Goal: Task Accomplishment & Management: Complete application form

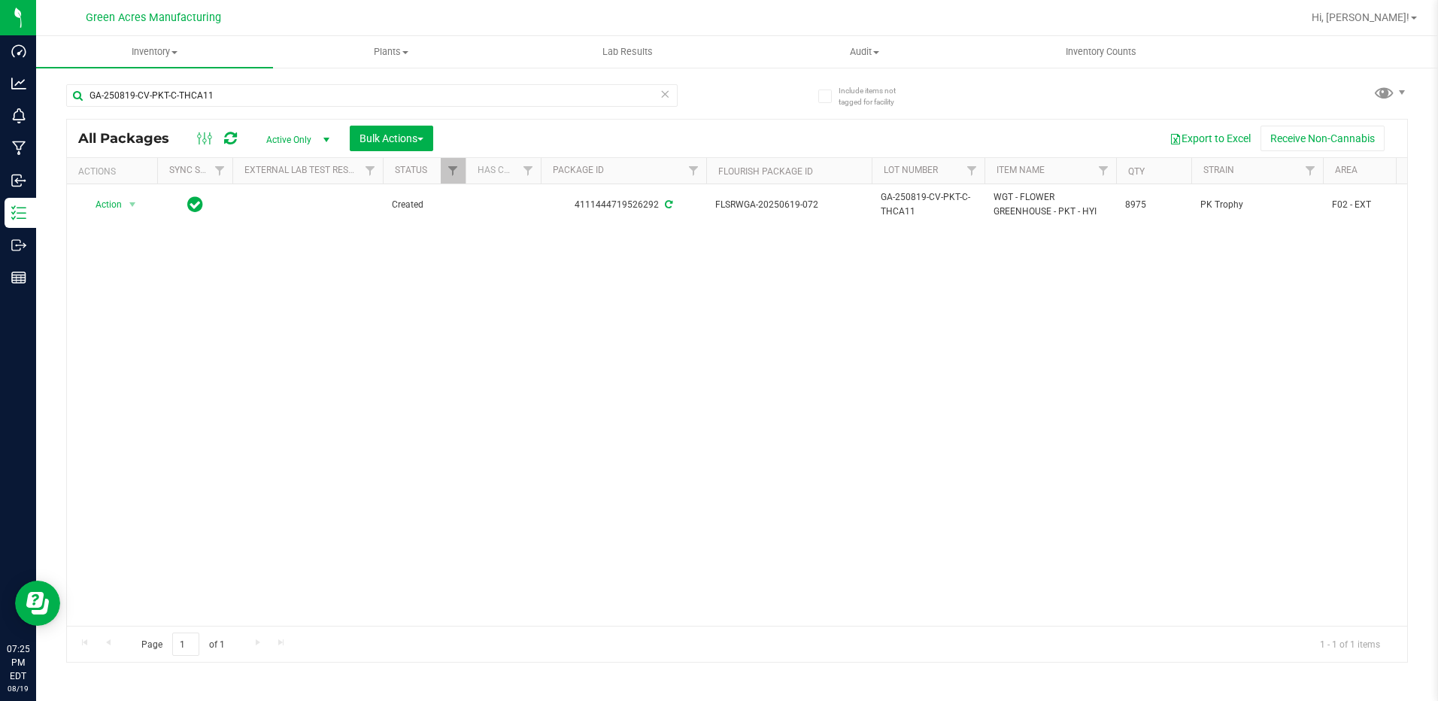
scroll to position [0, 457]
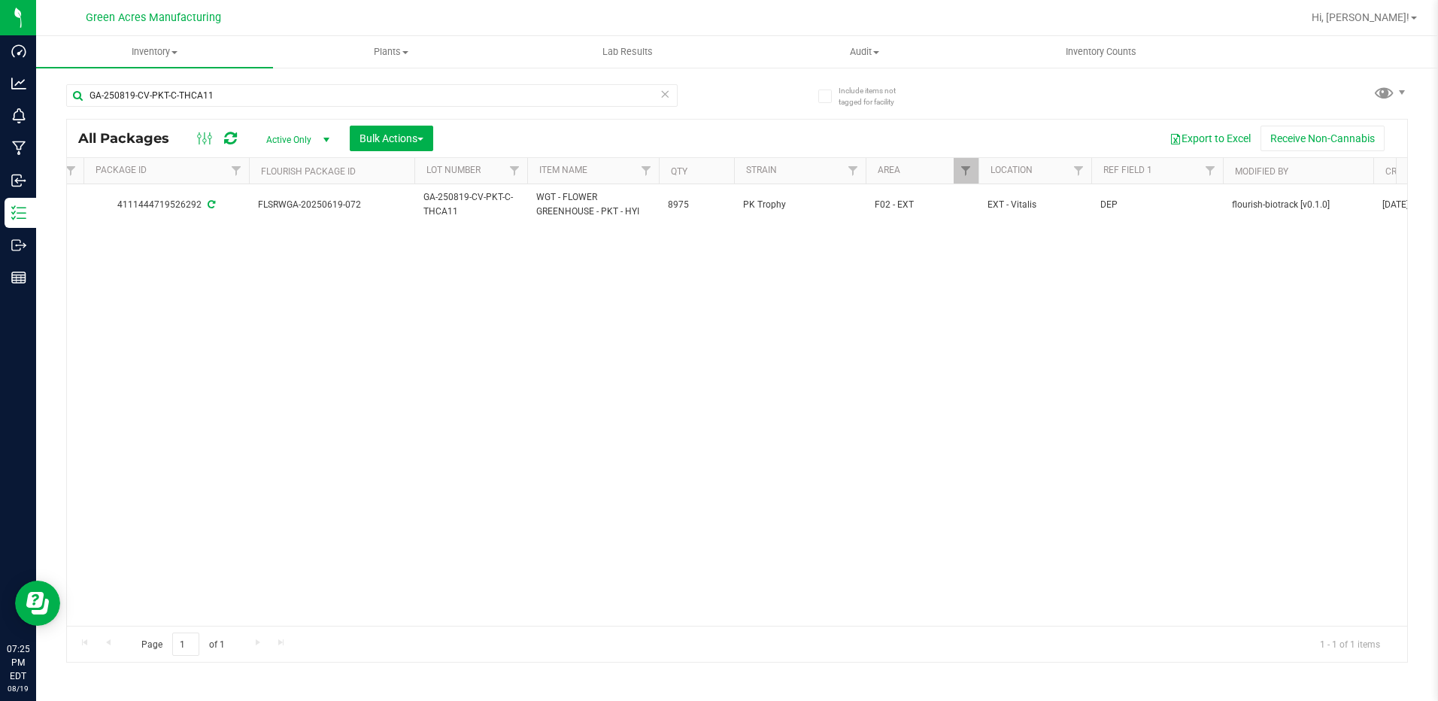
click at [945, 354] on div "Action Action Adjust qty Create package Edit attributes Global inventory Locate…" at bounding box center [737, 405] width 1341 height 442
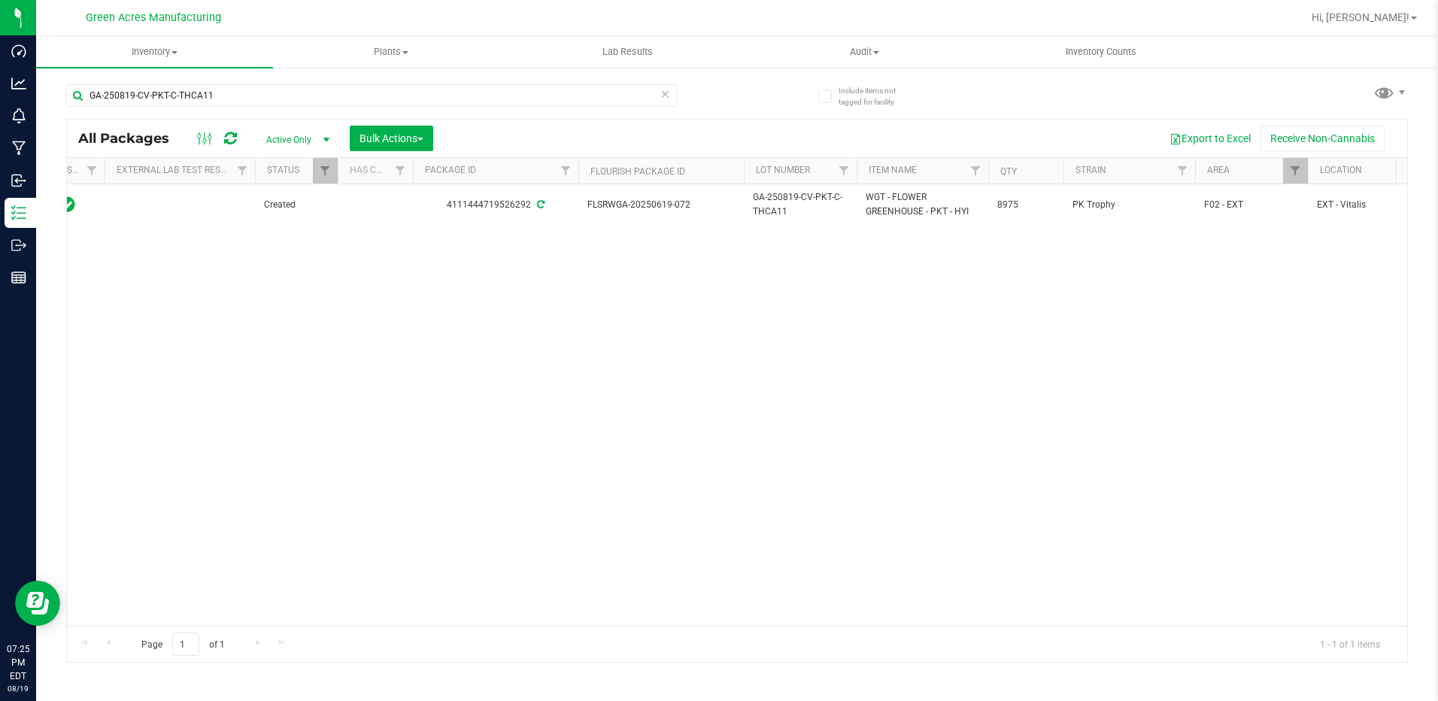
scroll to position [0, 0]
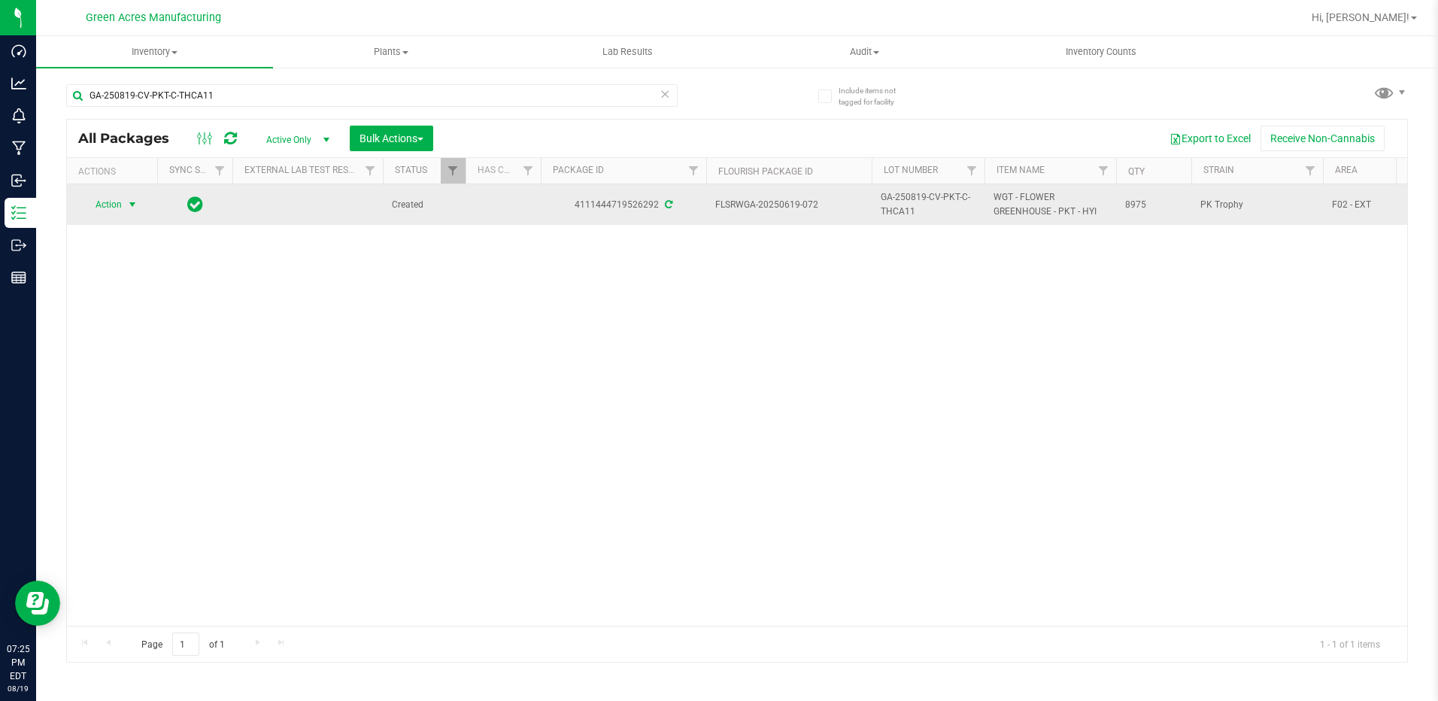
click at [124, 202] on span "select" at bounding box center [132, 204] width 19 height 21
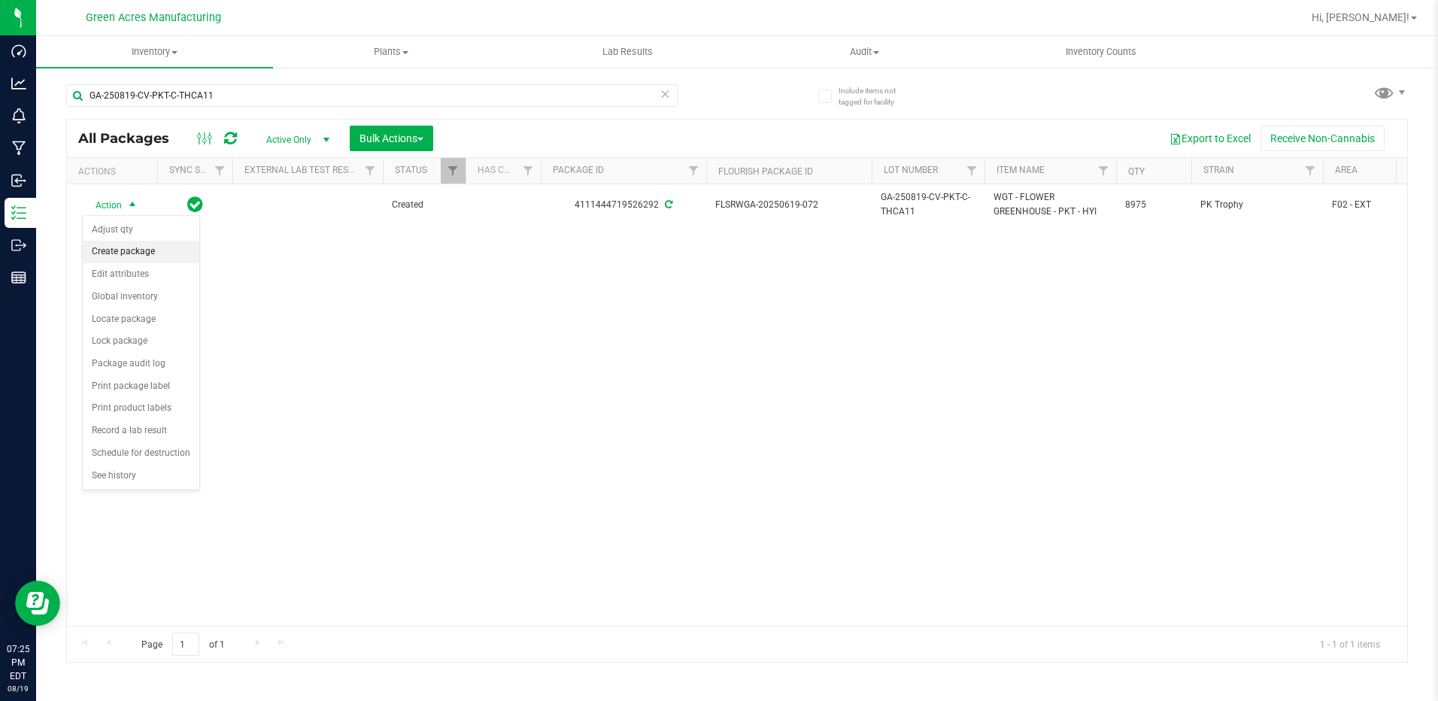
click at [163, 254] on li "Create package" at bounding box center [141, 252] width 117 height 23
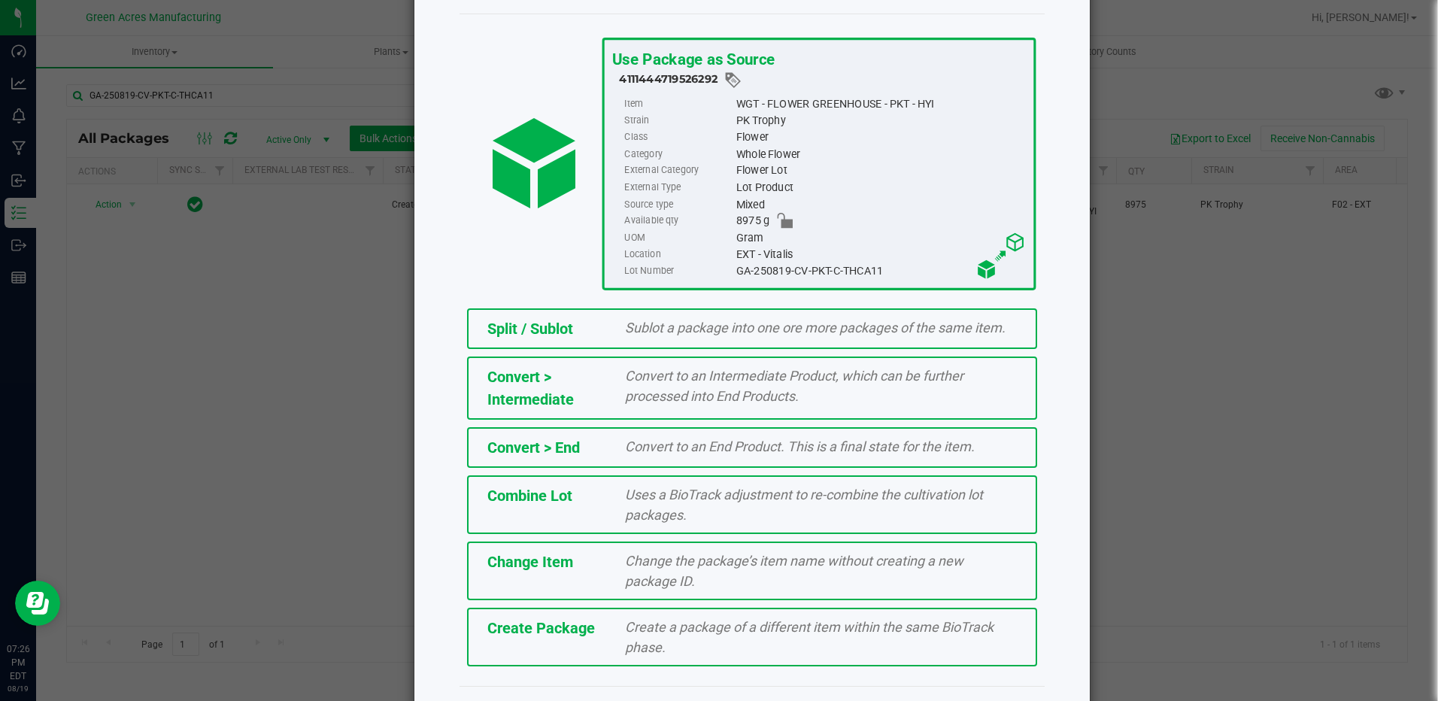
scroll to position [75, 0]
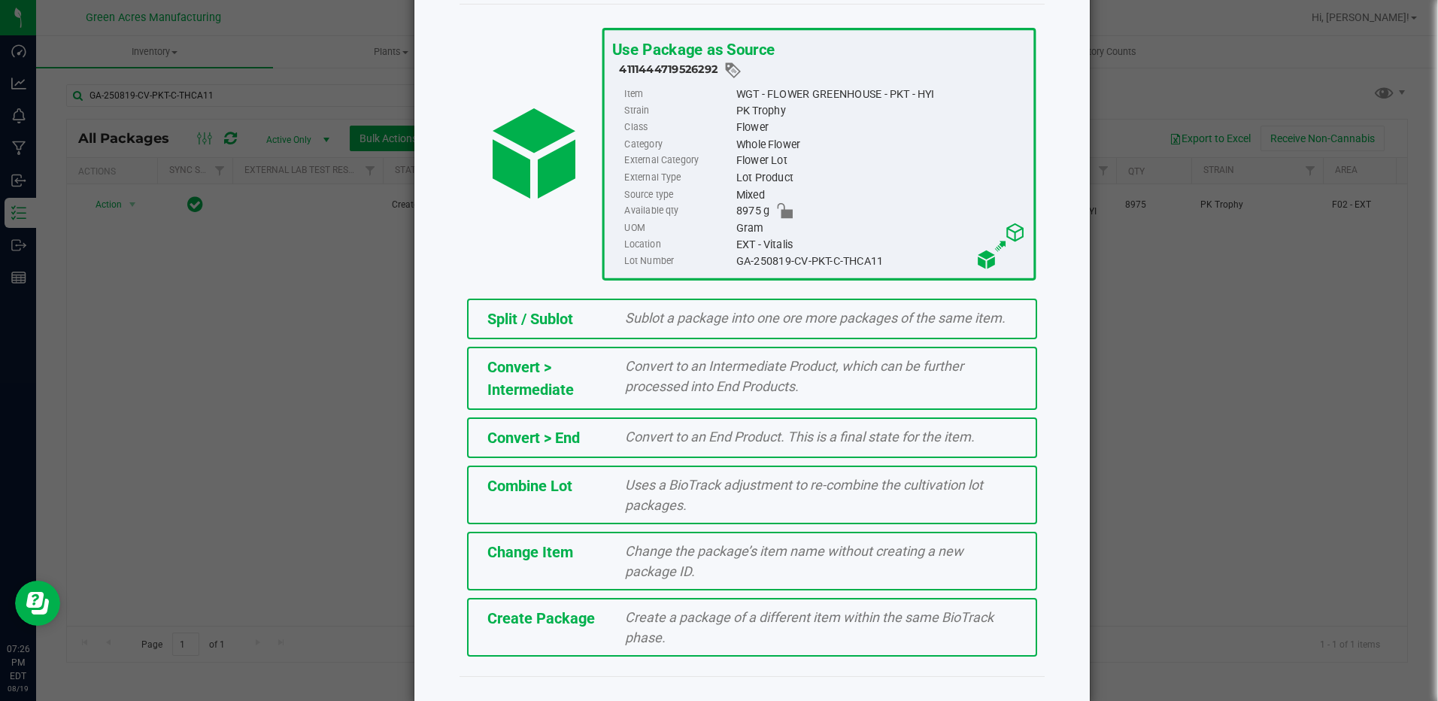
click at [657, 613] on span "Create a package of a different item within the same BioTrack phase." at bounding box center [809, 627] width 369 height 36
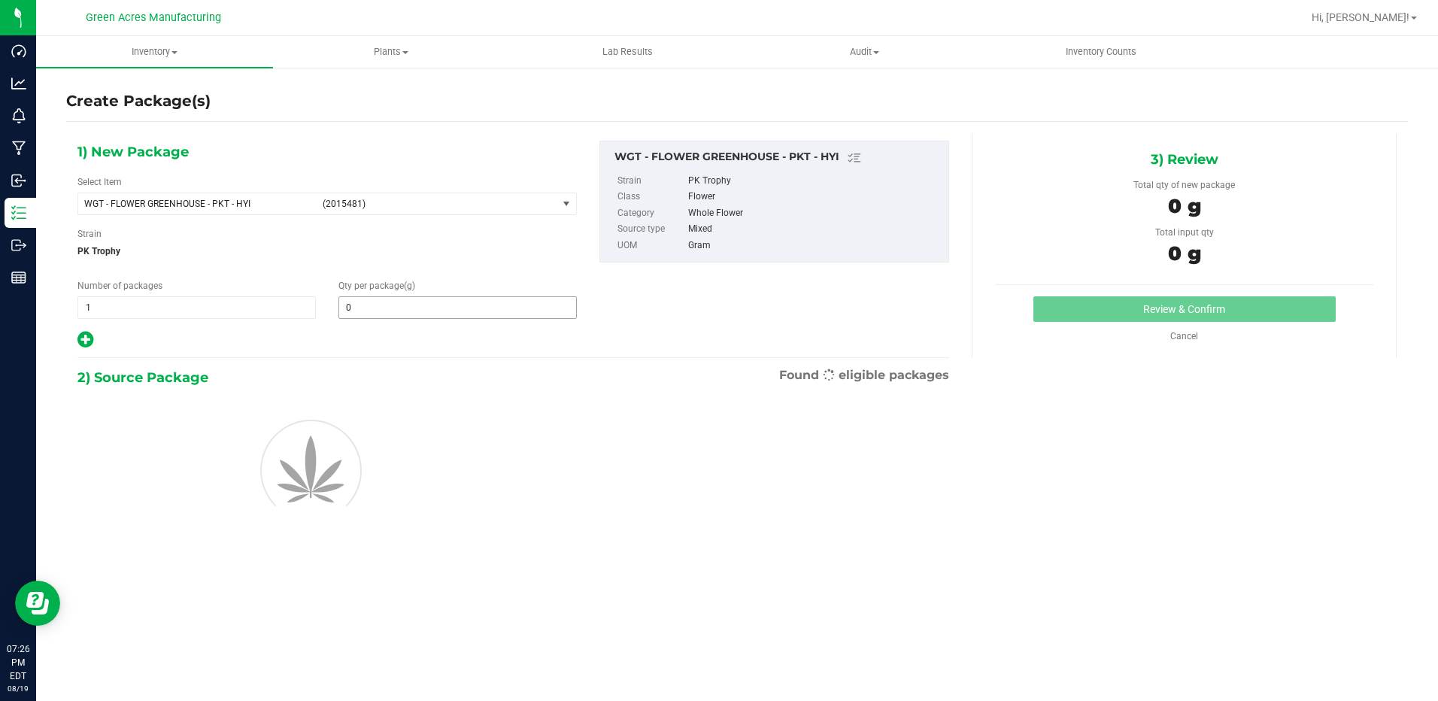
type input "0.0000"
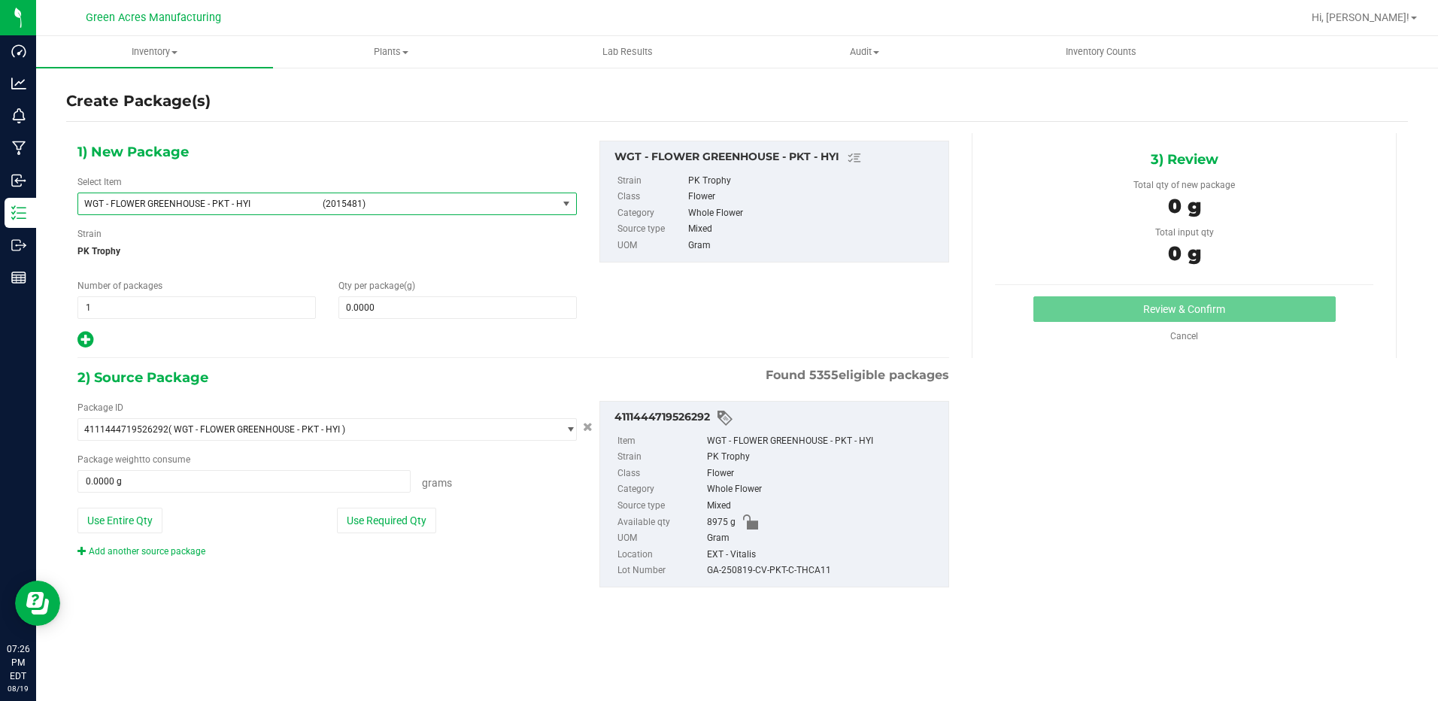
click at [391, 205] on span "(2015481)" at bounding box center [437, 204] width 229 height 11
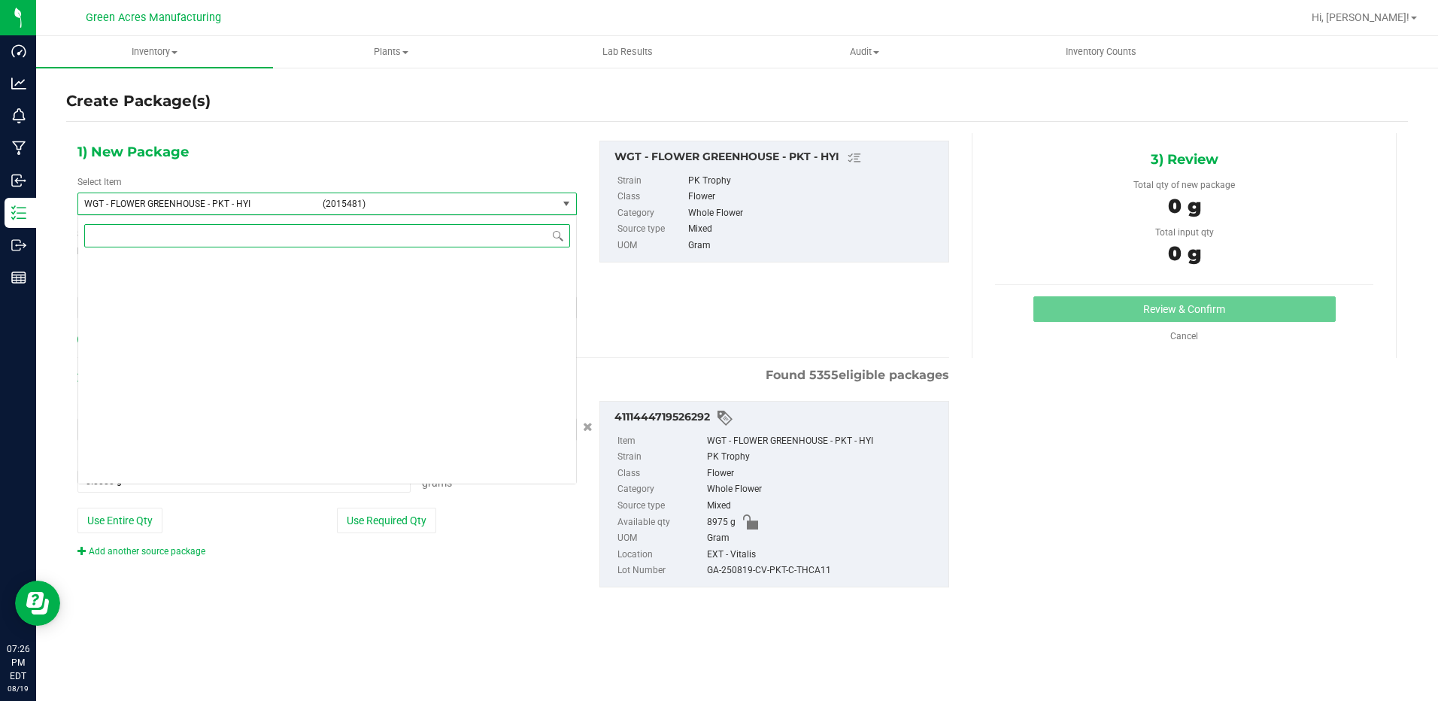
scroll to position [319308, 0]
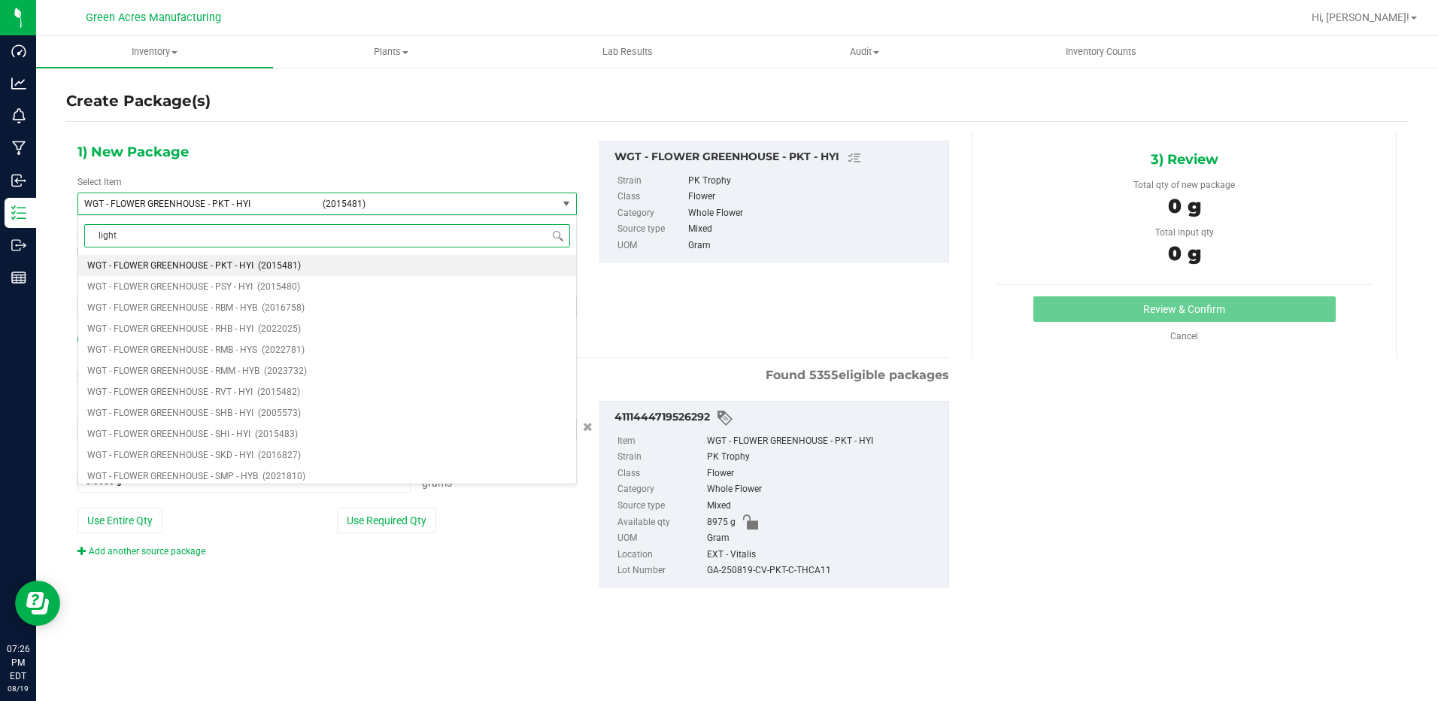
type input "light"
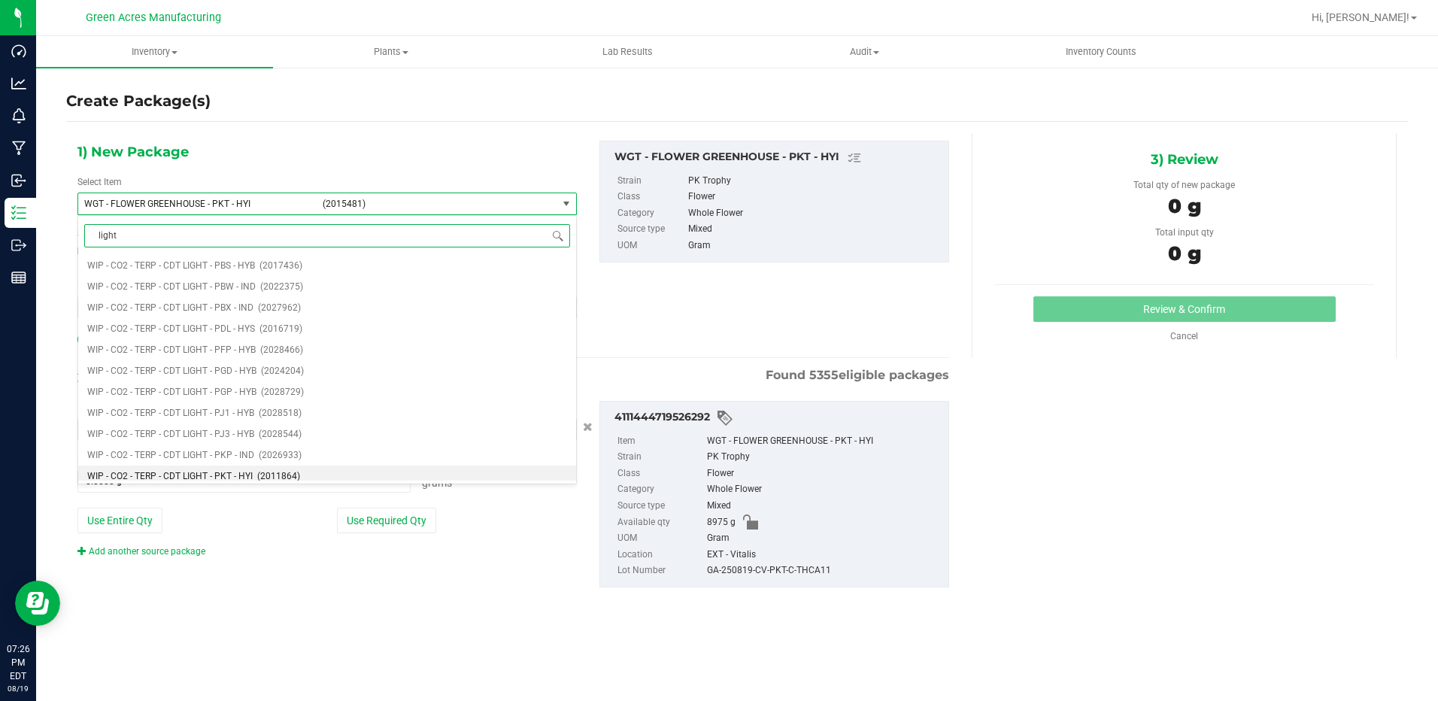
click at [224, 476] on span "WIP - CO2 - TERP - CDT LIGHT - PKT - HYI" at bounding box center [170, 476] width 166 height 11
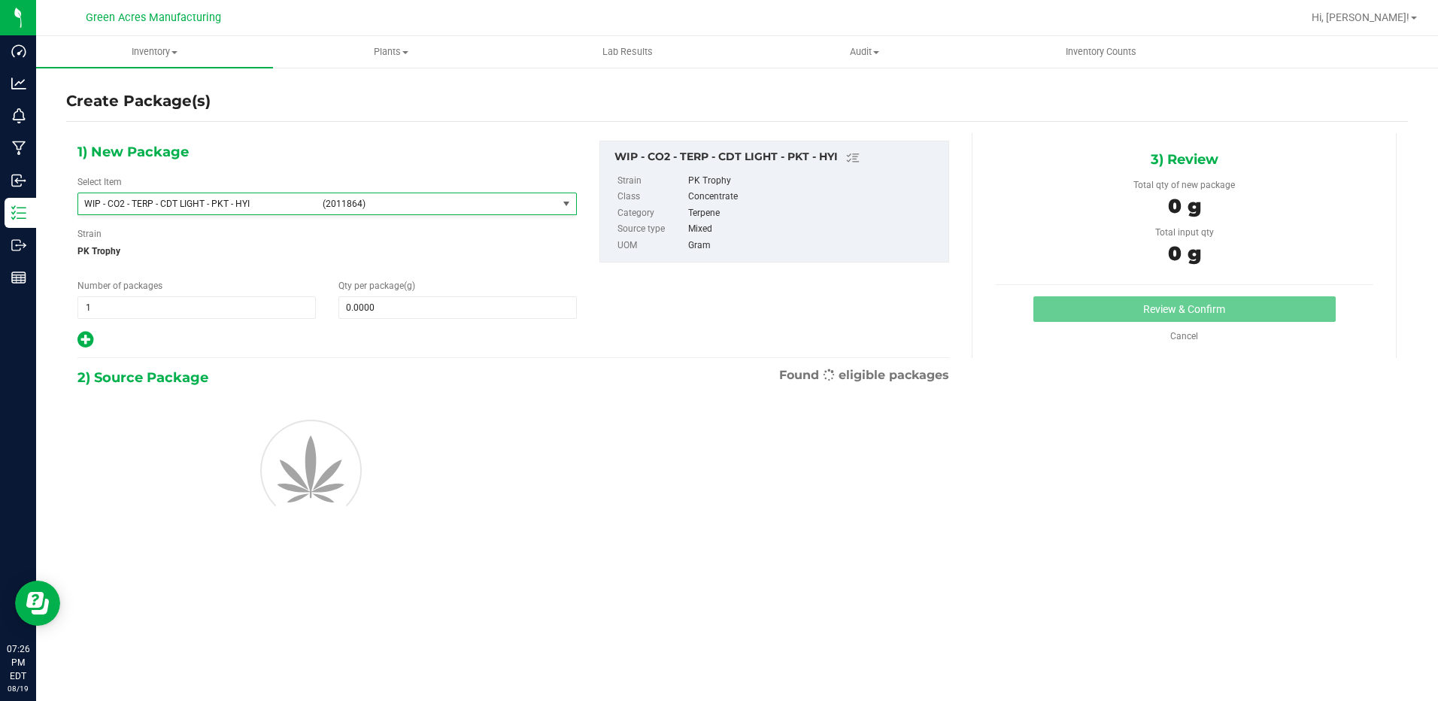
type input "0.0000"
click at [406, 311] on span at bounding box center [458, 307] width 238 height 23
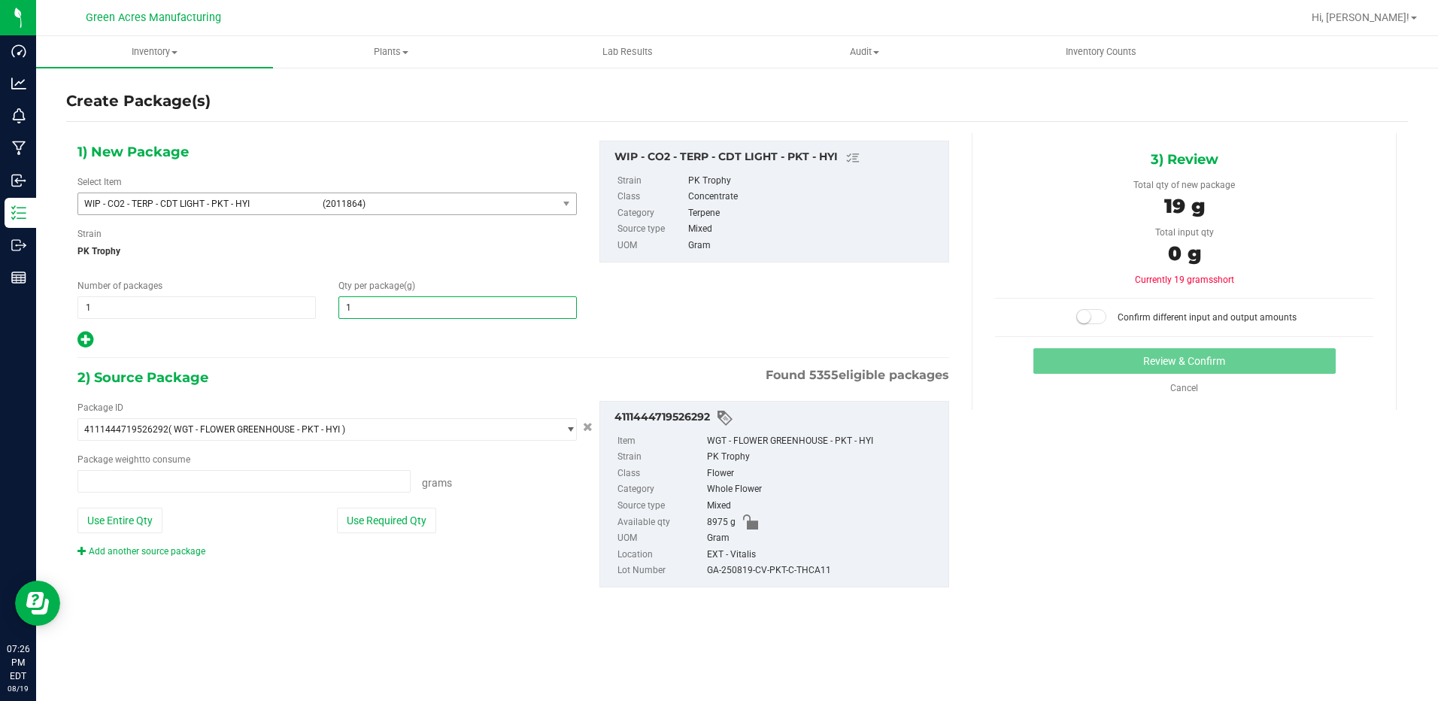
type input "19"
type input "0.0000 g"
type input "196.15"
type input "196.1500"
click at [375, 515] on button "Use Required Qty" at bounding box center [386, 521] width 99 height 26
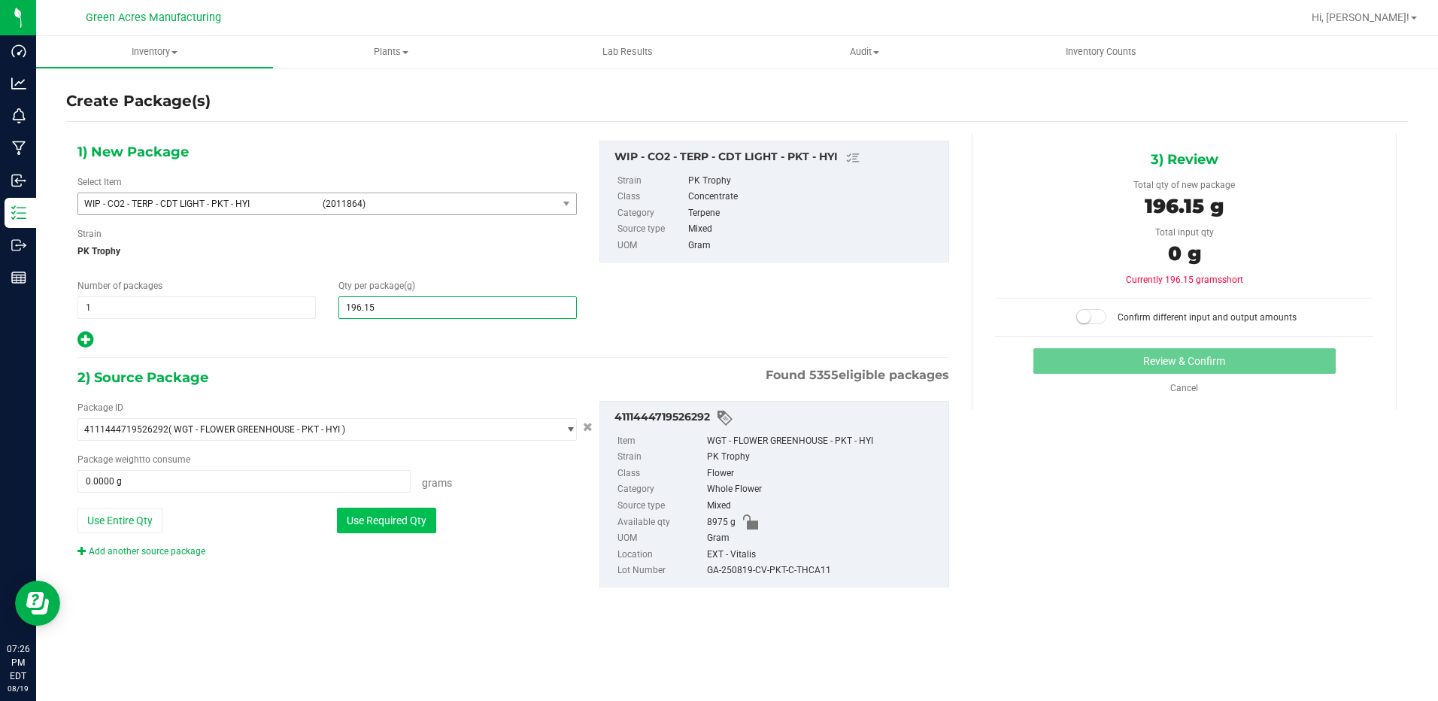
type input "196.1500 g"
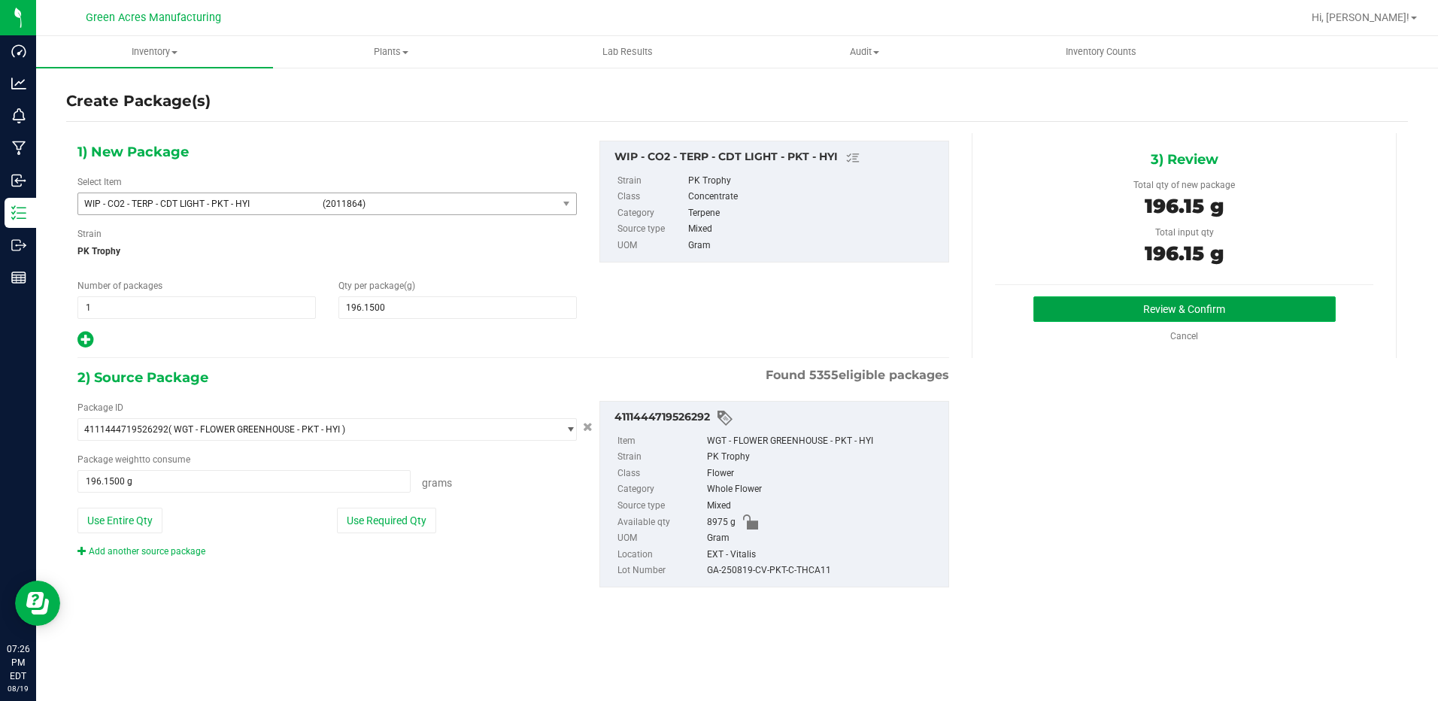
click at [1307, 314] on button "Review & Confirm" at bounding box center [1185, 309] width 302 height 26
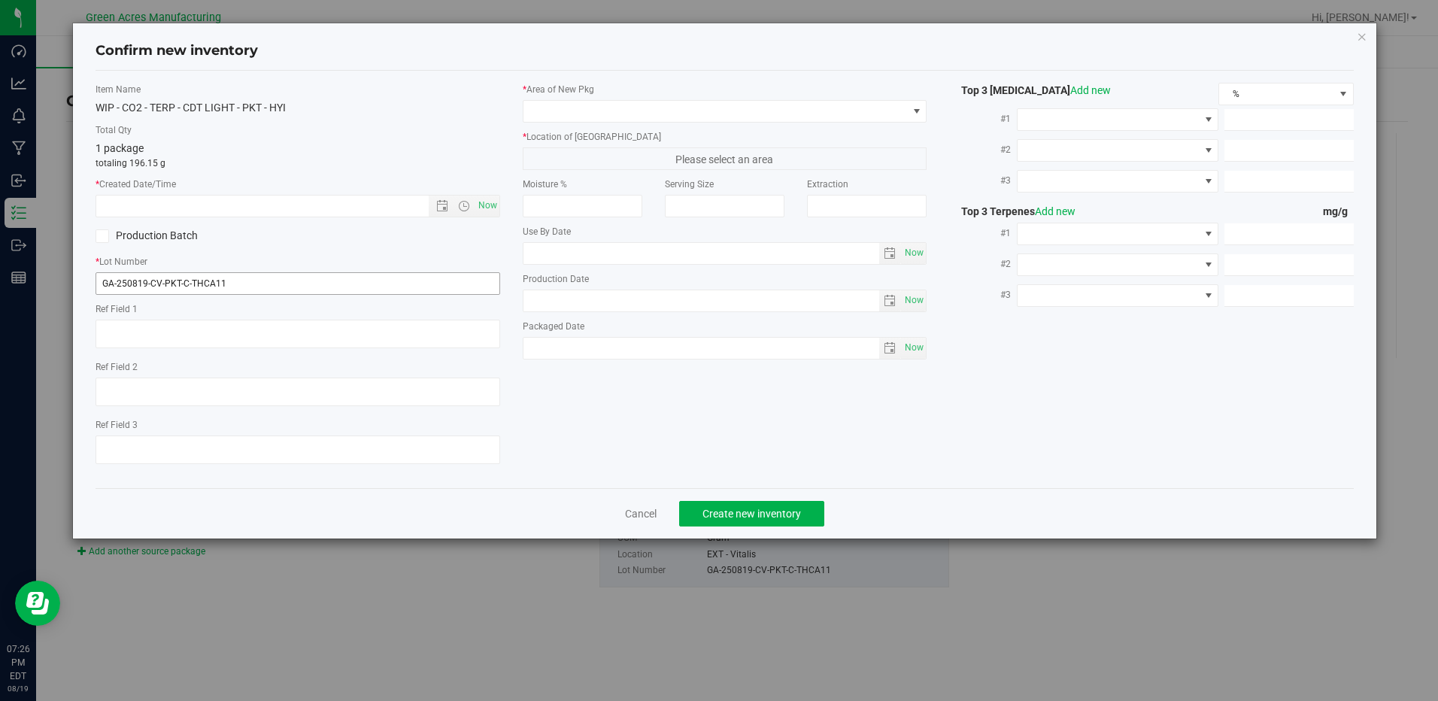
type textarea "DEP"
click at [417, 281] on input "GA-250819-CV-PKT-C-THCA11" at bounding box center [298, 283] width 404 height 23
type input "GA-250819-CV-PKT-C-THCA11-P1"
click at [420, 325] on textarea at bounding box center [298, 334] width 404 height 29
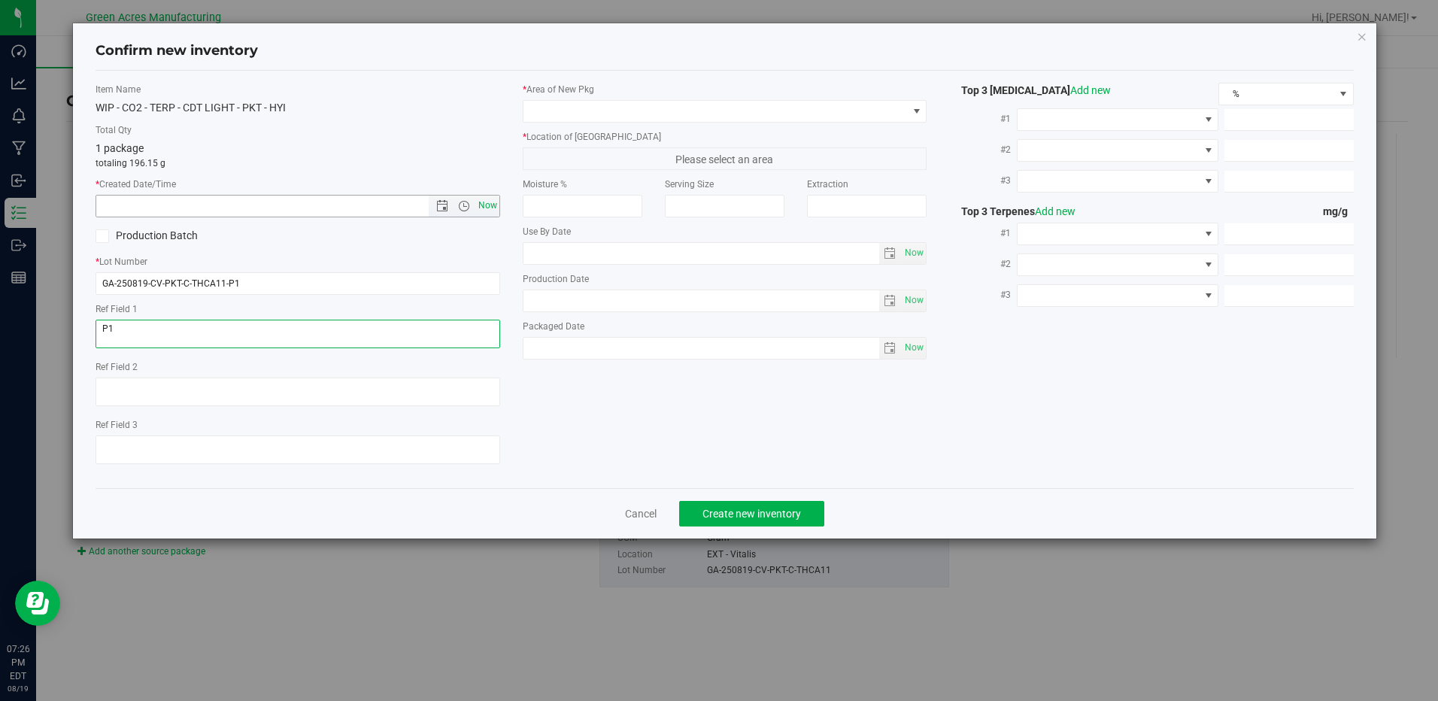
type textarea "P1"
click at [490, 209] on span "Now" at bounding box center [488, 206] width 26 height 22
type input "8/19/2025 7:26 PM"
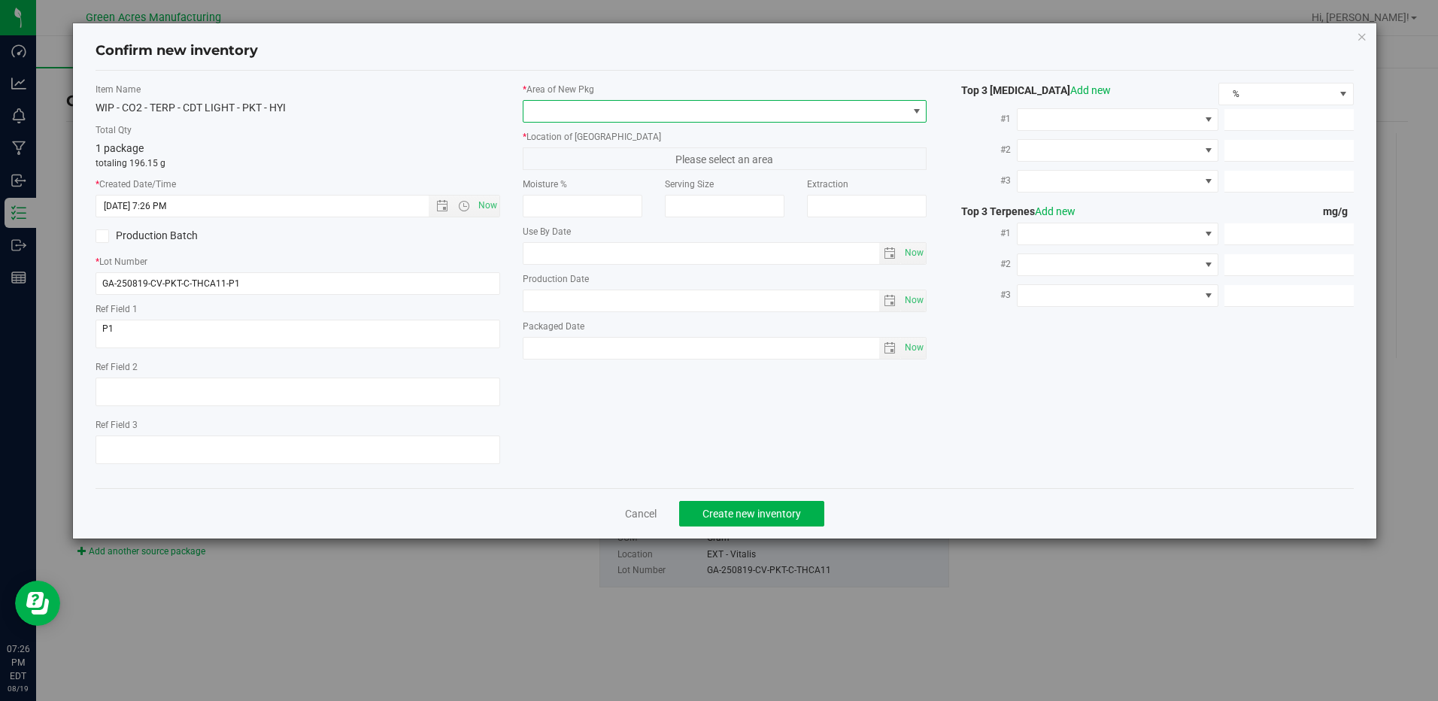
click at [644, 115] on span at bounding box center [716, 111] width 384 height 21
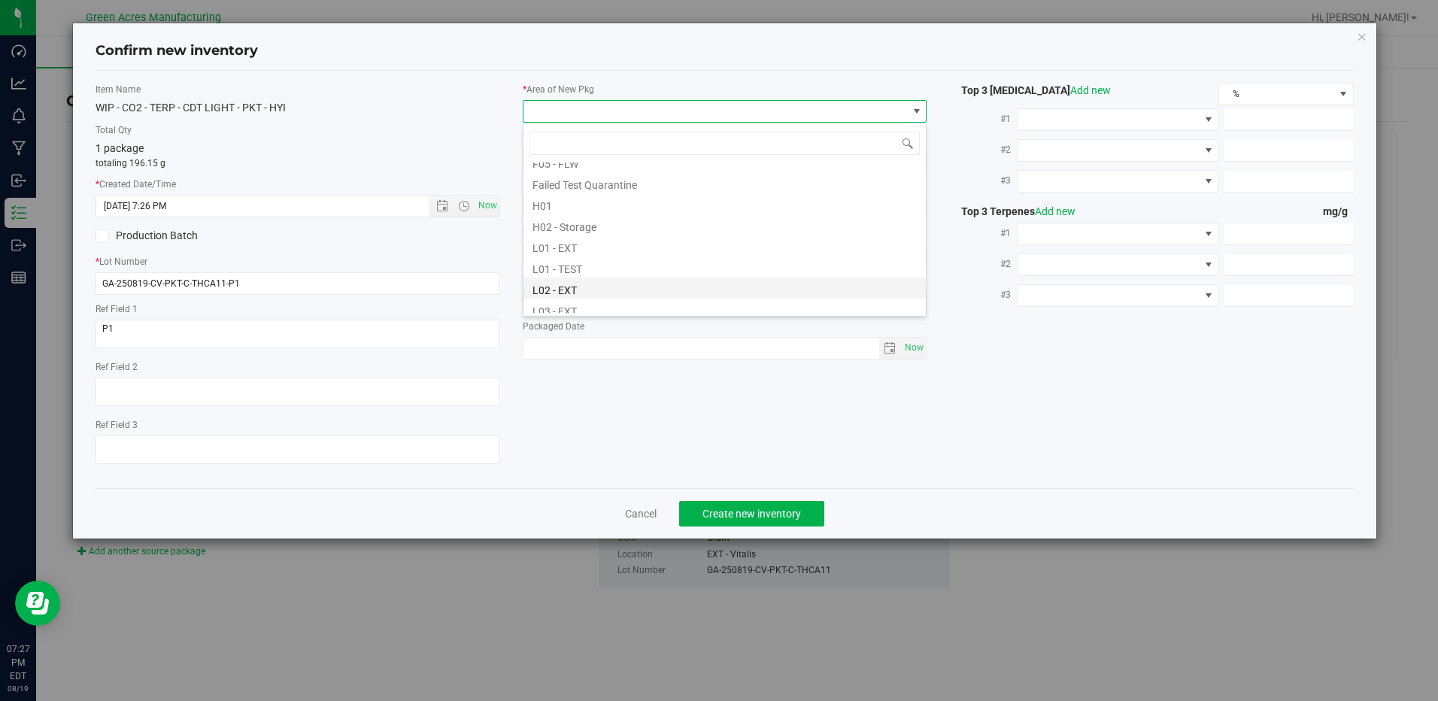
scroll to position [226, 0]
click at [617, 278] on li "L03 - EXT" at bounding box center [725, 284] width 402 height 21
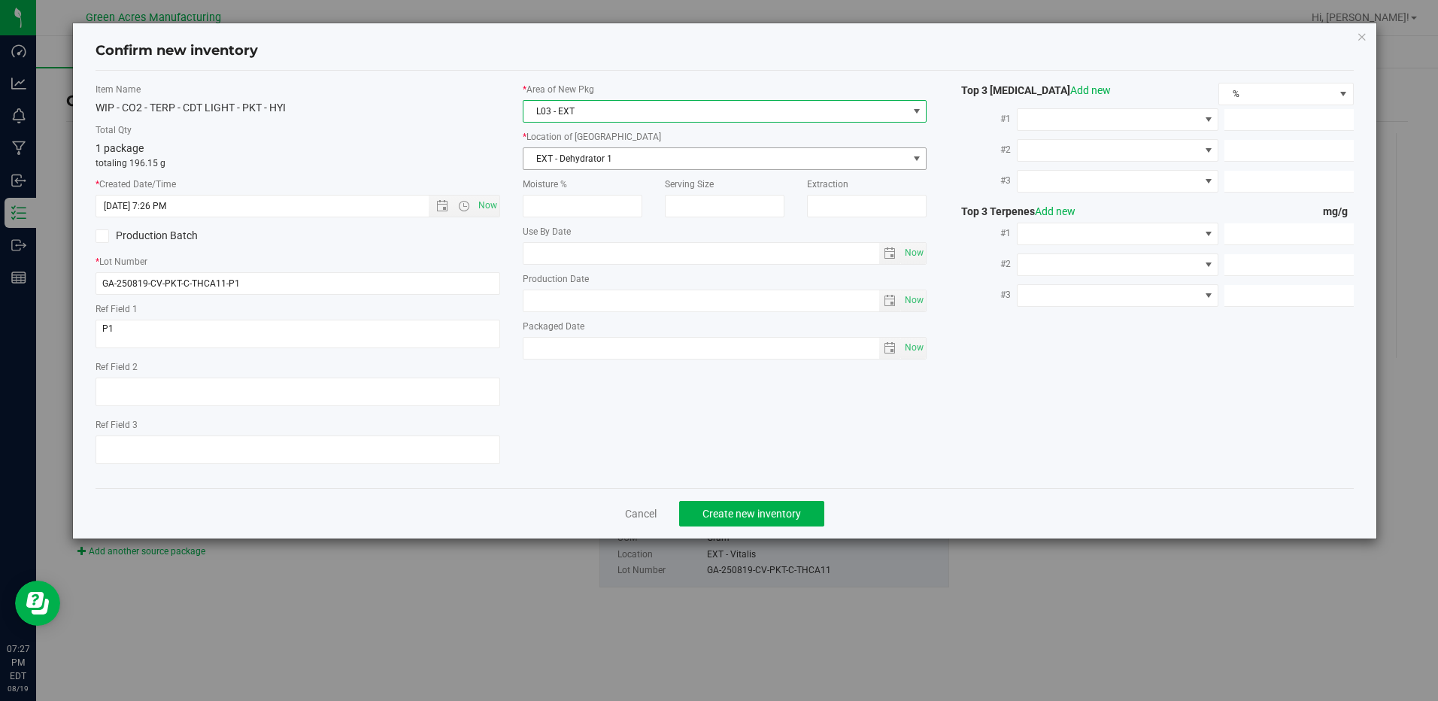
click at [610, 155] on span "EXT - Dehydrator 1" at bounding box center [716, 158] width 384 height 21
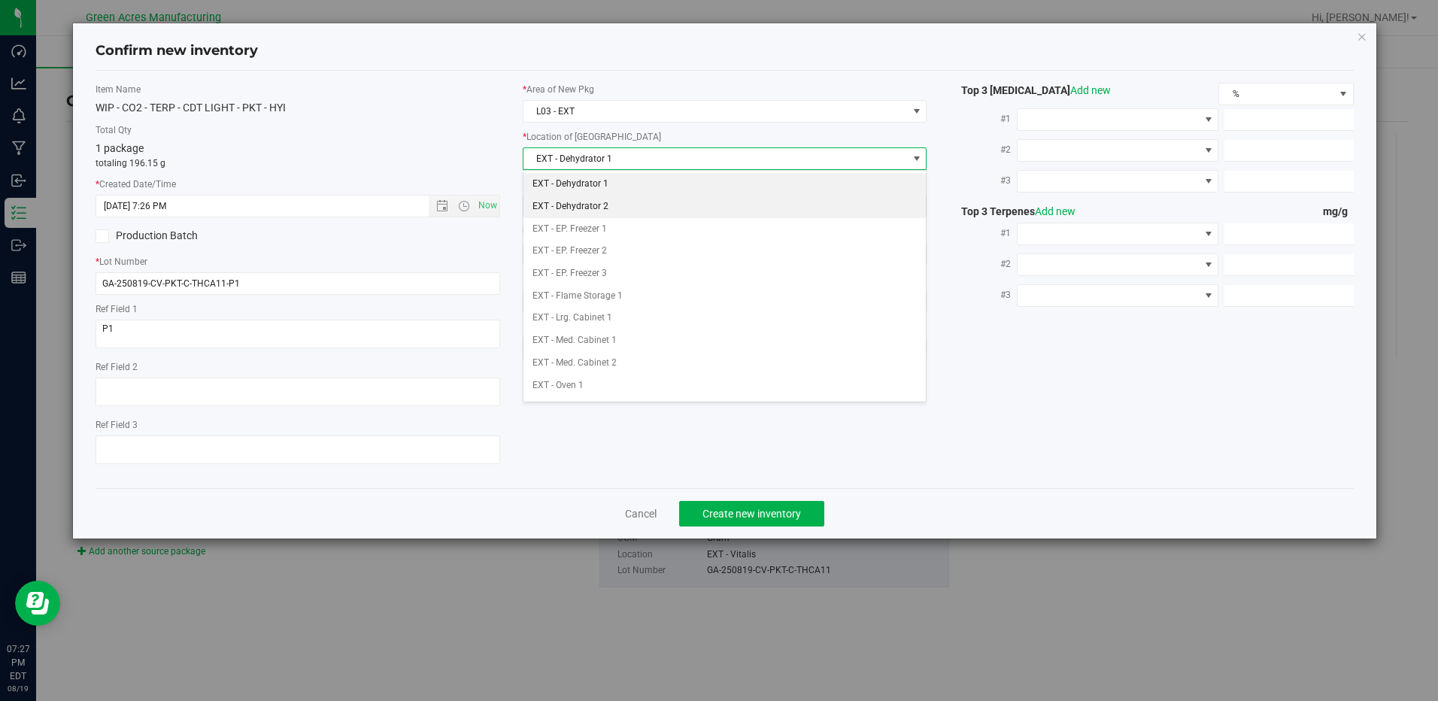
click at [655, 199] on li "EXT - Dehydrator 2" at bounding box center [725, 207] width 402 height 23
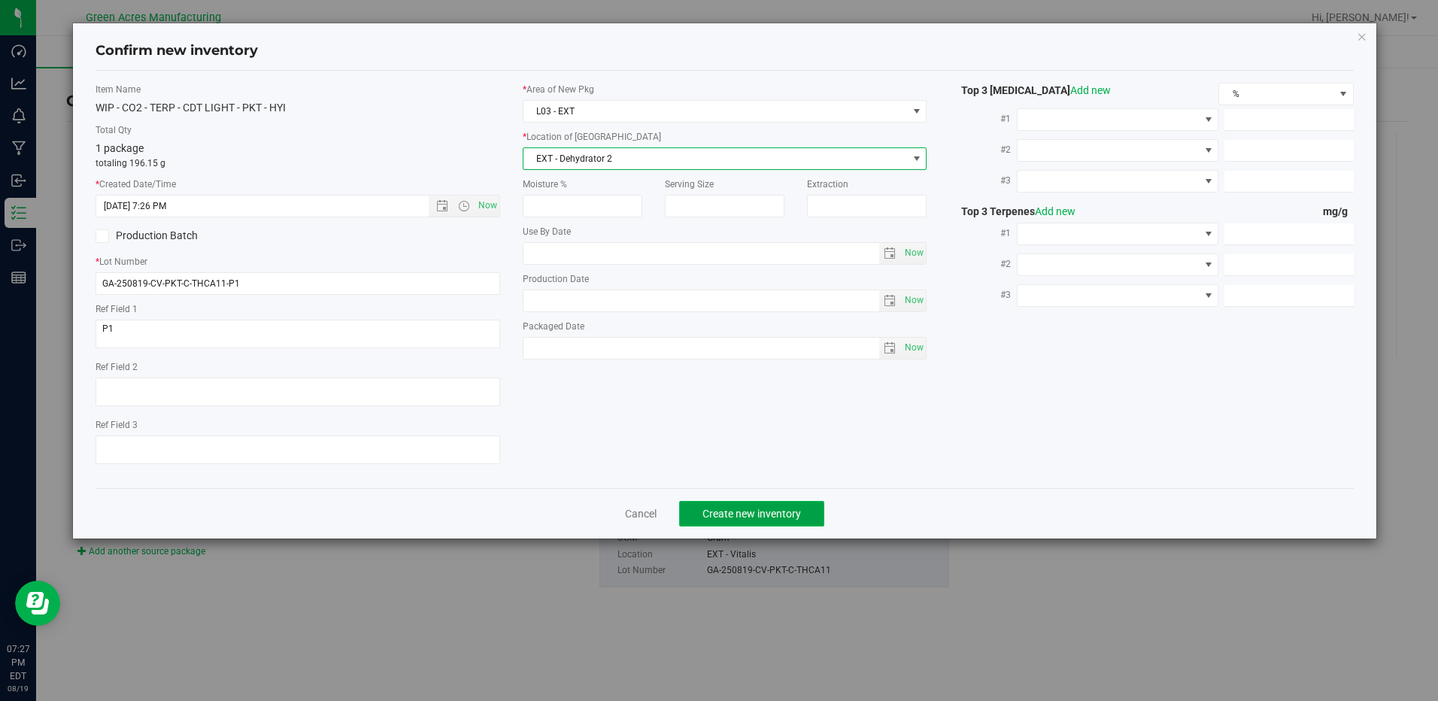
click at [749, 502] on button "Create new inventory" at bounding box center [751, 514] width 145 height 26
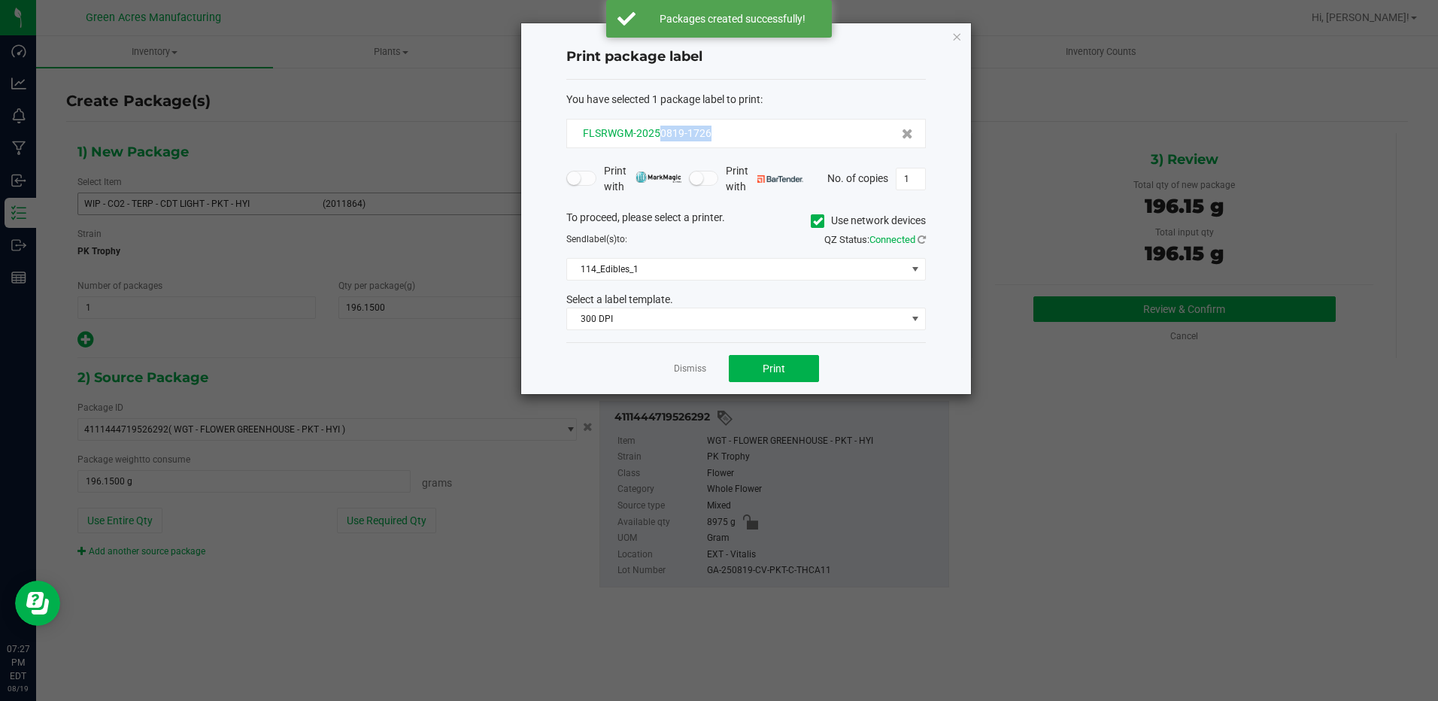
drag, startPoint x: 715, startPoint y: 137, endPoint x: 659, endPoint y: 136, distance: 56.4
click at [659, 136] on div "FLSRWGM-20250819-1726" at bounding box center [746, 134] width 334 height 16
copy span "0819-1726"
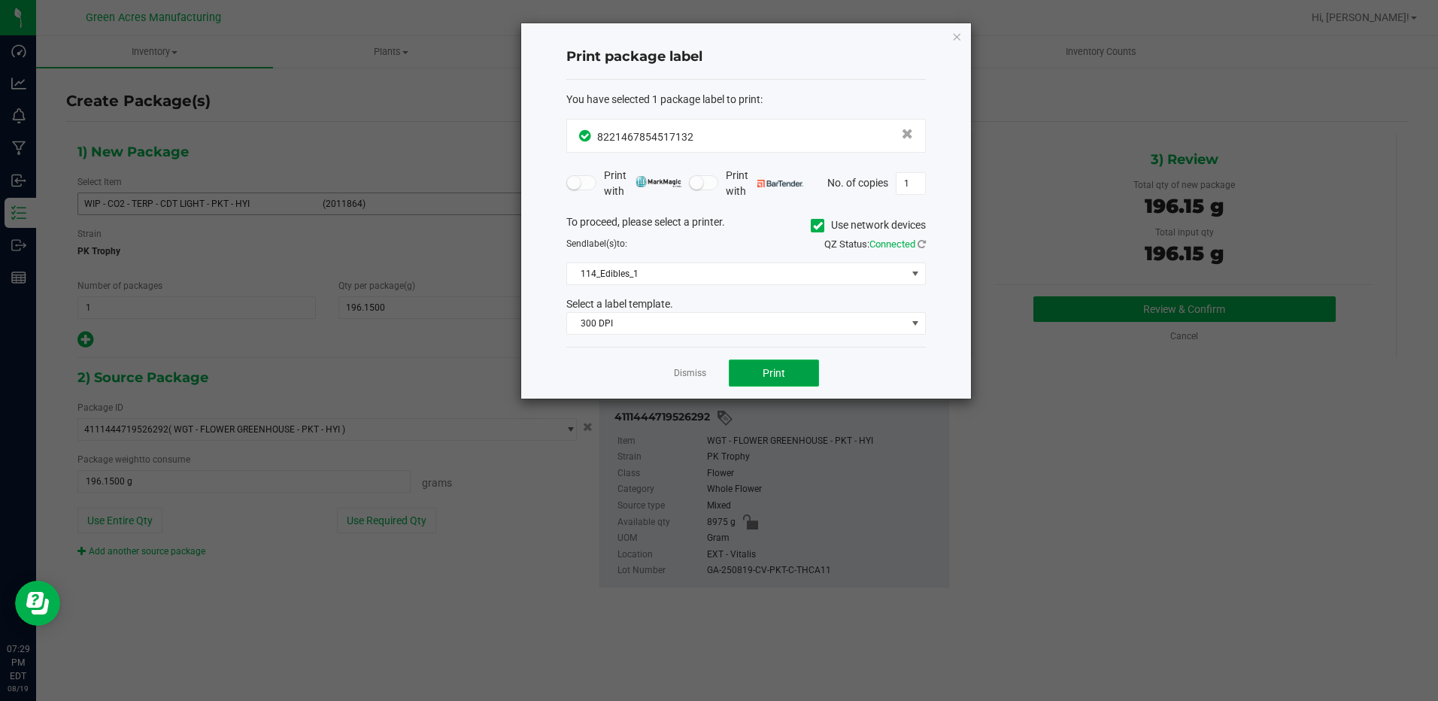
click at [773, 368] on span "Print" at bounding box center [774, 373] width 23 height 12
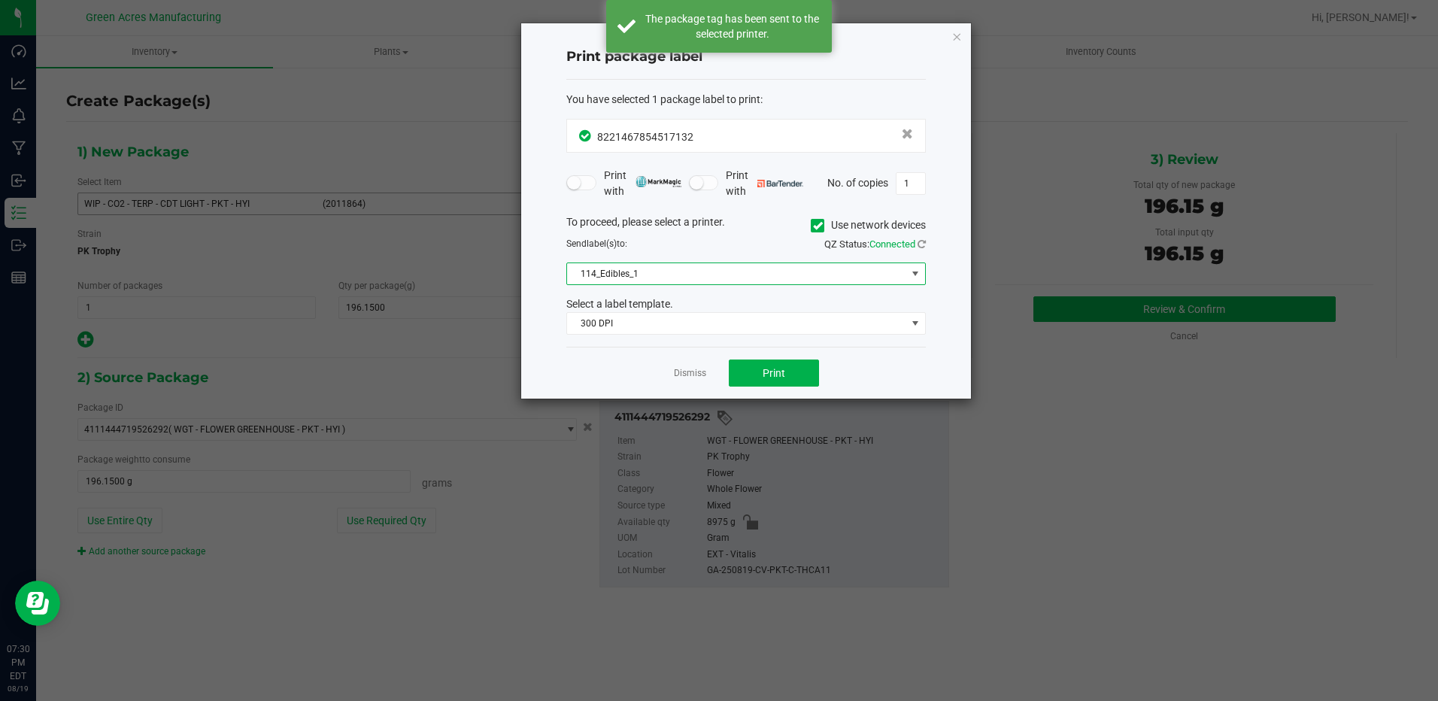
click at [737, 272] on span "114_Edibles_1" at bounding box center [736, 273] width 339 height 21
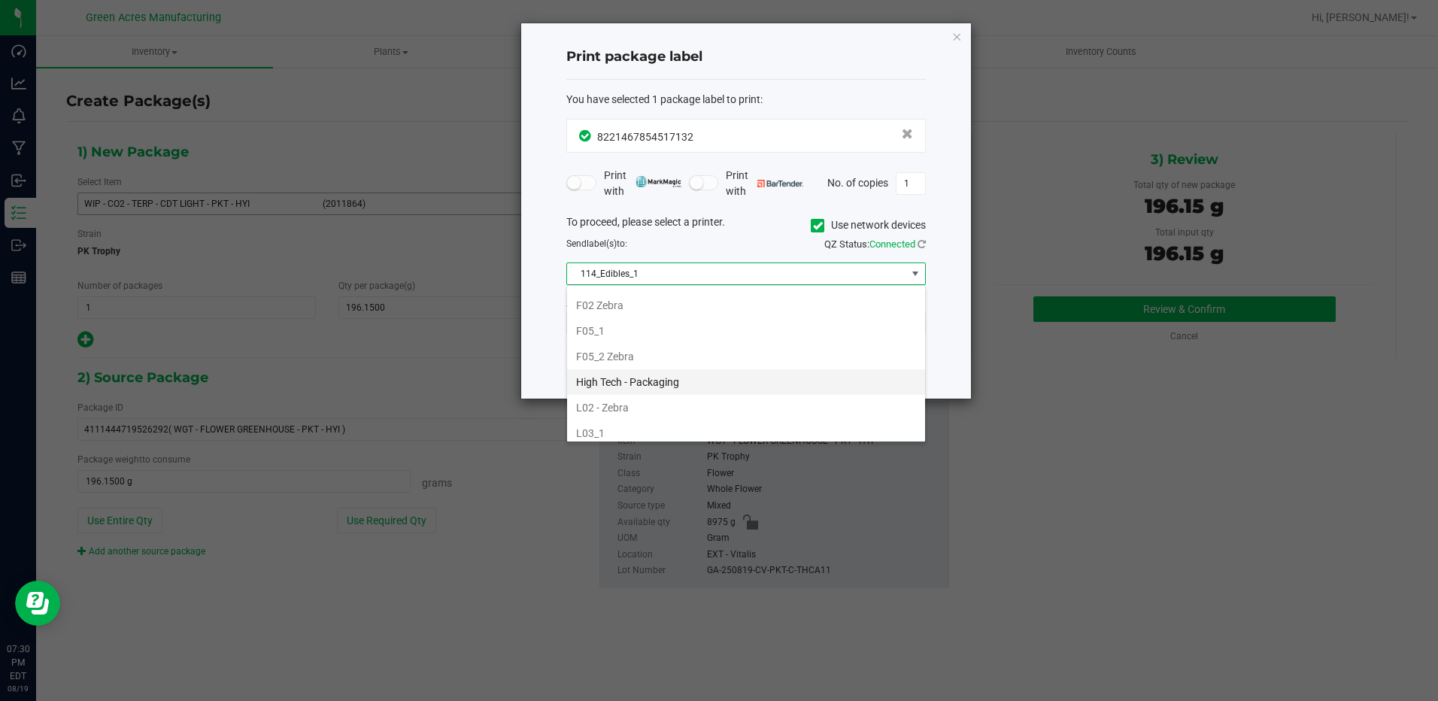
scroll to position [451, 0]
click at [587, 363] on li "L02 - Zebra" at bounding box center [746, 362] width 358 height 26
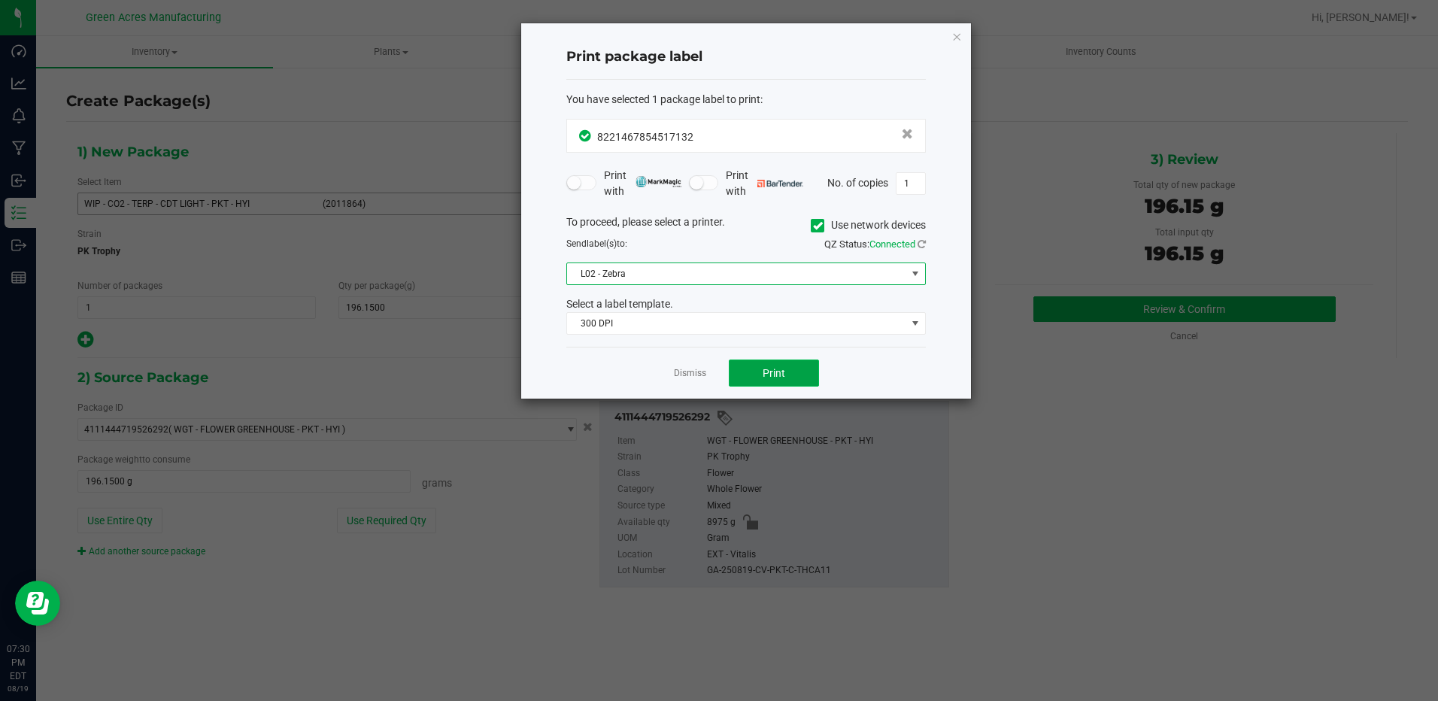
click at [771, 367] on span "Print" at bounding box center [774, 373] width 23 height 12
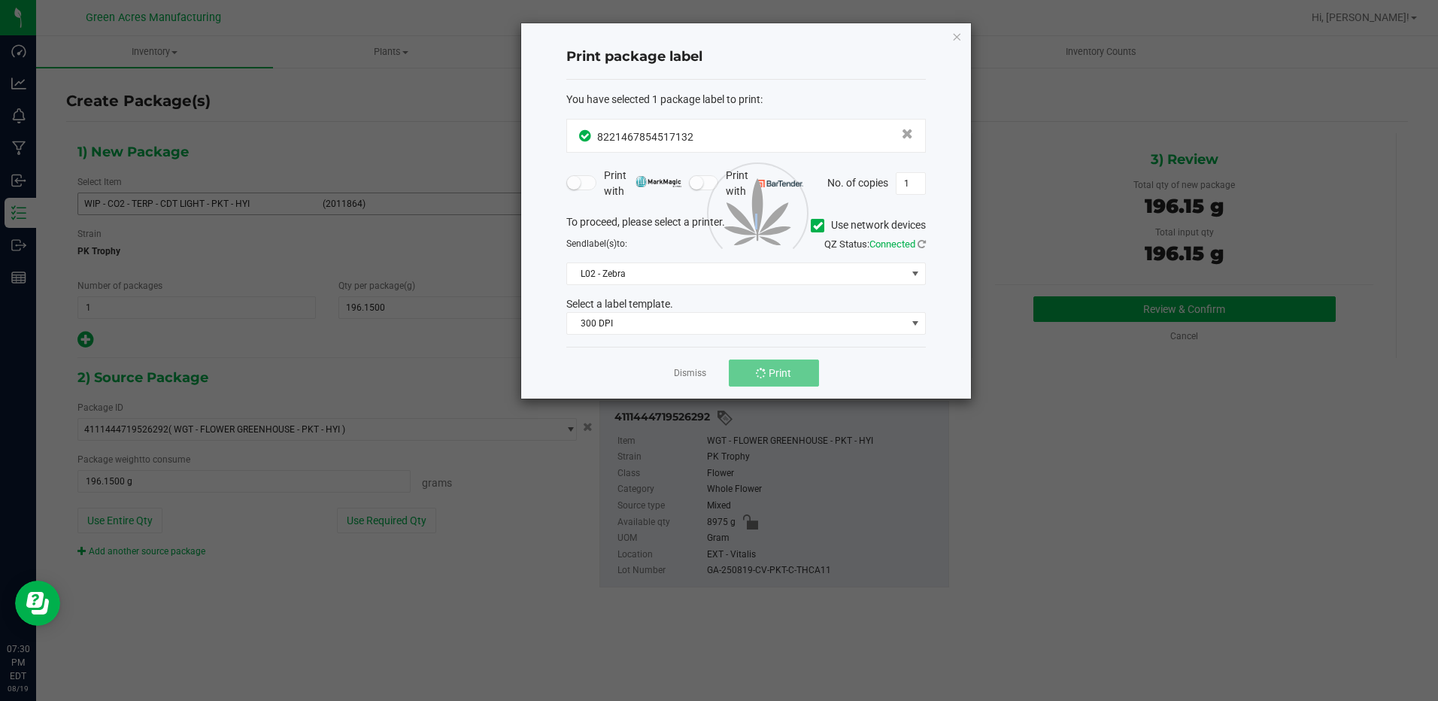
click at [771, 366] on div at bounding box center [746, 210] width 450 height 375
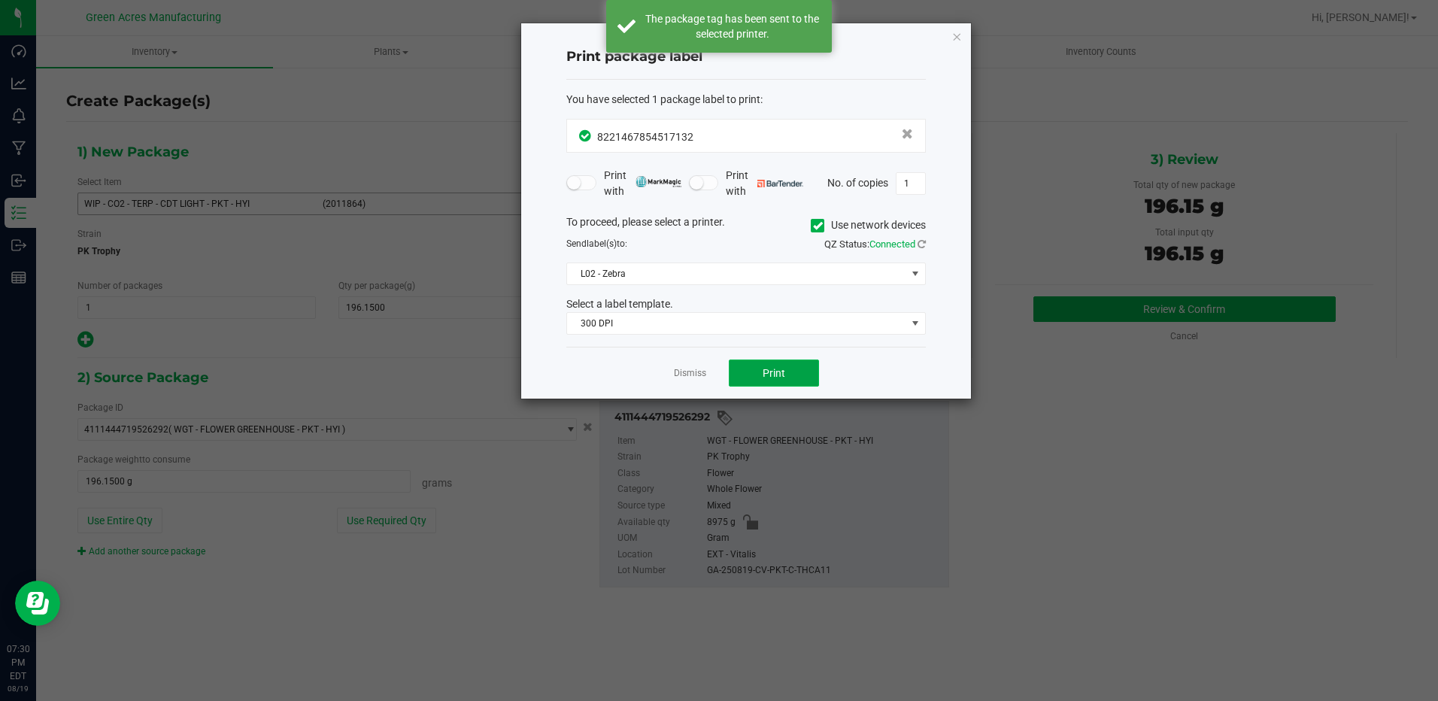
click at [771, 367] on span "Print" at bounding box center [774, 373] width 23 height 12
click at [688, 376] on link "Dismiss" at bounding box center [690, 373] width 32 height 13
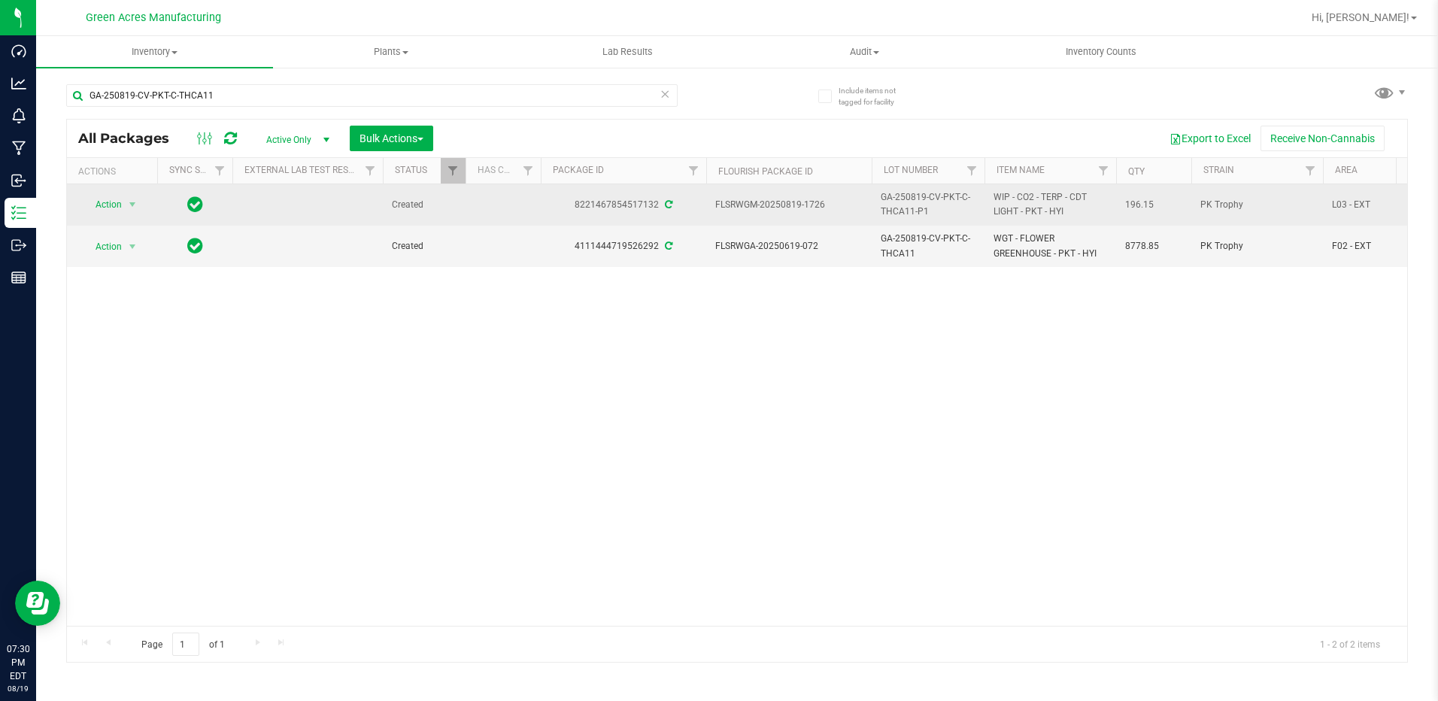
click at [931, 196] on span "GA-250819-CV-PKT-C-THCA11-P1" at bounding box center [928, 204] width 95 height 29
click at [775, 363] on div "Action Action Adjust qty Create package Edit attributes Global inventory Locate…" at bounding box center [737, 405] width 1341 height 442
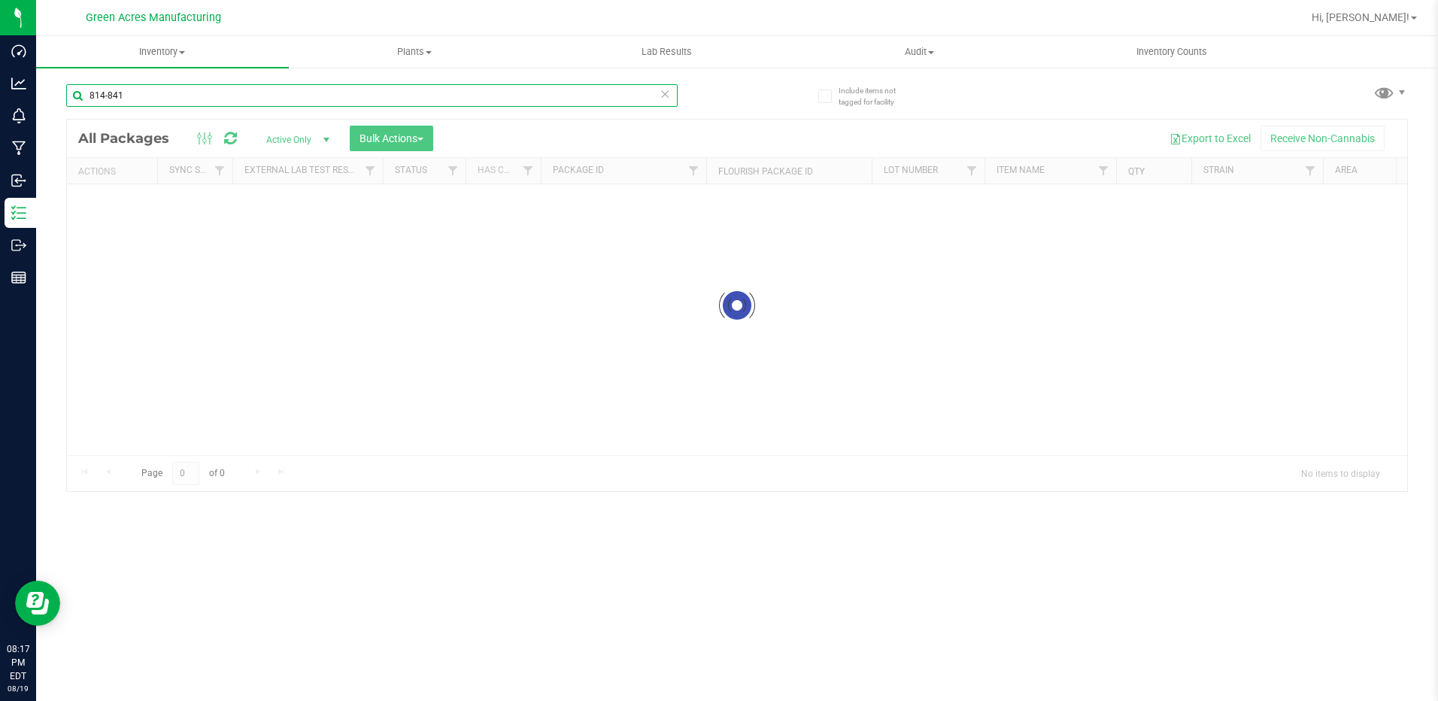
drag, startPoint x: 123, startPoint y: 94, endPoint x: 46, endPoint y: 95, distance: 77.5
click at [46, 95] on div "Include items not tagged for facility 814-841 Loading... All Packages Active On…" at bounding box center [737, 295] width 1402 height 459
drag, startPoint x: 536, startPoint y: 446, endPoint x: 628, endPoint y: 446, distance: 92.5
click at [628, 446] on div at bounding box center [737, 306] width 1341 height 372
drag, startPoint x: 523, startPoint y: 448, endPoint x: 542, endPoint y: 452, distance: 19.2
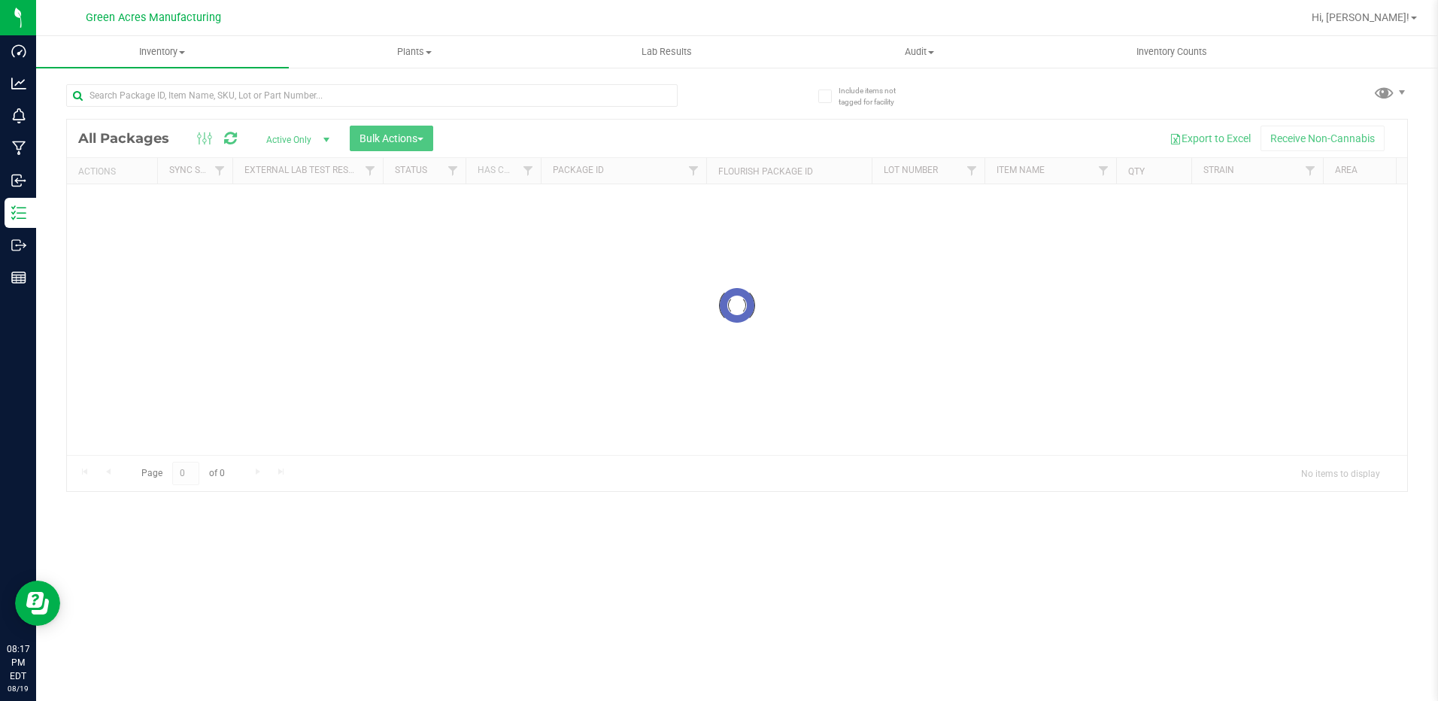
click at [542, 452] on div at bounding box center [737, 306] width 1341 height 372
click at [406, 96] on input "text" at bounding box center [372, 95] width 612 height 23
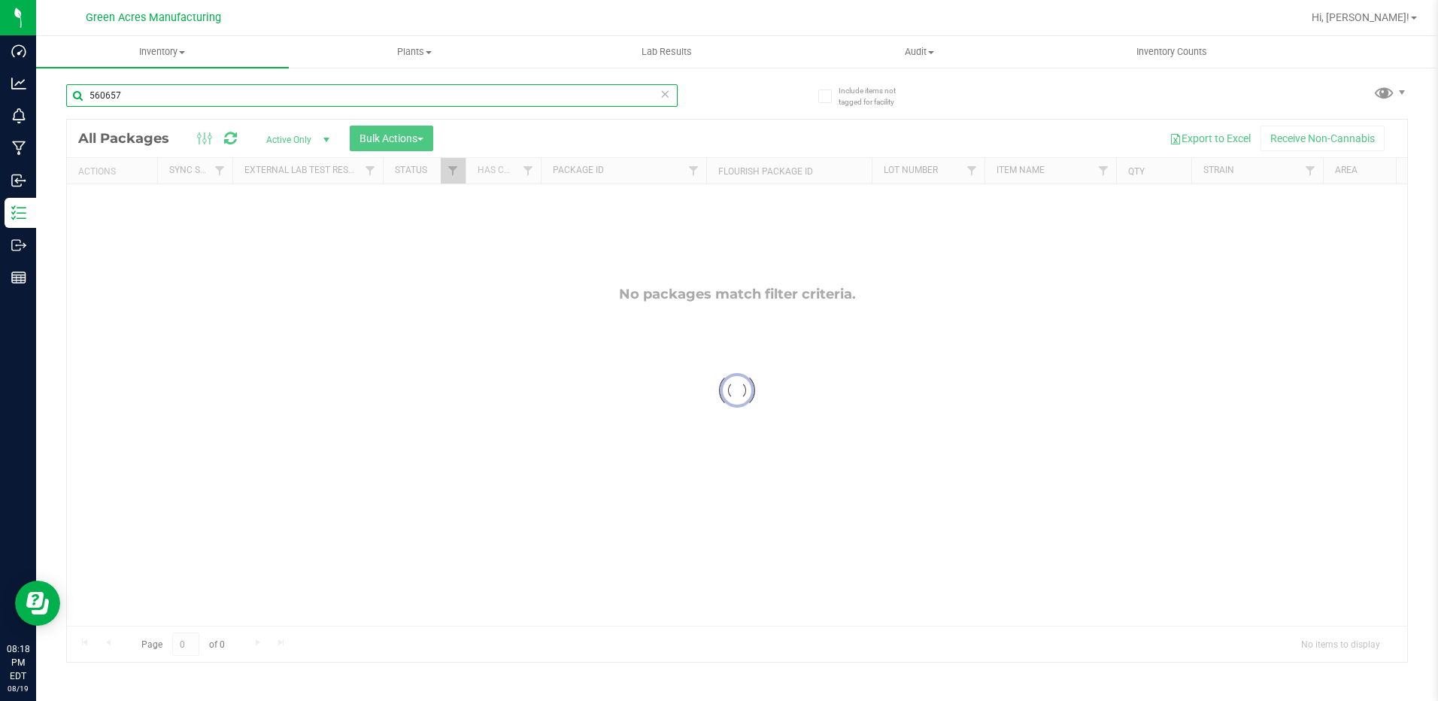
type input "560657"
click at [1388, 618] on div at bounding box center [737, 391] width 1341 height 542
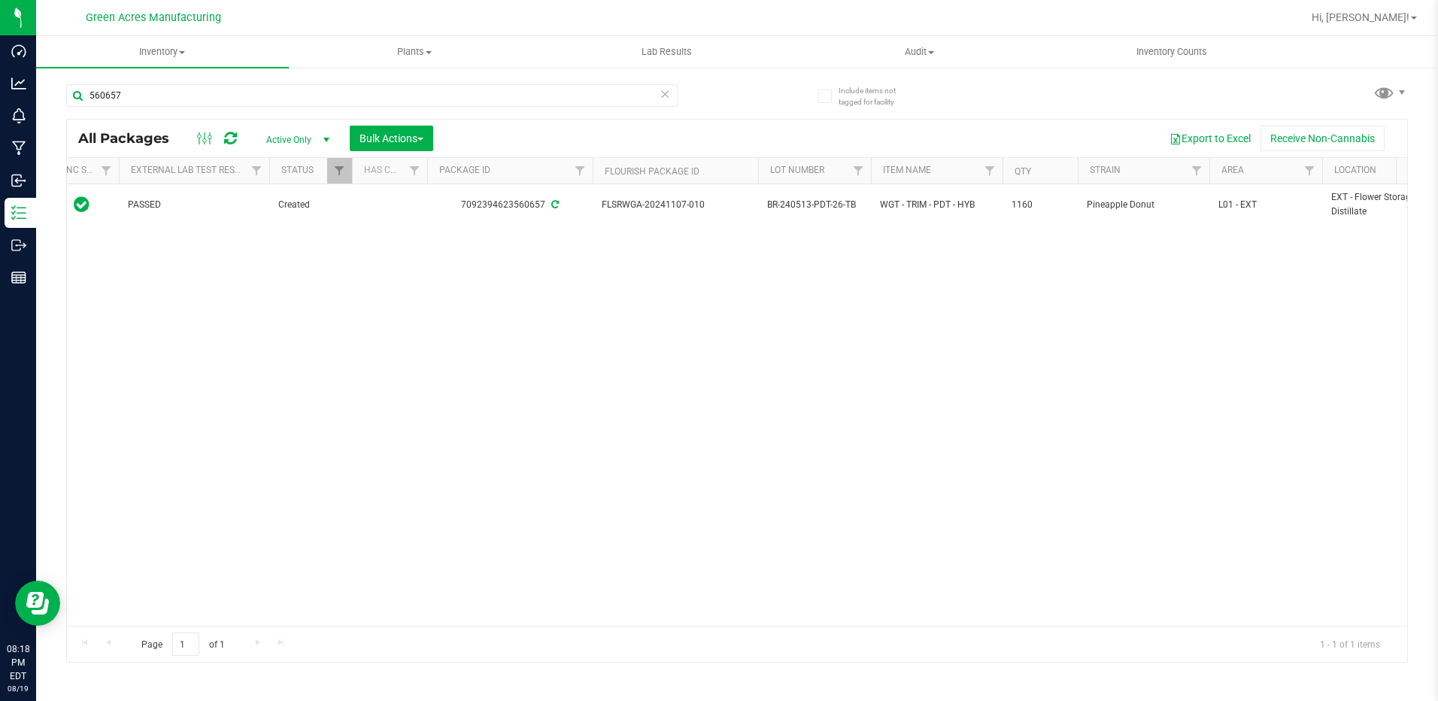
scroll to position [0, 120]
click at [1303, 165] on span "Filter" at bounding box center [1303, 171] width 12 height 12
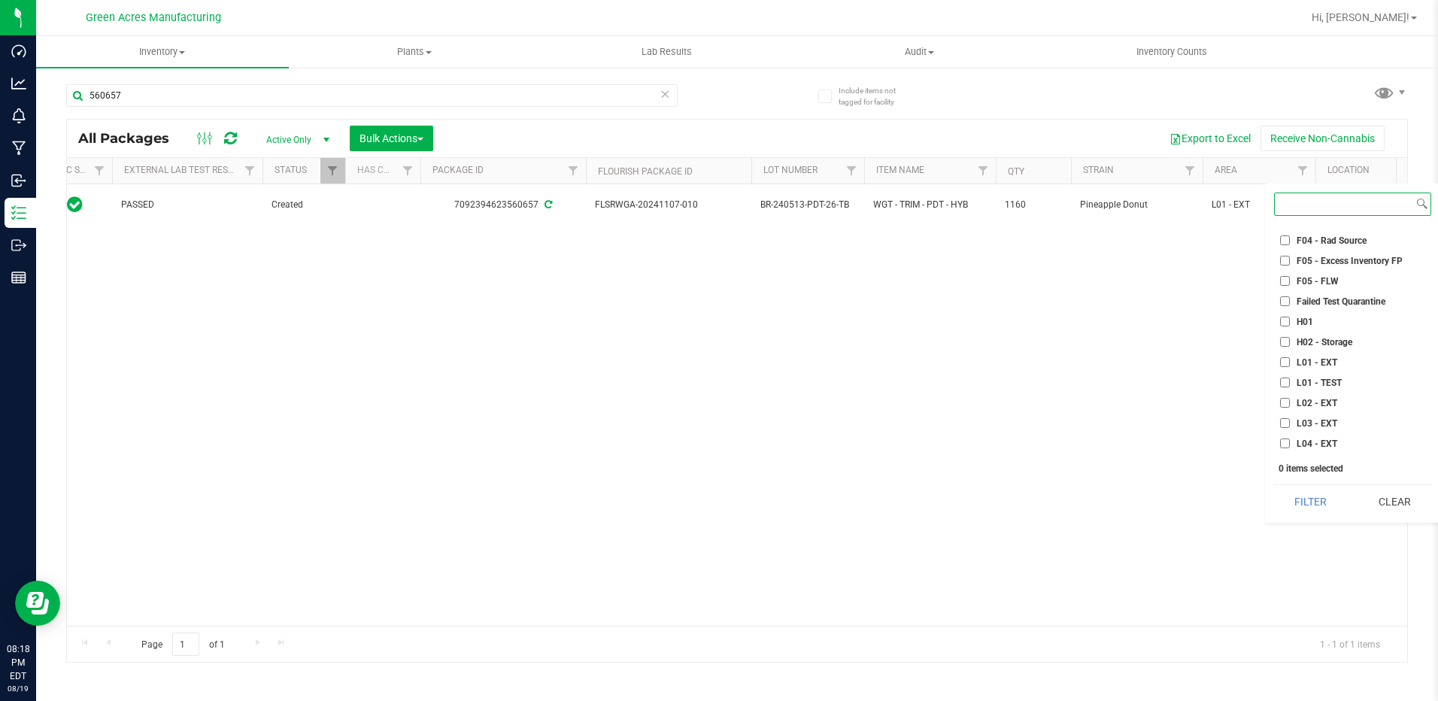
scroll to position [211, 0]
click at [1283, 332] on input "L01 - EXT" at bounding box center [1285, 329] width 10 height 10
checkbox input "true"
click at [1296, 496] on button "Filter" at bounding box center [1310, 501] width 73 height 33
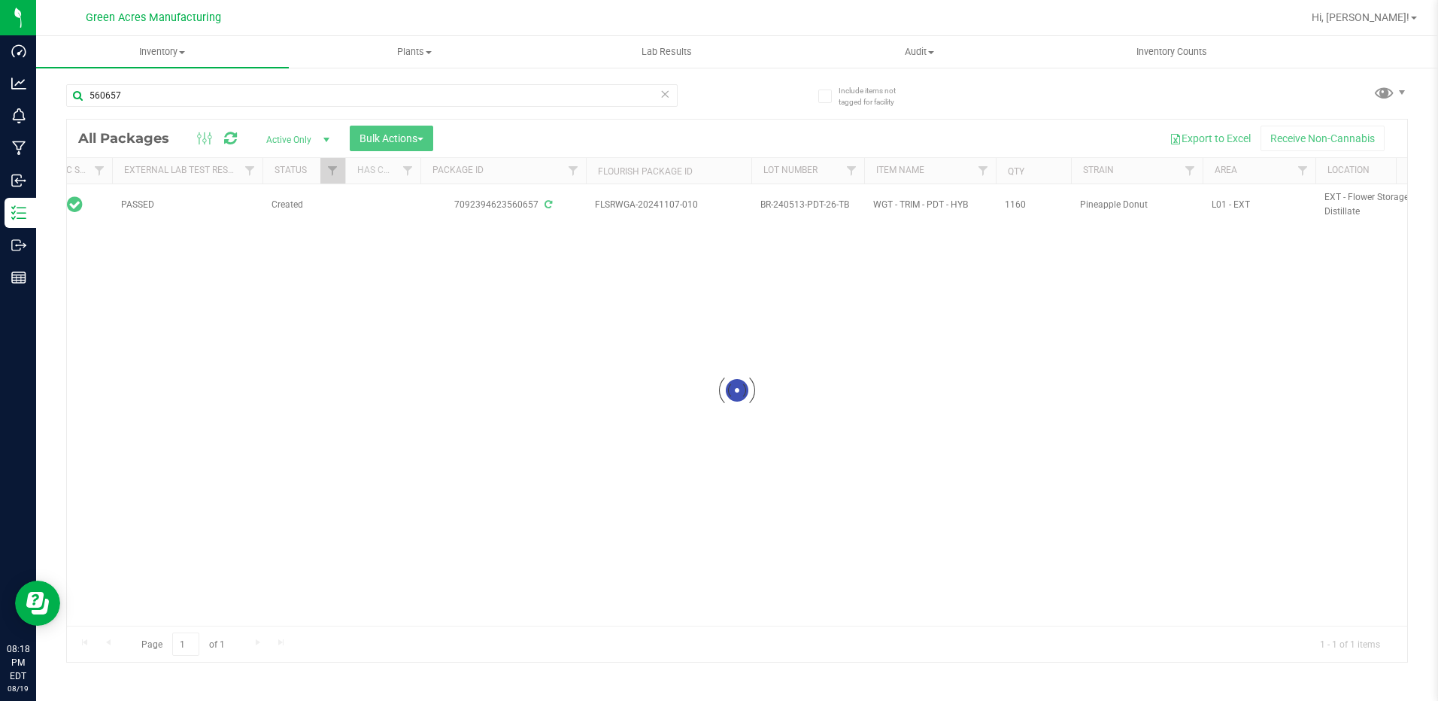
click at [80, 621] on div at bounding box center [737, 391] width 1341 height 542
drag, startPoint x: 486, startPoint y: 618, endPoint x: 369, endPoint y: 609, distance: 117.8
click at [369, 609] on div at bounding box center [737, 391] width 1341 height 542
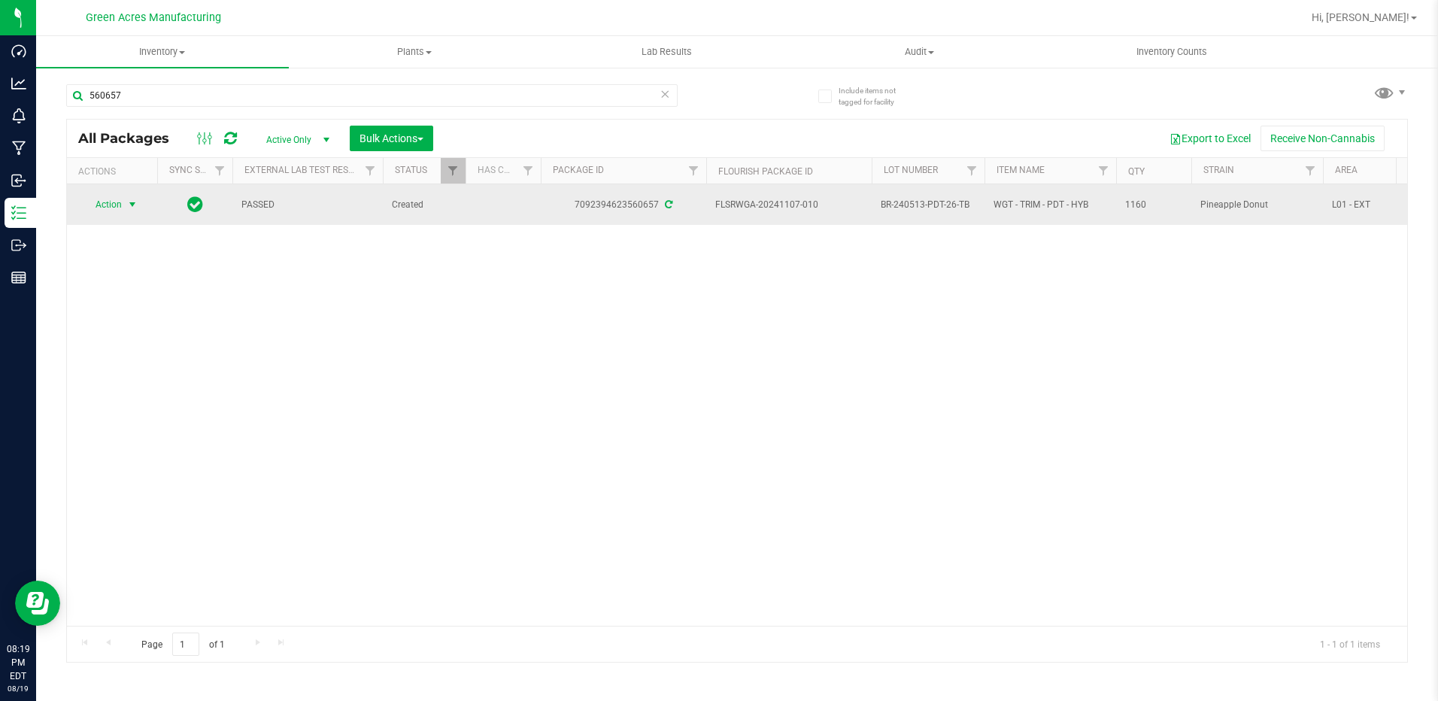
click at [134, 209] on span "select" at bounding box center [132, 205] width 12 height 12
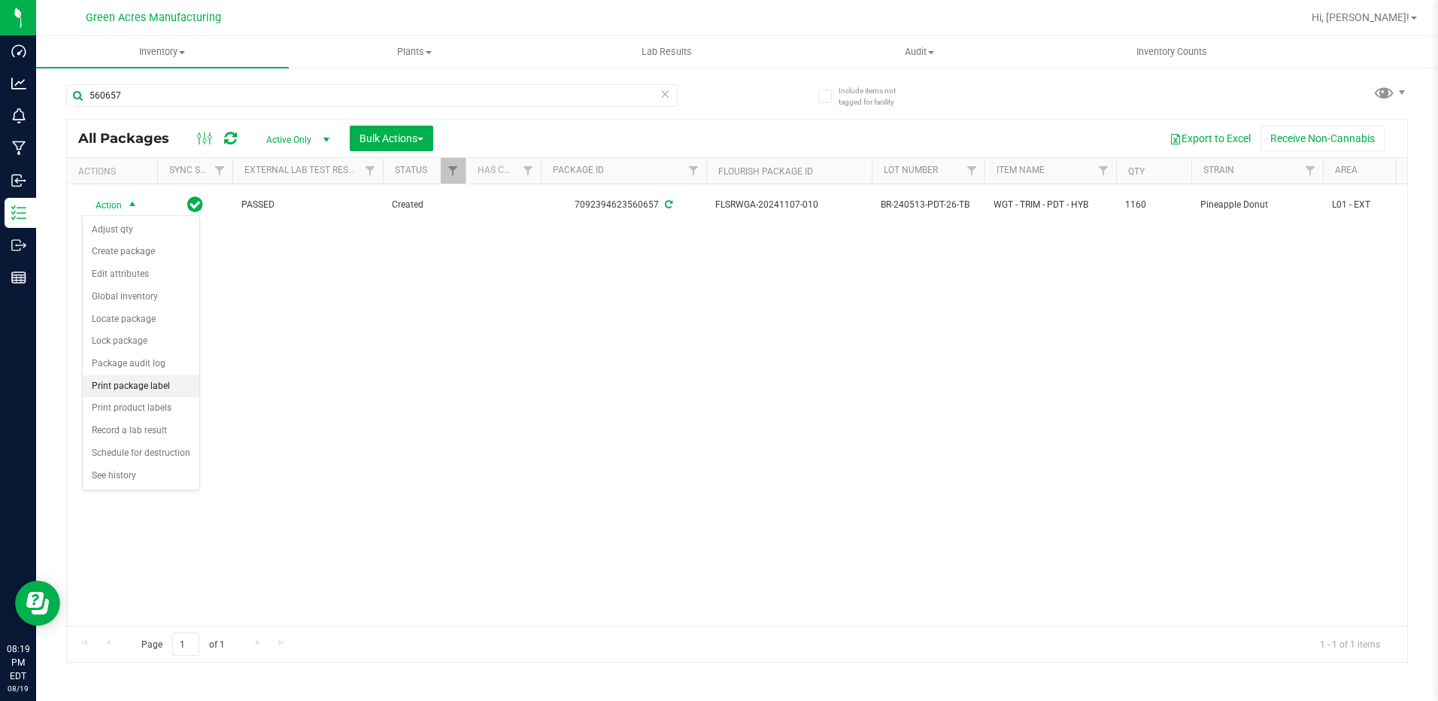
click at [134, 384] on li "Print package label" at bounding box center [141, 386] width 117 height 23
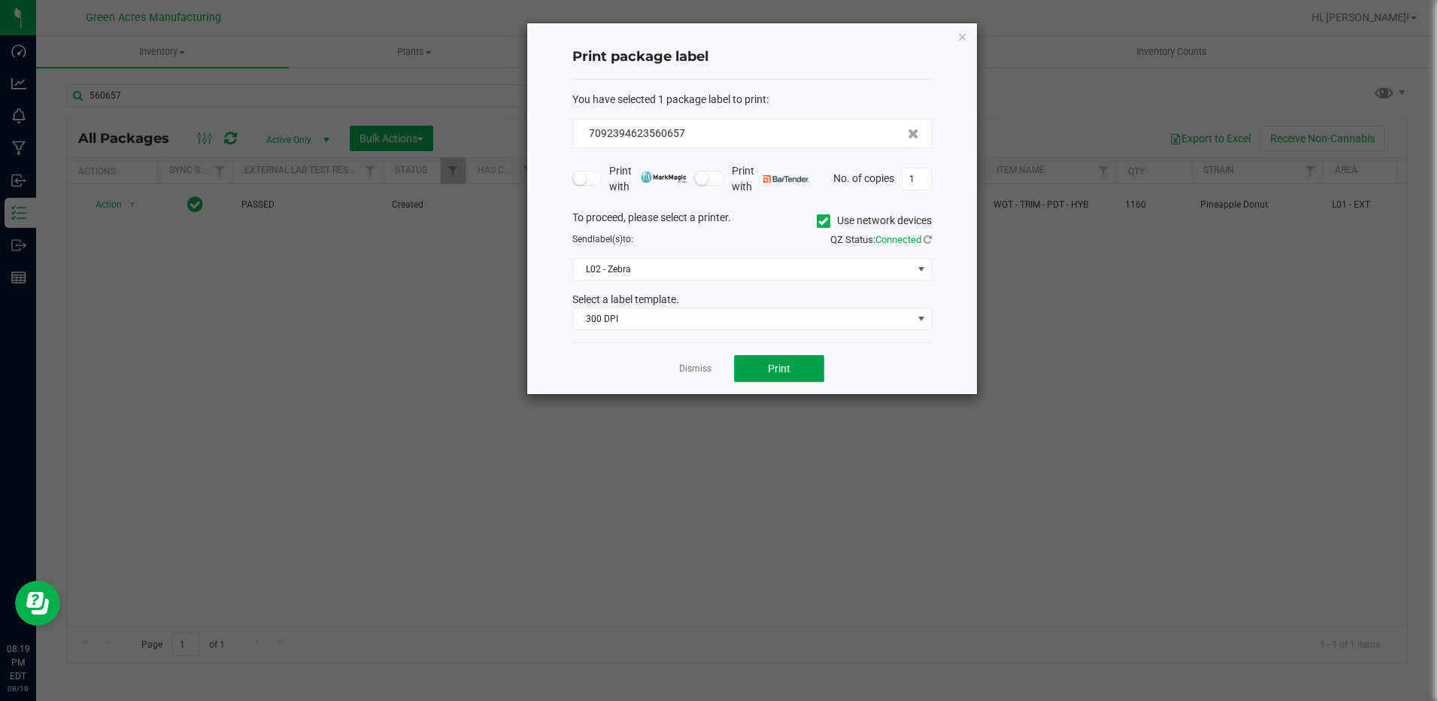
click at [793, 372] on button "Print" at bounding box center [779, 368] width 90 height 27
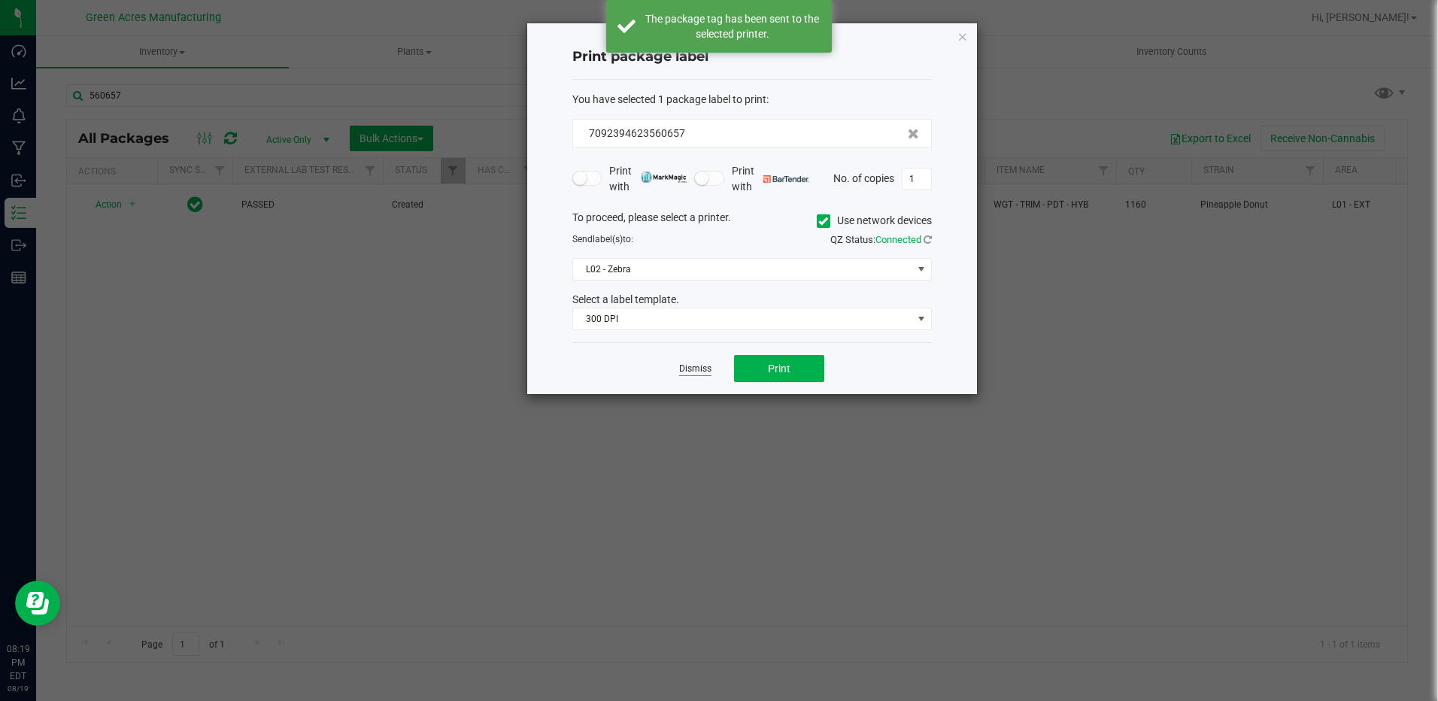
click at [698, 369] on link "Dismiss" at bounding box center [695, 369] width 32 height 13
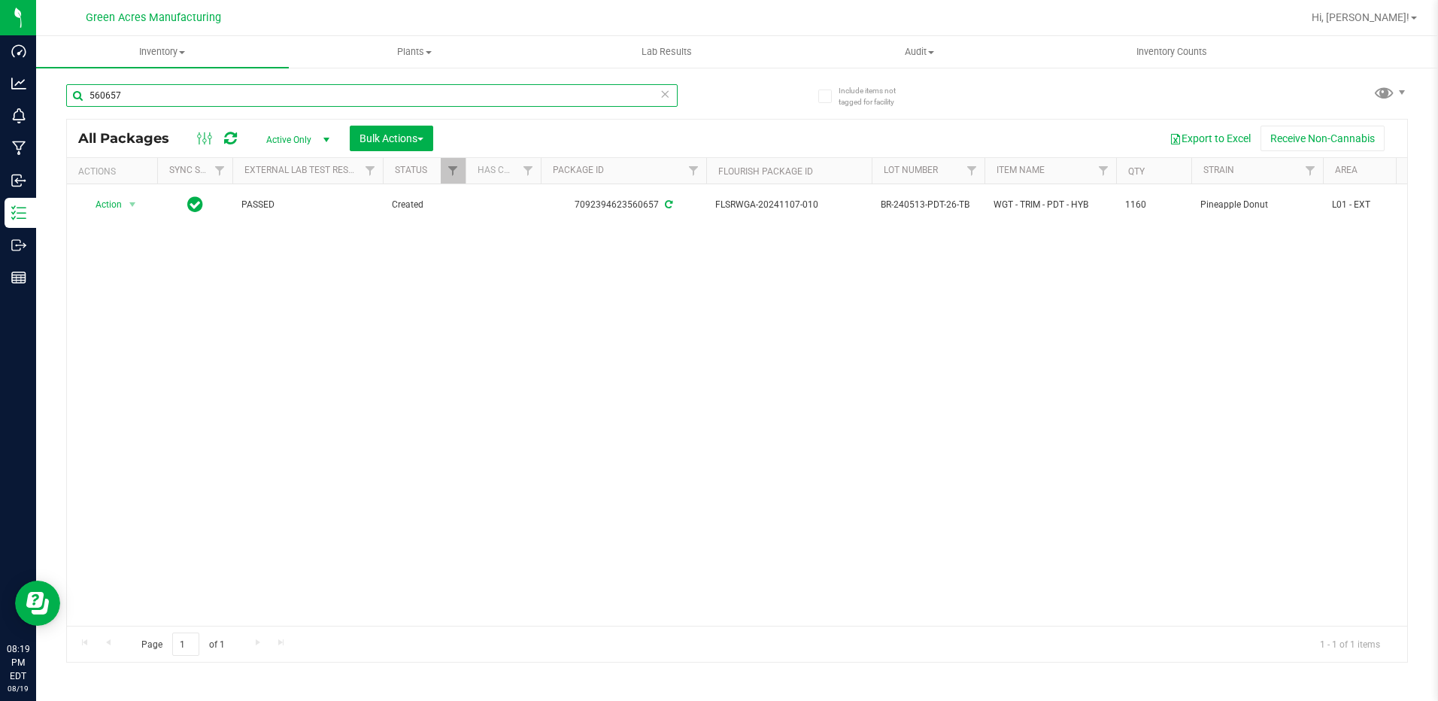
drag, startPoint x: 132, startPoint y: 90, endPoint x: 99, endPoint y: 99, distance: 34.3
click at [73, 97] on input "560657" at bounding box center [372, 95] width 612 height 23
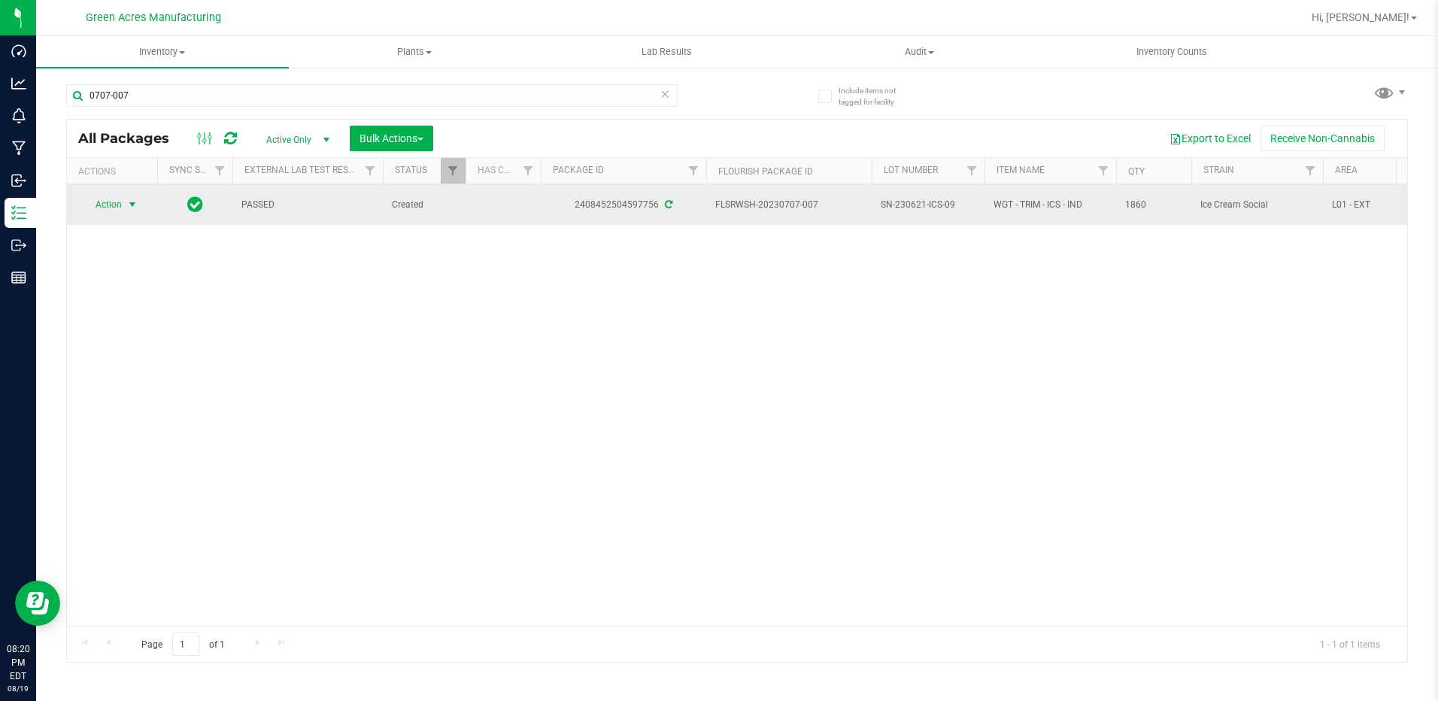
click at [135, 205] on span "select" at bounding box center [132, 205] width 12 height 12
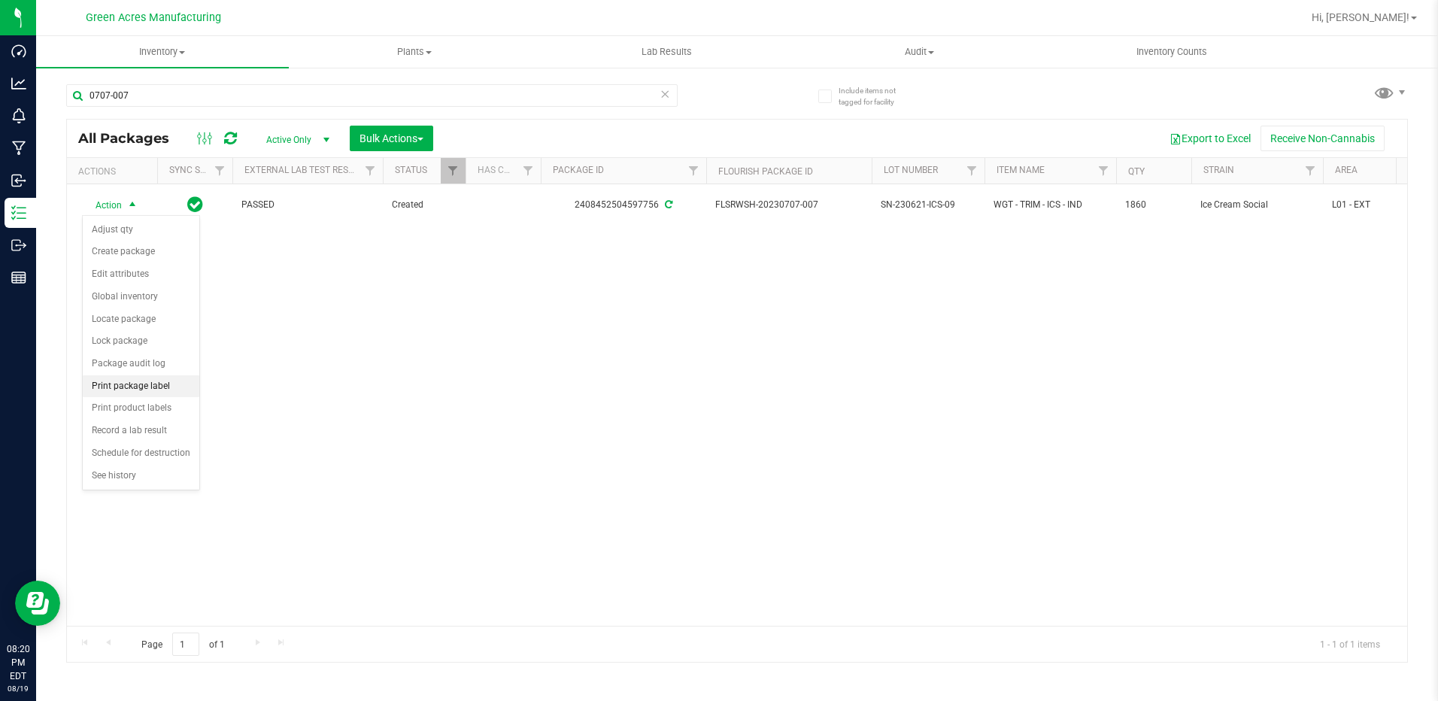
click at [166, 382] on li "Print package label" at bounding box center [141, 386] width 117 height 23
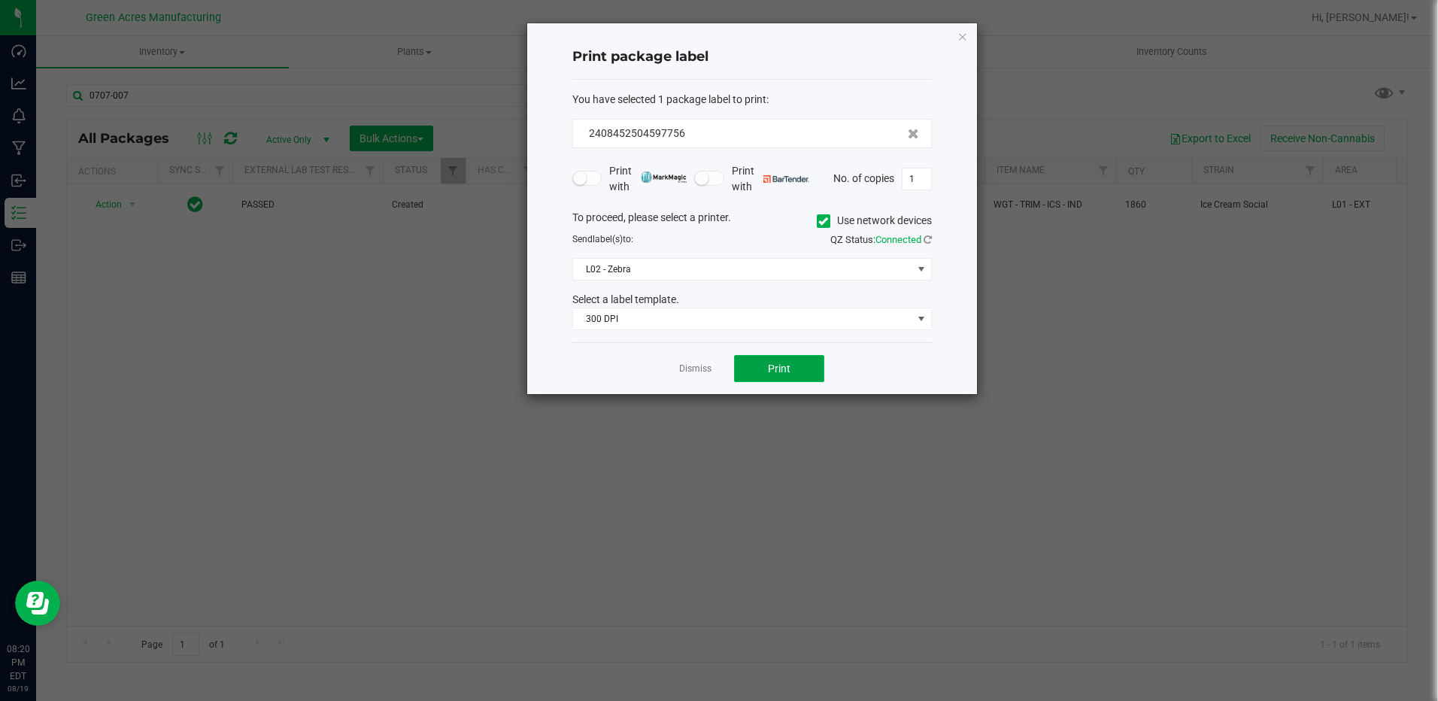
click at [764, 364] on button "Print" at bounding box center [779, 368] width 90 height 27
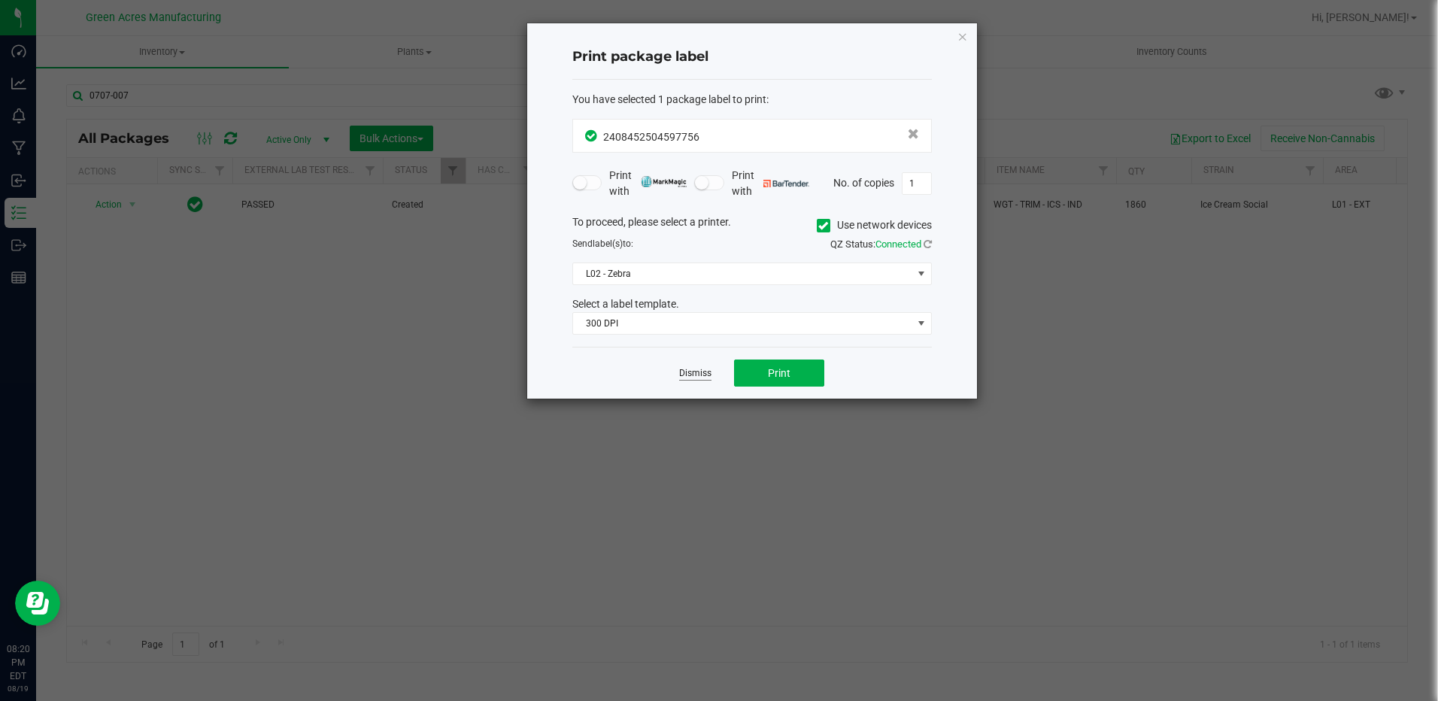
click at [692, 378] on link "Dismiss" at bounding box center [695, 373] width 32 height 13
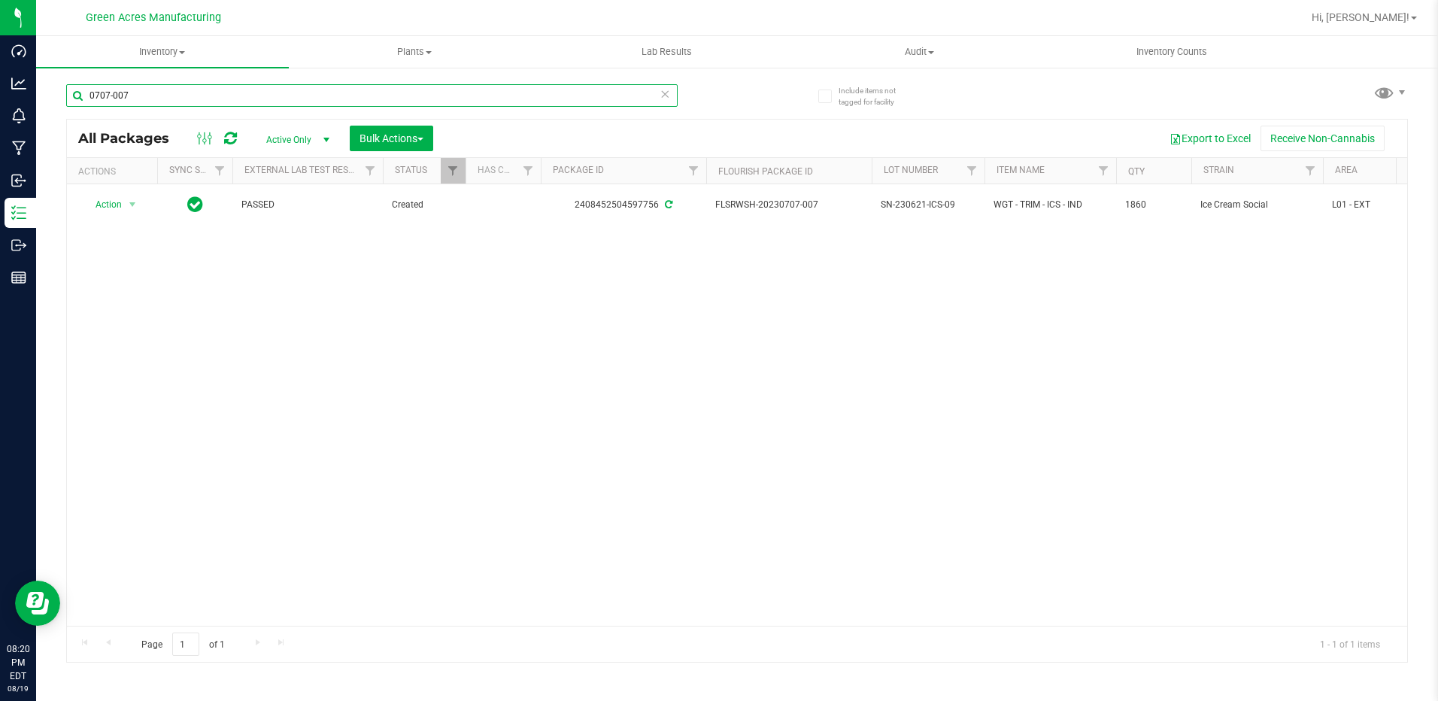
drag, startPoint x: 134, startPoint y: 92, endPoint x: 63, endPoint y: 91, distance: 70.7
click at [63, 91] on div "Include items not tagged for facility 0707-007 All Packages Active Only Active …" at bounding box center [737, 295] width 1402 height 459
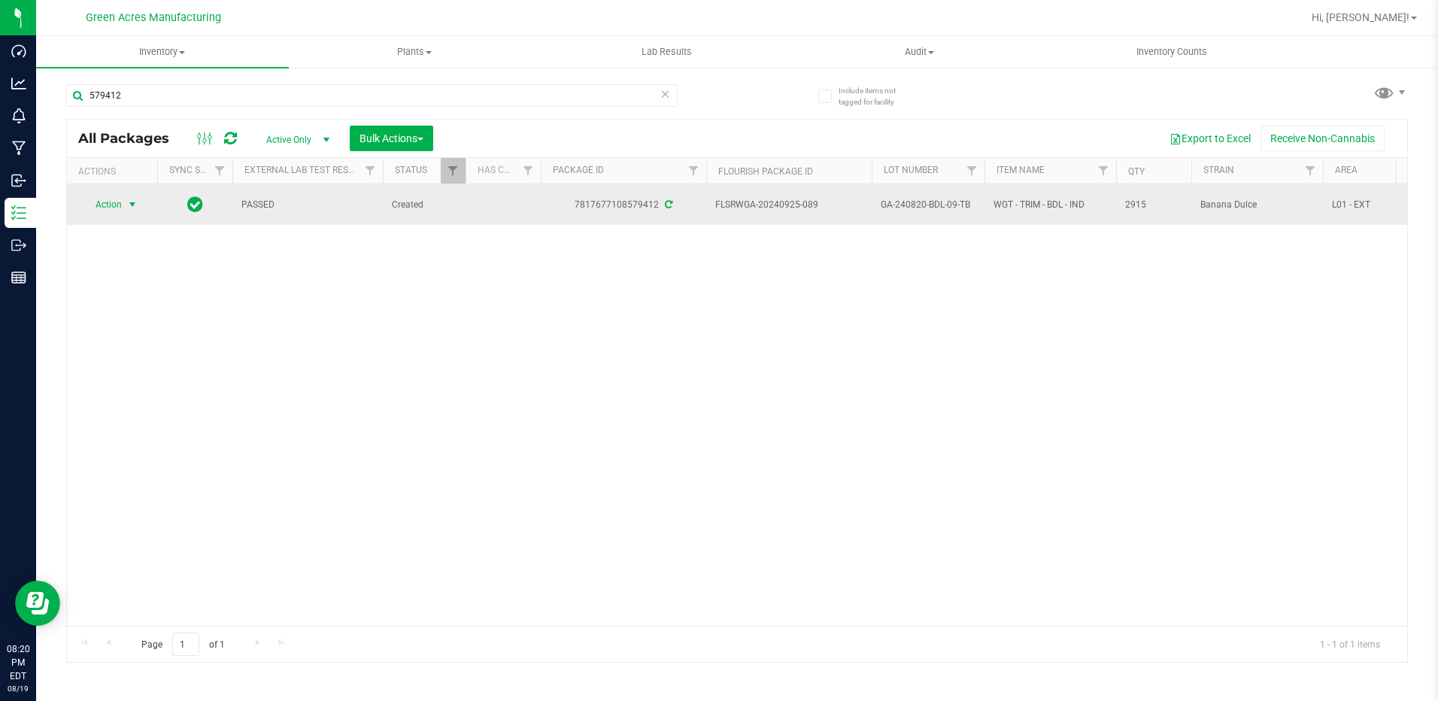
click at [138, 205] on span "select" at bounding box center [132, 205] width 12 height 12
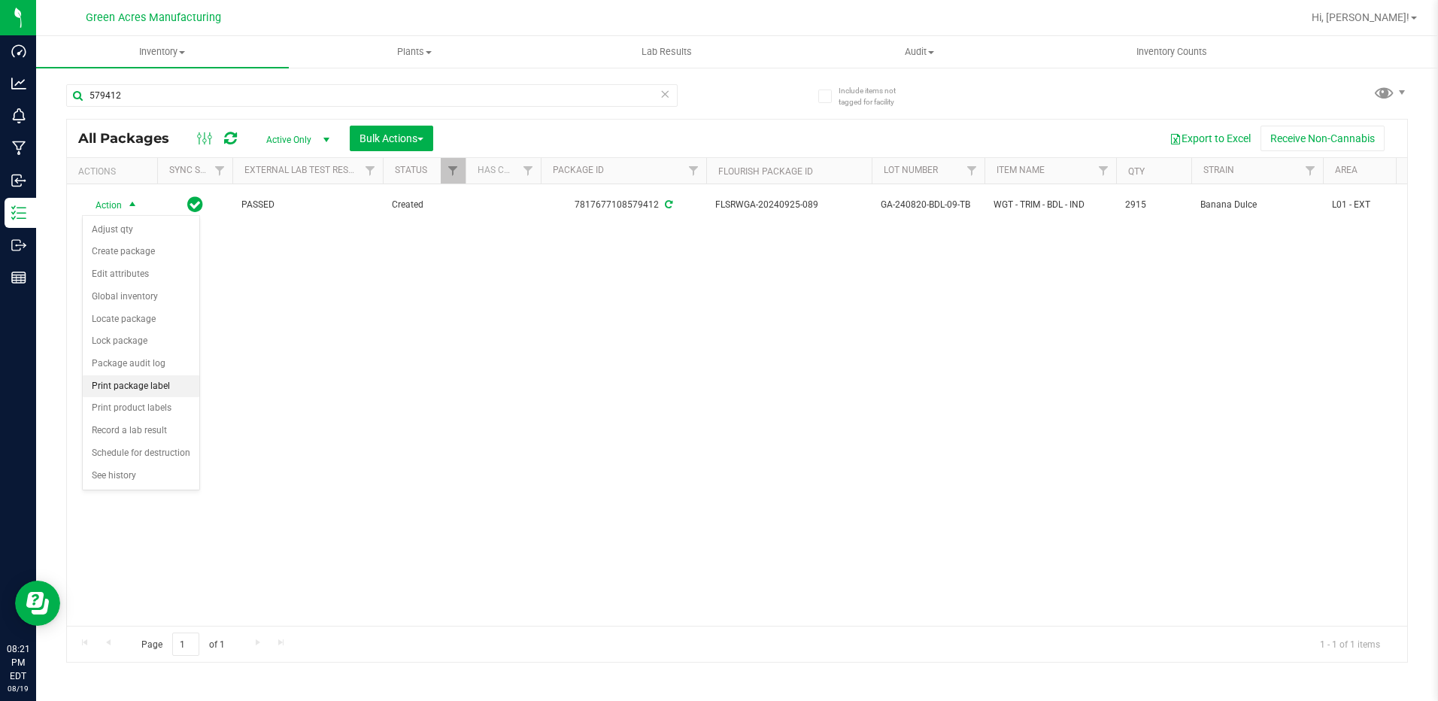
click at [148, 390] on li "Print package label" at bounding box center [141, 386] width 117 height 23
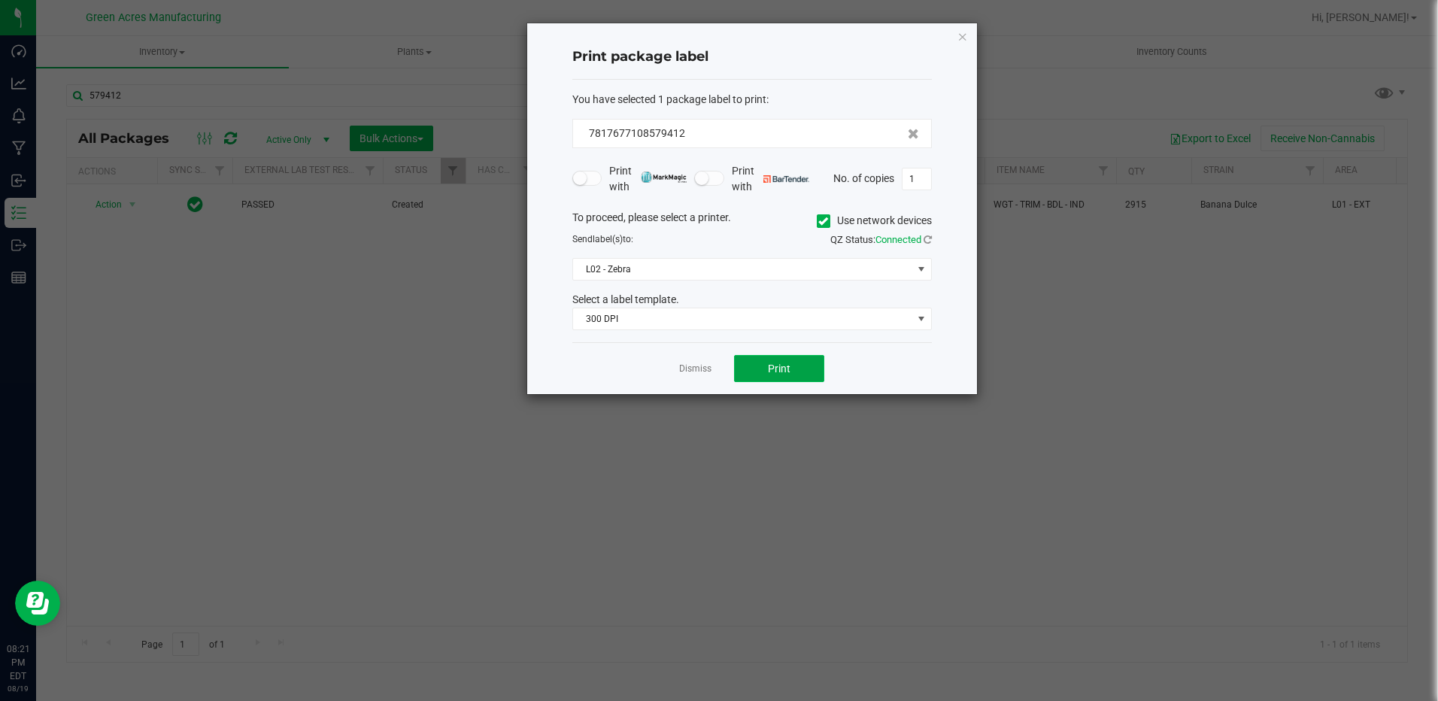
click at [776, 376] on button "Print" at bounding box center [779, 368] width 90 height 27
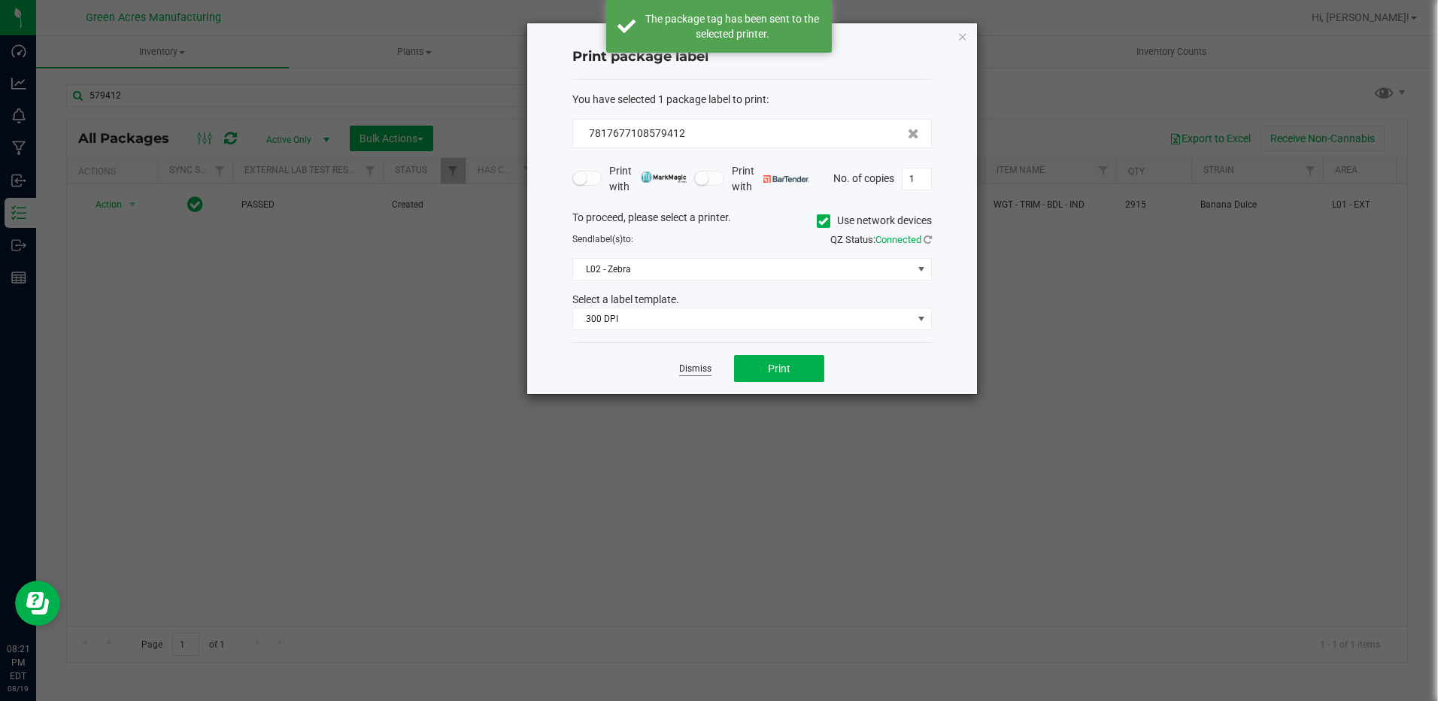
click at [703, 364] on link "Dismiss" at bounding box center [695, 369] width 32 height 13
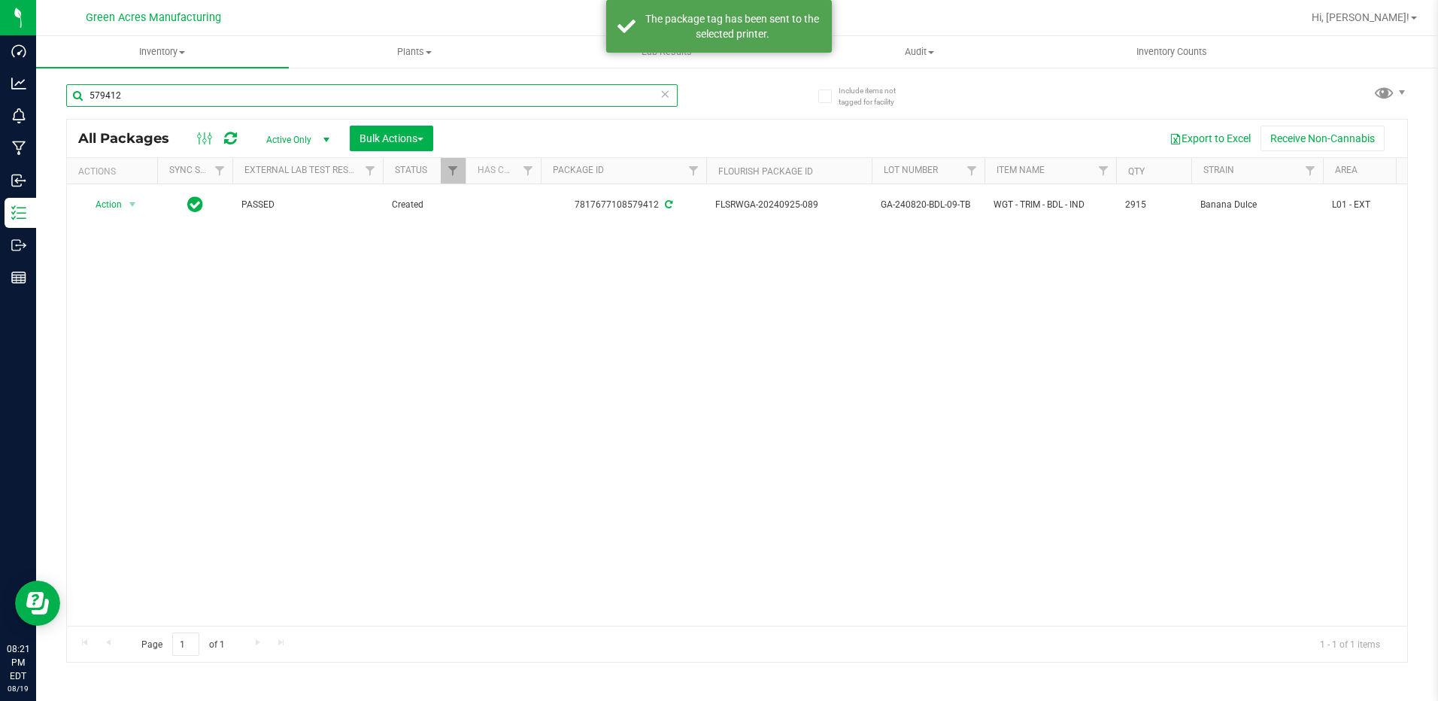
drag, startPoint x: 125, startPoint y: 96, endPoint x: 72, endPoint y: 90, distance: 53.1
click at [72, 90] on input "579412" at bounding box center [372, 95] width 612 height 23
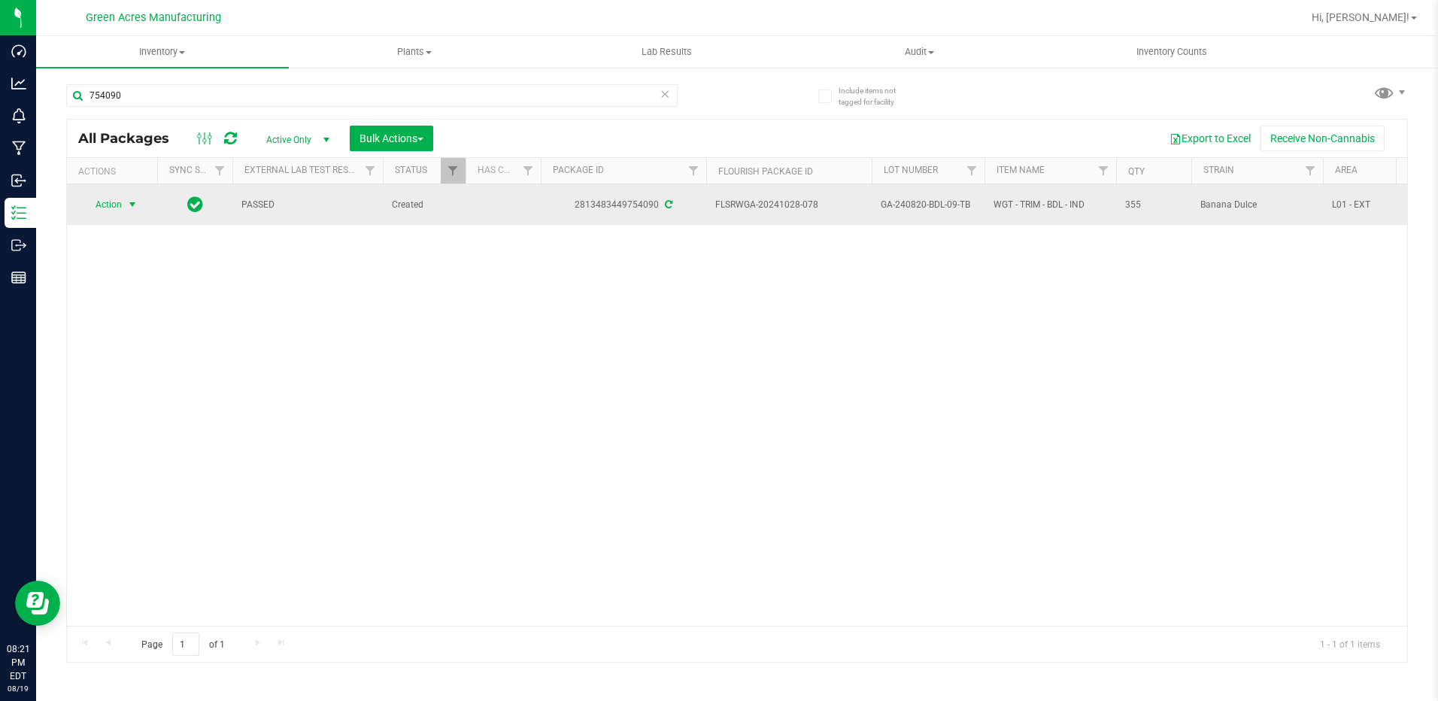
click at [128, 205] on span "select" at bounding box center [132, 205] width 12 height 12
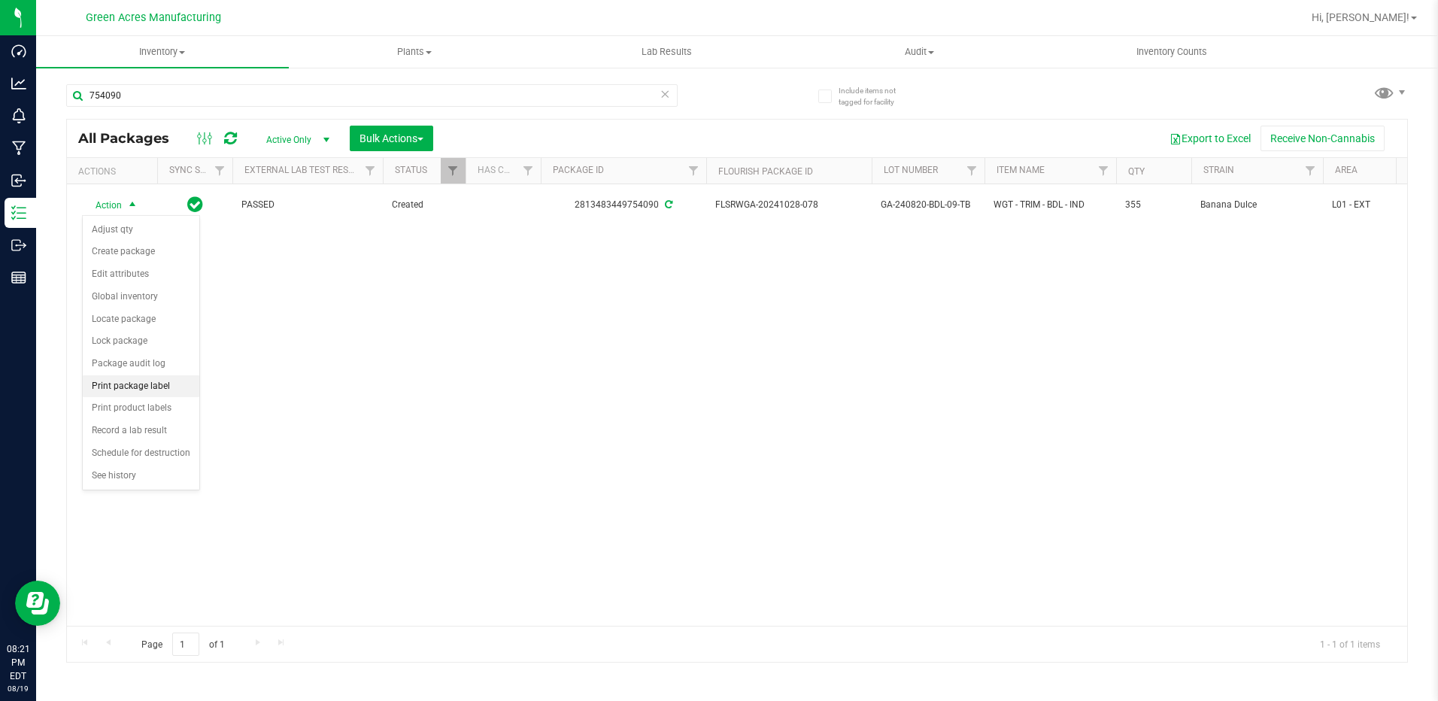
click at [150, 390] on li "Print package label" at bounding box center [141, 386] width 117 height 23
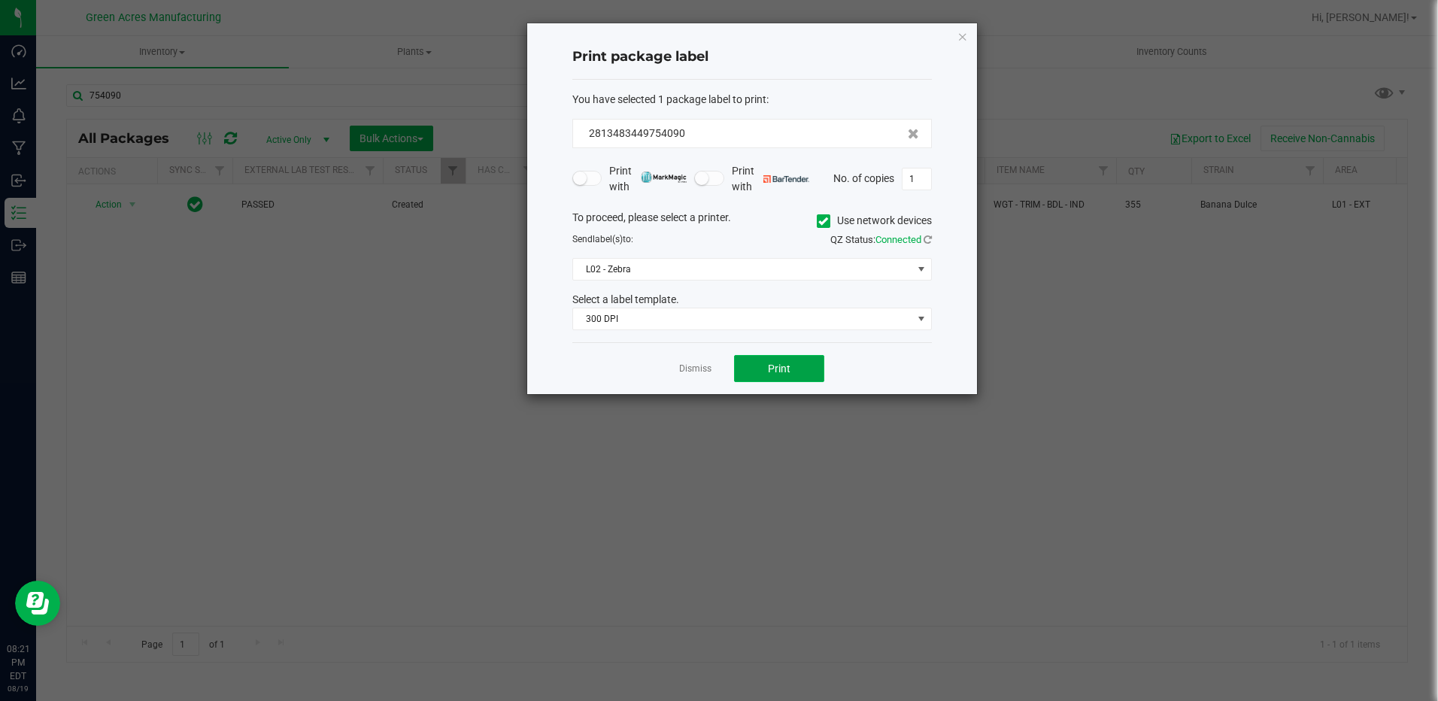
click at [784, 361] on button "Print" at bounding box center [779, 368] width 90 height 27
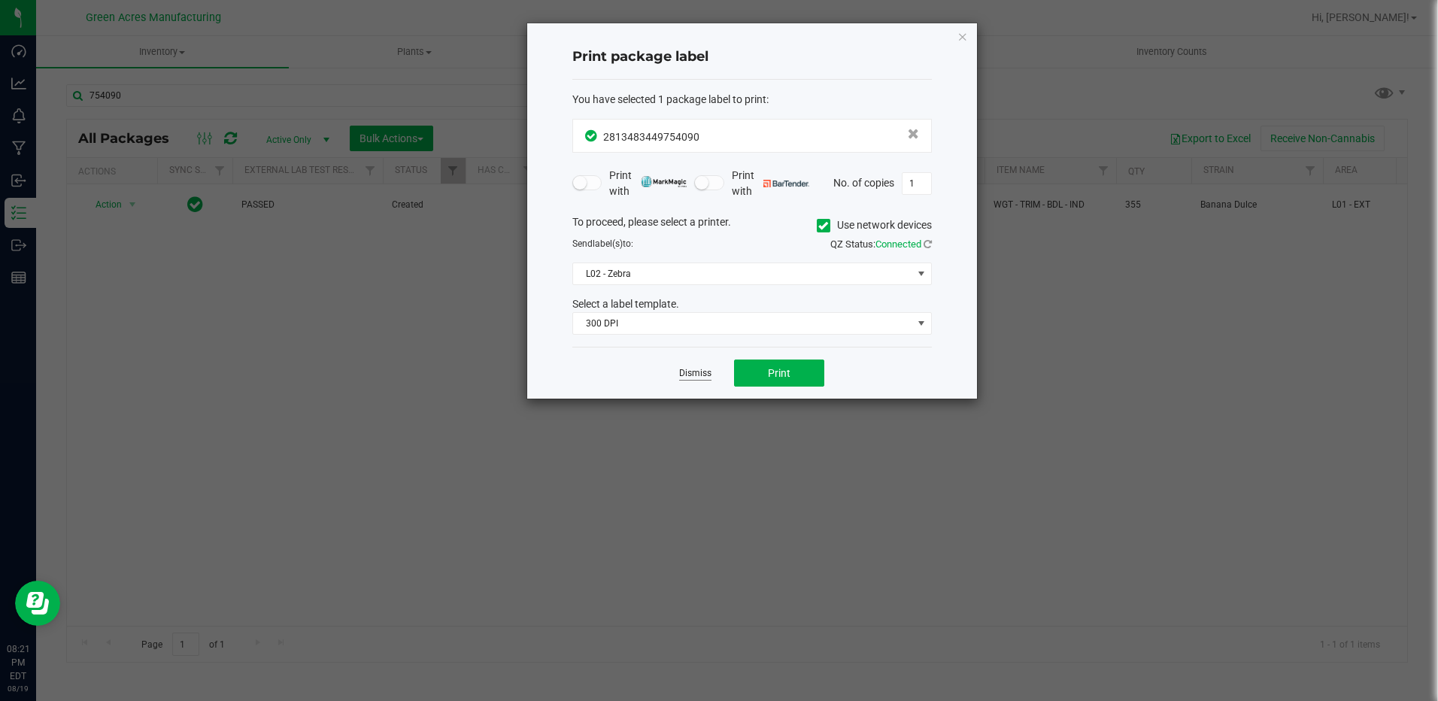
click at [697, 376] on link "Dismiss" at bounding box center [695, 373] width 32 height 13
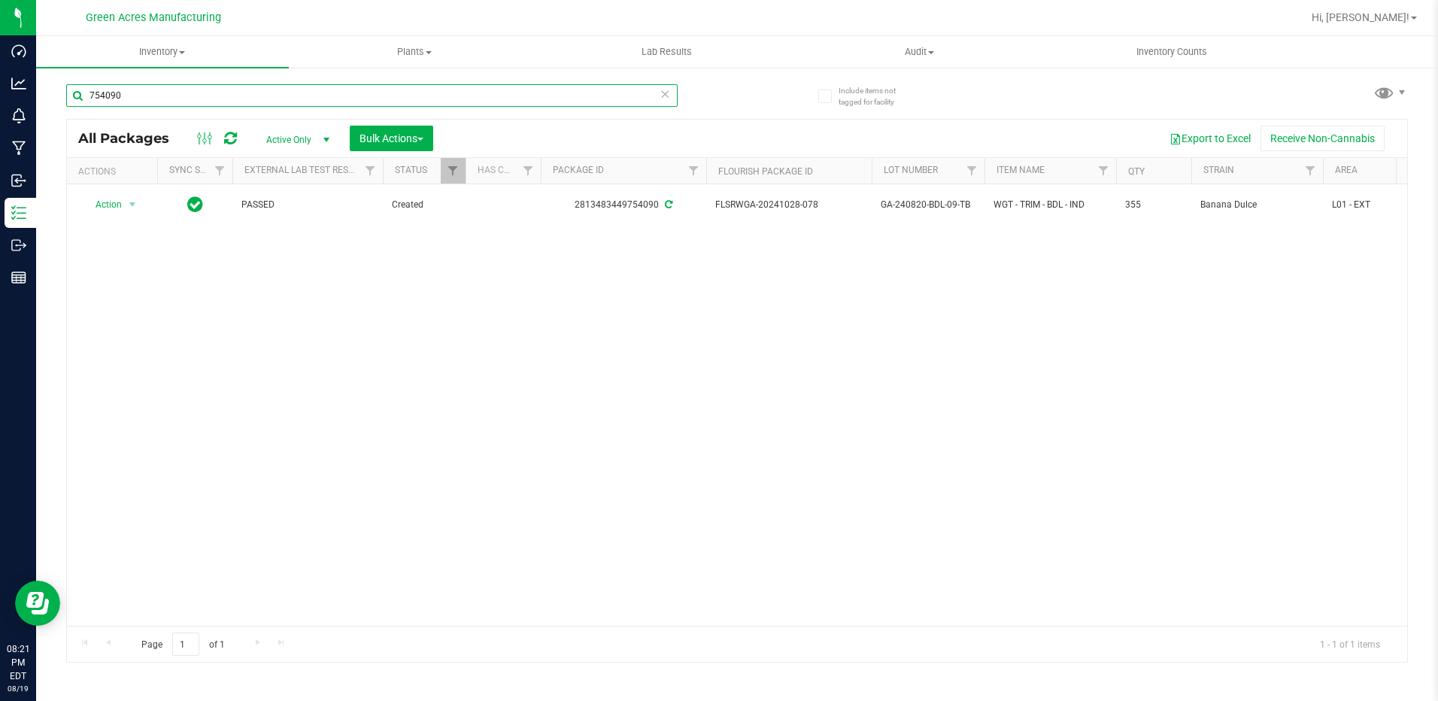
drag, startPoint x: 126, startPoint y: 94, endPoint x: 62, endPoint y: 87, distance: 63.6
click at [62, 87] on div "Include items not tagged for facility 754090 All Packages Active Only Active On…" at bounding box center [737, 295] width 1402 height 459
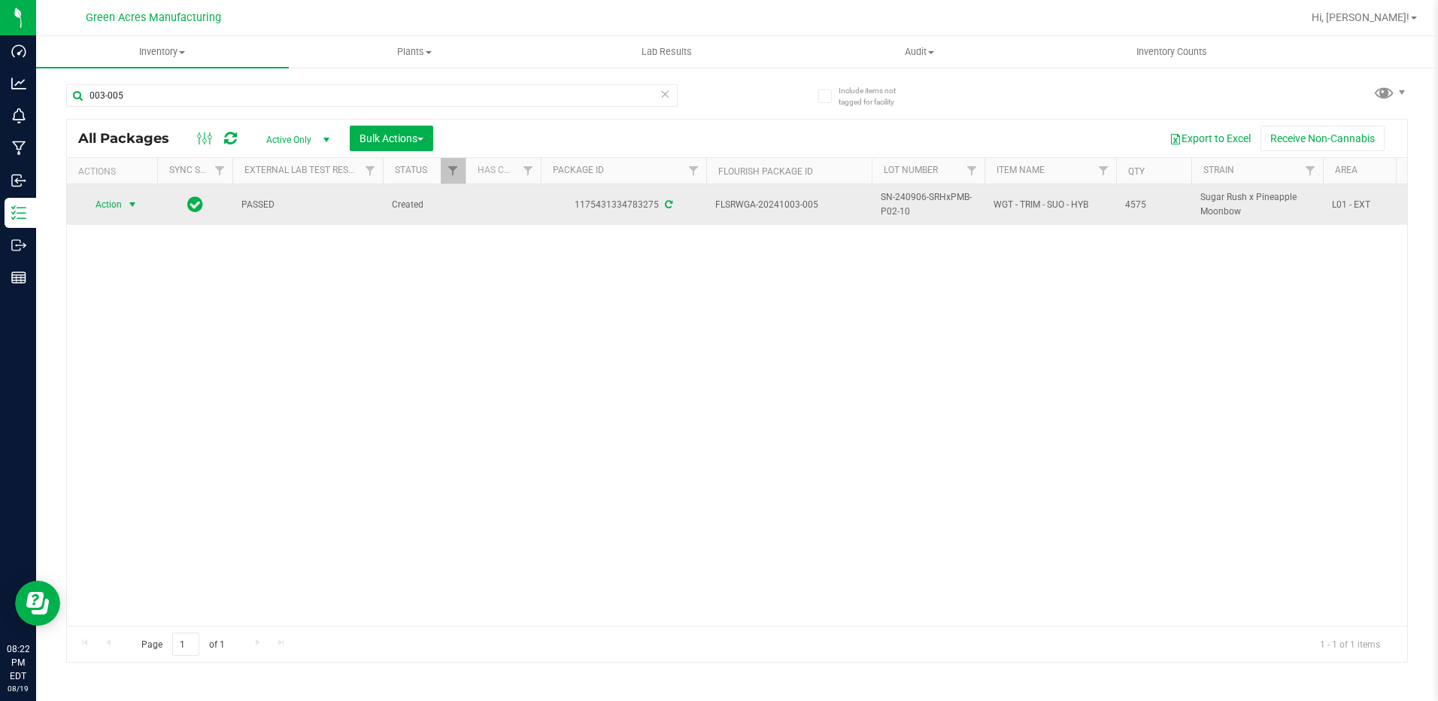
click at [124, 201] on span "select" at bounding box center [132, 204] width 19 height 21
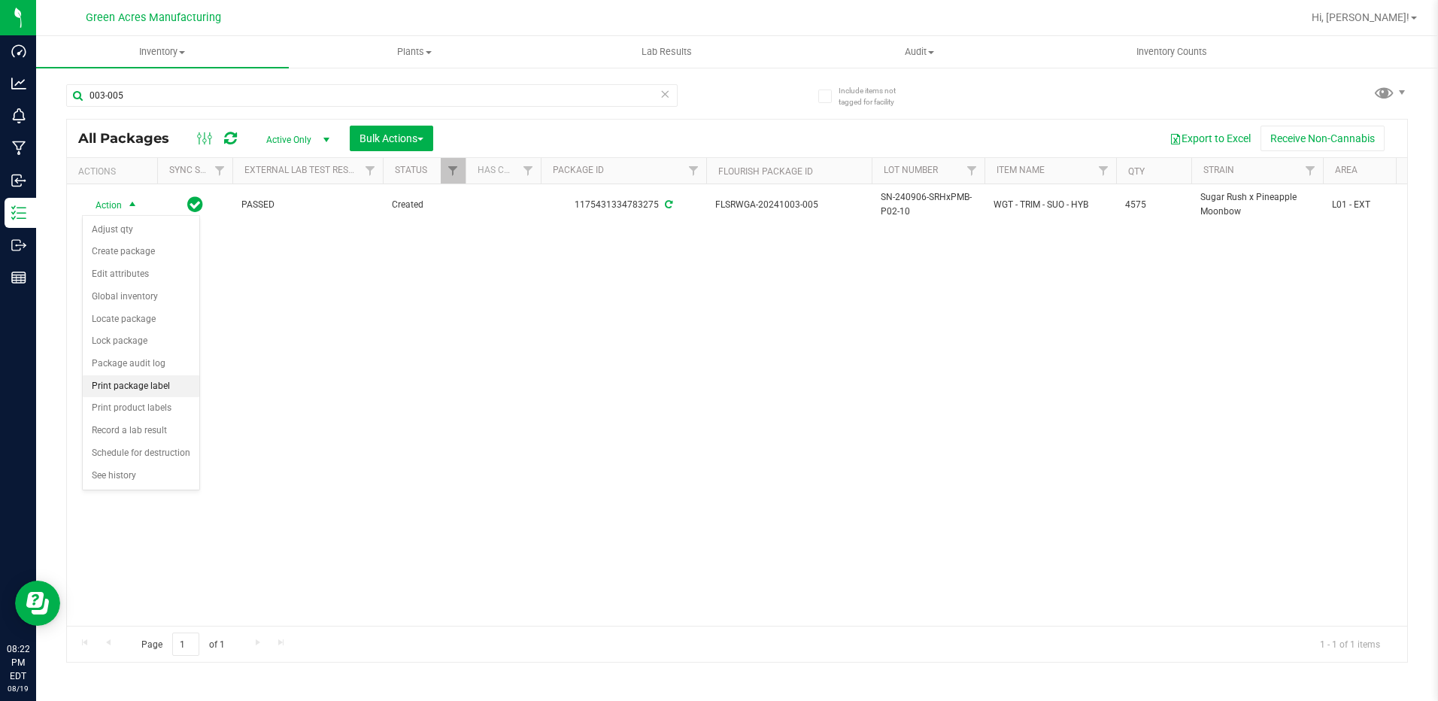
click at [144, 386] on li "Print package label" at bounding box center [141, 386] width 117 height 23
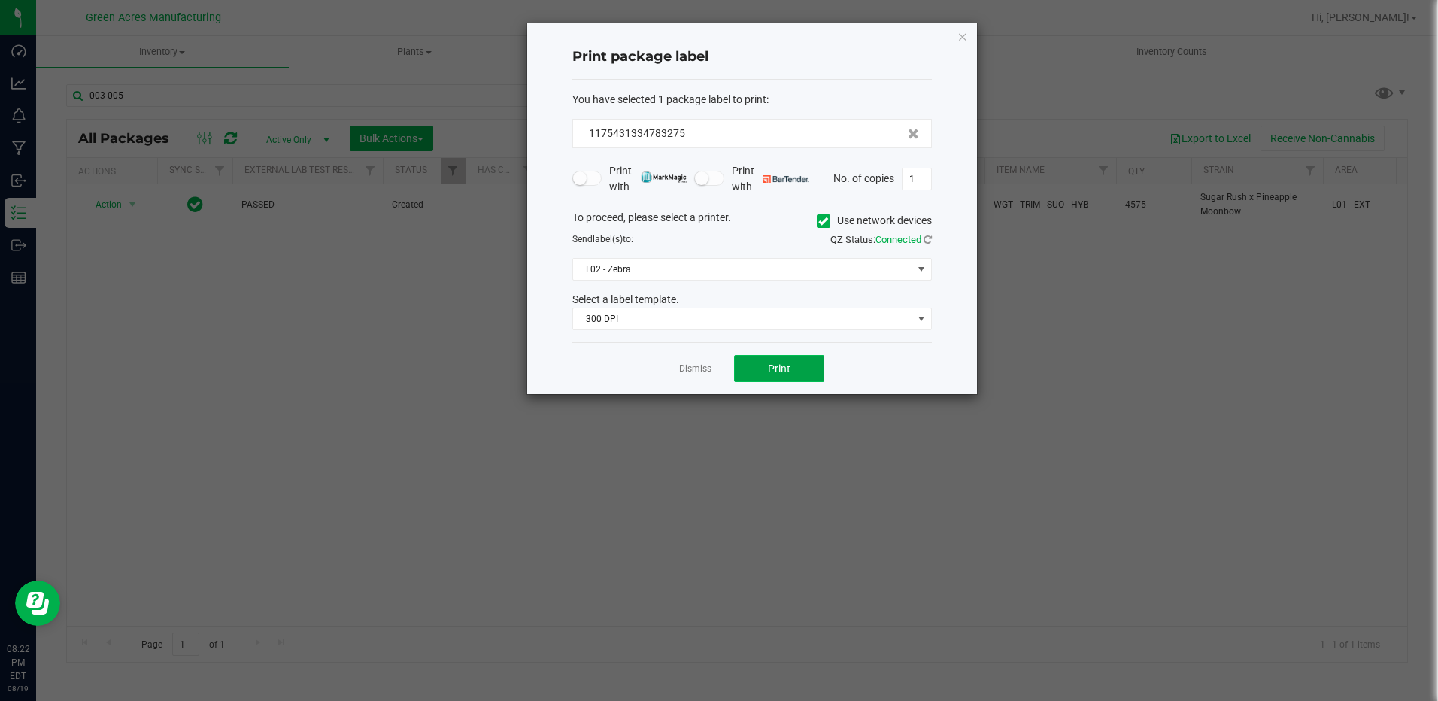
click at [743, 364] on button "Print" at bounding box center [779, 368] width 90 height 27
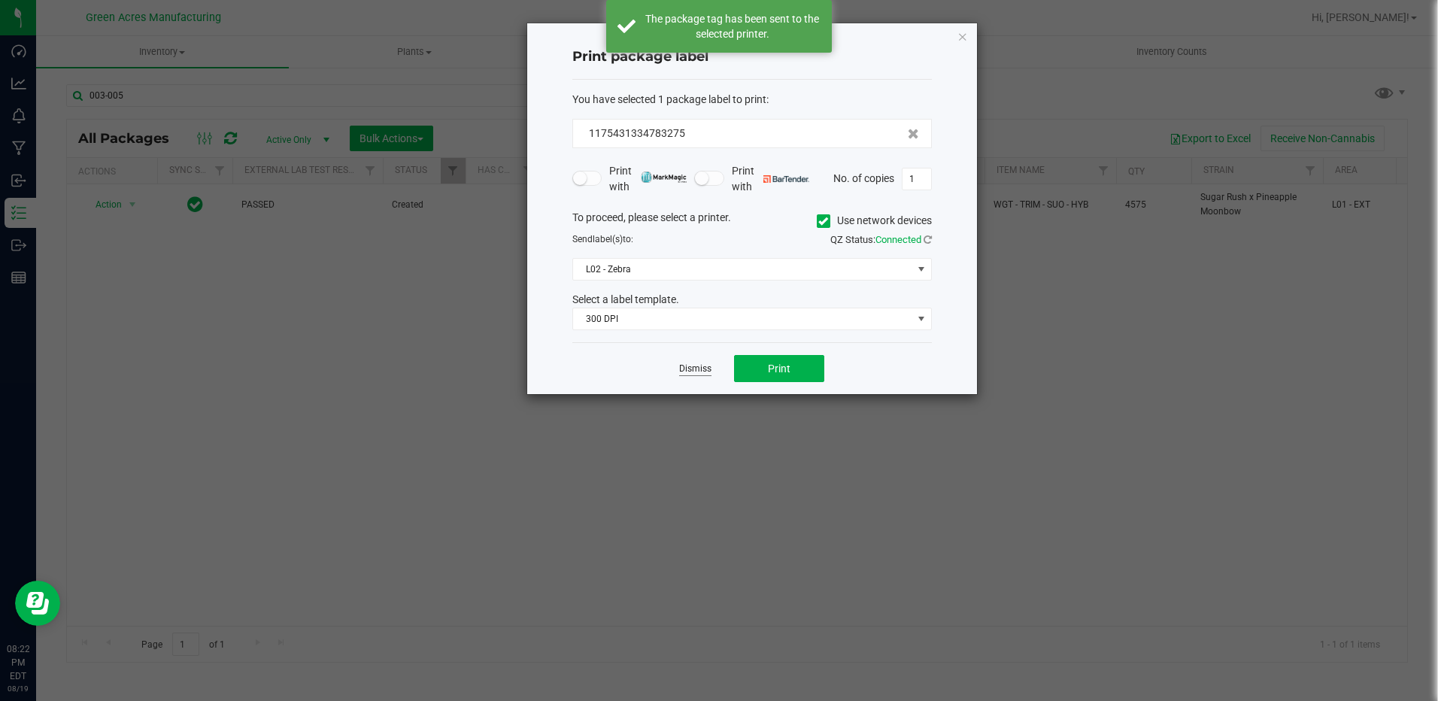
click at [700, 363] on link "Dismiss" at bounding box center [695, 369] width 32 height 13
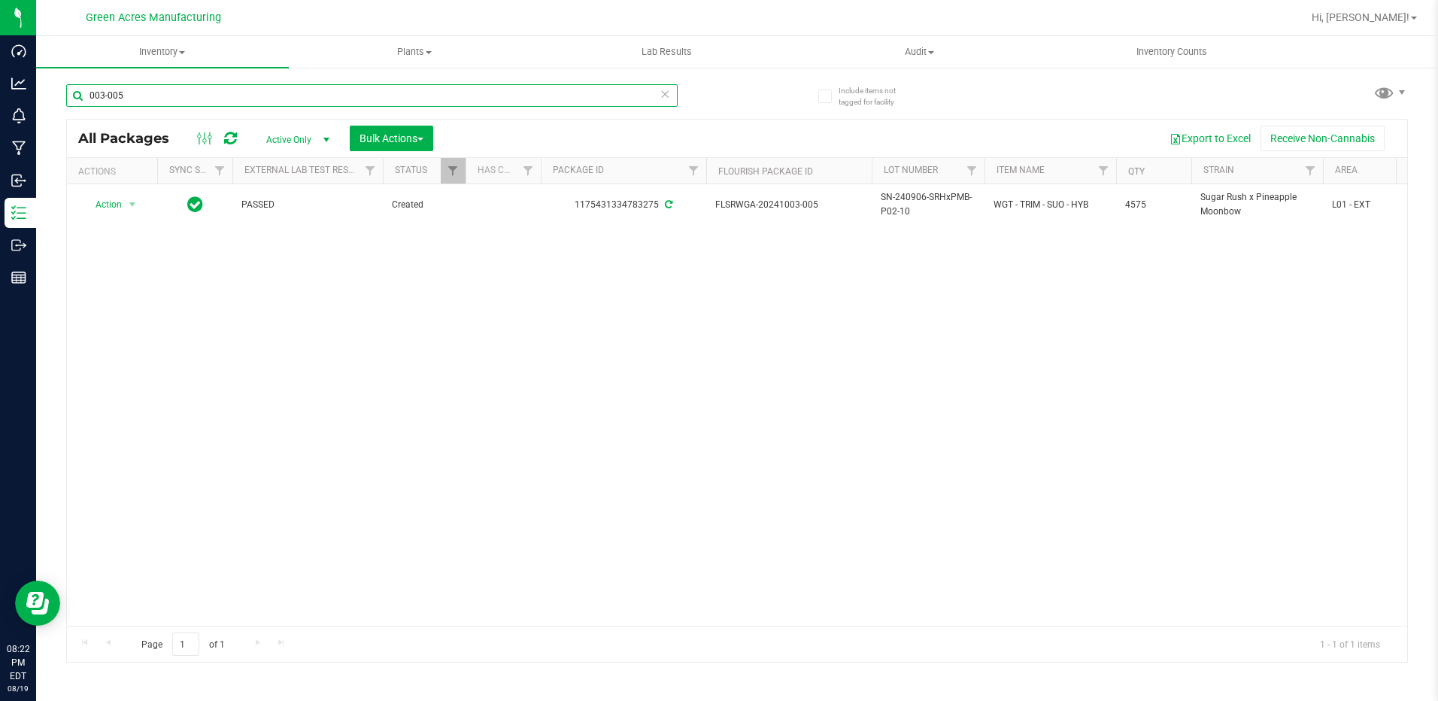
drag, startPoint x: 134, startPoint y: 91, endPoint x: 62, endPoint y: 99, distance: 71.9
click at [62, 99] on div "Include items not tagged for facility 003-005 All Packages Active Only Active O…" at bounding box center [737, 295] width 1402 height 459
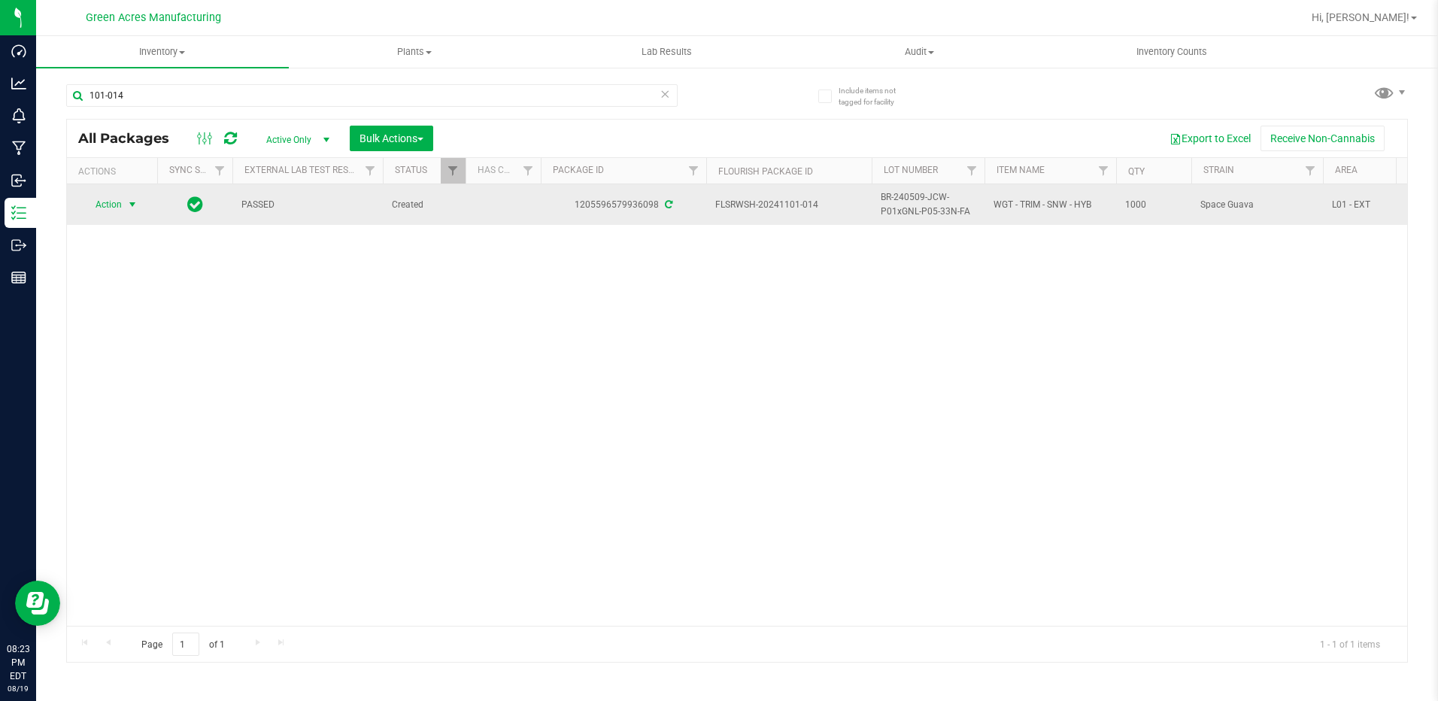
click at [139, 205] on span "select" at bounding box center [132, 204] width 19 height 21
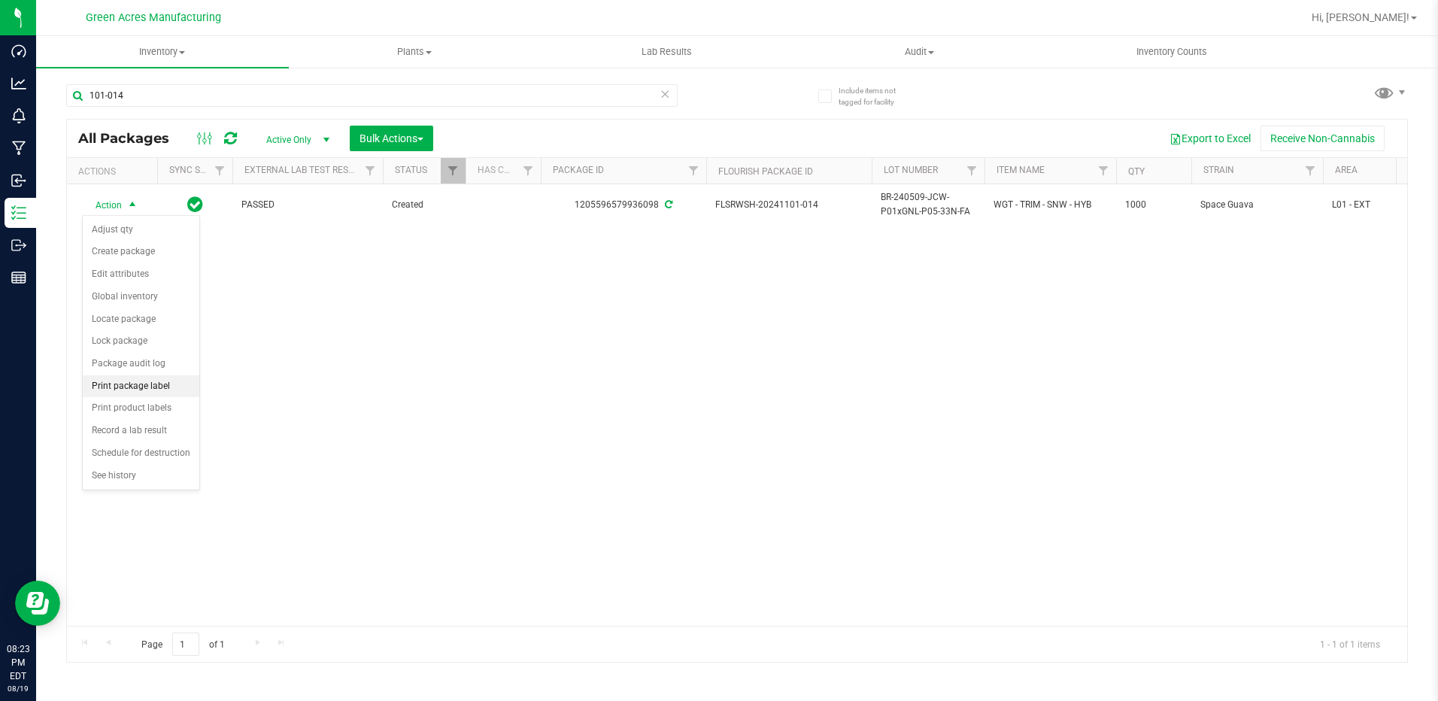
click at [146, 381] on li "Print package label" at bounding box center [141, 386] width 117 height 23
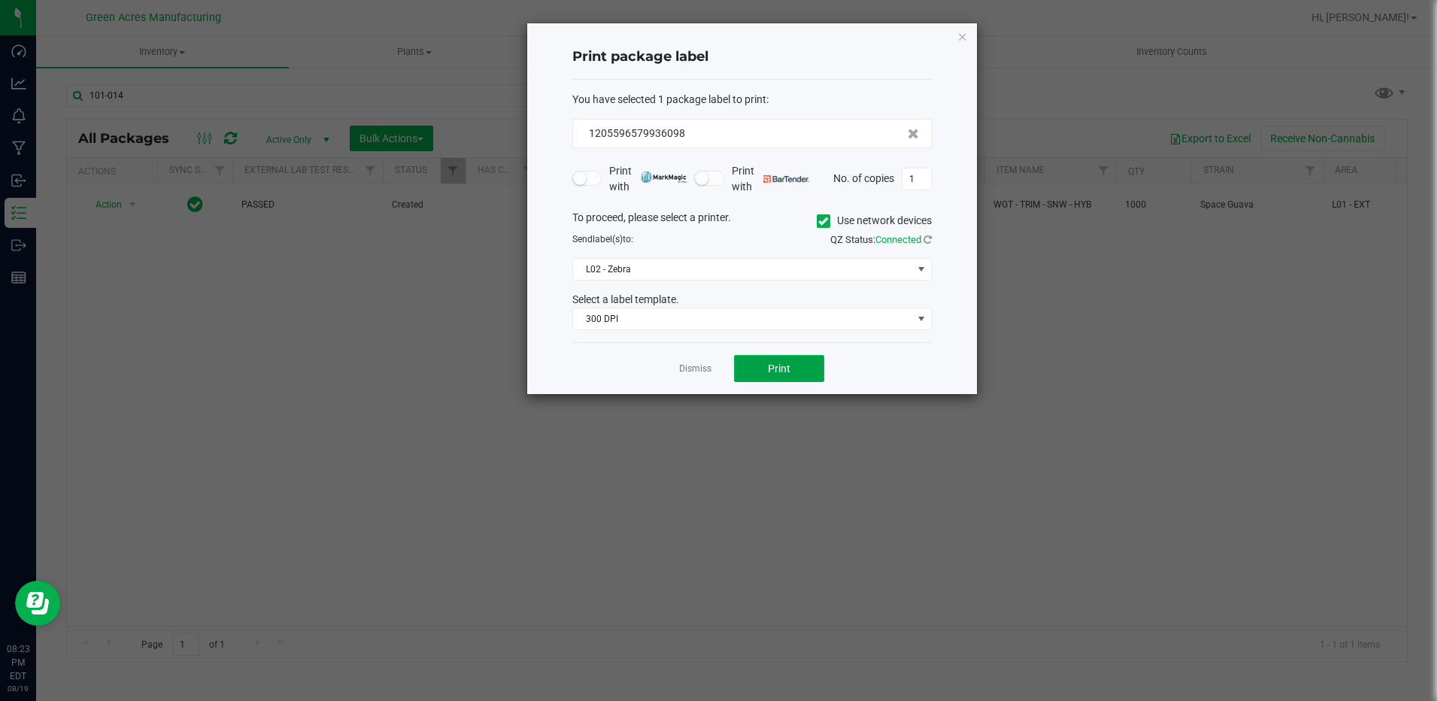
click at [812, 369] on button "Print" at bounding box center [779, 368] width 90 height 27
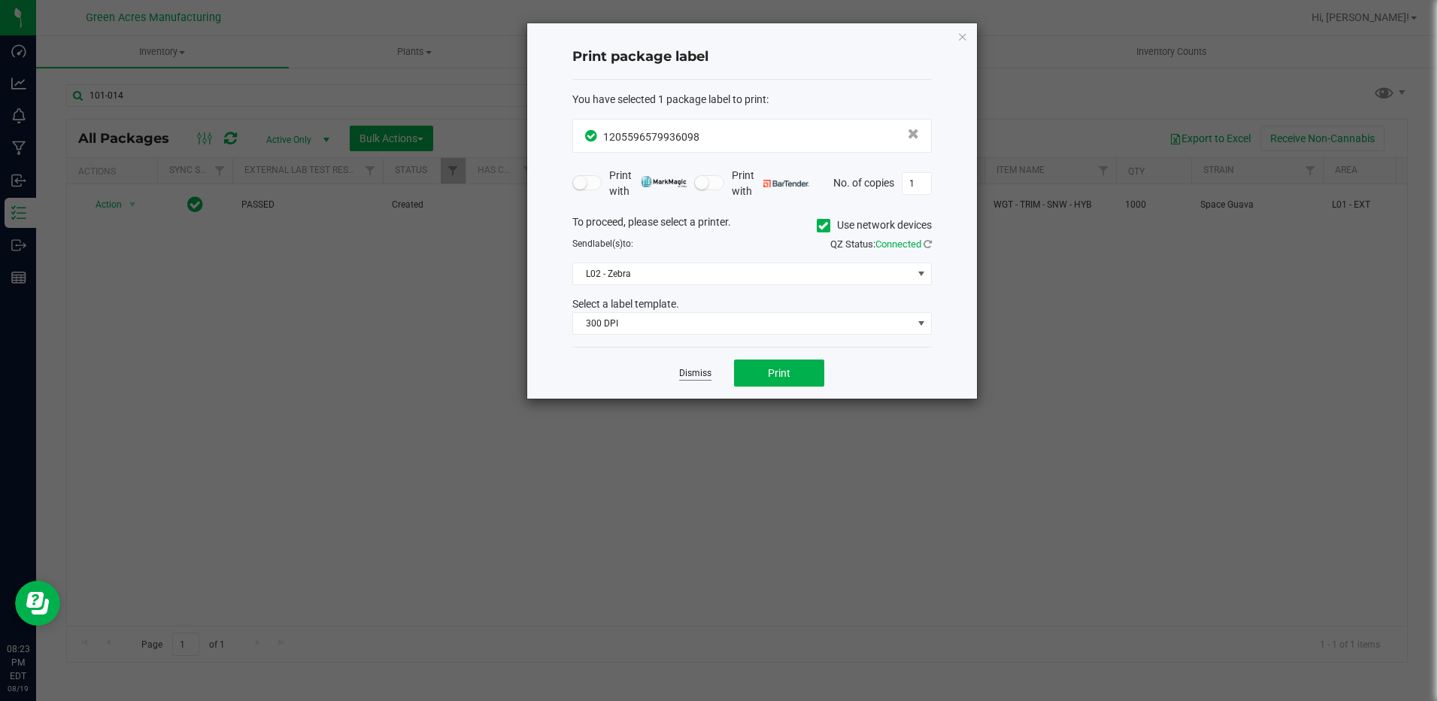
click at [709, 377] on link "Dismiss" at bounding box center [695, 373] width 32 height 13
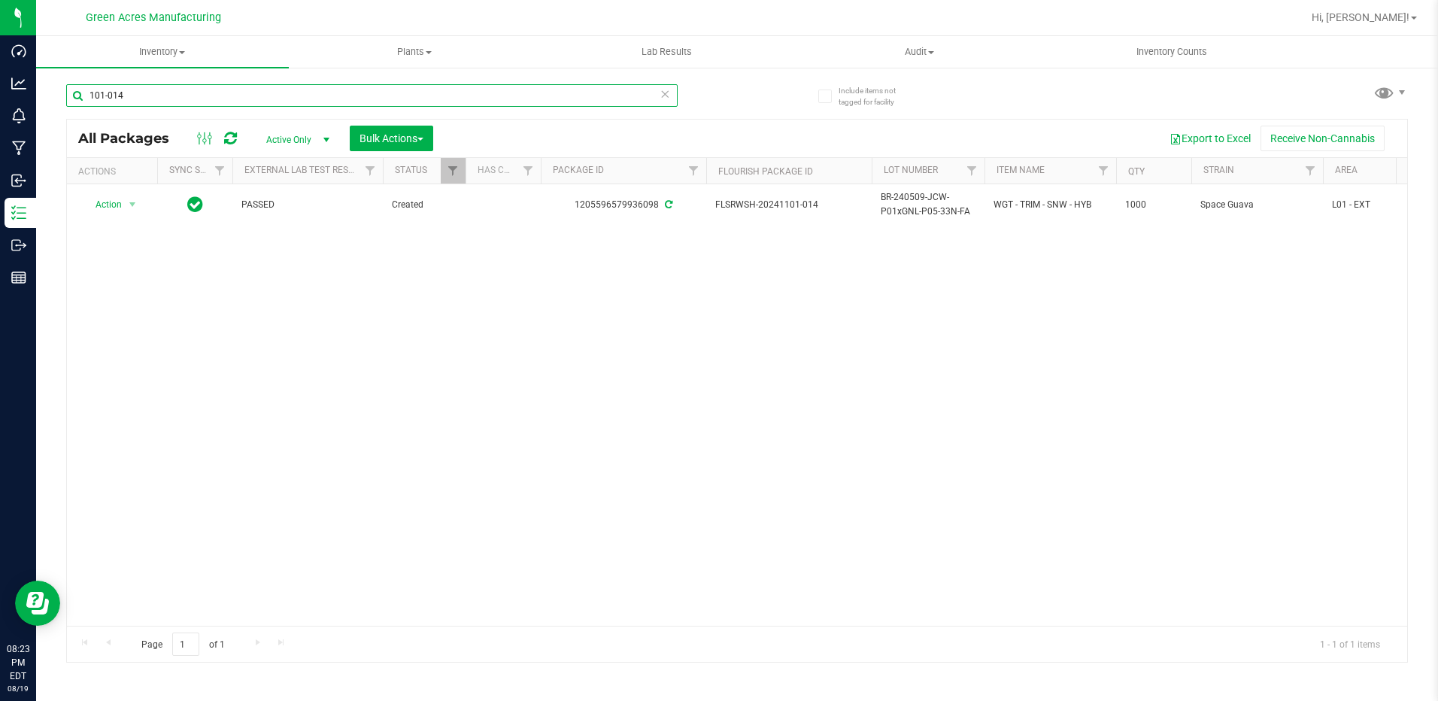
drag, startPoint x: 125, startPoint y: 95, endPoint x: 66, endPoint y: 90, distance: 58.9
click at [66, 90] on input "101-014" at bounding box center [372, 95] width 612 height 23
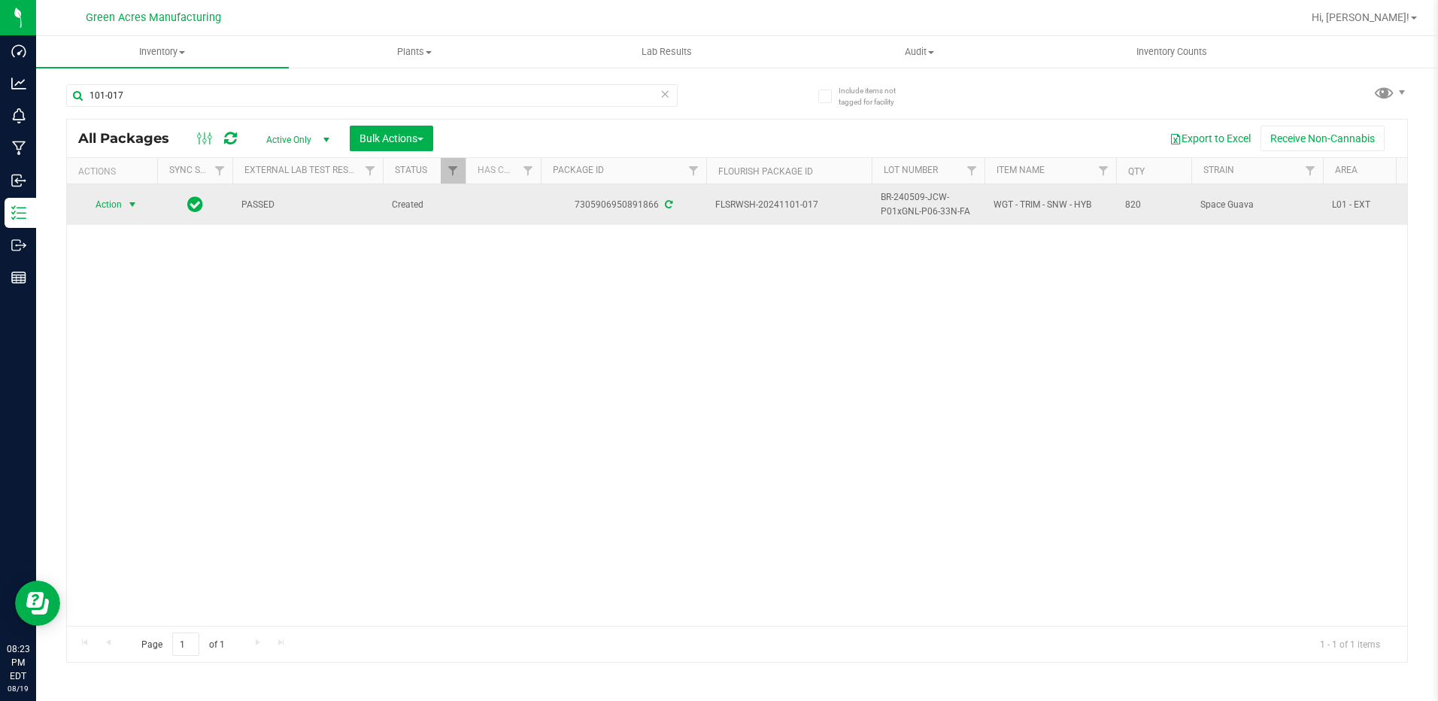
click at [129, 209] on span "select" at bounding box center [132, 205] width 12 height 12
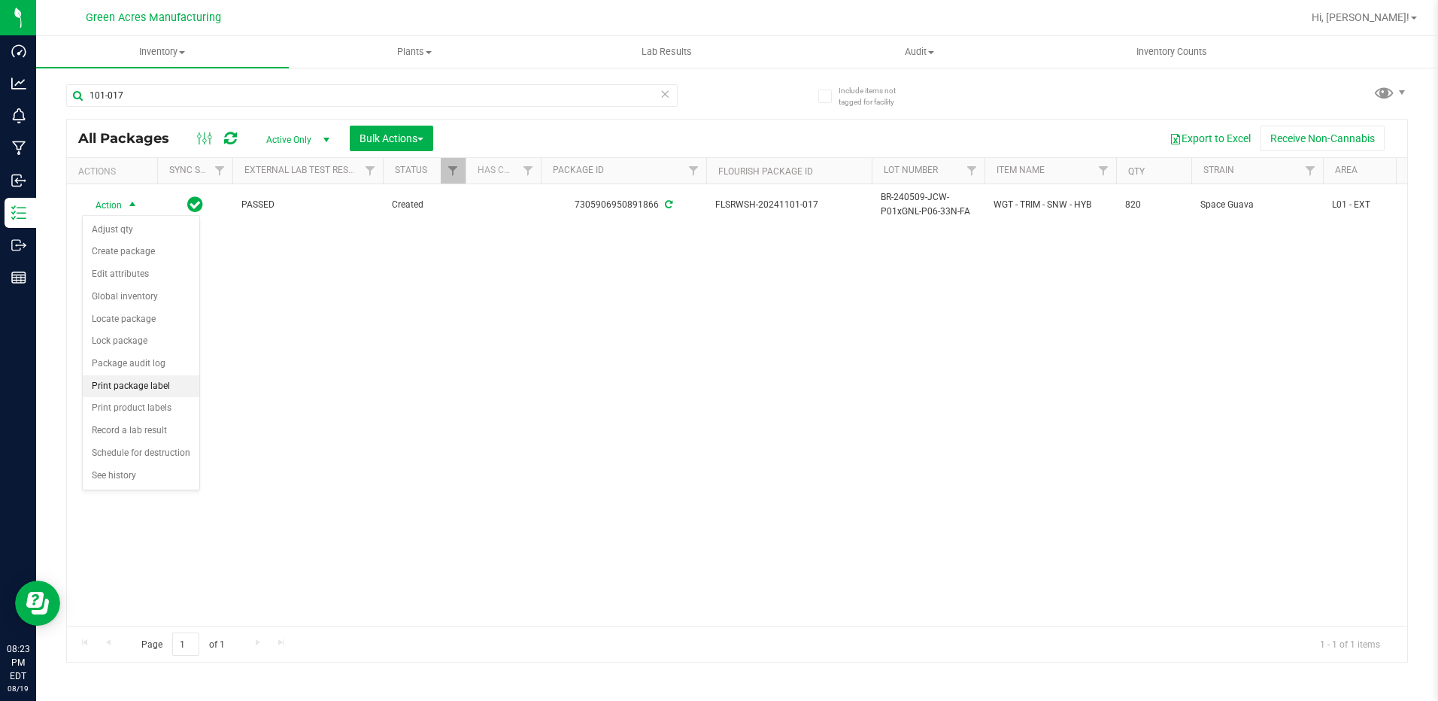
click at [126, 383] on li "Print package label" at bounding box center [141, 386] width 117 height 23
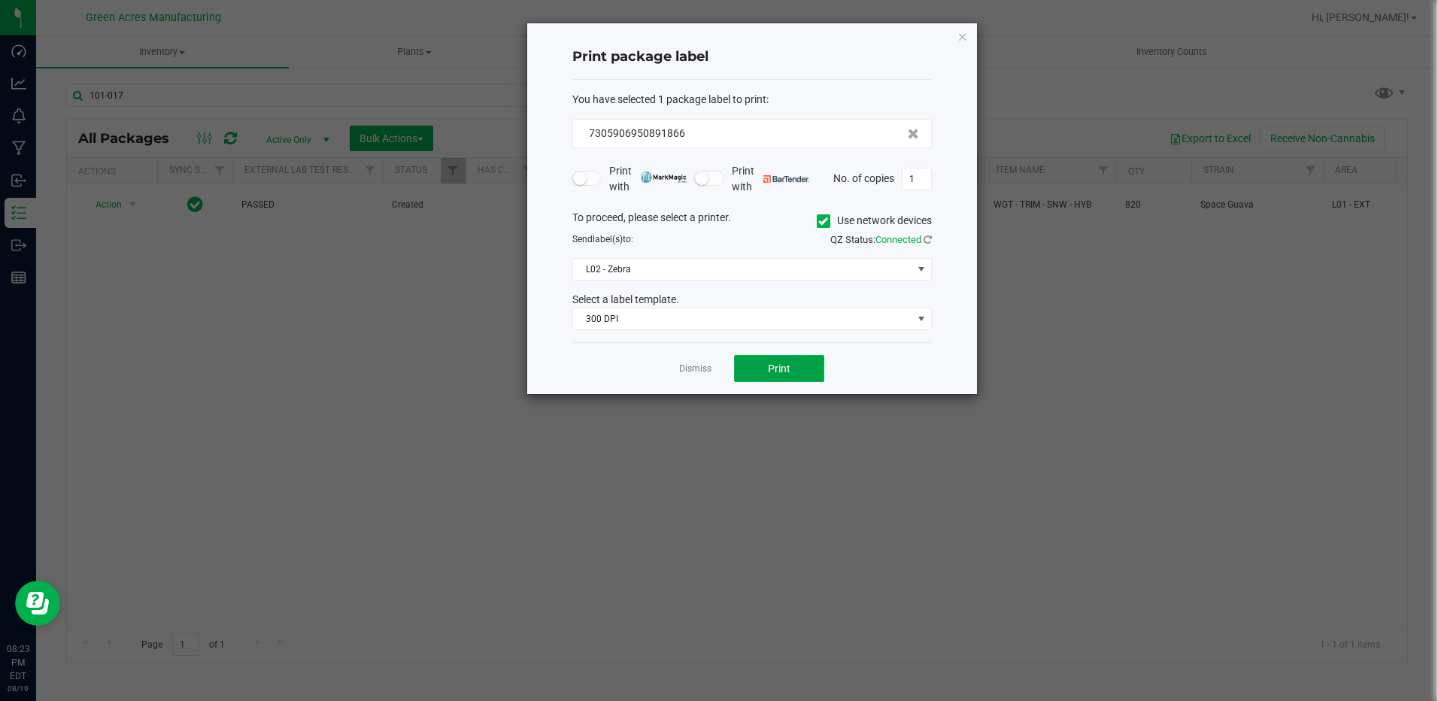
click at [803, 372] on button "Print" at bounding box center [779, 368] width 90 height 27
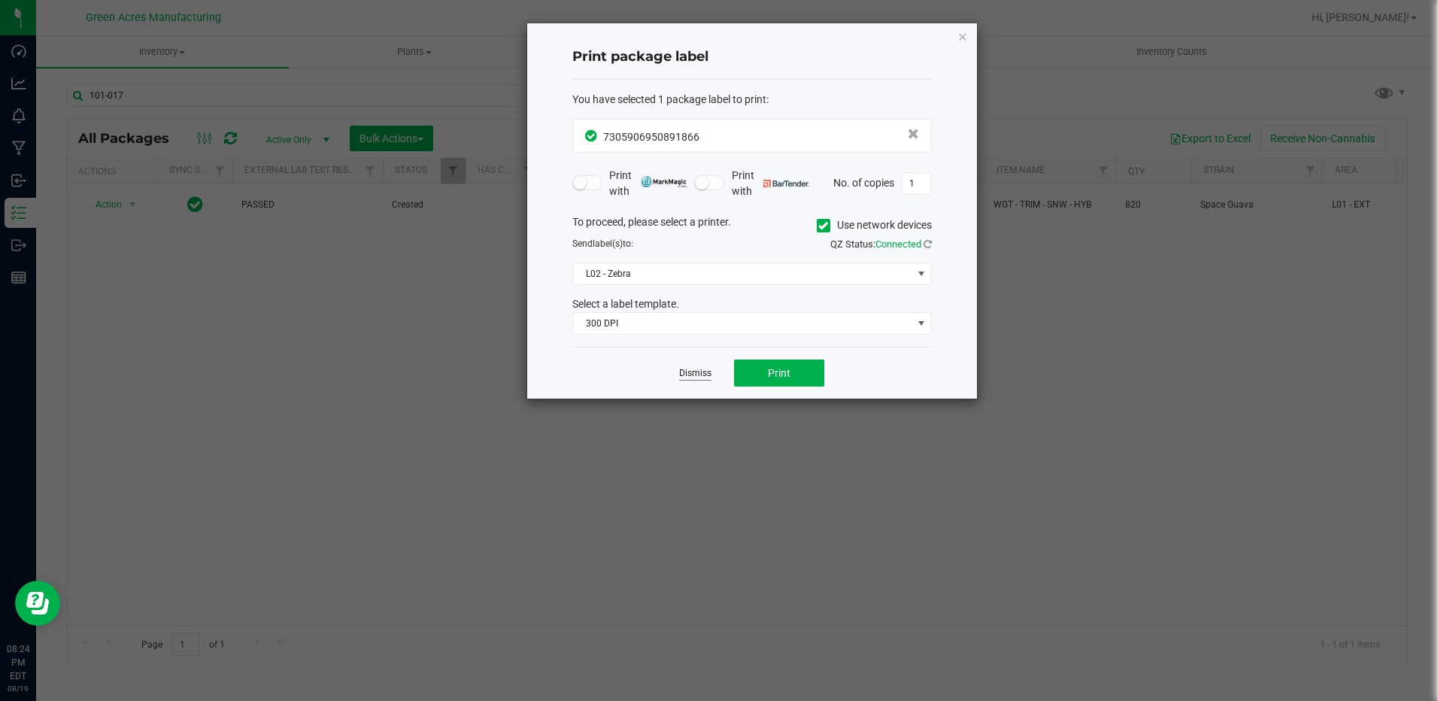
click at [707, 371] on link "Dismiss" at bounding box center [695, 373] width 32 height 13
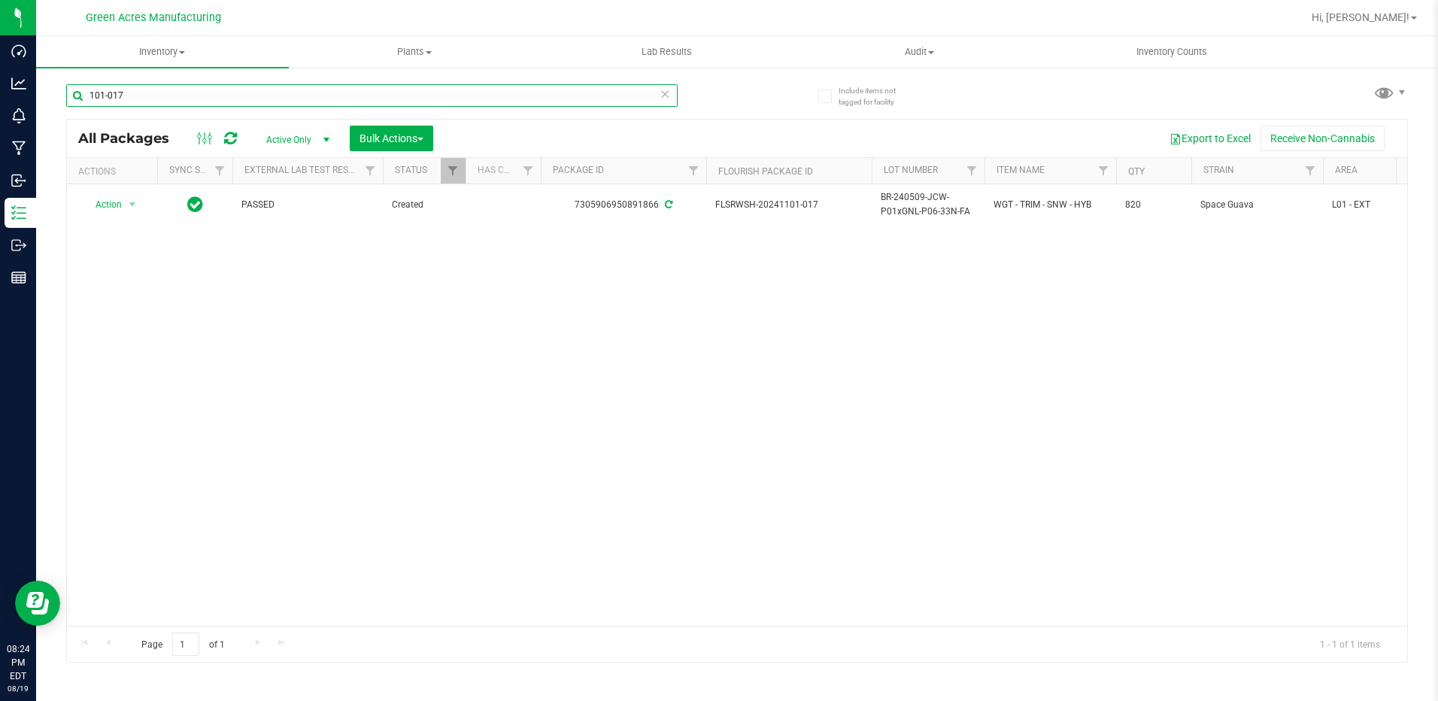
drag, startPoint x: 132, startPoint y: 96, endPoint x: 57, endPoint y: 96, distance: 74.5
click at [57, 96] on div "Include items not tagged for facility 101-017 All Packages Active Only Active O…" at bounding box center [737, 295] width 1402 height 459
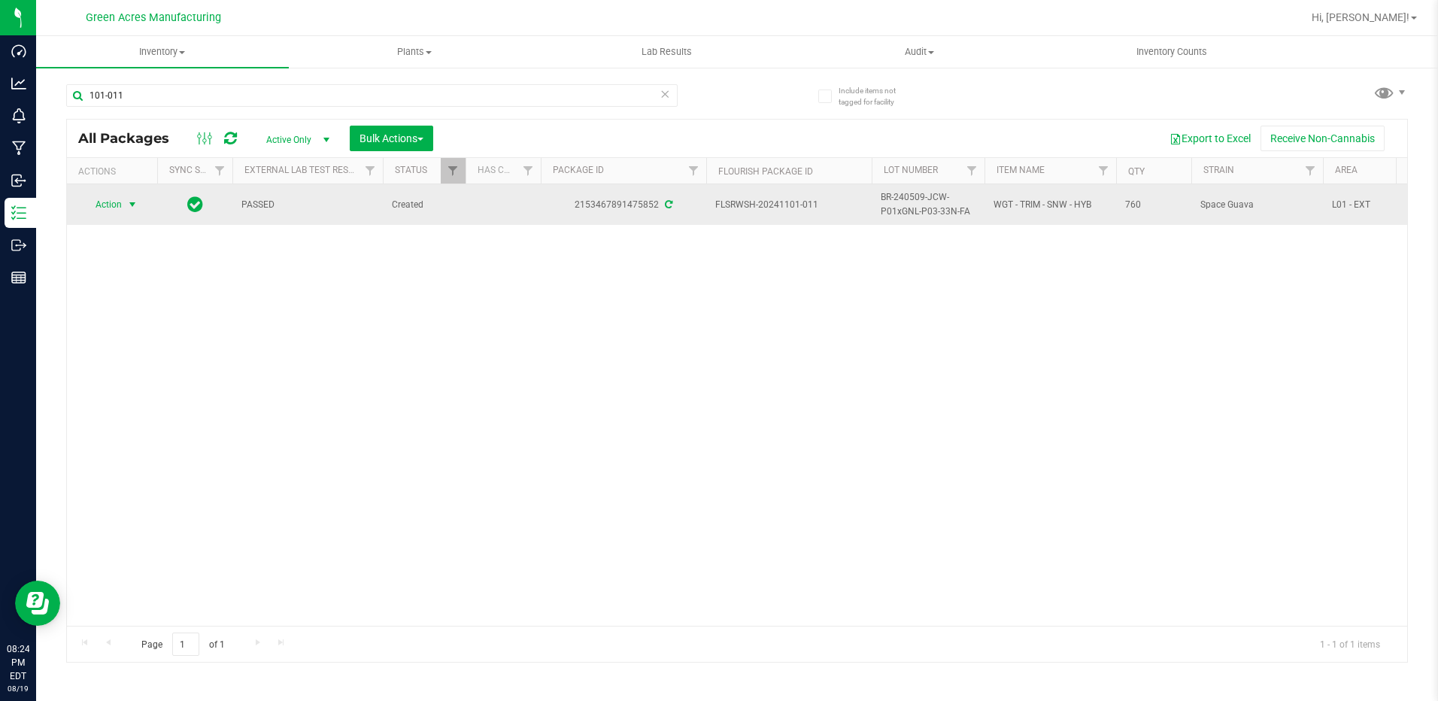
click at [137, 204] on span "select" at bounding box center [132, 205] width 12 height 12
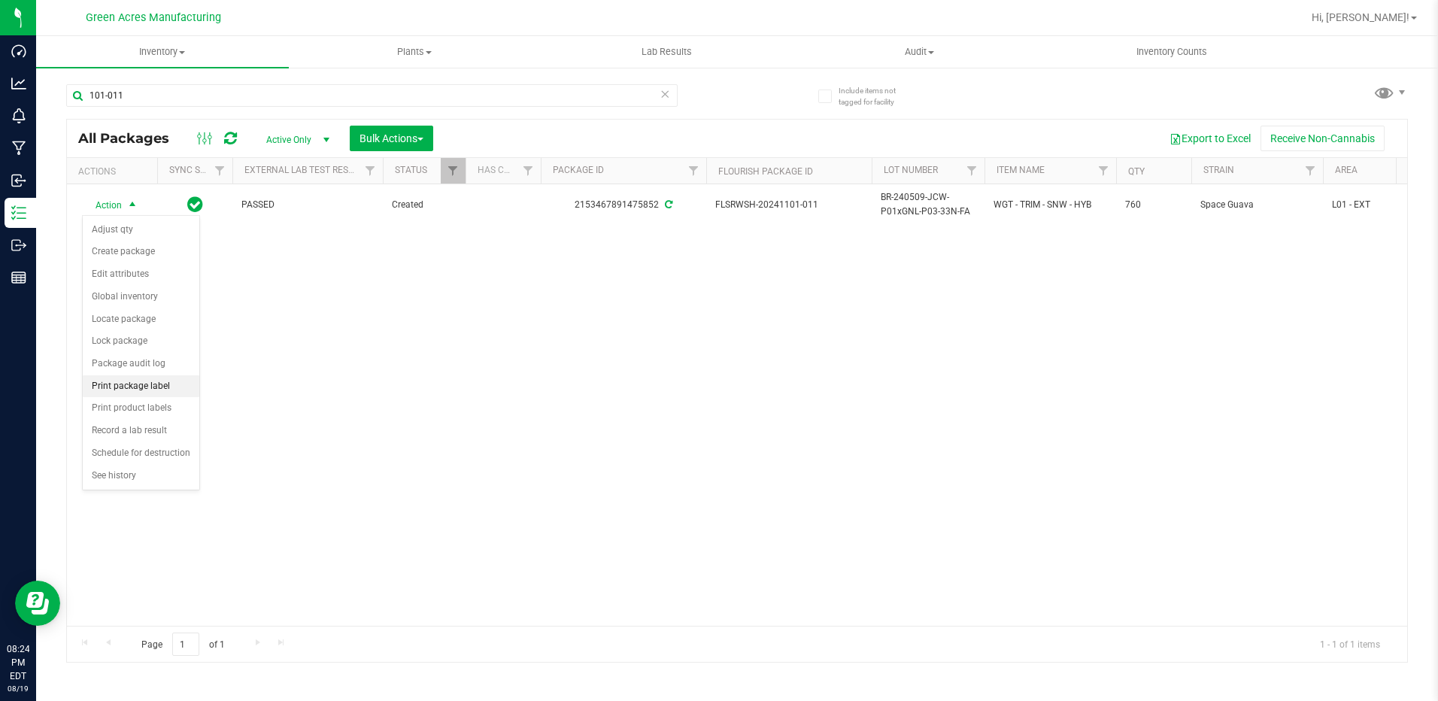
click at [153, 381] on li "Print package label" at bounding box center [141, 386] width 117 height 23
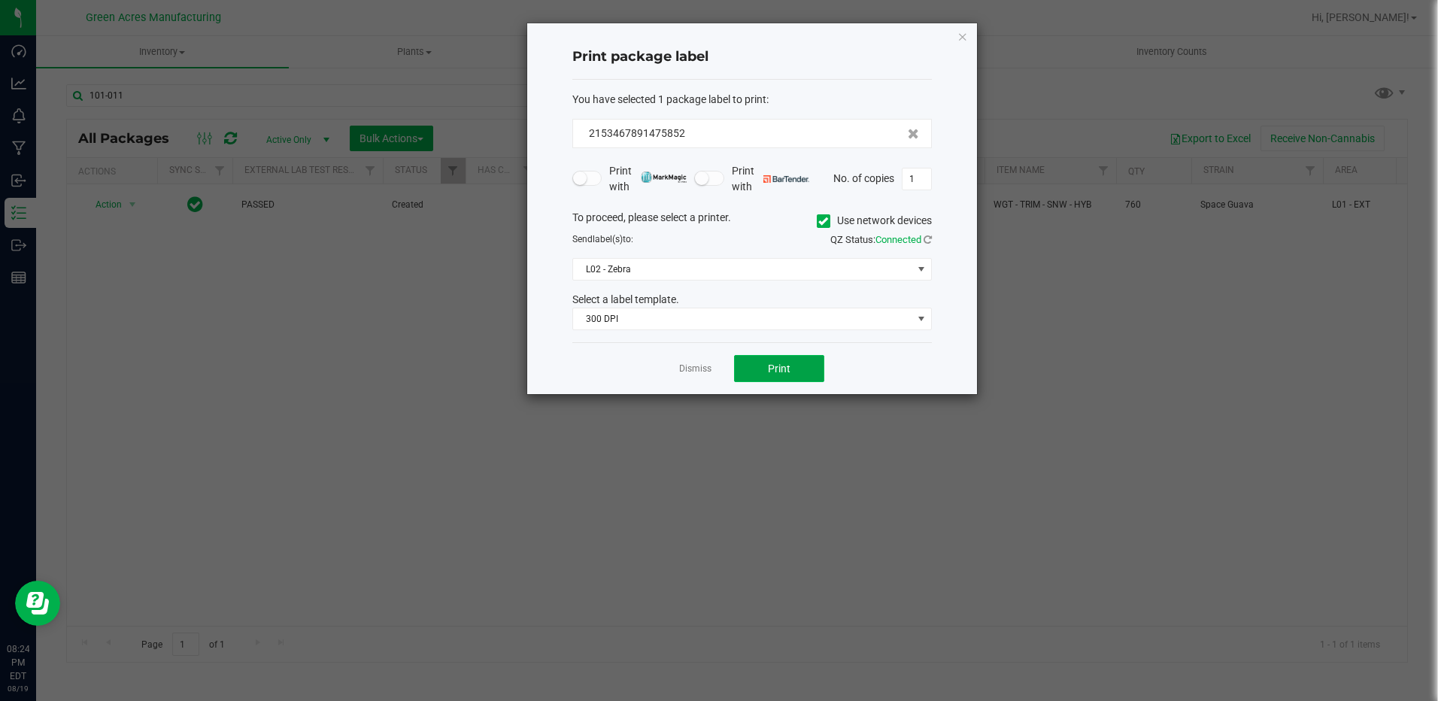
click at [761, 377] on button "Print" at bounding box center [779, 368] width 90 height 27
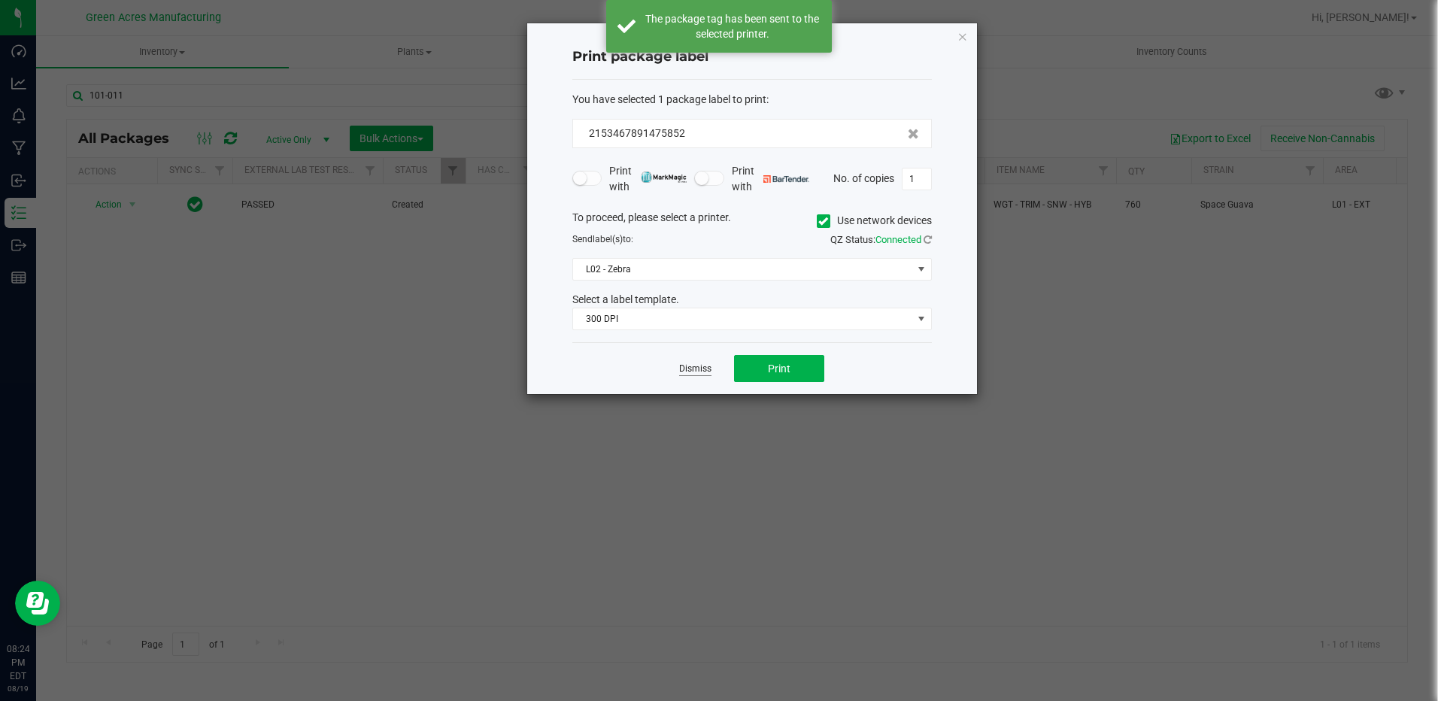
click at [681, 368] on link "Dismiss" at bounding box center [695, 369] width 32 height 13
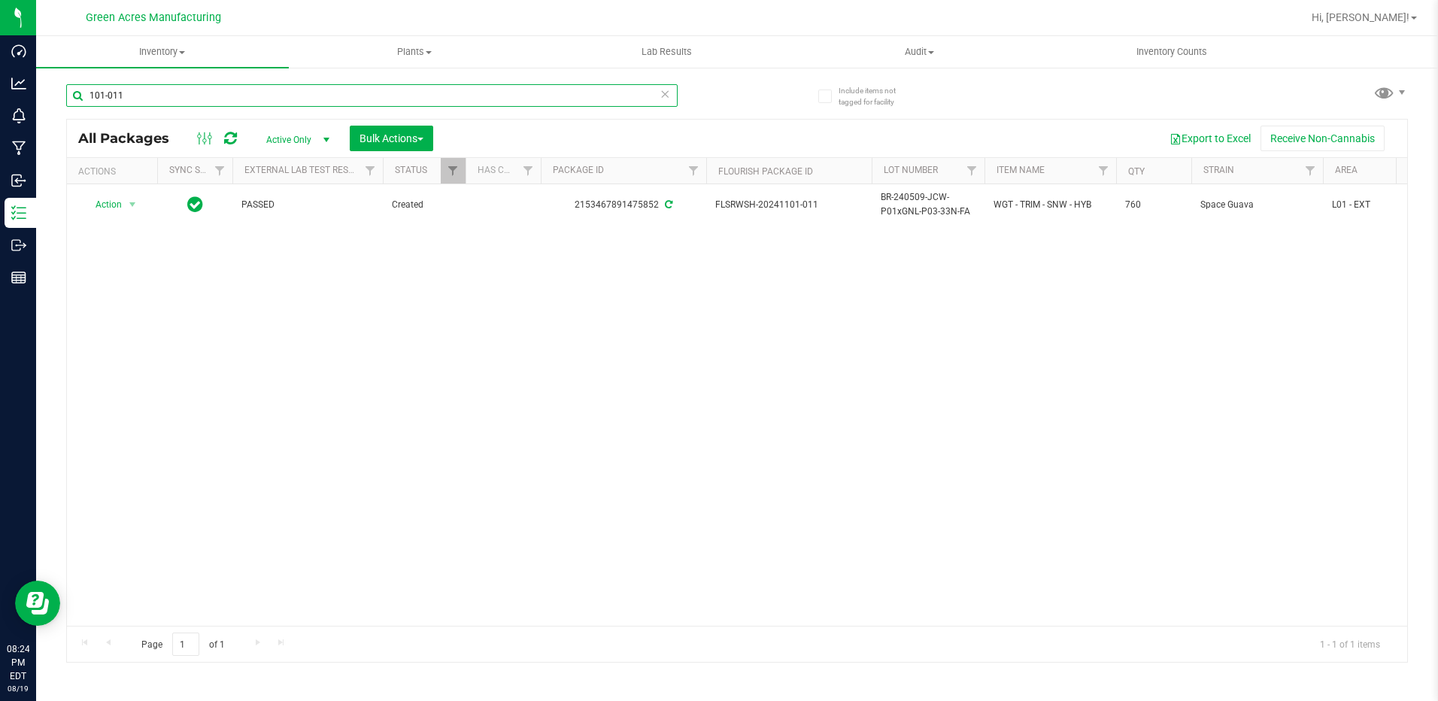
drag, startPoint x: 125, startPoint y: 100, endPoint x: 70, endPoint y: 98, distance: 55.0
click at [70, 98] on input "101-011" at bounding box center [372, 95] width 612 height 23
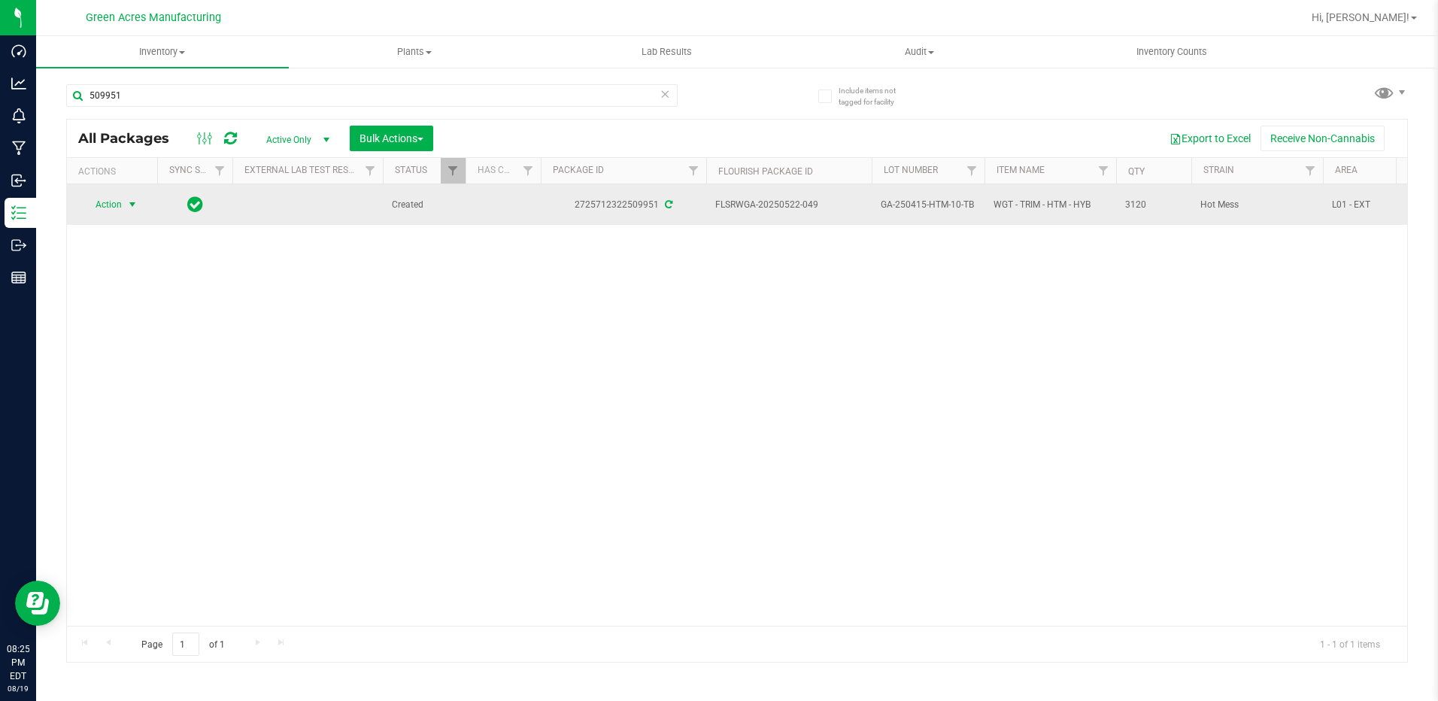
click at [134, 205] on span "select" at bounding box center [132, 205] width 12 height 12
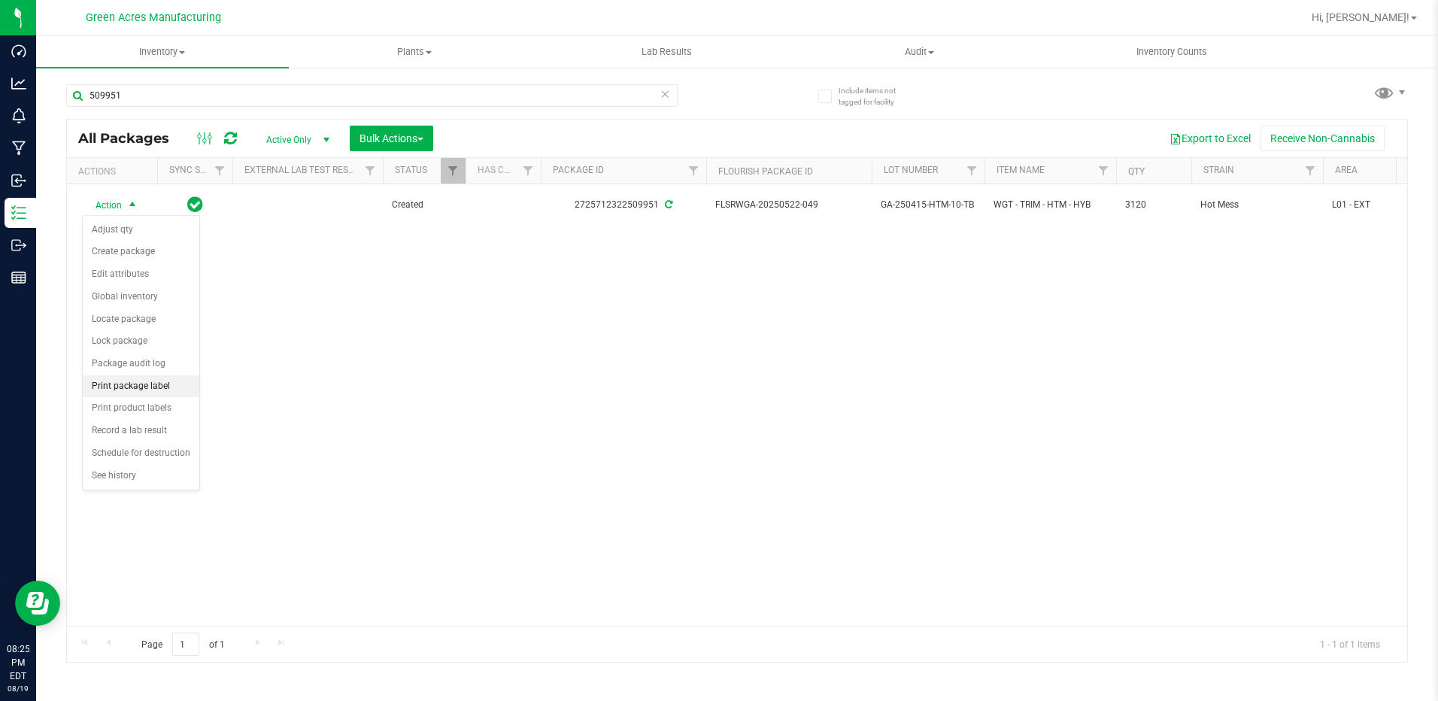
click at [144, 385] on li "Print package label" at bounding box center [141, 386] width 117 height 23
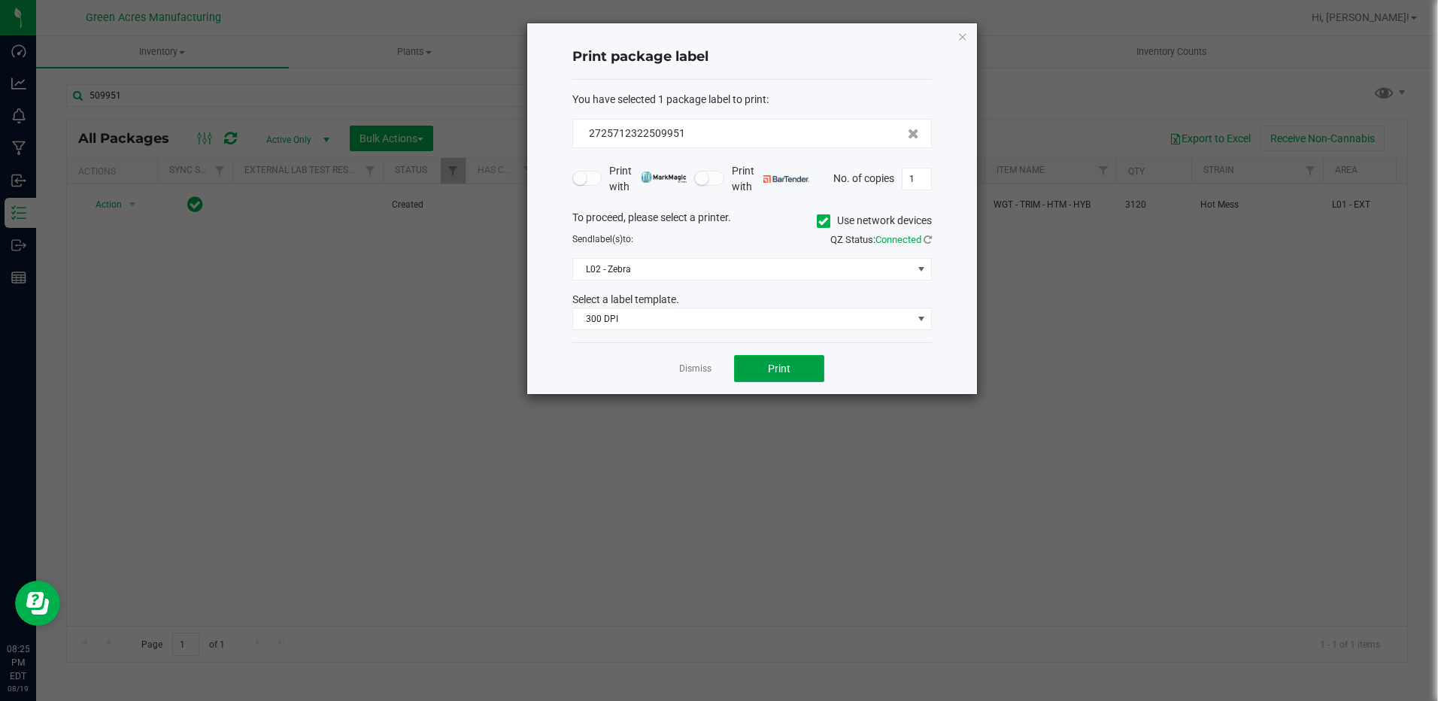
click at [791, 379] on button "Print" at bounding box center [779, 368] width 90 height 27
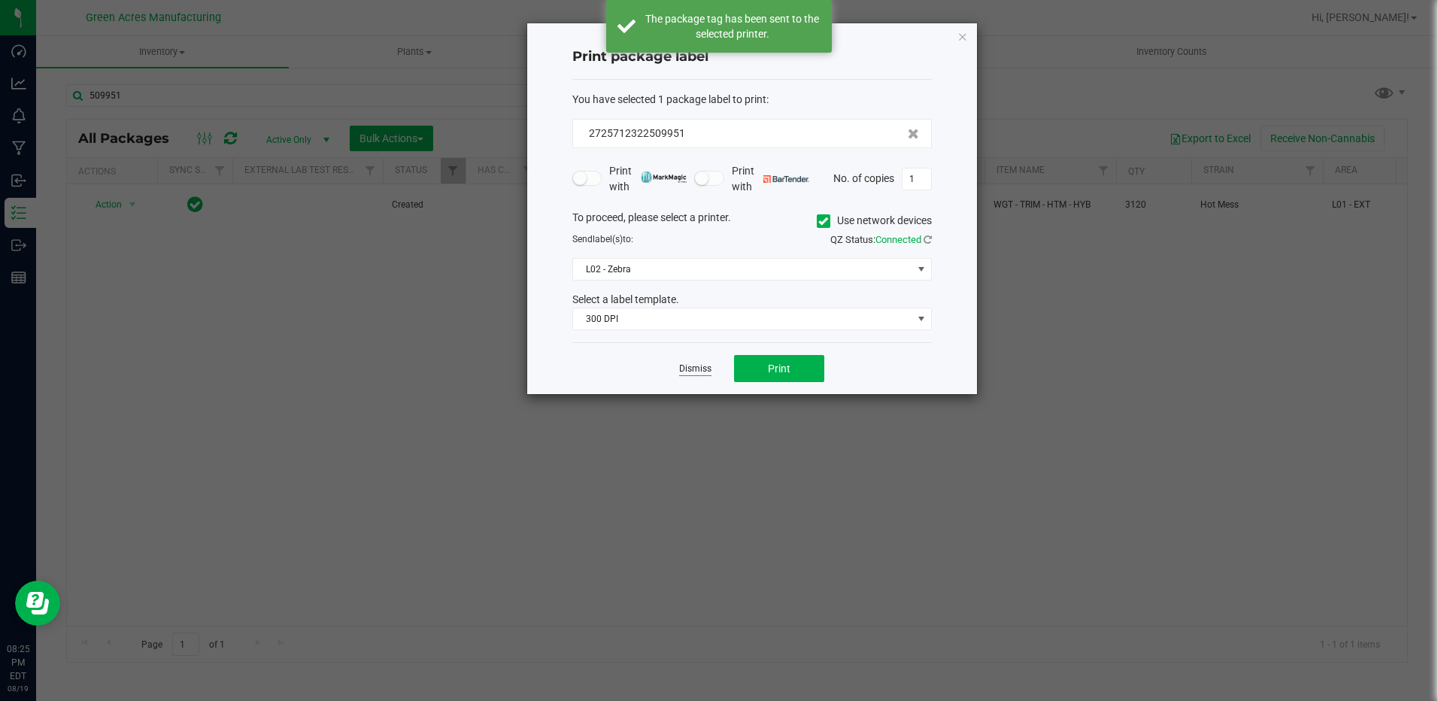
click at [688, 364] on link "Dismiss" at bounding box center [695, 369] width 32 height 13
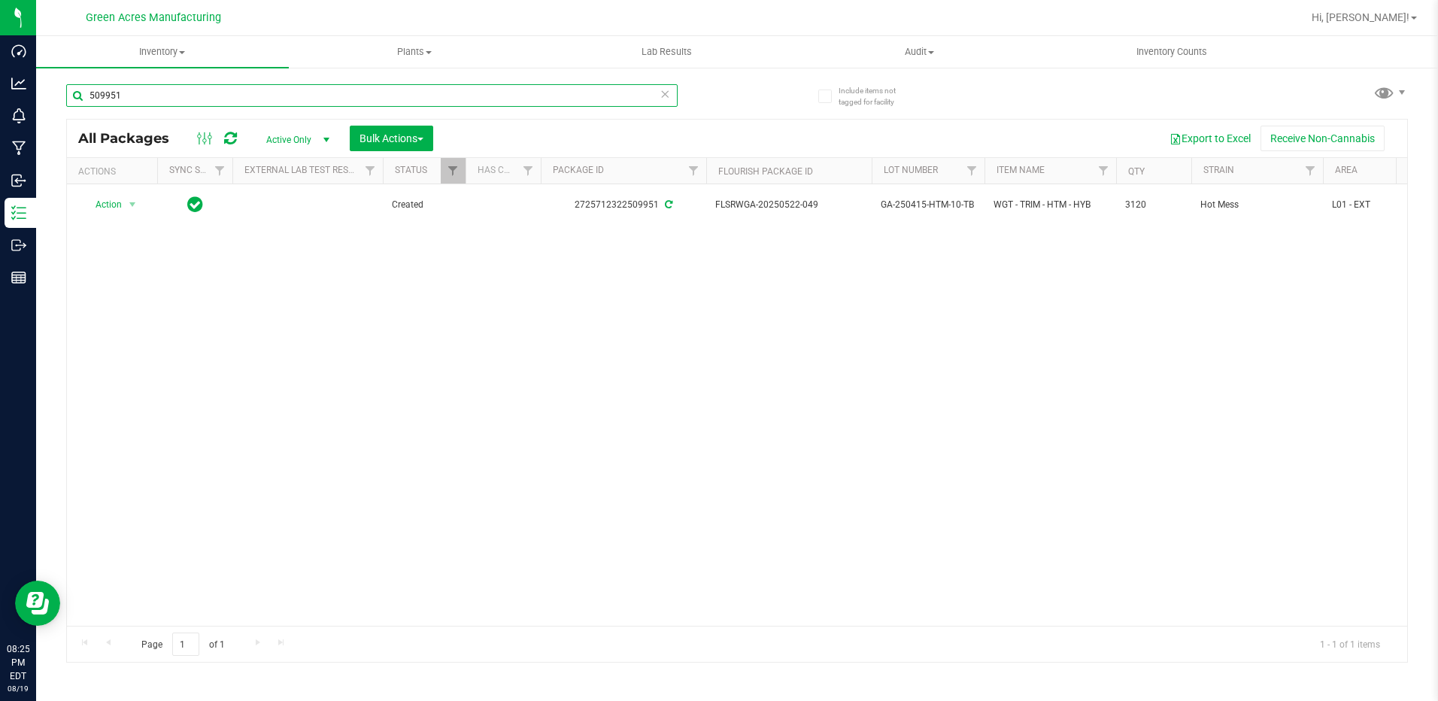
drag, startPoint x: 129, startPoint y: 99, endPoint x: 71, endPoint y: 99, distance: 57.2
click at [71, 99] on input "509951" at bounding box center [372, 95] width 612 height 23
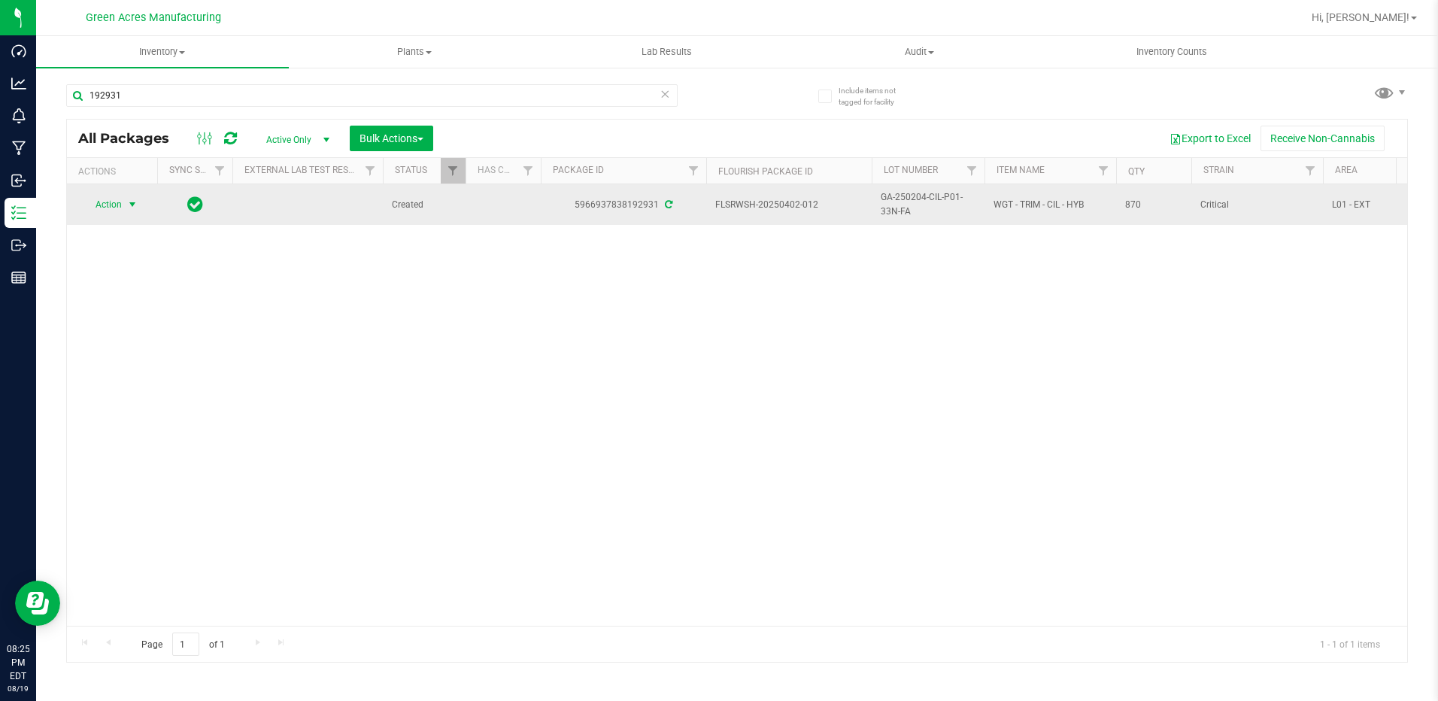
click at [132, 205] on span "select" at bounding box center [132, 205] width 12 height 12
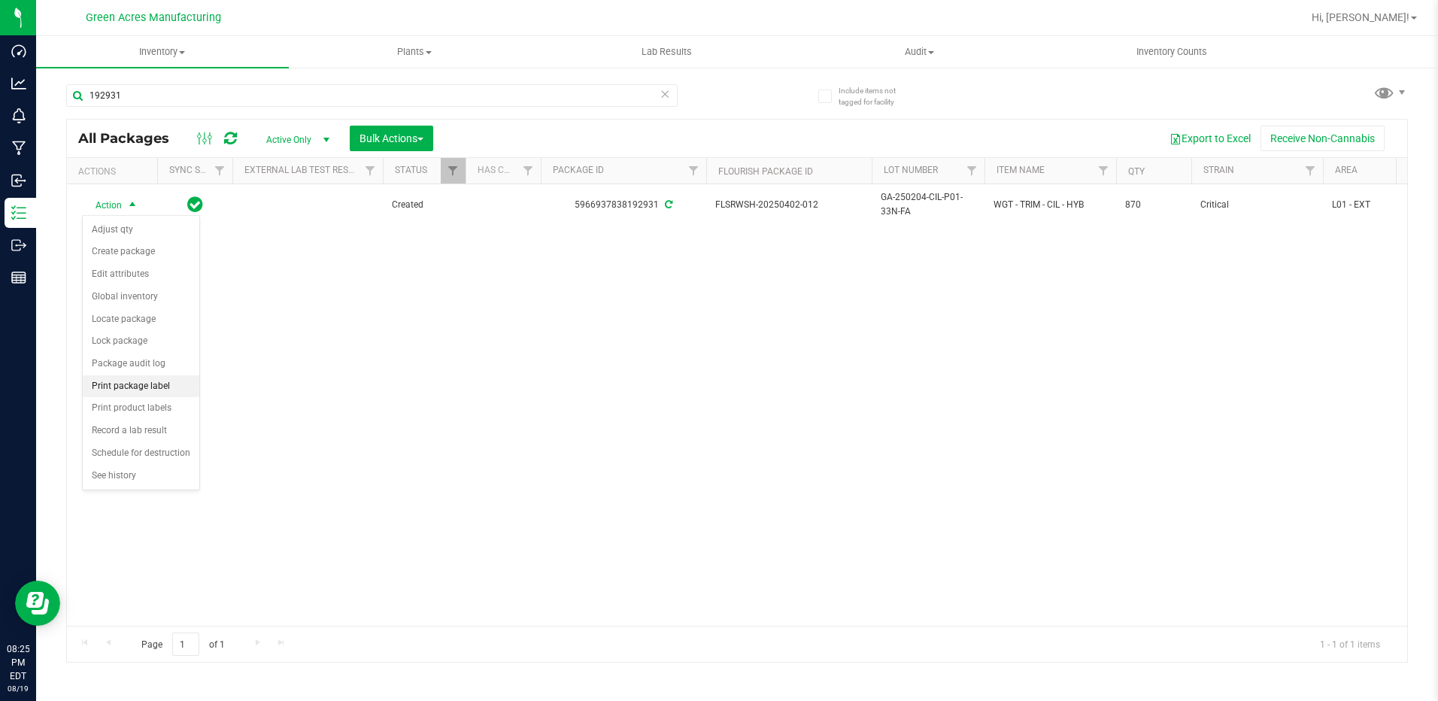
click at [143, 379] on li "Print package label" at bounding box center [141, 386] width 117 height 23
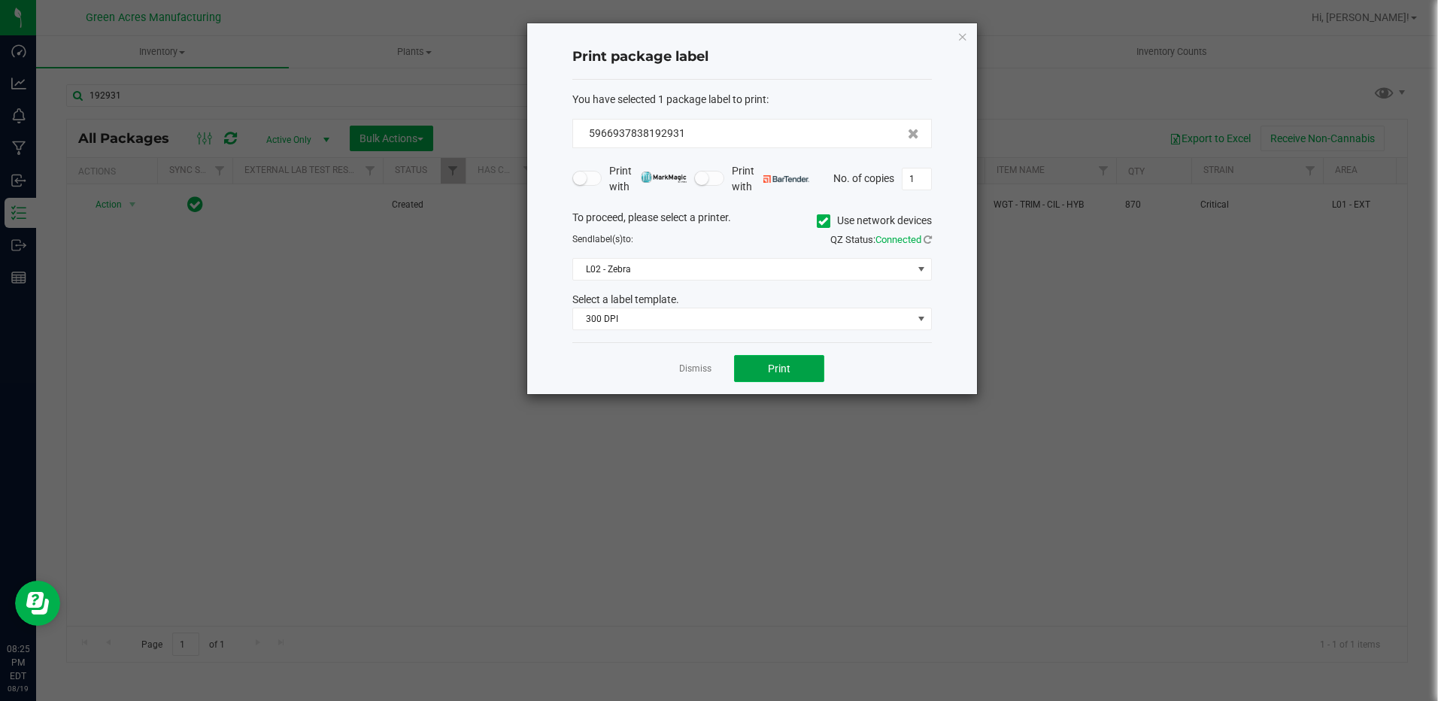
click at [796, 369] on button "Print" at bounding box center [779, 368] width 90 height 27
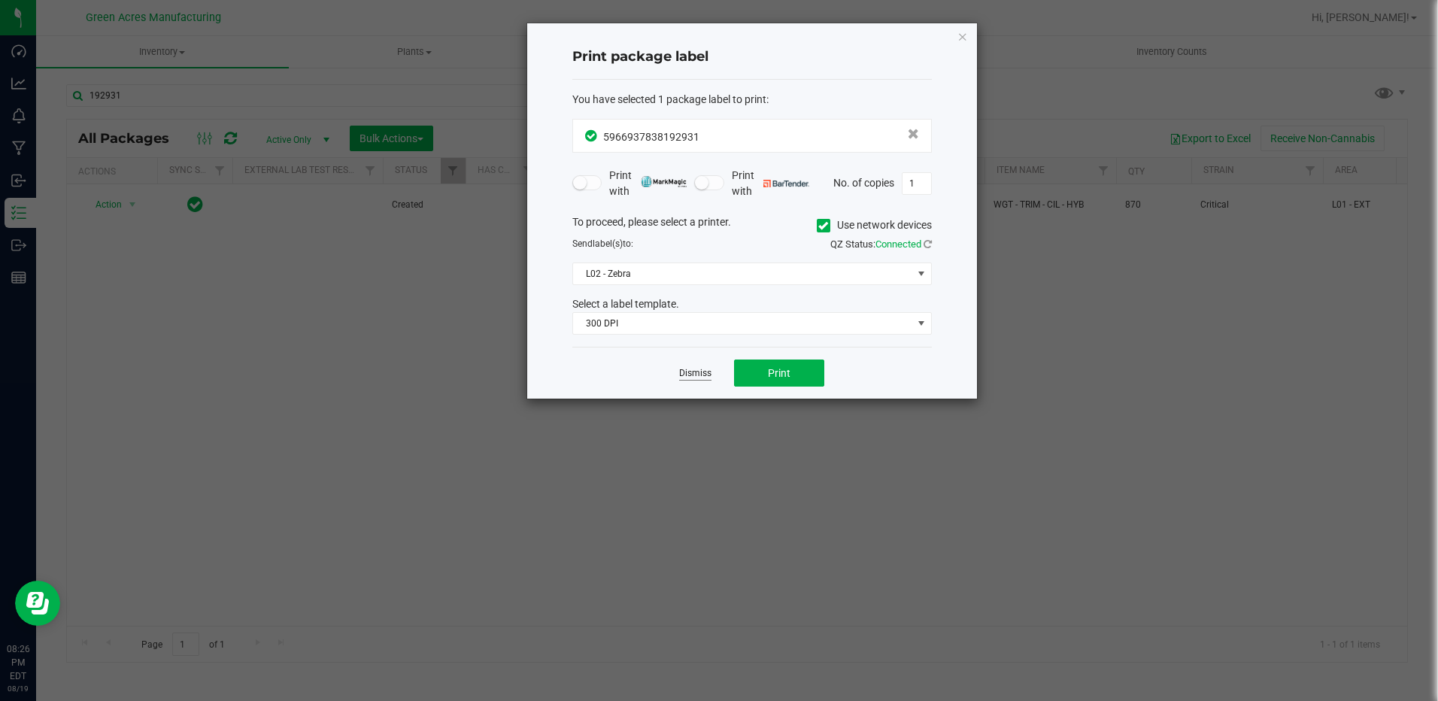
click at [694, 369] on link "Dismiss" at bounding box center [695, 373] width 32 height 13
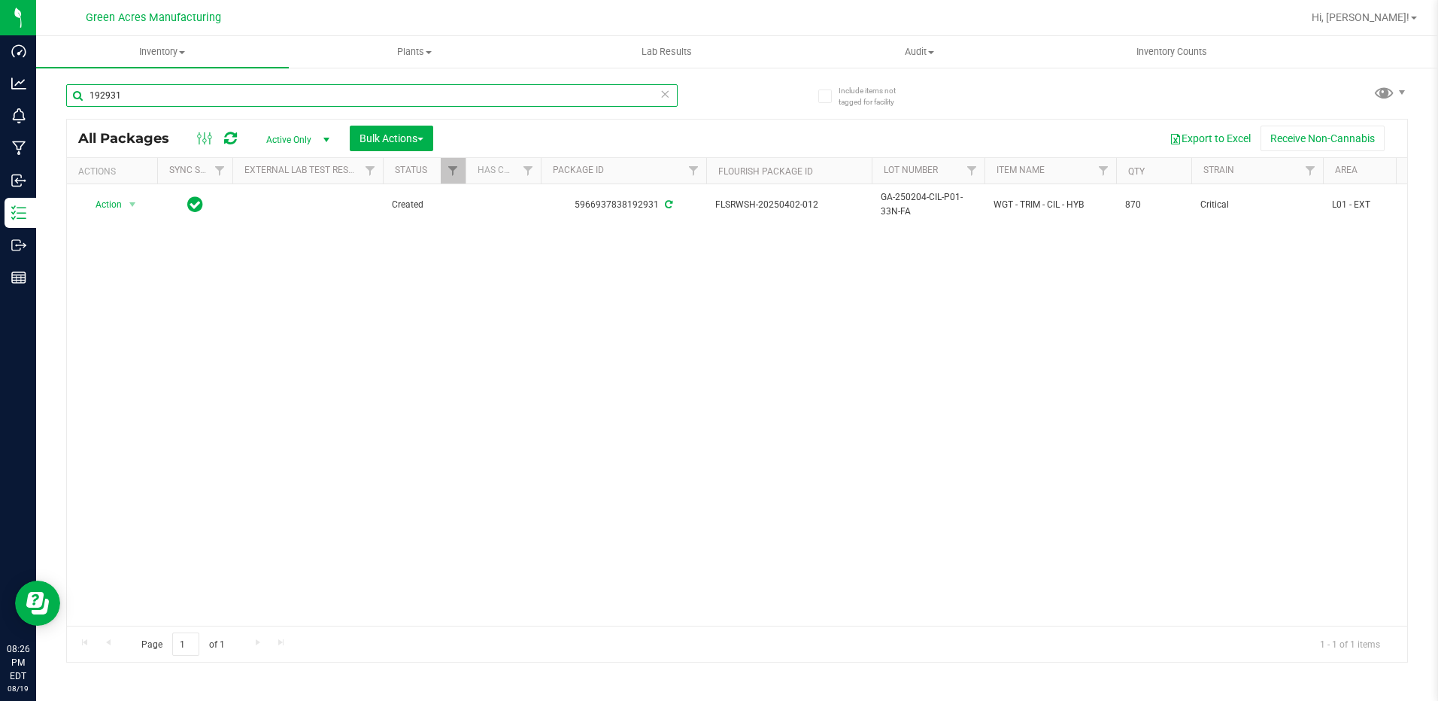
drag, startPoint x: 126, startPoint y: 97, endPoint x: 84, endPoint y: 96, distance: 41.4
click at [84, 96] on input "192931" at bounding box center [372, 95] width 612 height 23
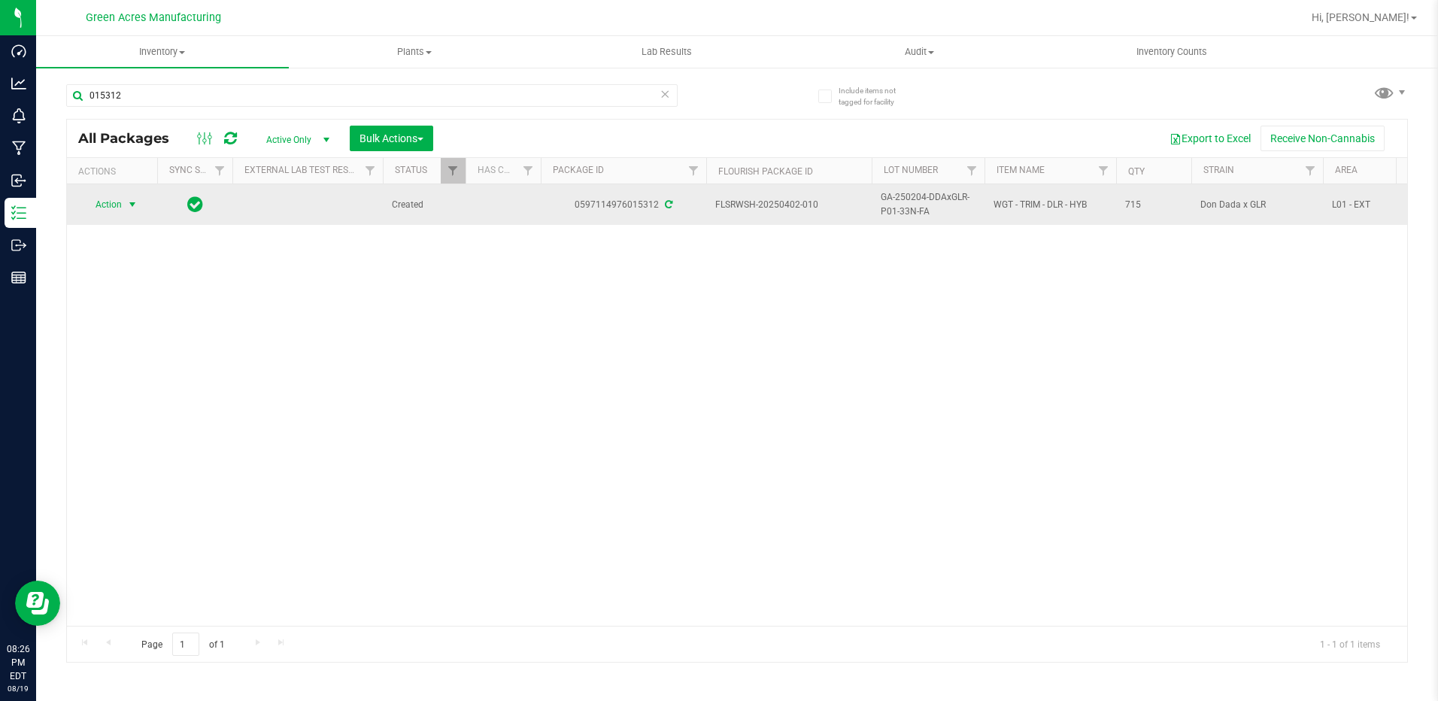
click at [132, 203] on span "select" at bounding box center [132, 205] width 12 height 12
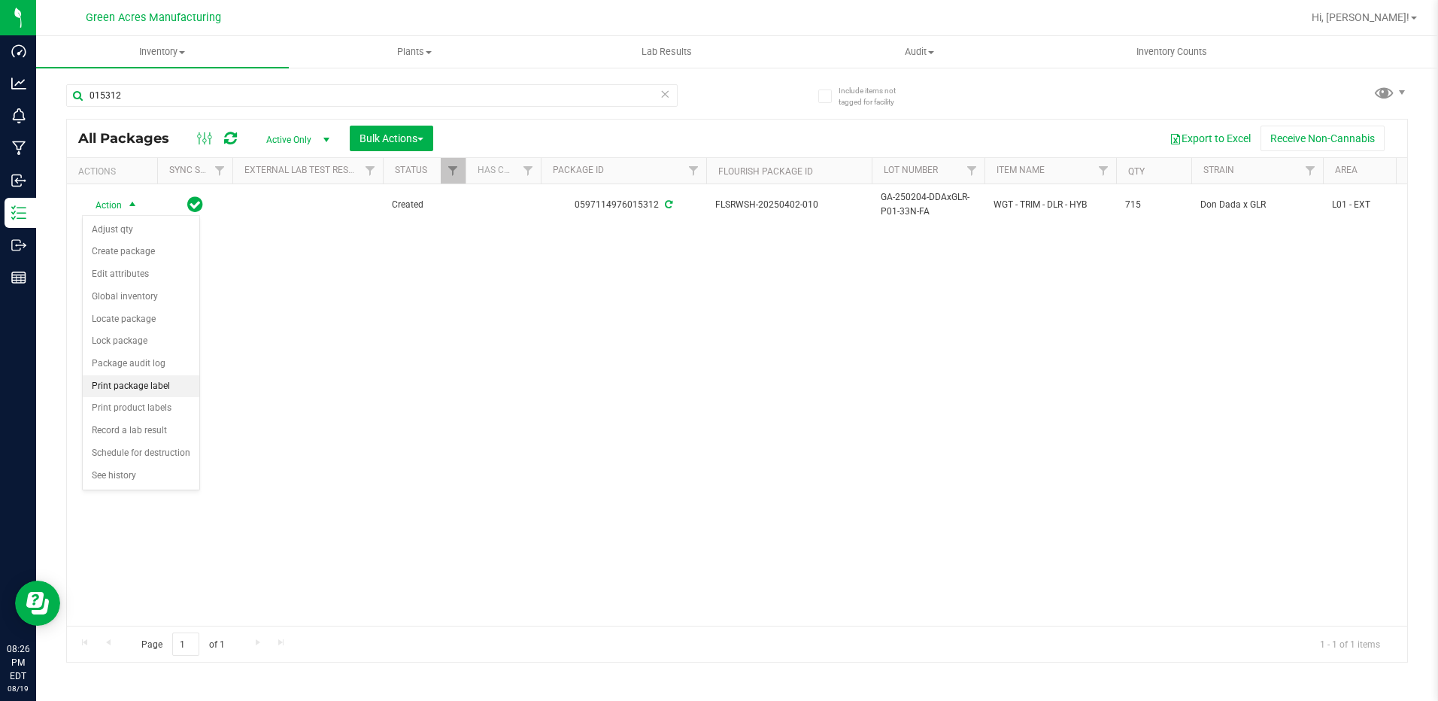
click at [144, 390] on li "Print package label" at bounding box center [141, 386] width 117 height 23
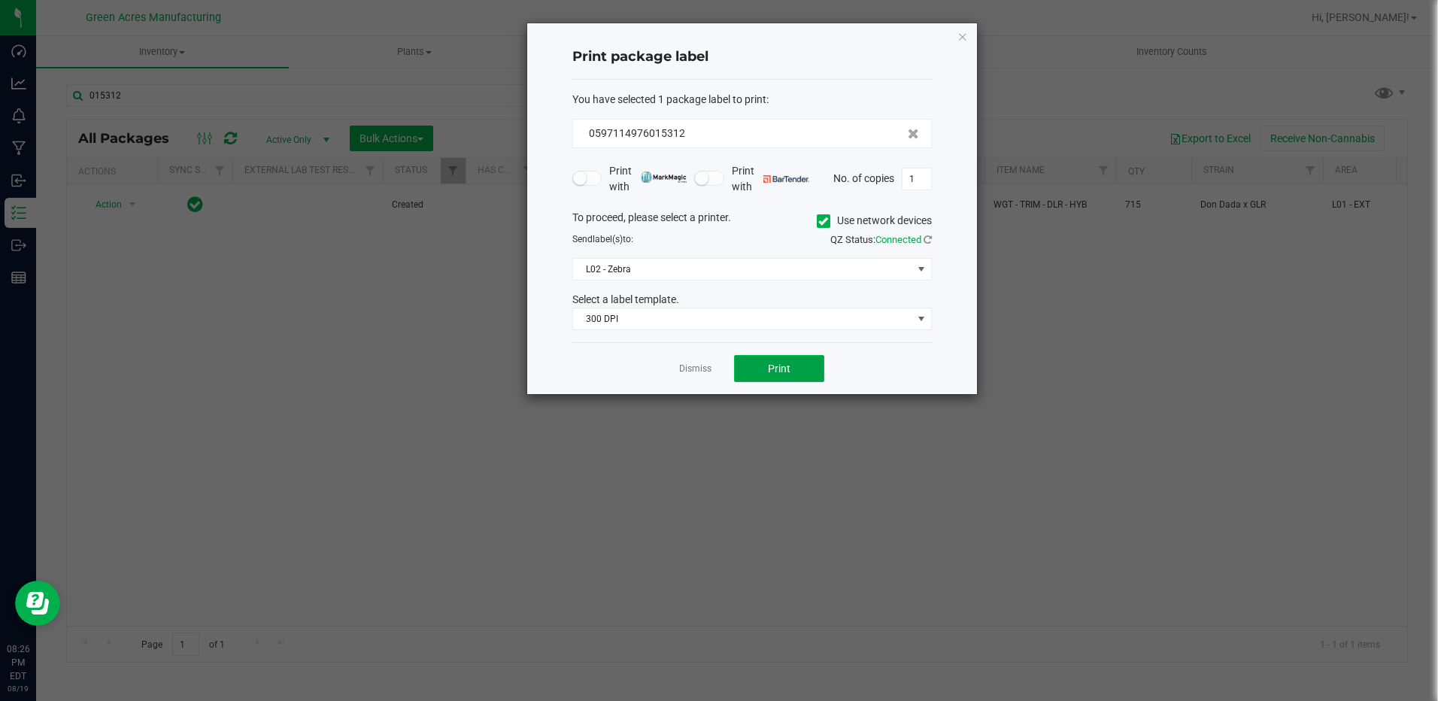
click at [768, 366] on span "Print" at bounding box center [779, 369] width 23 height 12
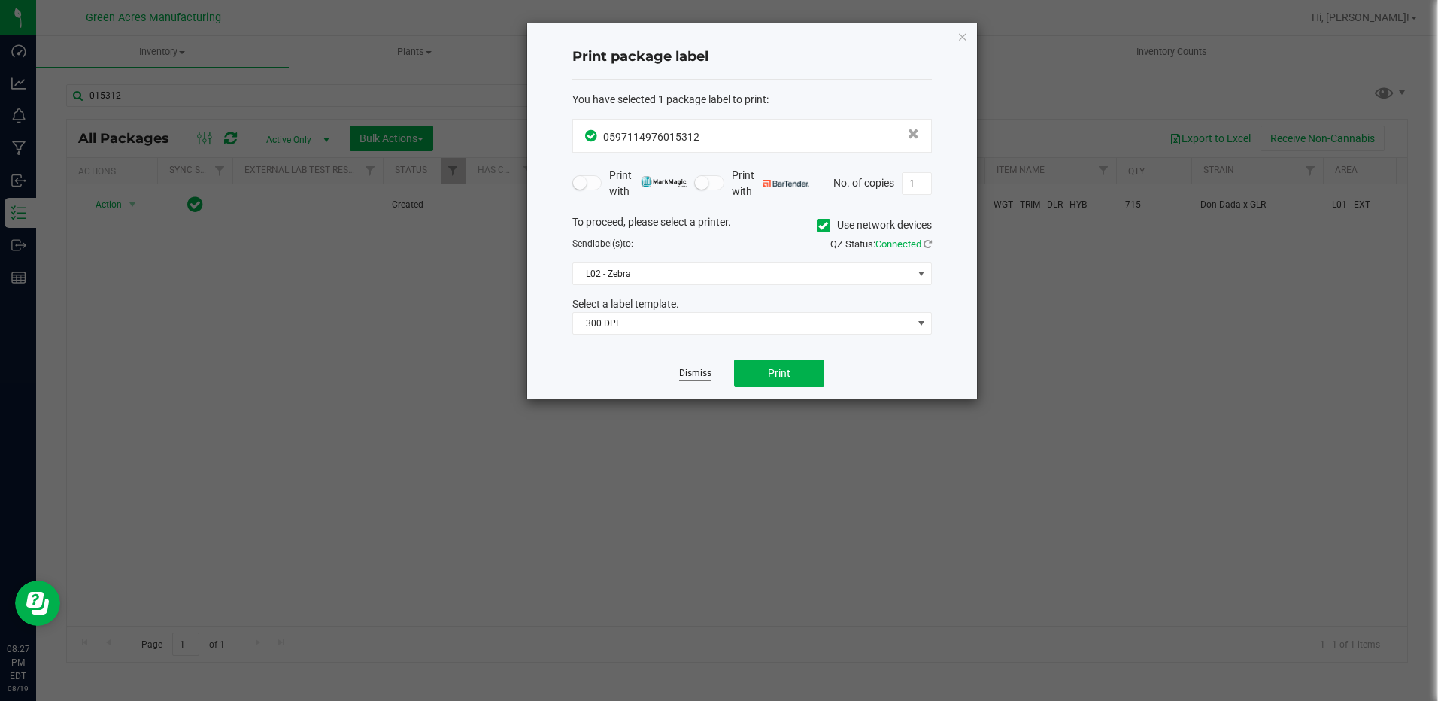
click at [694, 372] on link "Dismiss" at bounding box center [695, 373] width 32 height 13
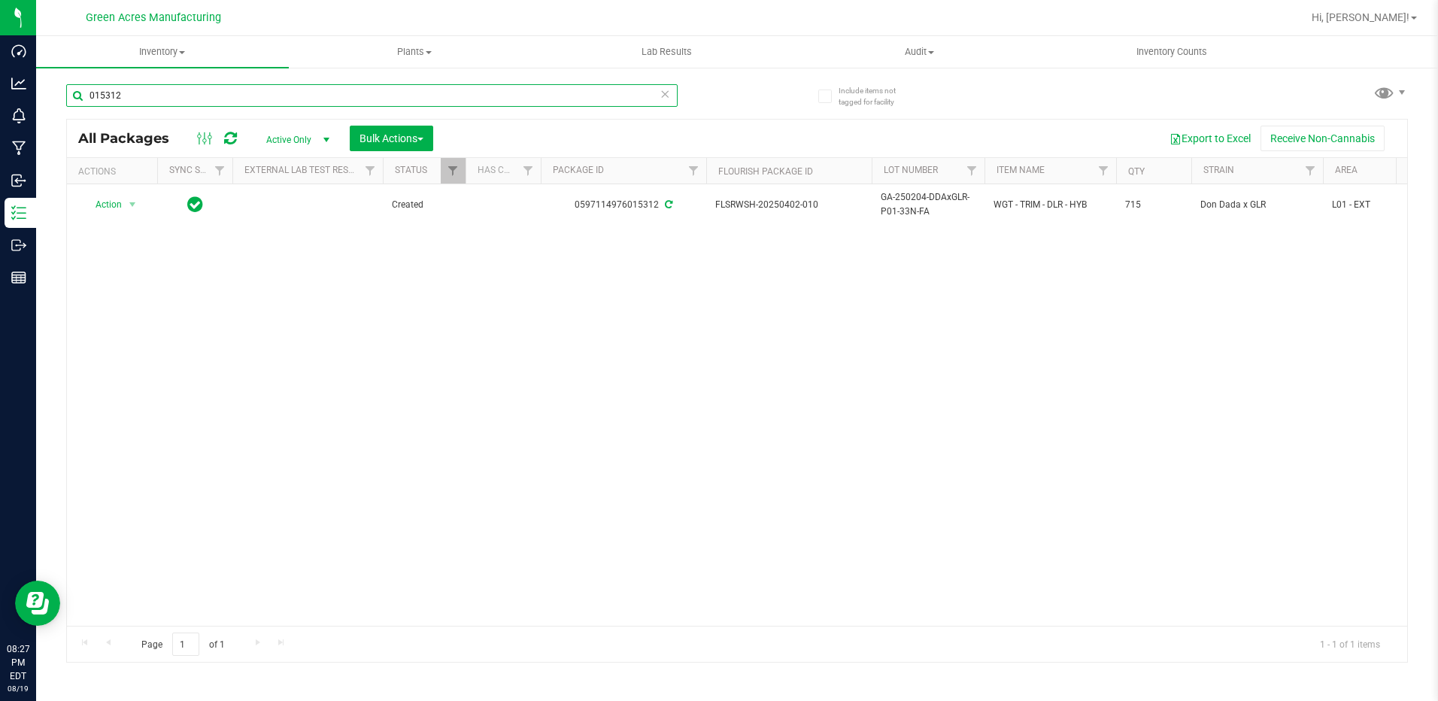
drag, startPoint x: 147, startPoint y: 98, endPoint x: 50, endPoint y: 98, distance: 97.8
click at [41, 98] on div "Include items not tagged for facility 015312 All Packages Active Only Active On…" at bounding box center [737, 295] width 1402 height 459
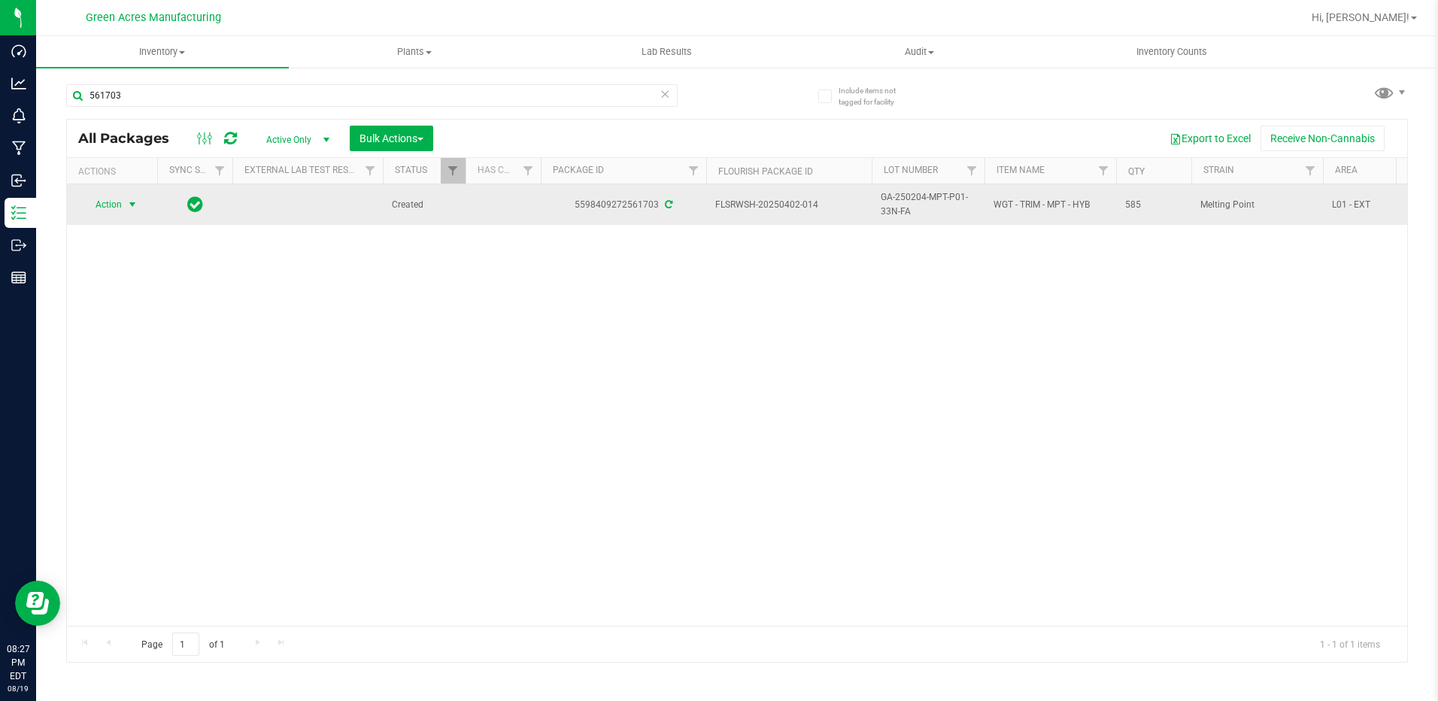
click at [129, 200] on span "select" at bounding box center [132, 205] width 12 height 12
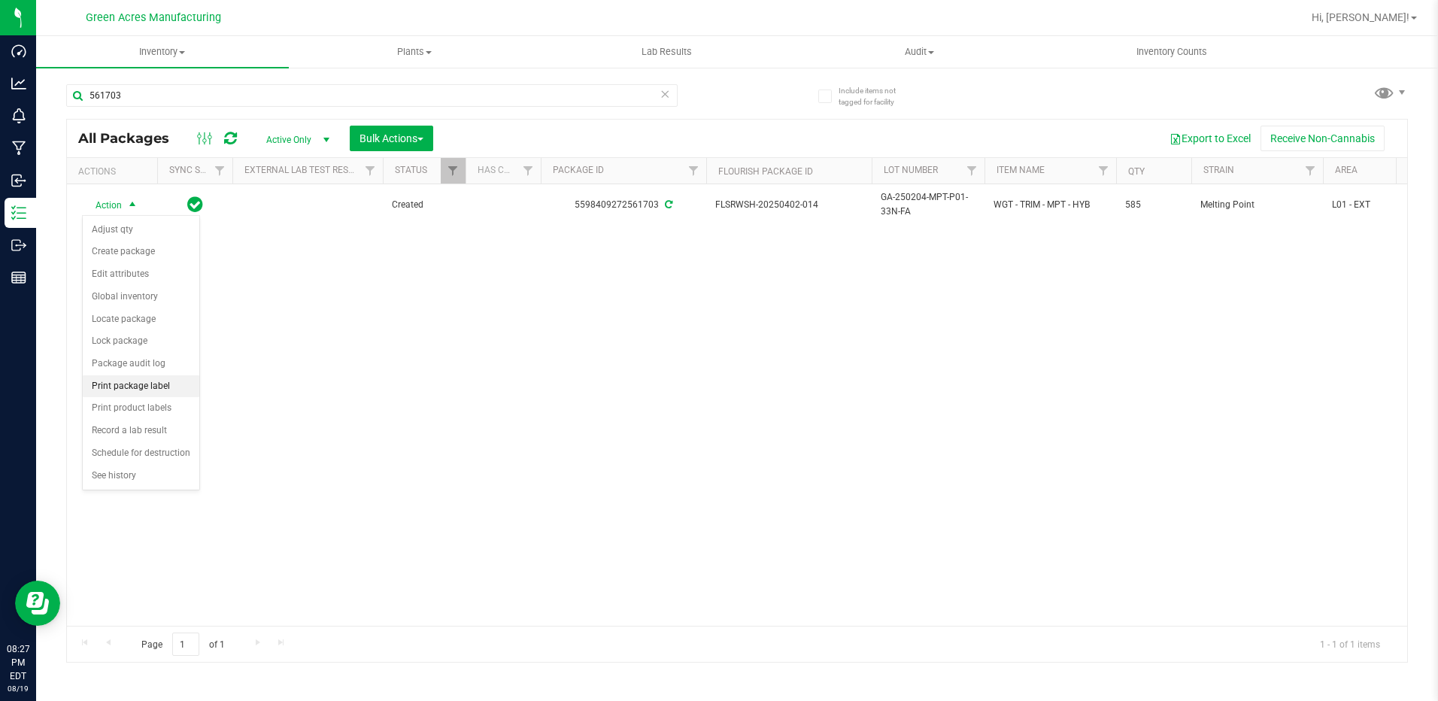
click at [161, 384] on li "Print package label" at bounding box center [141, 386] width 117 height 23
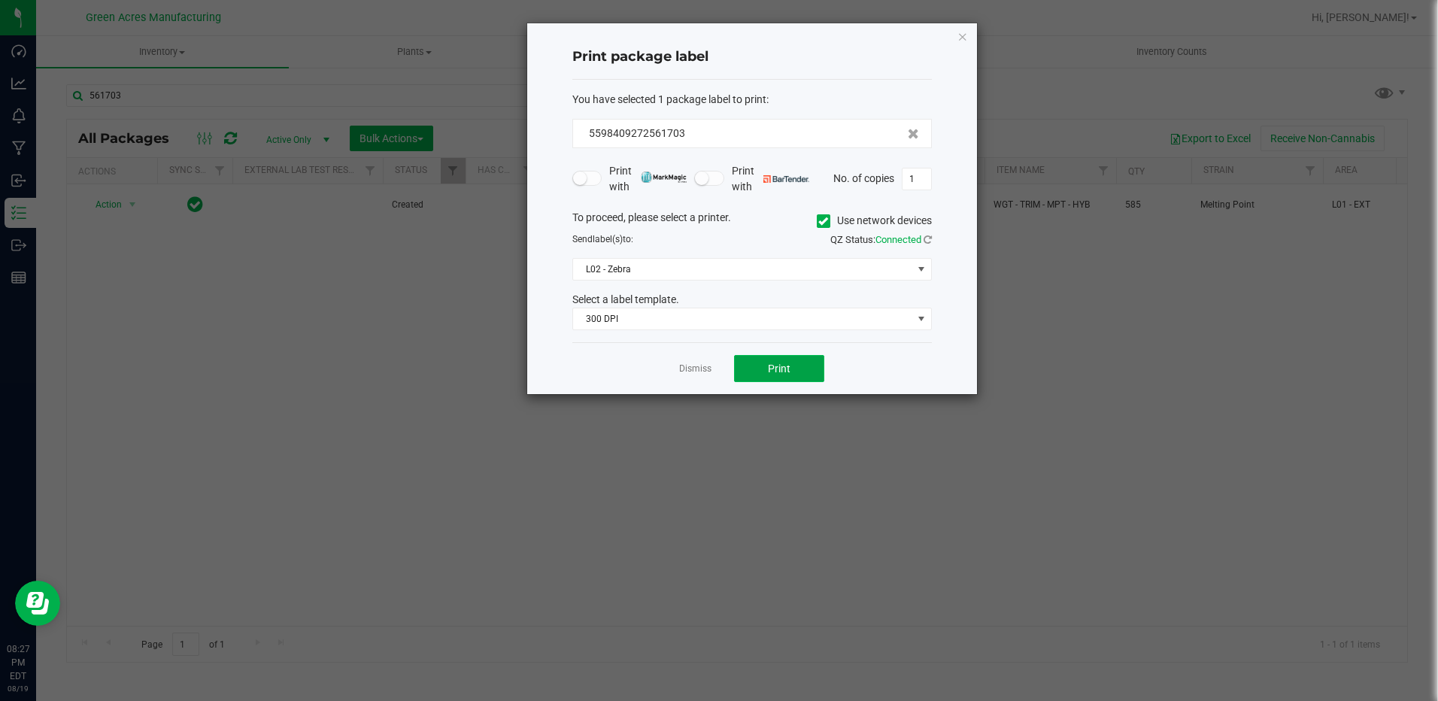
click at [758, 367] on button "Print" at bounding box center [779, 368] width 90 height 27
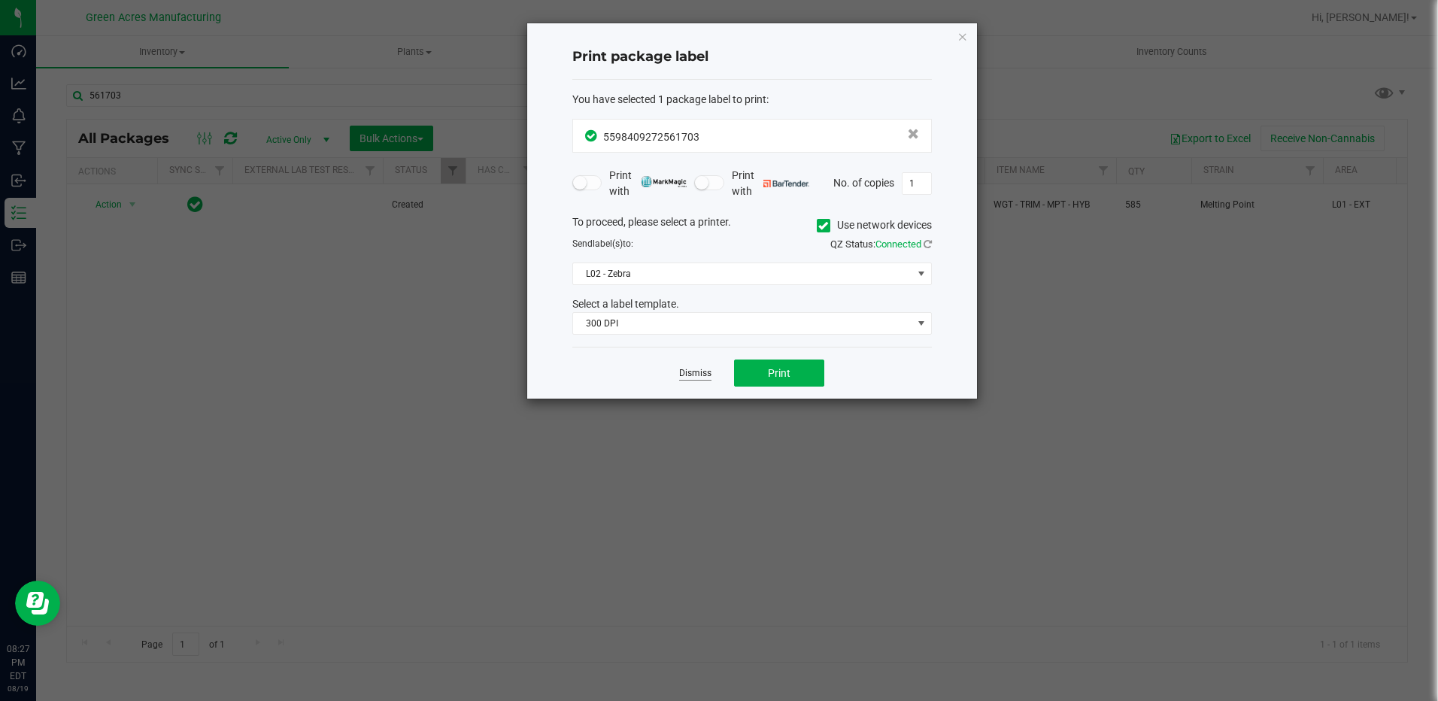
click at [705, 375] on link "Dismiss" at bounding box center [695, 373] width 32 height 13
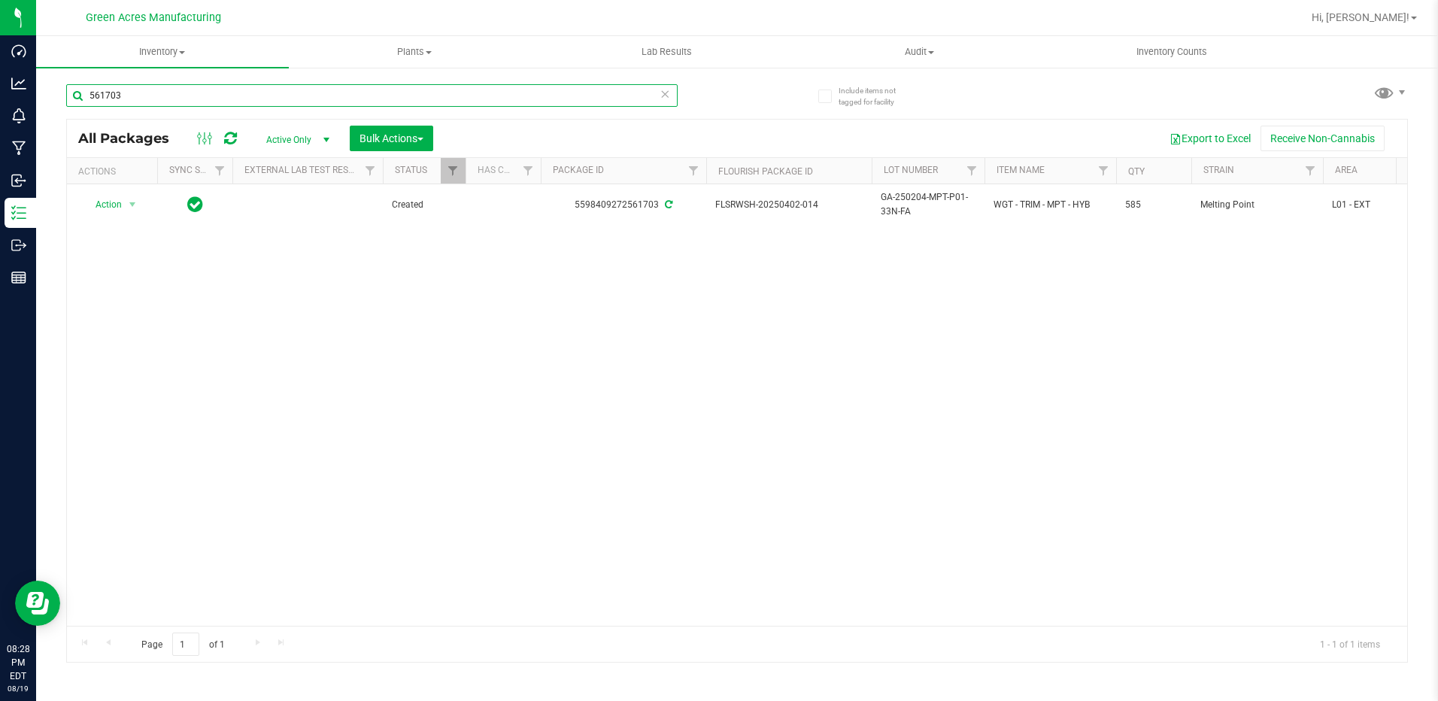
drag, startPoint x: 127, startPoint y: 97, endPoint x: 54, endPoint y: 86, distance: 73.8
click at [54, 86] on div "Include items not tagged for facility 561703 All Packages Active Only Active On…" at bounding box center [737, 295] width 1402 height 459
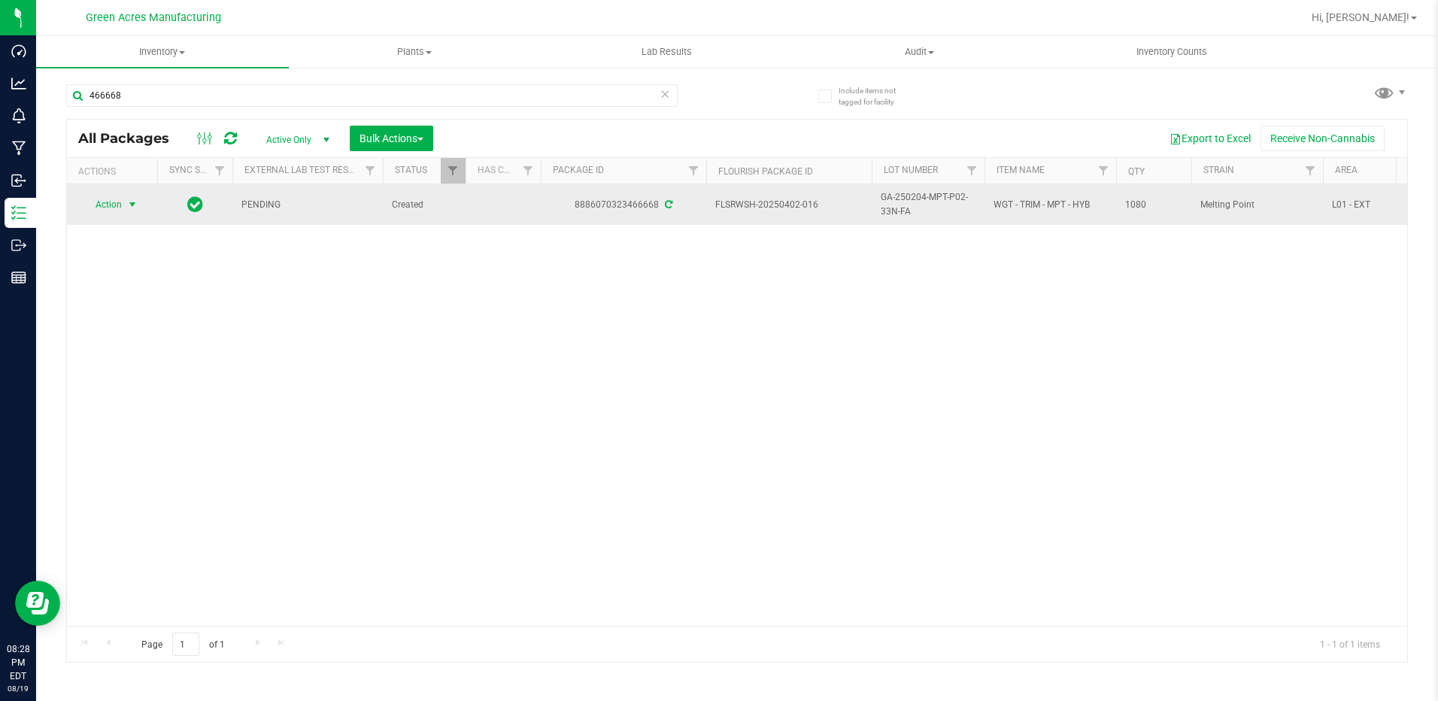
click at [133, 202] on span "select" at bounding box center [132, 205] width 12 height 12
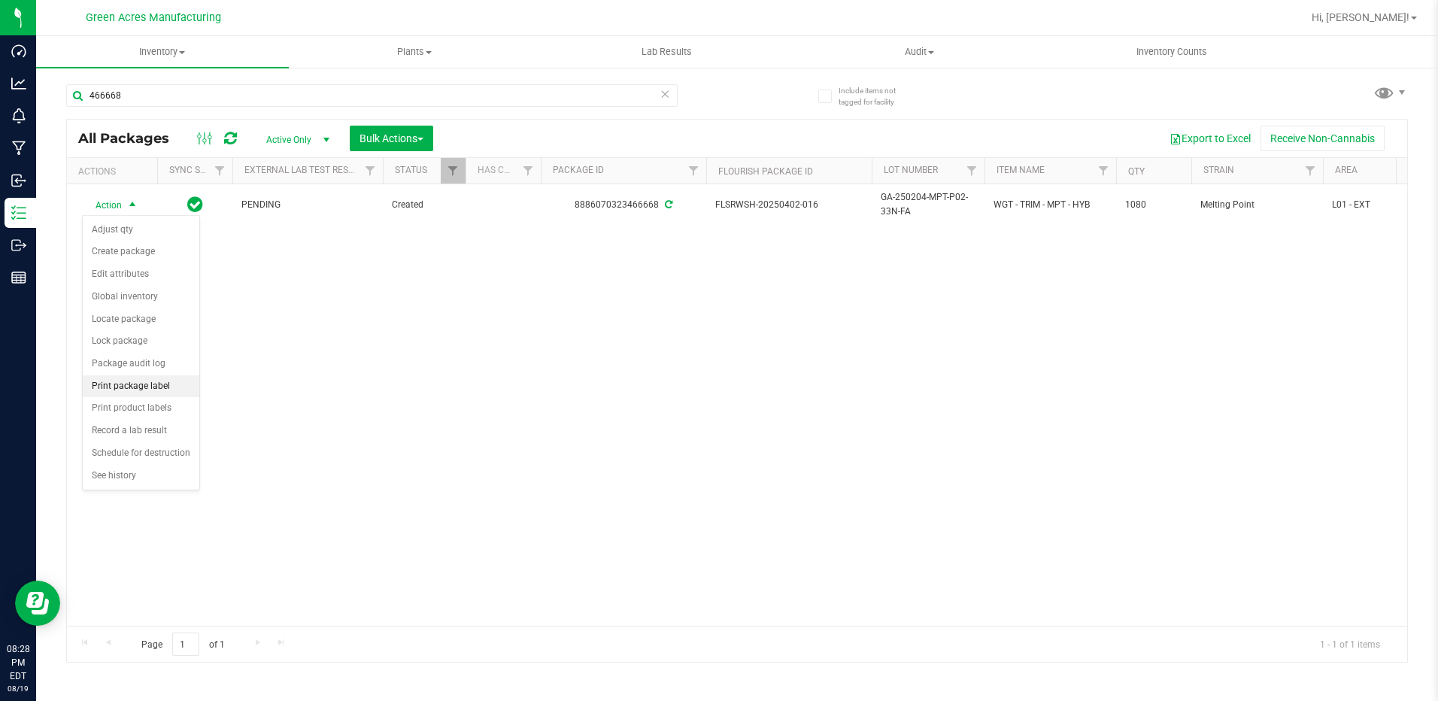
click at [141, 381] on li "Print package label" at bounding box center [141, 386] width 117 height 23
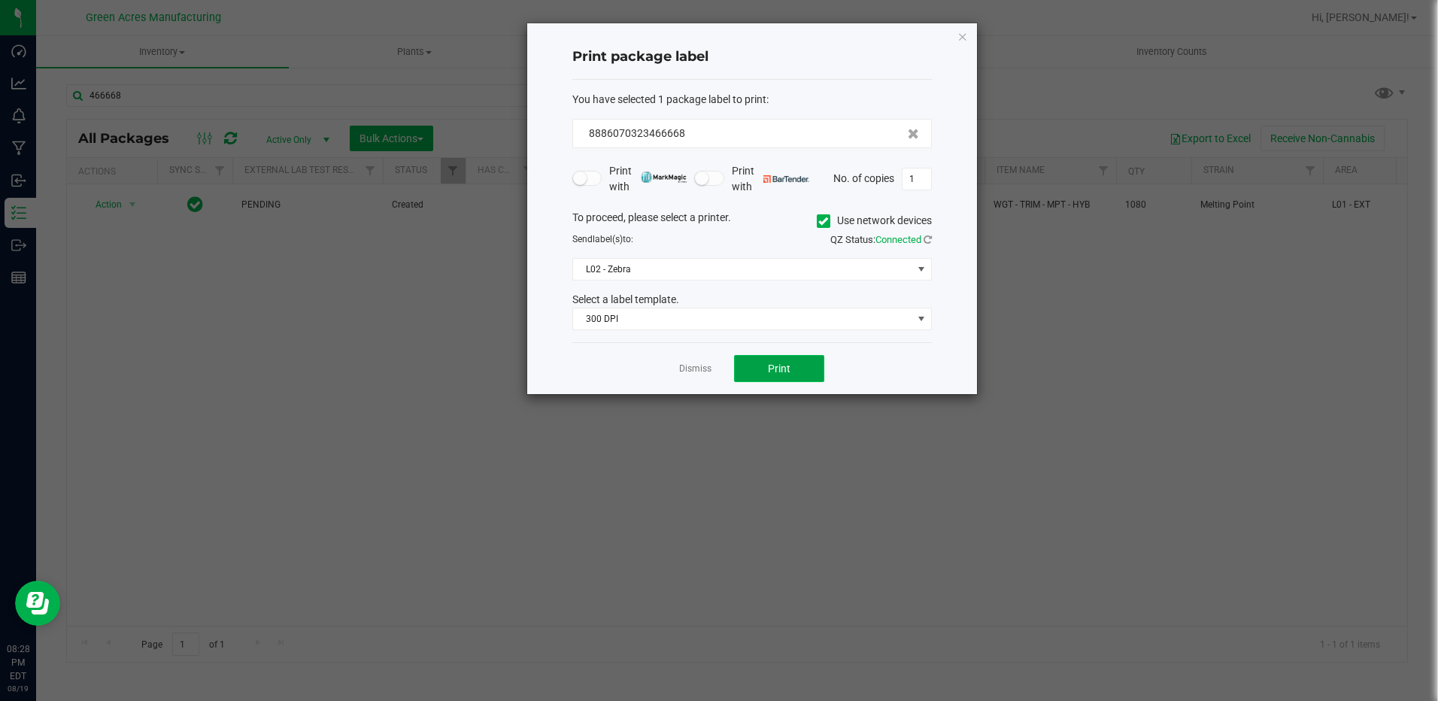
click at [783, 360] on button "Print" at bounding box center [779, 368] width 90 height 27
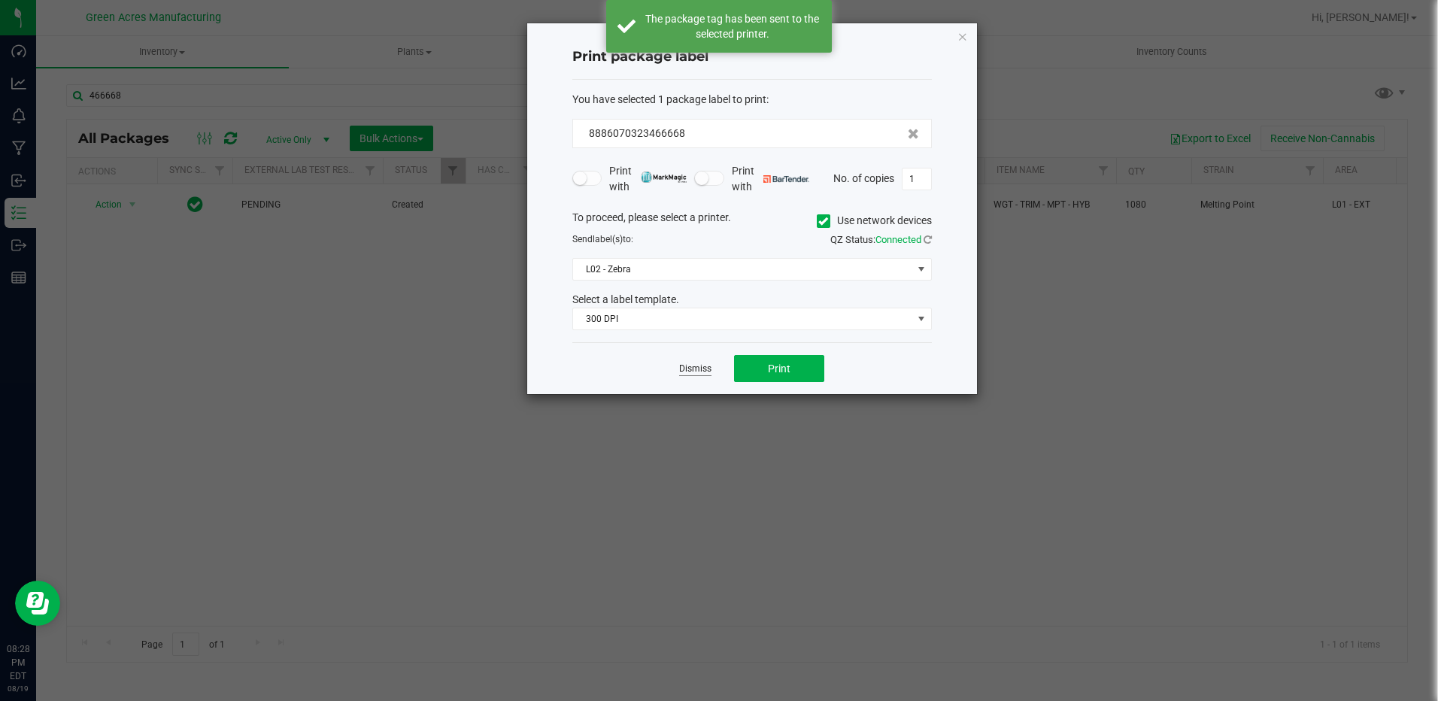
click at [698, 366] on link "Dismiss" at bounding box center [695, 369] width 32 height 13
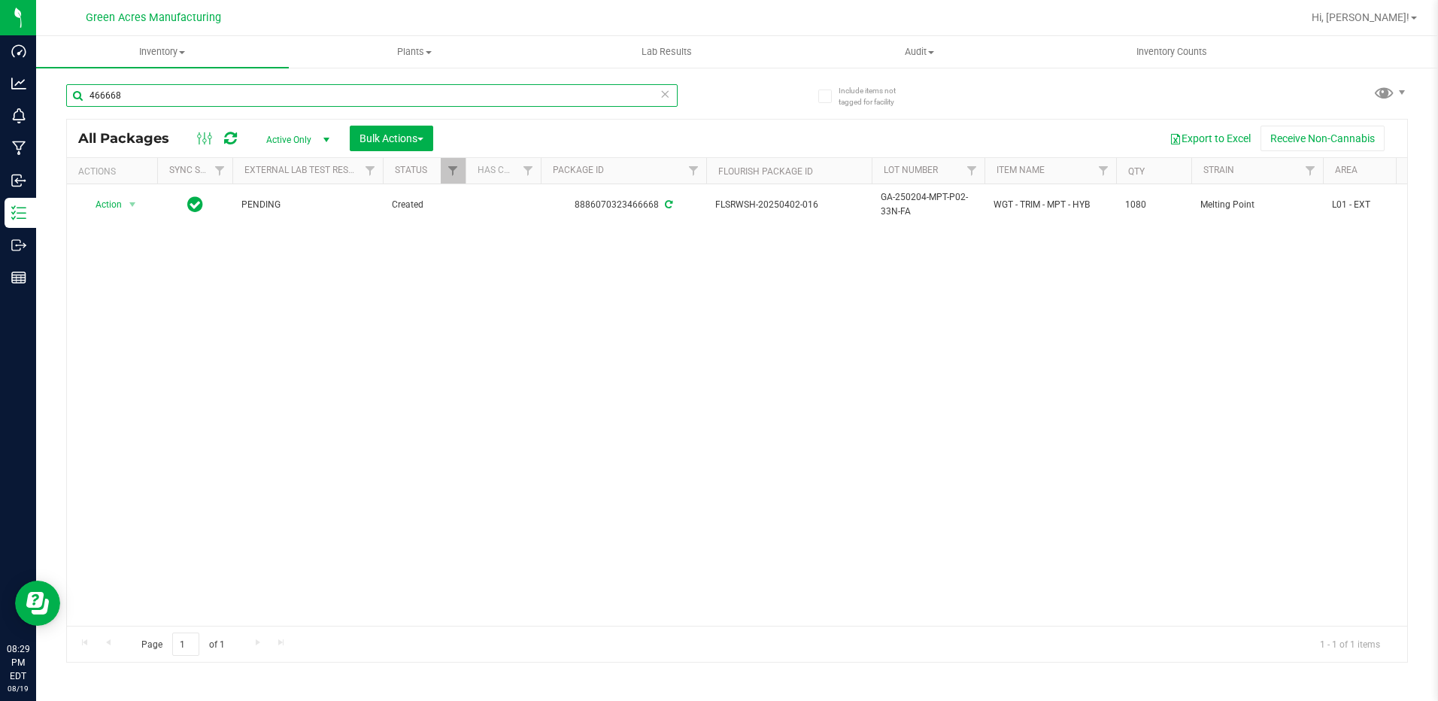
drag, startPoint x: 129, startPoint y: 96, endPoint x: 84, endPoint y: 88, distance: 45.8
click at [84, 88] on input "466668" at bounding box center [372, 95] width 612 height 23
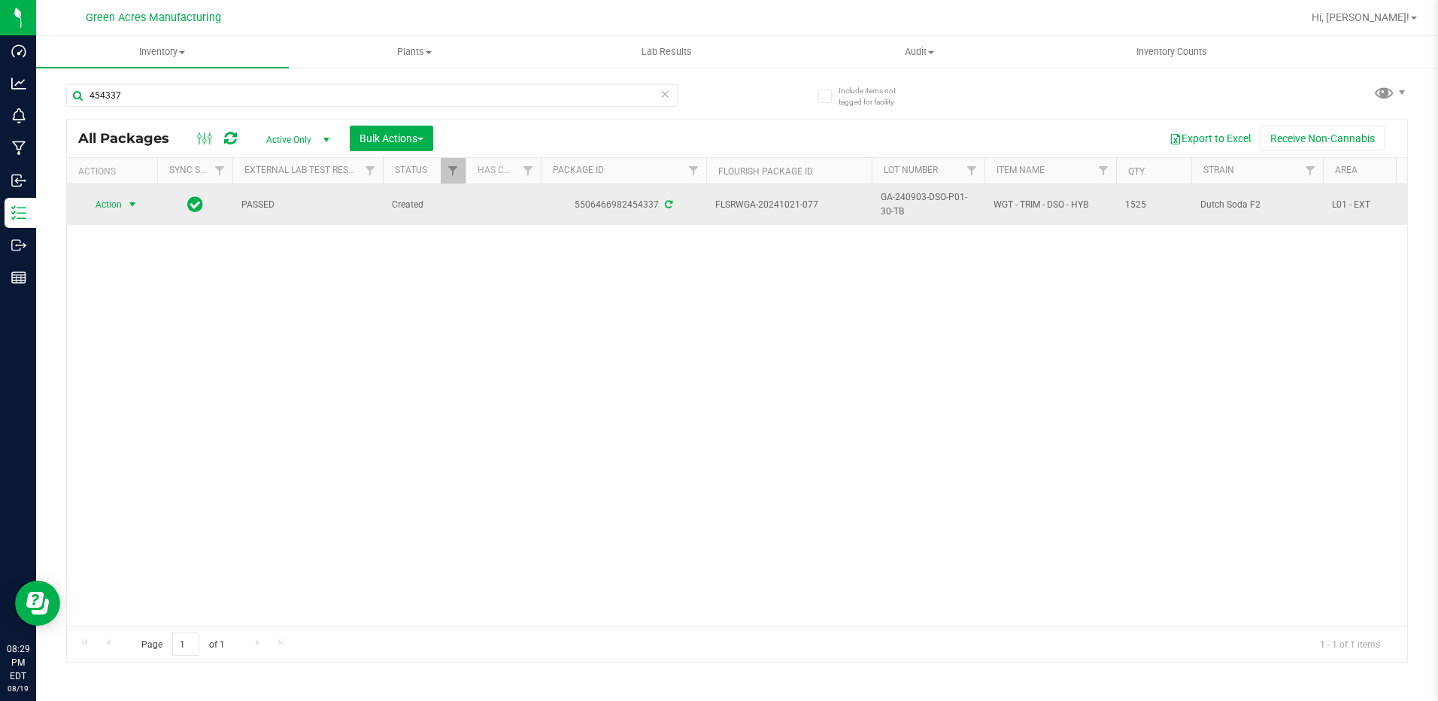
click at [134, 202] on span "select" at bounding box center [132, 205] width 12 height 12
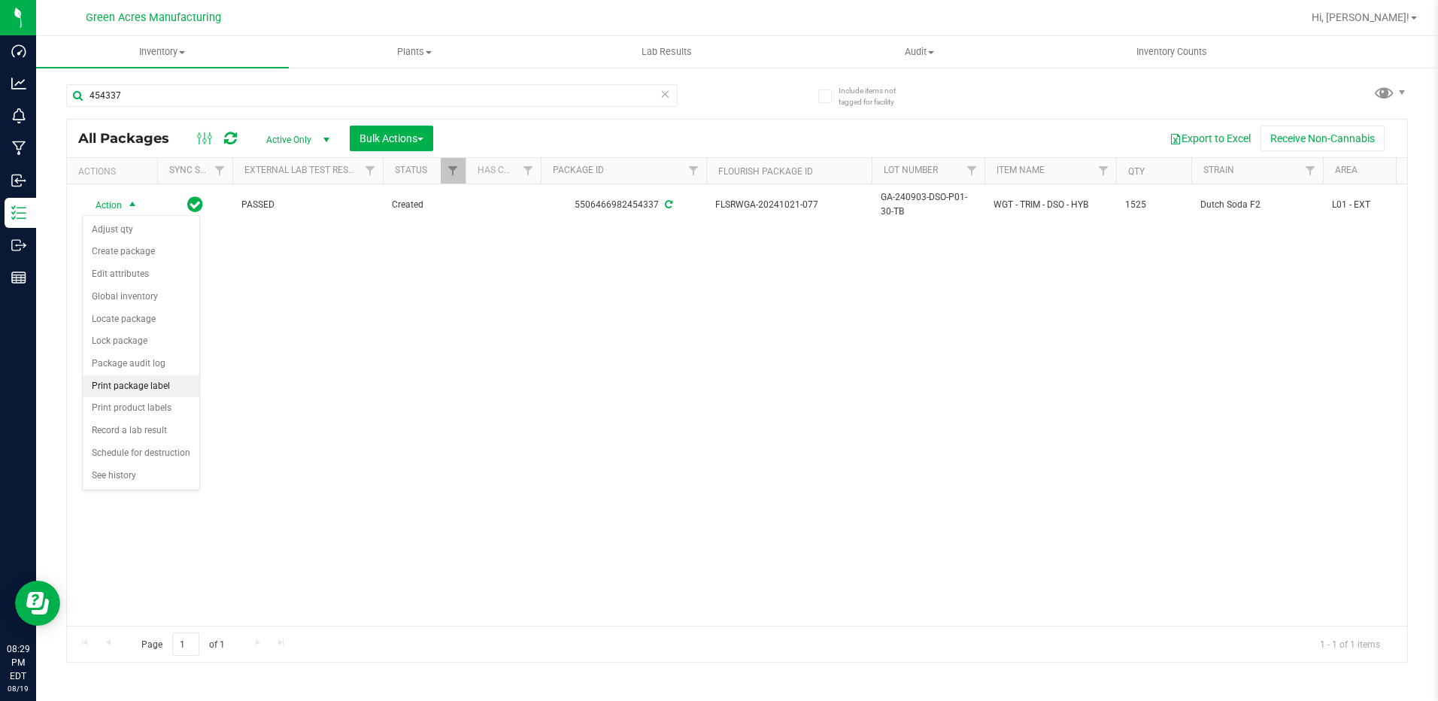
click at [141, 389] on li "Print package label" at bounding box center [141, 386] width 117 height 23
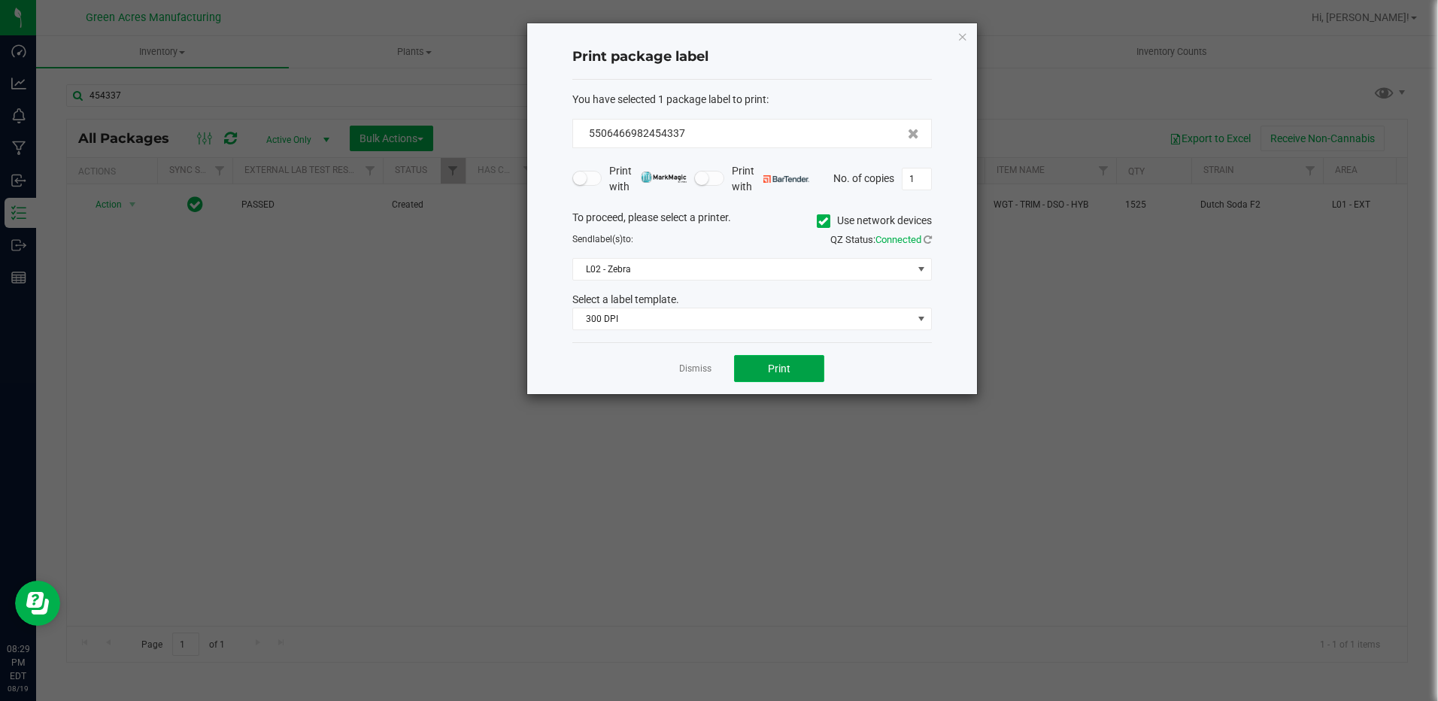
click at [754, 364] on button "Print" at bounding box center [779, 368] width 90 height 27
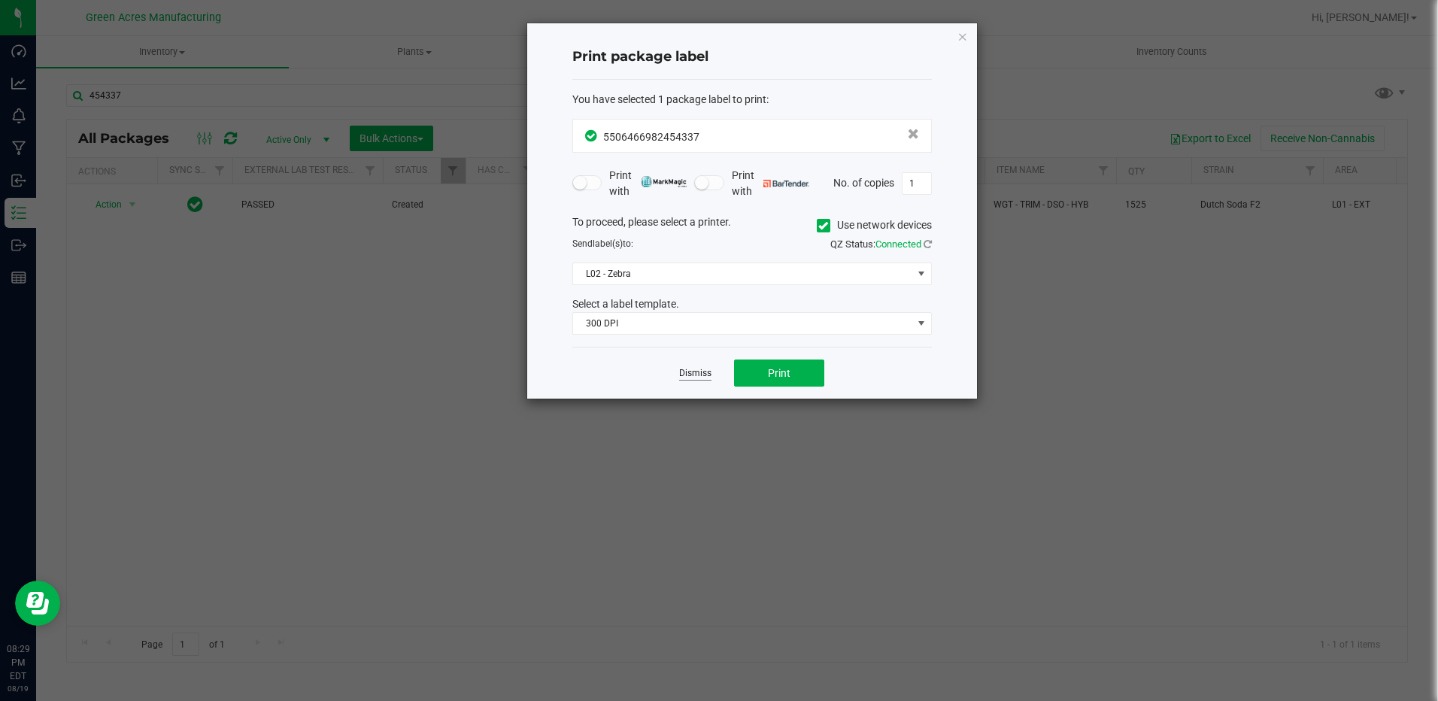
click at [698, 372] on link "Dismiss" at bounding box center [695, 373] width 32 height 13
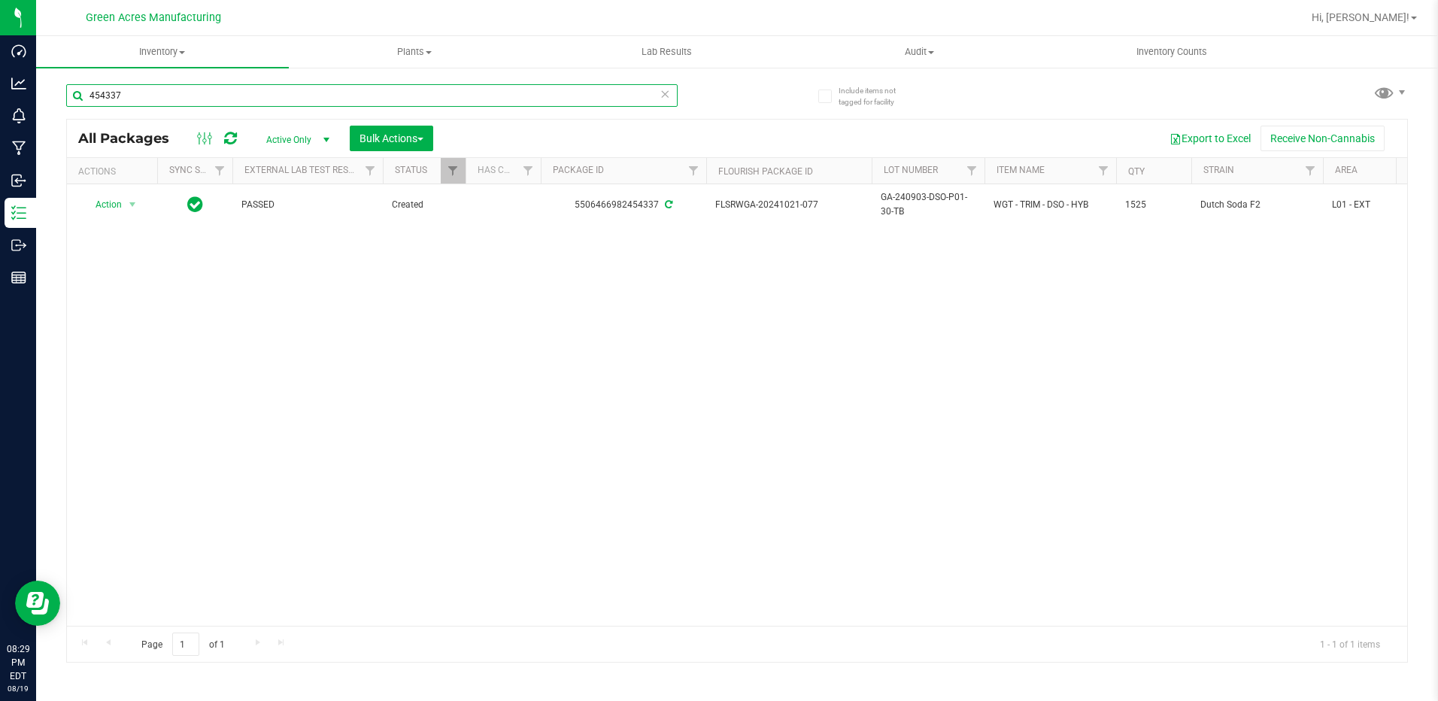
drag, startPoint x: 123, startPoint y: 99, endPoint x: 71, endPoint y: 98, distance: 51.9
click at [71, 98] on input "454337" at bounding box center [372, 95] width 612 height 23
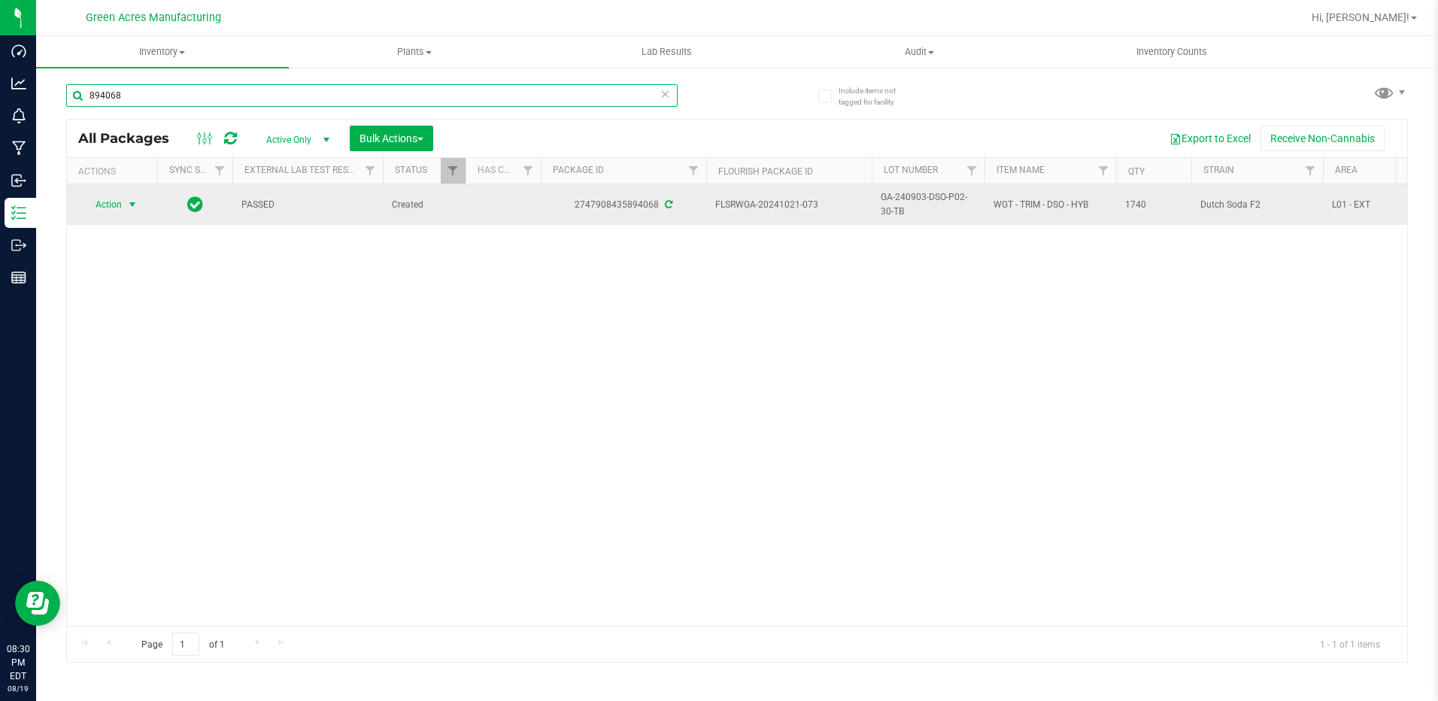
type input "894068"
click at [129, 203] on span "select" at bounding box center [132, 205] width 12 height 12
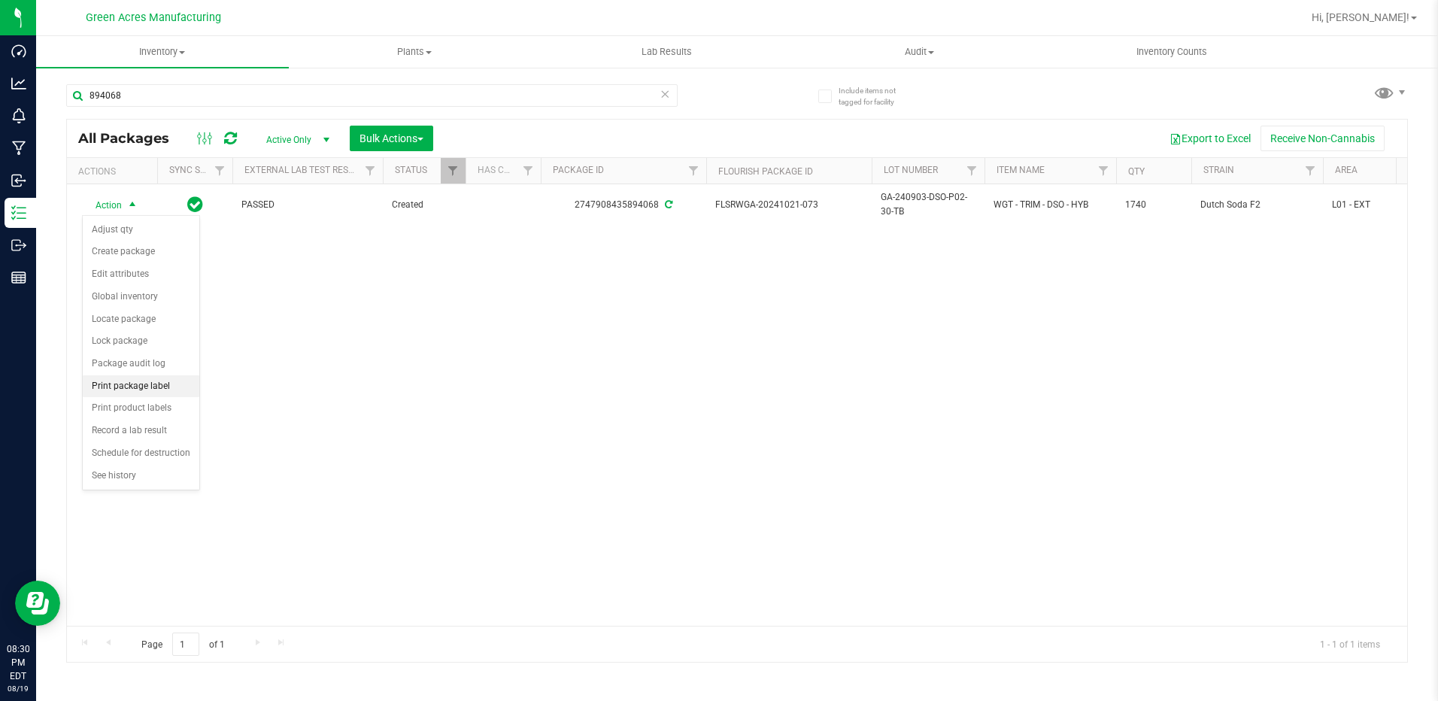
click at [139, 383] on li "Print package label" at bounding box center [141, 386] width 117 height 23
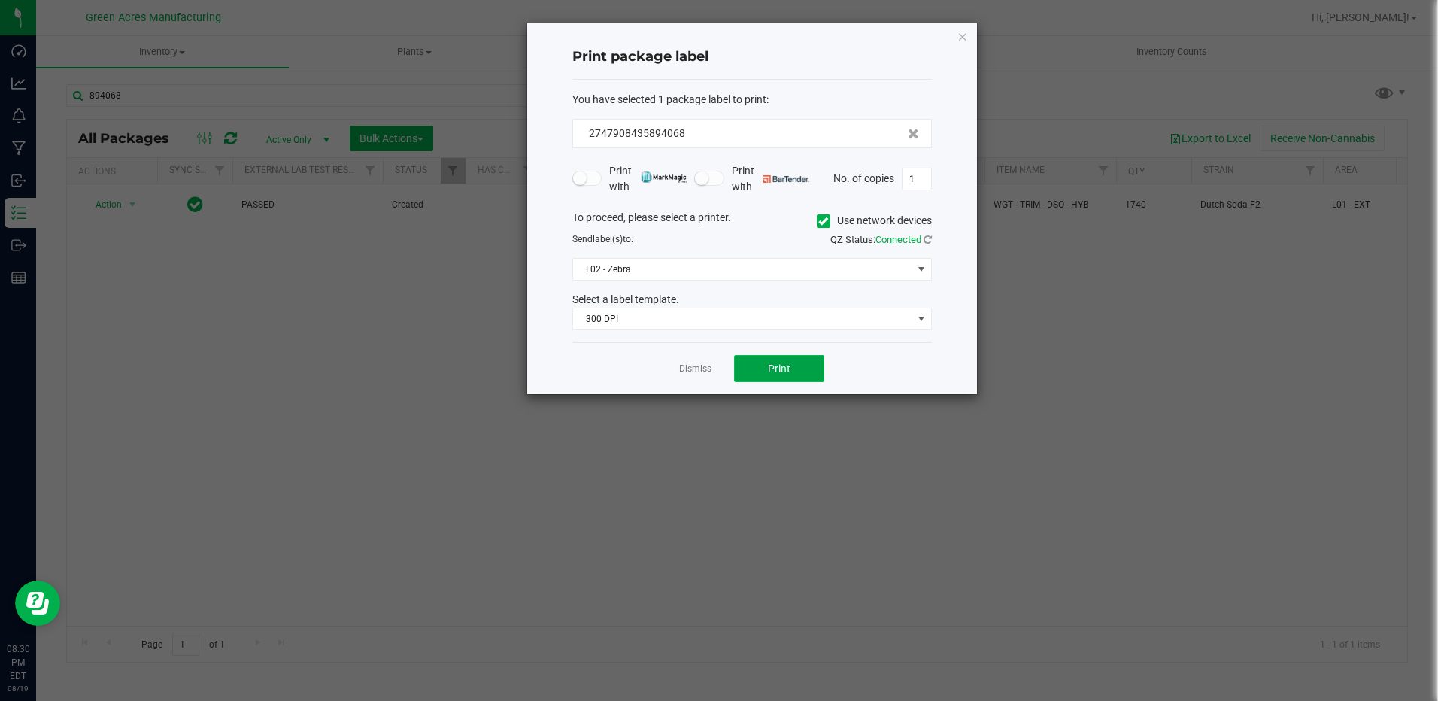
click at [788, 373] on span "Print" at bounding box center [779, 369] width 23 height 12
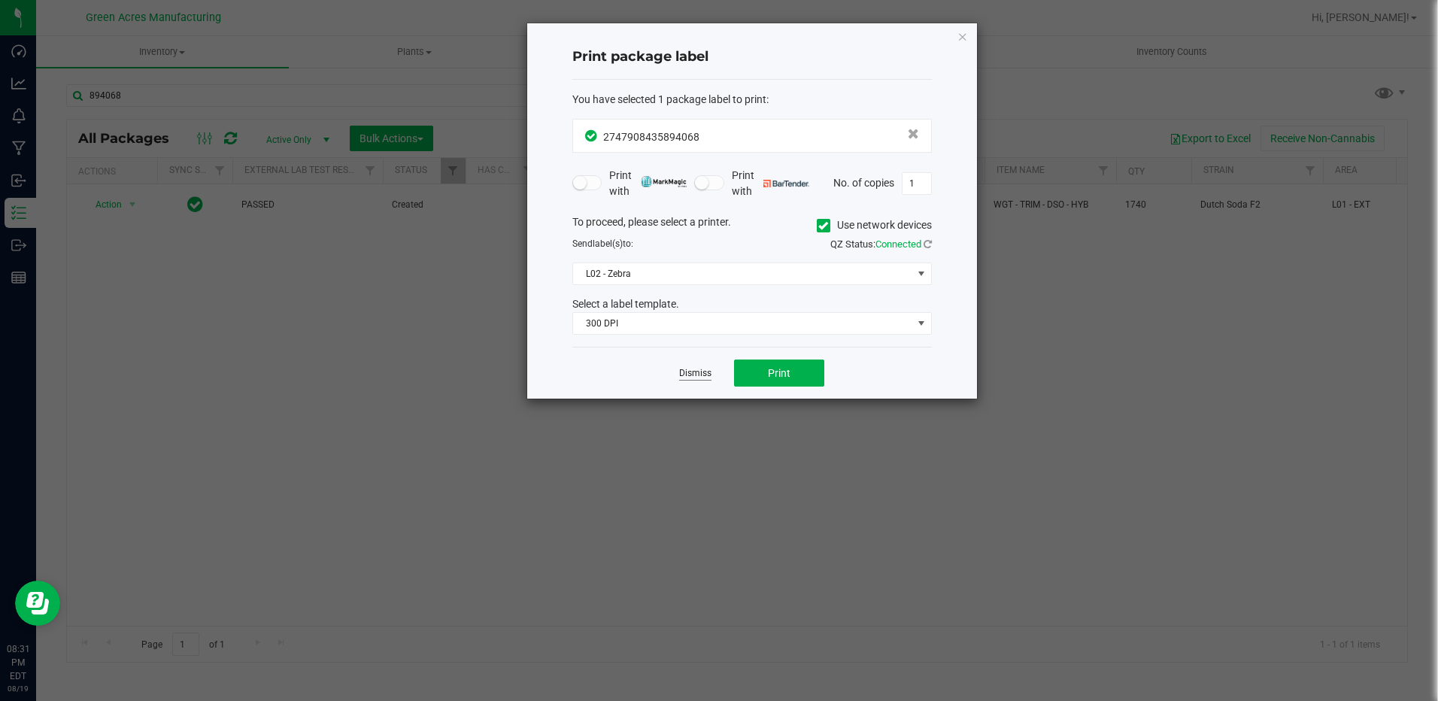
click at [693, 372] on link "Dismiss" at bounding box center [695, 373] width 32 height 13
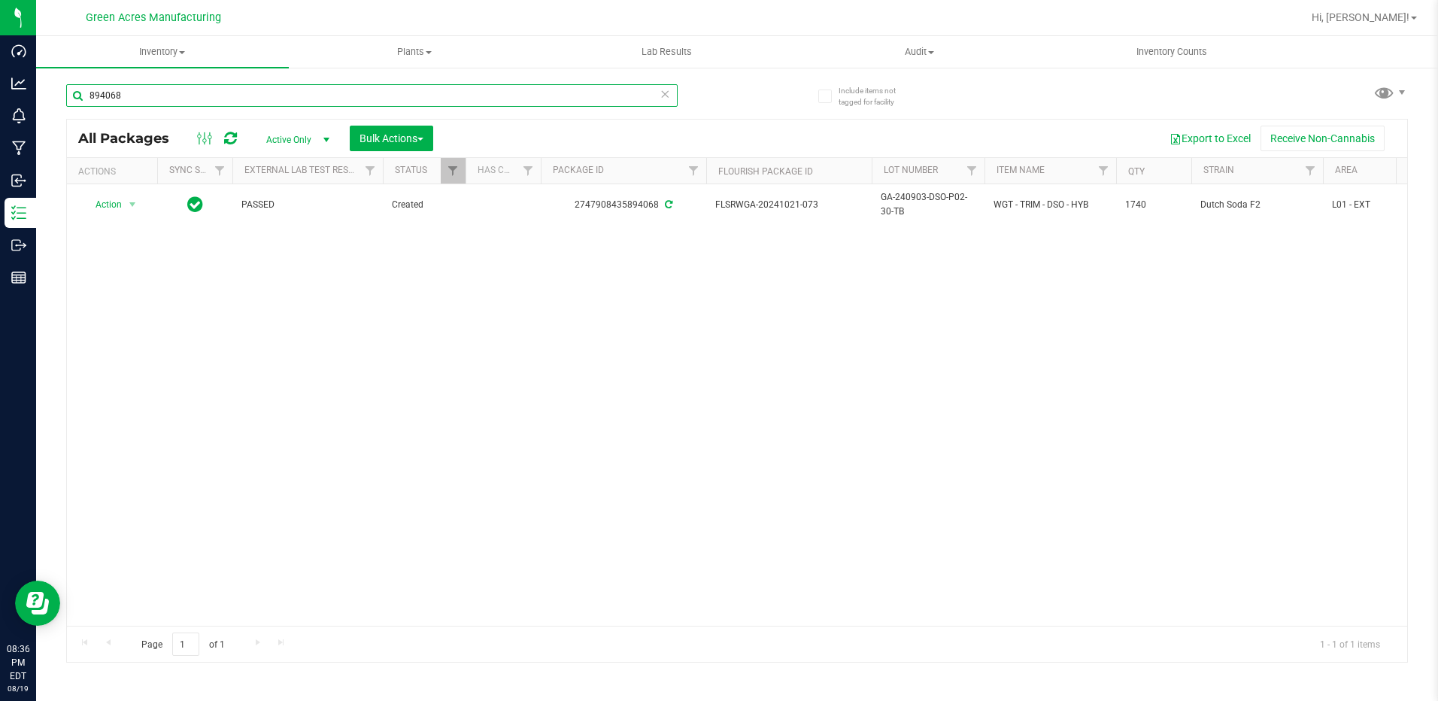
drag, startPoint x: 129, startPoint y: 95, endPoint x: 68, endPoint y: 91, distance: 61.1
click at [54, 91] on div "Include items not tagged for facility 894068 All Packages Active Only Active On…" at bounding box center [737, 295] width 1402 height 459
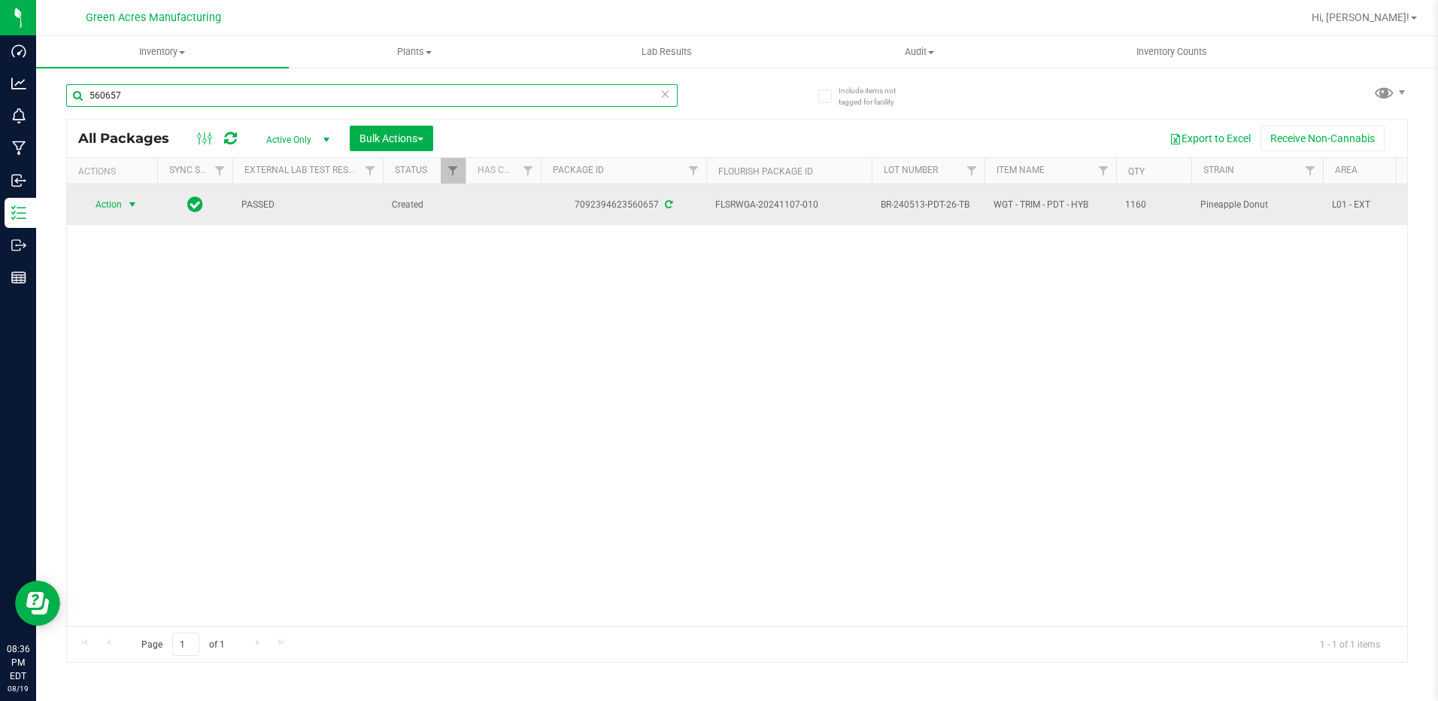
type input "560657"
click at [133, 207] on span "select" at bounding box center [132, 205] width 12 height 12
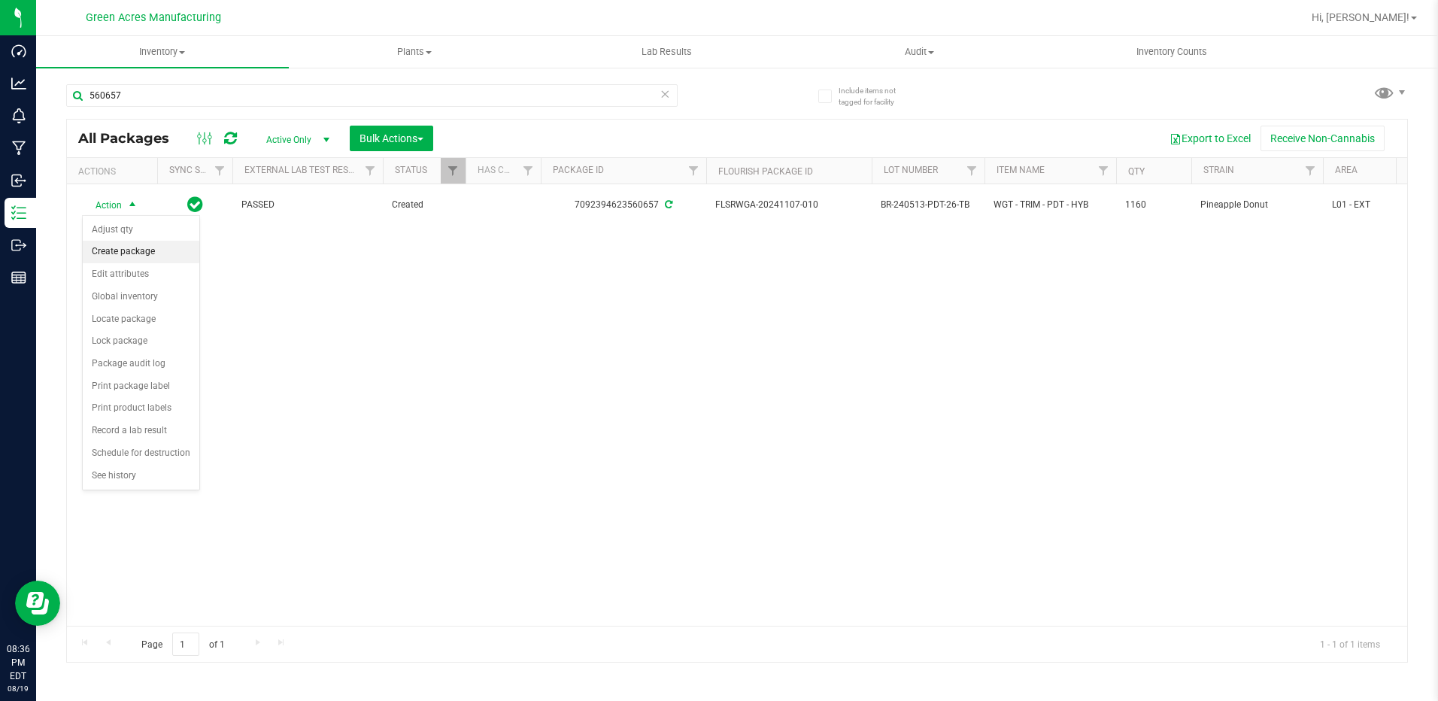
click at [132, 251] on li "Create package" at bounding box center [141, 252] width 117 height 23
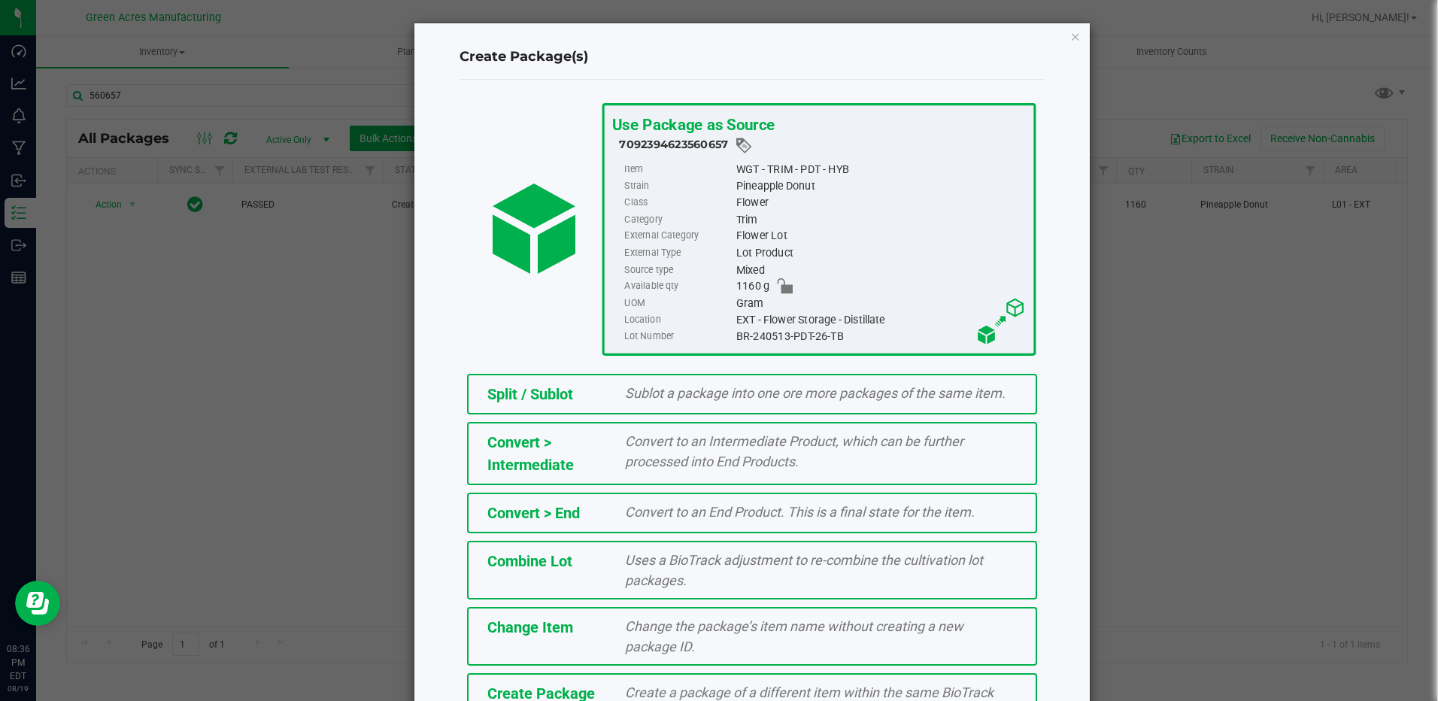
scroll to position [99, 0]
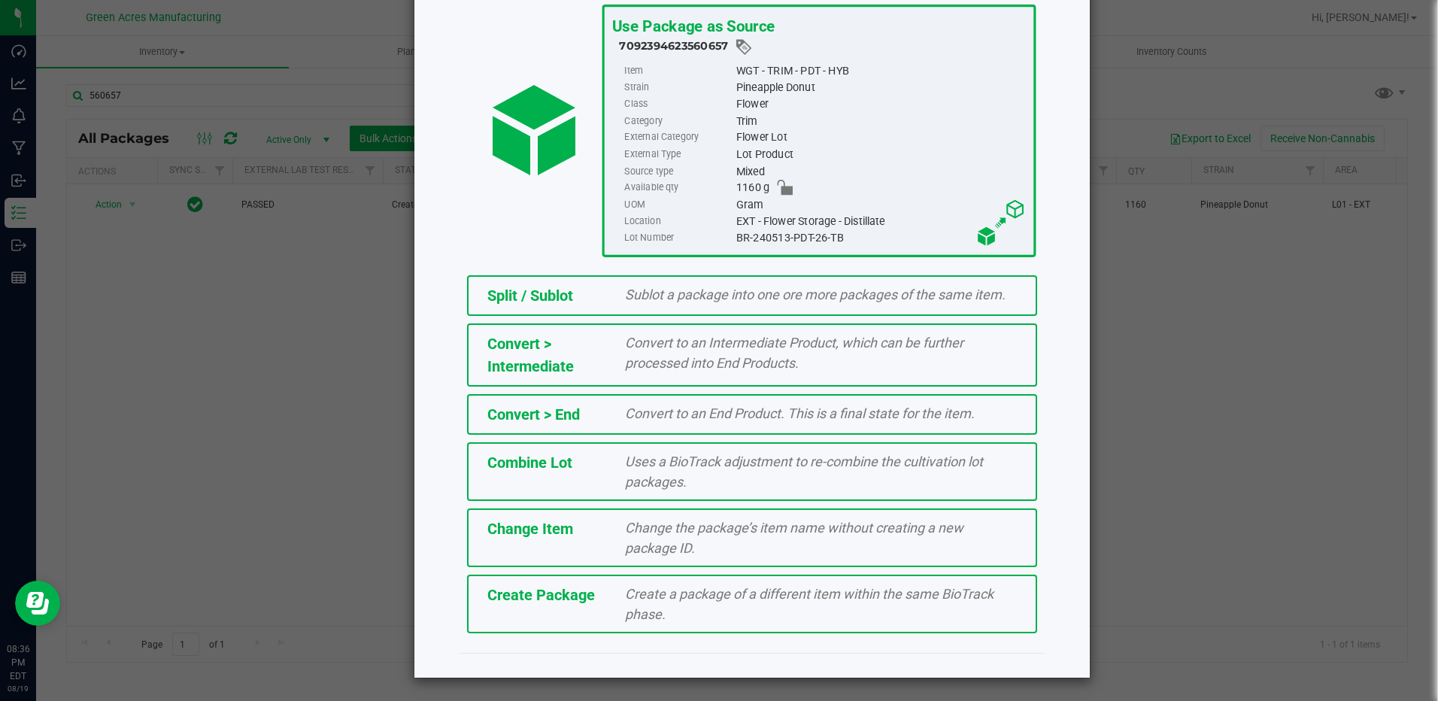
click at [718, 597] on span "Create a package of a different item within the same BioTrack phase." at bounding box center [809, 604] width 369 height 36
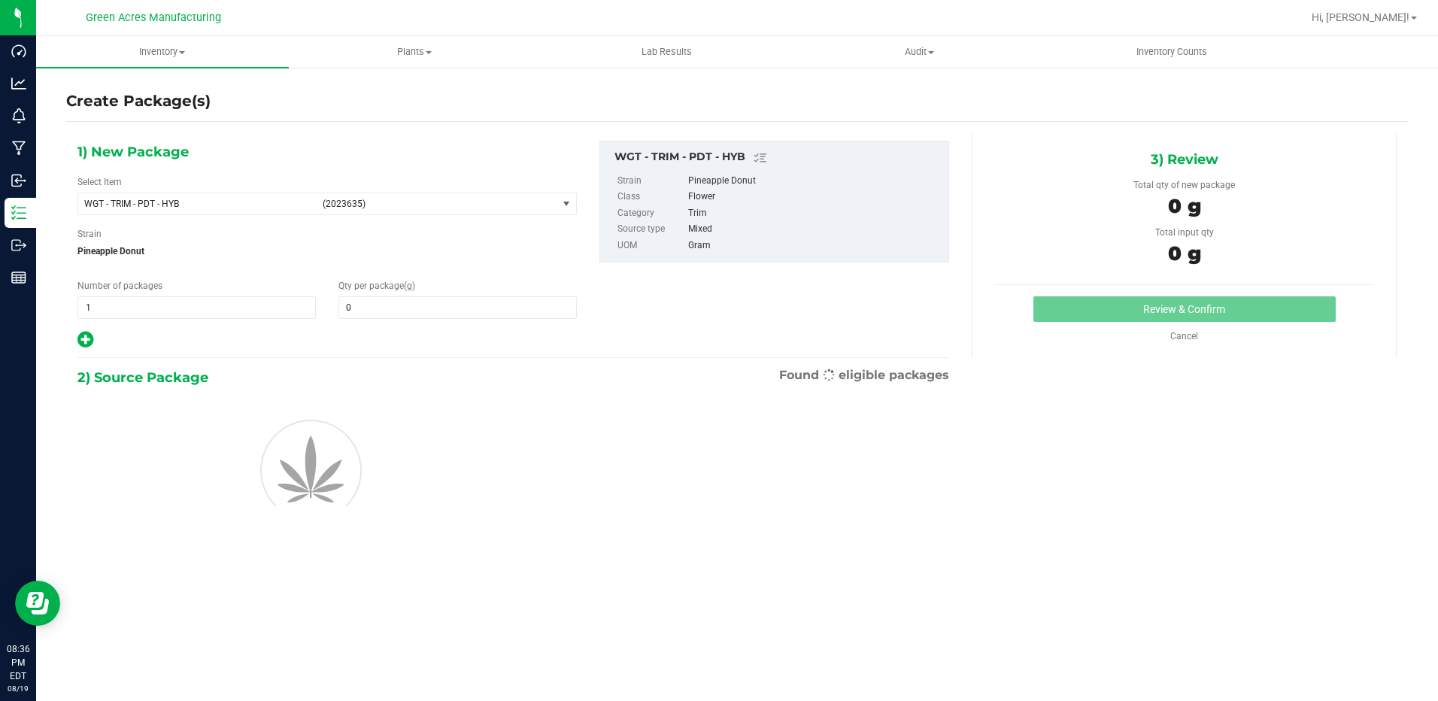
type input "0.0000"
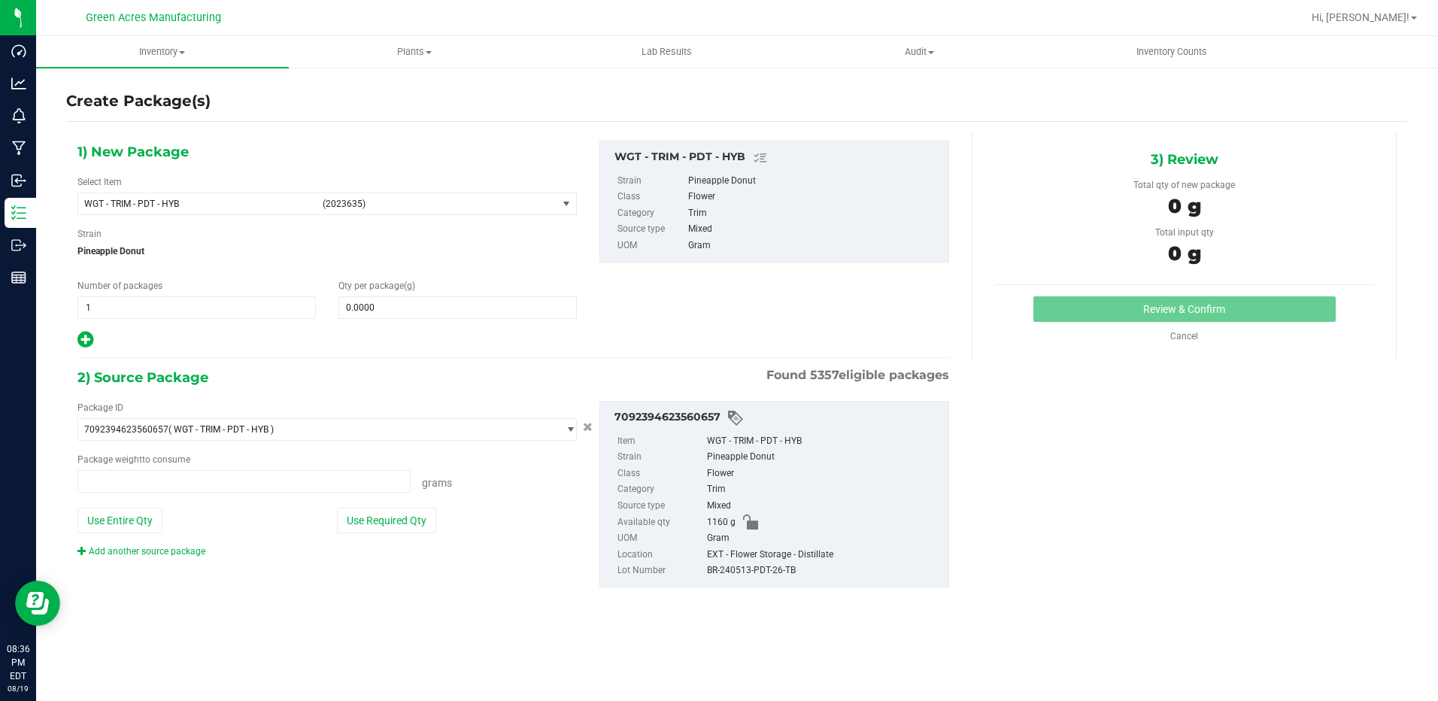
type input "0.0000 g"
click at [563, 198] on span "select" at bounding box center [566, 204] width 12 height 12
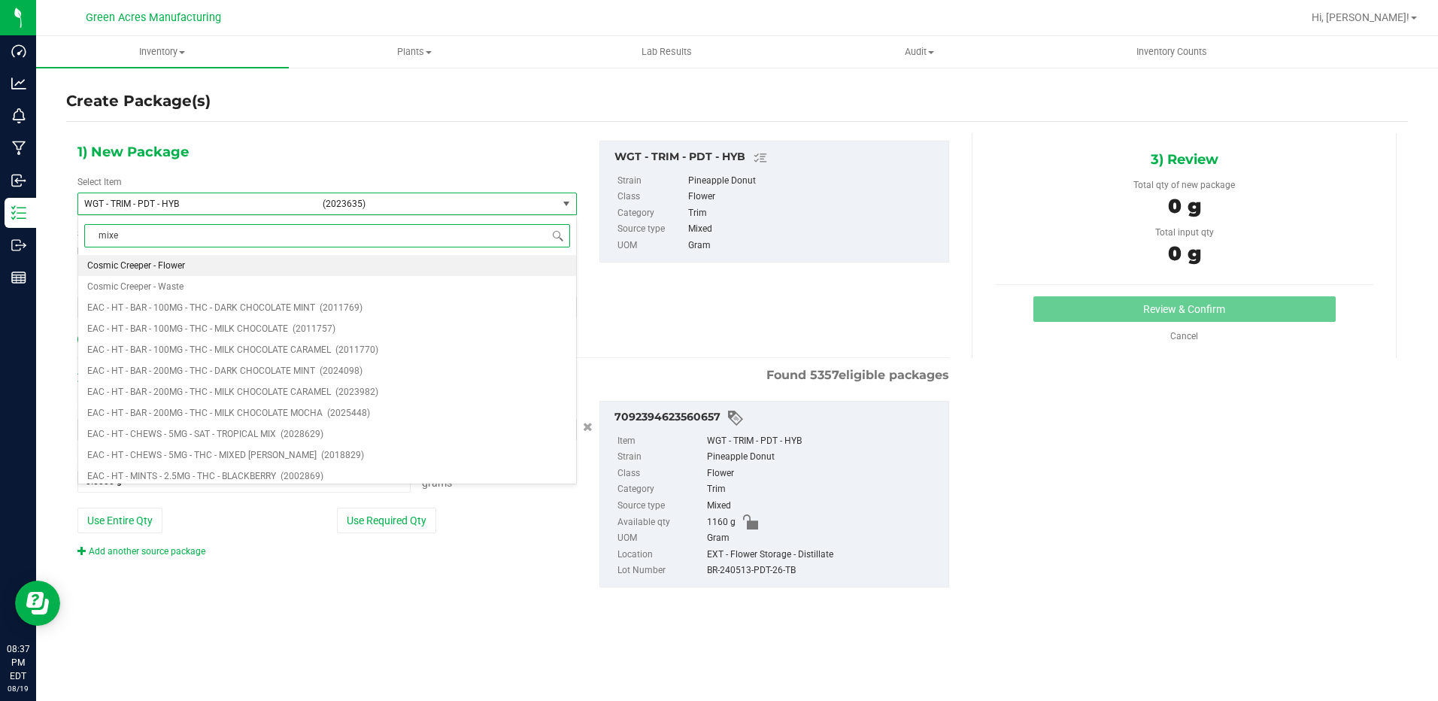
type input "mixed"
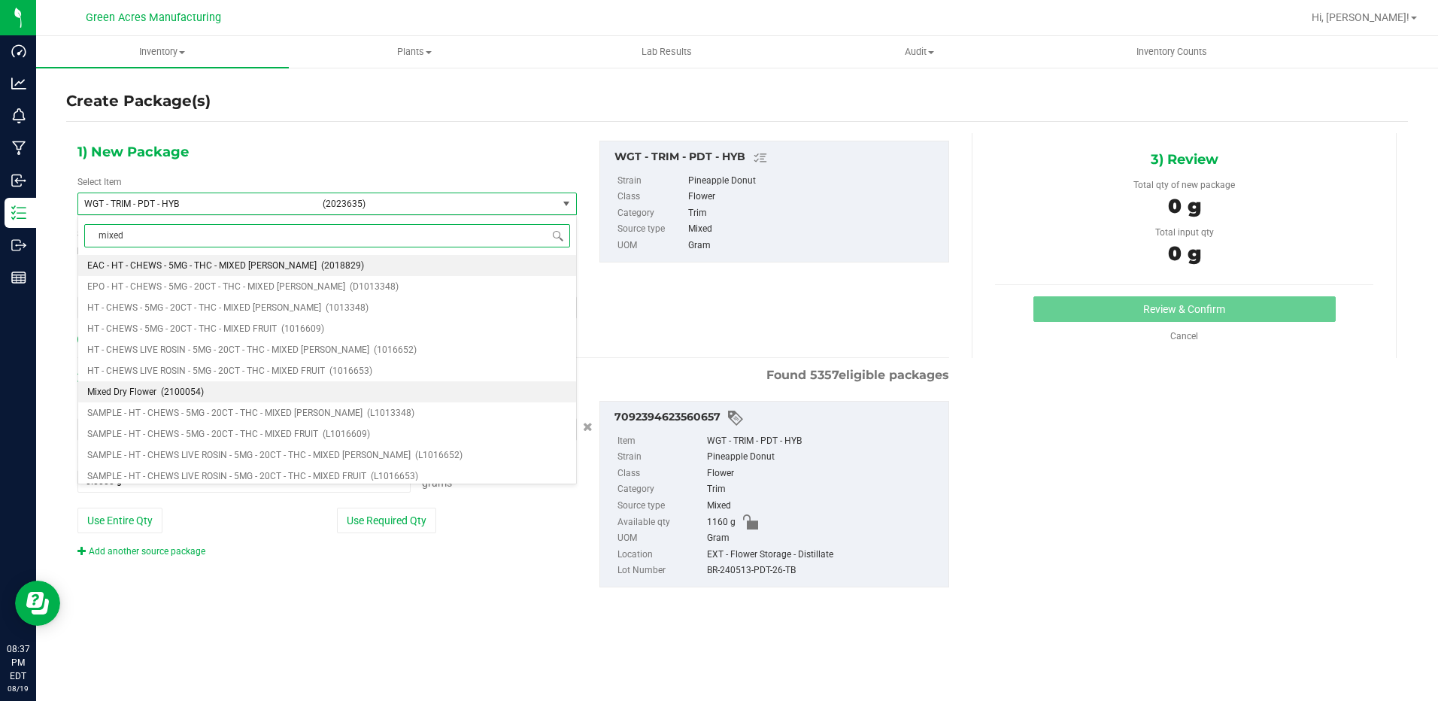
click at [163, 391] on span "(2100054)" at bounding box center [182, 392] width 43 height 11
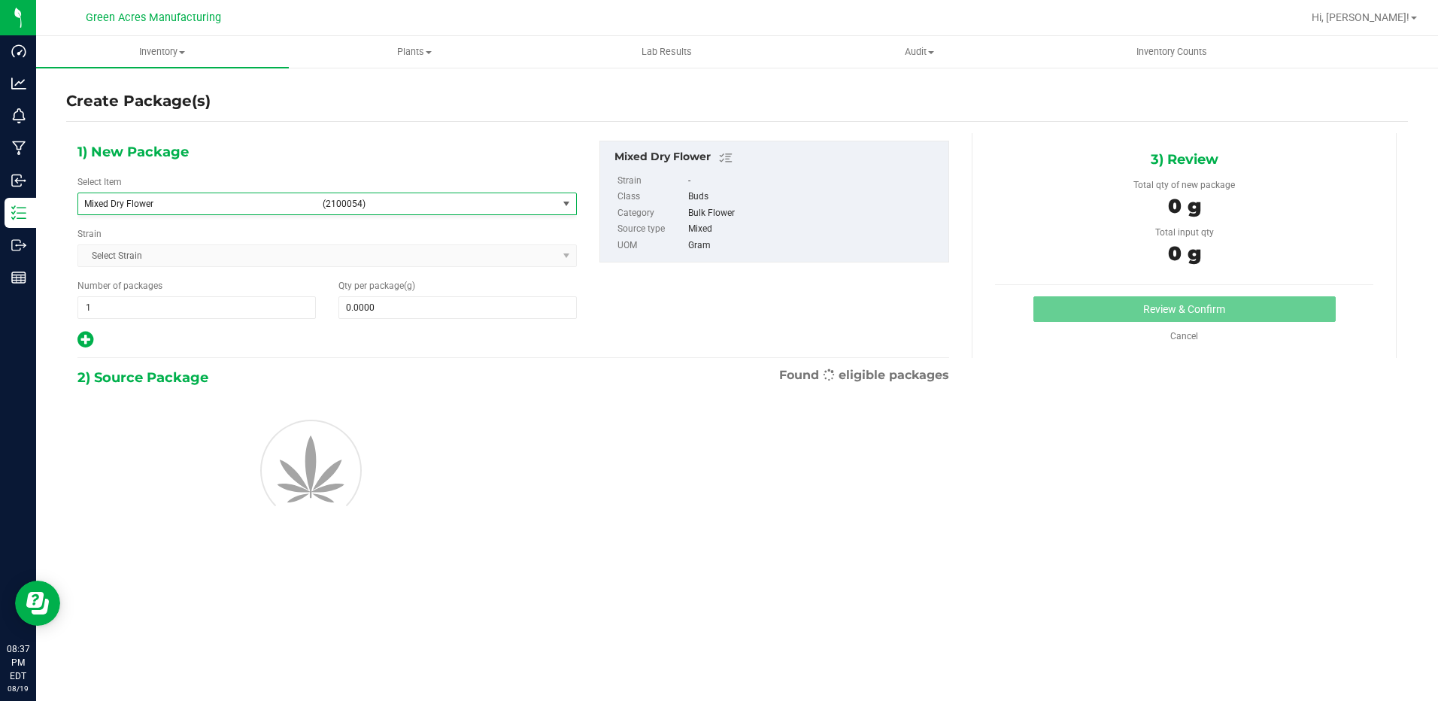
type input "0.0000"
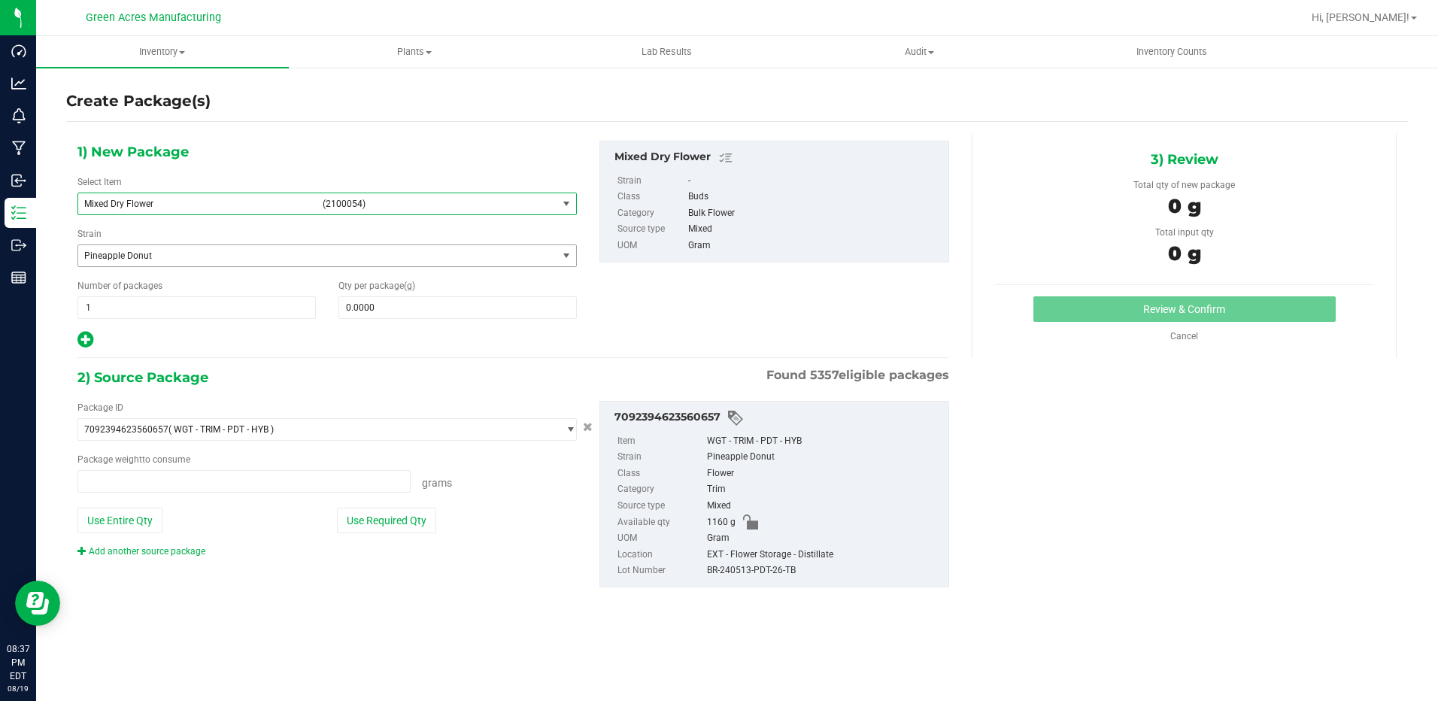
type input "0.0000 g"
click at [560, 259] on span "select" at bounding box center [566, 256] width 12 height 12
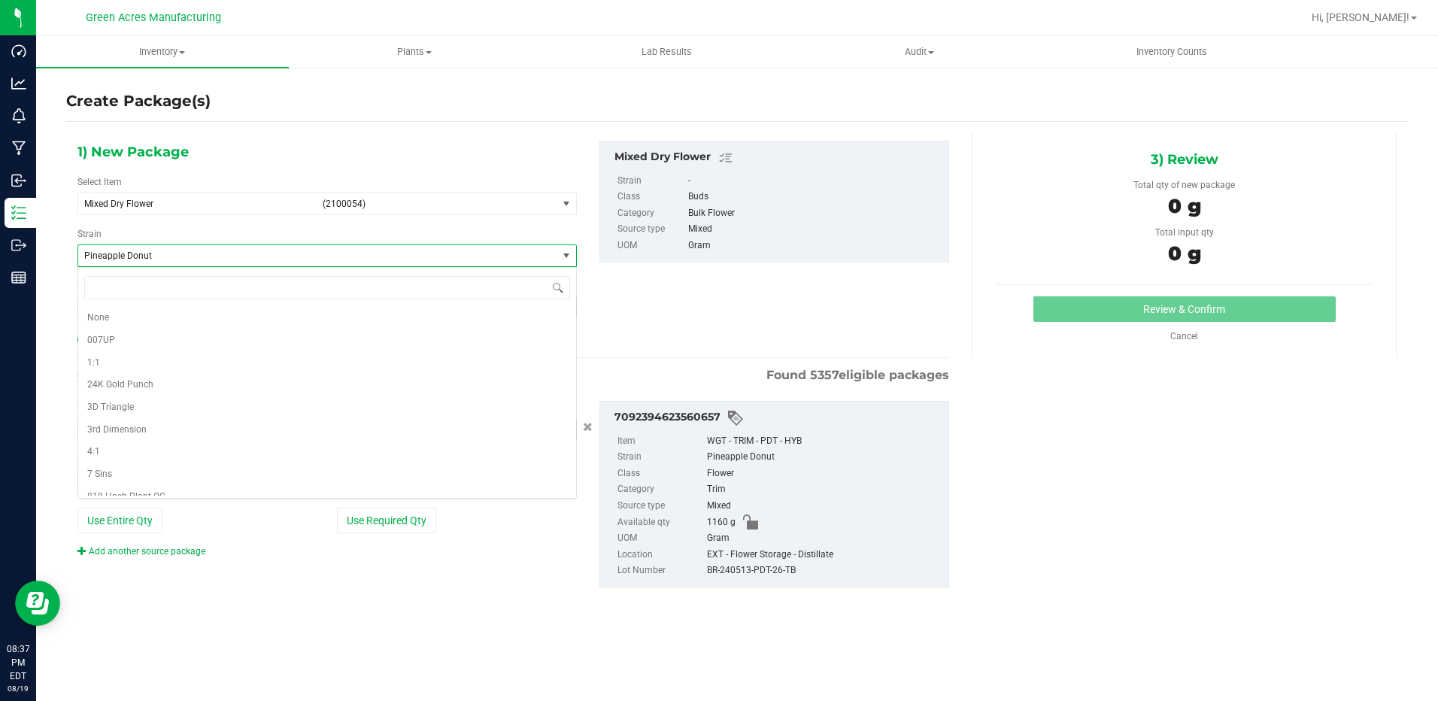
scroll to position [18145, 0]
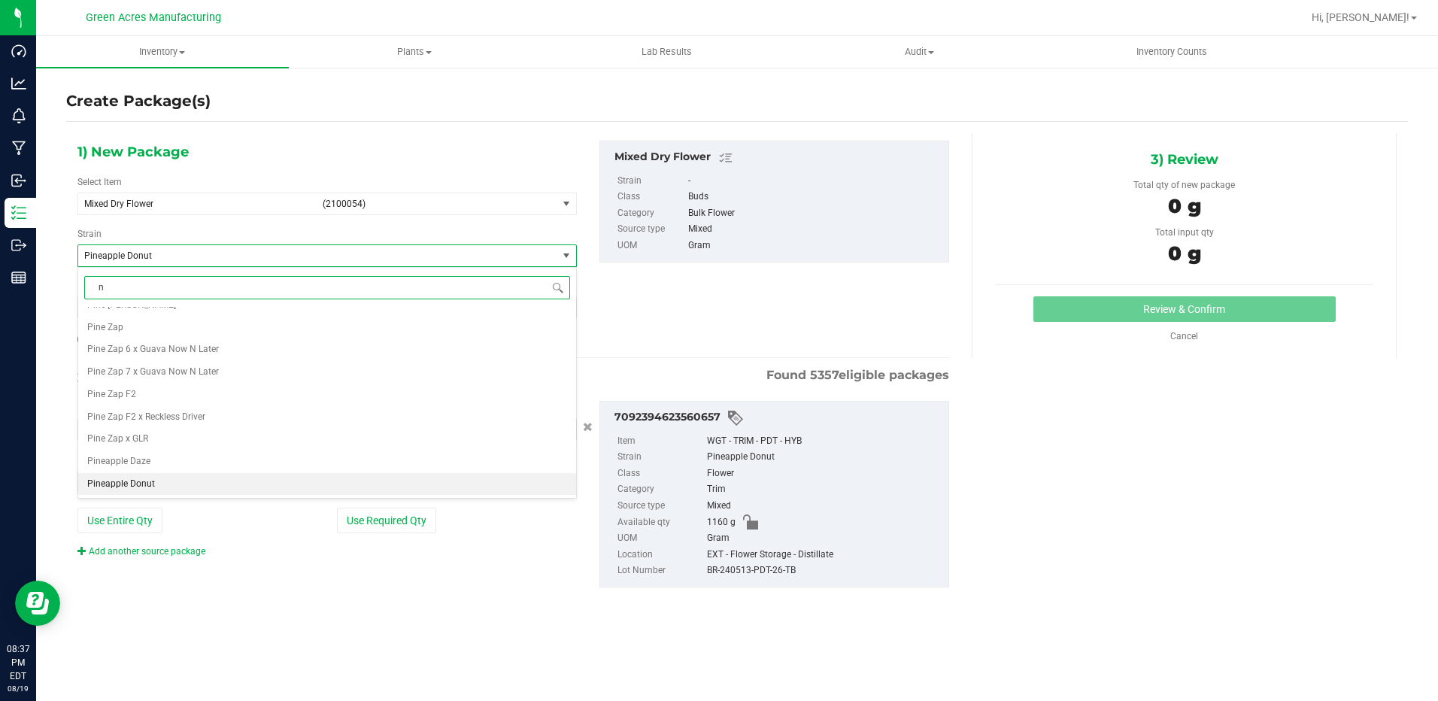
type input "no"
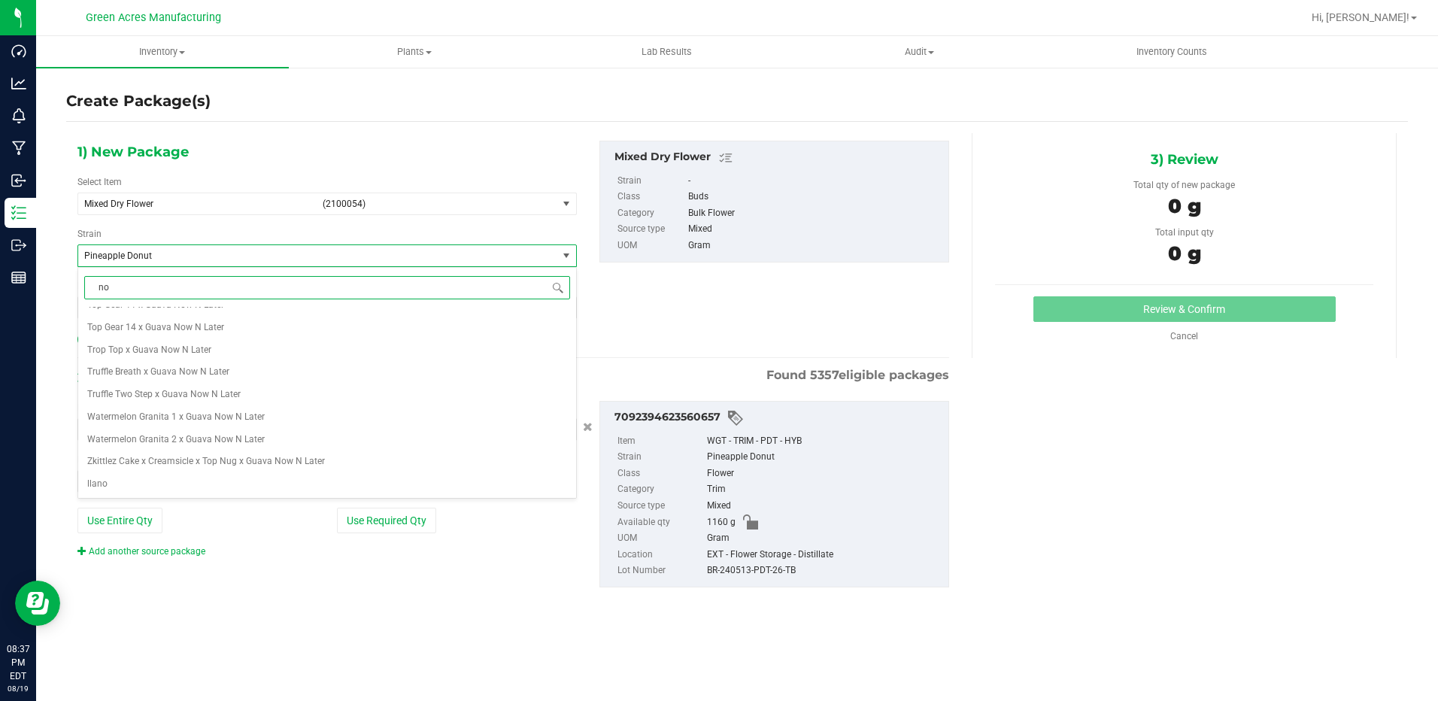
scroll to position [0, 0]
click at [392, 324] on li "None" at bounding box center [327, 318] width 498 height 23
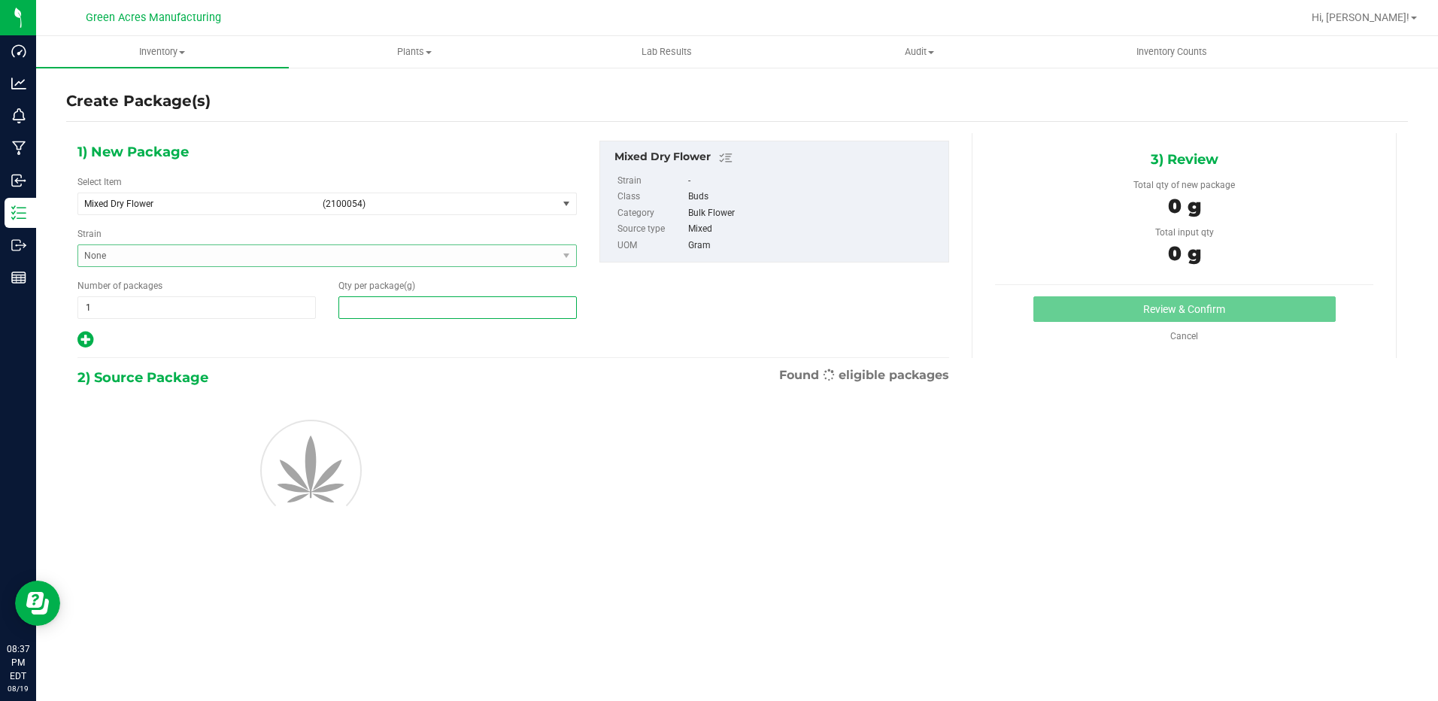
click at [464, 311] on span at bounding box center [458, 307] width 238 height 23
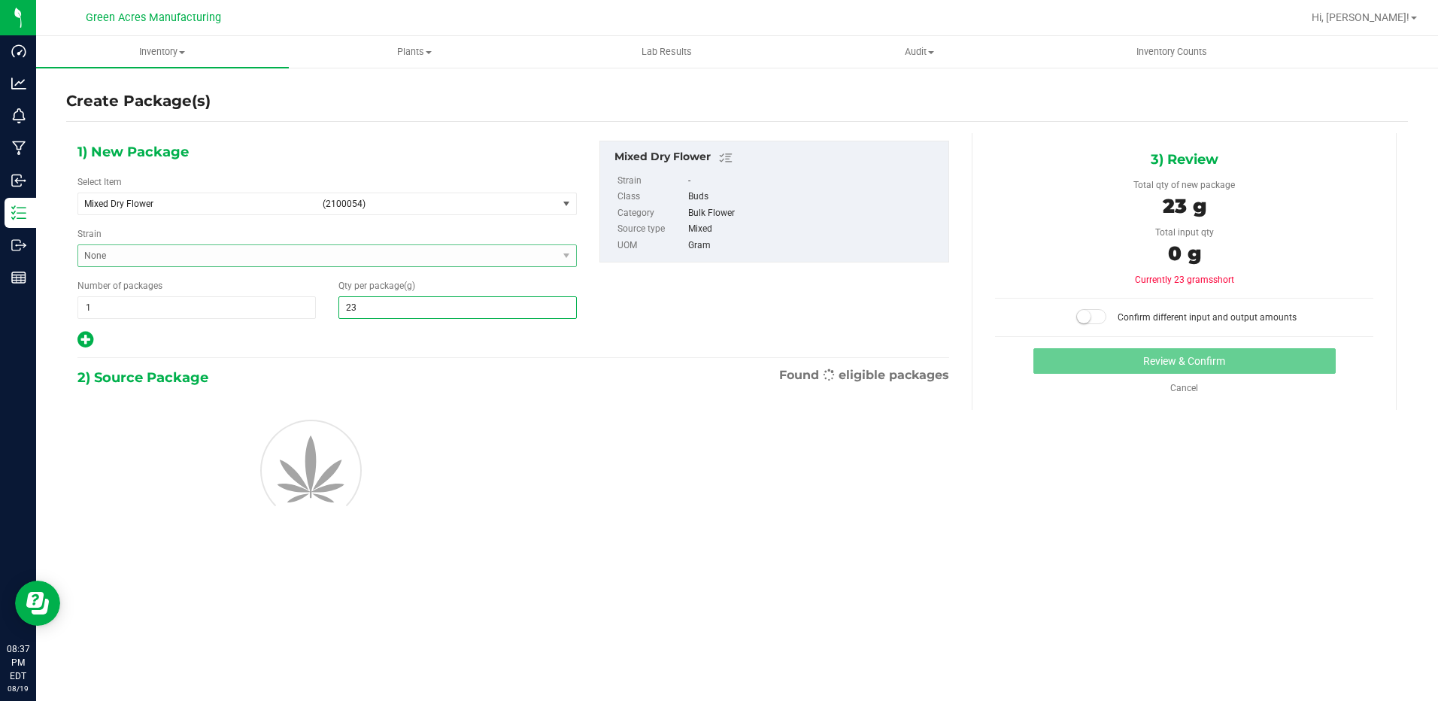
type input "230"
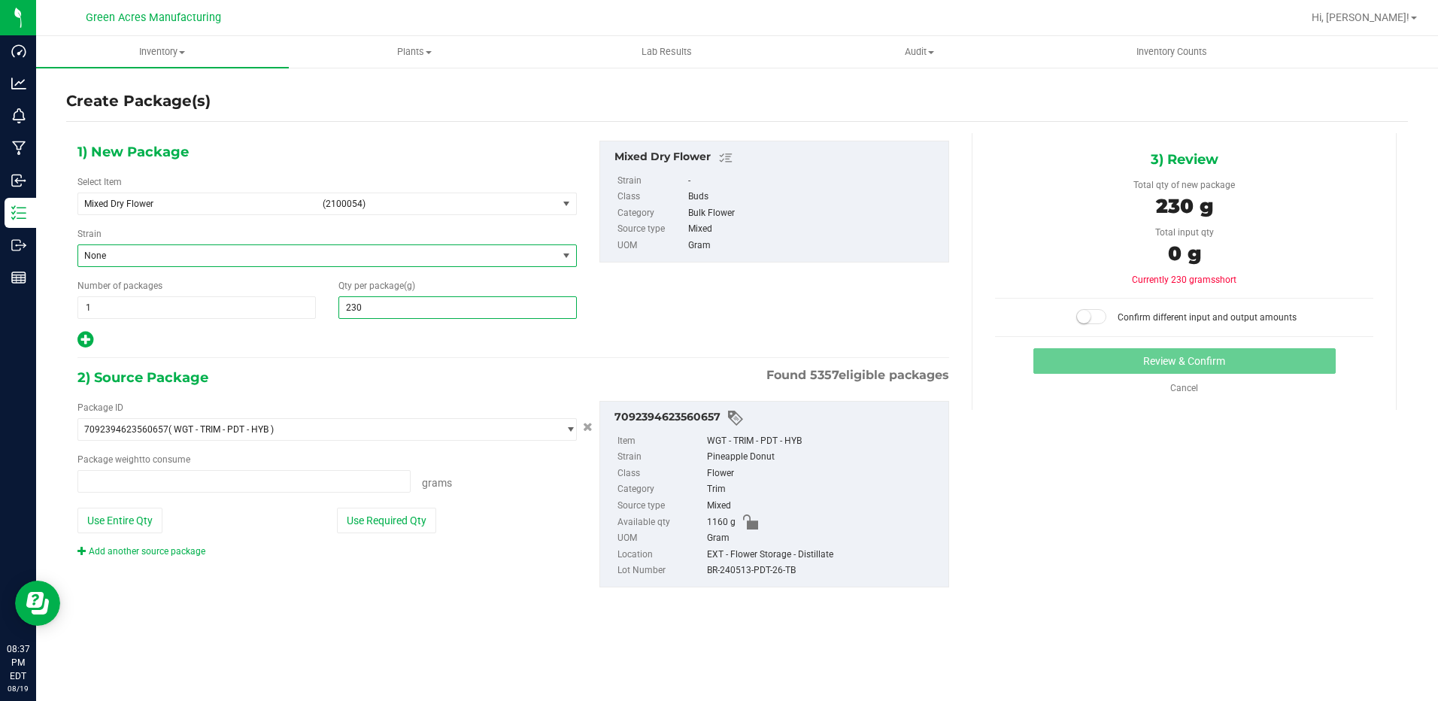
type input "0.0000 g"
type input "23080"
type input "23,080.0000"
click at [138, 525] on button "Use Entire Qty" at bounding box center [119, 521] width 85 height 26
type input "1160.0000 g"
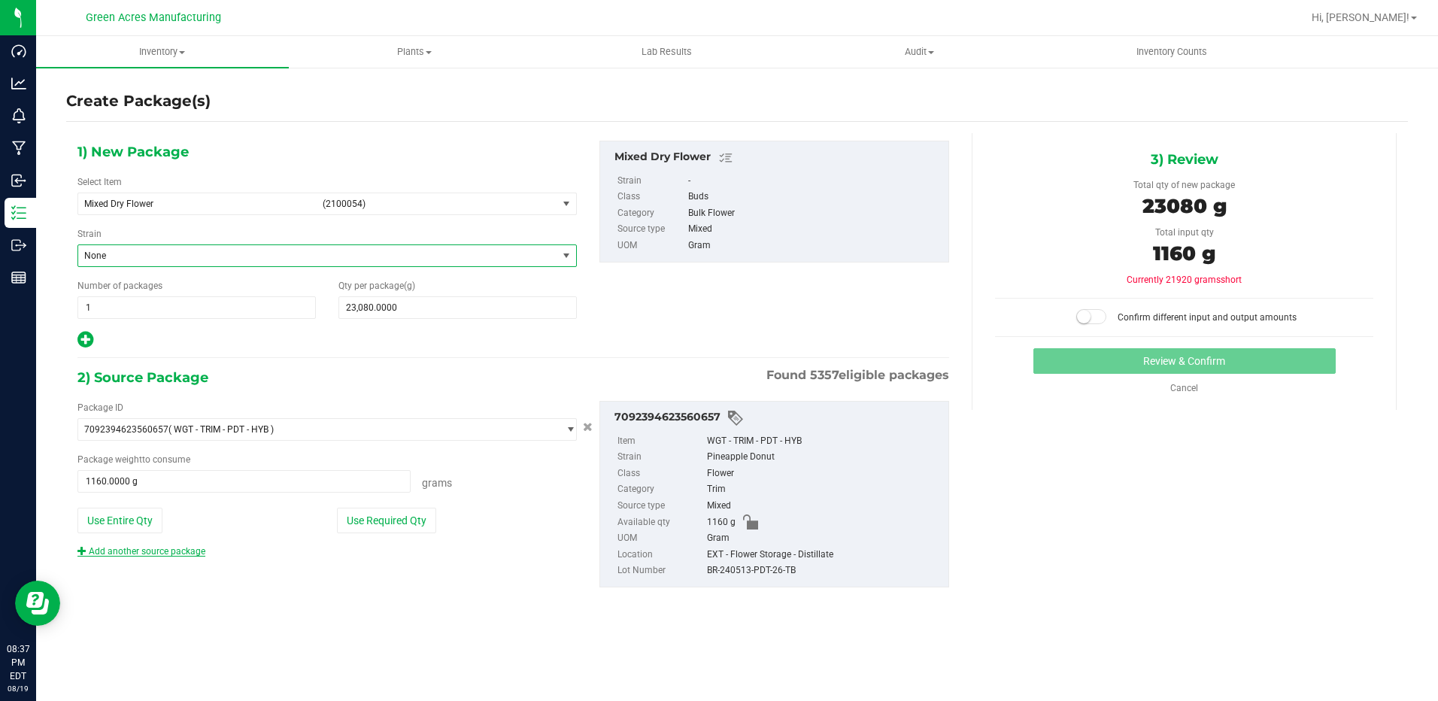
click at [193, 553] on link "Add another source package" at bounding box center [141, 551] width 128 height 11
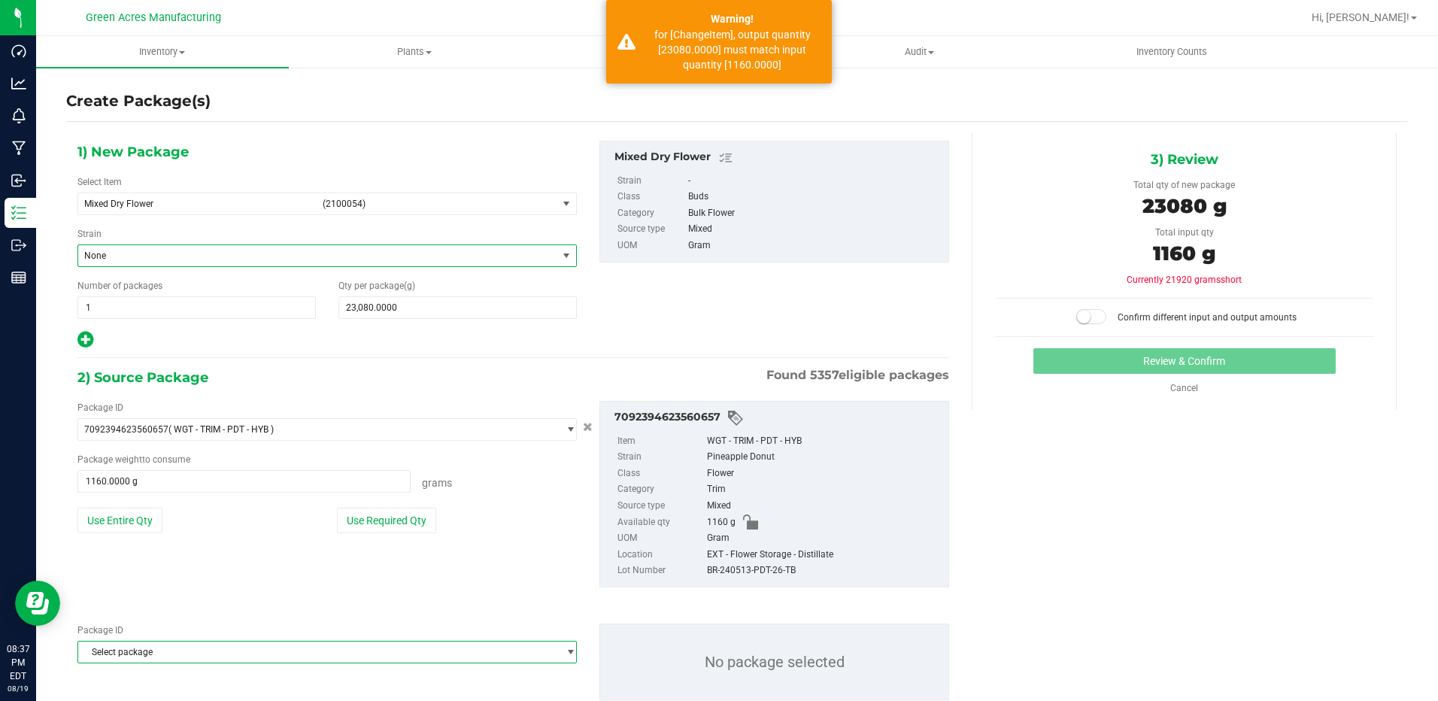
click at [226, 653] on span "Select package" at bounding box center [317, 652] width 479 height 21
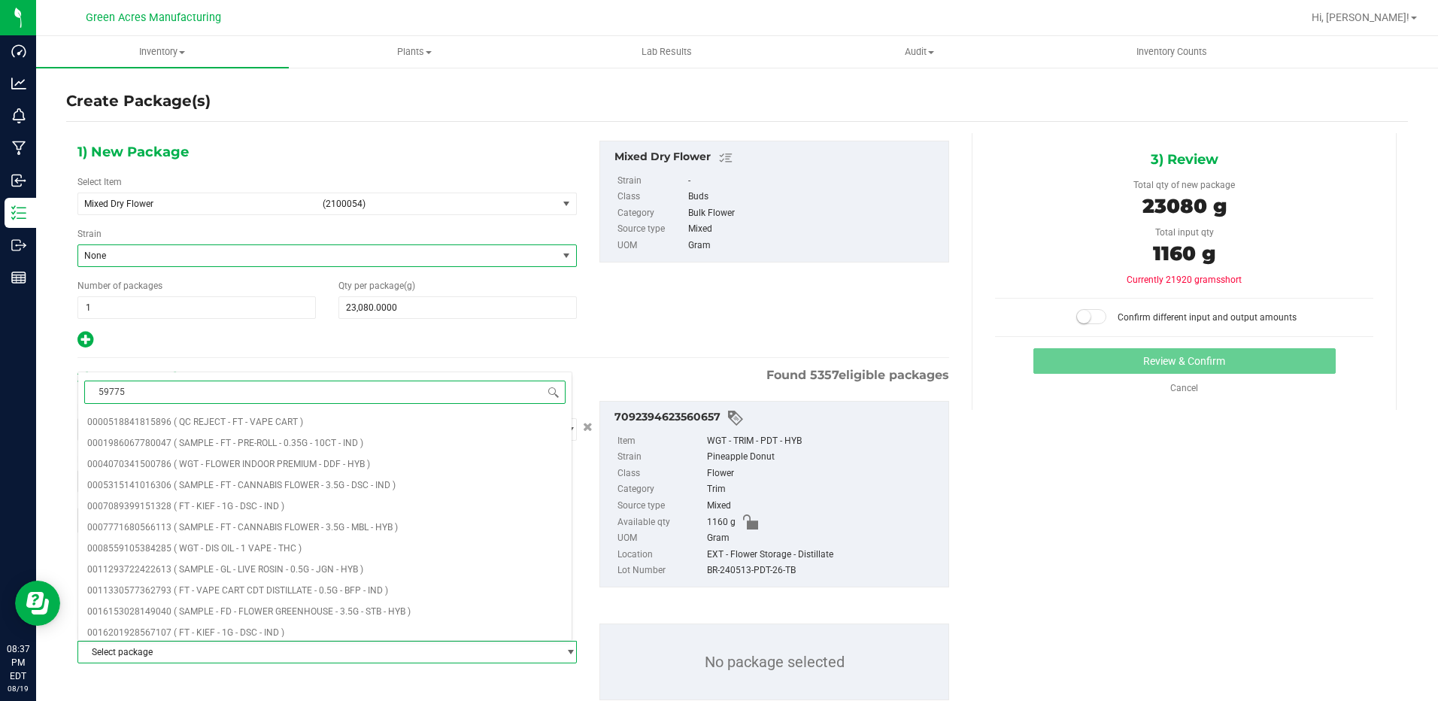
type input "597756"
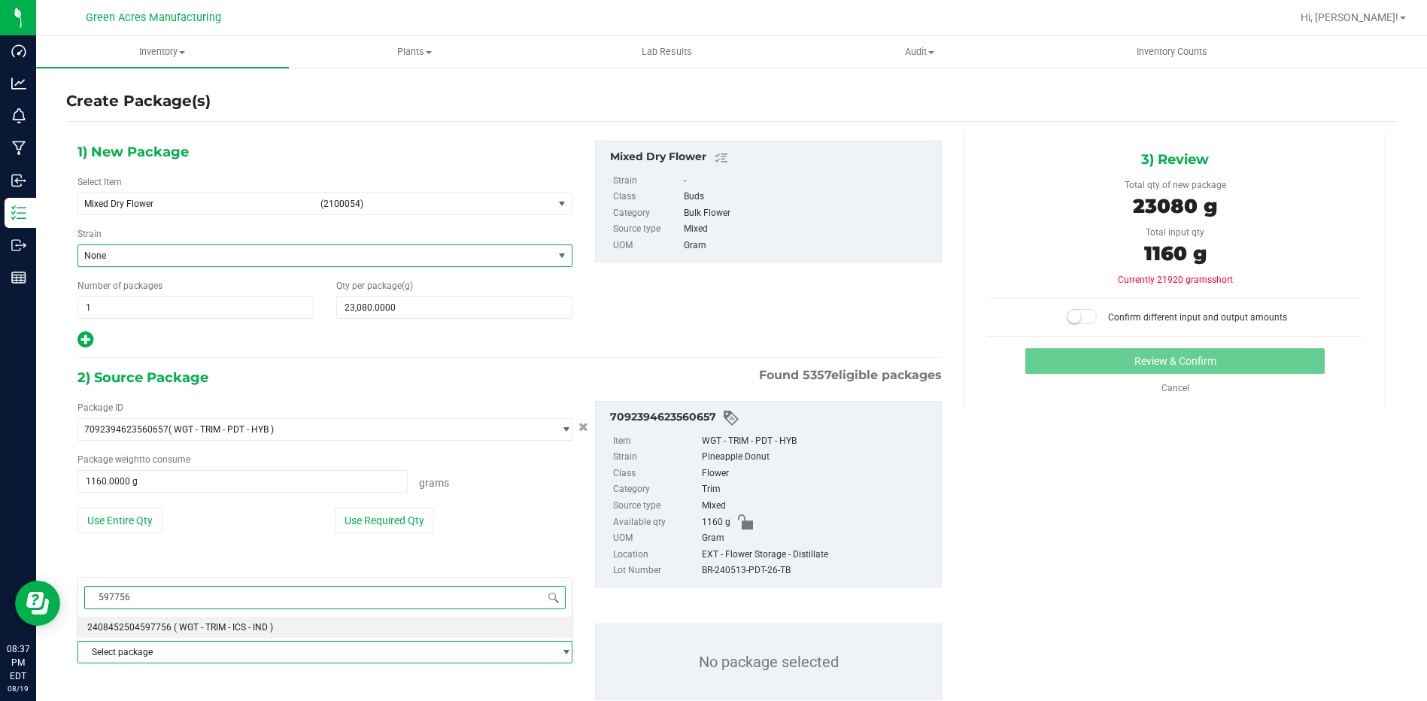
click at [228, 624] on span "( WGT - TRIM - ICS - IND )" at bounding box center [223, 627] width 99 height 11
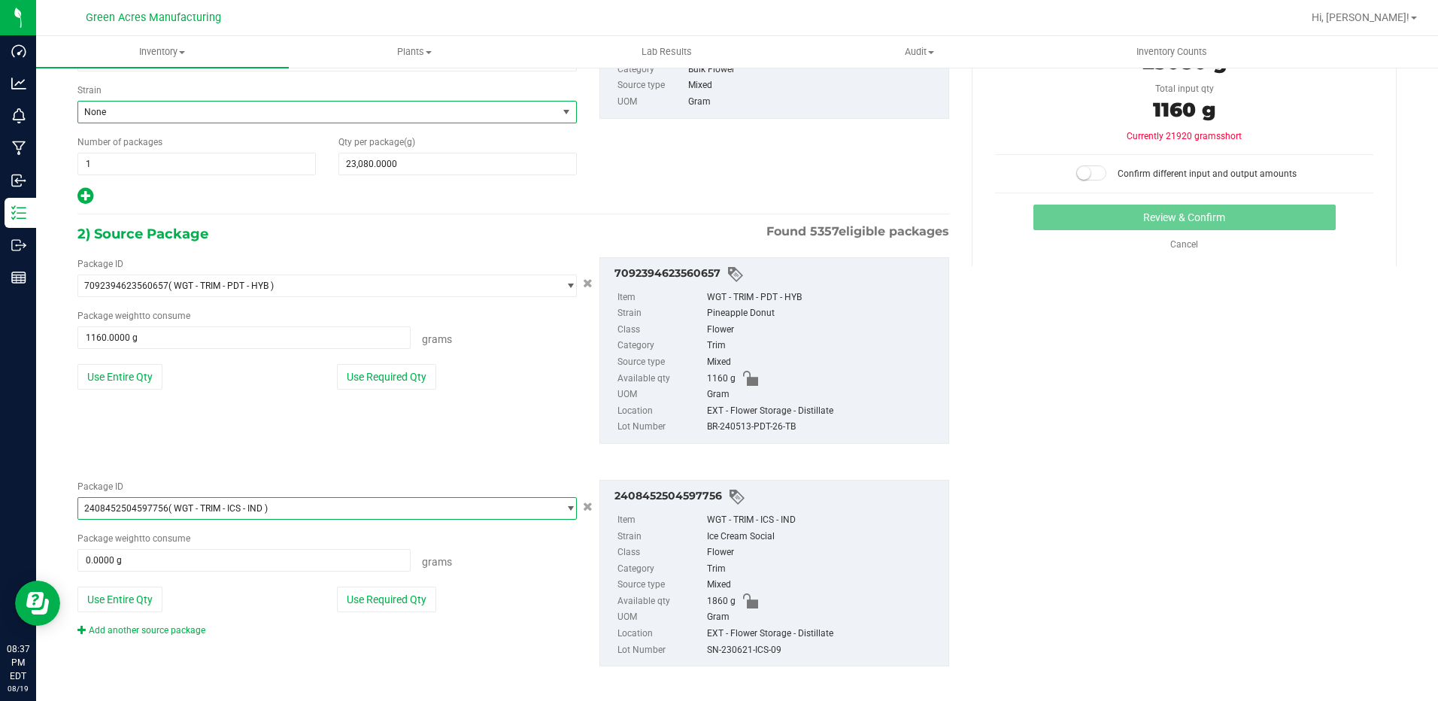
scroll to position [152, 0]
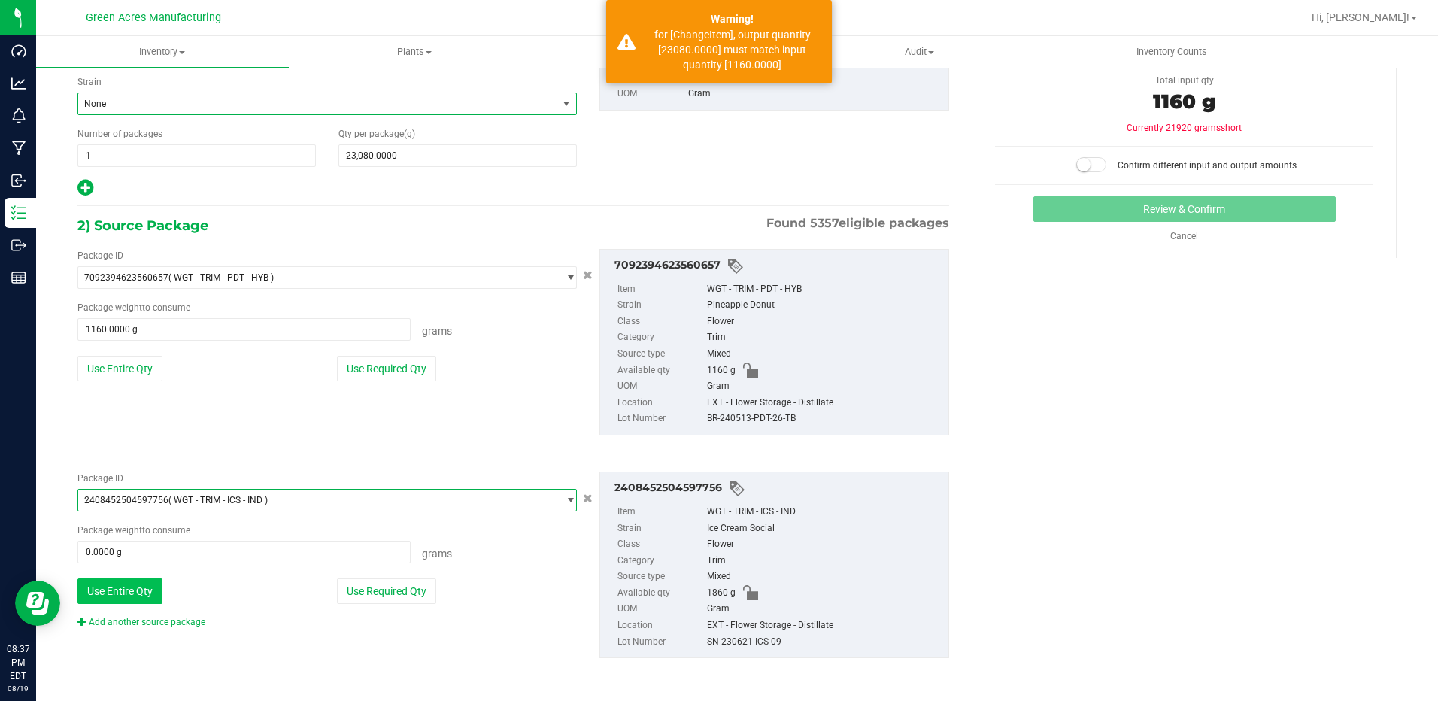
click at [102, 589] on button "Use Entire Qty" at bounding box center [119, 592] width 85 height 26
type input "1860.0000 g"
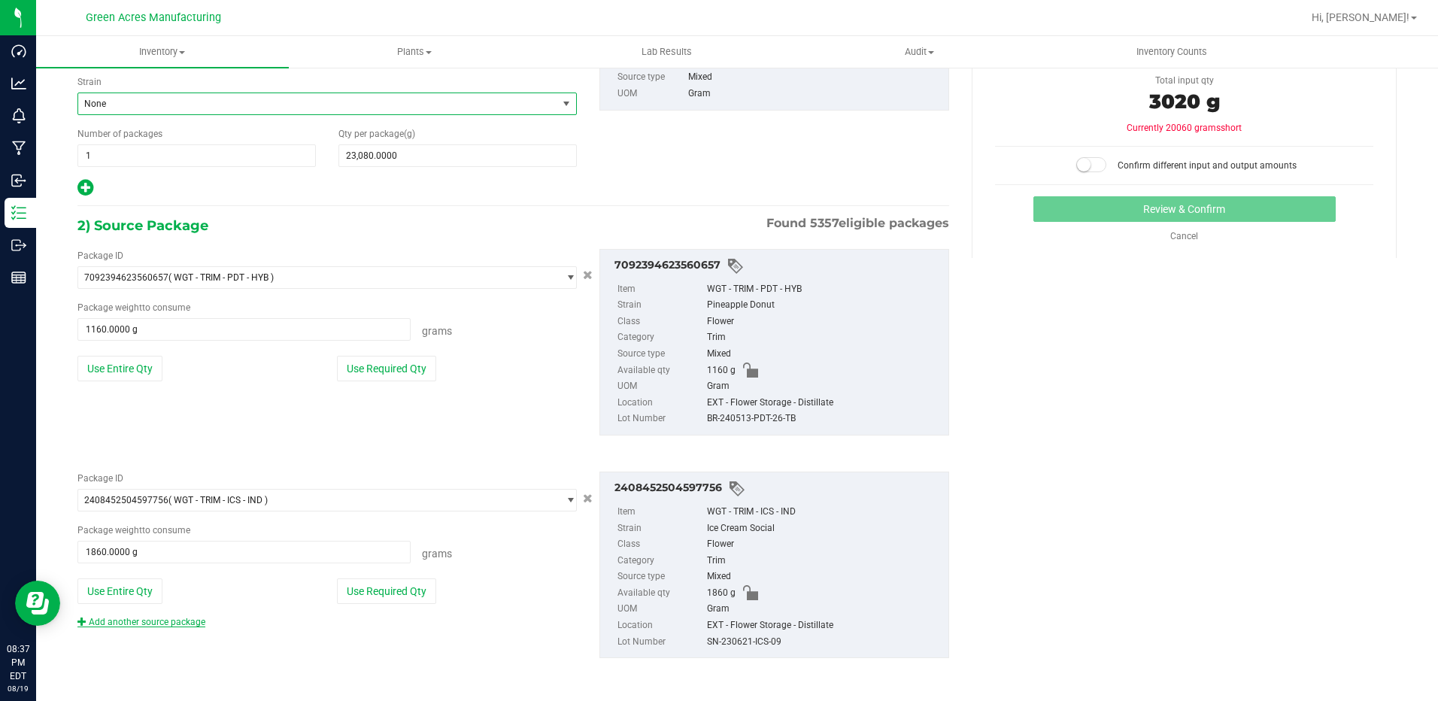
drag, startPoint x: 192, startPoint y: 624, endPoint x: 203, endPoint y: 617, distance: 13.2
click at [193, 623] on link "Add another source package" at bounding box center [141, 622] width 128 height 11
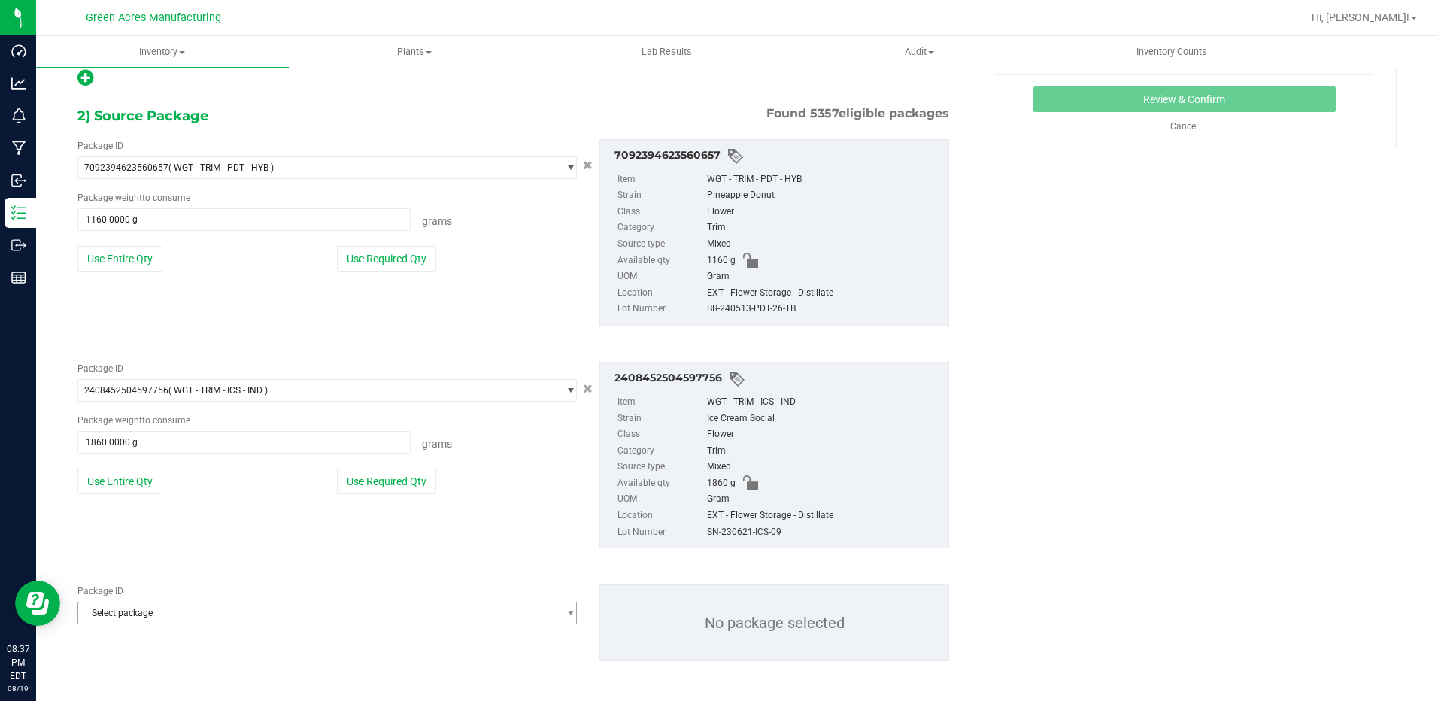
scroll to position [265, 0]
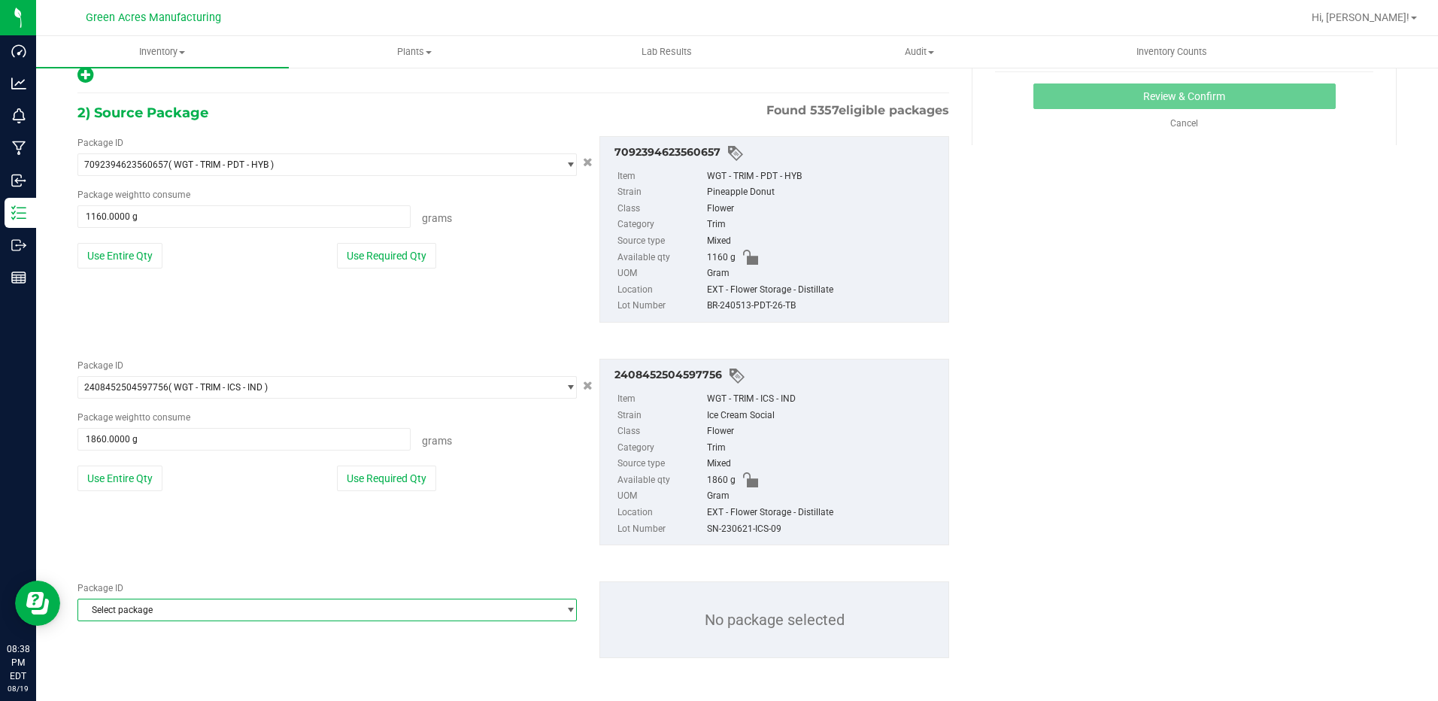
click at [211, 603] on span "Select package" at bounding box center [317, 610] width 479 height 21
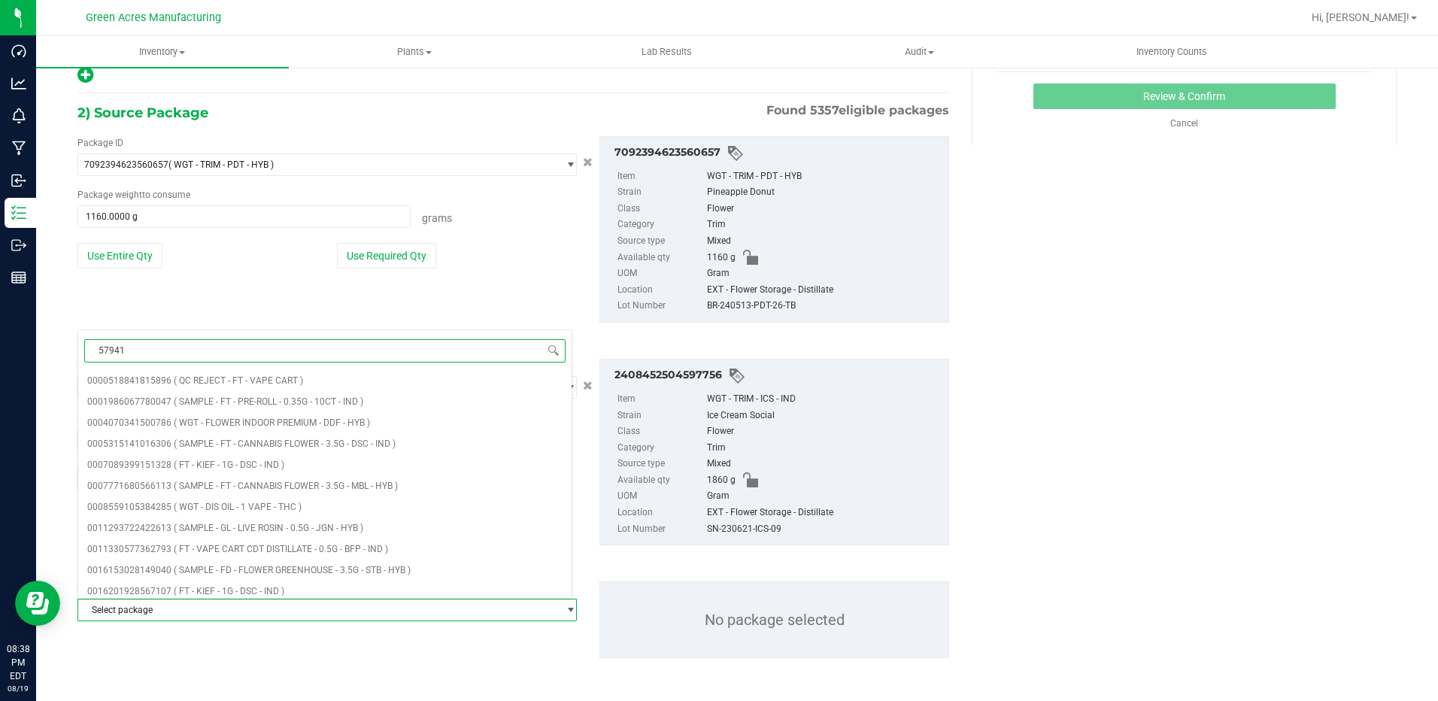
type input "579412"
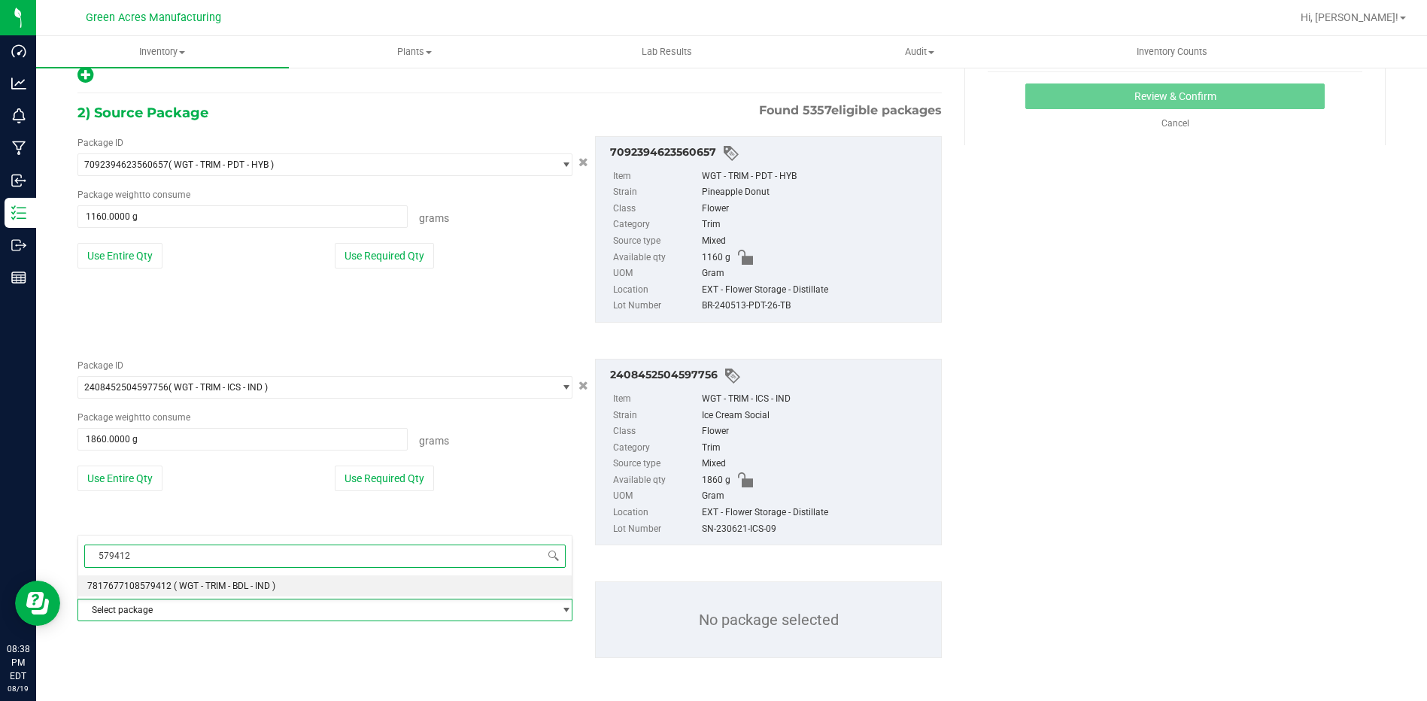
click at [194, 588] on span "( WGT - TRIM - BDL - IND )" at bounding box center [225, 586] width 102 height 11
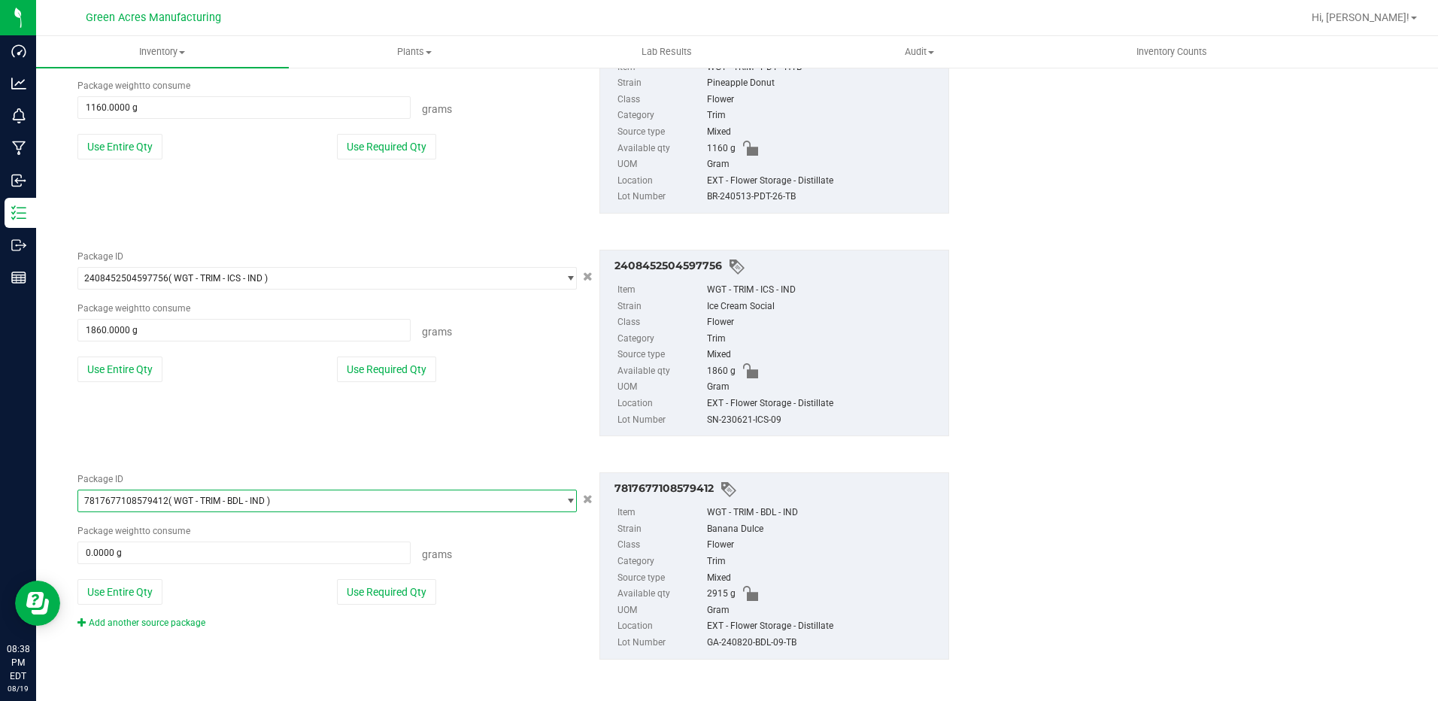
scroll to position [375, 0]
click at [142, 591] on button "Use Entire Qty" at bounding box center [119, 591] width 85 height 26
type input "2915.0000 g"
click at [166, 621] on link "Add another source package" at bounding box center [141, 621] width 128 height 11
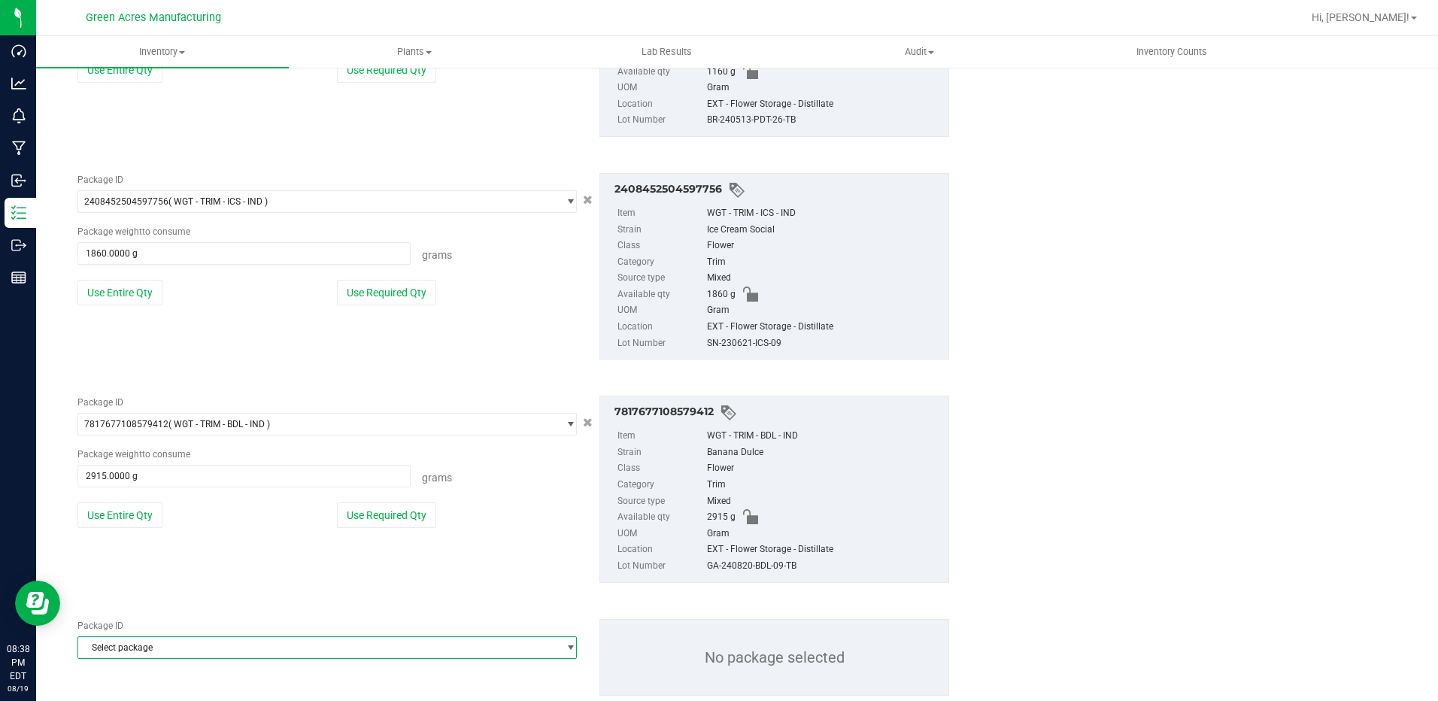
click at [223, 642] on span "Select package" at bounding box center [317, 647] width 479 height 21
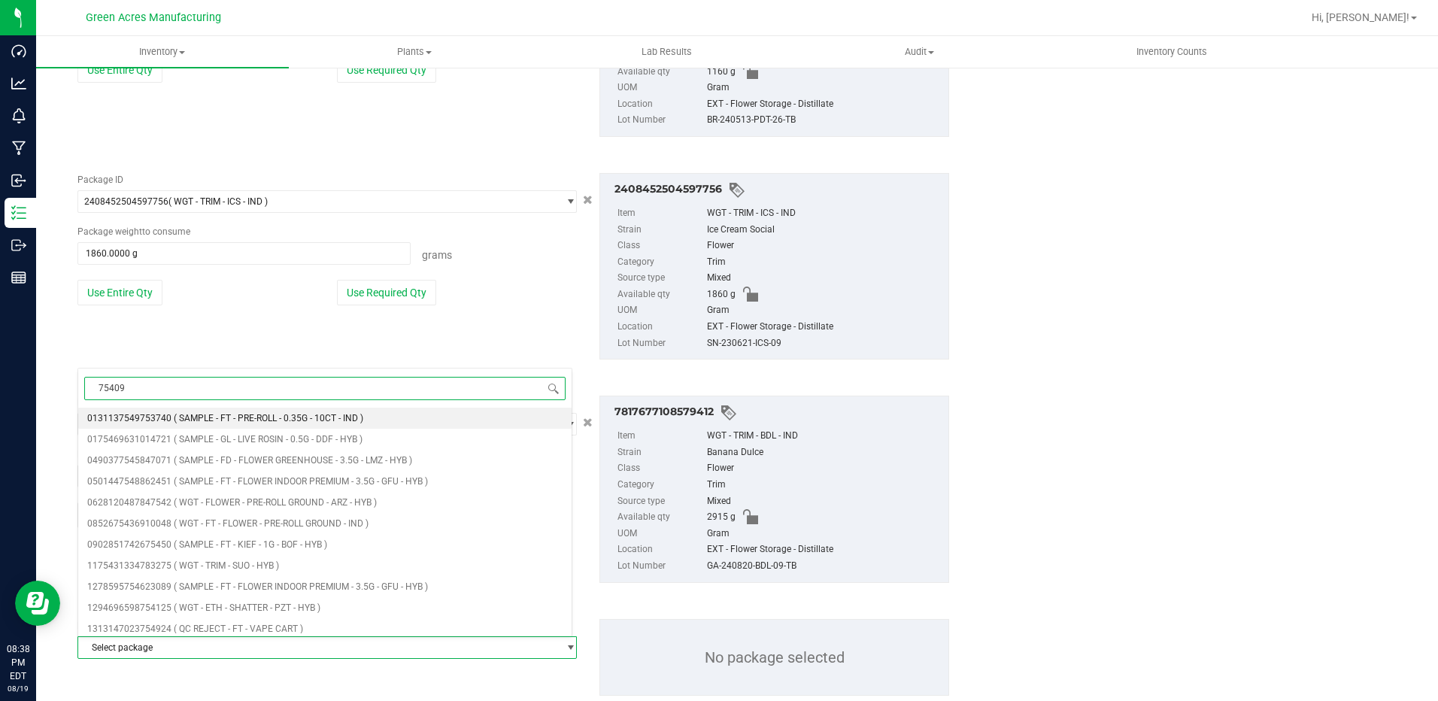
type input "754090"
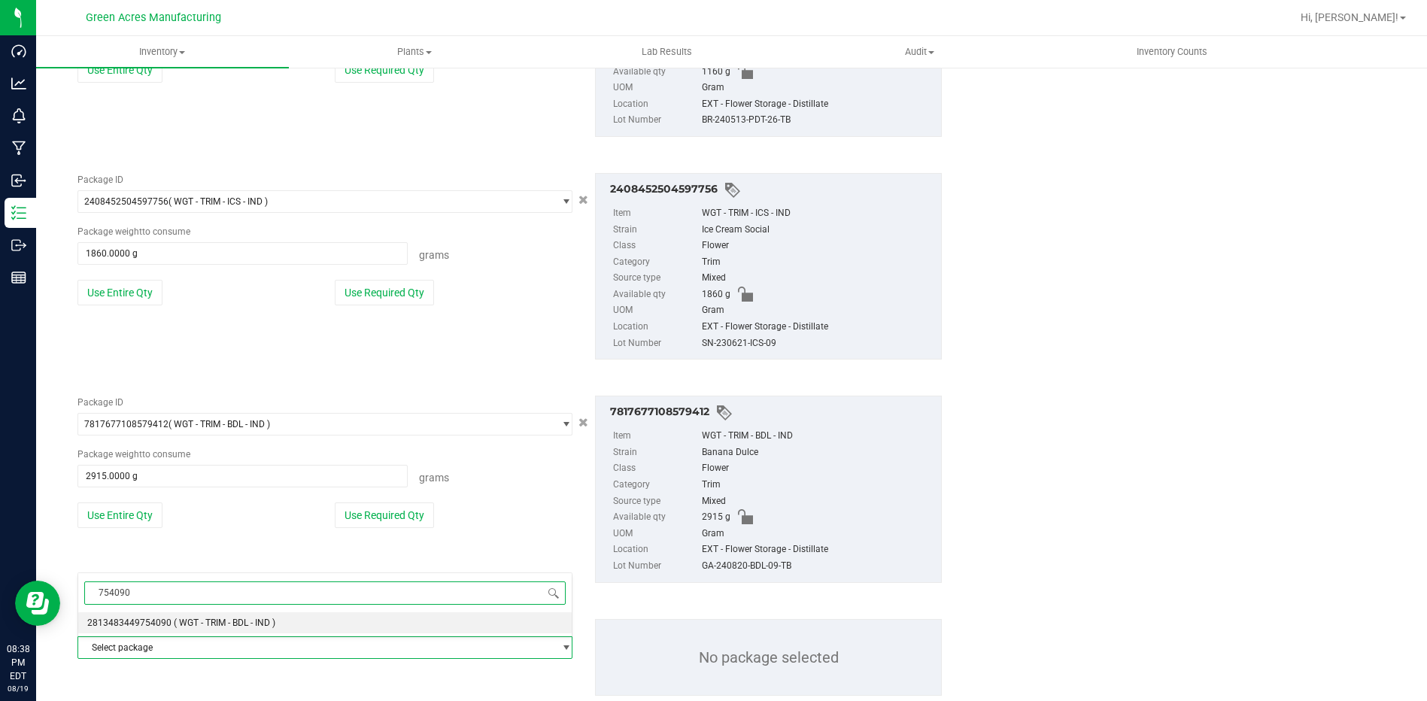
click at [204, 629] on li "2813483449754090 ( WGT - TRIM - BDL - IND )" at bounding box center [325, 622] width 494 height 21
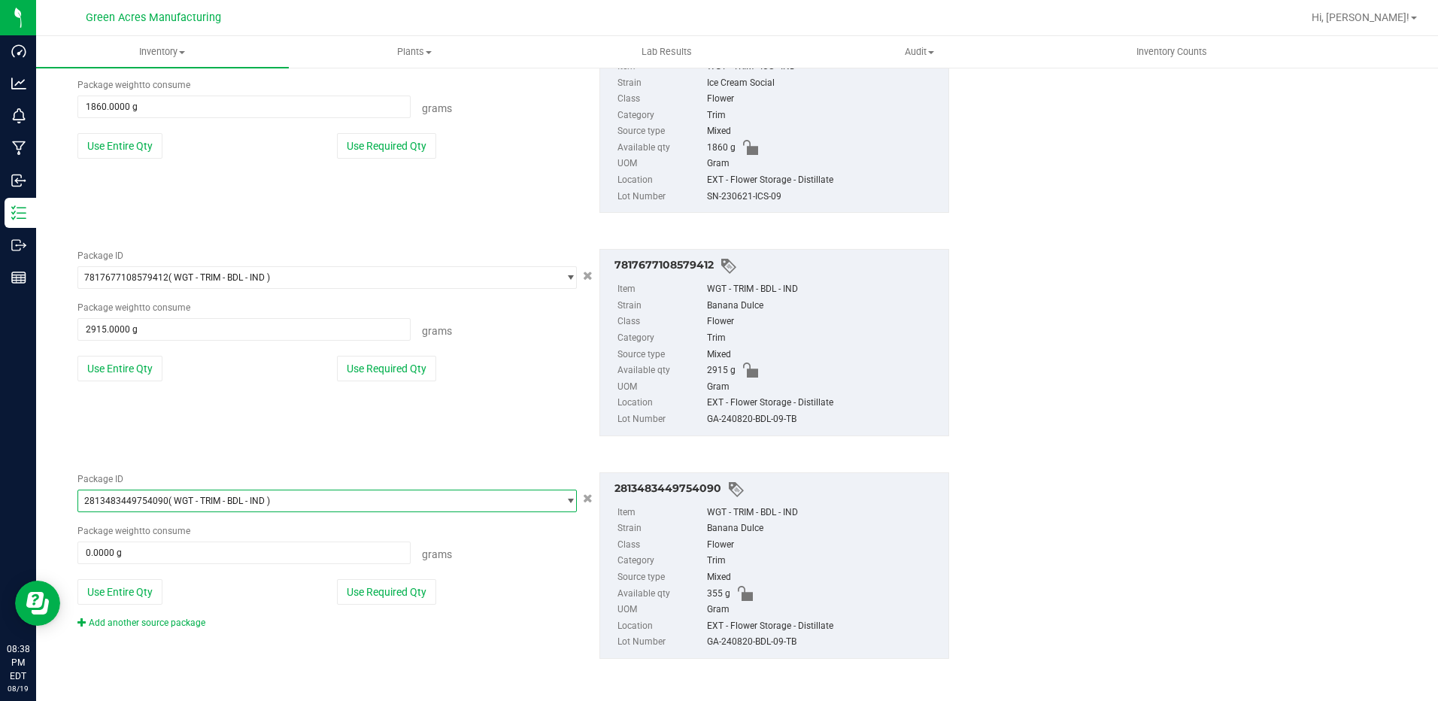
scroll to position [598, 0]
click at [135, 583] on button "Use Entire Qty" at bounding box center [119, 592] width 85 height 26
type input "355.0000 g"
click at [178, 624] on link "Add another source package" at bounding box center [141, 622] width 128 height 11
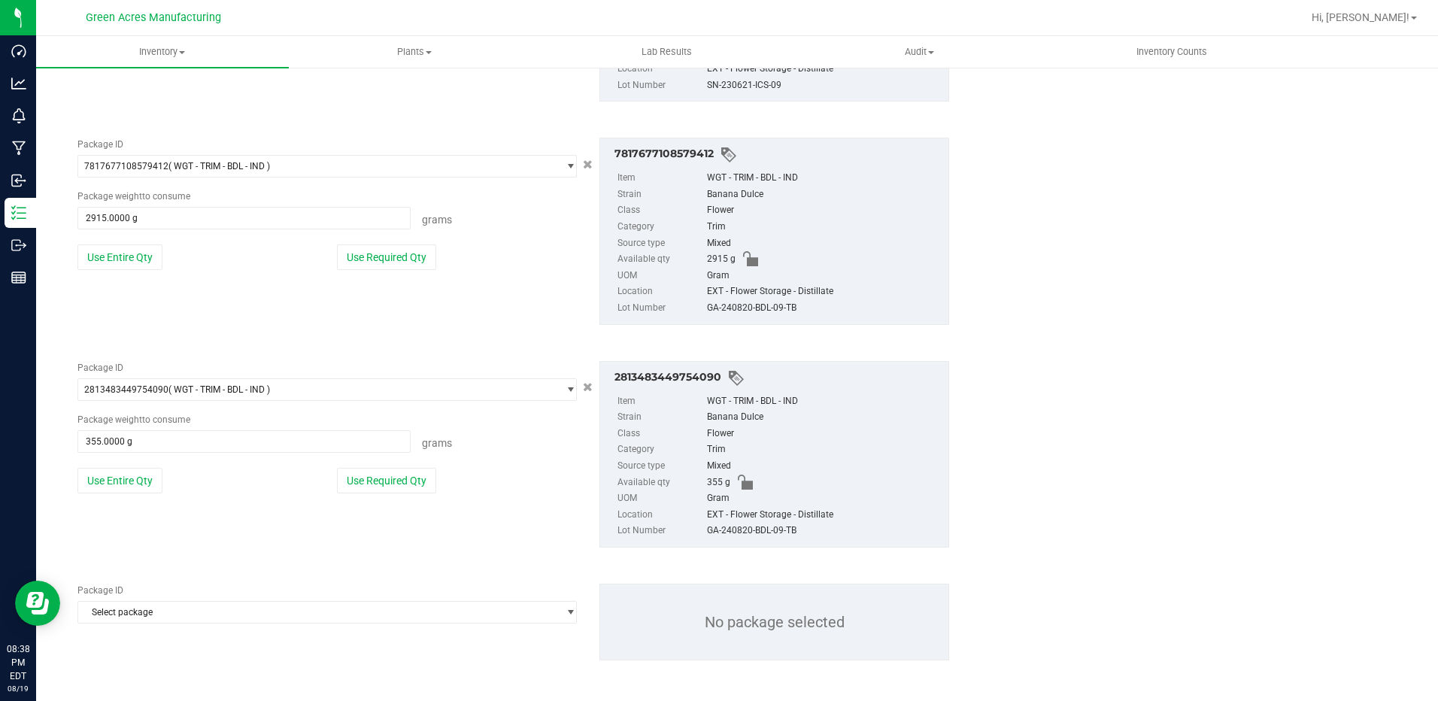
scroll to position [711, 0]
click at [193, 613] on span "Select package" at bounding box center [317, 610] width 479 height 21
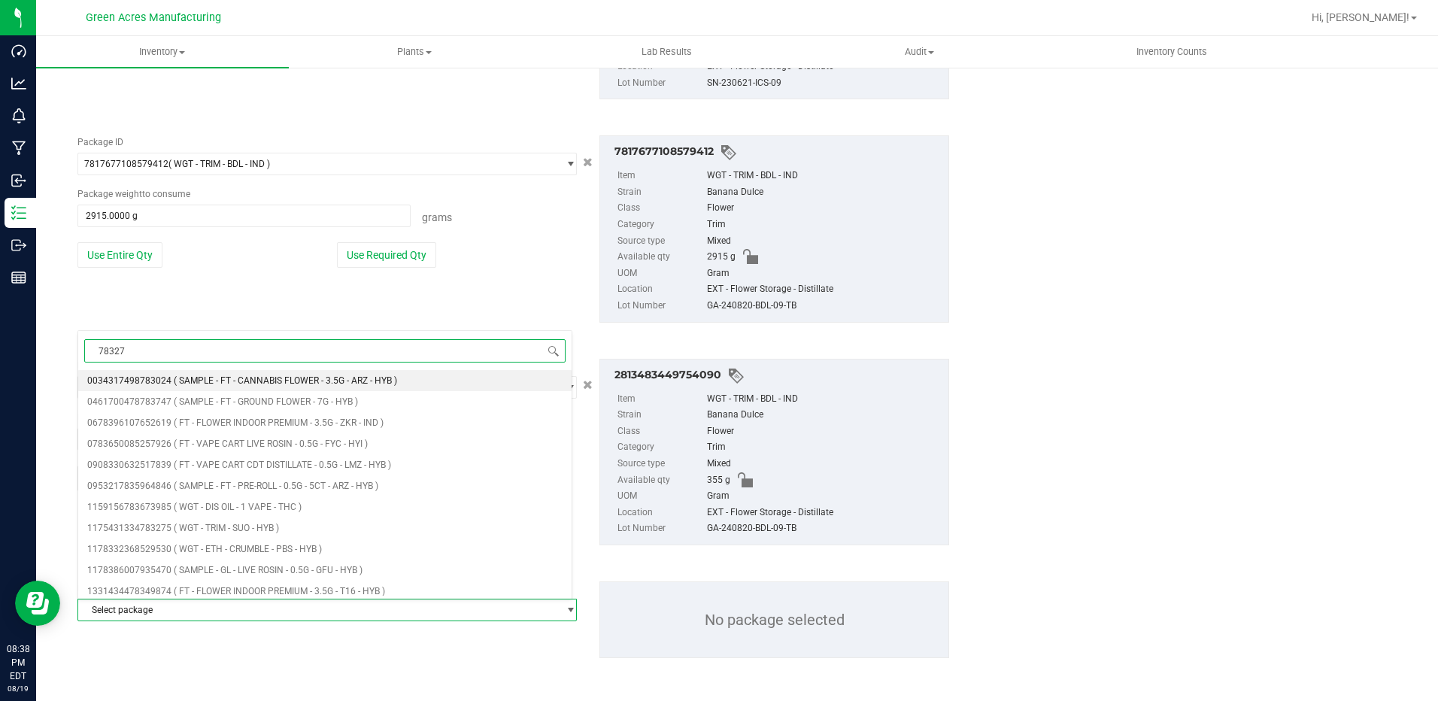
type input "783275"
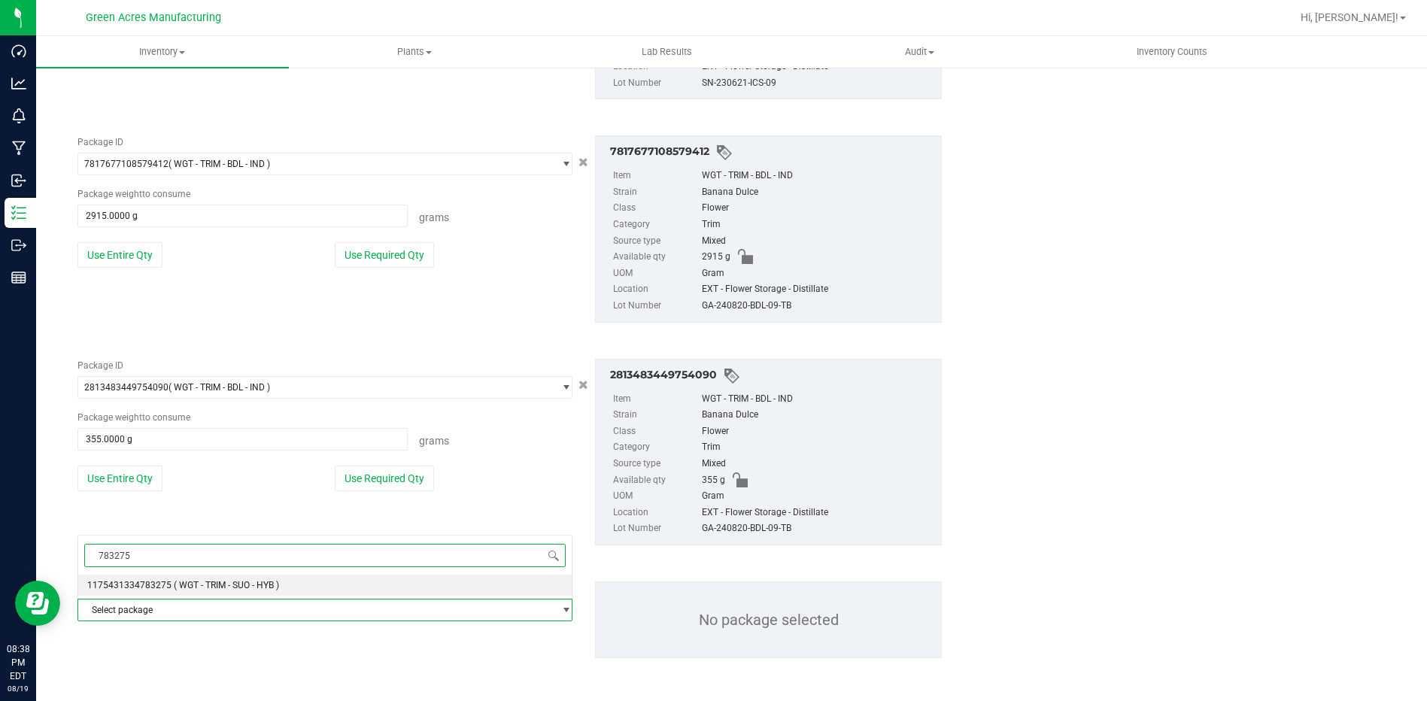
click at [215, 589] on span "( WGT - TRIM - SUO - HYB )" at bounding box center [226, 585] width 105 height 11
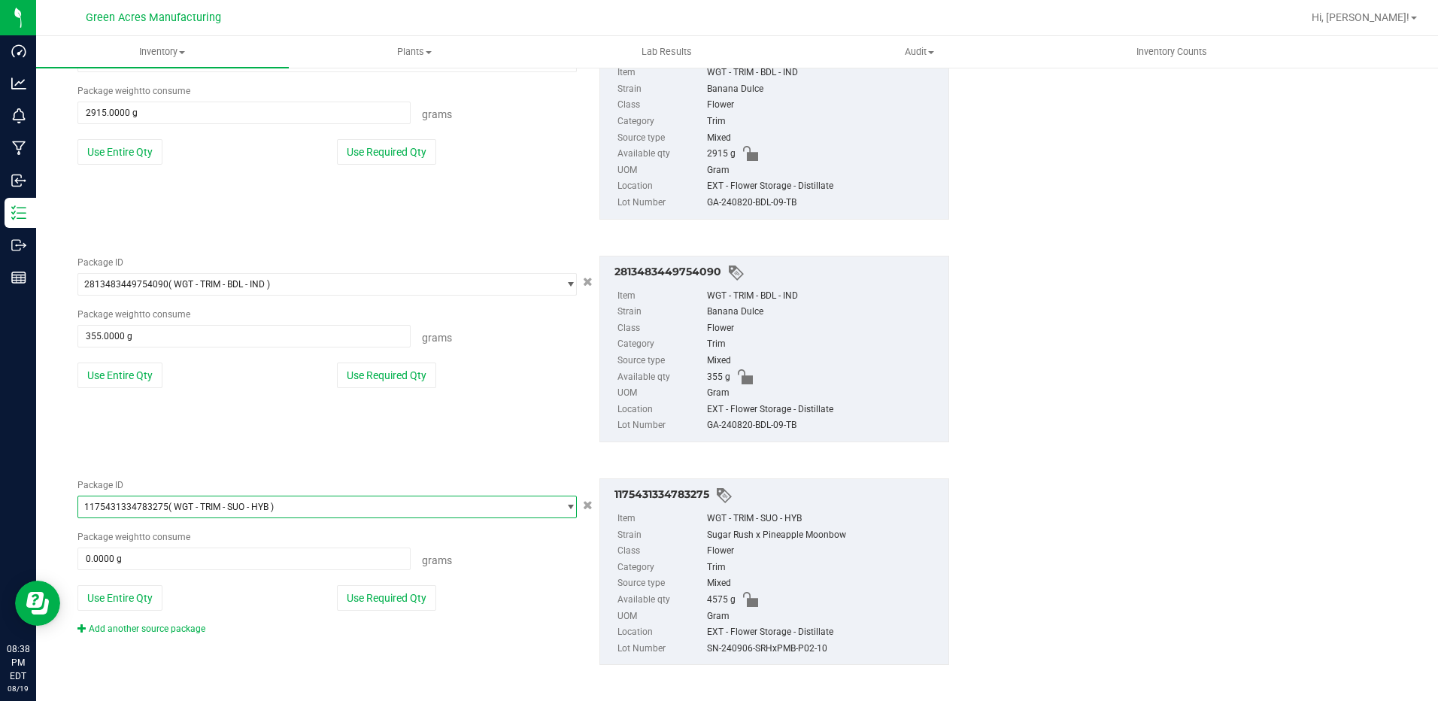
scroll to position [821, 0]
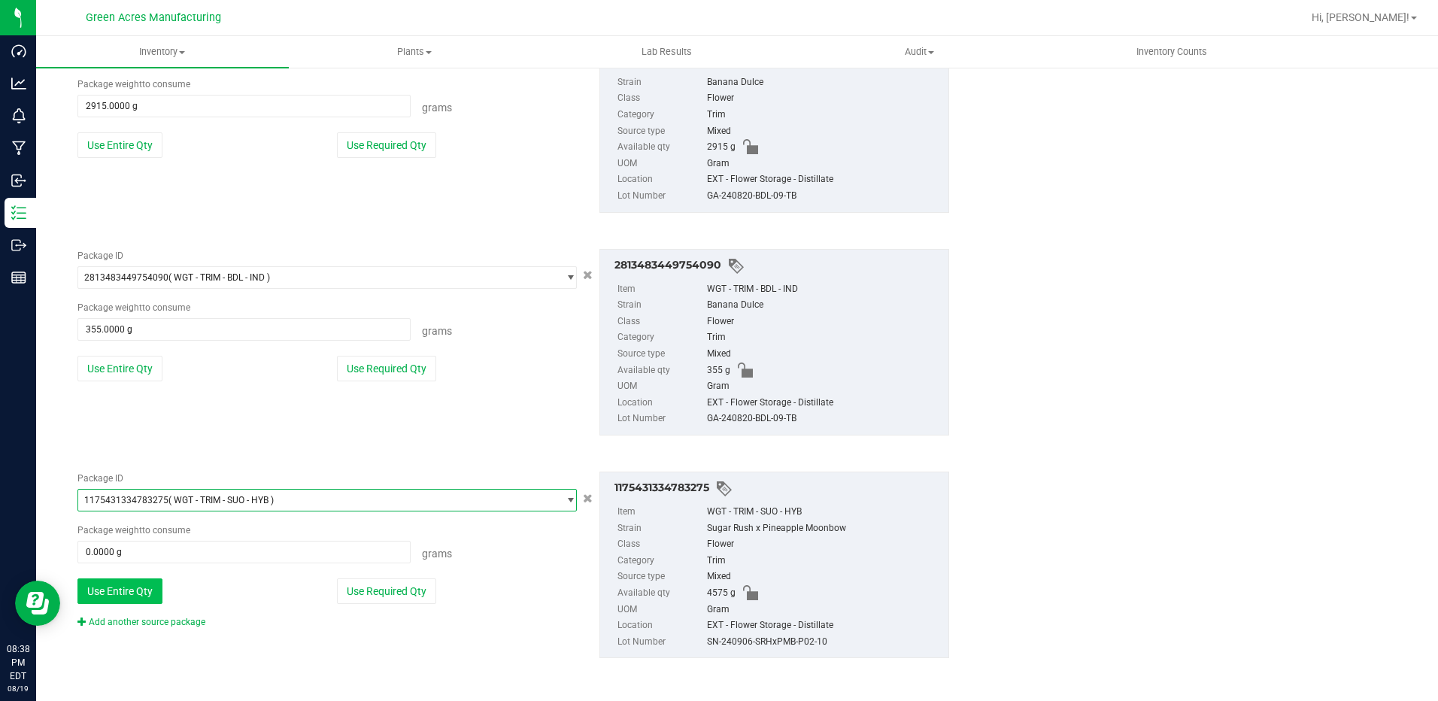
click at [124, 590] on button "Use Entire Qty" at bounding box center [119, 592] width 85 height 26
type input "4575.0000 g"
click at [150, 621] on link "Add another source package" at bounding box center [141, 622] width 128 height 11
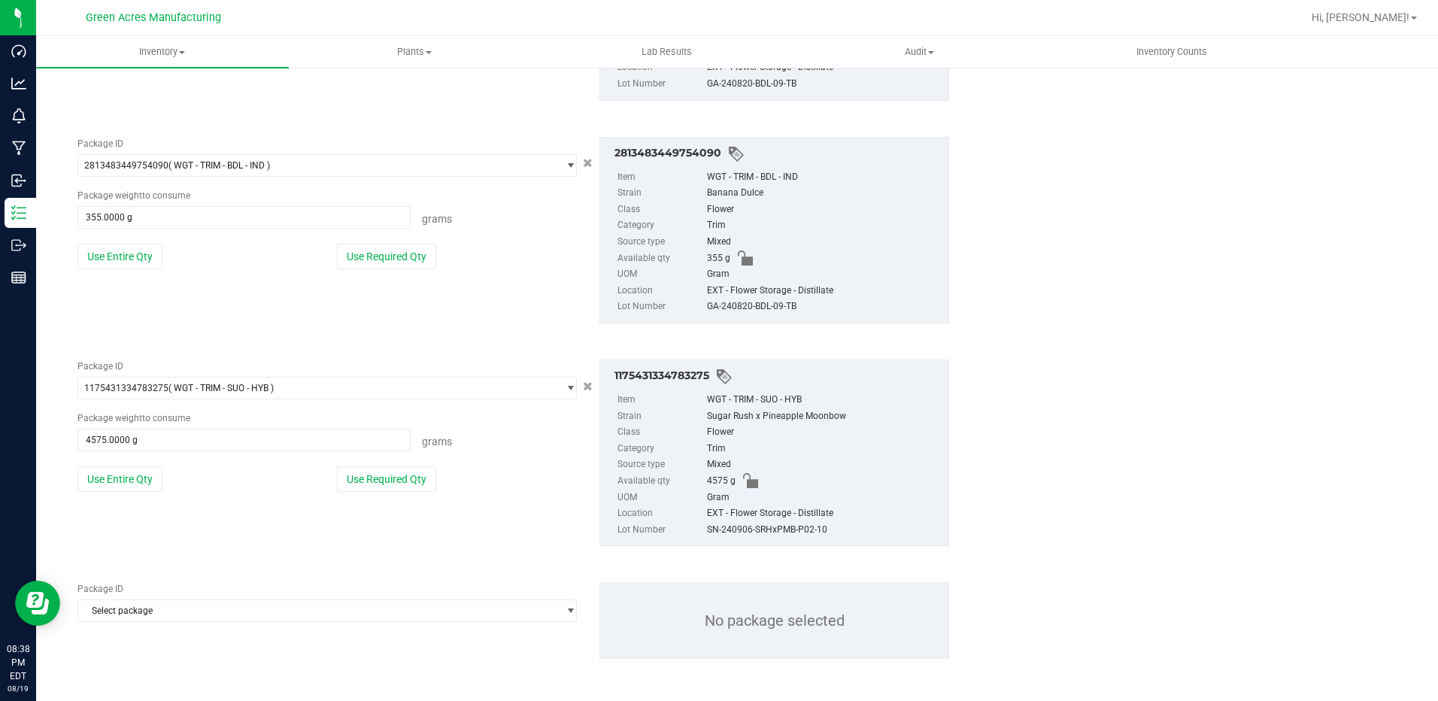
scroll to position [934, 0]
click at [193, 615] on span "Select package" at bounding box center [317, 610] width 479 height 21
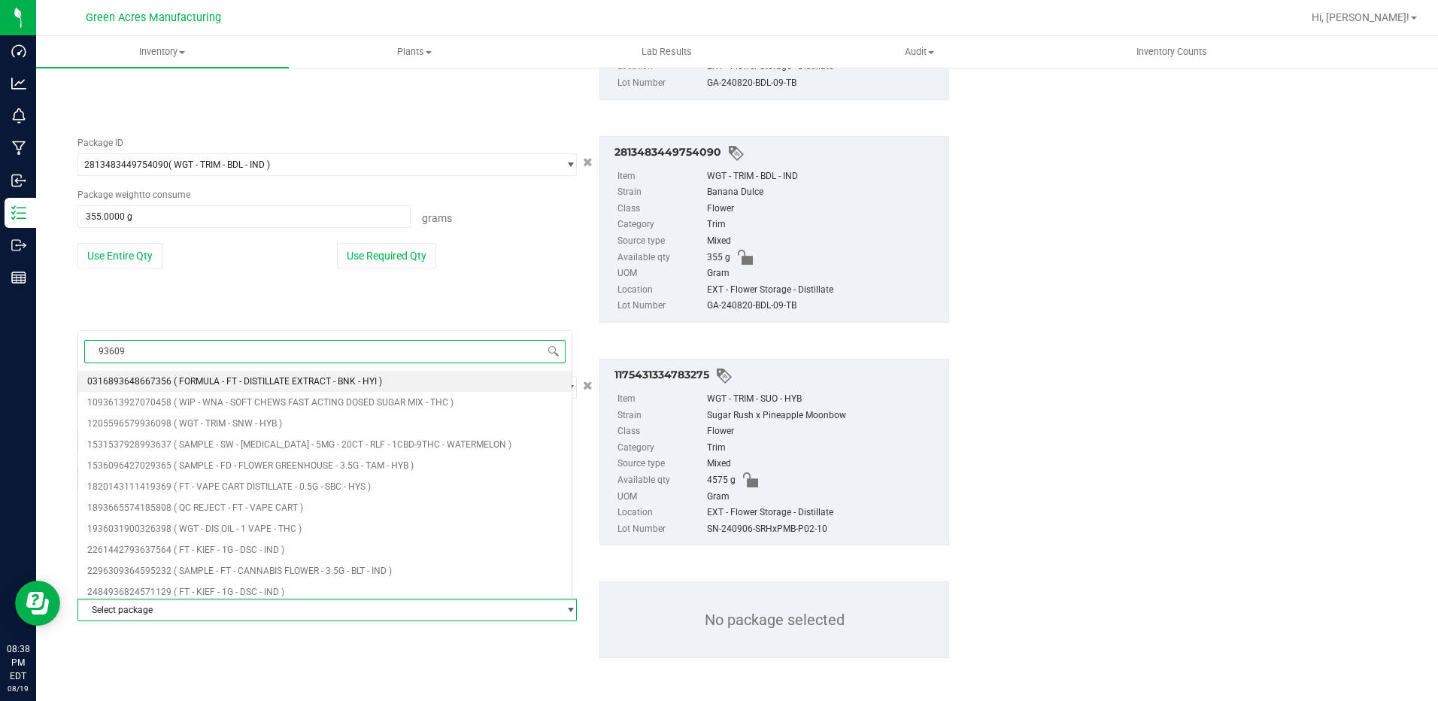
type input "936098"
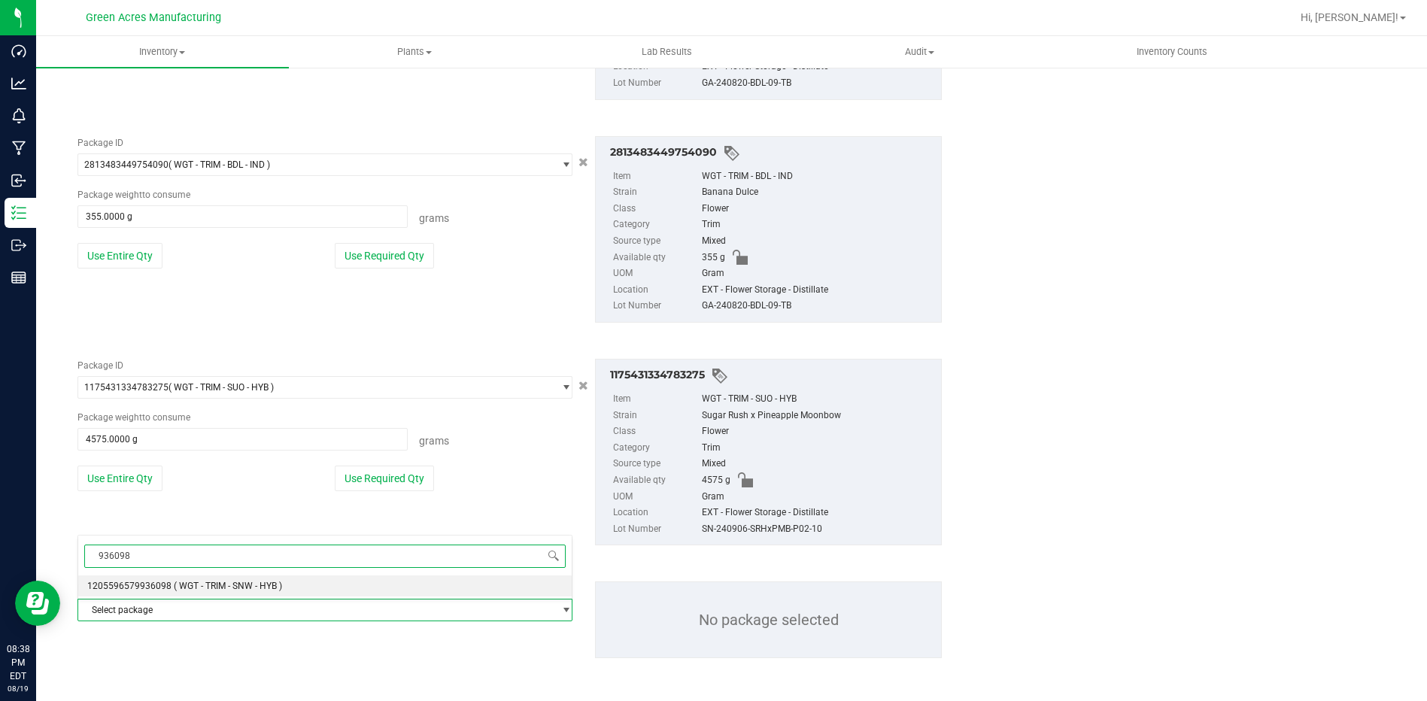
click at [241, 579] on li "1205596579936098 ( WGT - TRIM - SNW - HYB )" at bounding box center [325, 586] width 494 height 21
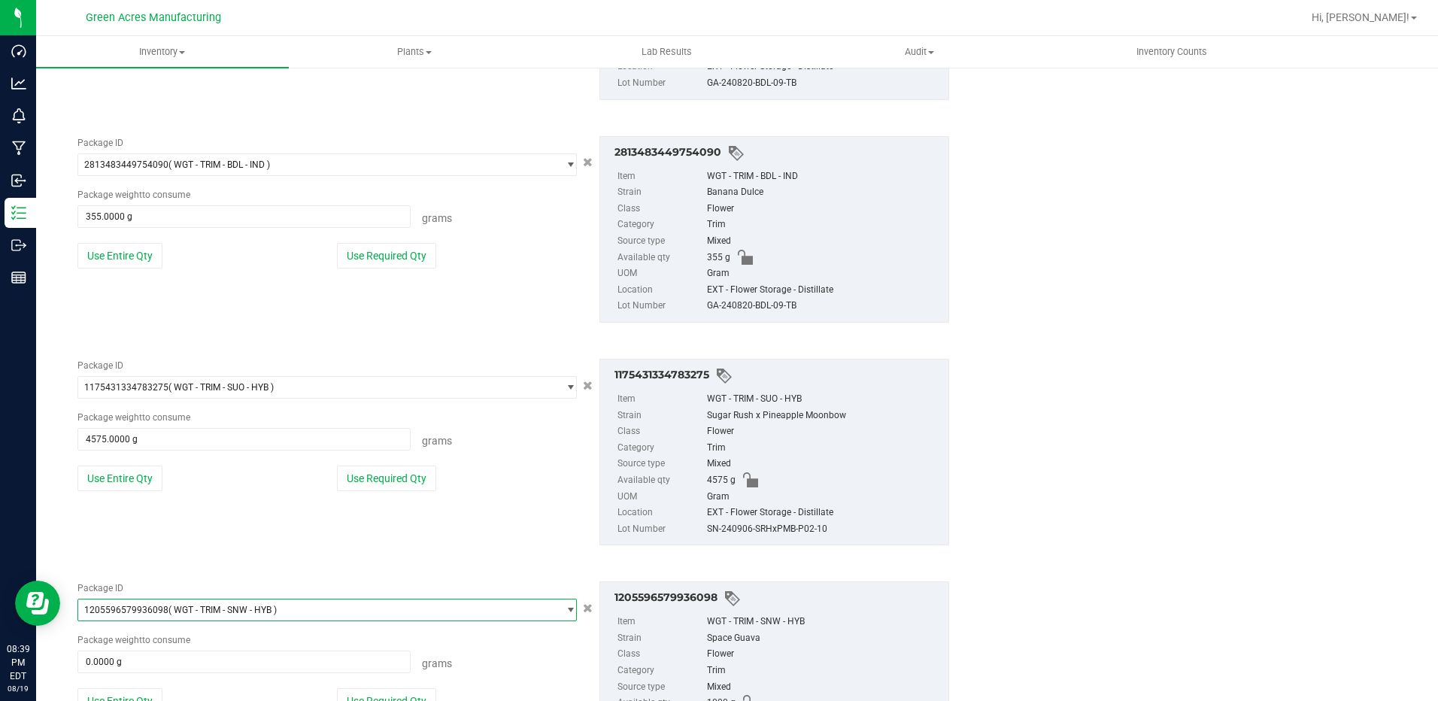
scroll to position [1044, 0]
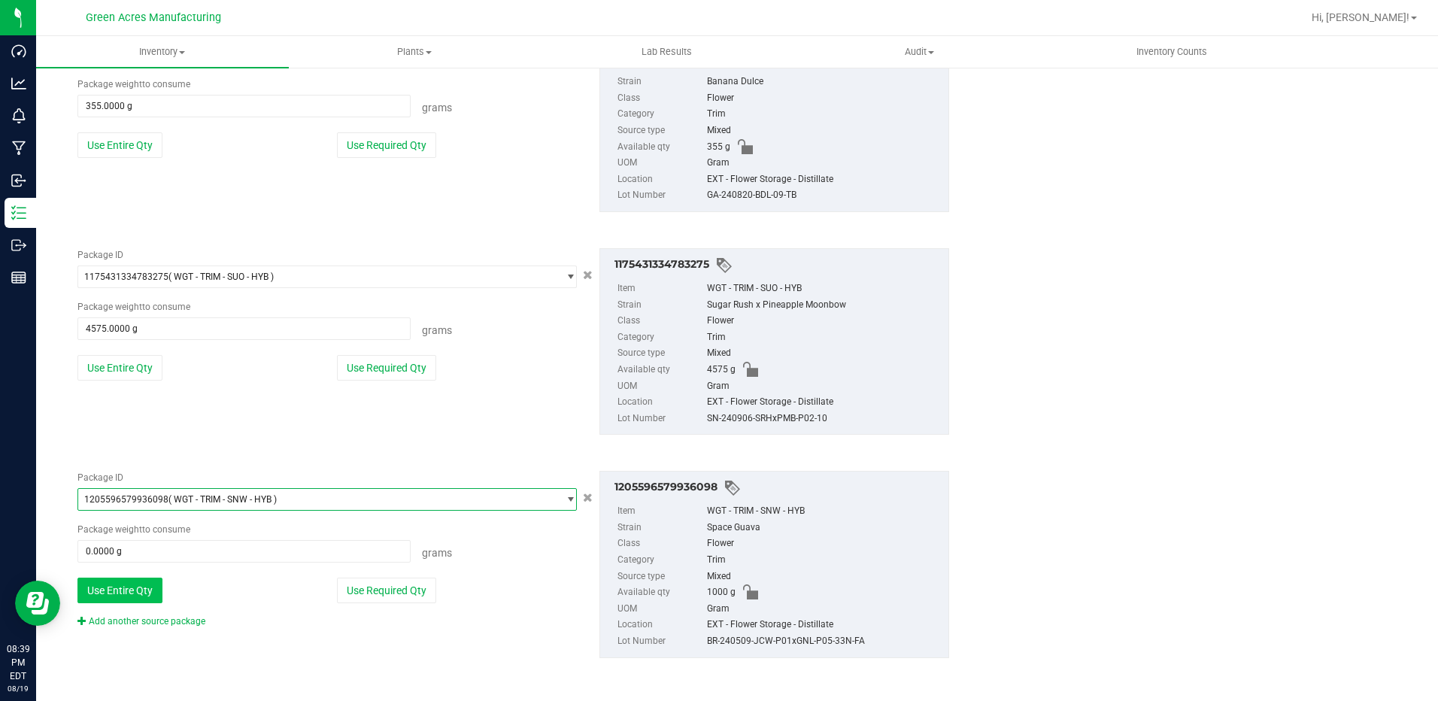
click at [132, 587] on button "Use Entire Qty" at bounding box center [119, 591] width 85 height 26
type input "1000.0000 g"
click at [164, 618] on link "Add another source package" at bounding box center [141, 621] width 128 height 11
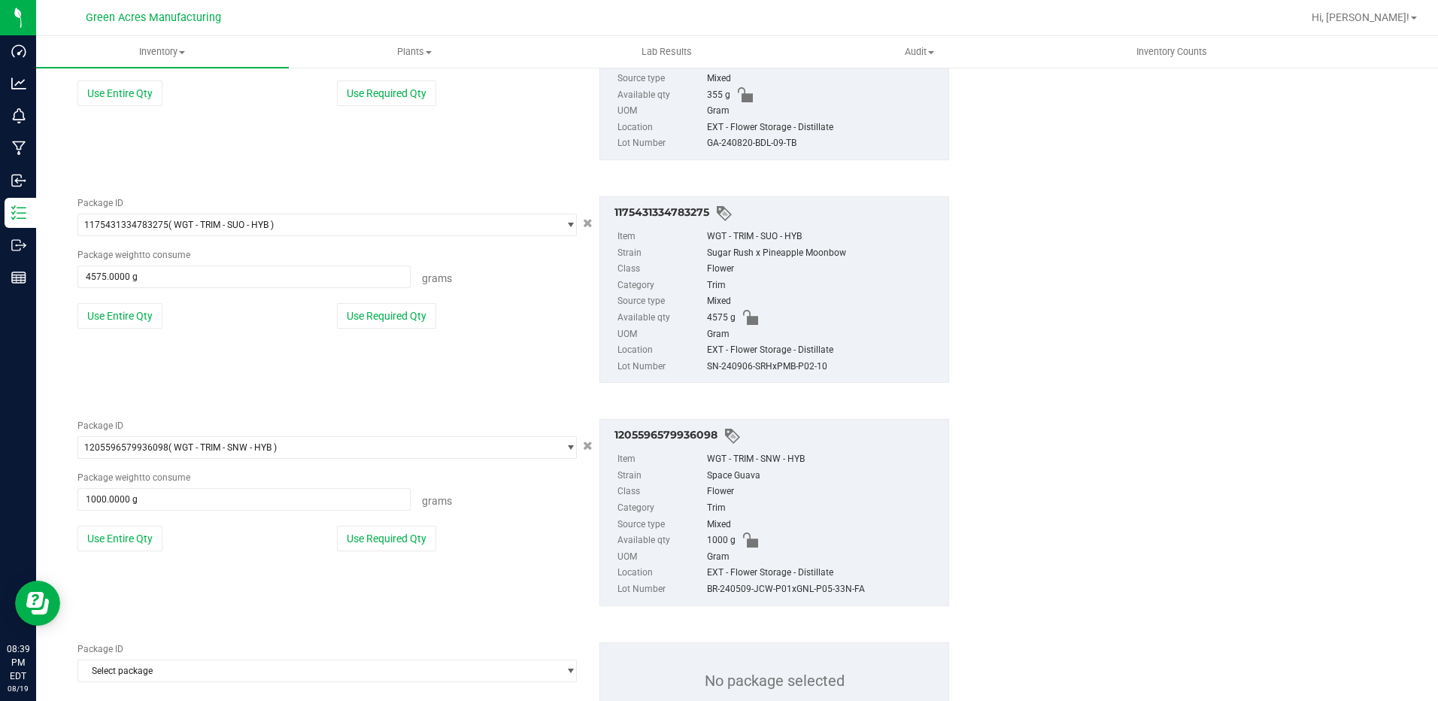
scroll to position [1157, 0]
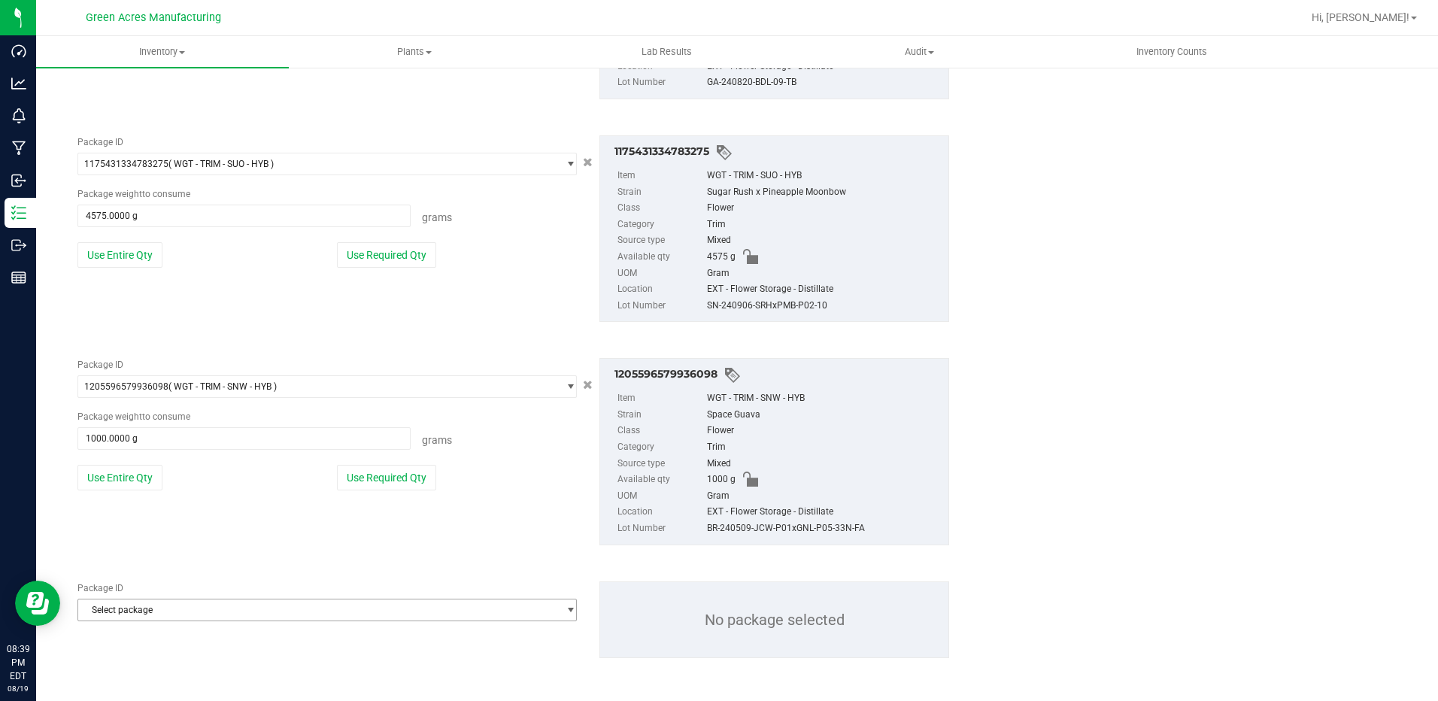
click at [216, 612] on span "Select package" at bounding box center [317, 610] width 479 height 21
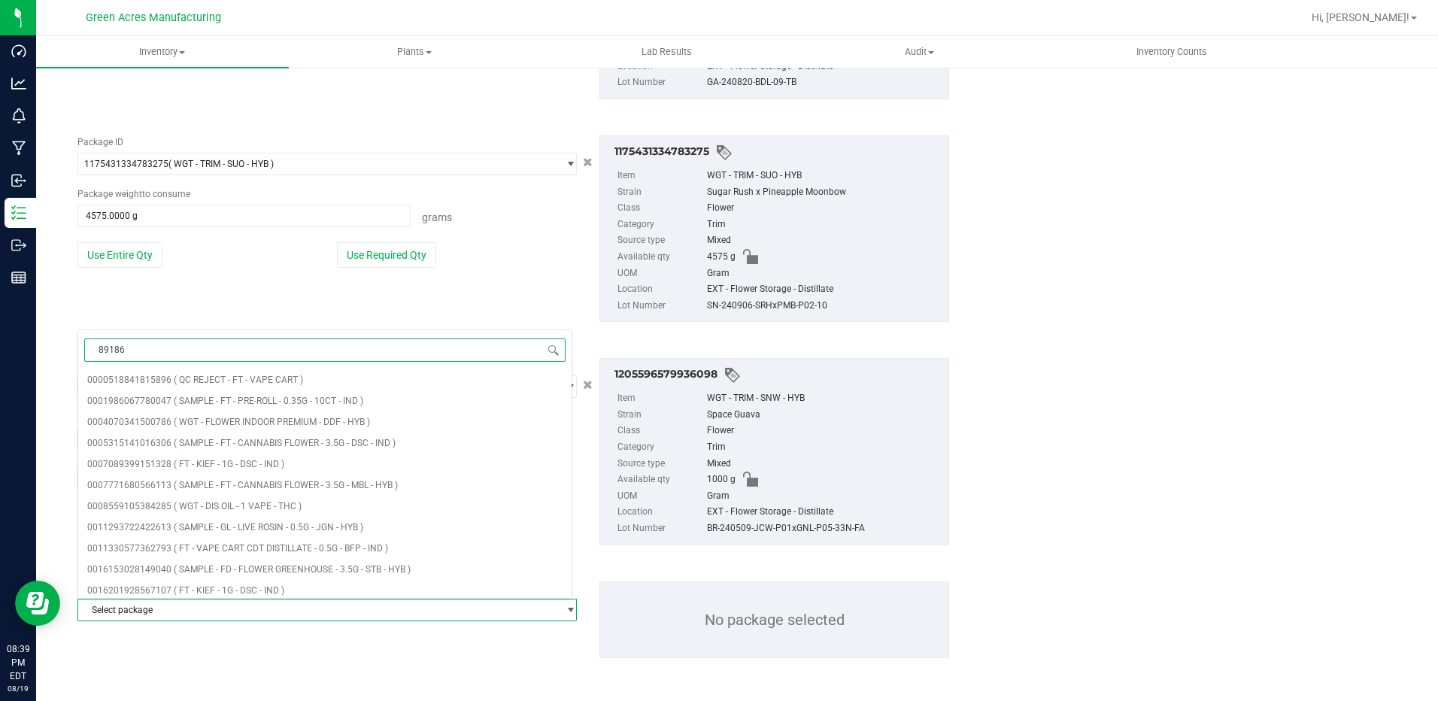
type input "891866"
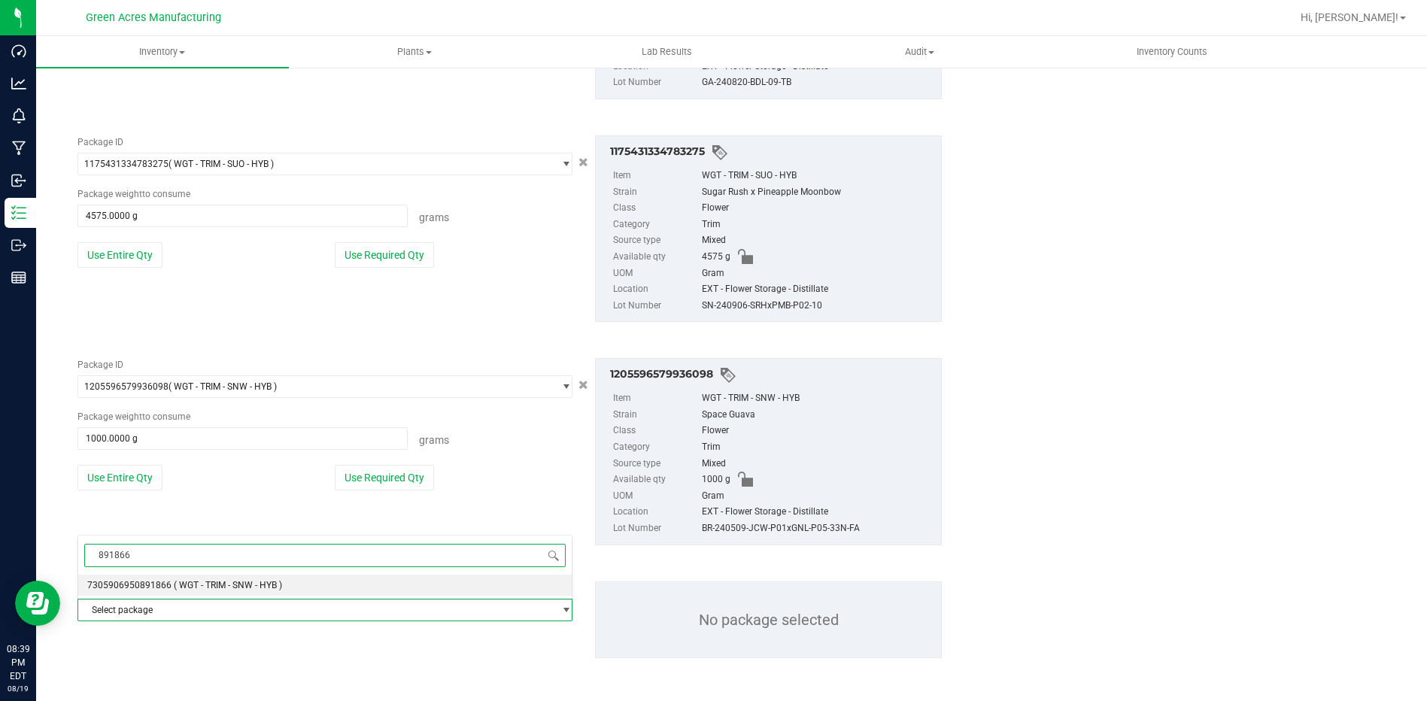
click at [199, 585] on span "( WGT - TRIM - SNW - HYB )" at bounding box center [228, 585] width 108 height 11
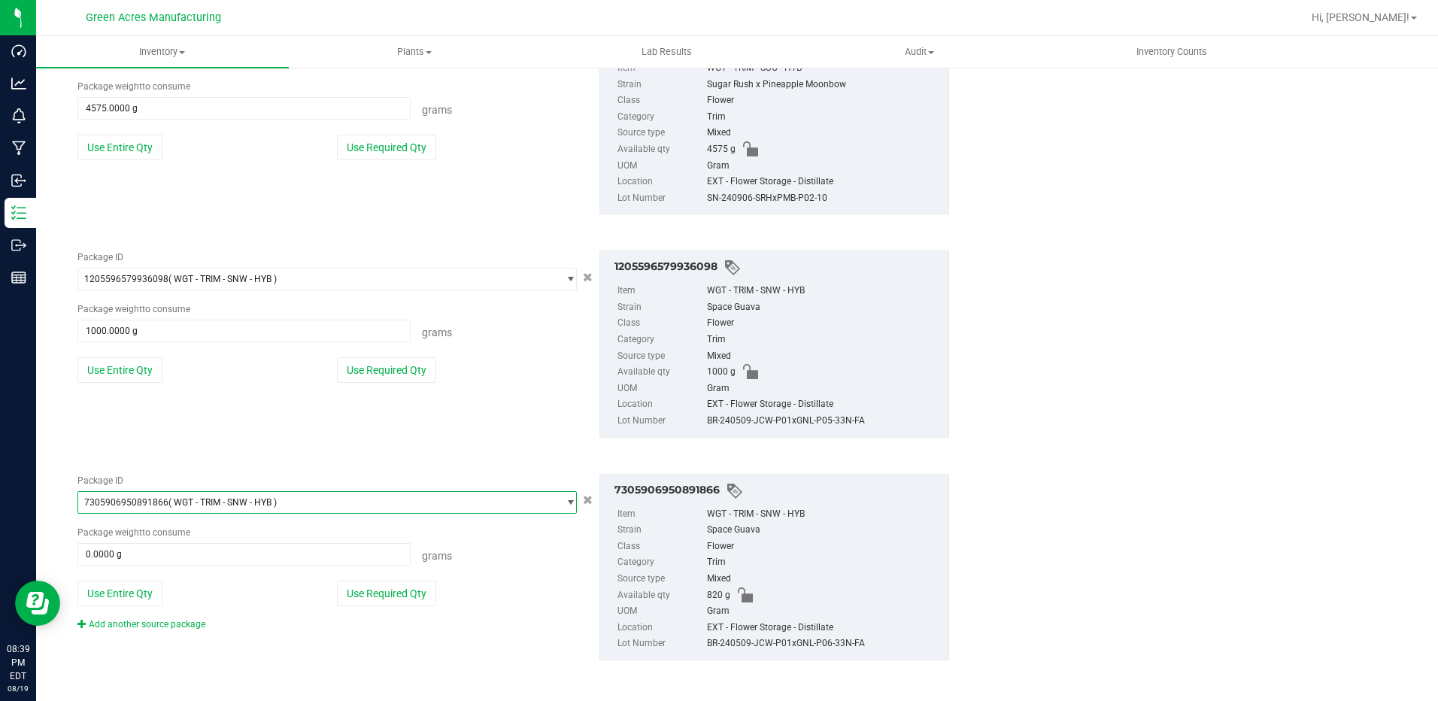
scroll to position [1267, 0]
click at [110, 591] on button "Use Entire Qty" at bounding box center [119, 592] width 85 height 26
type input "820.0000 g"
click at [182, 620] on link "Add another source package" at bounding box center [141, 622] width 128 height 11
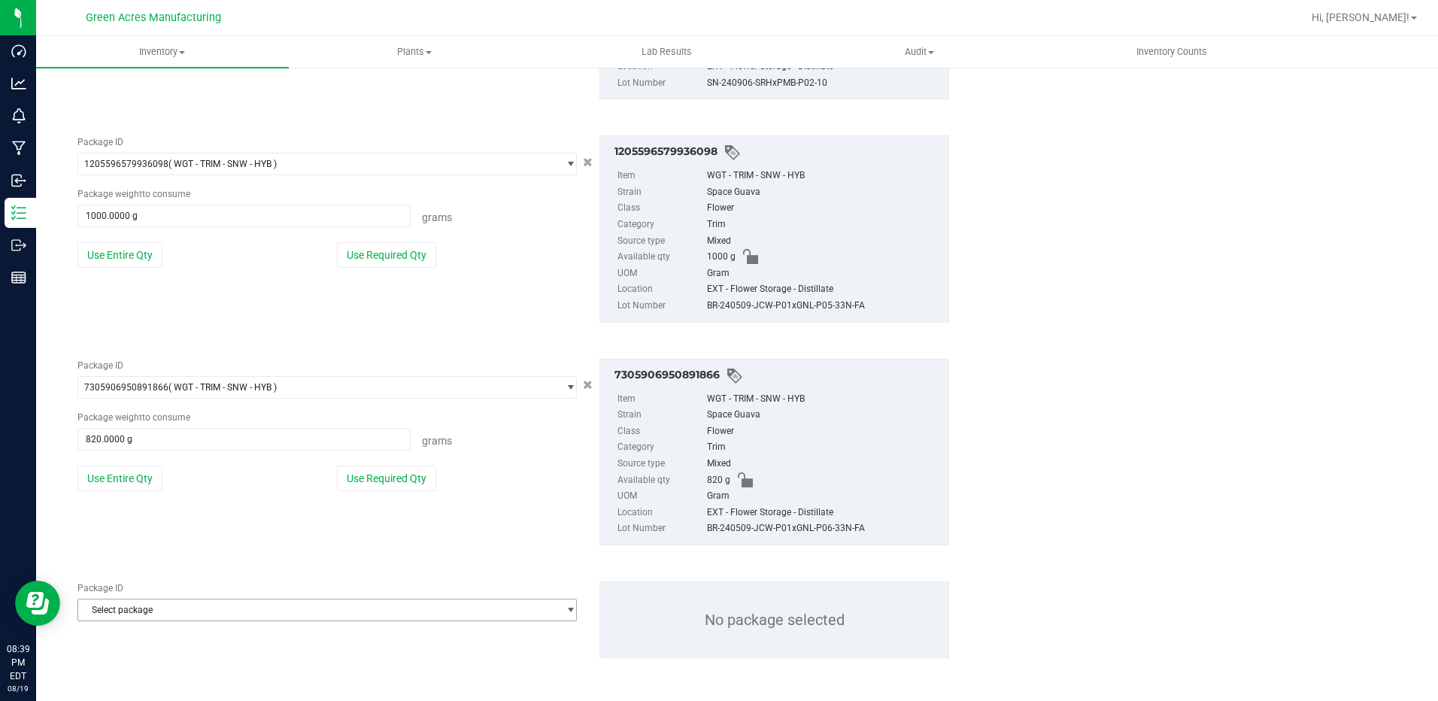
click at [196, 606] on span "Select package" at bounding box center [317, 610] width 479 height 21
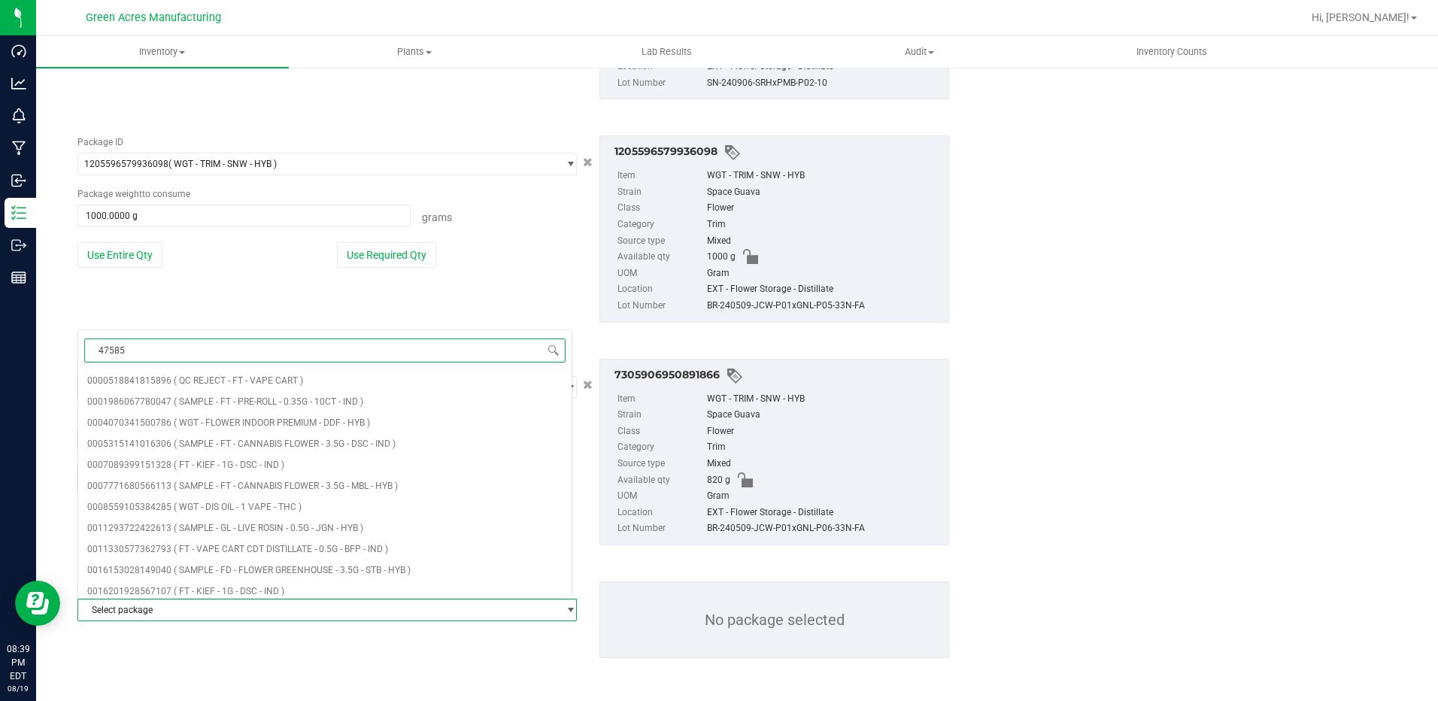
type input "475852"
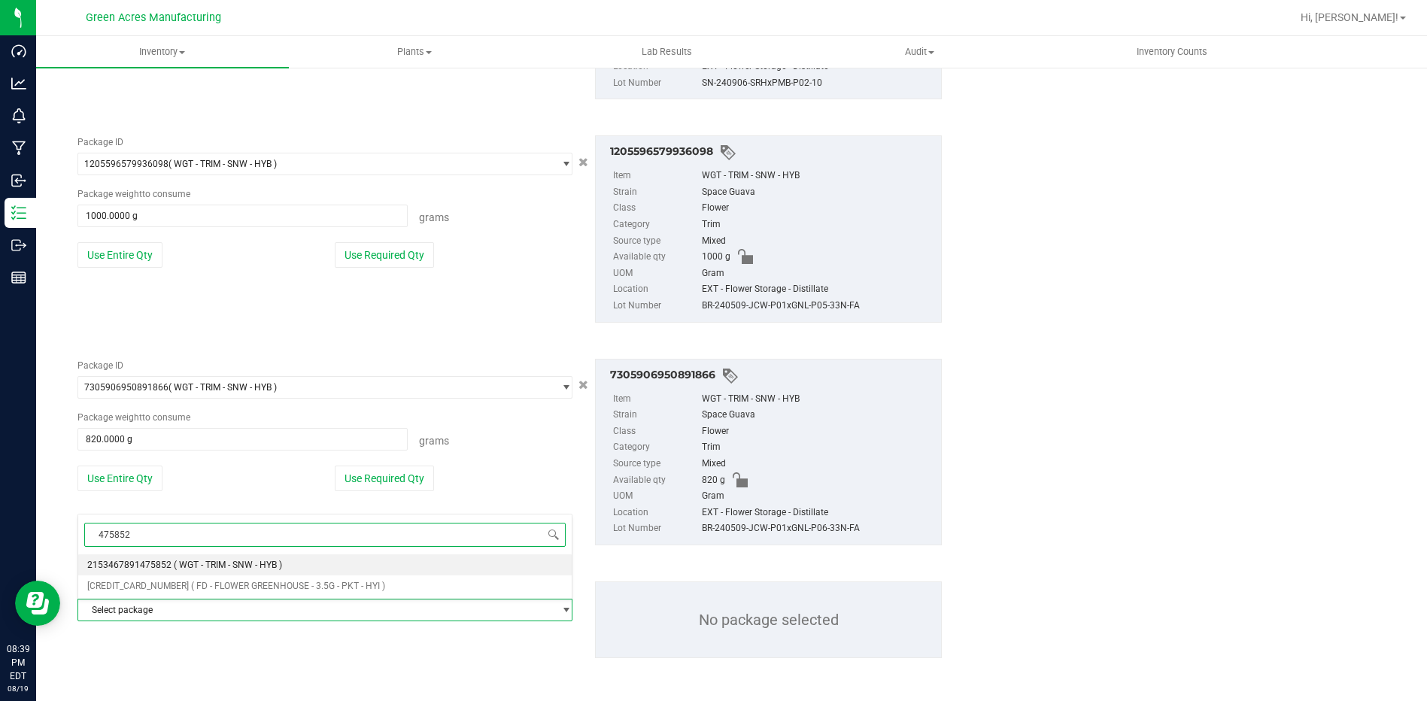
click at [209, 561] on span "( WGT - TRIM - SNW - HYB )" at bounding box center [228, 565] width 108 height 11
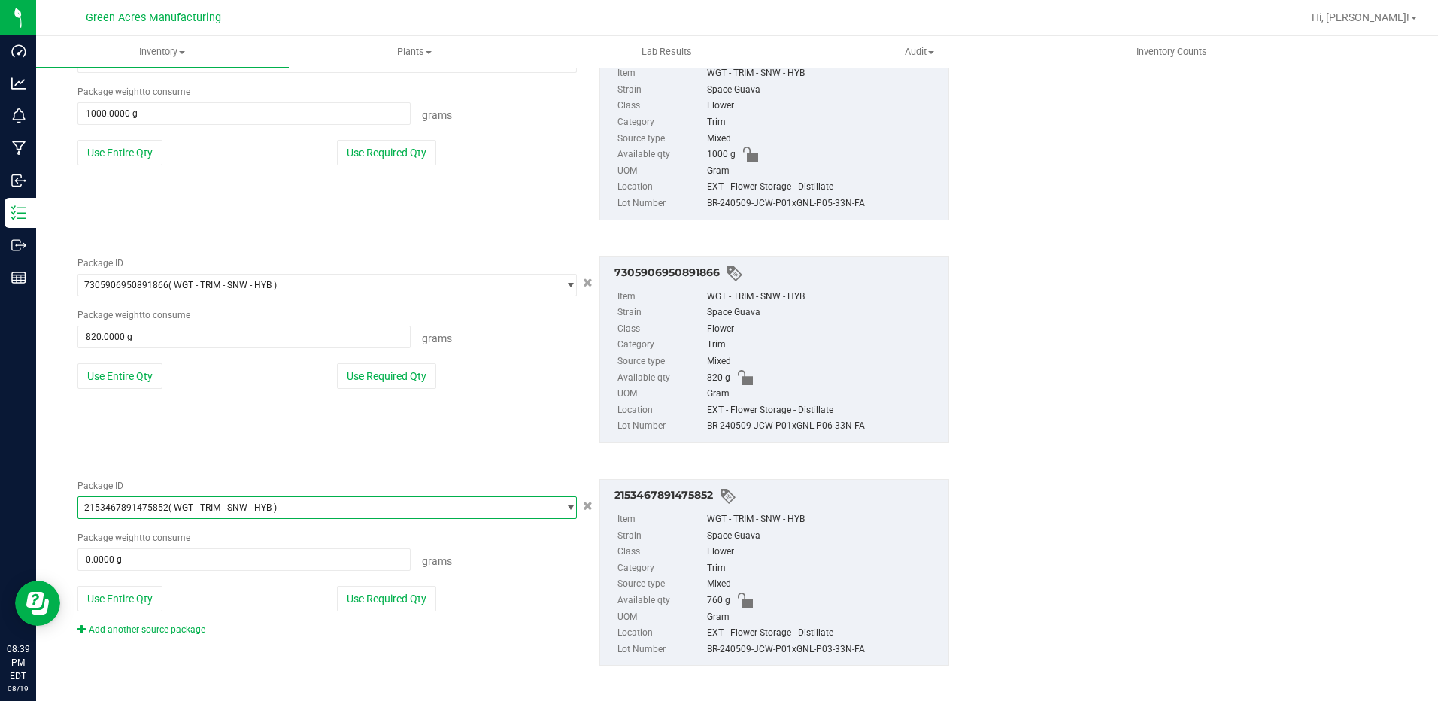
scroll to position [1490, 0]
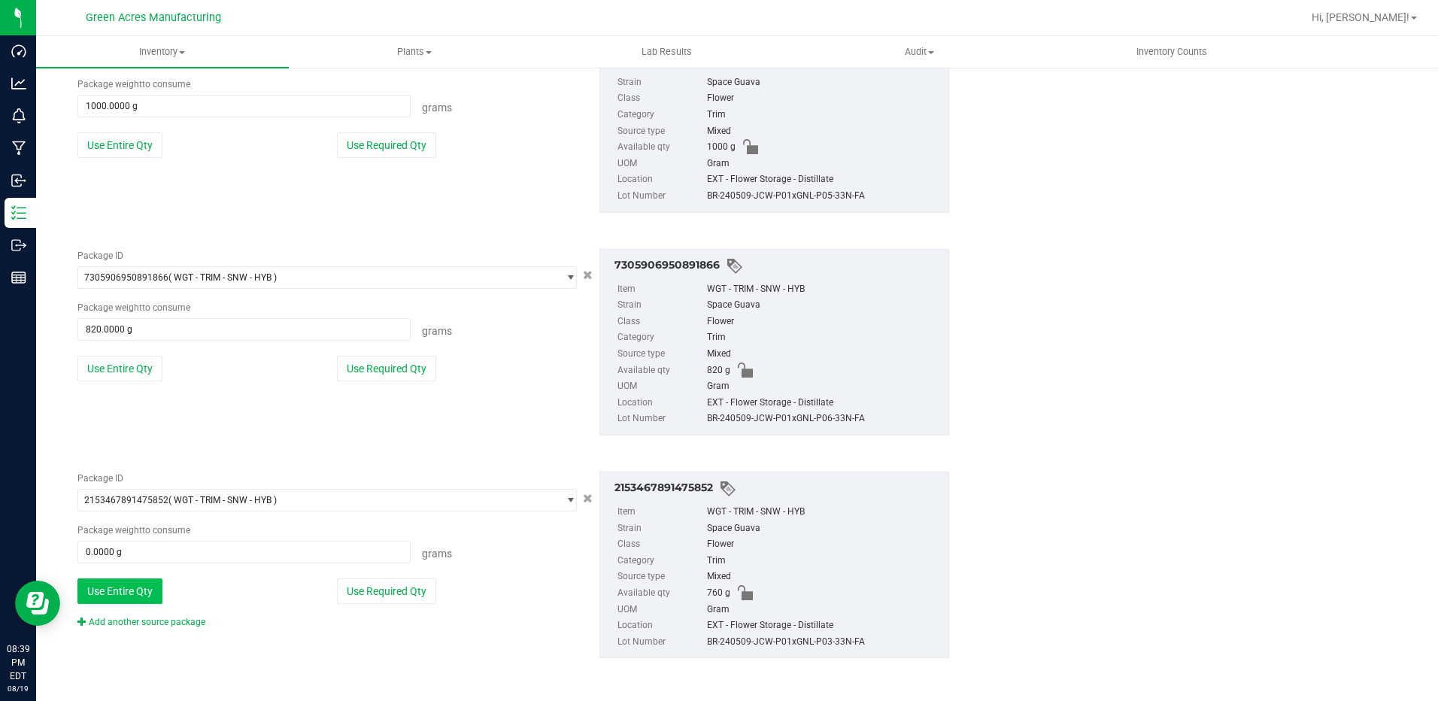
click at [133, 596] on button "Use Entire Qty" at bounding box center [119, 592] width 85 height 26
type input "760.0000 g"
click at [183, 624] on link "Add another source package" at bounding box center [141, 622] width 128 height 11
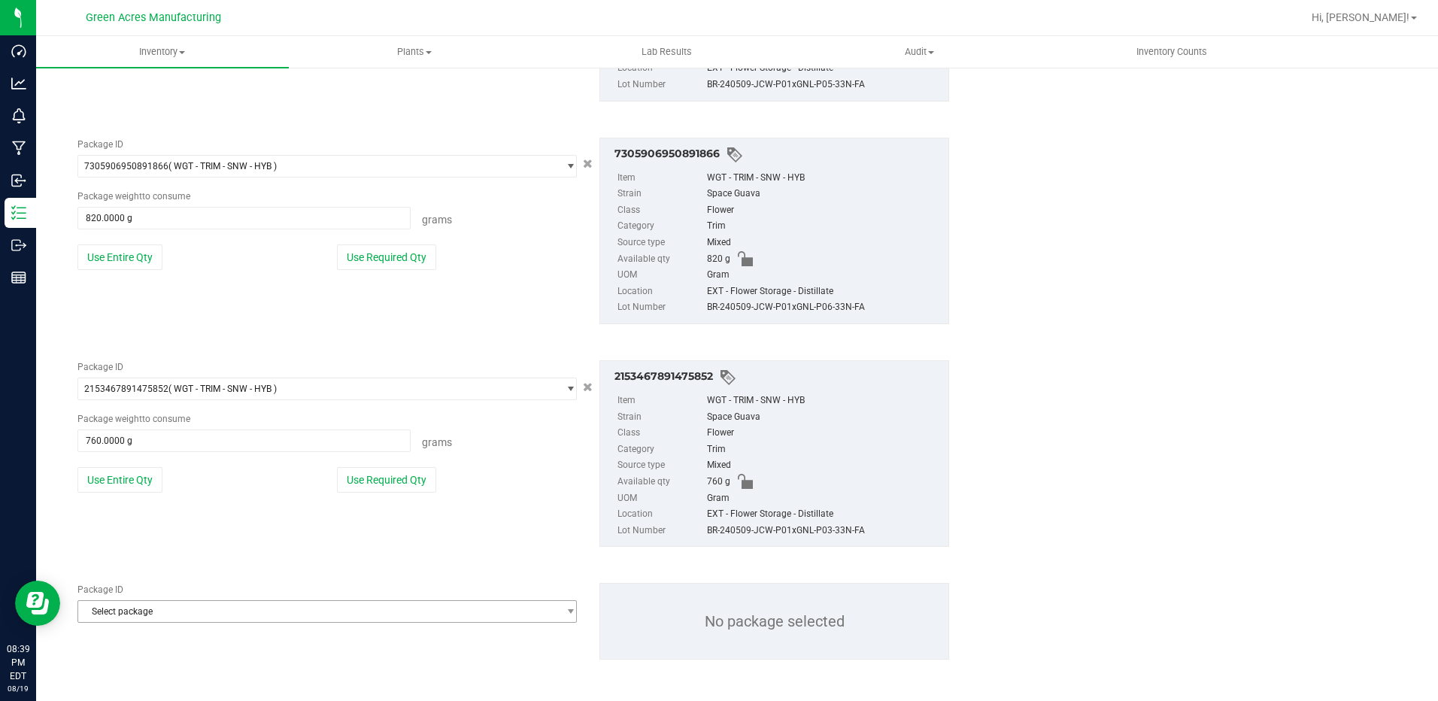
scroll to position [1602, 0]
click at [273, 609] on span "Select package" at bounding box center [317, 610] width 479 height 21
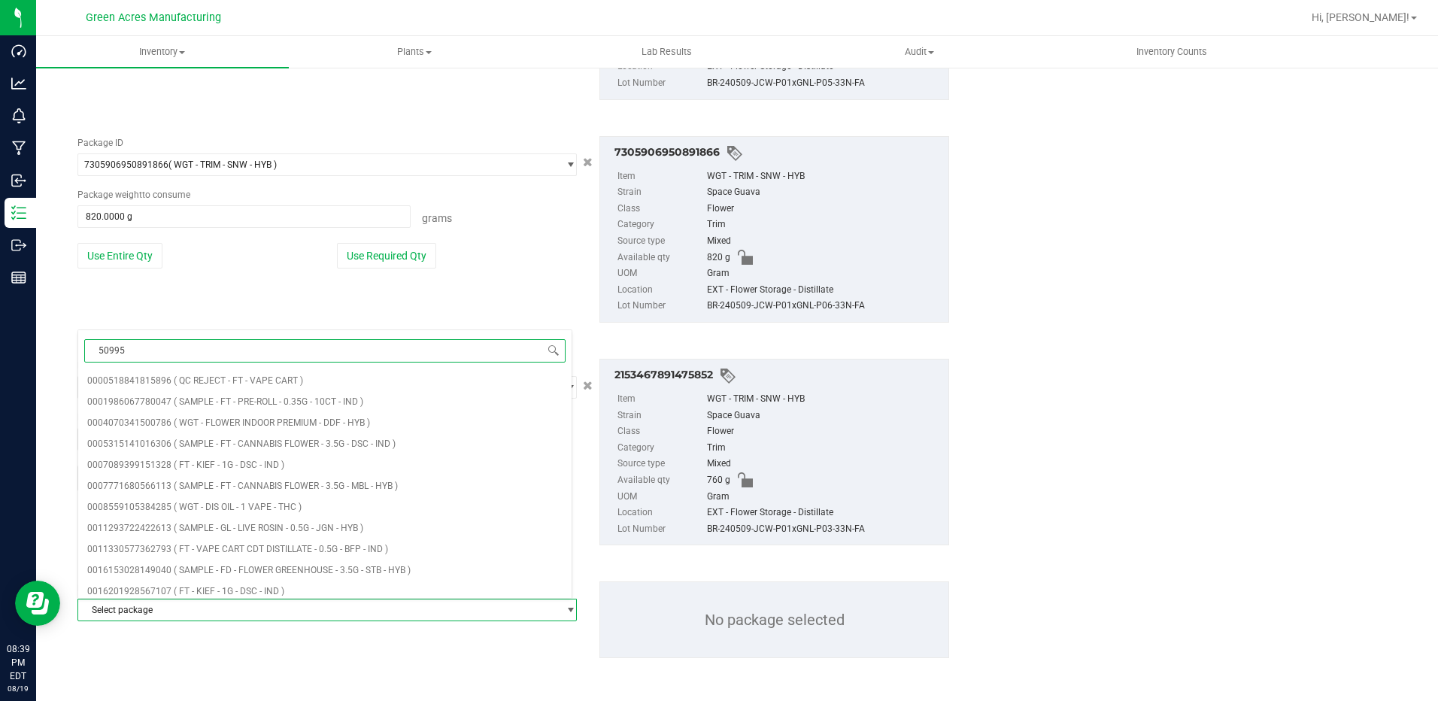
type input "509951"
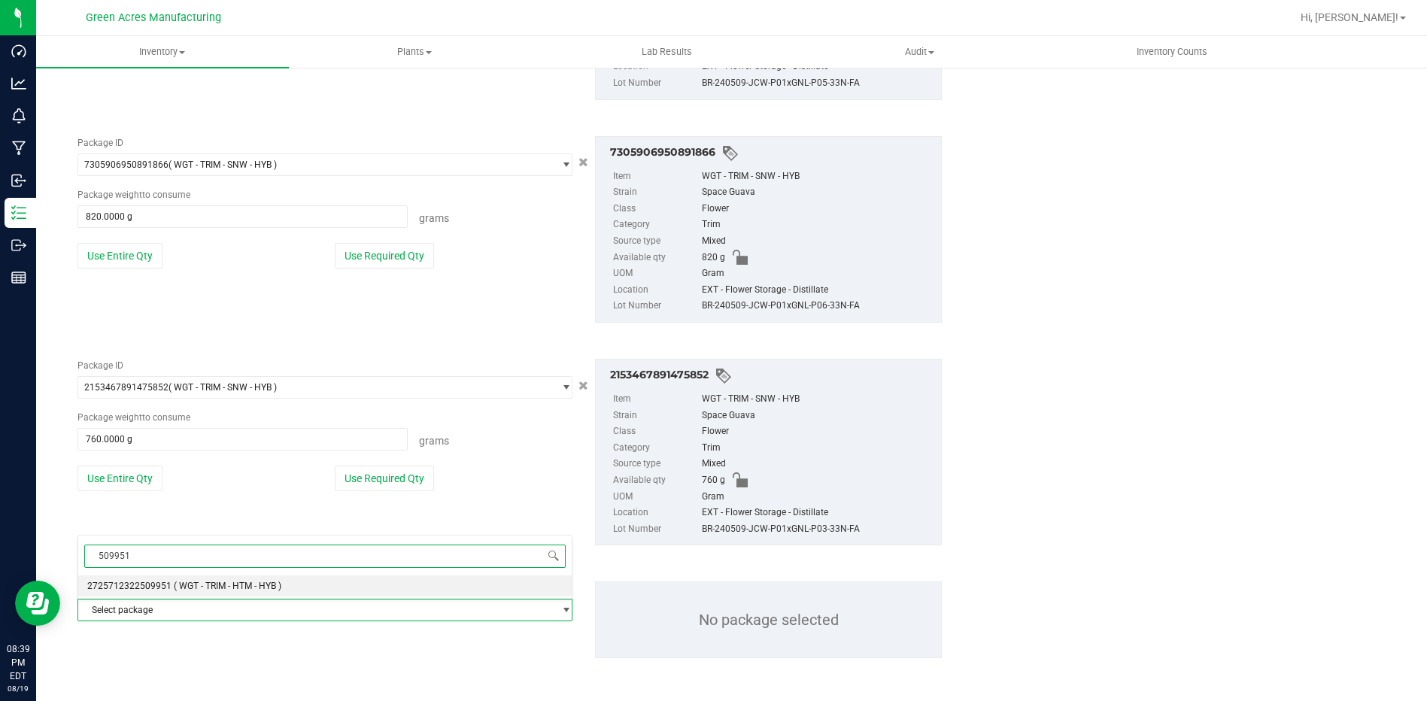
click at [223, 582] on span "( WGT - TRIM - HTM - HYB )" at bounding box center [228, 586] width 108 height 11
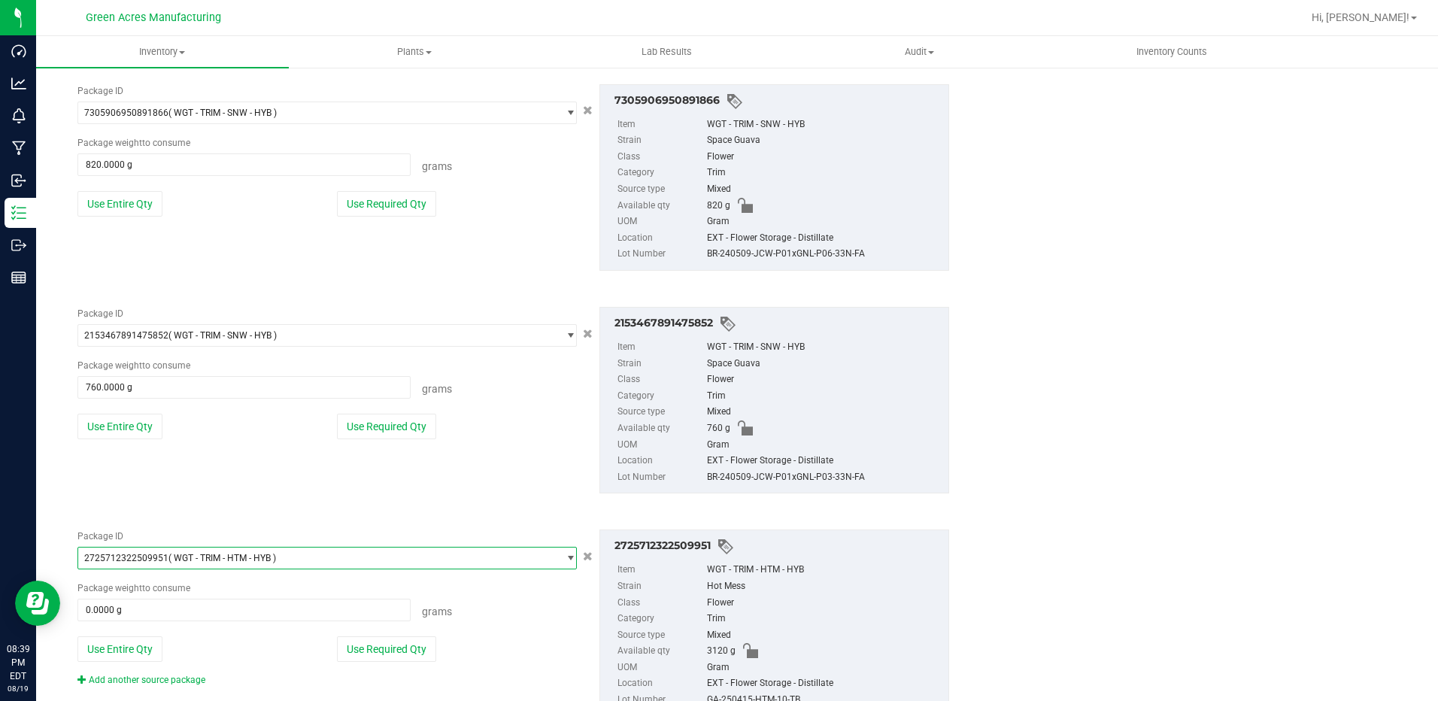
scroll to position [1713, 0]
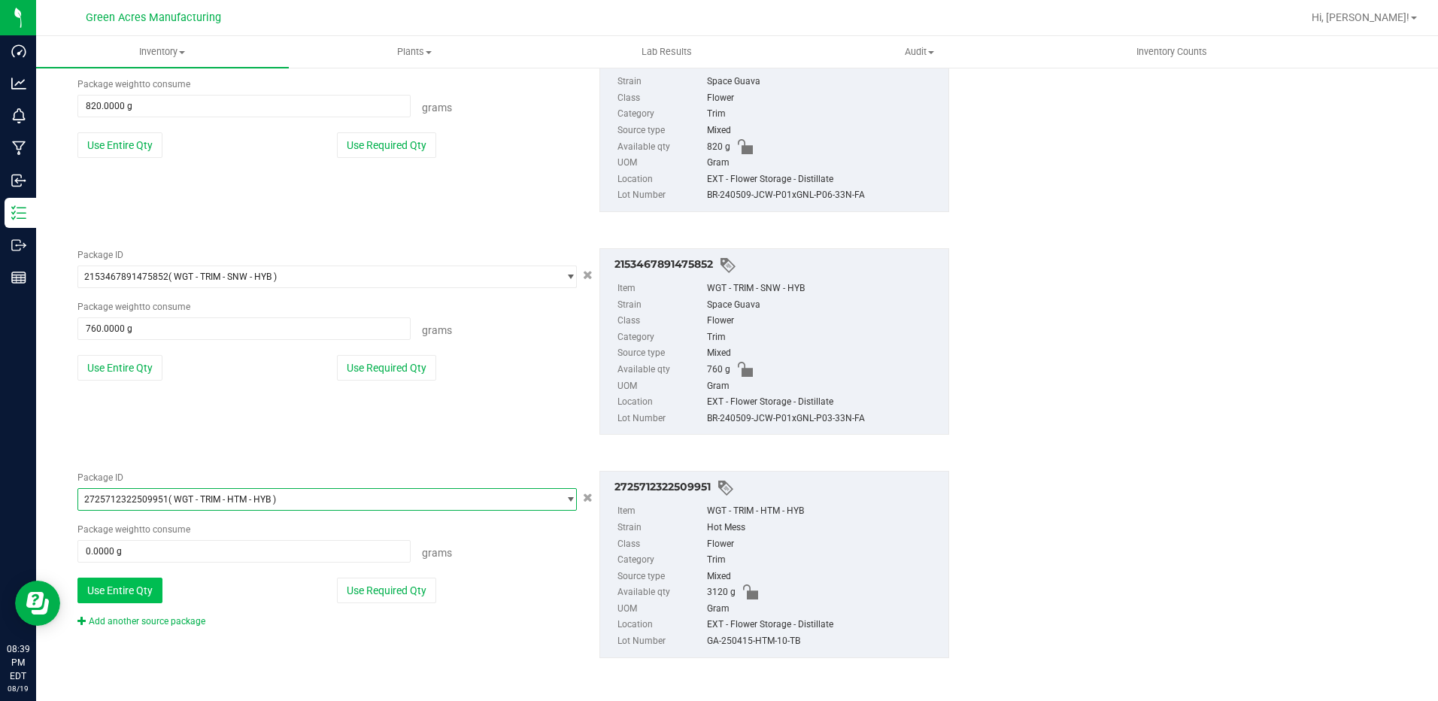
click at [120, 590] on button "Use Entire Qty" at bounding box center [119, 591] width 85 height 26
type input "3120.0000 g"
click at [144, 624] on link "Add another source package" at bounding box center [141, 621] width 128 height 11
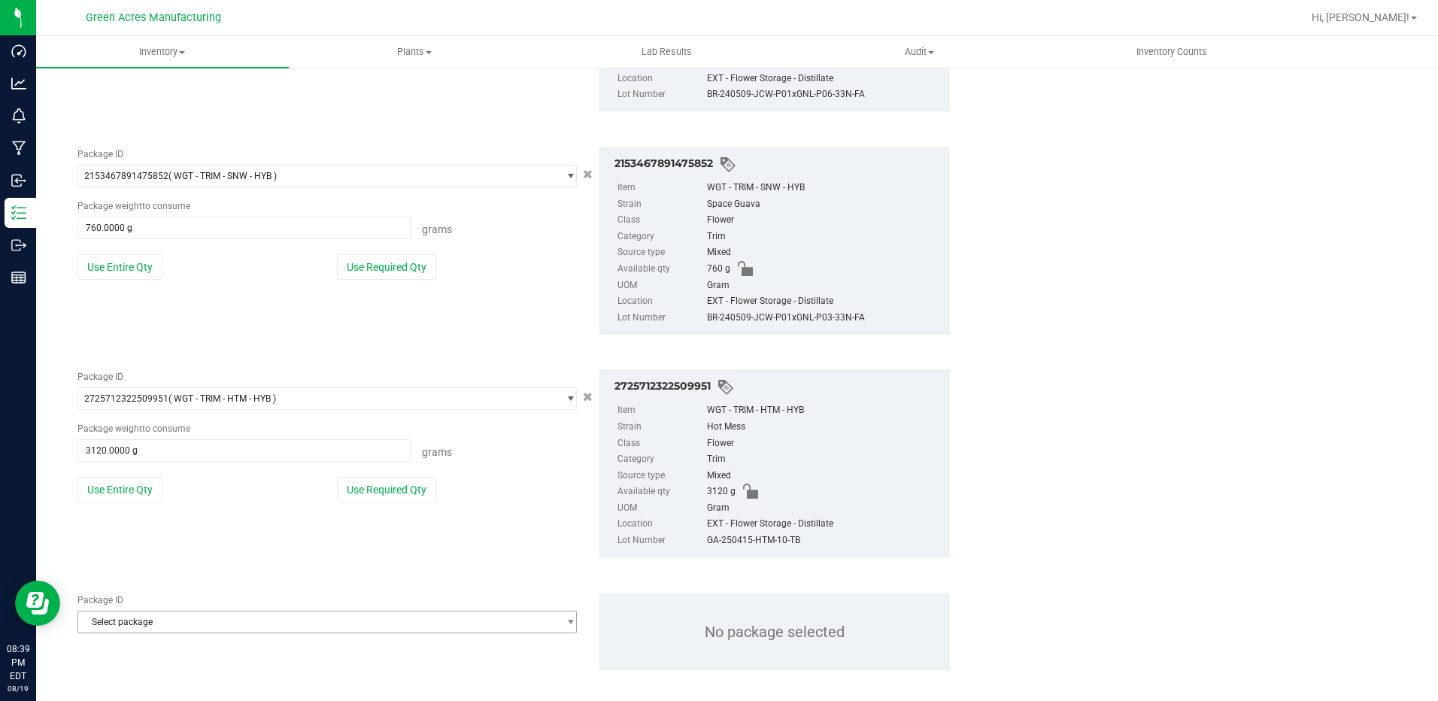
scroll to position [1826, 0]
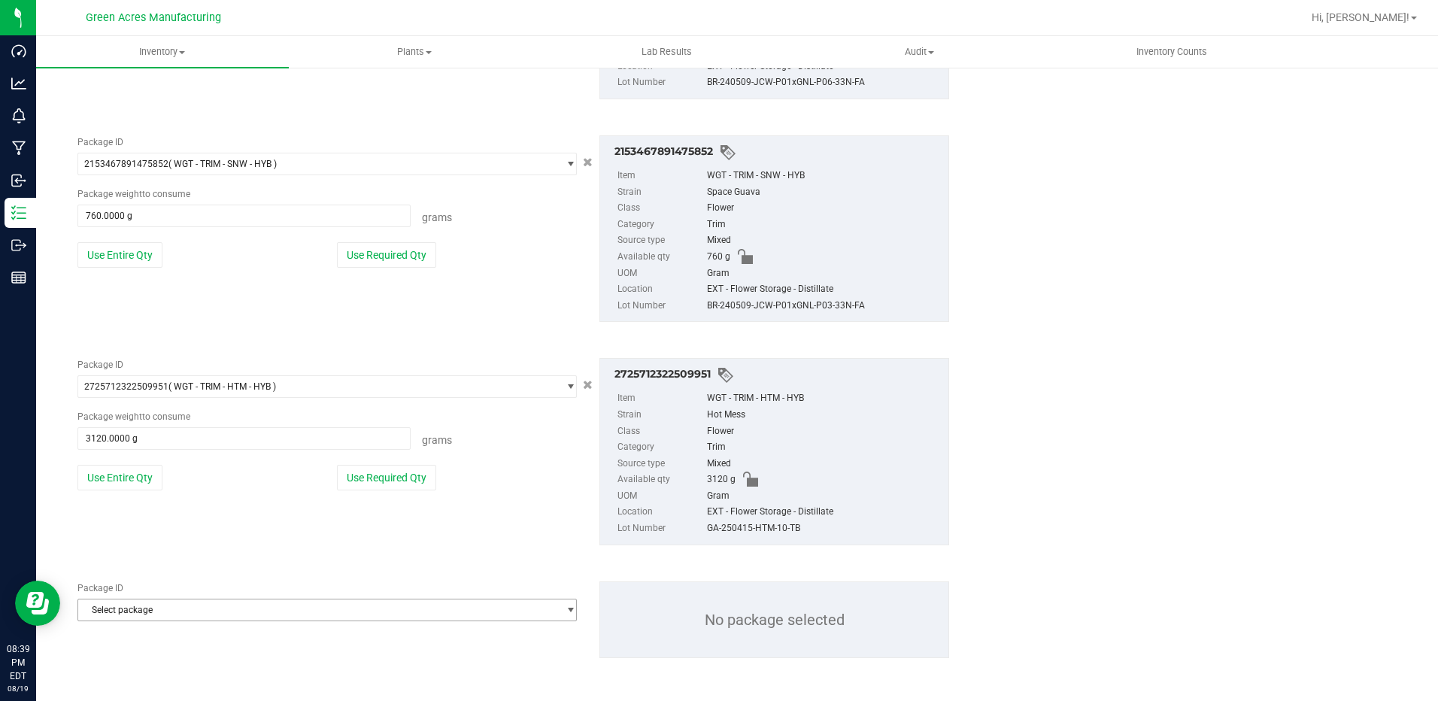
click at [238, 607] on span "Select package" at bounding box center [317, 610] width 479 height 21
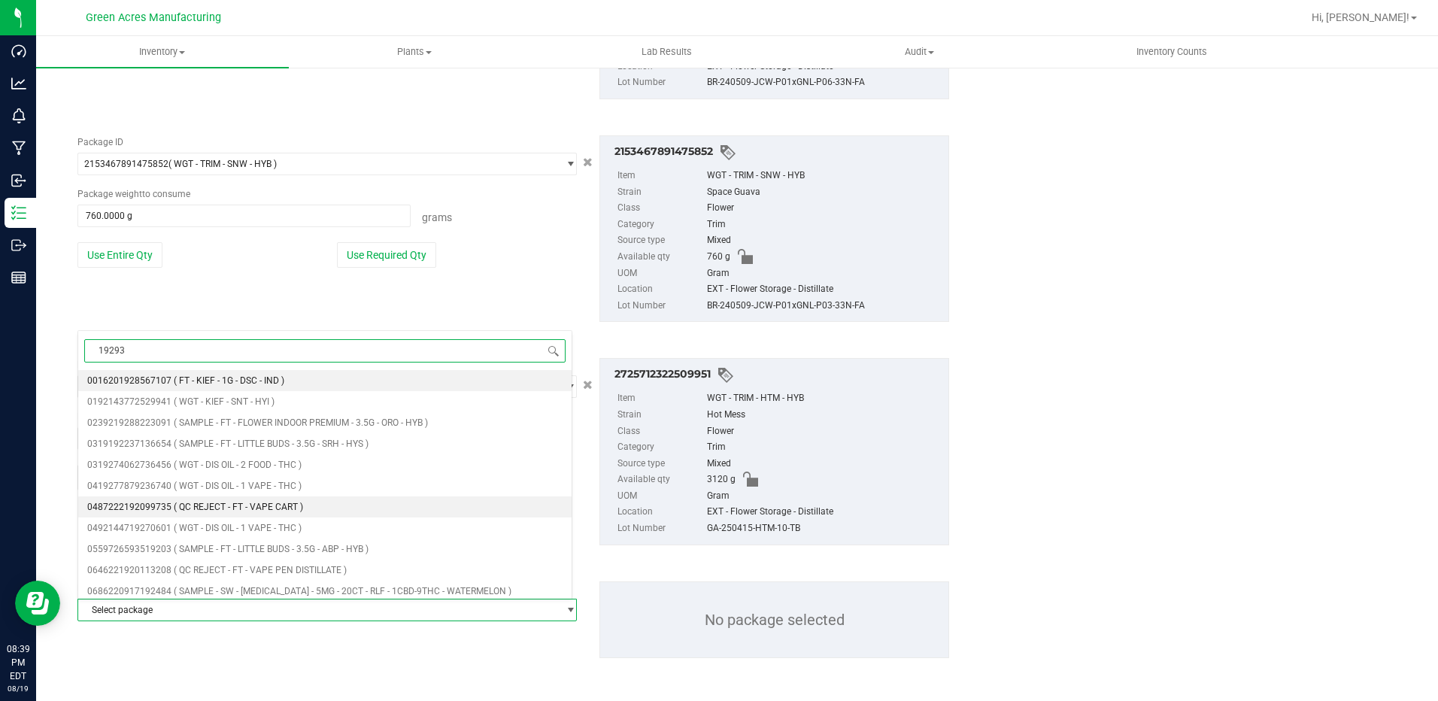
type input "192931"
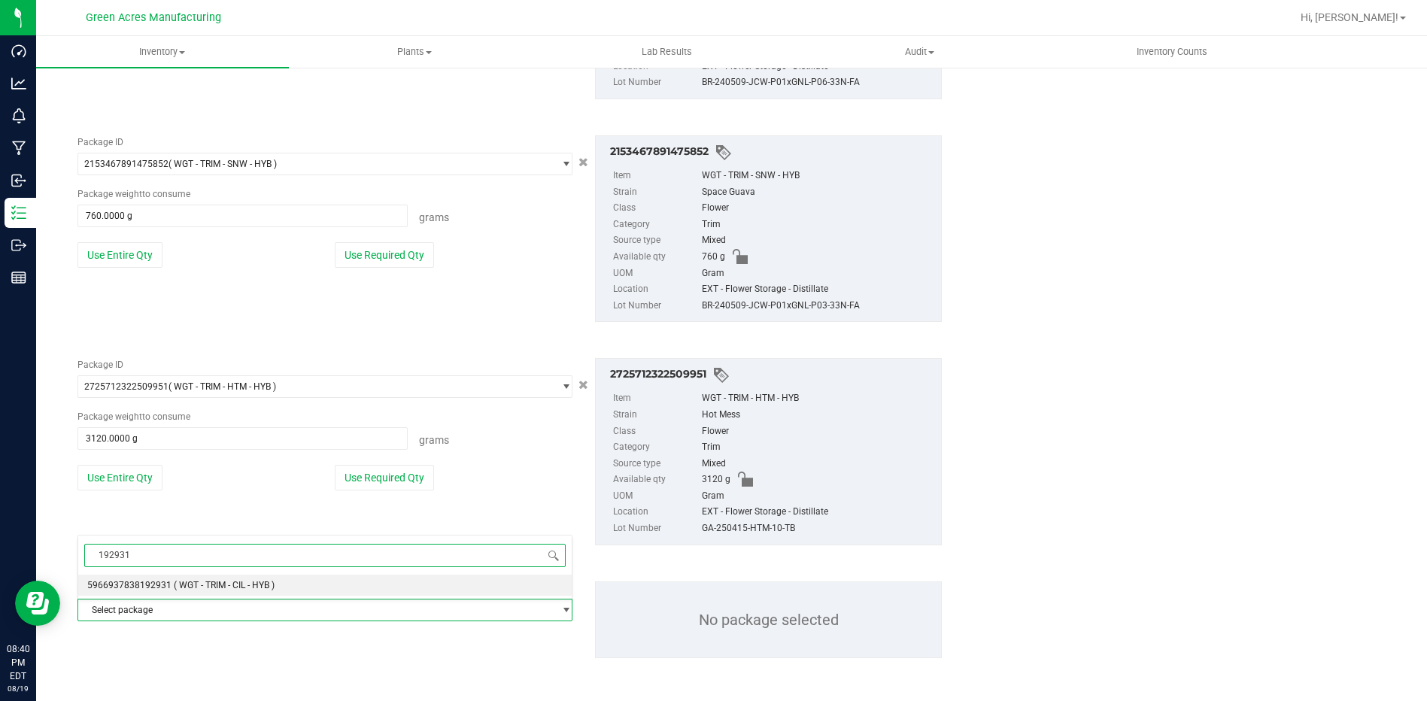
click at [174, 587] on span "( WGT - TRIM - CIL - HYB )" at bounding box center [224, 585] width 101 height 11
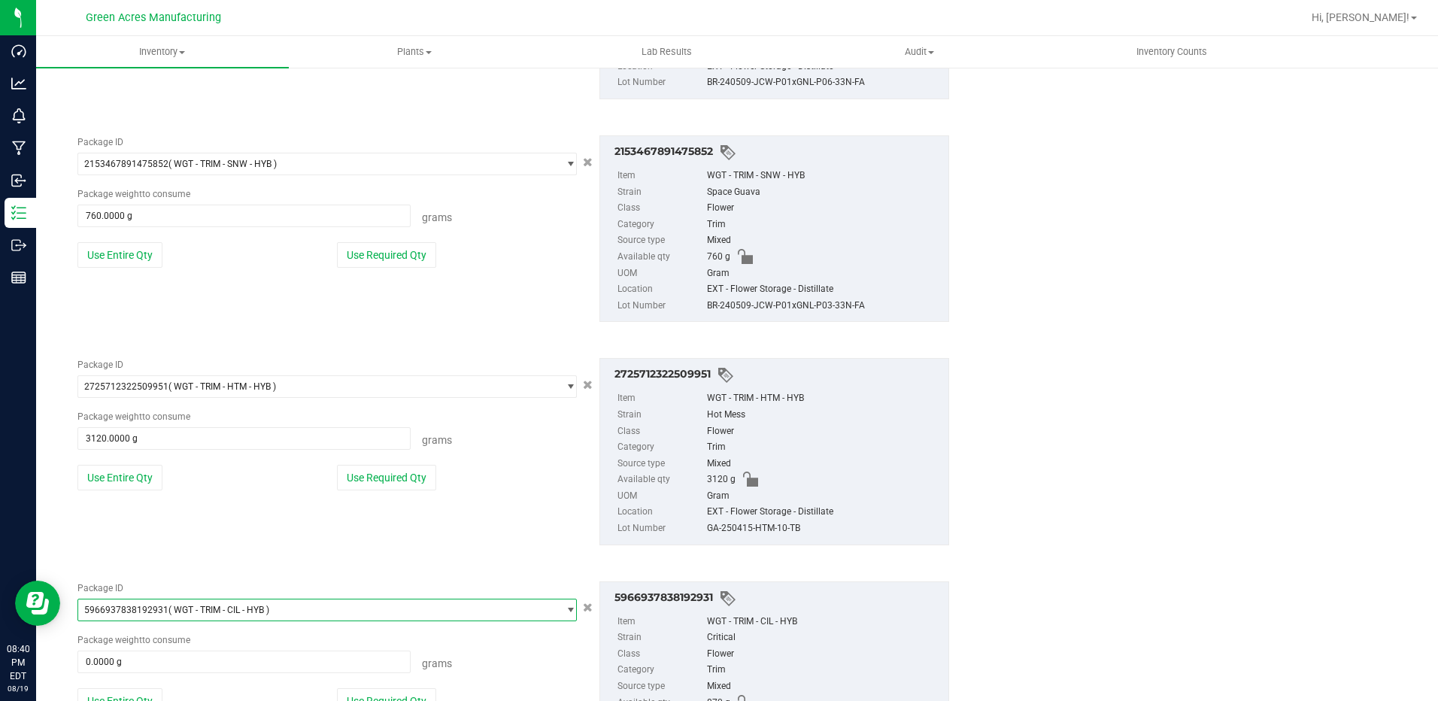
scroll to position [1936, 0]
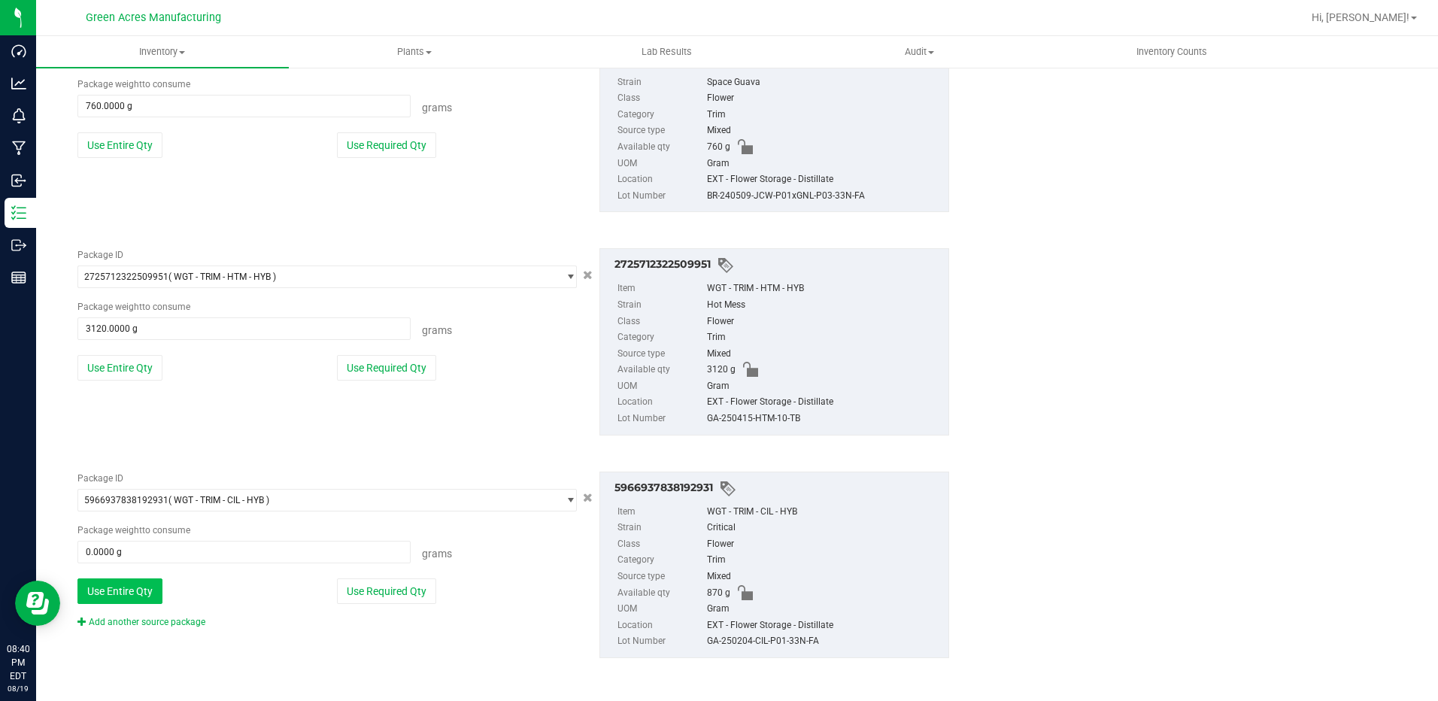
click at [120, 583] on button "Use Entire Qty" at bounding box center [119, 592] width 85 height 26
type input "870.0000 g"
click at [181, 626] on link "Add another source package" at bounding box center [141, 622] width 128 height 11
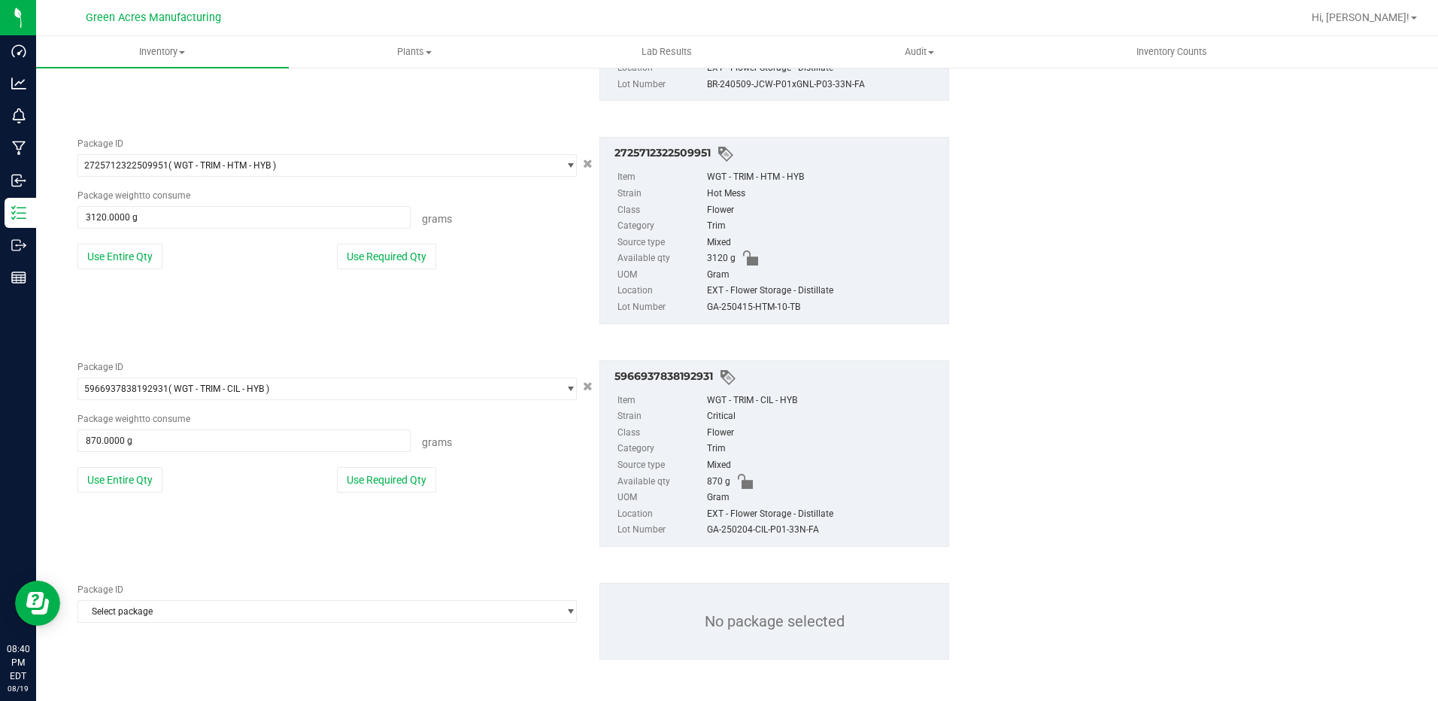
scroll to position [2049, 0]
click at [185, 607] on span "Select package" at bounding box center [317, 610] width 479 height 21
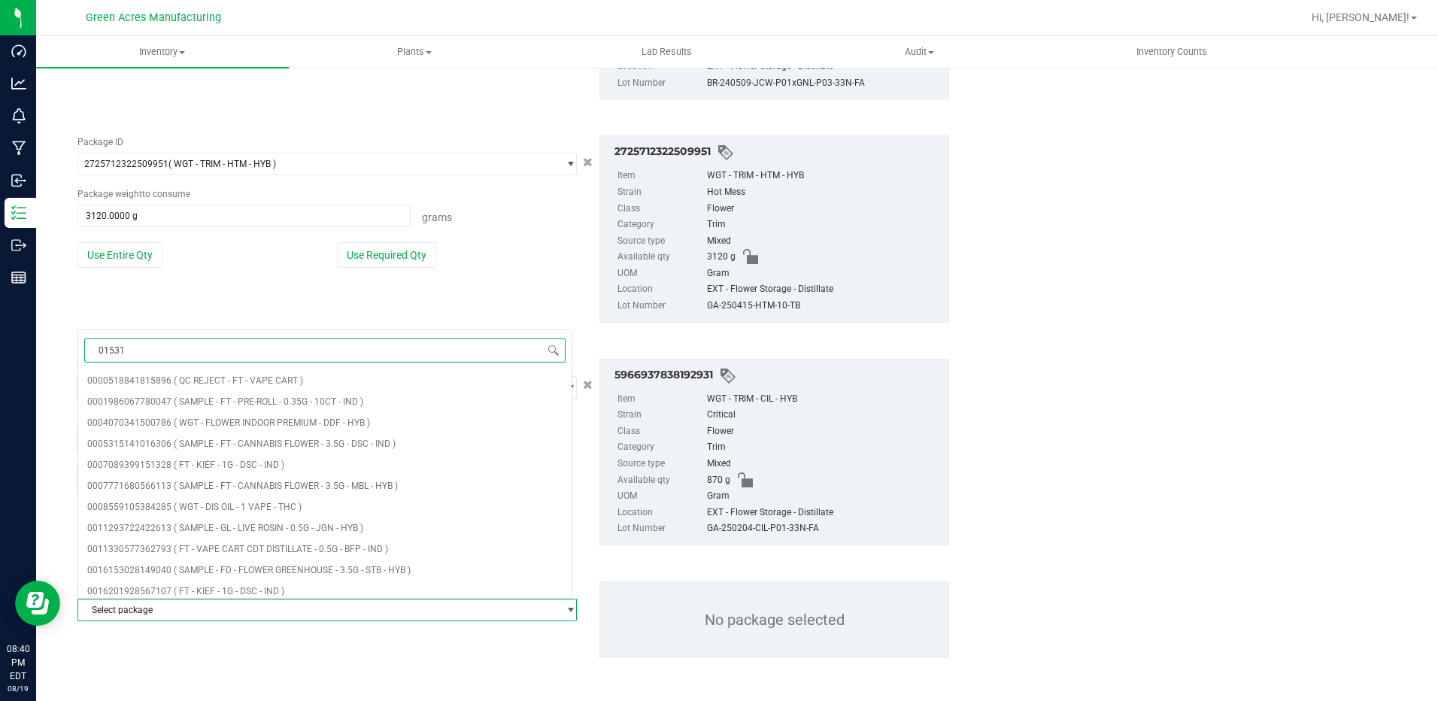
type input "015312"
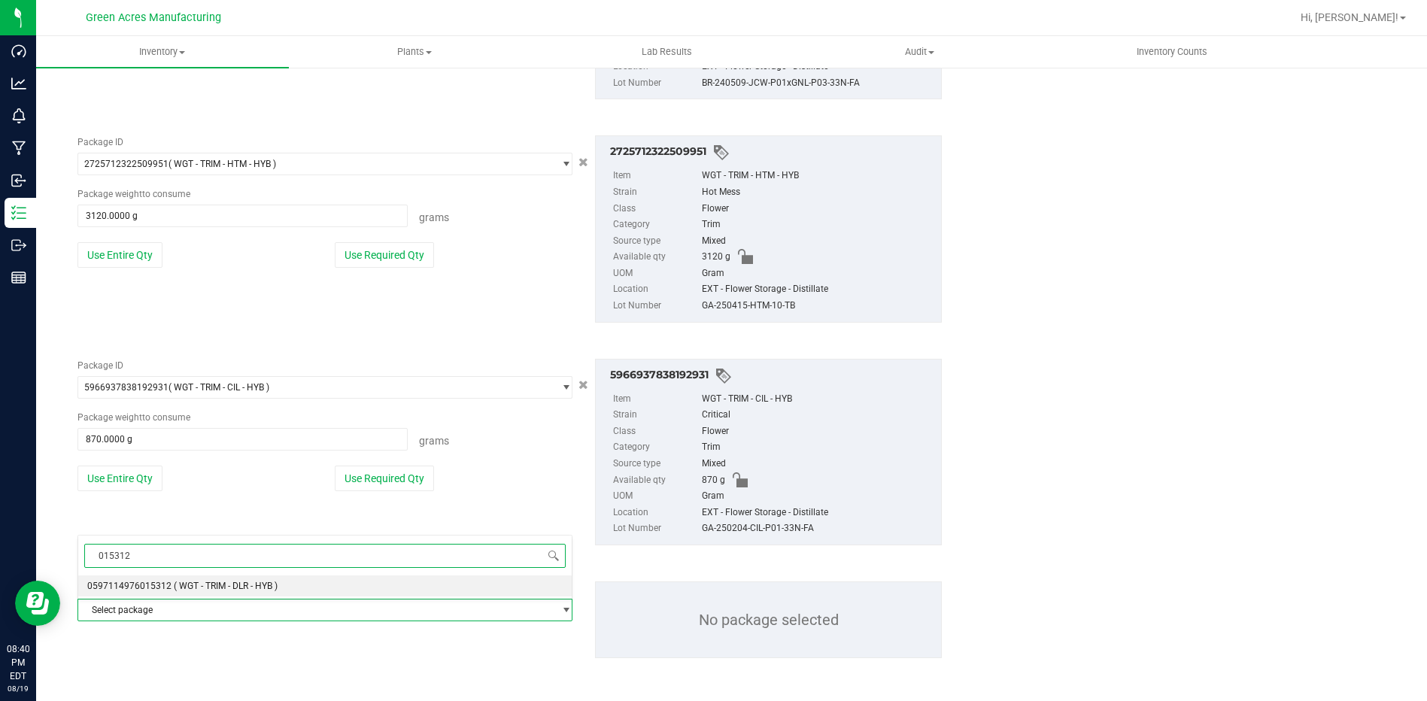
click at [188, 585] on span "( WGT - TRIM - DLR - HYB )" at bounding box center [226, 586] width 104 height 11
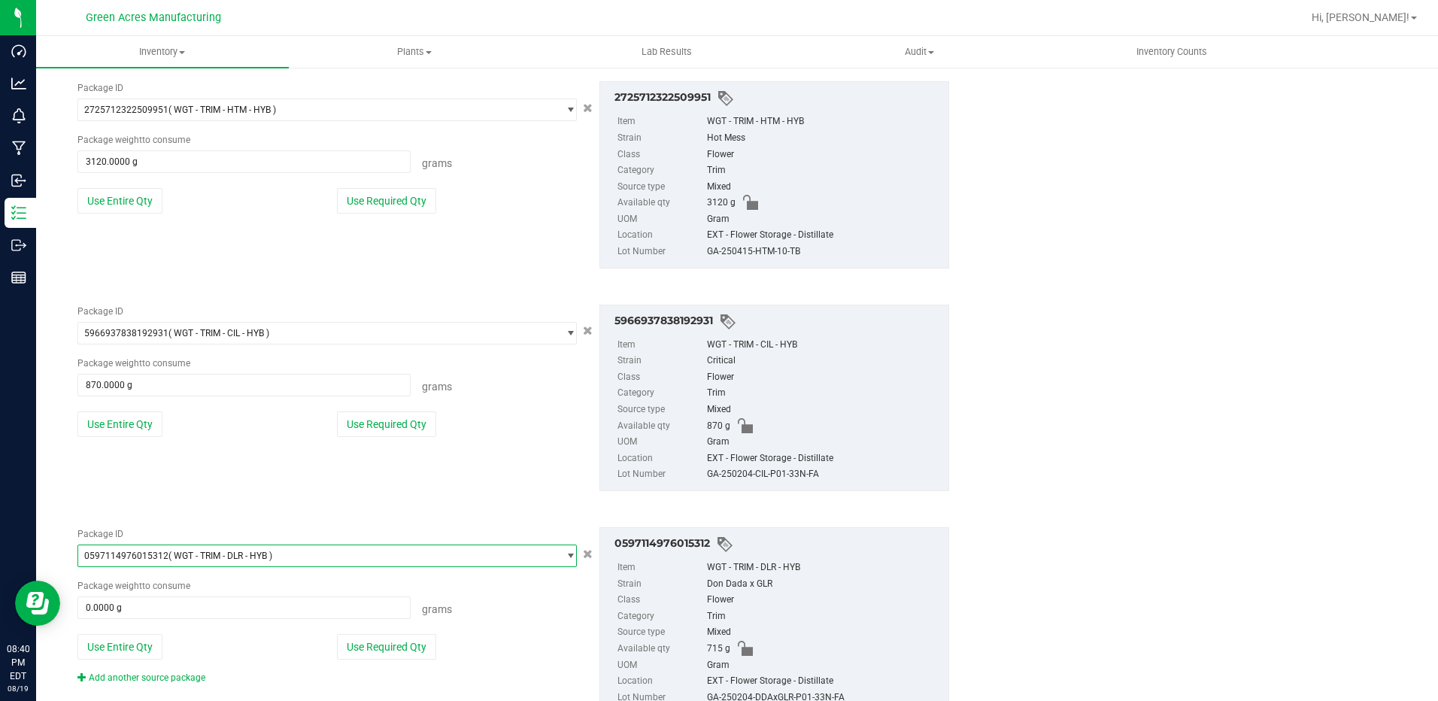
scroll to position [2158, 0]
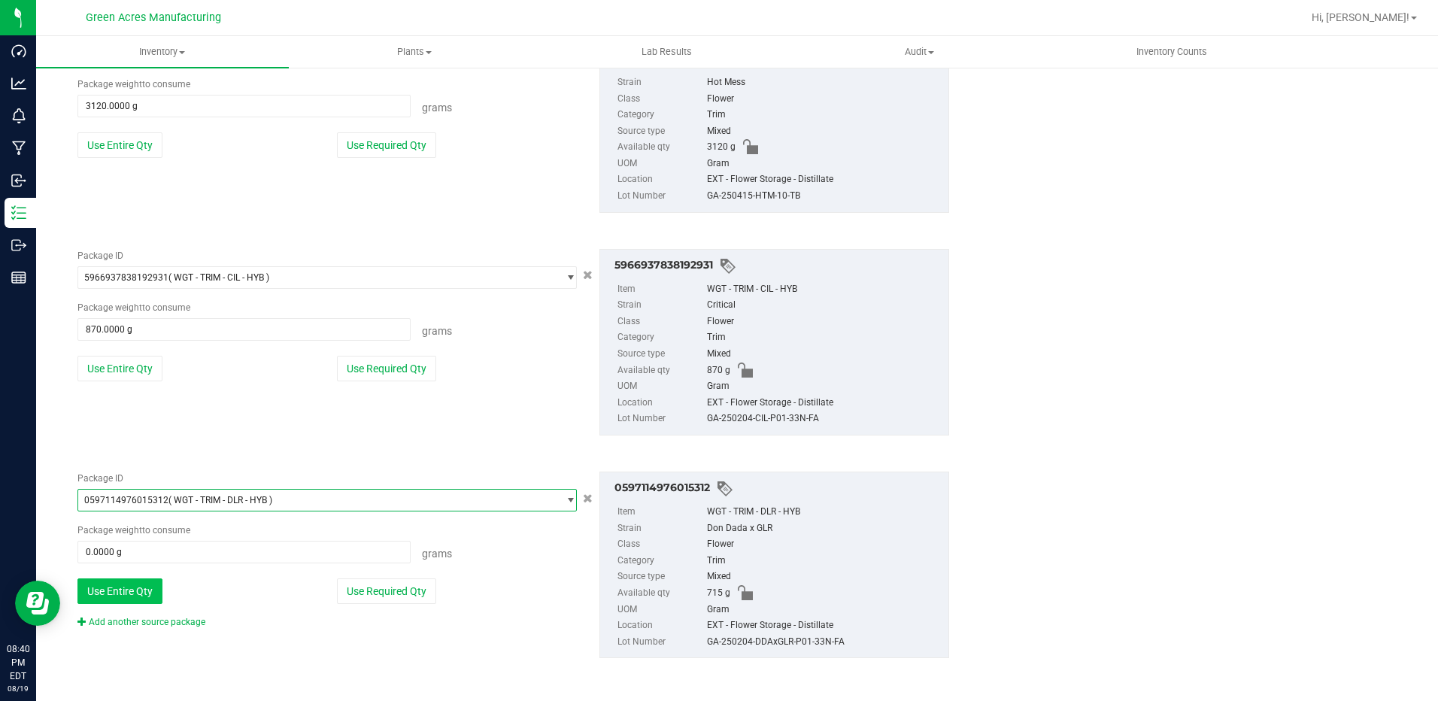
click at [130, 583] on button "Use Entire Qty" at bounding box center [119, 592] width 85 height 26
type input "715.0000 g"
click at [176, 621] on link "Add another source package" at bounding box center [141, 622] width 128 height 11
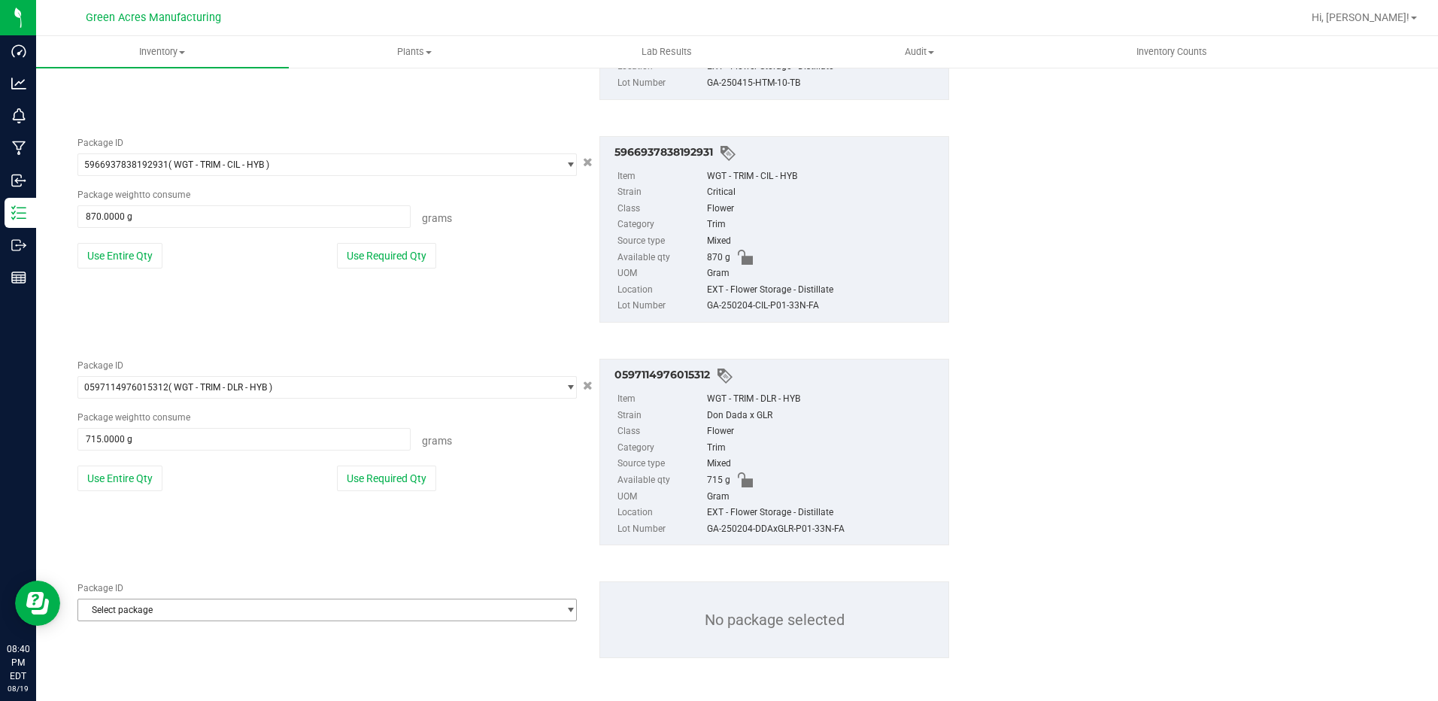
click at [181, 614] on span "Select package" at bounding box center [317, 610] width 479 height 21
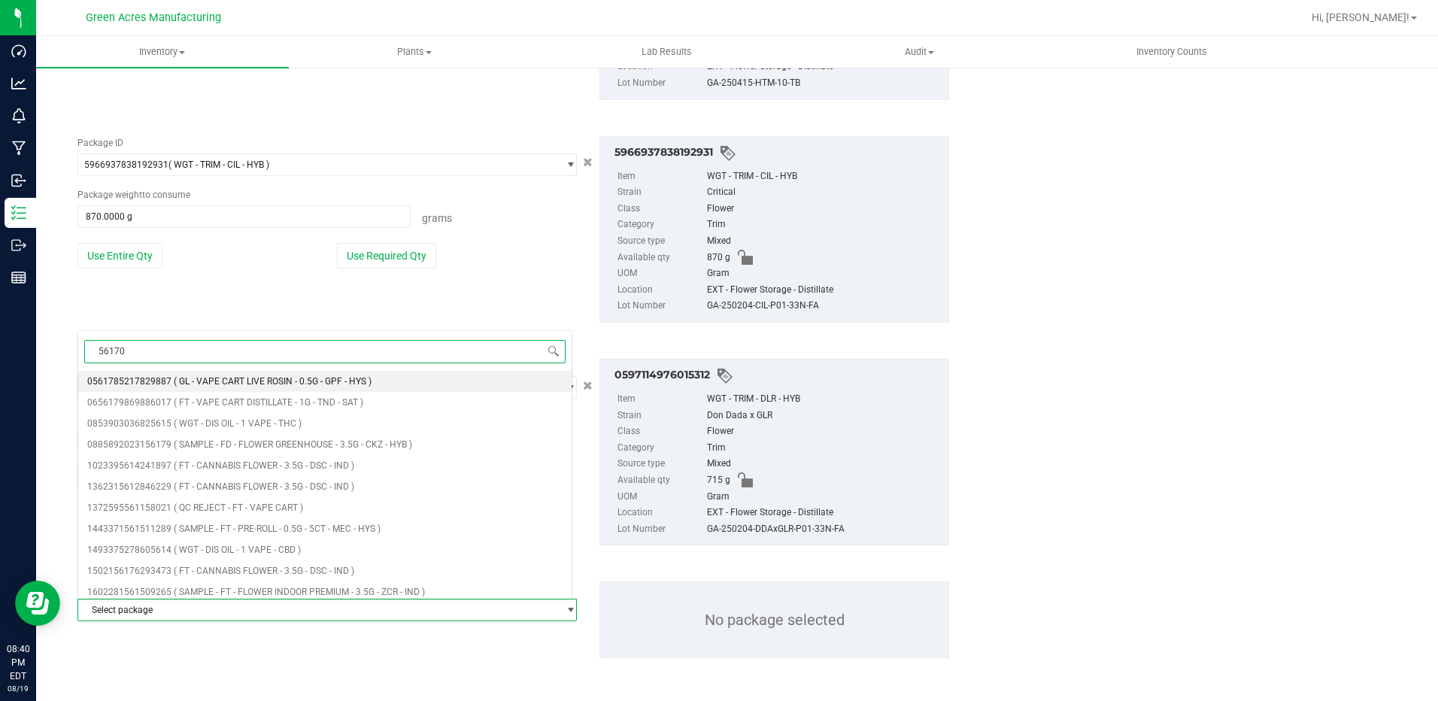
type input "561703"
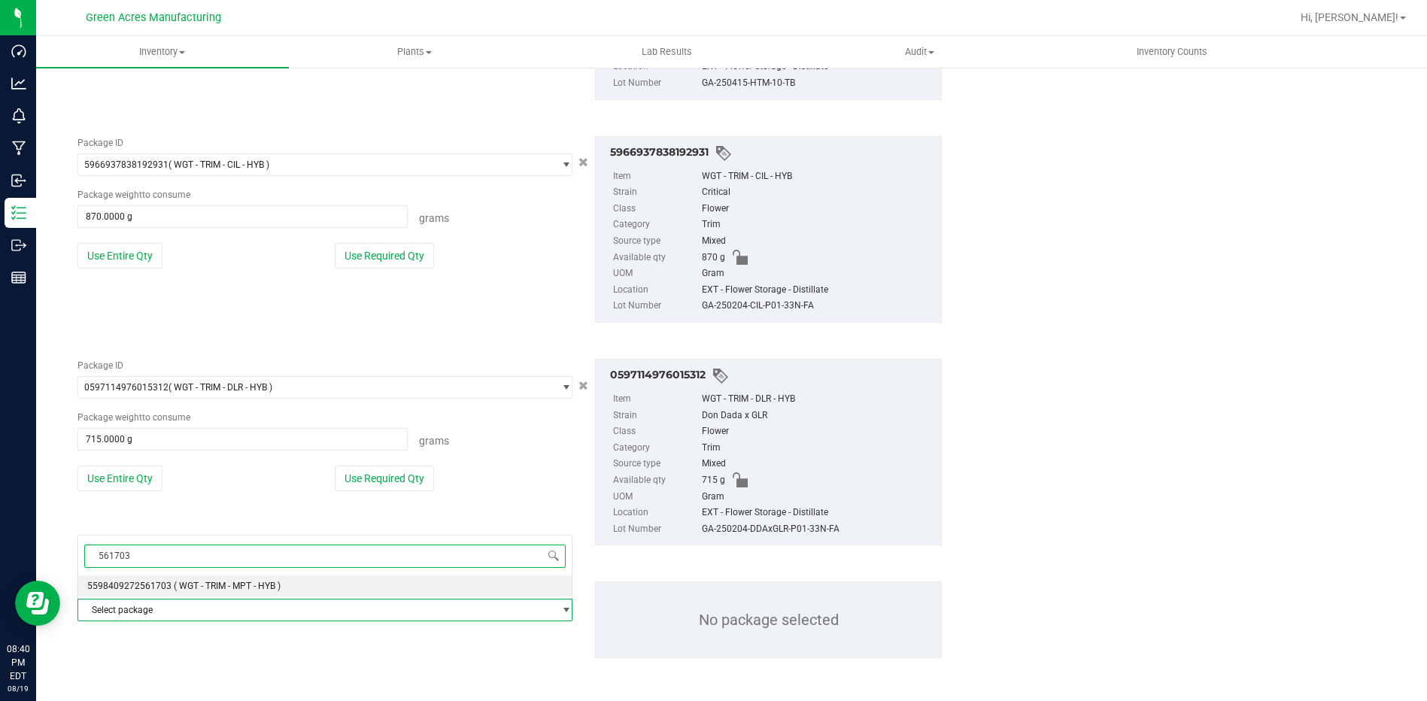
click at [206, 588] on span "( WGT - TRIM - MPT - HYB )" at bounding box center [227, 586] width 107 height 11
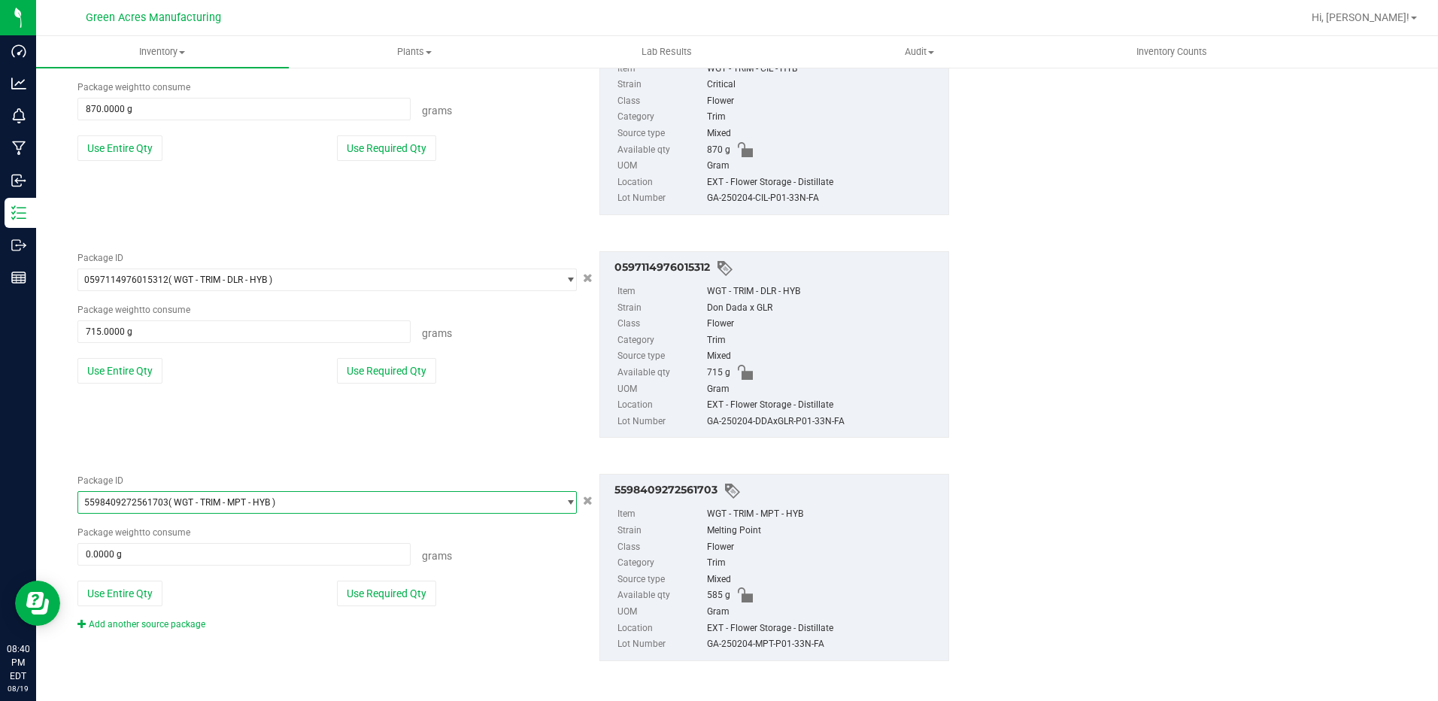
scroll to position [2382, 0]
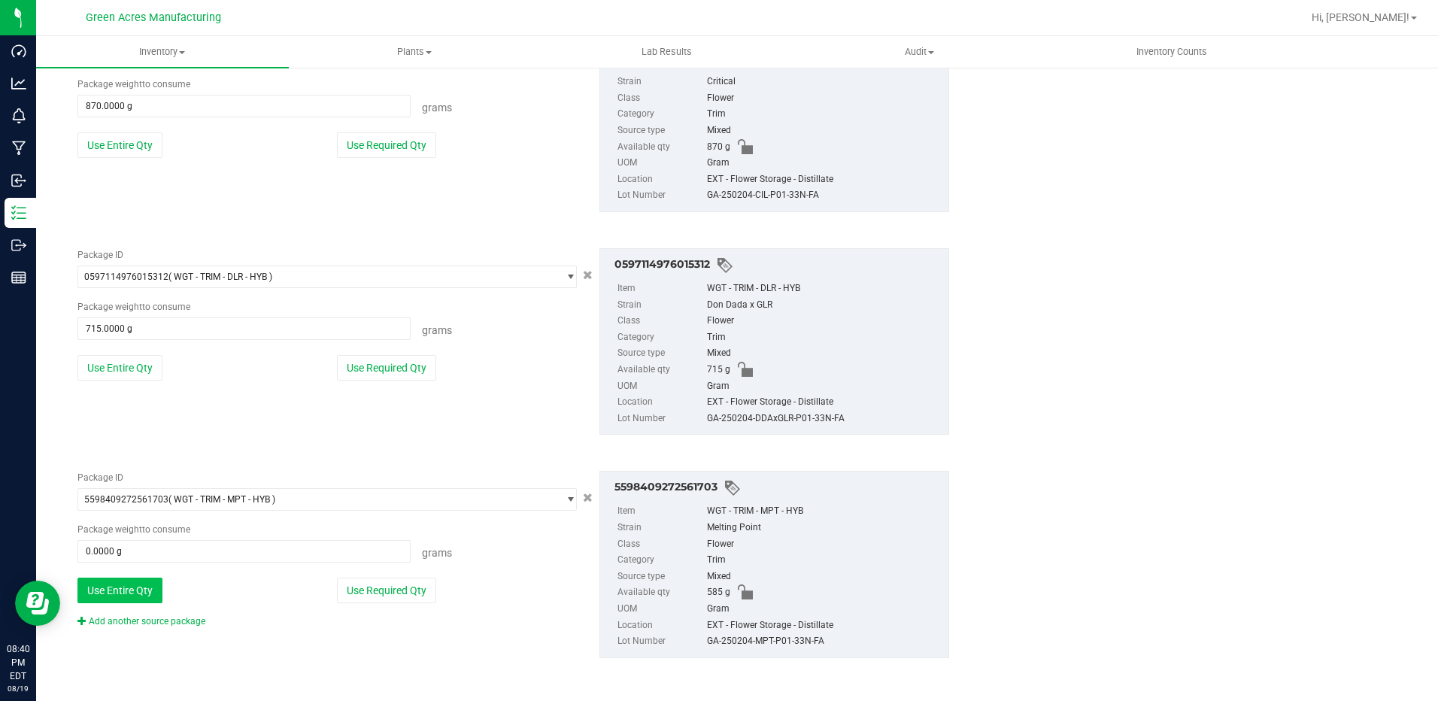
click at [123, 598] on button "Use Entire Qty" at bounding box center [119, 591] width 85 height 26
type input "585.0000 g"
click at [144, 618] on link "Add another source package" at bounding box center [141, 621] width 128 height 11
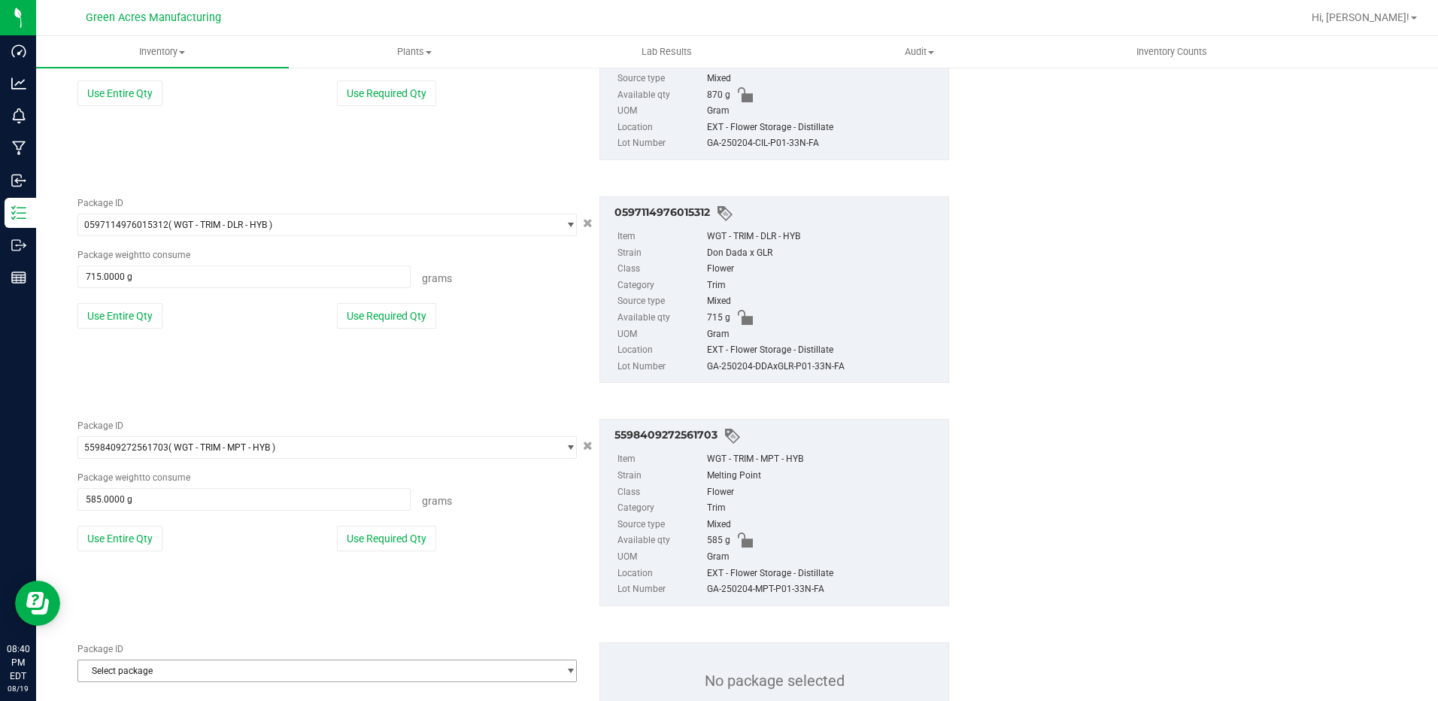
scroll to position [2495, 0]
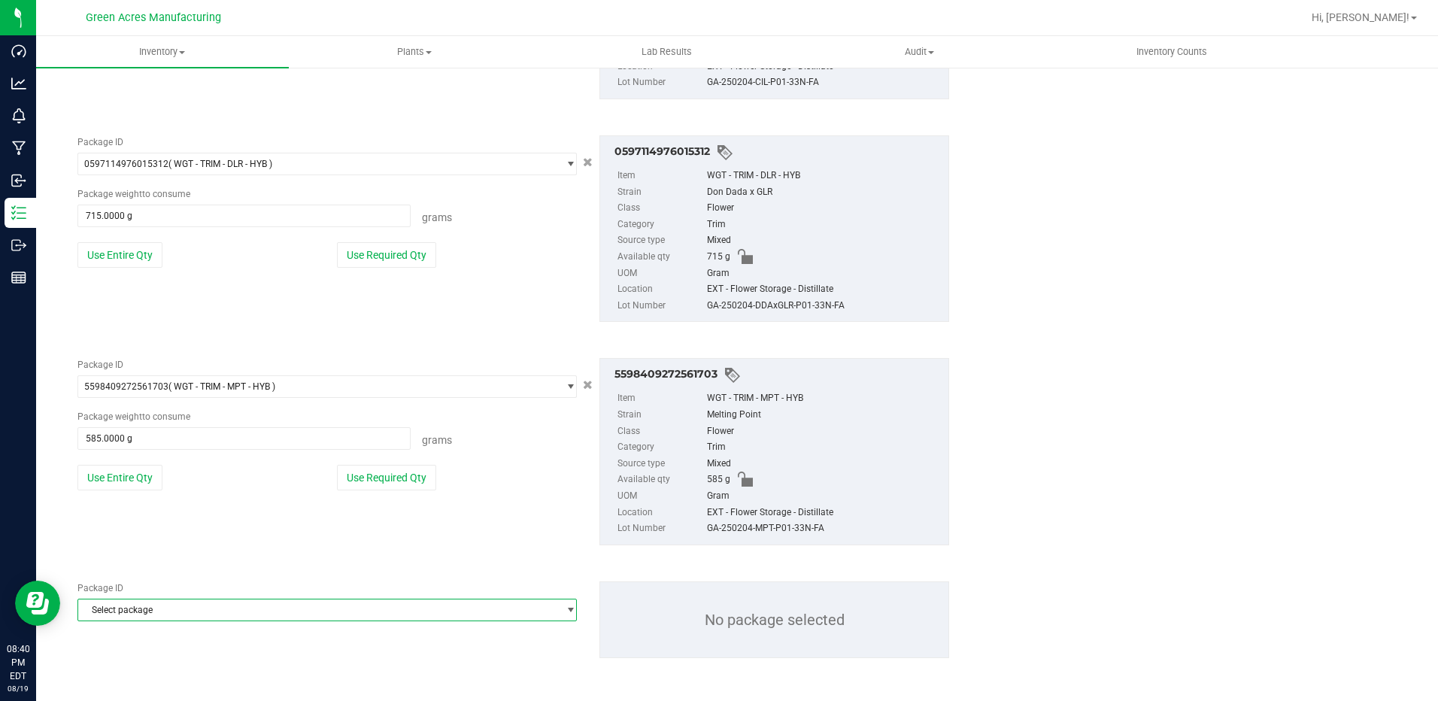
click at [181, 614] on span "Select package" at bounding box center [317, 610] width 479 height 21
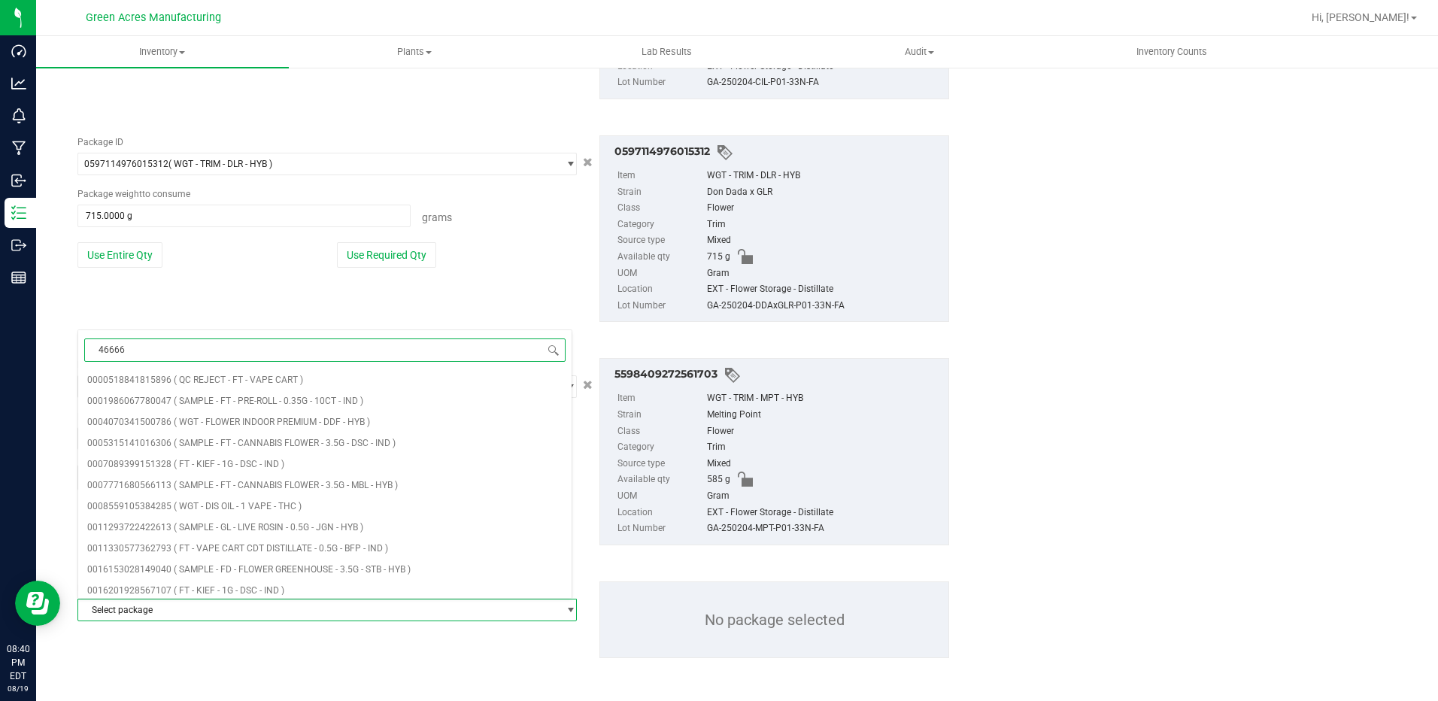
type input "466668"
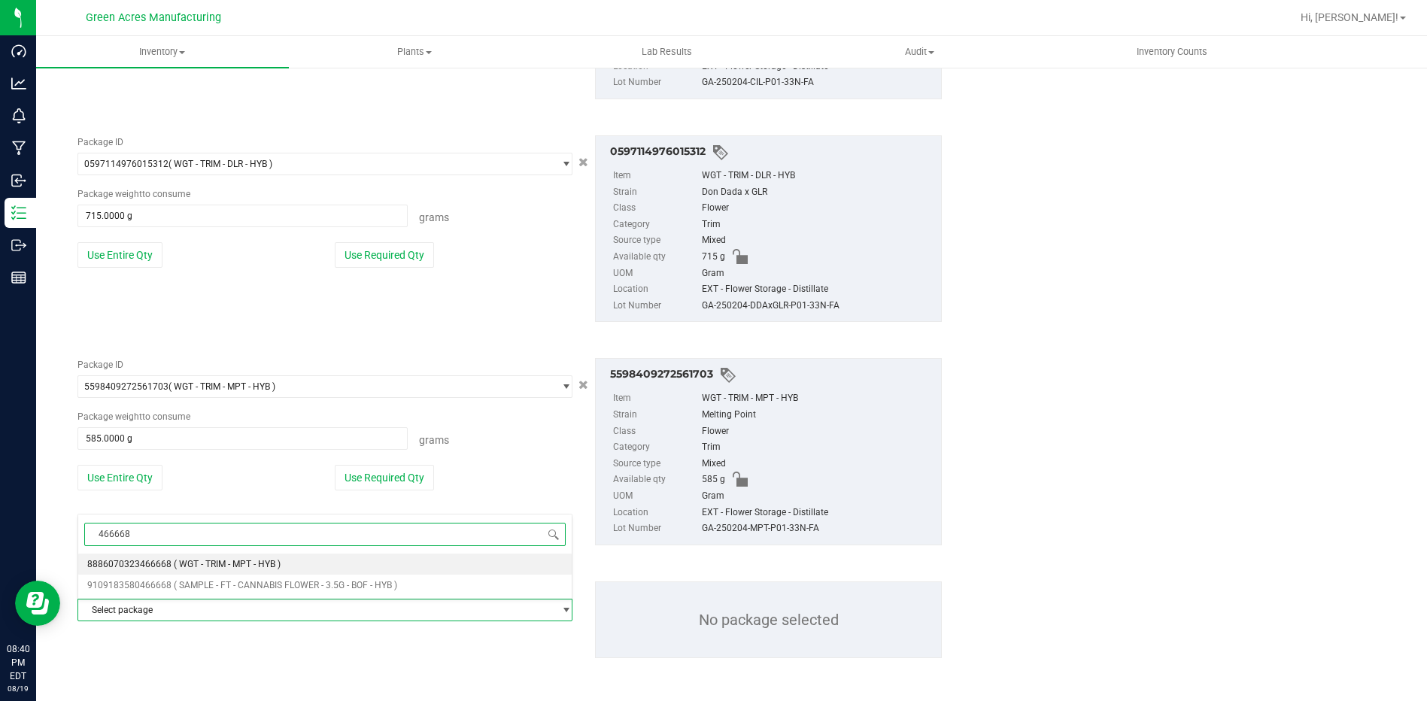
click at [199, 563] on span "( WGT - TRIM - MPT - HYB )" at bounding box center [227, 564] width 107 height 11
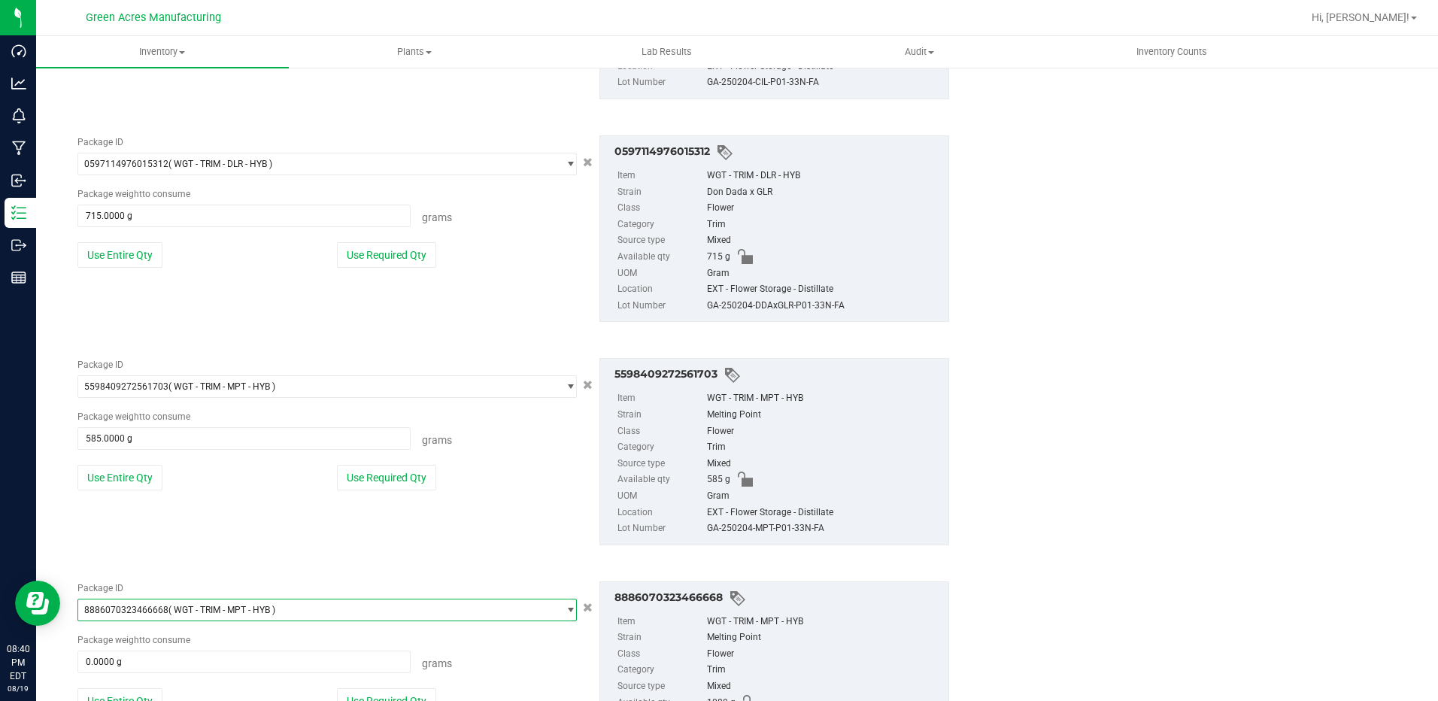
scroll to position [2605, 0]
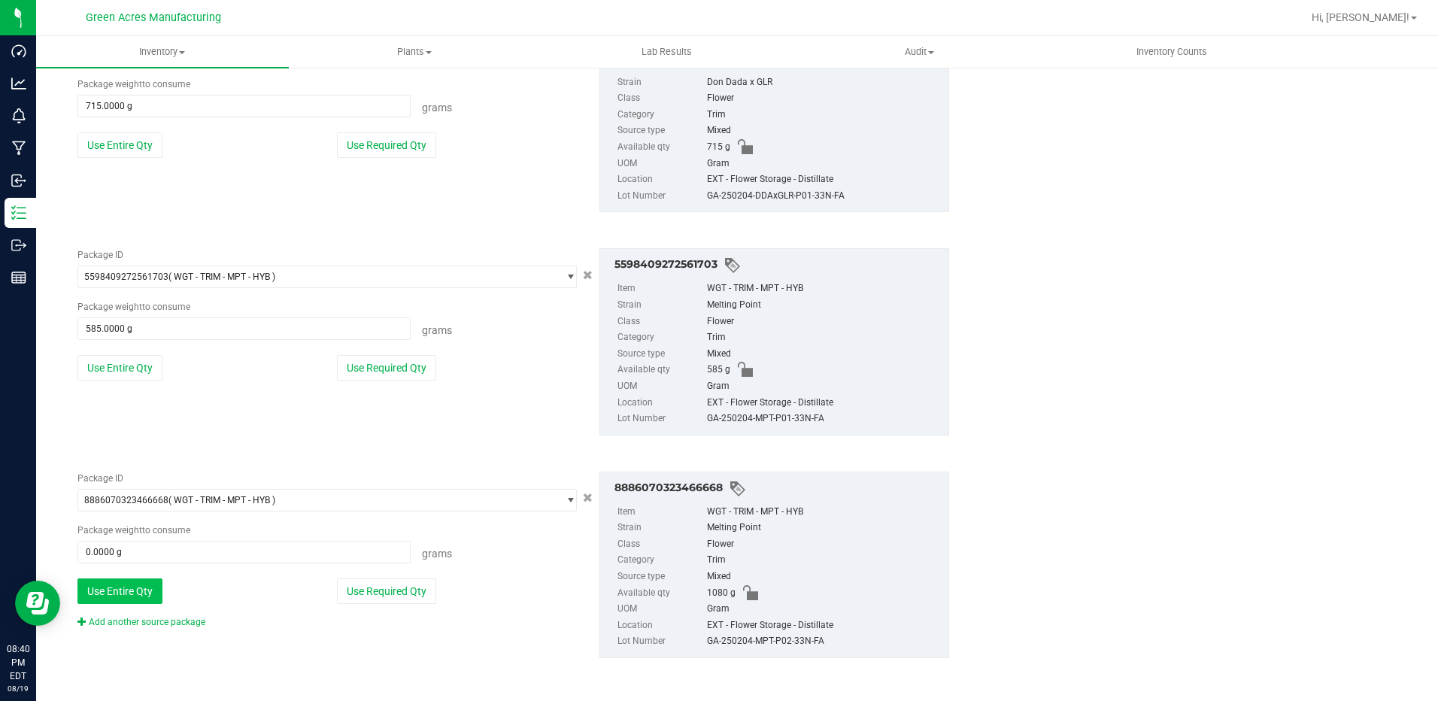
click at [144, 594] on button "Use Entire Qty" at bounding box center [119, 592] width 85 height 26
type input "1080.0000 g"
click at [175, 618] on link "Add another source package" at bounding box center [141, 622] width 128 height 11
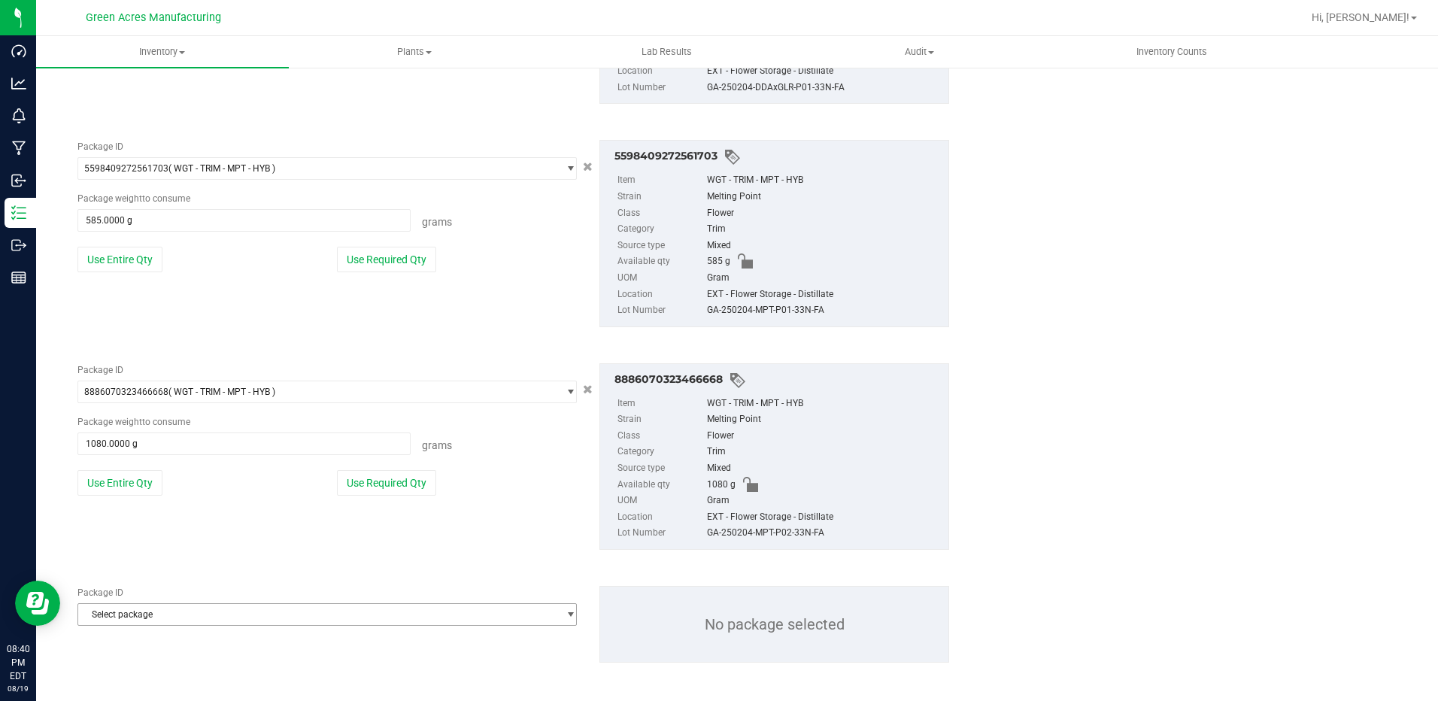
scroll to position [2717, 0]
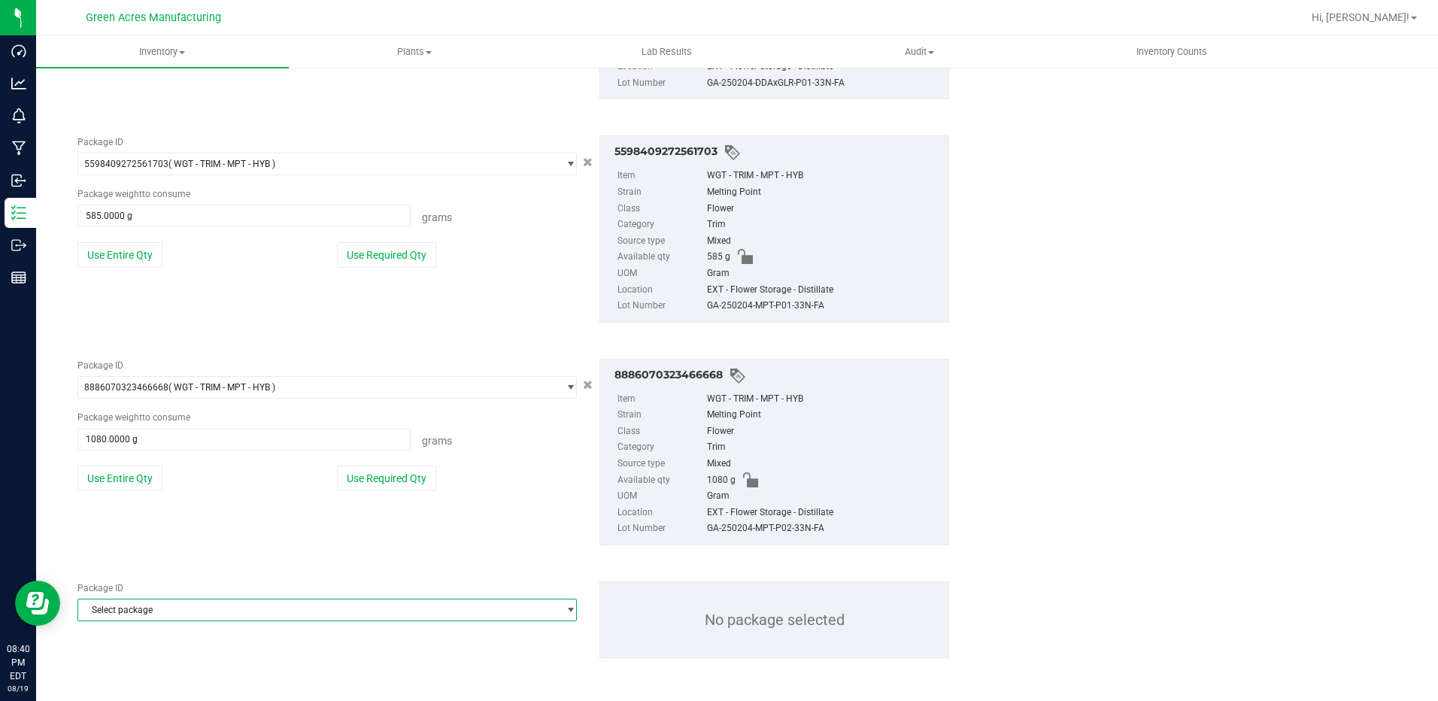
click at [221, 611] on span "Select package" at bounding box center [317, 610] width 479 height 21
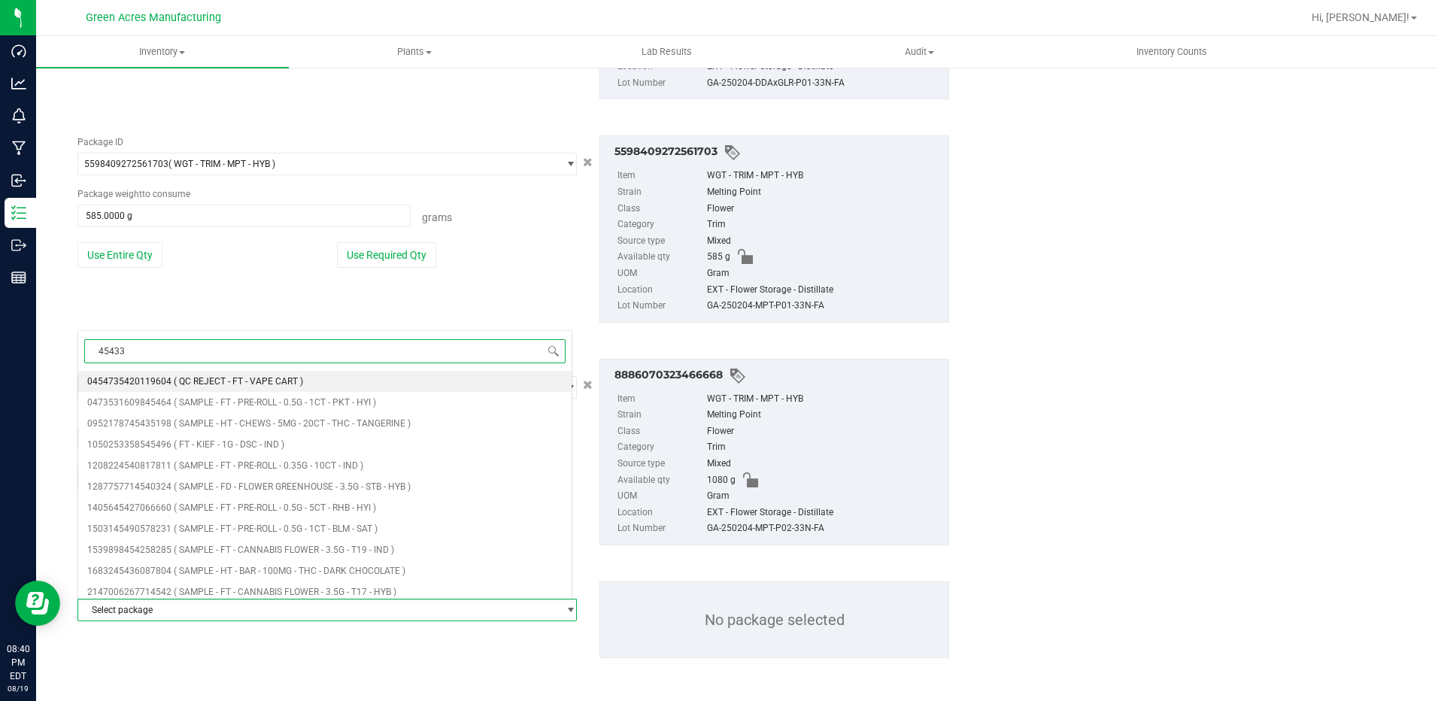
type input "454337"
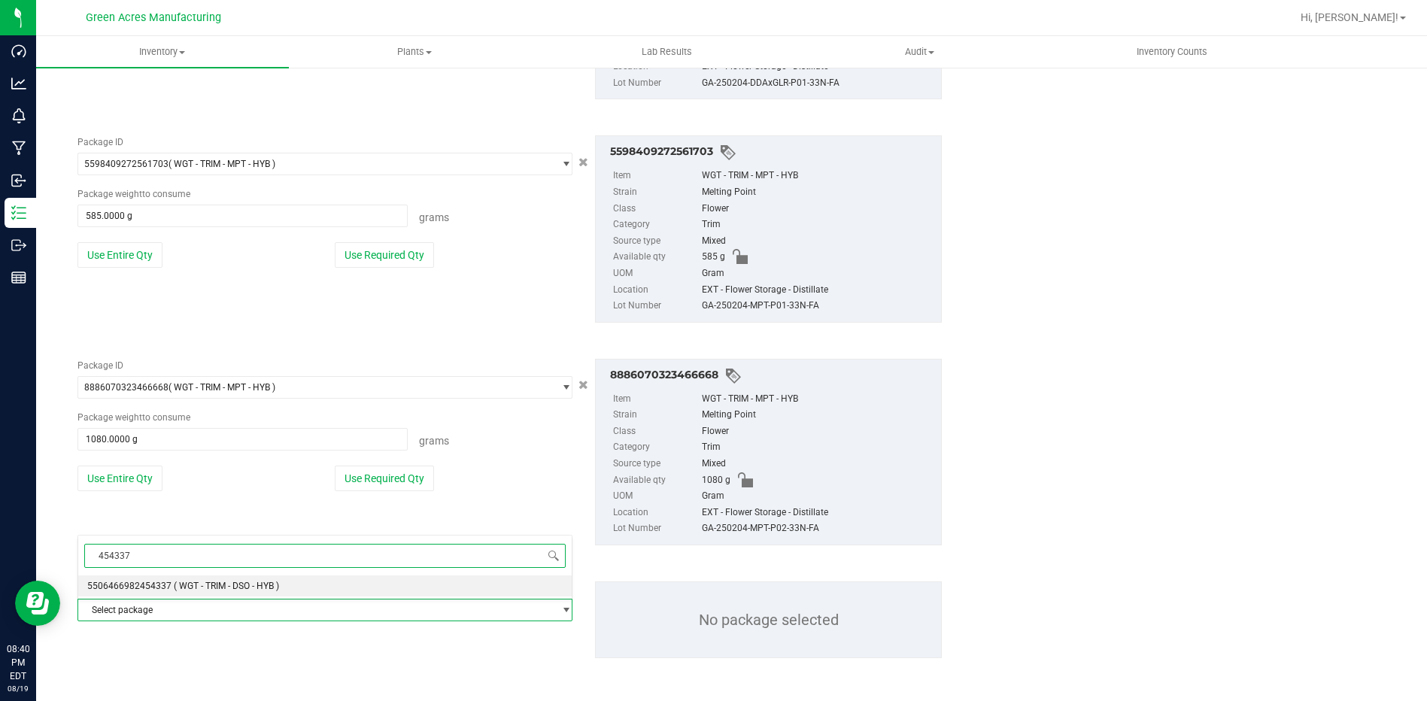
click at [217, 585] on span "( WGT - TRIM - DSO - HYB )" at bounding box center [226, 586] width 105 height 11
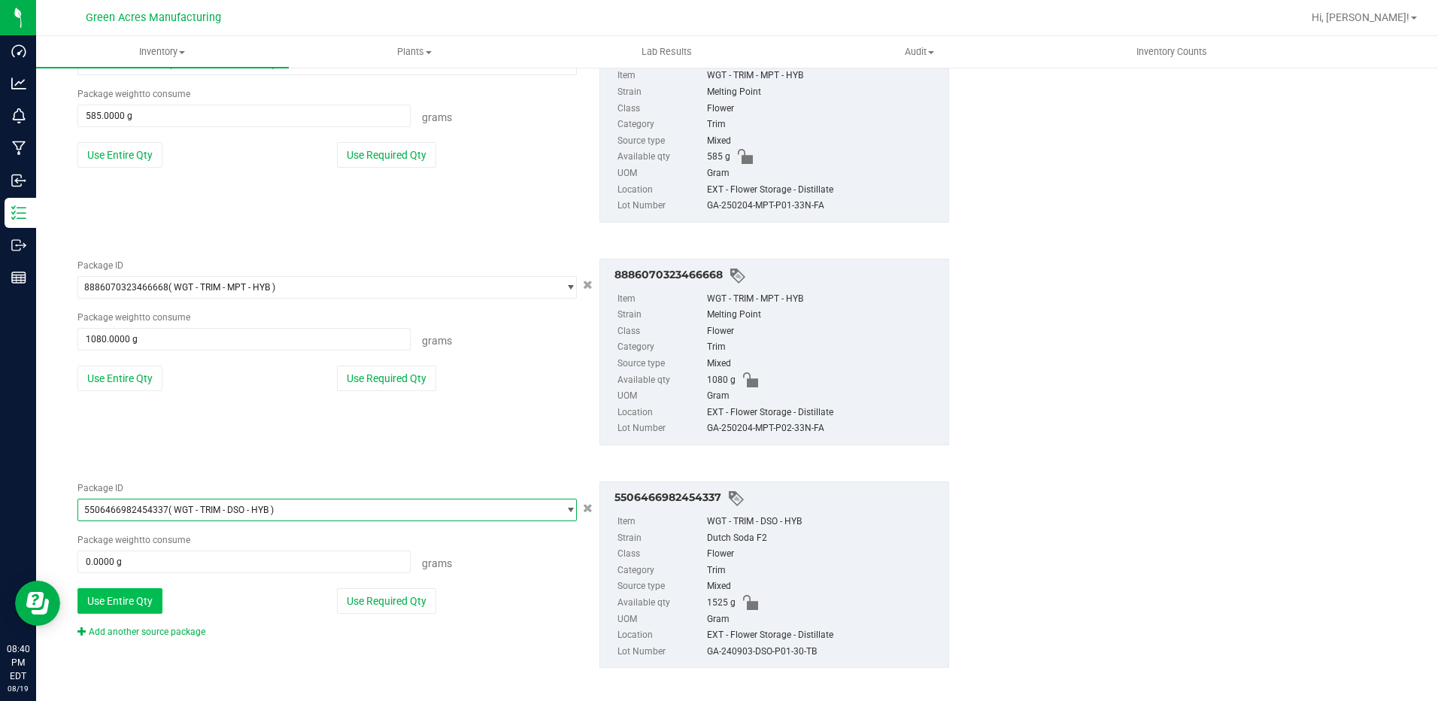
scroll to position [2827, 0]
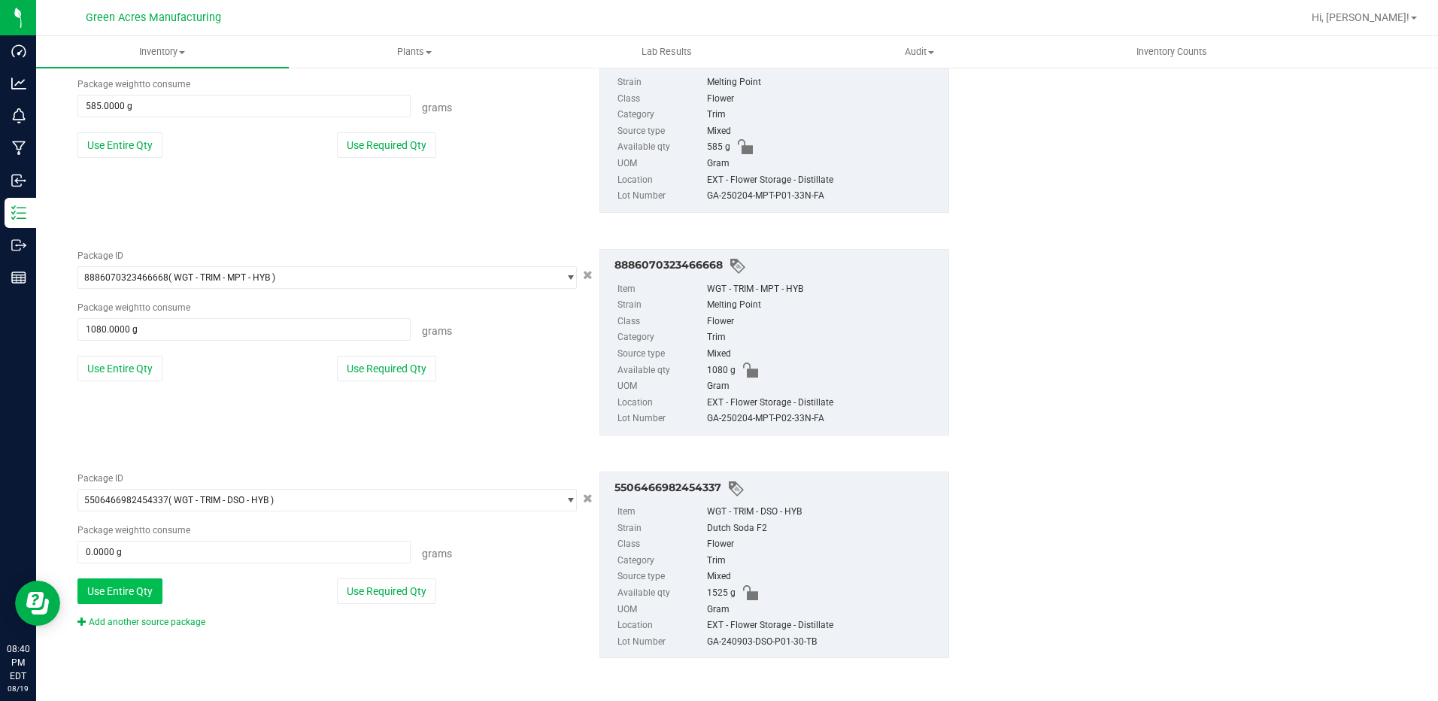
click at [122, 596] on button "Use Entire Qty" at bounding box center [119, 592] width 85 height 26
type input "1525.0000 g"
click at [150, 624] on link "Add another source package" at bounding box center [141, 622] width 128 height 11
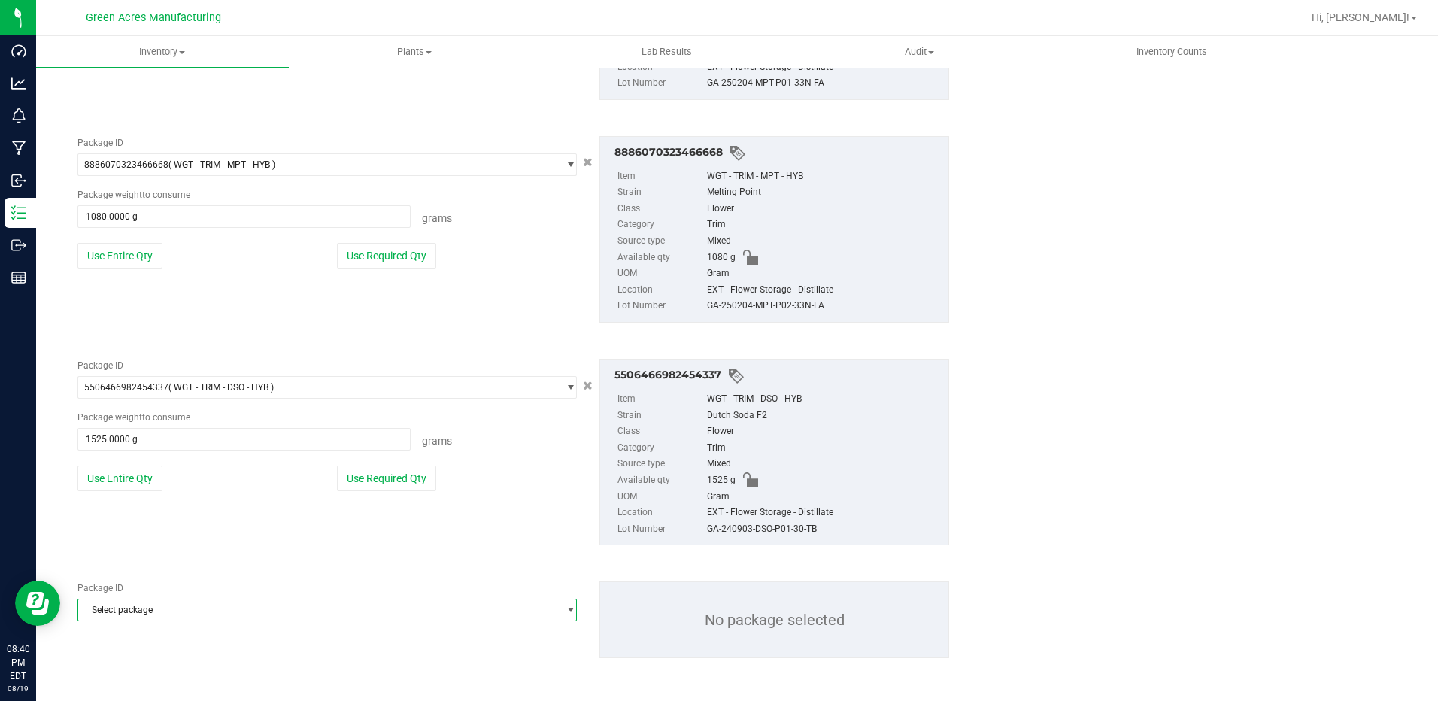
click at [257, 612] on span "Select package" at bounding box center [317, 610] width 479 height 21
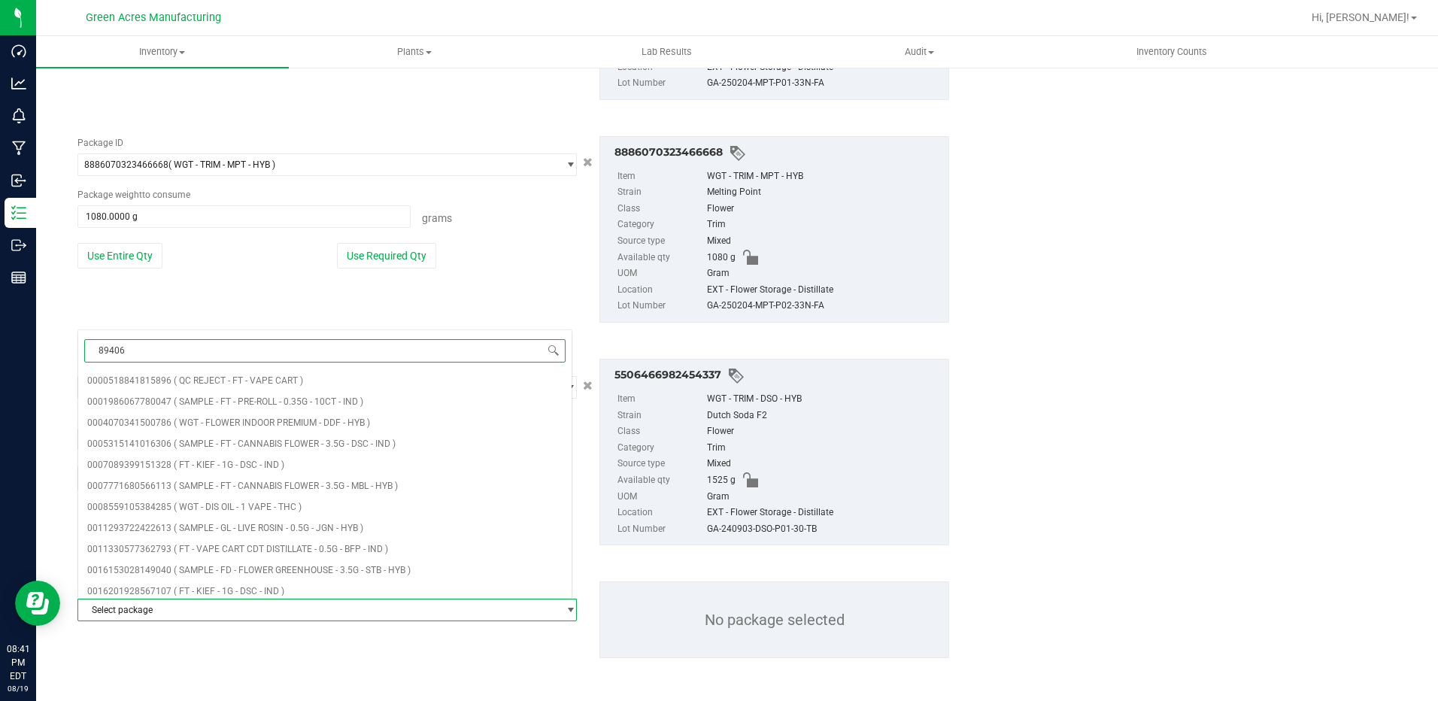
type input "894068"
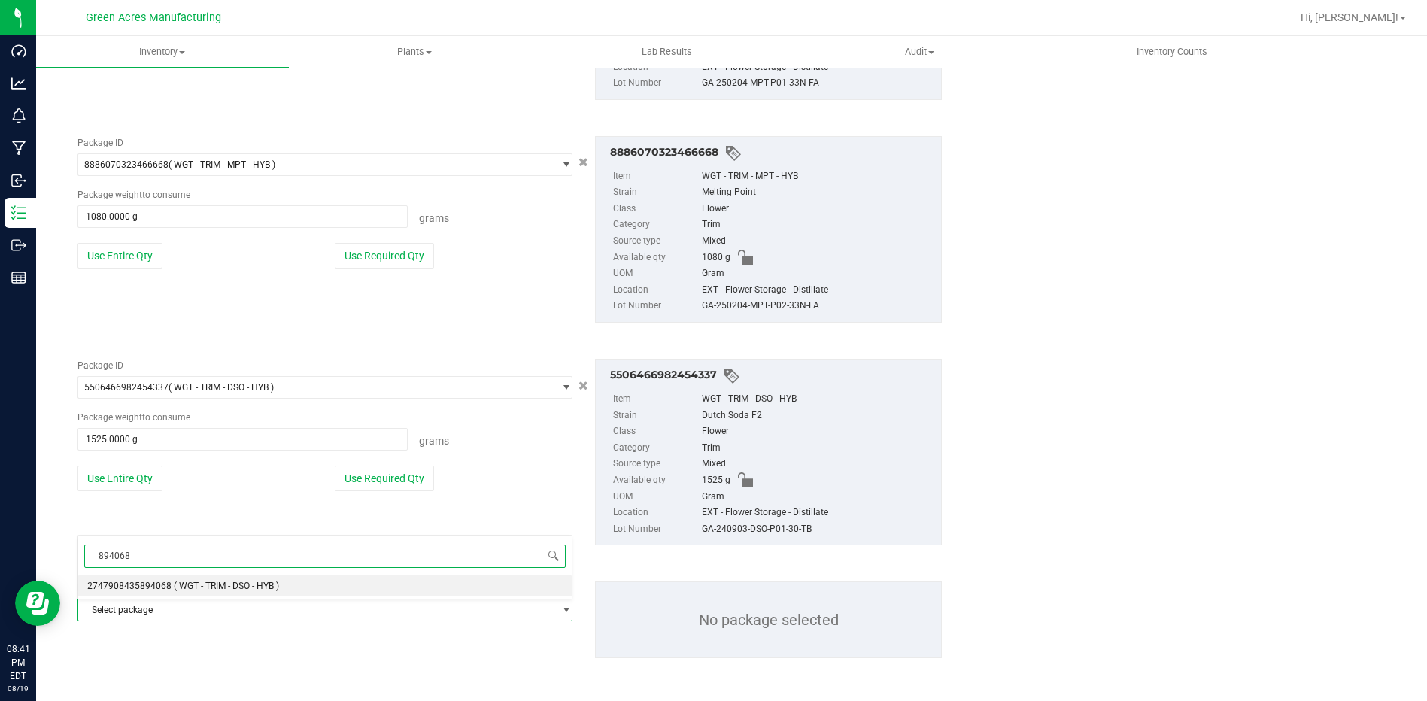
click at [238, 585] on span "( WGT - TRIM - DSO - HYB )" at bounding box center [226, 586] width 105 height 11
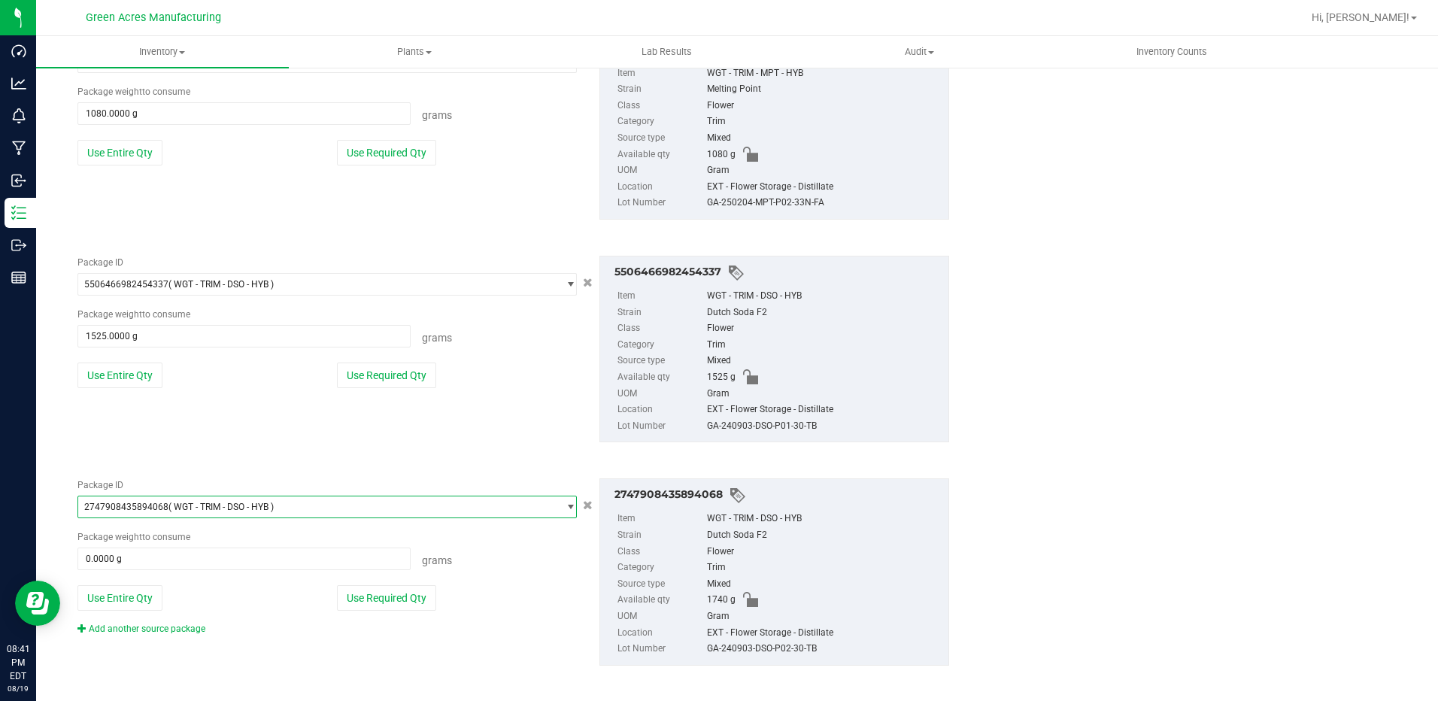
scroll to position [3051, 0]
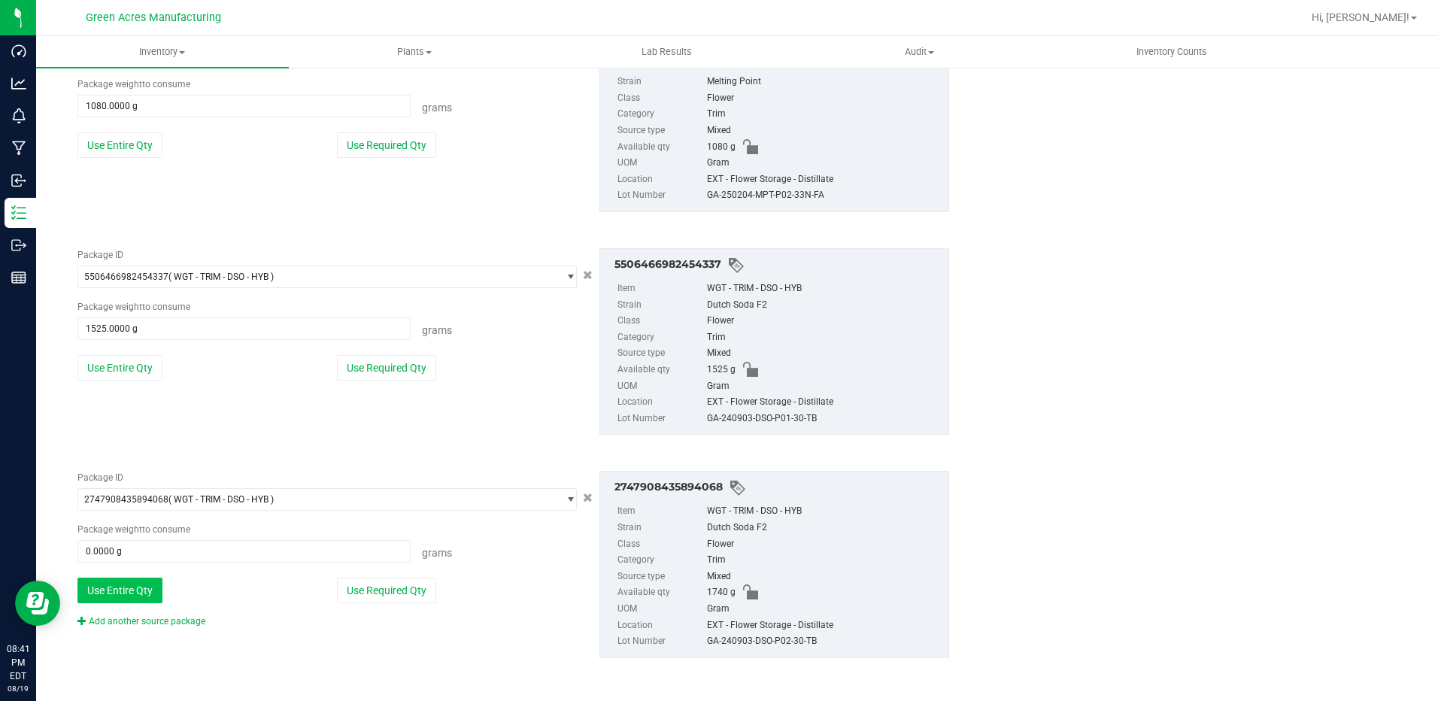
click at [134, 593] on button "Use Entire Qty" at bounding box center [119, 591] width 85 height 26
type input "1740.0000 g"
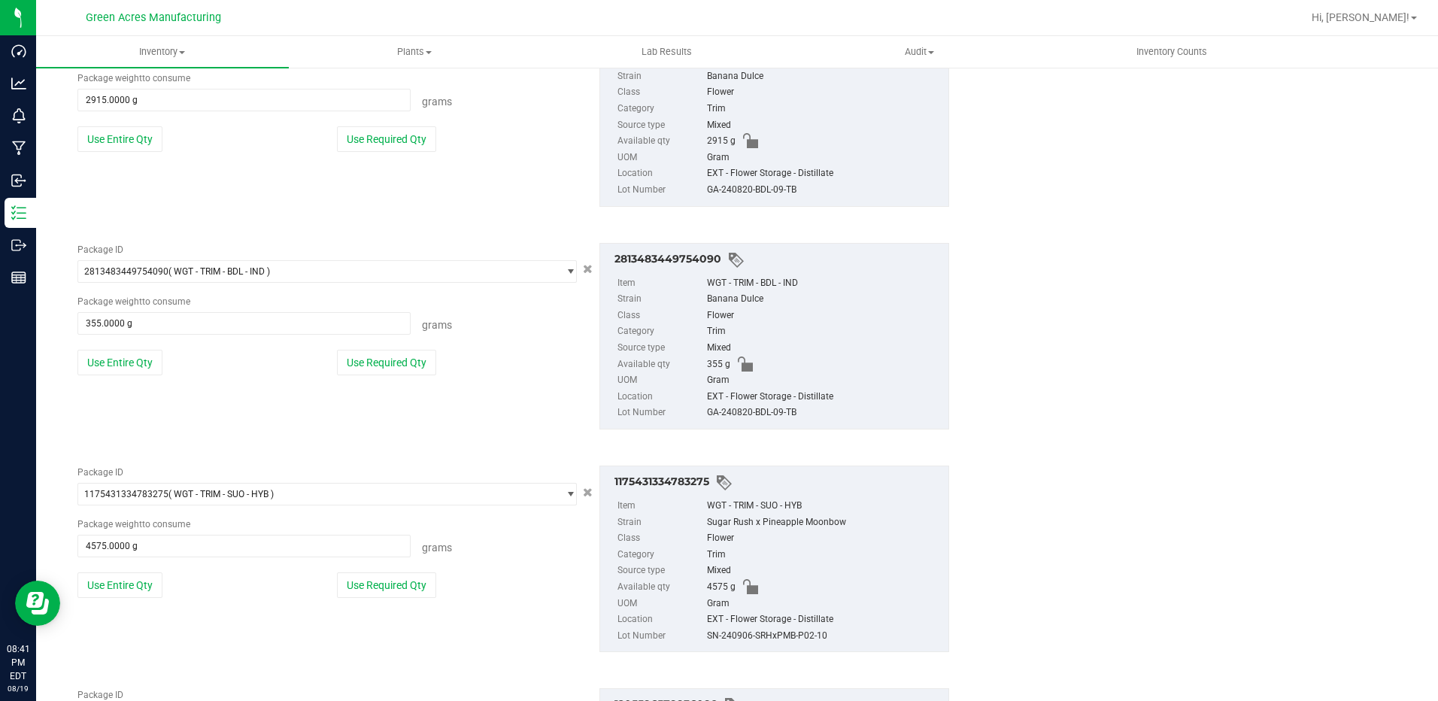
scroll to position [0, 0]
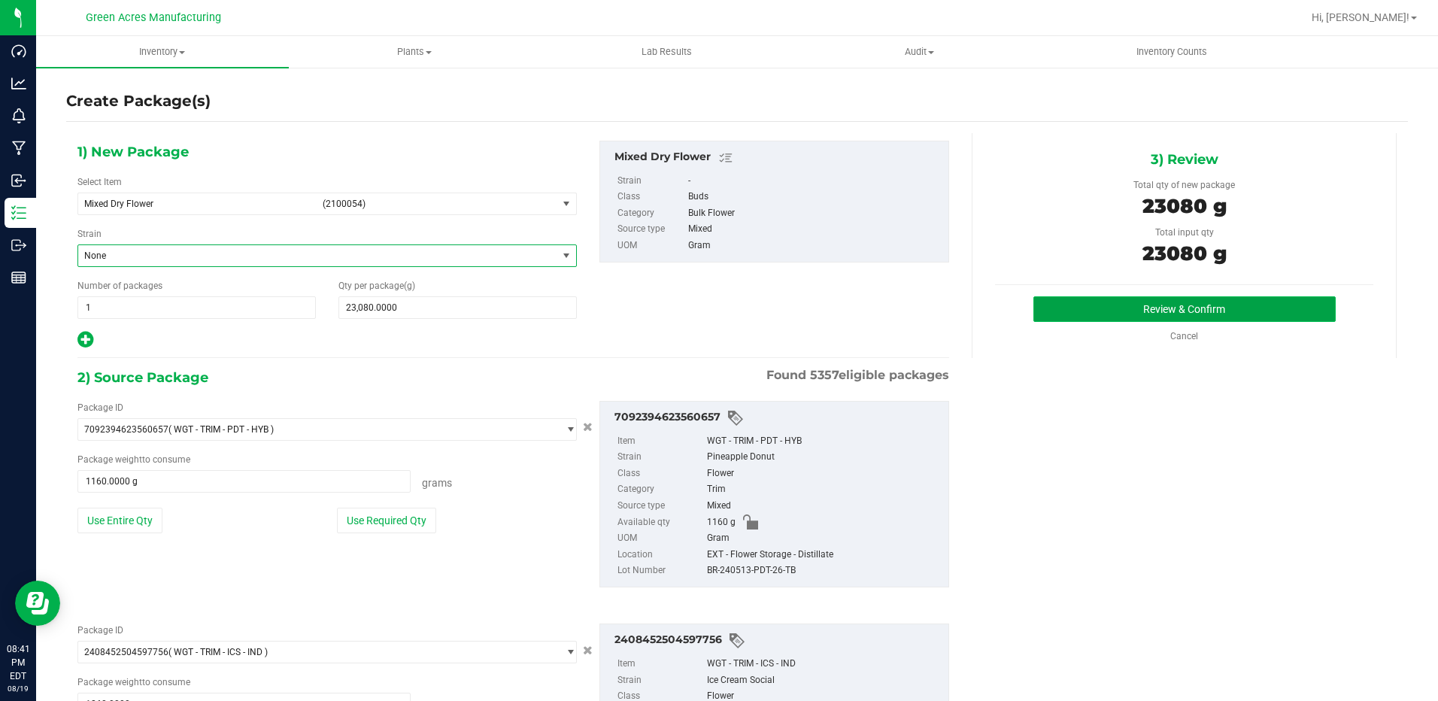
click at [1207, 310] on button "Review & Confirm" at bounding box center [1185, 309] width 302 height 26
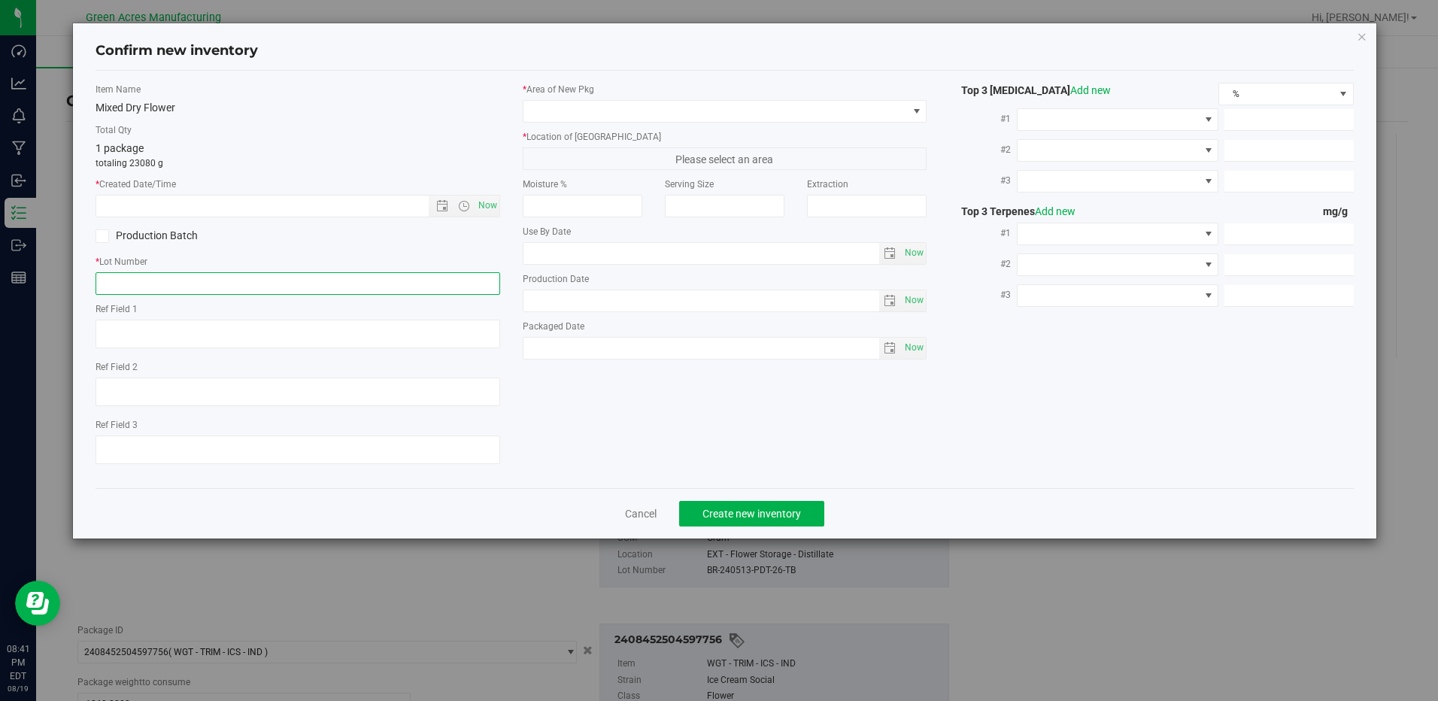
click at [320, 284] on input "text" at bounding box center [298, 283] width 404 height 23
click at [144, 283] on input "MIXEDDRY-08192025" at bounding box center [298, 283] width 404 height 23
type input "MIXEDDRYRHN-08192025"
click at [493, 202] on span "Now" at bounding box center [488, 206] width 26 height 22
type input "[DATE] 8:41 PM"
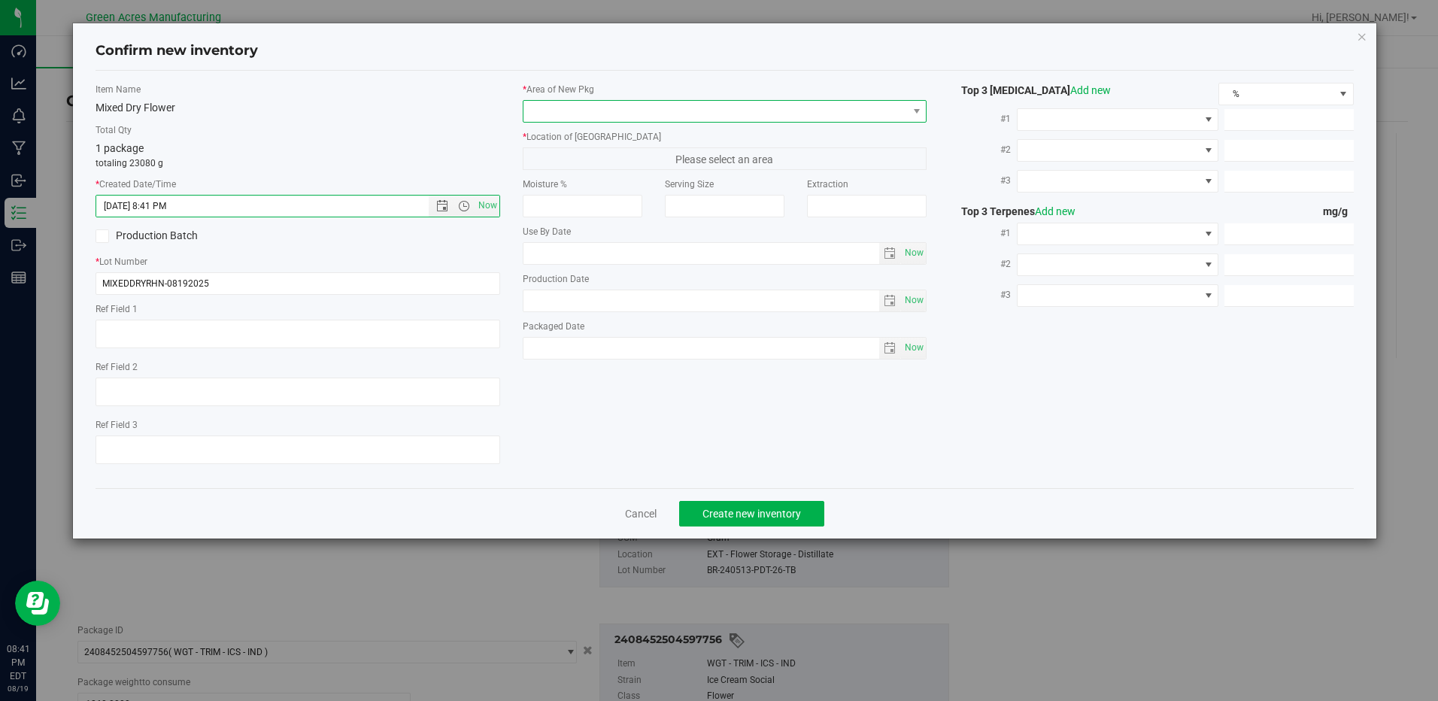
click at [863, 108] on span at bounding box center [716, 111] width 384 height 21
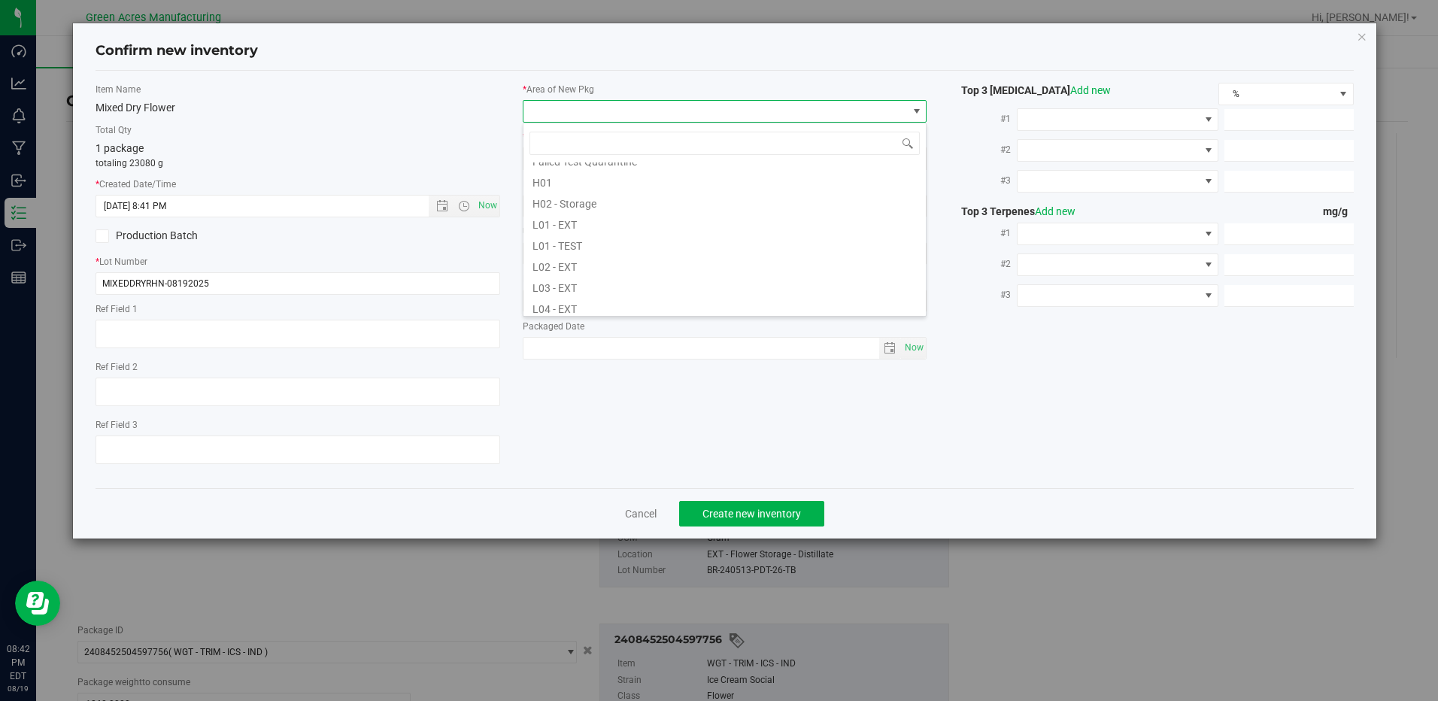
scroll to position [226, 0]
click at [667, 226] on li "L01 - EXT" at bounding box center [725, 221] width 402 height 21
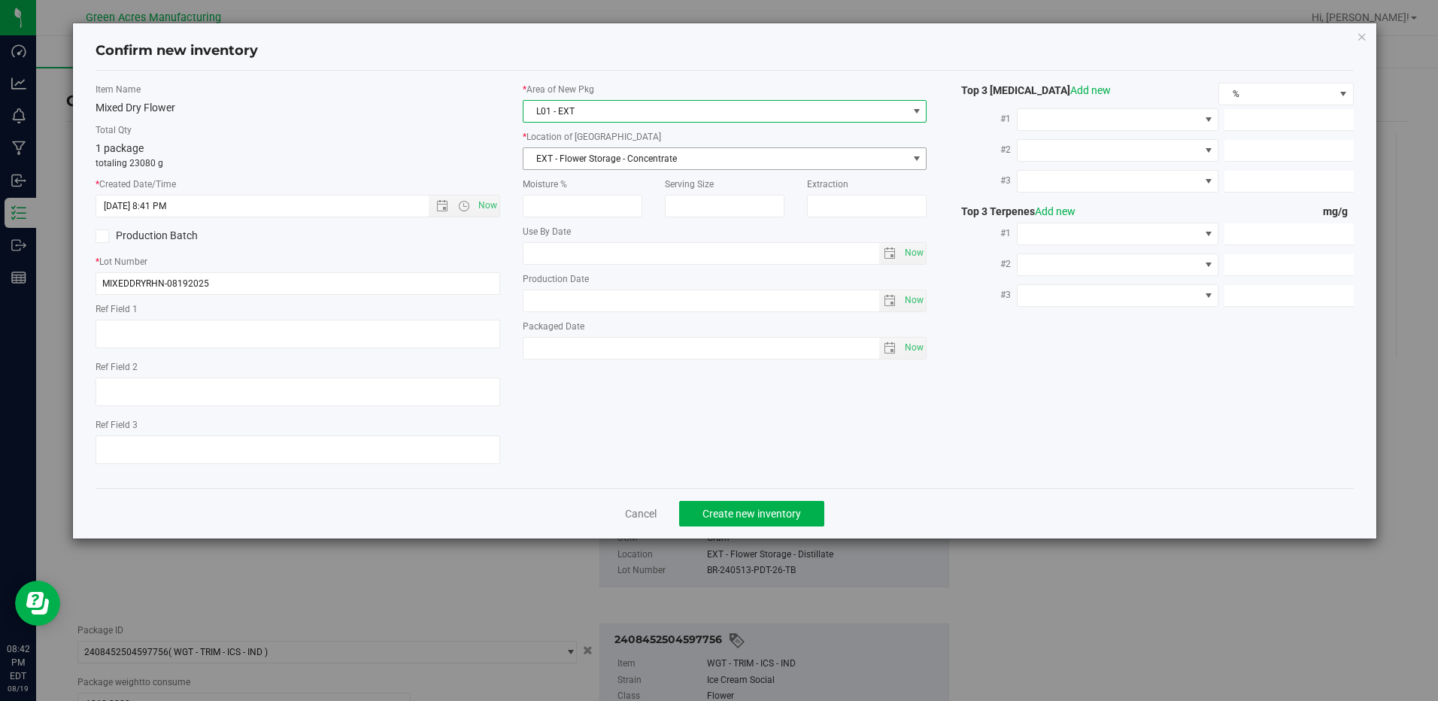
click at [913, 155] on span "select" at bounding box center [917, 159] width 12 height 12
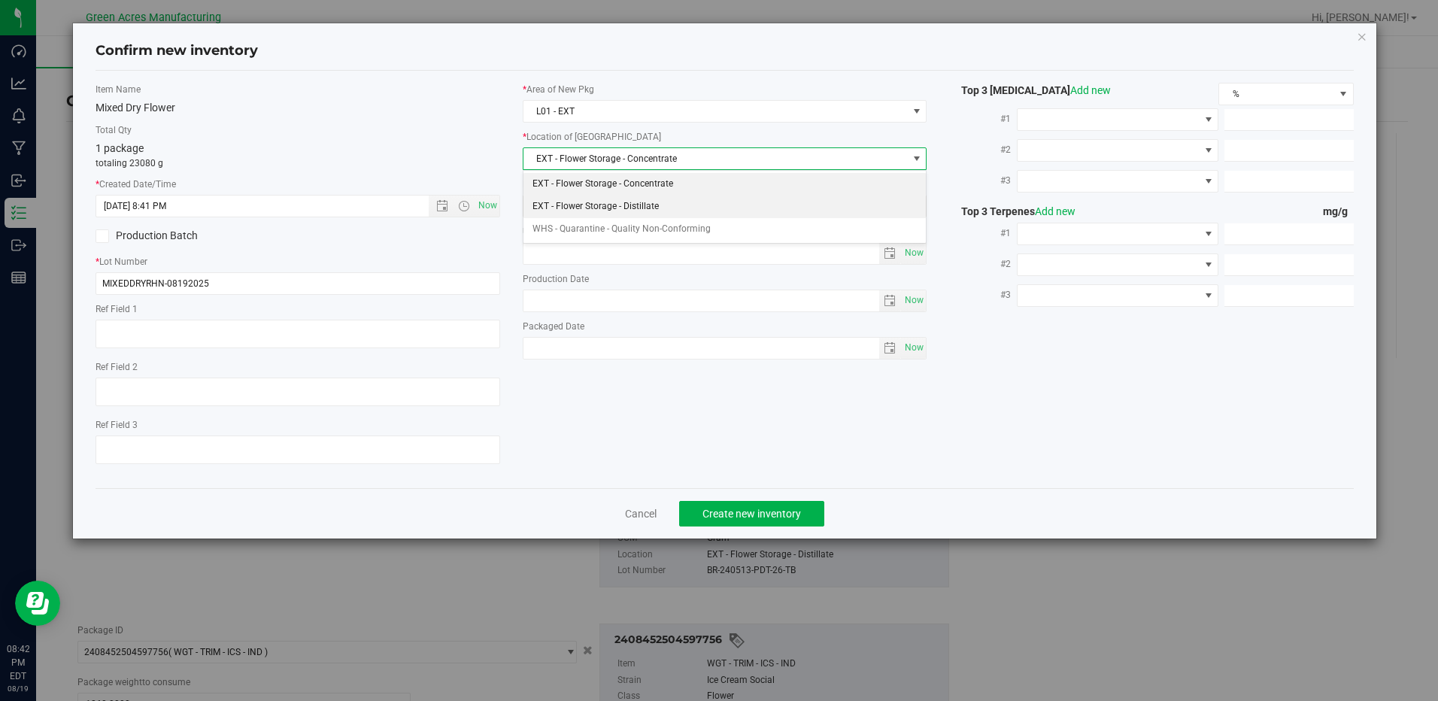
click at [618, 209] on li "EXT - Flower Storage - Distillate" at bounding box center [725, 207] width 402 height 23
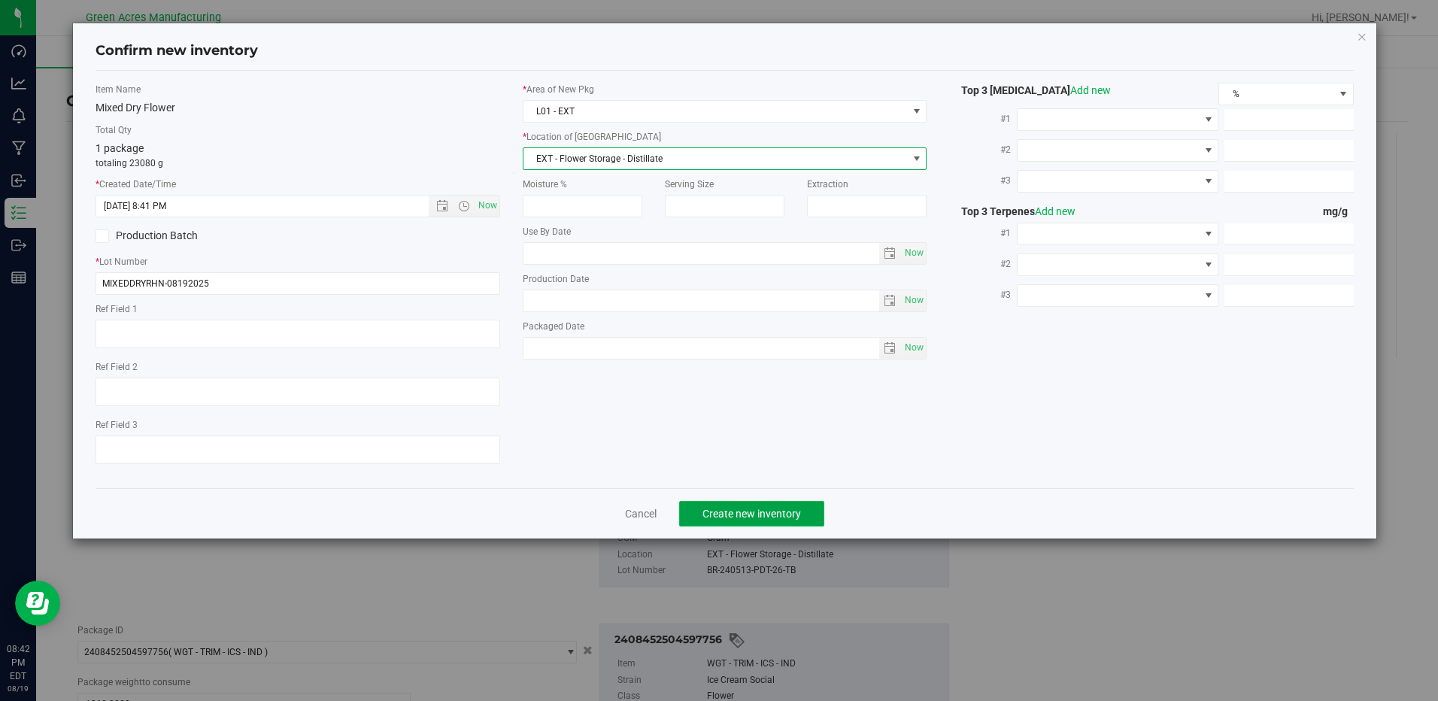
click at [728, 512] on span "Create new inventory" at bounding box center [752, 514] width 99 height 12
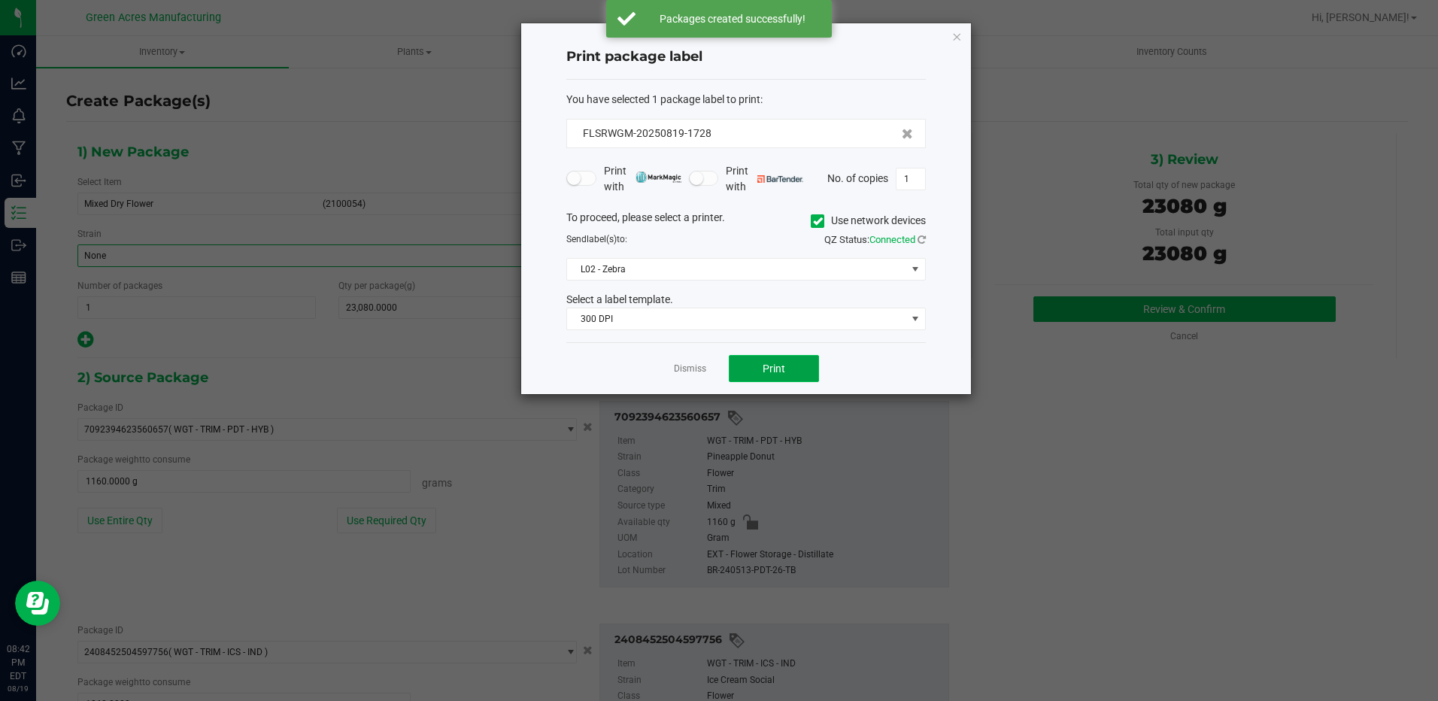
click at [787, 371] on button "Print" at bounding box center [774, 368] width 90 height 27
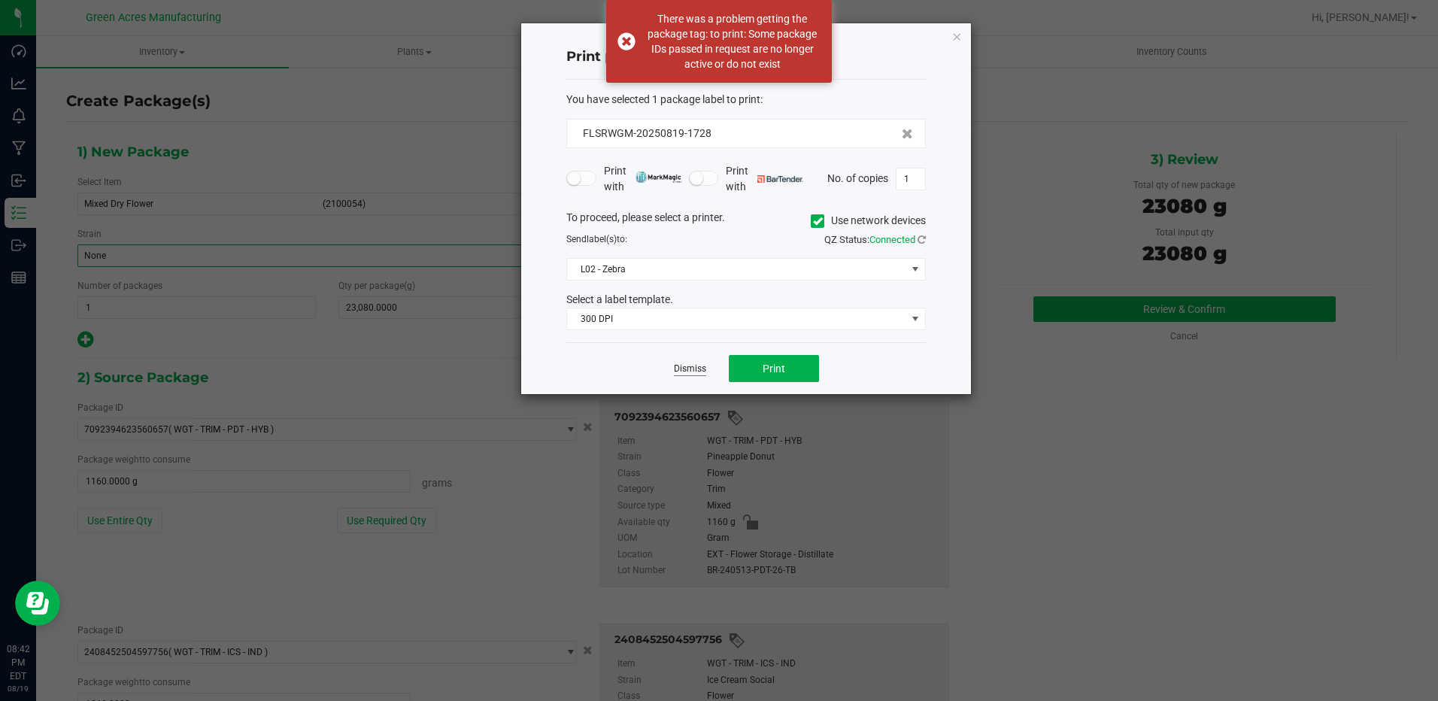
click at [694, 369] on link "Dismiss" at bounding box center [690, 369] width 32 height 13
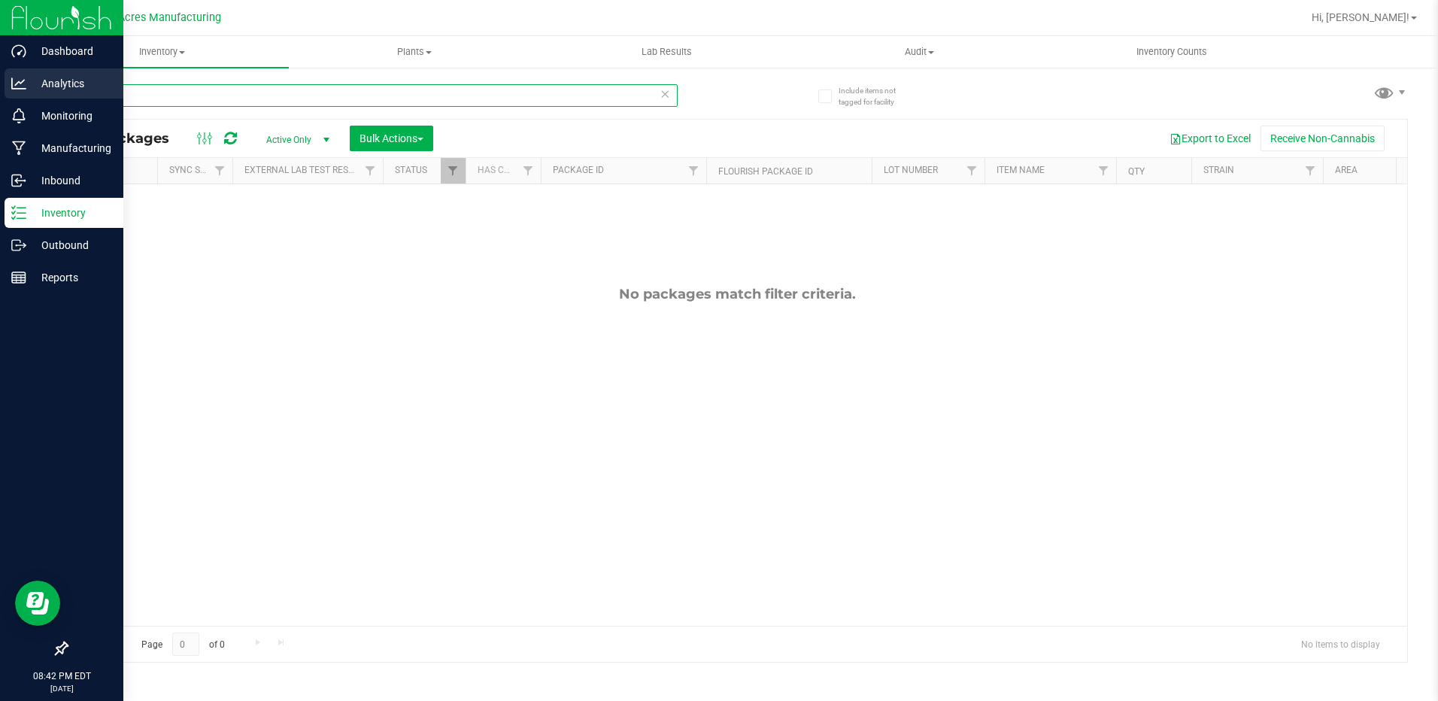
drag, startPoint x: 123, startPoint y: 96, endPoint x: 34, endPoint y: 96, distance: 88.8
click at [34, 96] on div "Dashboard Analytics Monitoring Manufacturing Inbound Inventory Outbound Reports…" at bounding box center [719, 350] width 1438 height 701
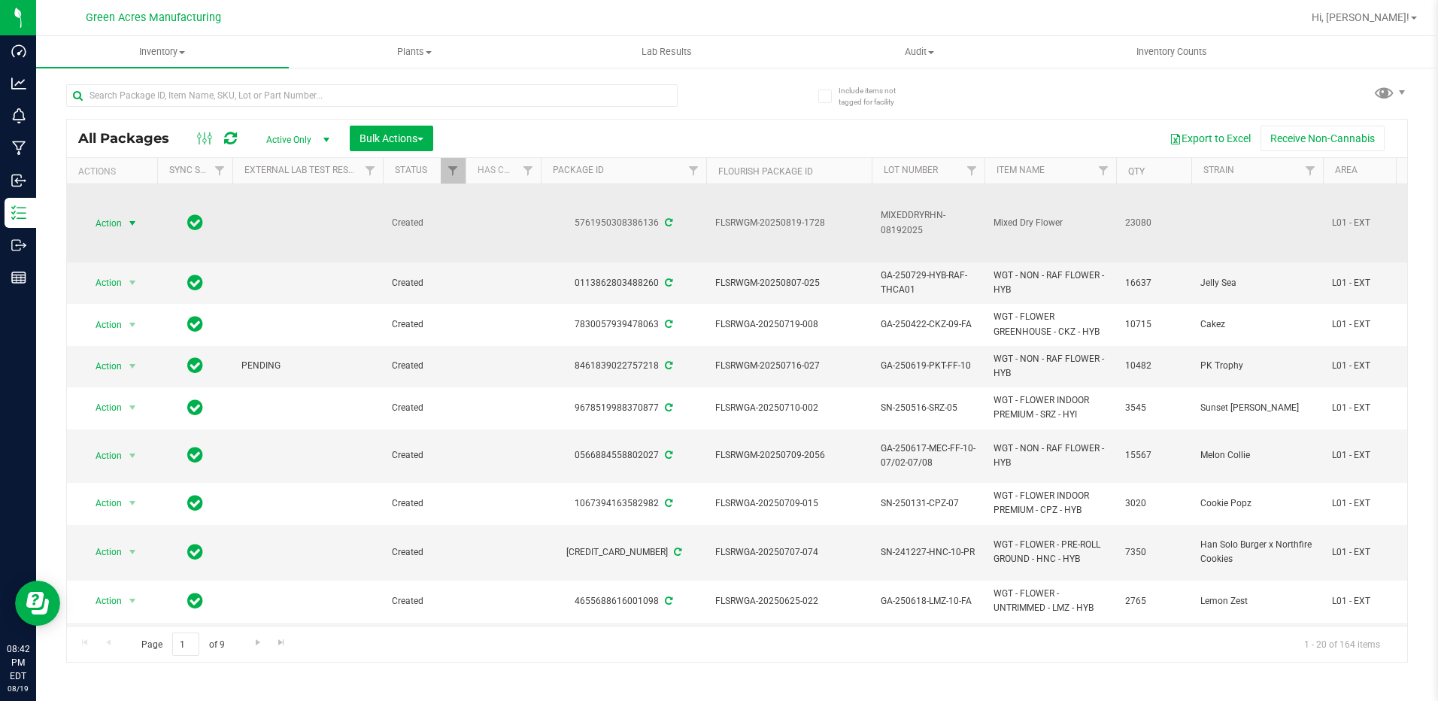
click at [129, 223] on span "select" at bounding box center [132, 223] width 12 height 12
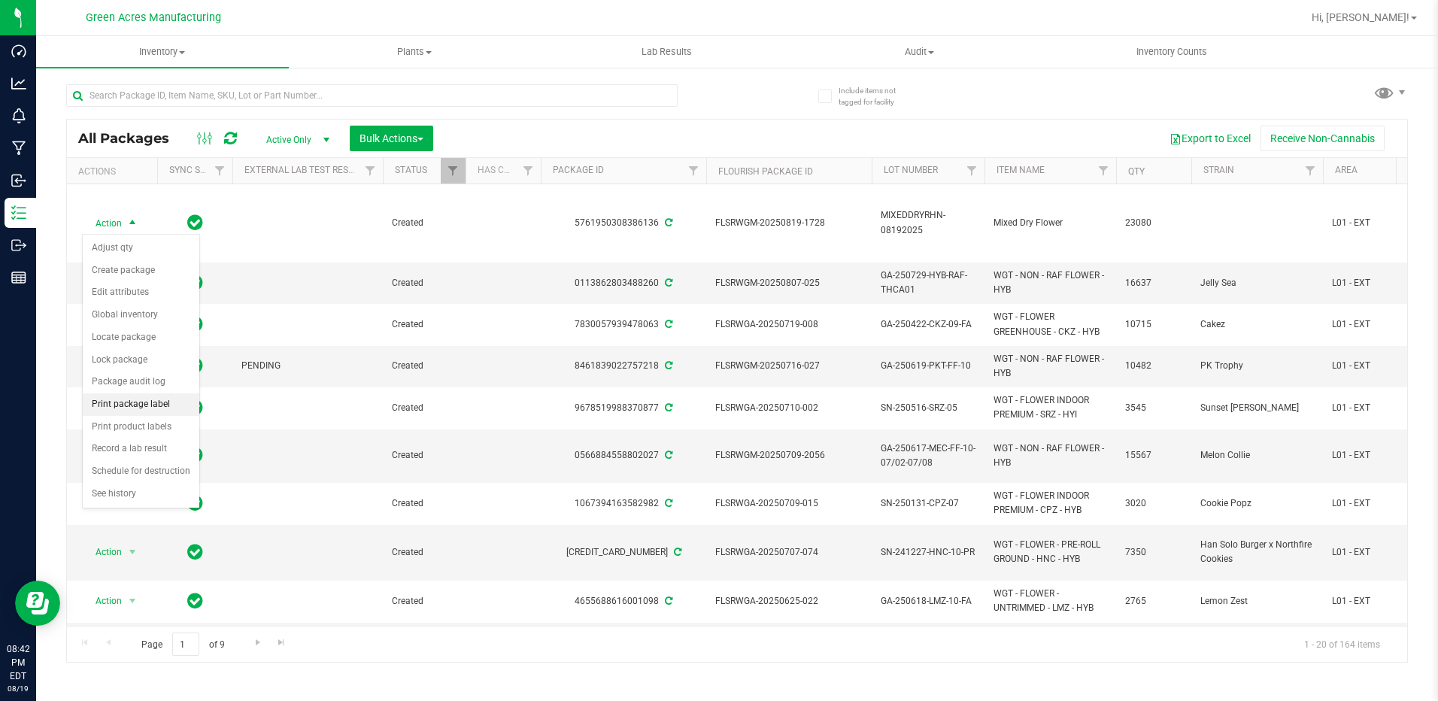
click at [139, 404] on li "Print package label" at bounding box center [141, 404] width 117 height 23
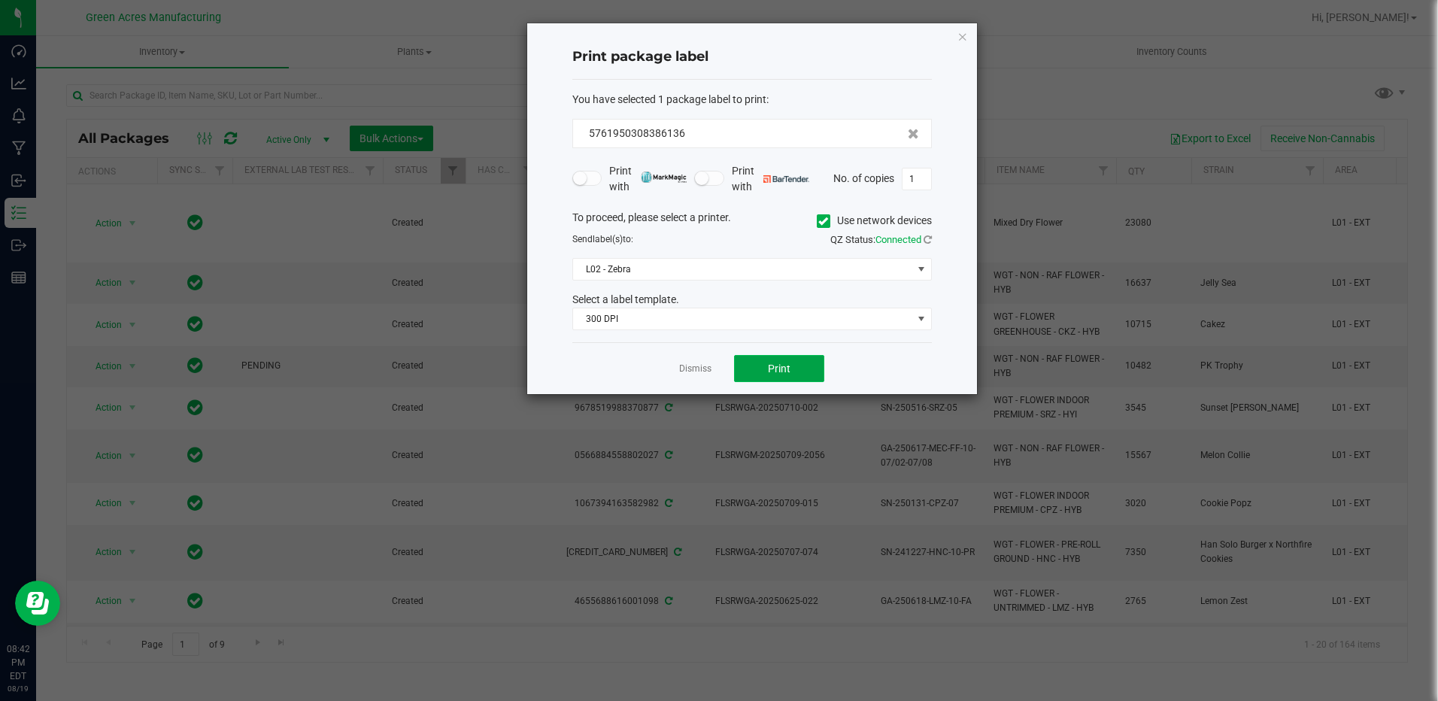
click at [770, 378] on button "Print" at bounding box center [779, 368] width 90 height 27
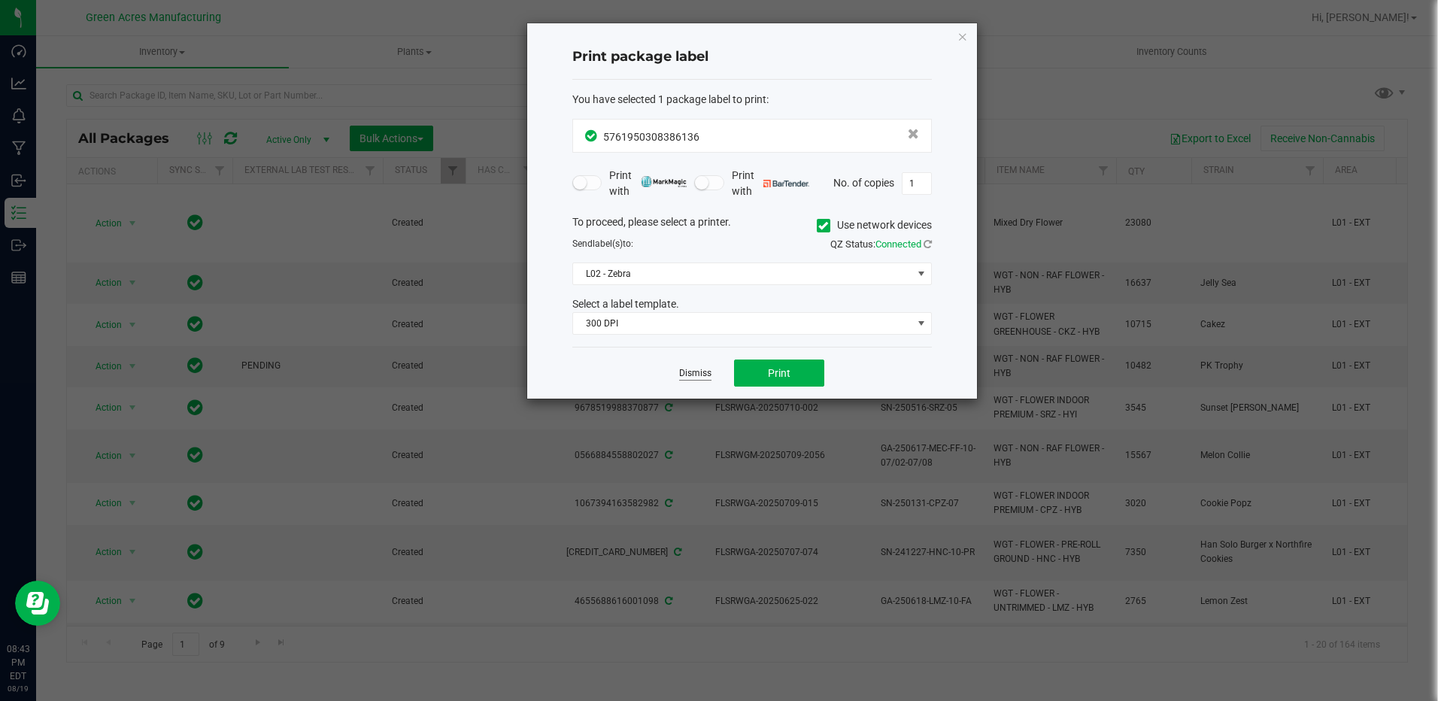
click at [697, 375] on link "Dismiss" at bounding box center [695, 373] width 32 height 13
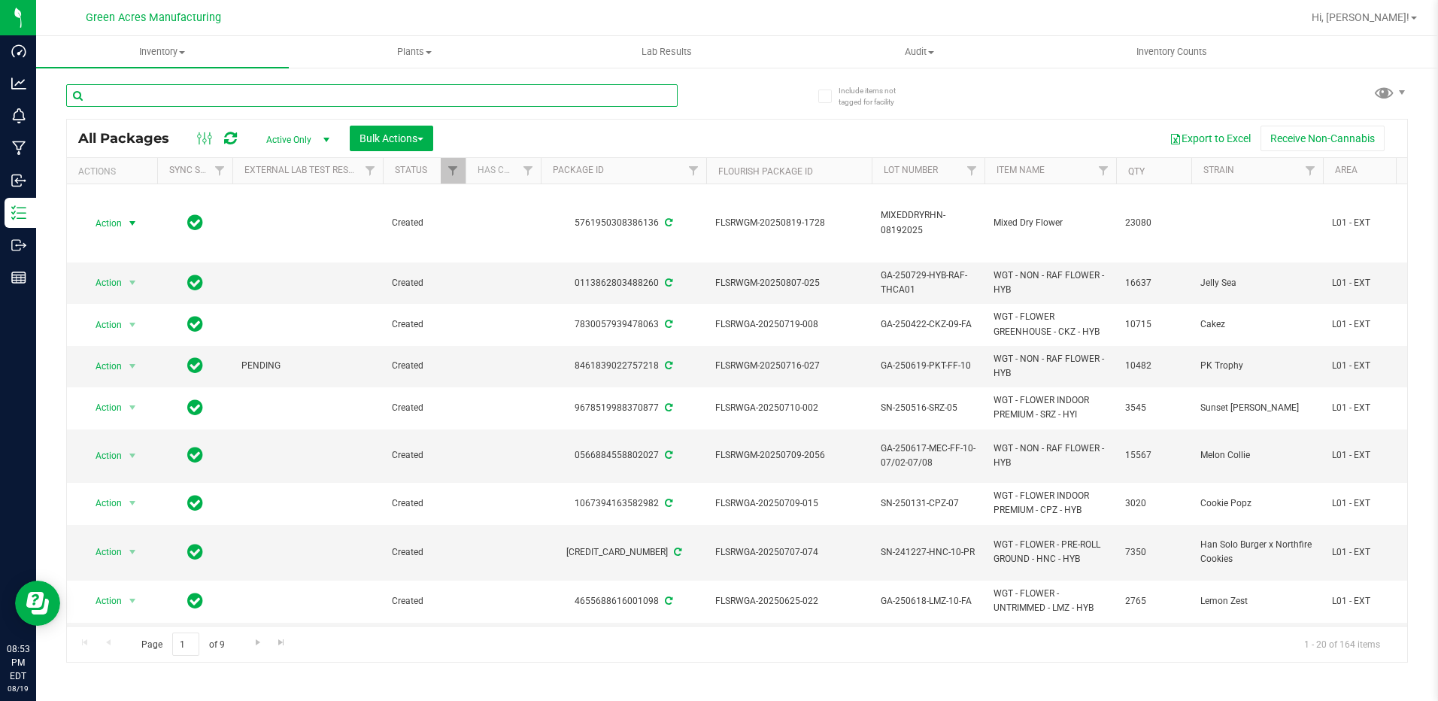
click at [393, 95] on input "text" at bounding box center [372, 95] width 612 height 23
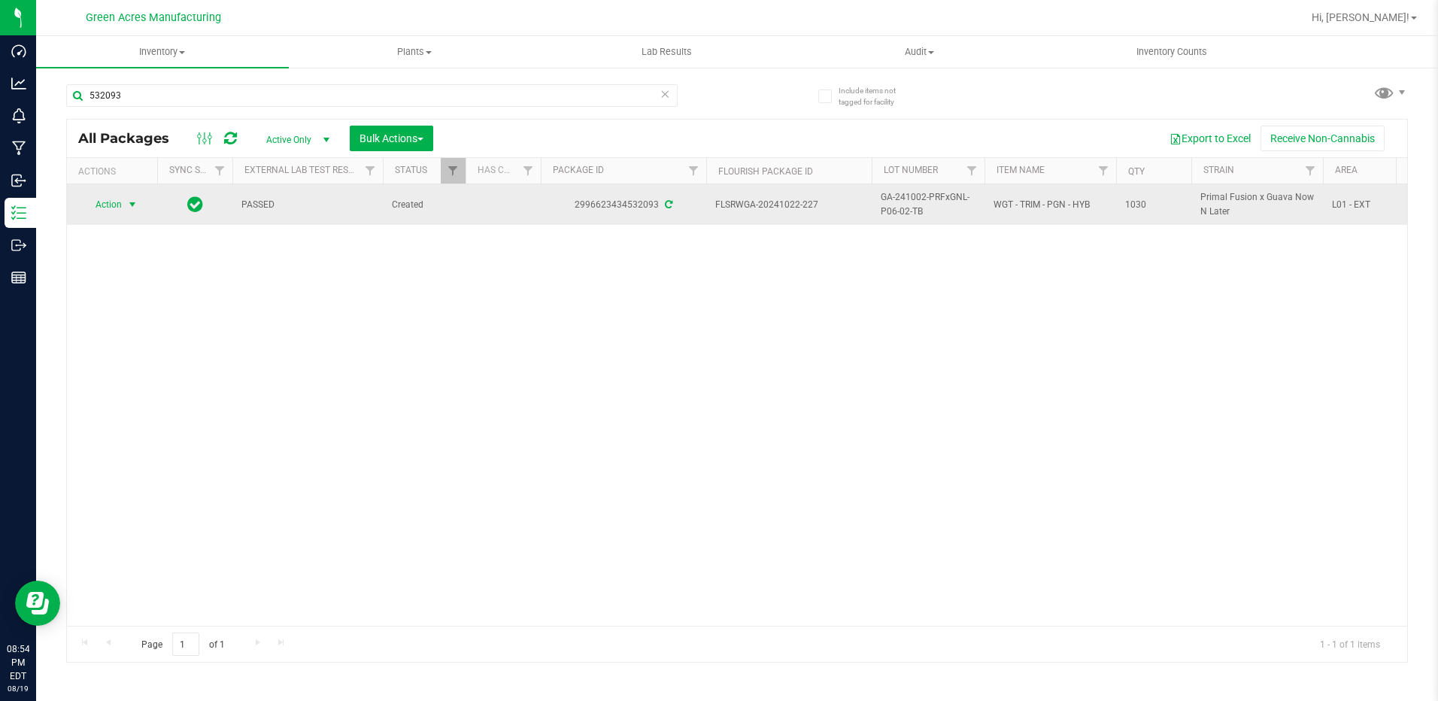
click at [132, 208] on span "select" at bounding box center [132, 205] width 12 height 12
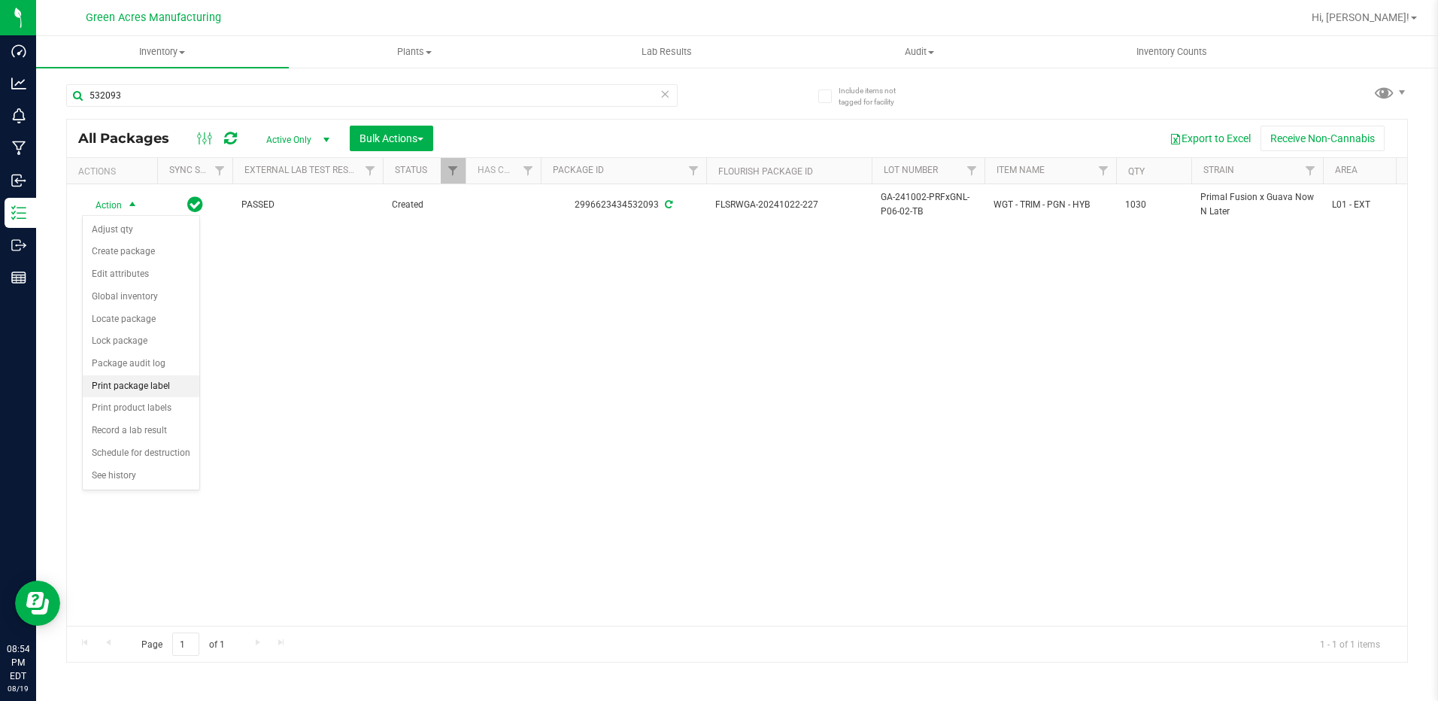
click at [136, 381] on li "Print package label" at bounding box center [141, 386] width 117 height 23
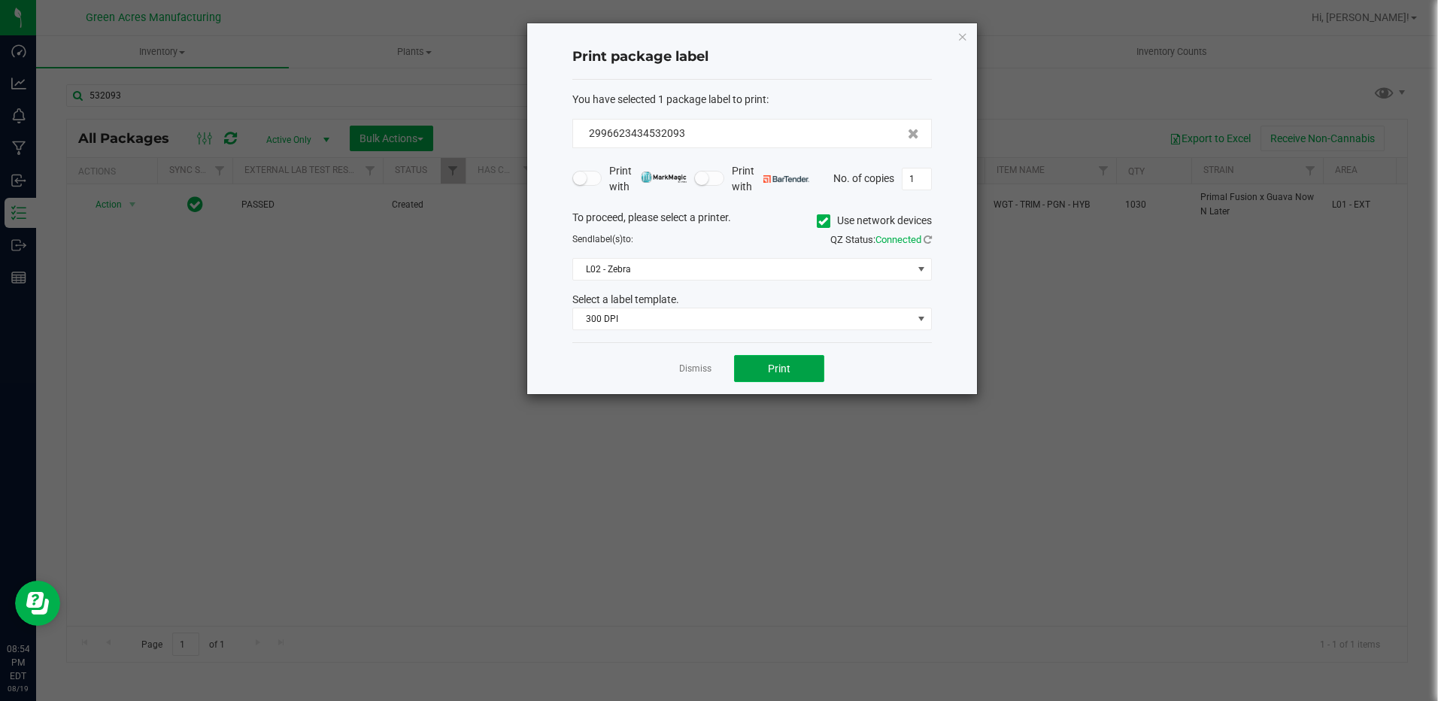
click at [765, 360] on button "Print" at bounding box center [779, 368] width 90 height 27
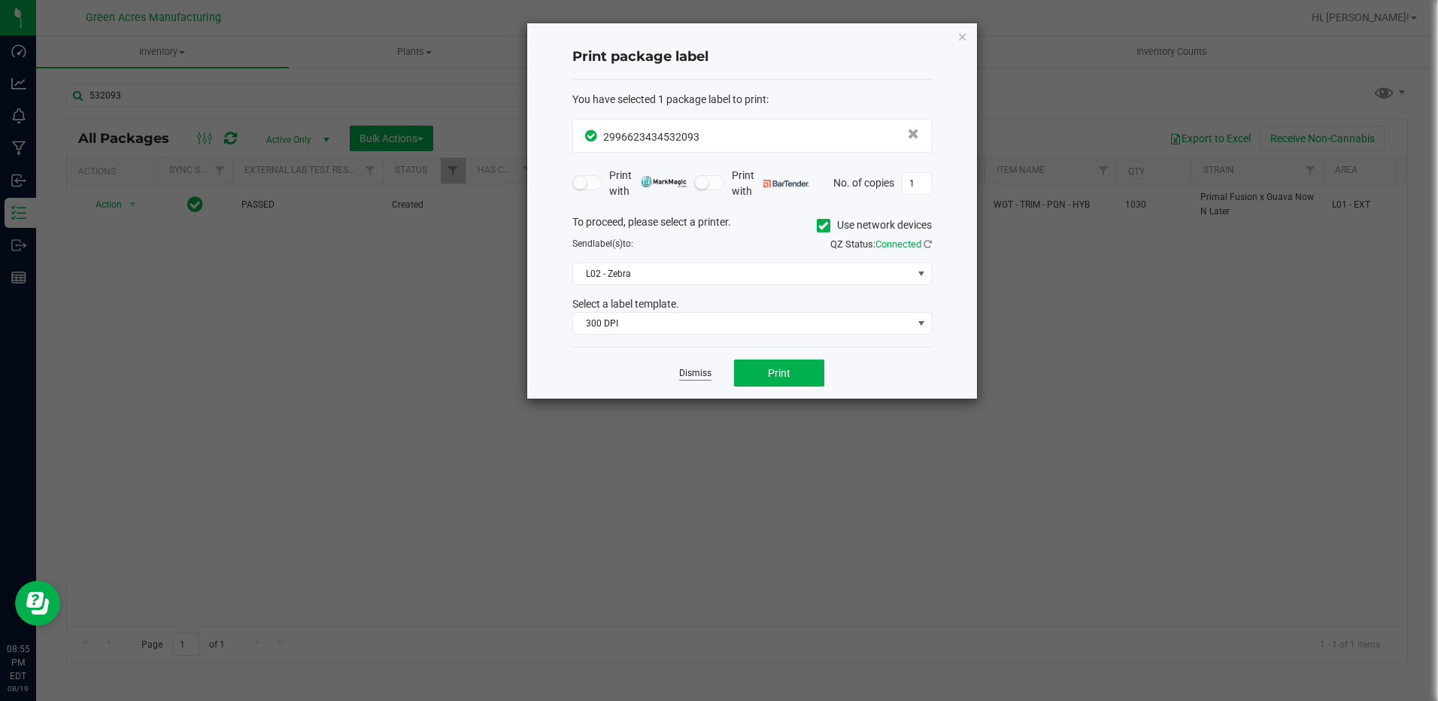
click at [690, 373] on link "Dismiss" at bounding box center [695, 373] width 32 height 13
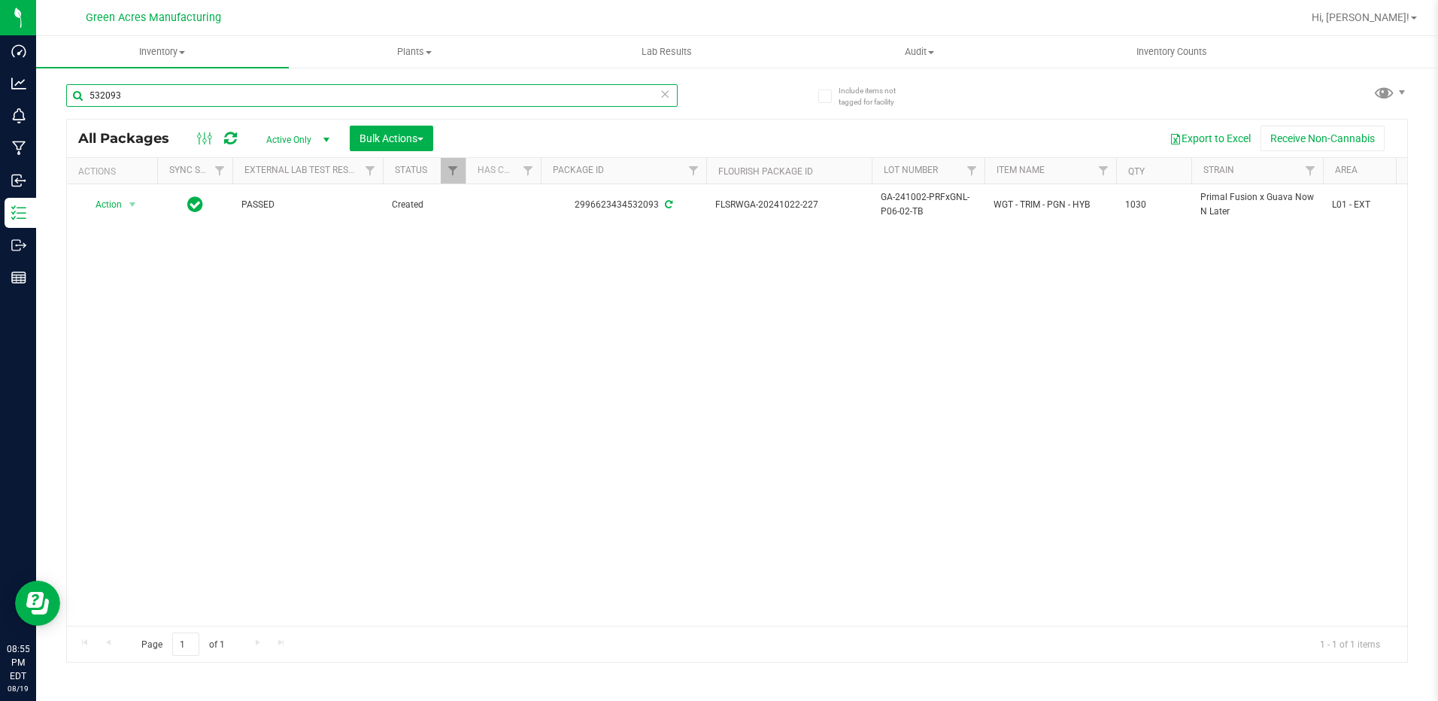
drag, startPoint x: 131, startPoint y: 99, endPoint x: 65, endPoint y: 96, distance: 66.3
click at [65, 96] on div "Include items not tagged for facility 532093 All Packages Active Only Active On…" at bounding box center [737, 295] width 1402 height 459
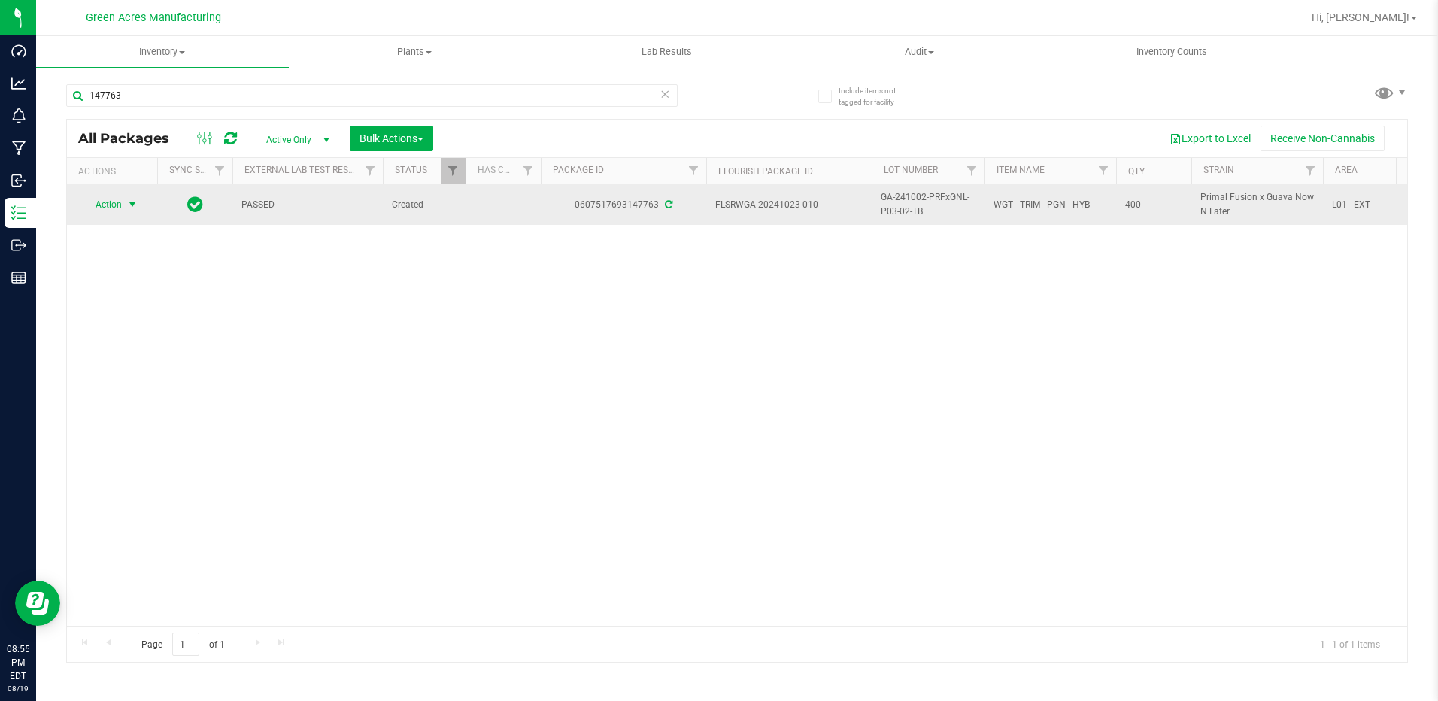
click at [134, 206] on span "select" at bounding box center [132, 205] width 12 height 12
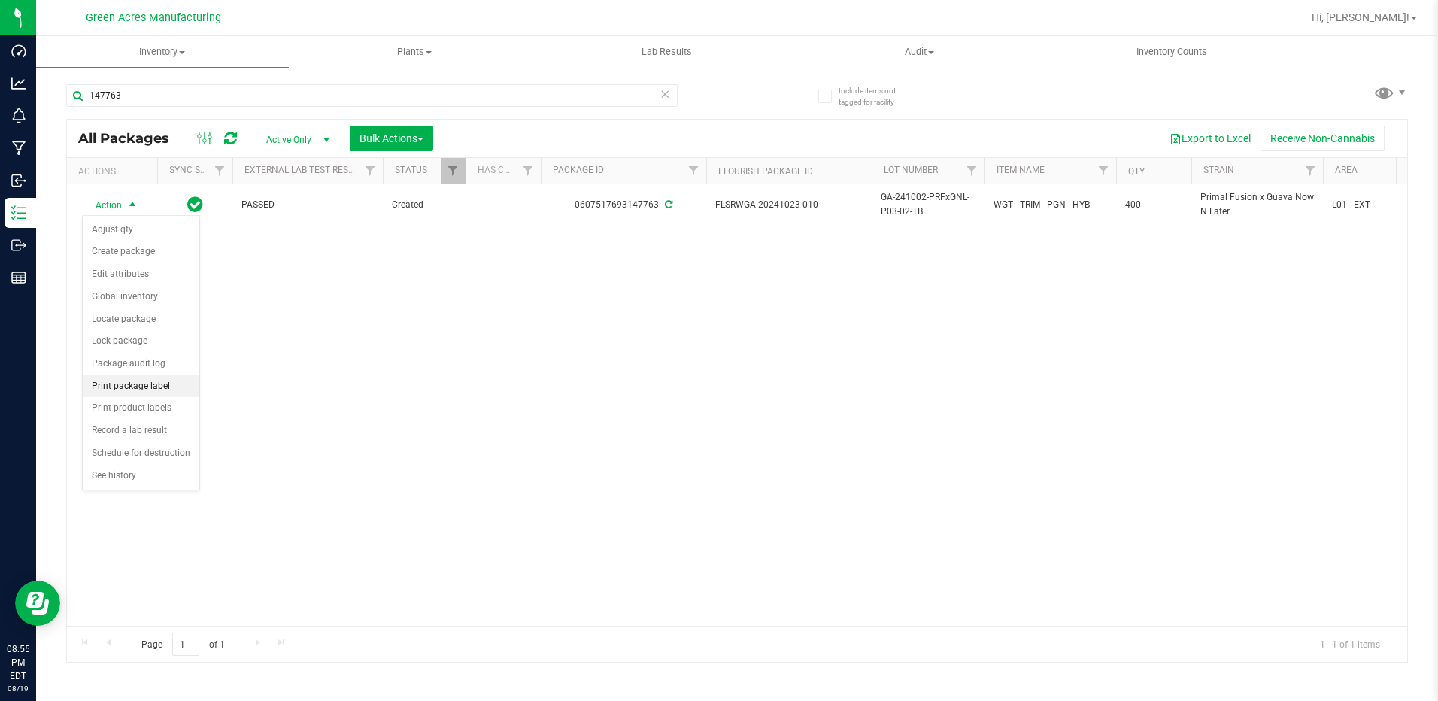
click at [144, 385] on li "Print package label" at bounding box center [141, 386] width 117 height 23
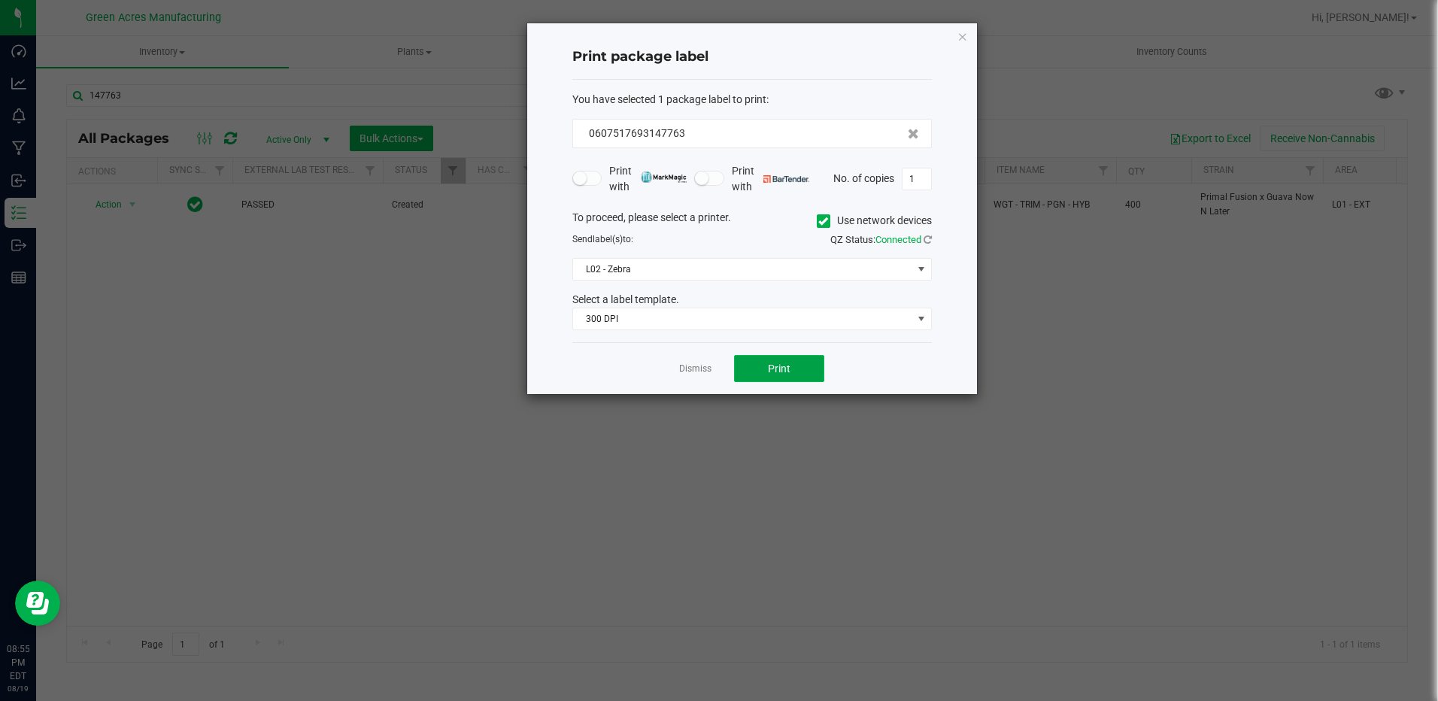
click at [806, 363] on button "Print" at bounding box center [779, 368] width 90 height 27
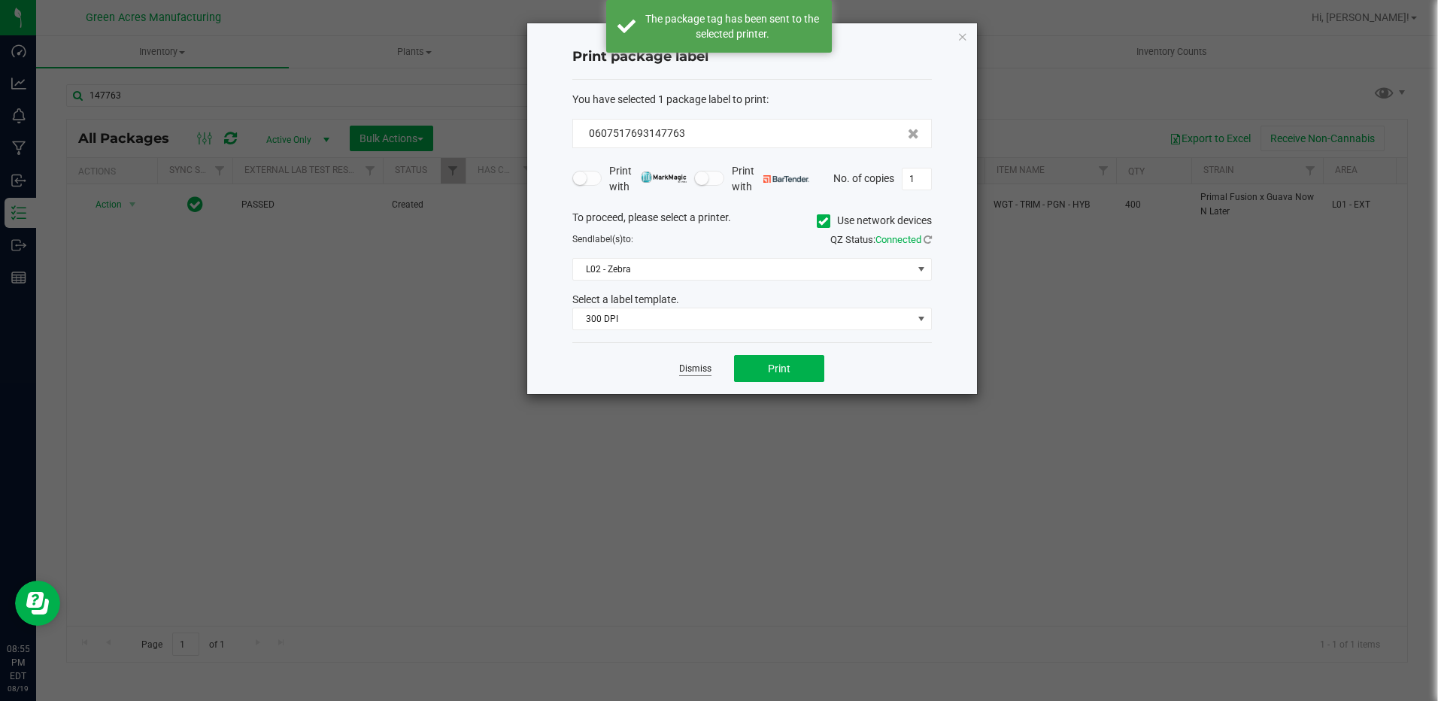
click at [698, 369] on link "Dismiss" at bounding box center [695, 369] width 32 height 13
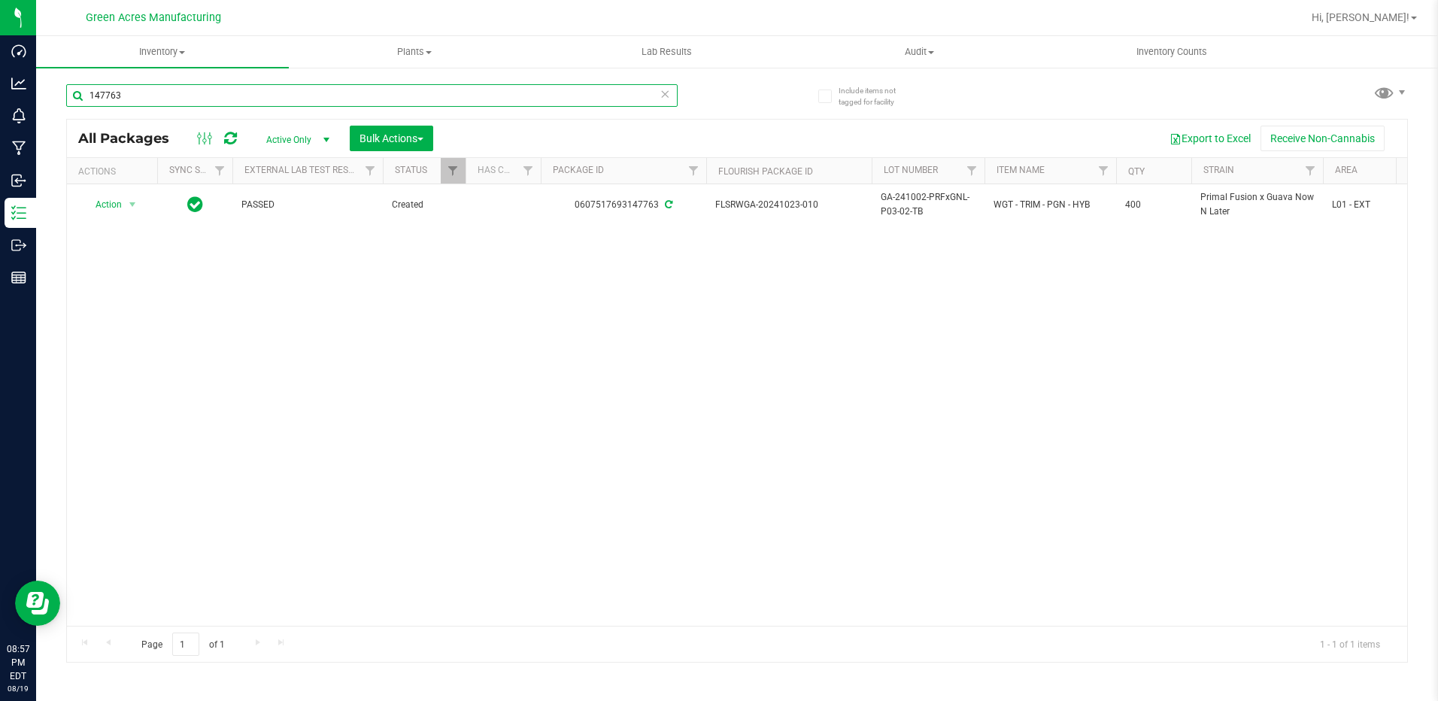
drag, startPoint x: 133, startPoint y: 95, endPoint x: 77, endPoint y: 95, distance: 56.4
click at [77, 95] on input "147763" at bounding box center [372, 95] width 612 height 23
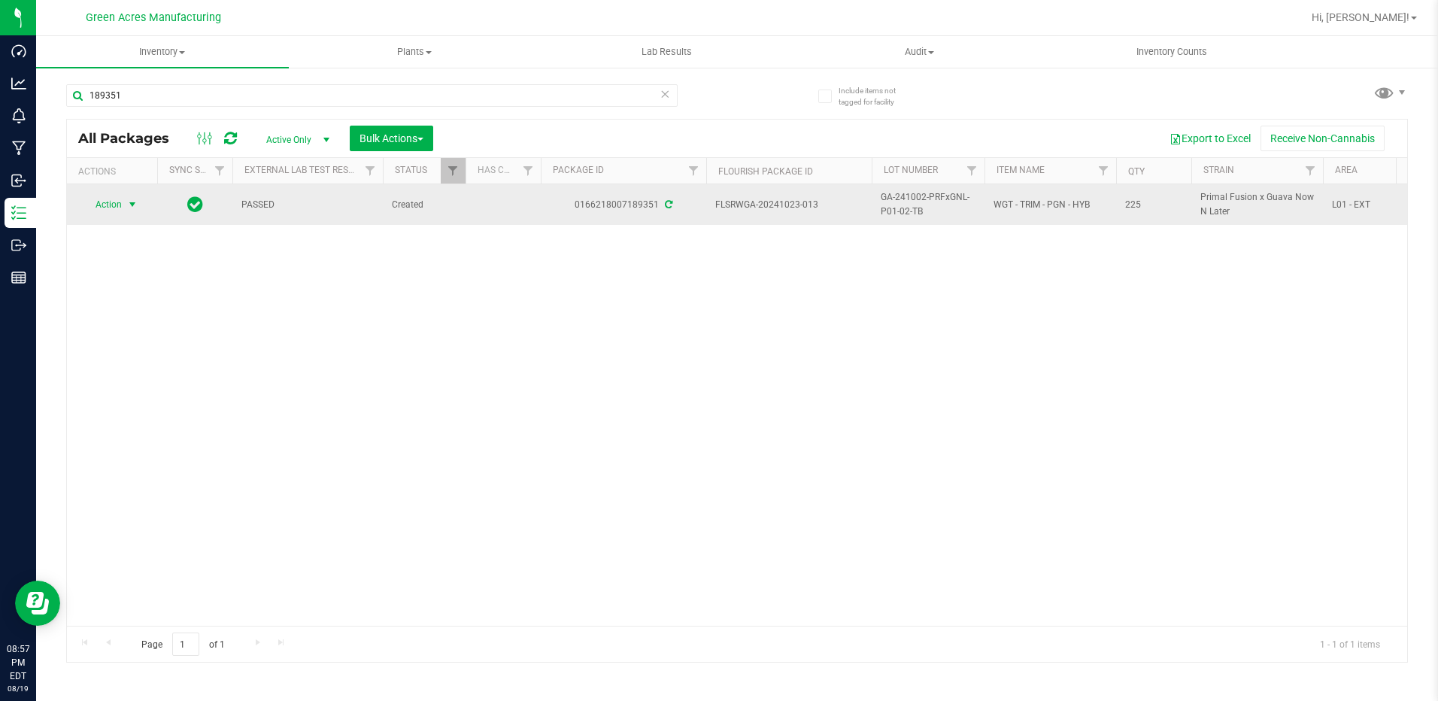
click at [133, 202] on span "select" at bounding box center [132, 205] width 12 height 12
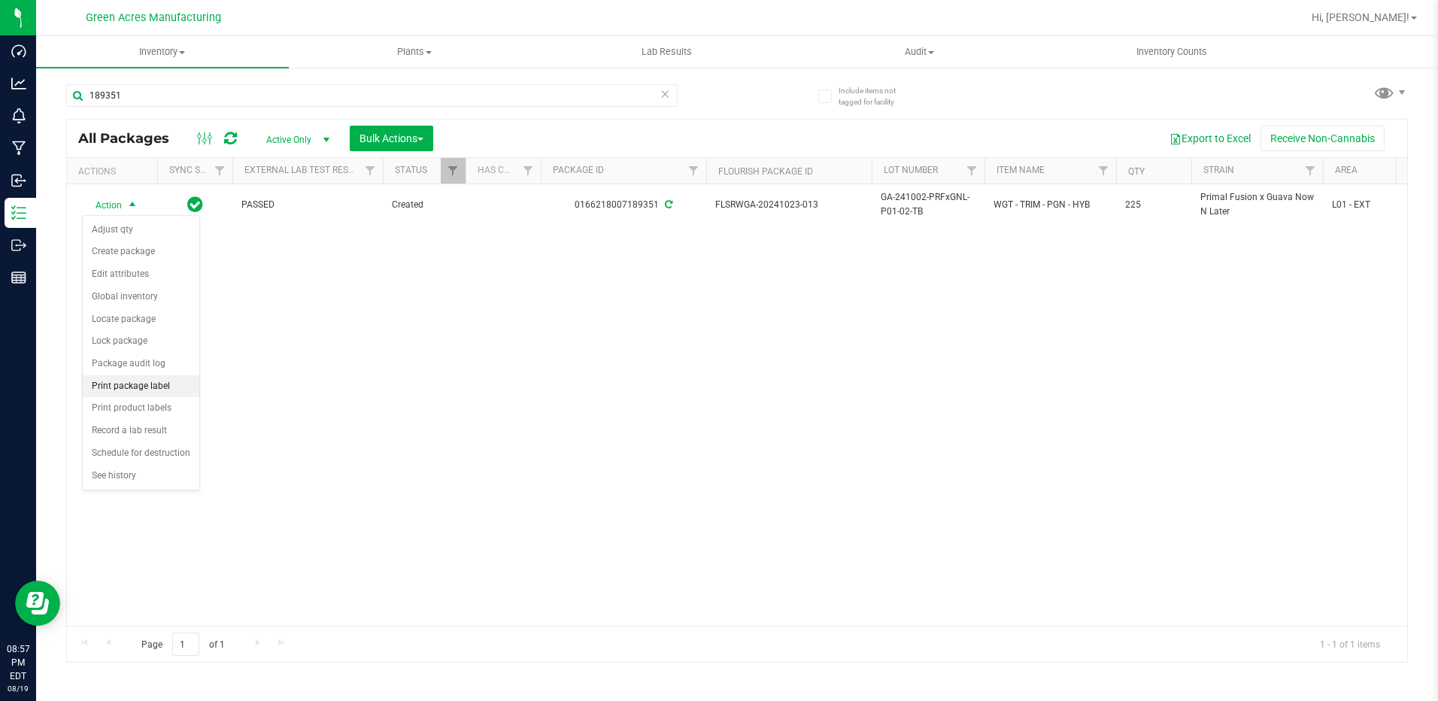
click at [118, 390] on li "Print package label" at bounding box center [141, 386] width 117 height 23
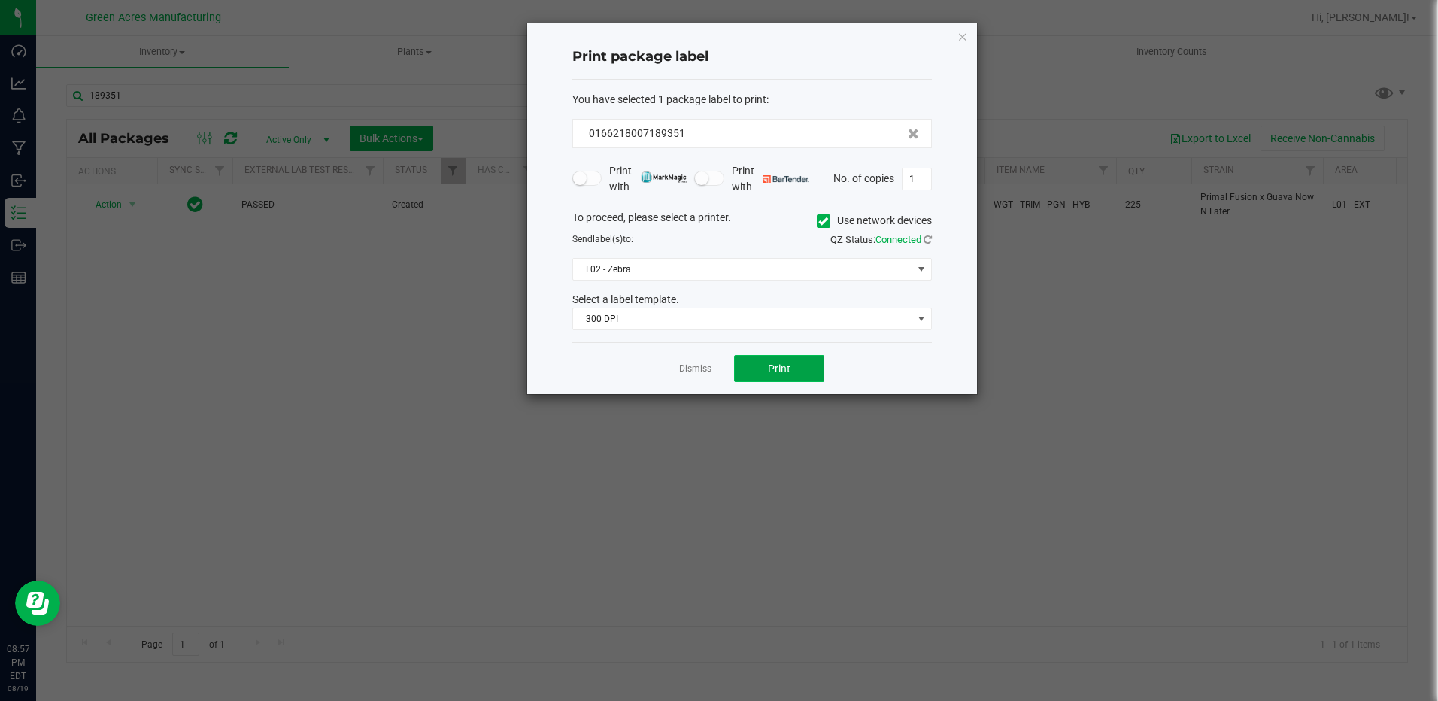
click at [782, 372] on span "Print" at bounding box center [779, 369] width 23 height 12
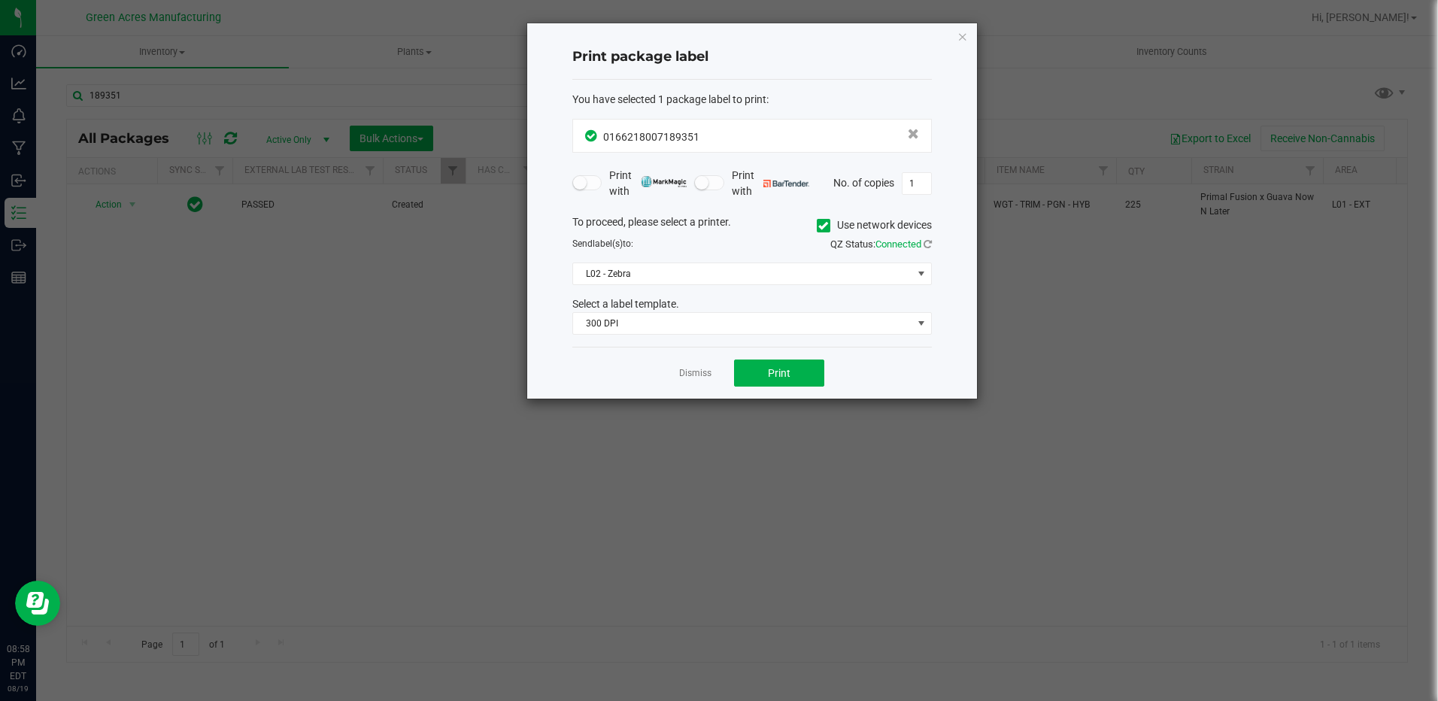
drag, startPoint x: 681, startPoint y: 376, endPoint x: 689, endPoint y: 376, distance: 8.3
click at [682, 376] on link "Dismiss" at bounding box center [695, 373] width 32 height 13
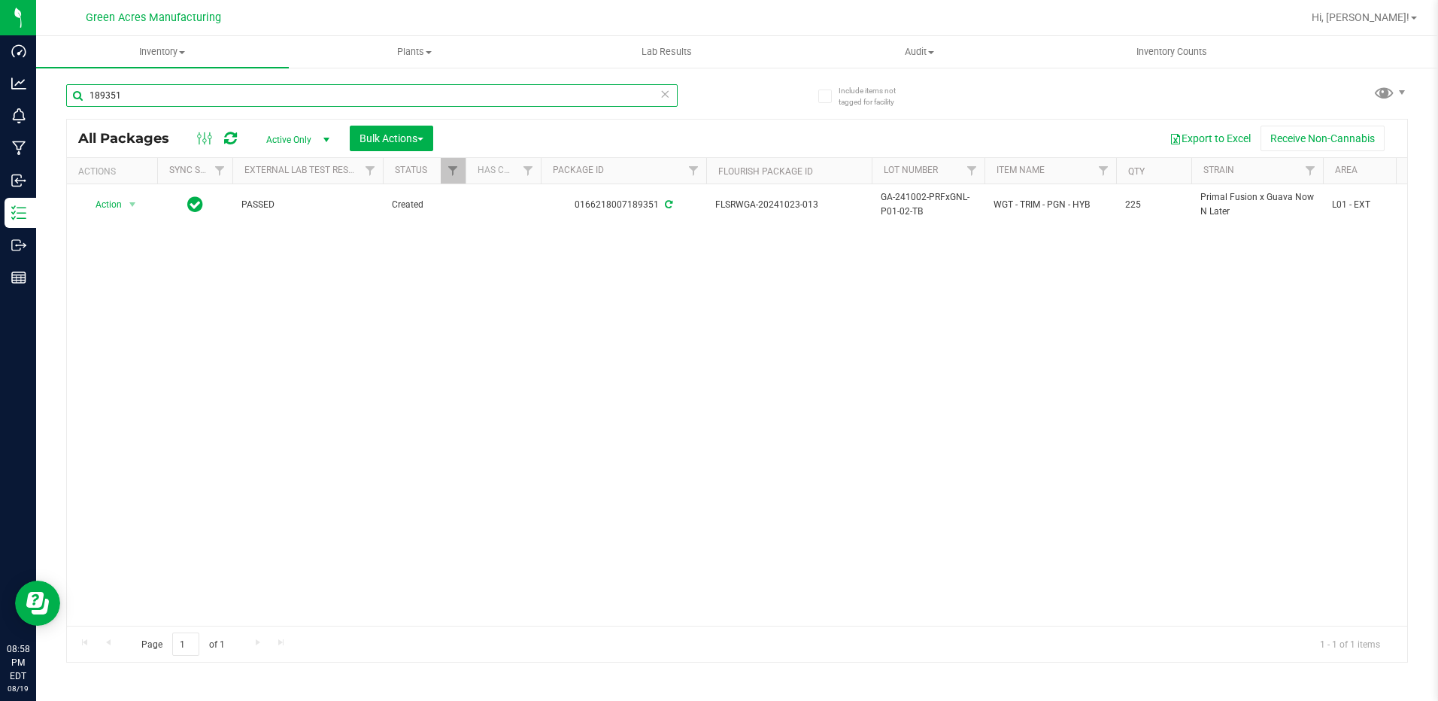
drag, startPoint x: 134, startPoint y: 93, endPoint x: 55, endPoint y: 93, distance: 79.0
click at [55, 93] on div "Include items not tagged for facility 189351 All Packages Active Only Active On…" at bounding box center [737, 295] width 1402 height 459
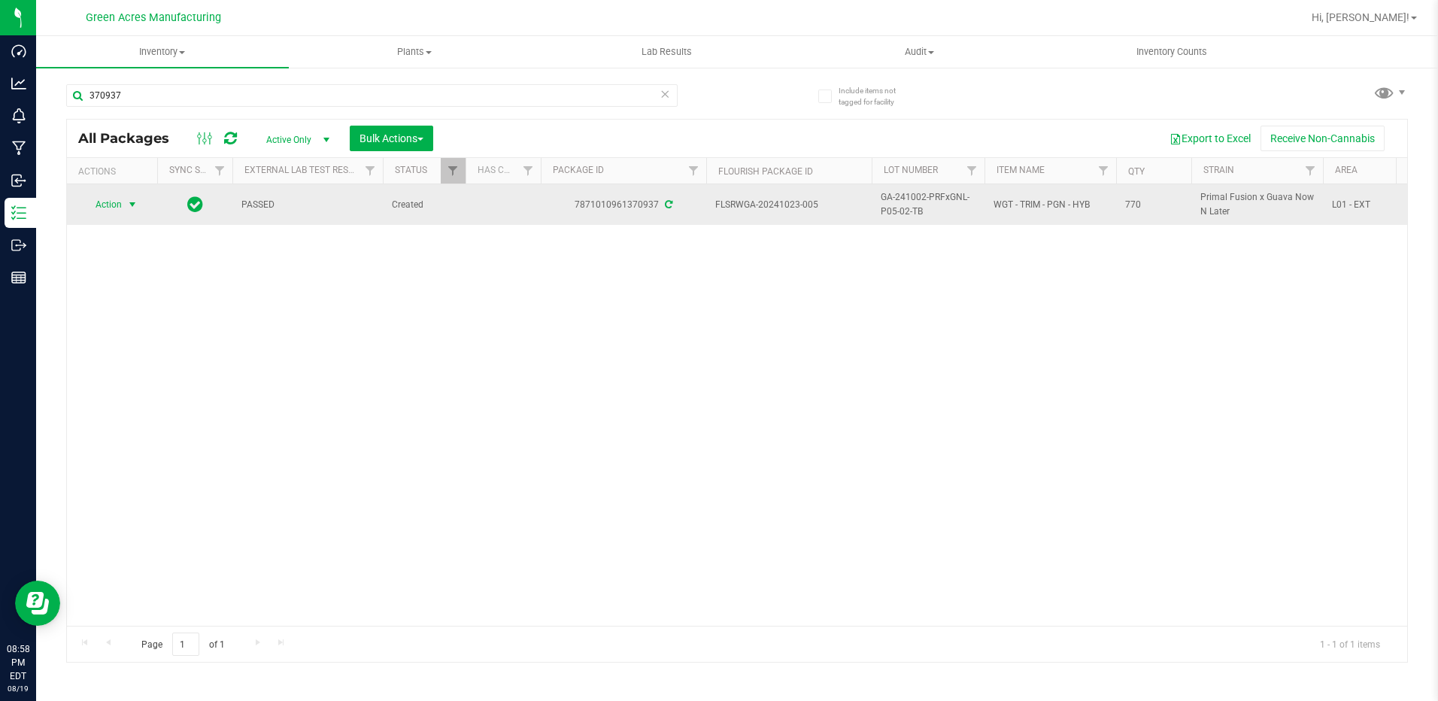
click at [131, 196] on span "select" at bounding box center [132, 204] width 19 height 21
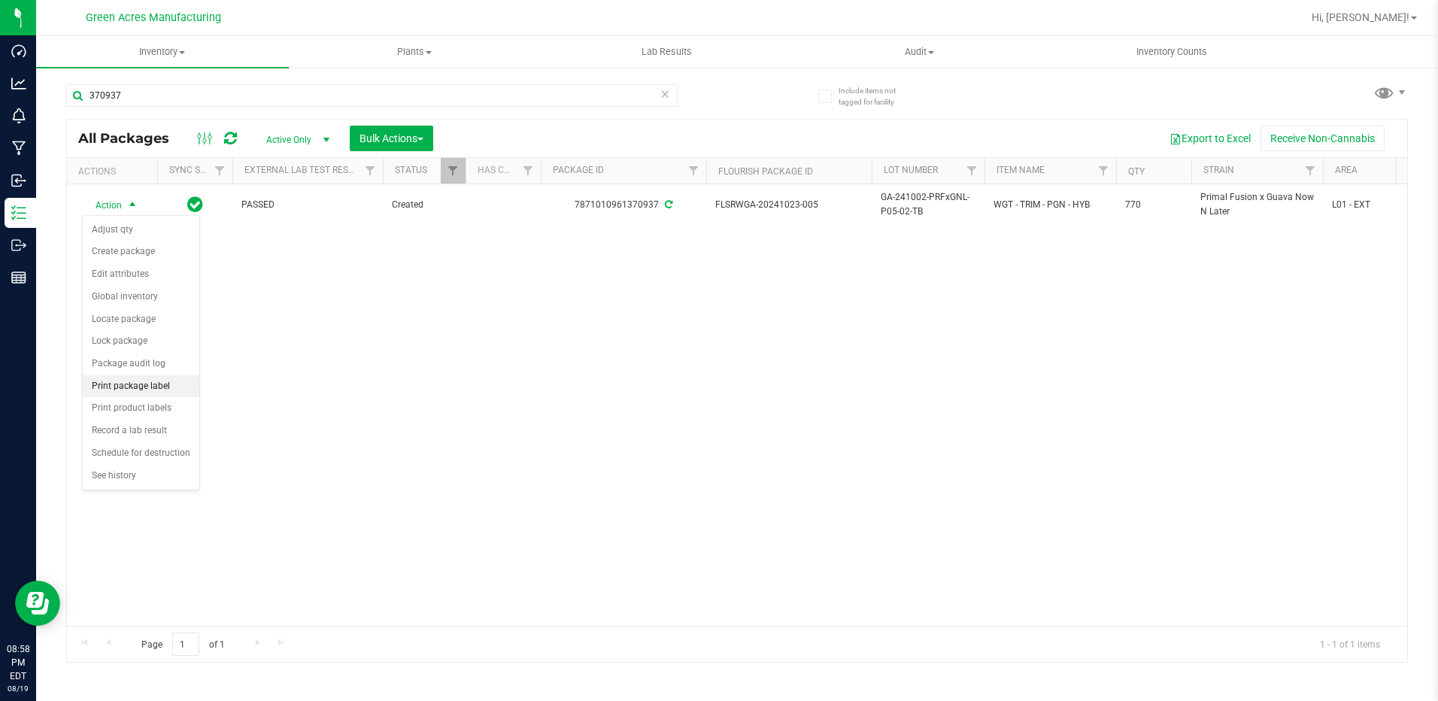
click at [146, 392] on li "Print package label" at bounding box center [141, 386] width 117 height 23
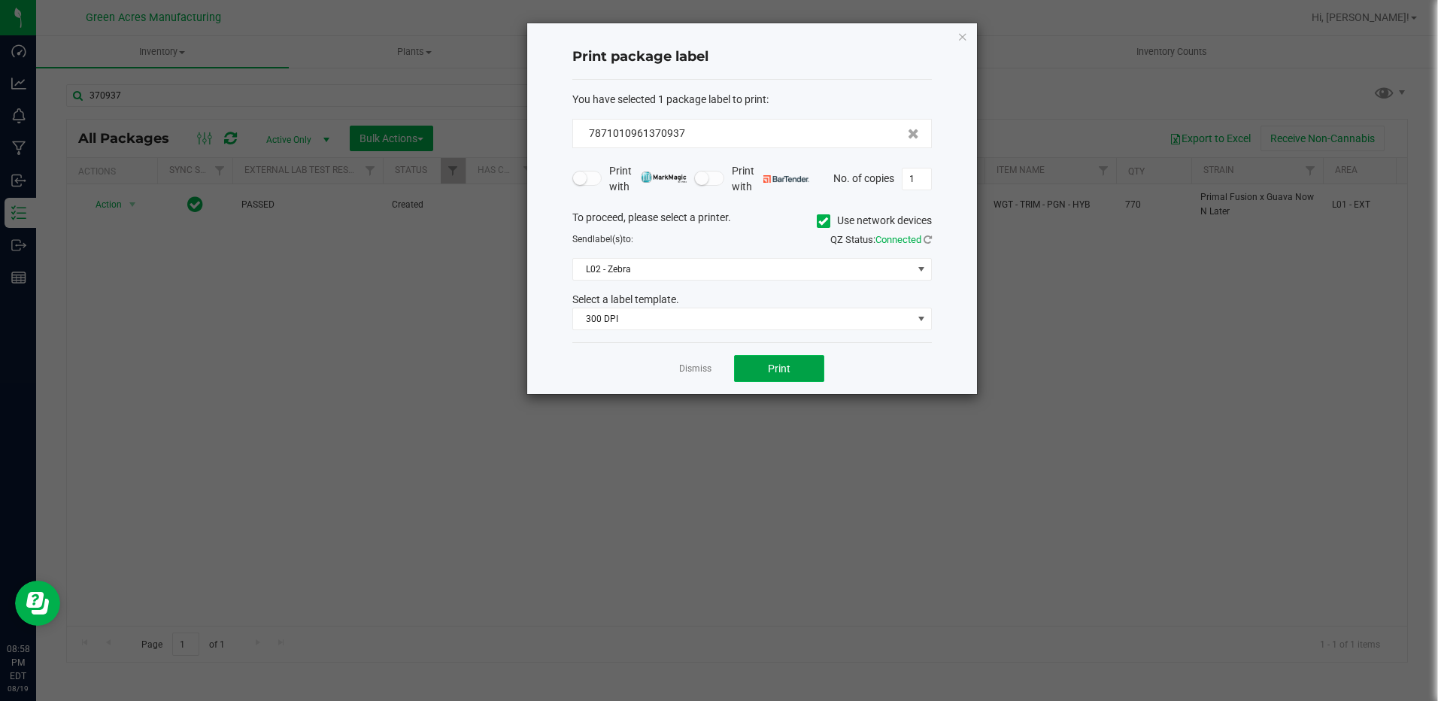
click at [748, 368] on button "Print" at bounding box center [779, 368] width 90 height 27
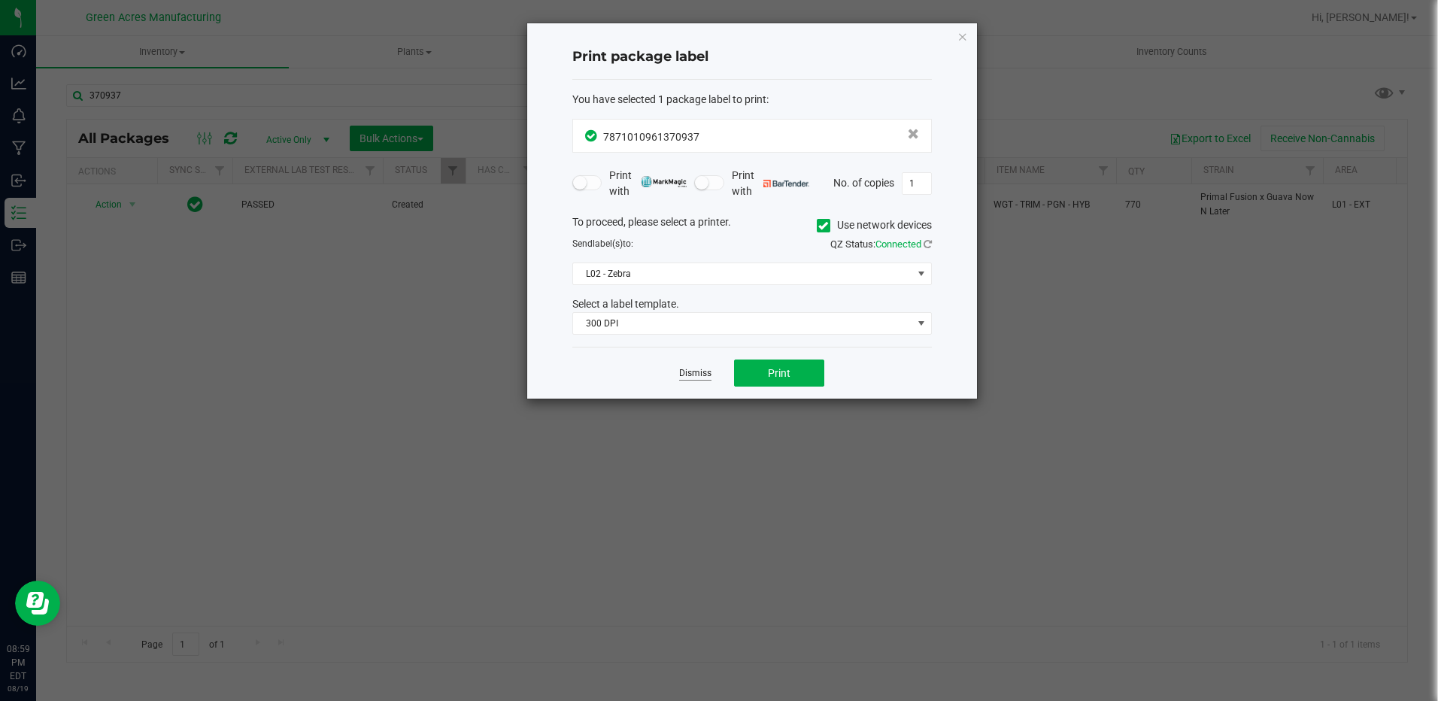
click at [698, 380] on link "Dismiss" at bounding box center [695, 373] width 32 height 13
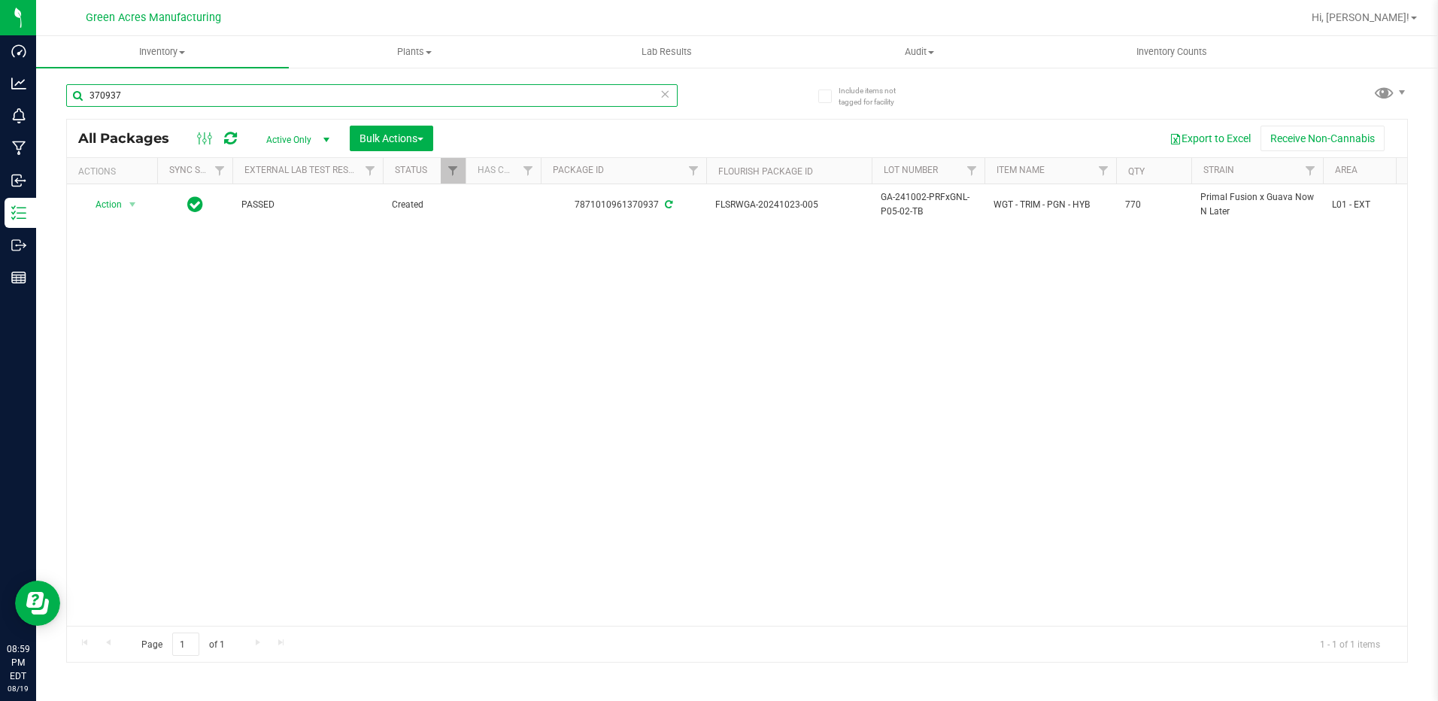
drag, startPoint x: 137, startPoint y: 101, endPoint x: 53, endPoint y: 89, distance: 85.1
click at [53, 89] on div "Include items not tagged for facility 370937 All Packages Active Only Active On…" at bounding box center [737, 295] width 1402 height 459
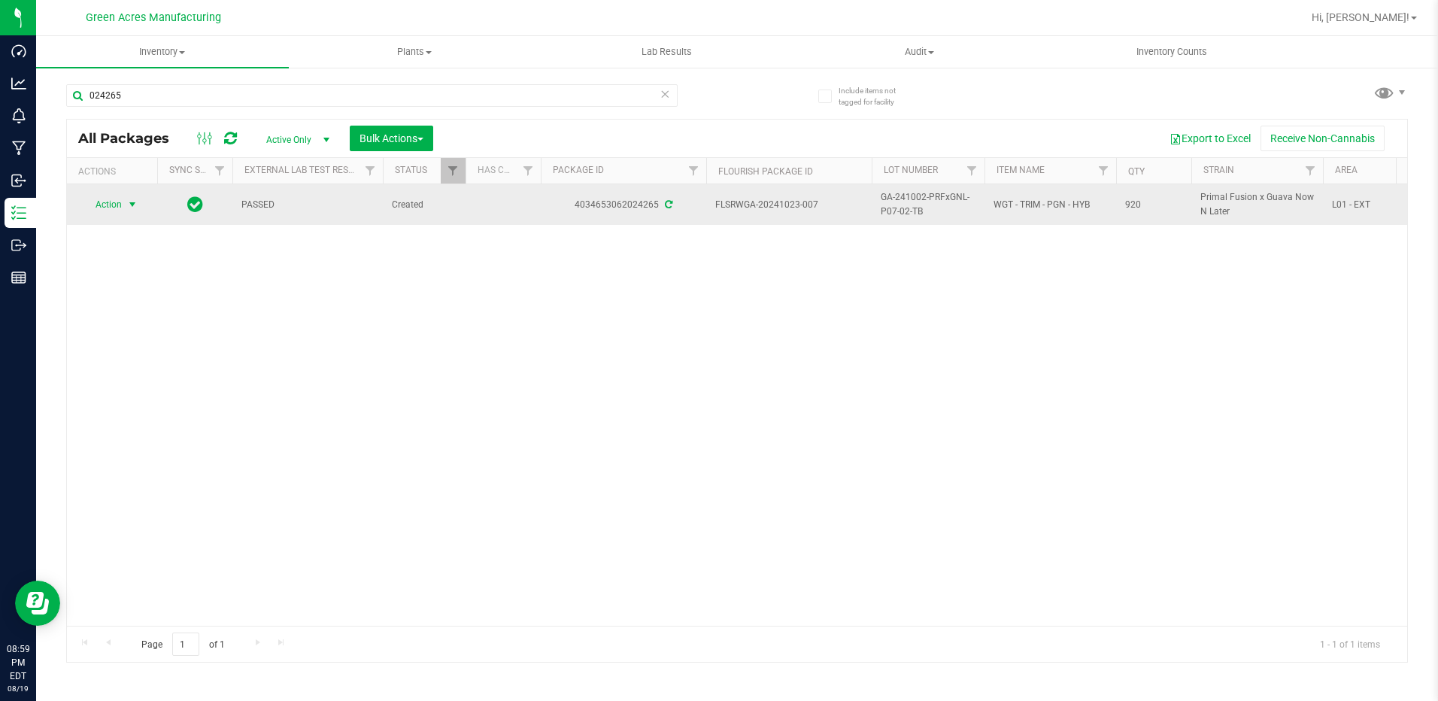
click at [131, 211] on span "select" at bounding box center [132, 205] width 12 height 12
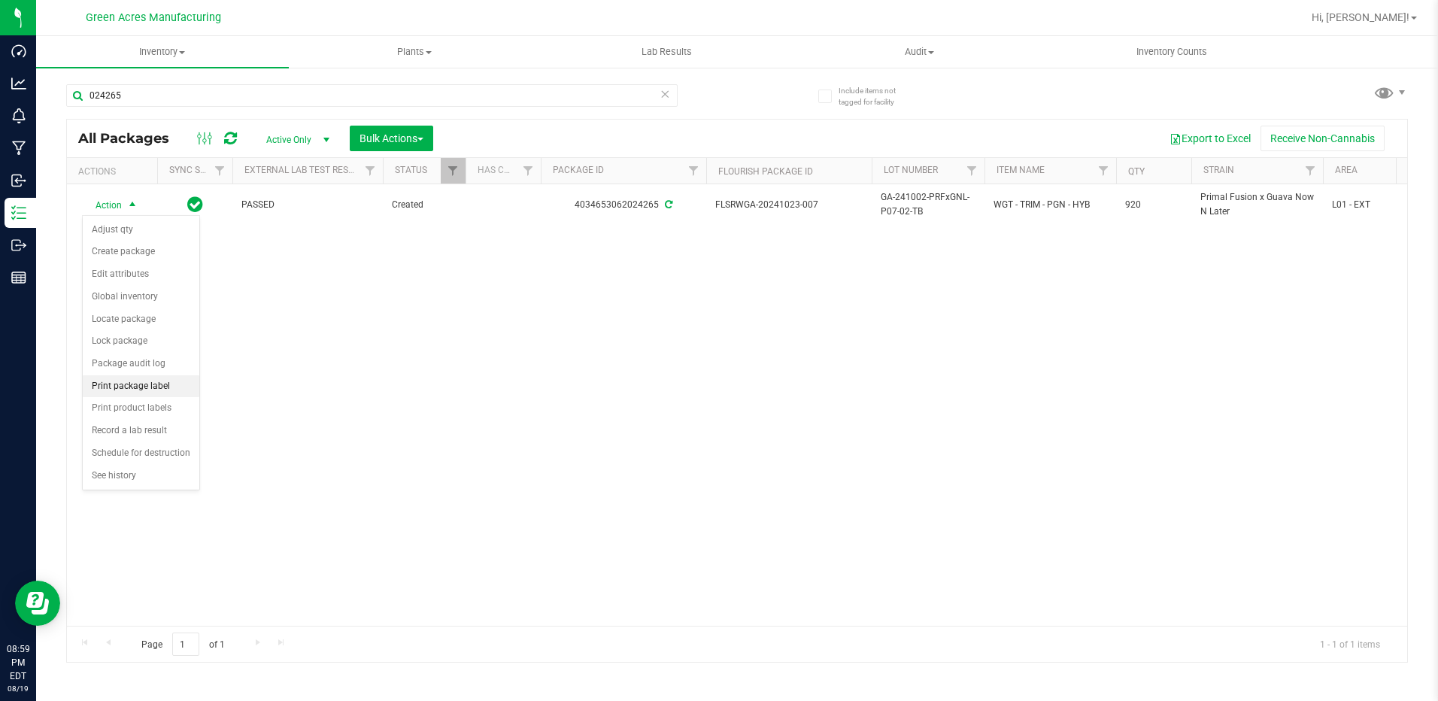
click at [153, 381] on li "Print package label" at bounding box center [141, 386] width 117 height 23
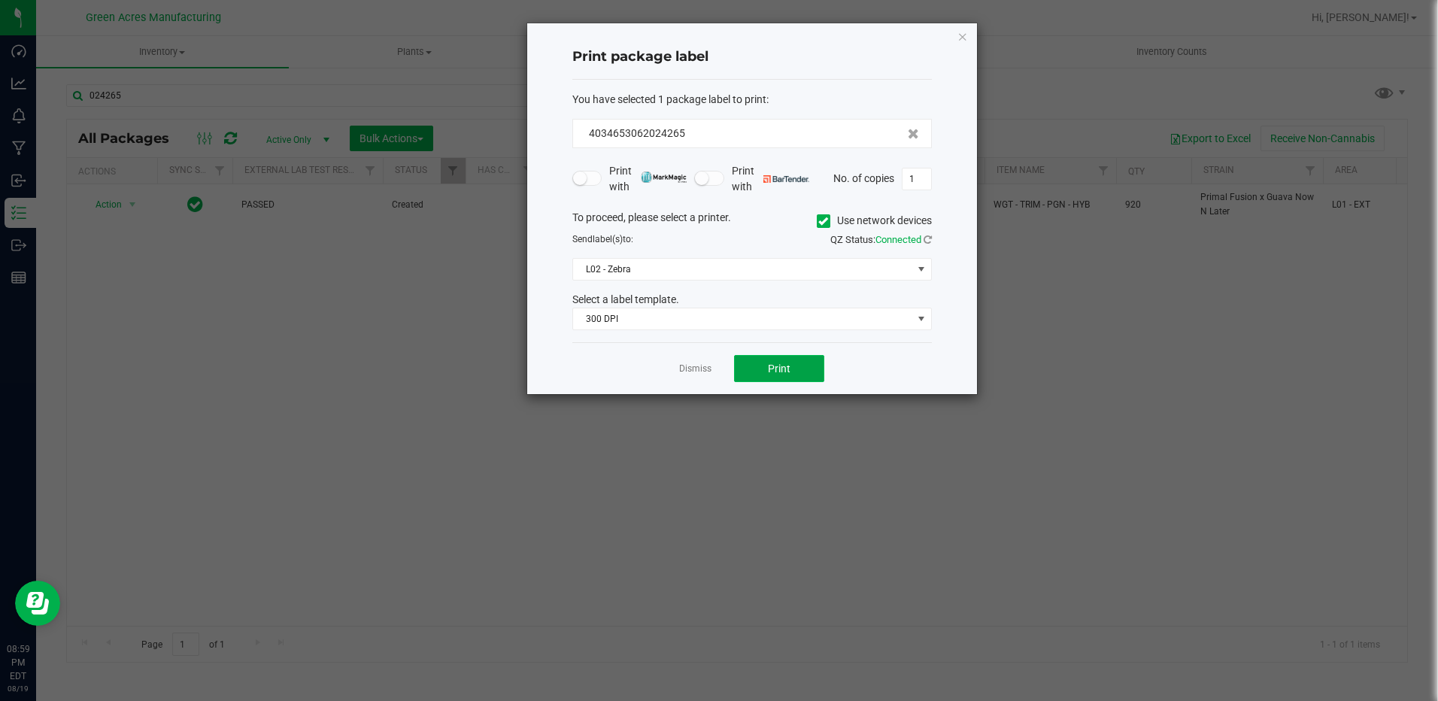
click at [790, 371] on span "Print" at bounding box center [779, 369] width 23 height 12
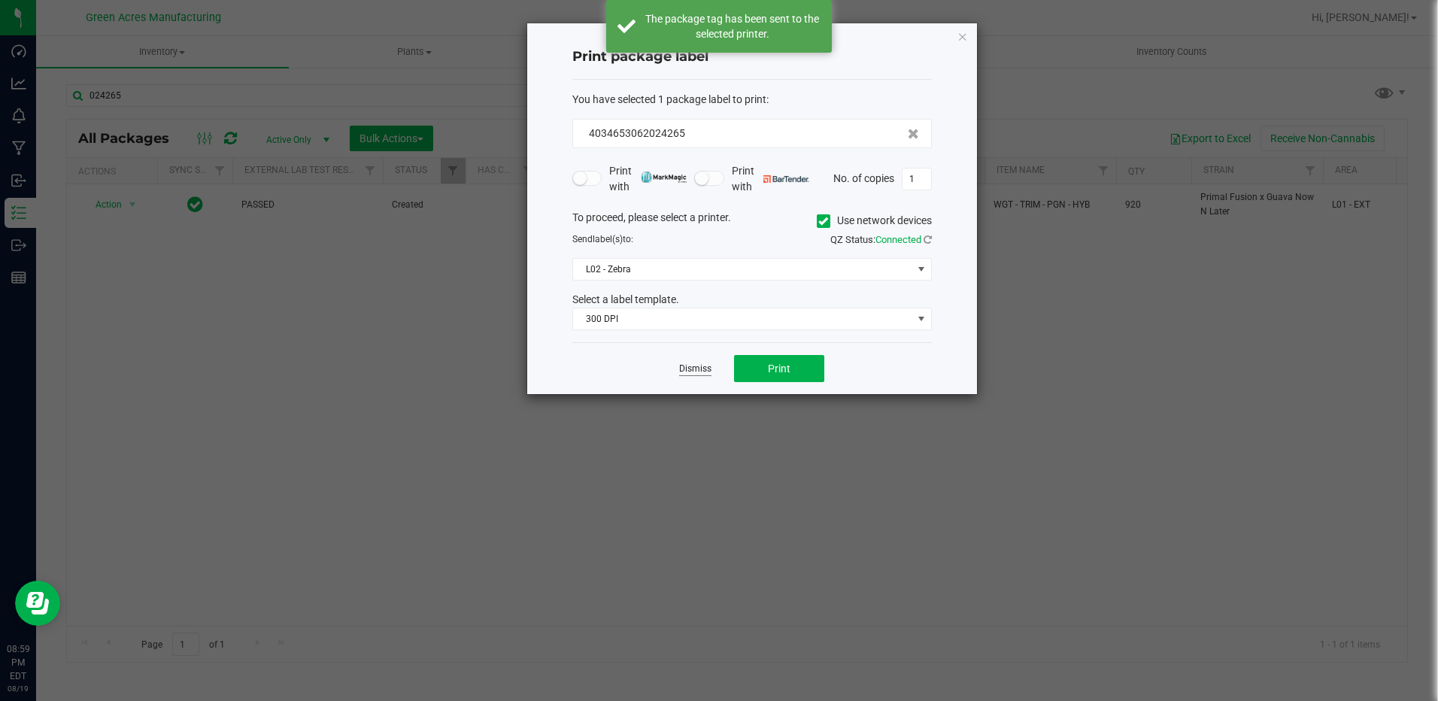
click at [692, 369] on link "Dismiss" at bounding box center [695, 369] width 32 height 13
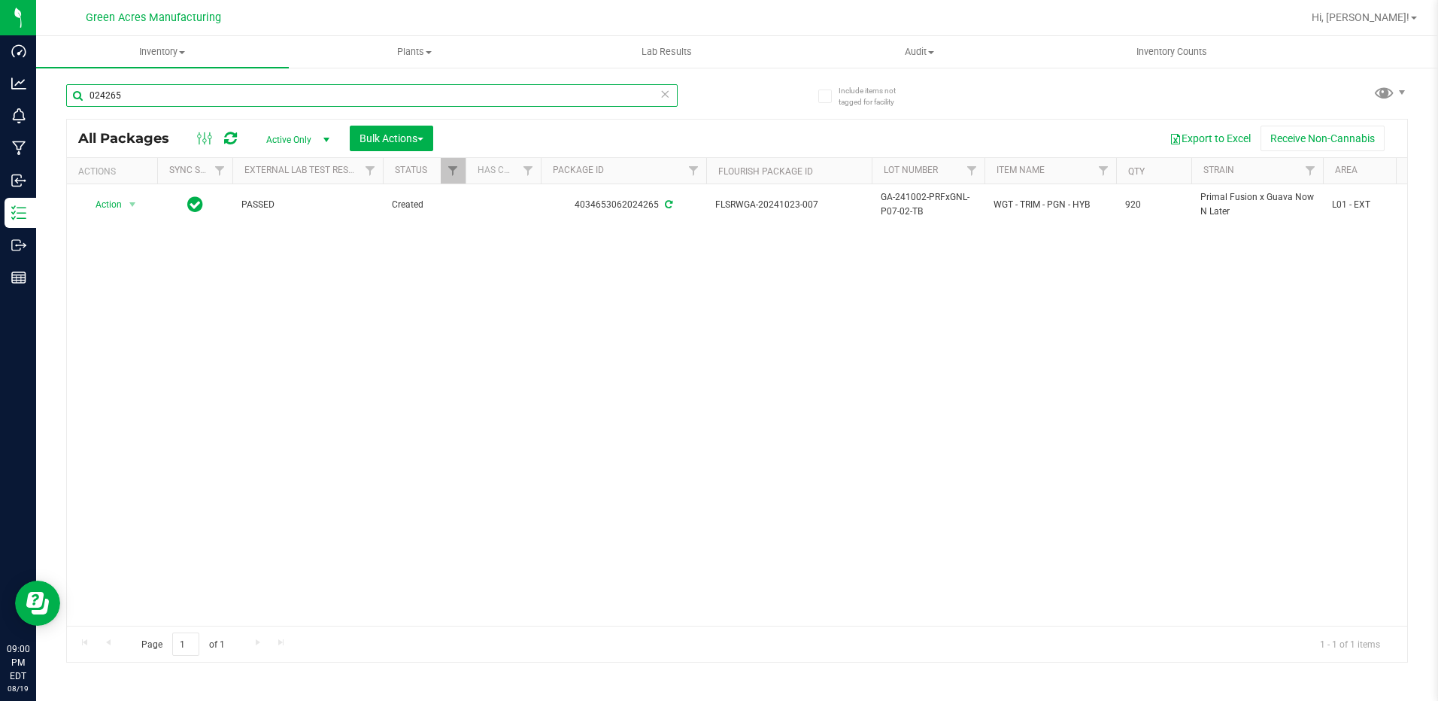
drag, startPoint x: 129, startPoint y: 94, endPoint x: 51, endPoint y: 96, distance: 78.3
click at [51, 96] on div "Include items not tagged for facility 024265 All Packages Active Only Active On…" at bounding box center [737, 295] width 1402 height 459
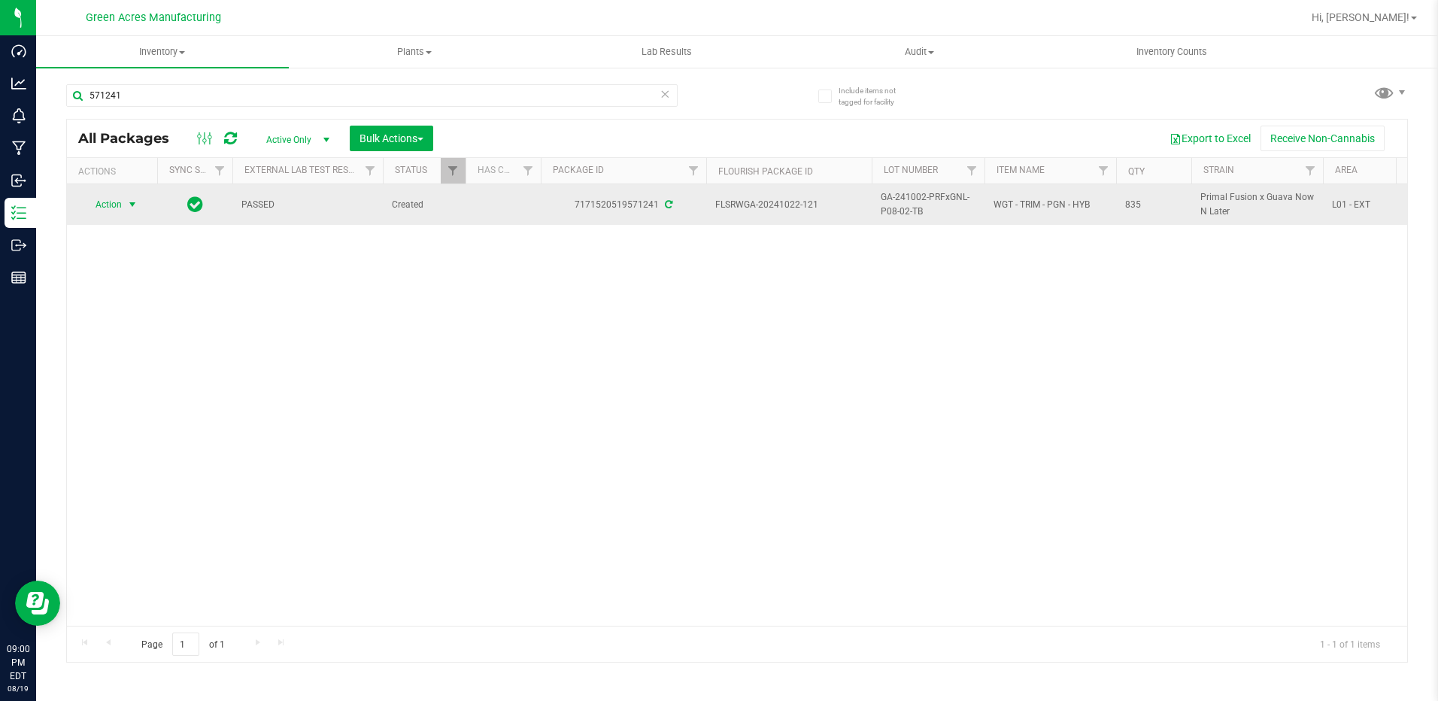
click at [127, 201] on span "select" at bounding box center [132, 205] width 12 height 12
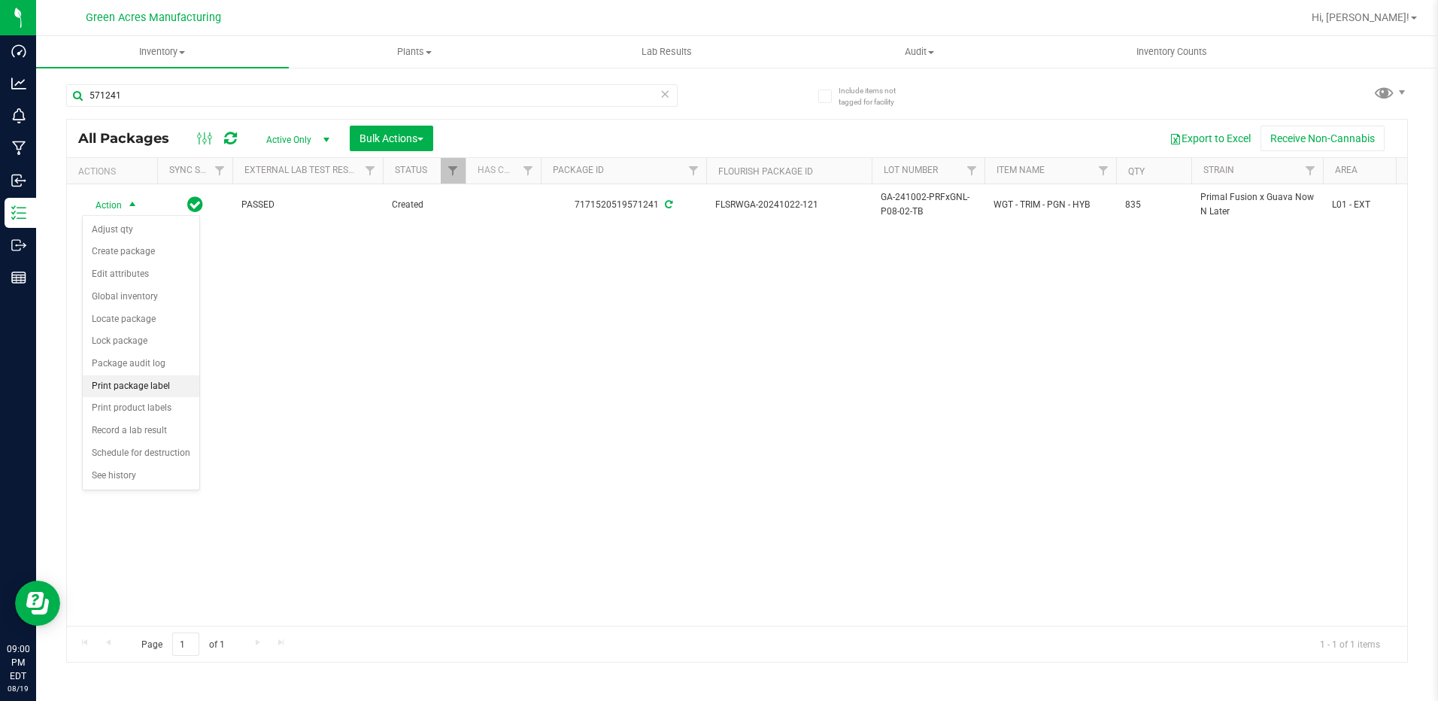
click at [127, 381] on li "Print package label" at bounding box center [141, 386] width 117 height 23
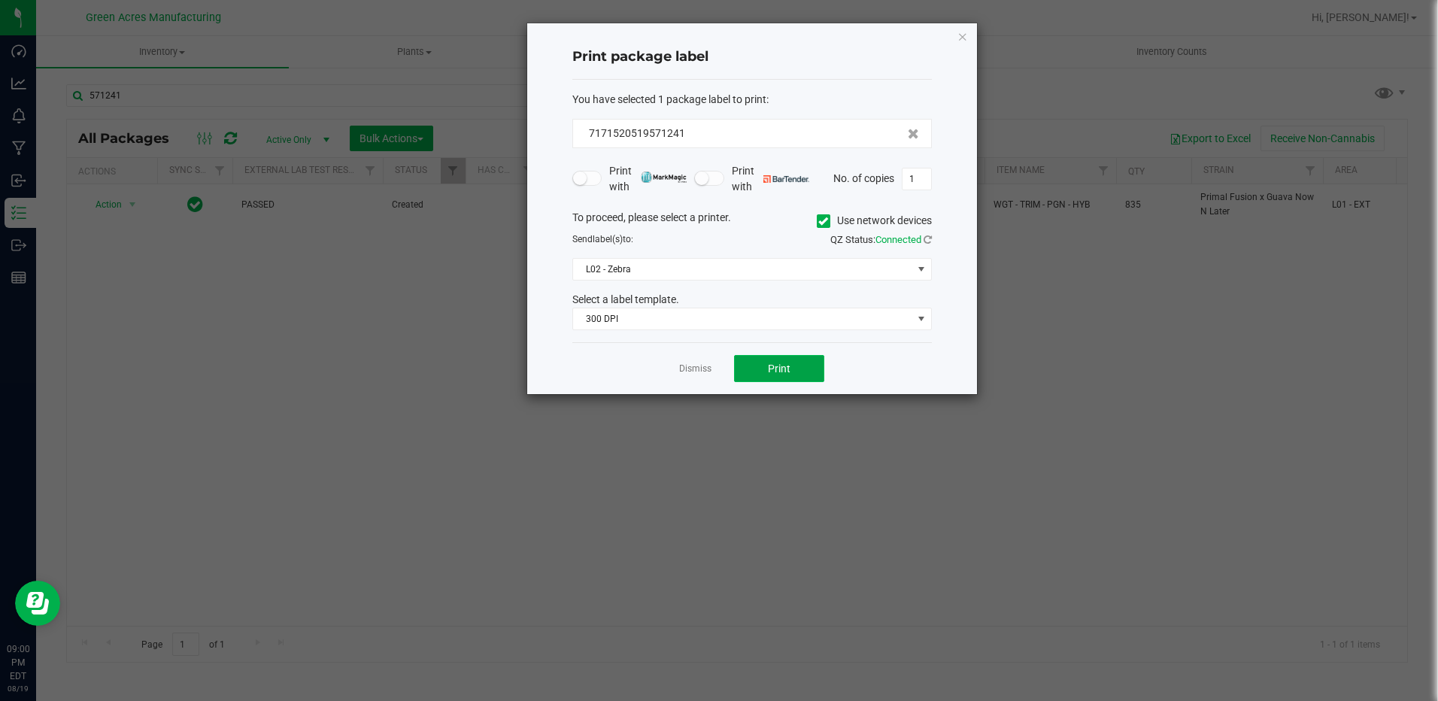
click at [769, 372] on span "Print" at bounding box center [779, 369] width 23 height 12
click at [707, 373] on link "Dismiss" at bounding box center [695, 369] width 32 height 13
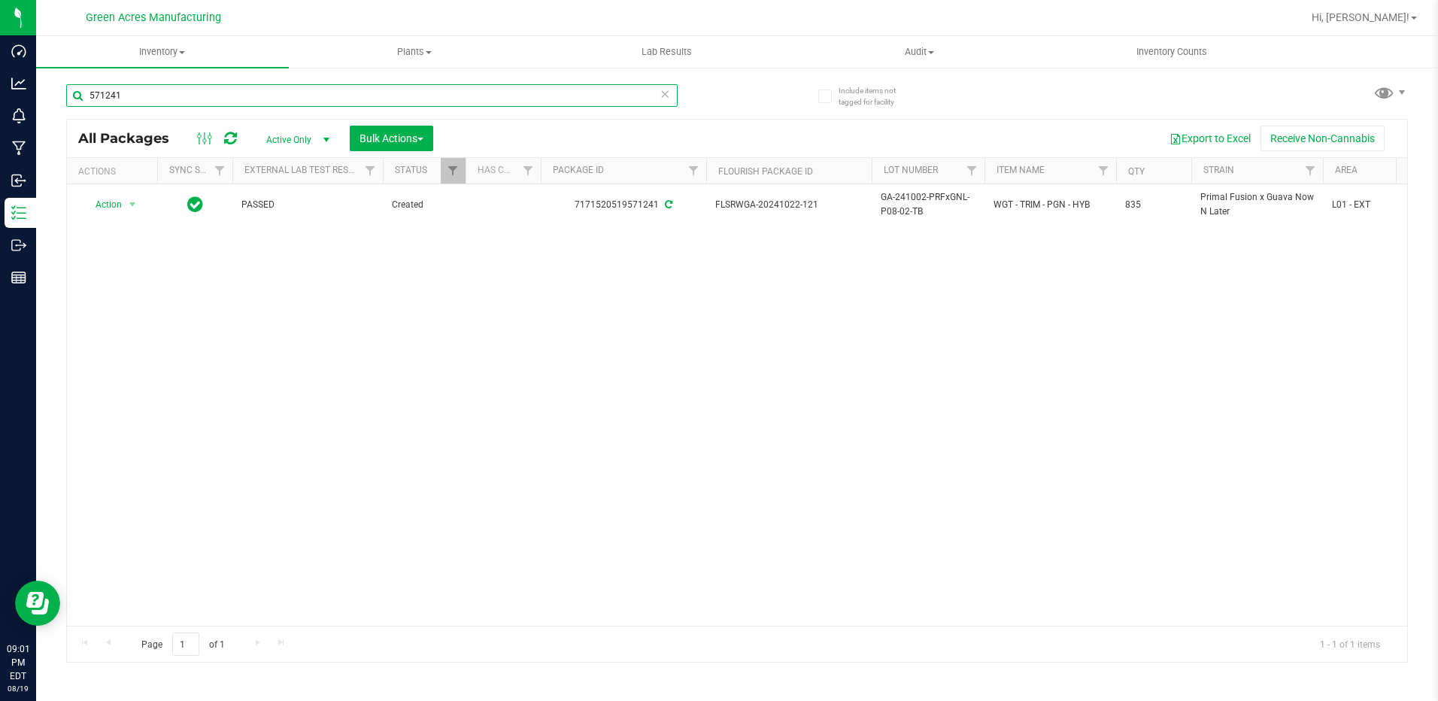
drag, startPoint x: 131, startPoint y: 99, endPoint x: 75, endPoint y: 103, distance: 55.8
click at [75, 103] on input "571241" at bounding box center [372, 95] width 612 height 23
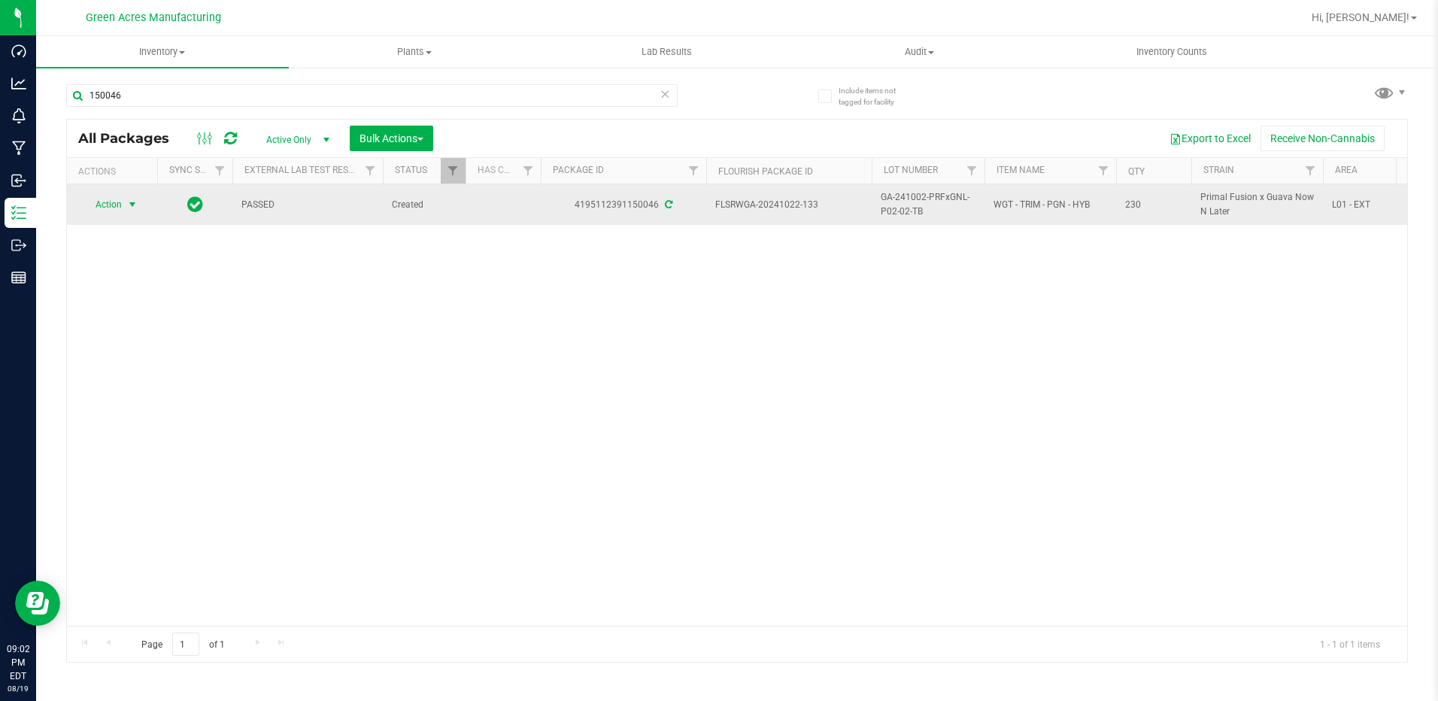
click at [130, 203] on span "select" at bounding box center [132, 205] width 12 height 12
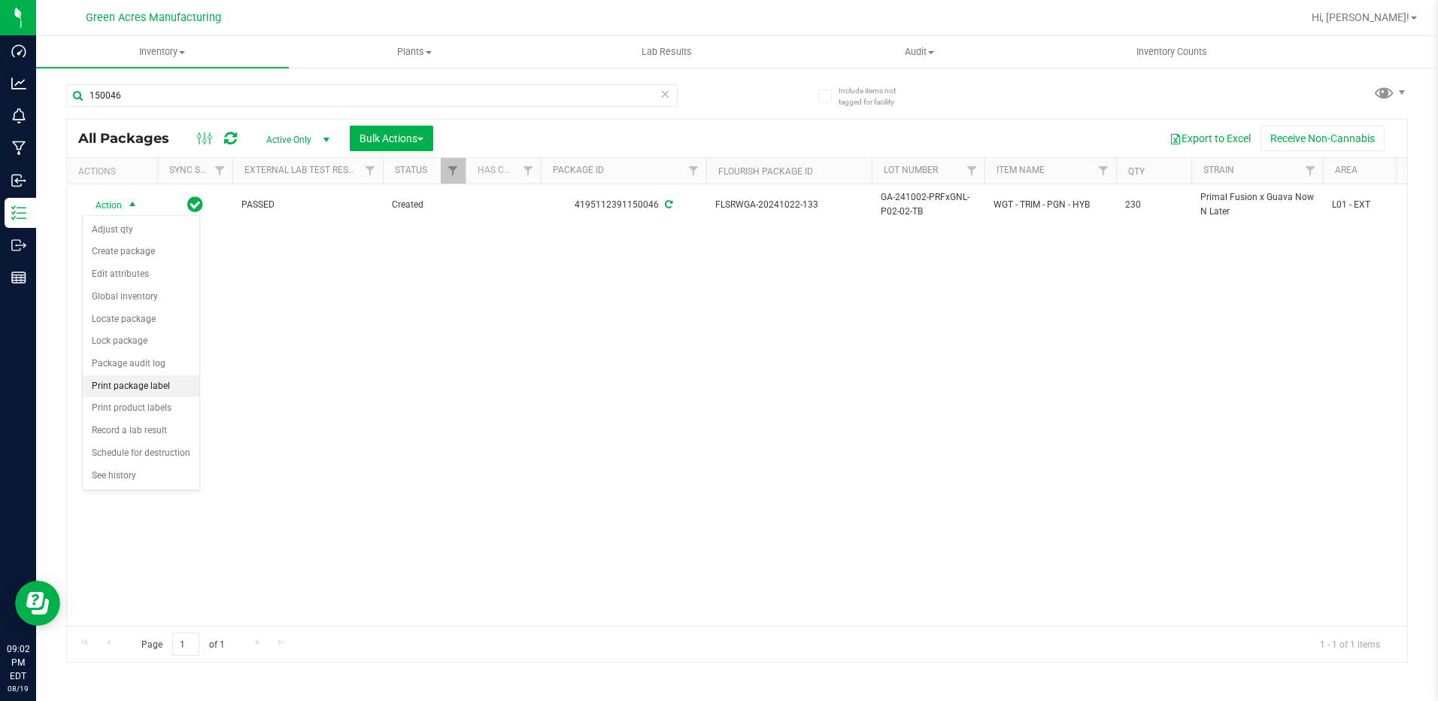
click at [130, 386] on li "Print package label" at bounding box center [141, 386] width 117 height 23
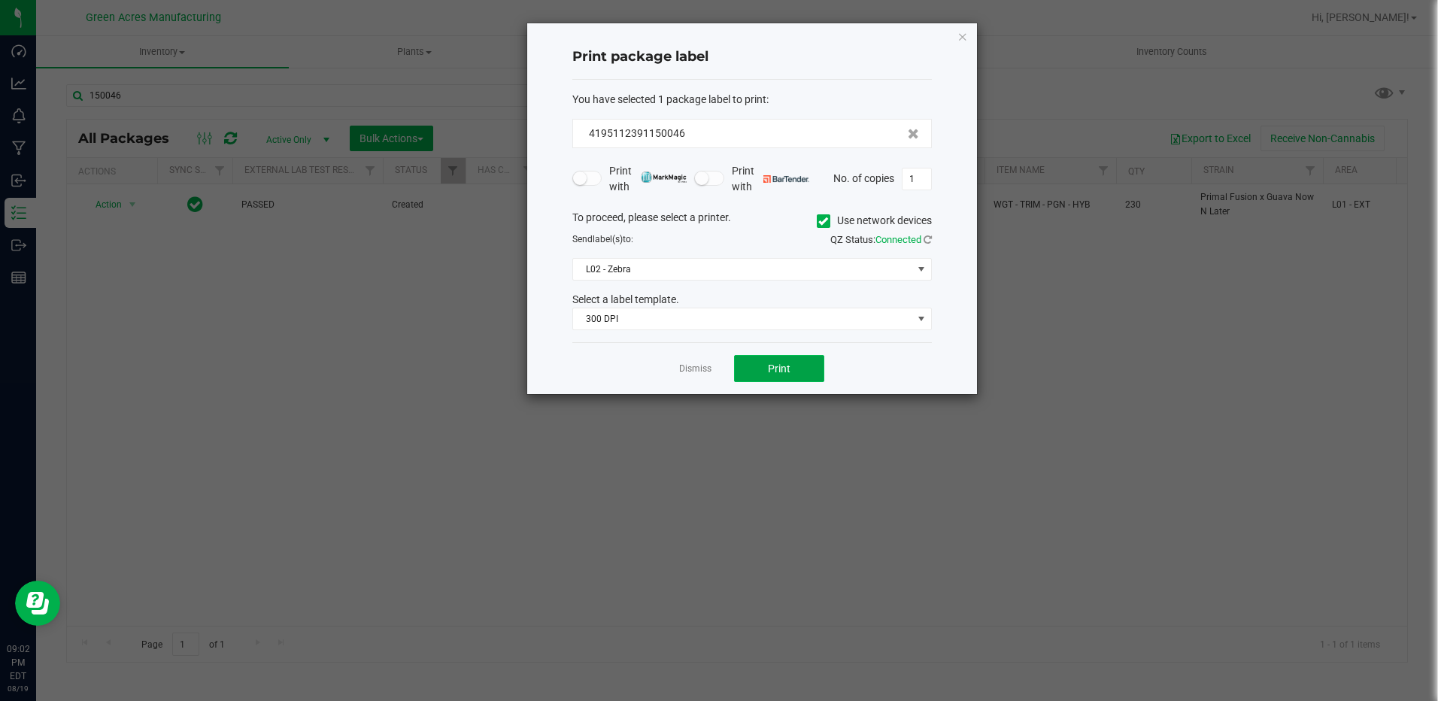
click at [748, 363] on button "Print" at bounding box center [779, 368] width 90 height 27
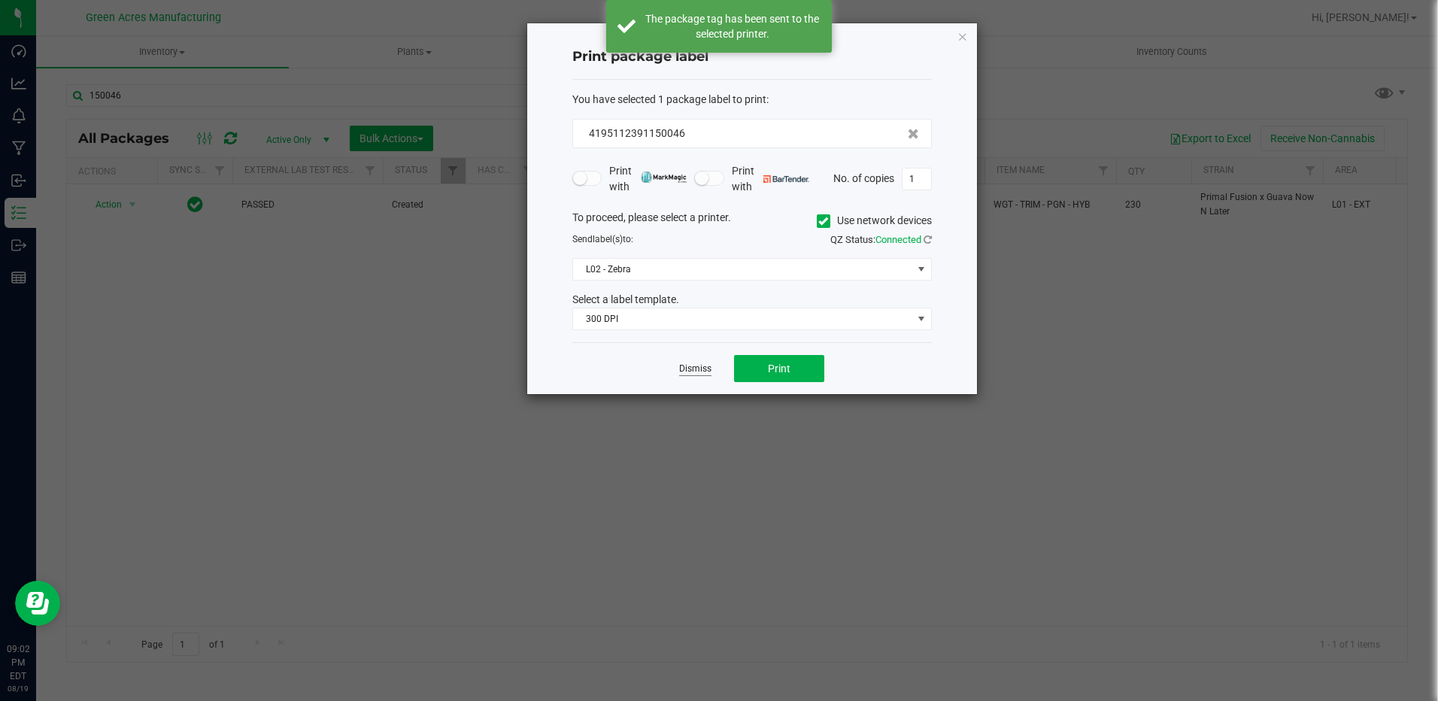
click at [685, 373] on link "Dismiss" at bounding box center [695, 369] width 32 height 13
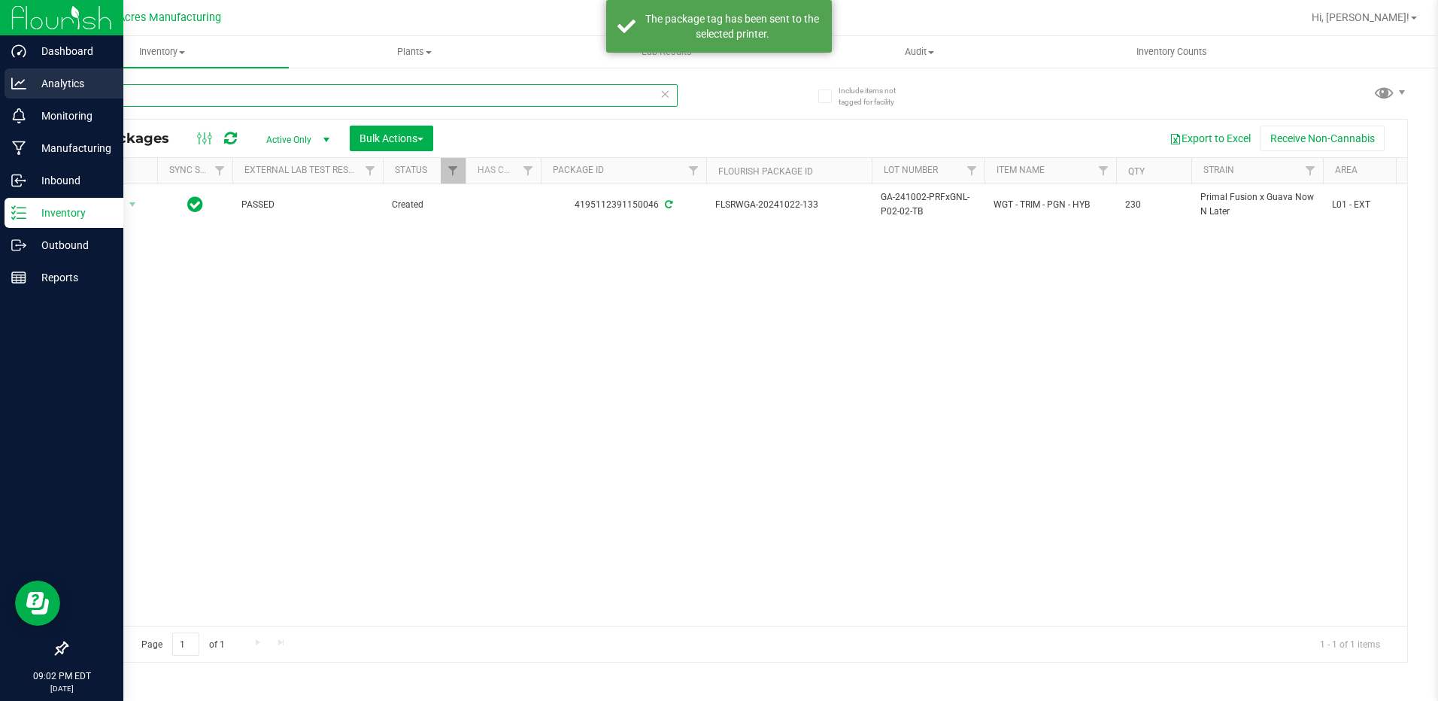
drag, startPoint x: 125, startPoint y: 94, endPoint x: 34, endPoint y: 96, distance: 91.1
click at [34, 96] on div "Dashboard Analytics Monitoring Manufacturing Inbound Inventory Outbound Reports…" at bounding box center [719, 350] width 1438 height 701
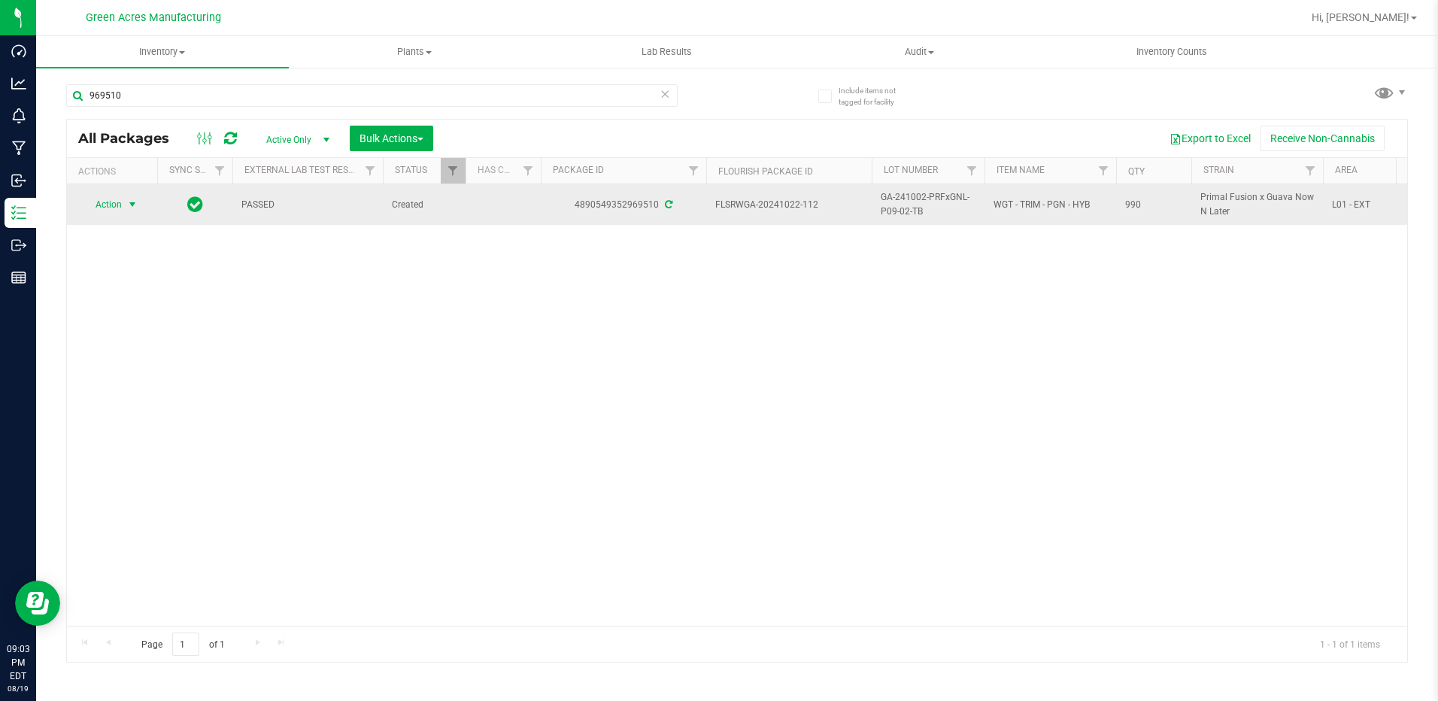
click at [135, 201] on span "select" at bounding box center [132, 205] width 12 height 12
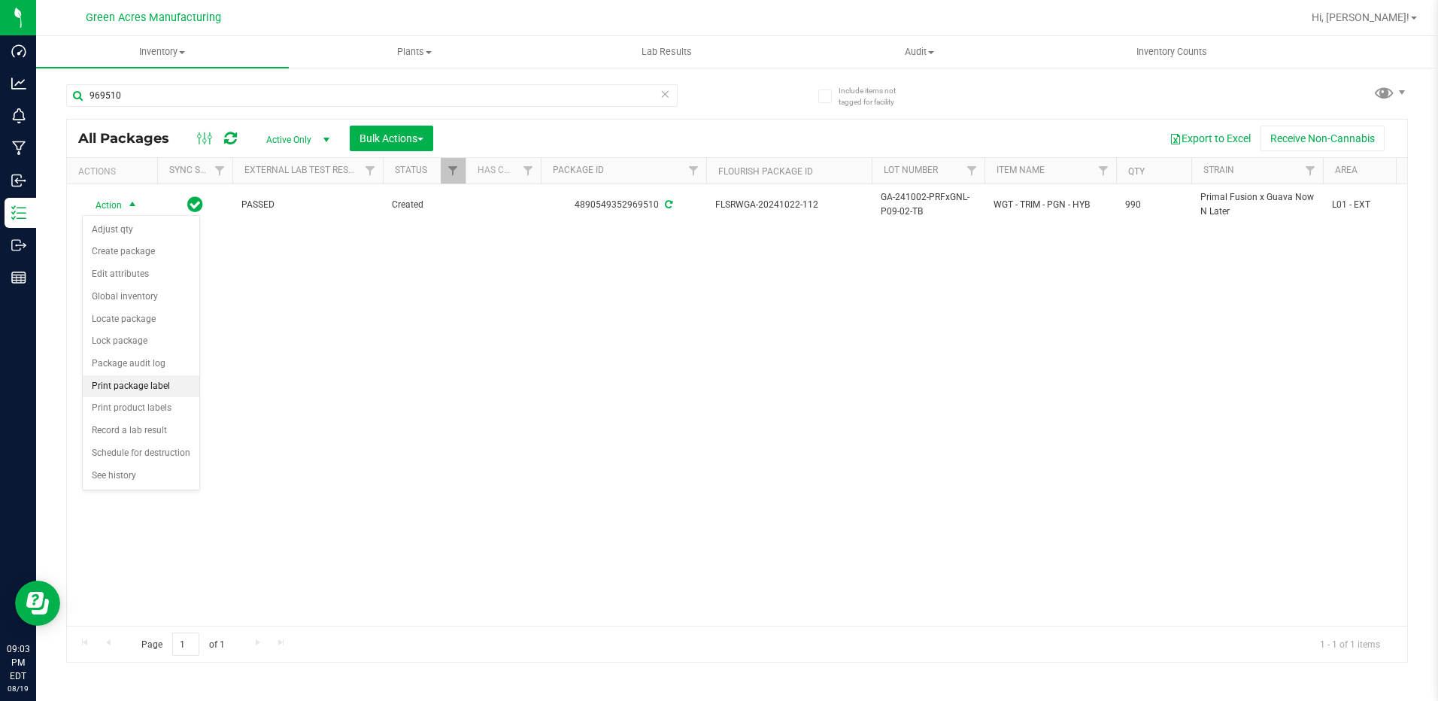
click at [128, 394] on li "Print package label" at bounding box center [141, 386] width 117 height 23
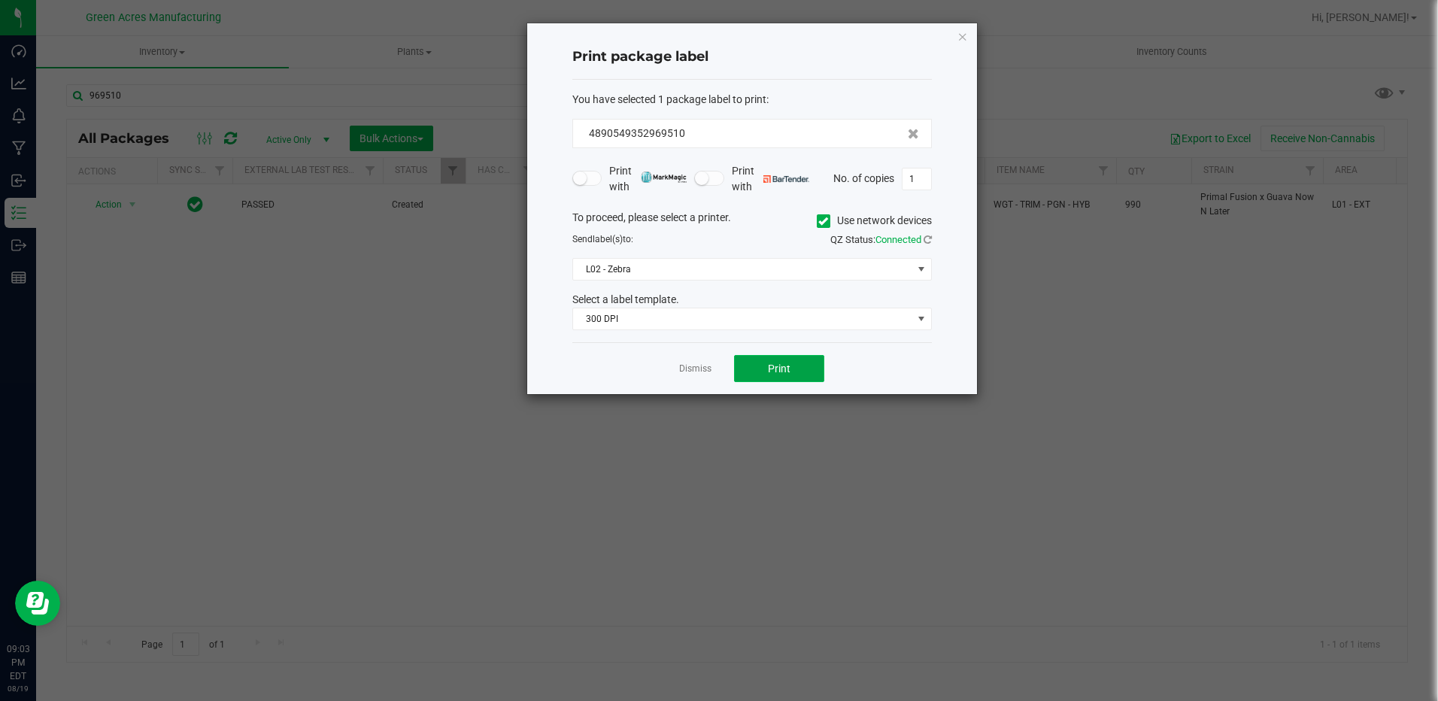
click at [740, 375] on button "Print" at bounding box center [779, 368] width 90 height 27
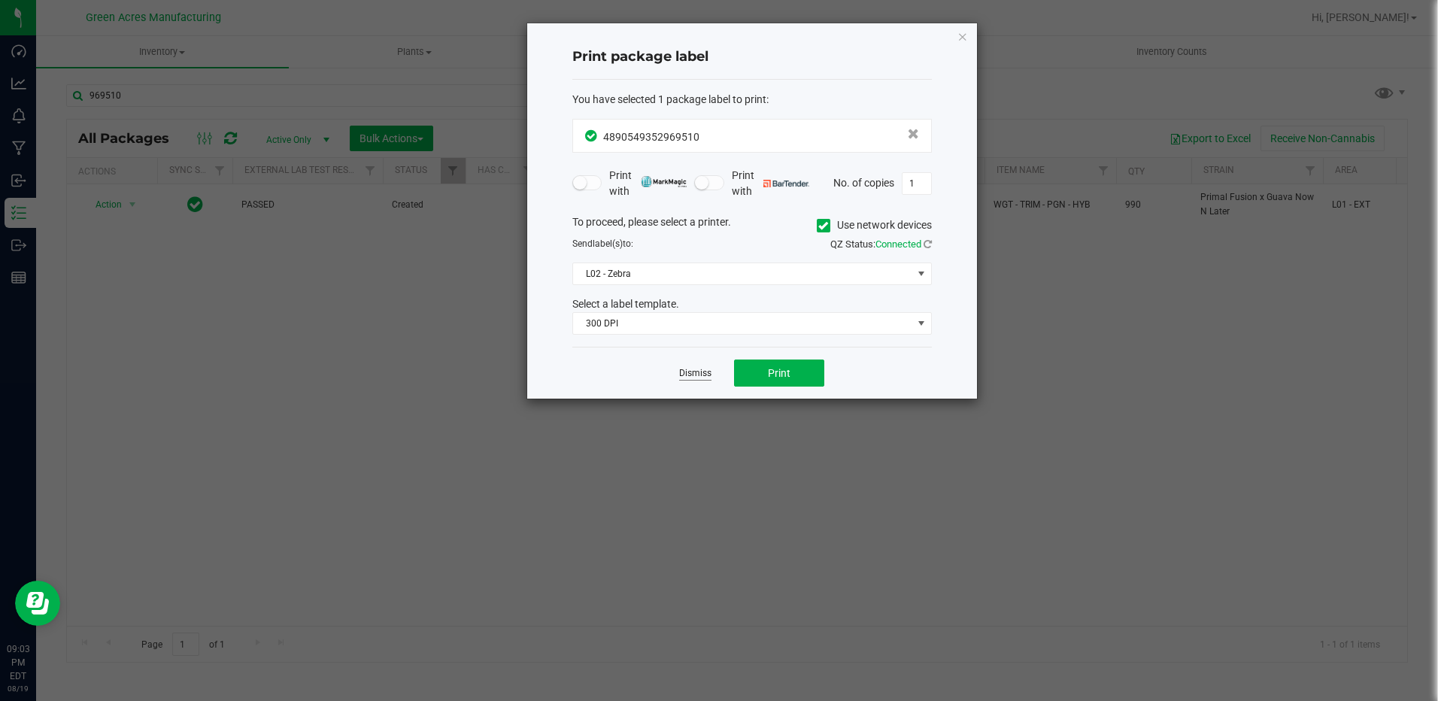
click at [697, 370] on link "Dismiss" at bounding box center [695, 373] width 32 height 13
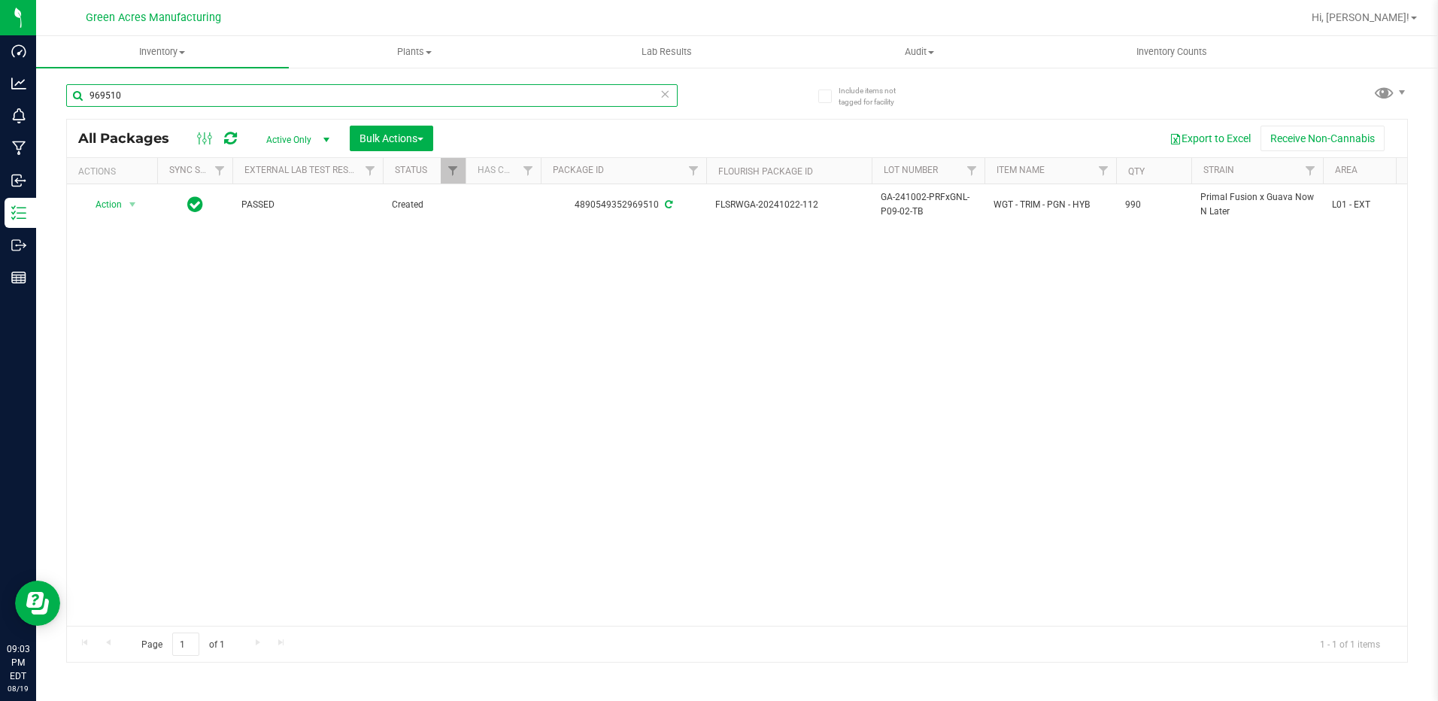
drag, startPoint x: 80, startPoint y: 93, endPoint x: 68, endPoint y: 91, distance: 12.9
click at [68, 91] on input "969510" at bounding box center [372, 95] width 612 height 23
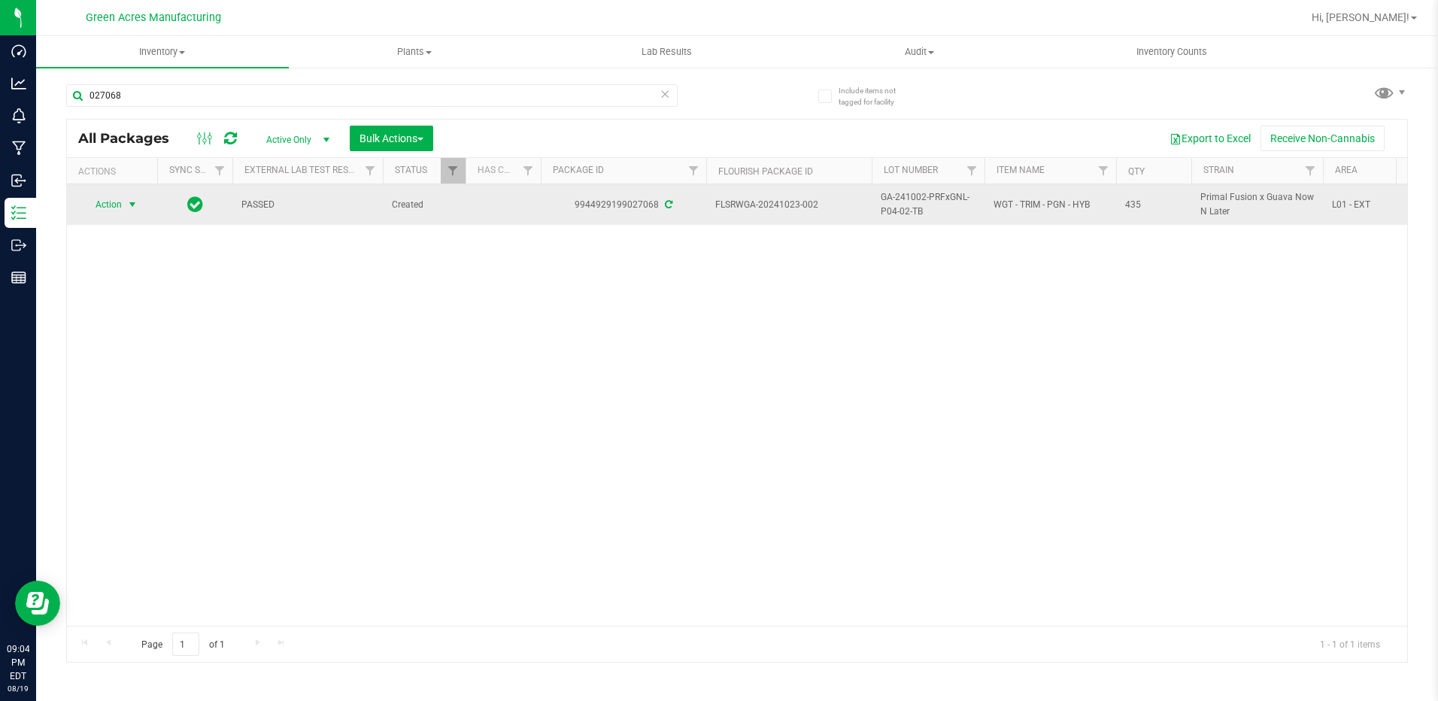
click at [123, 200] on span "select" at bounding box center [132, 204] width 19 height 21
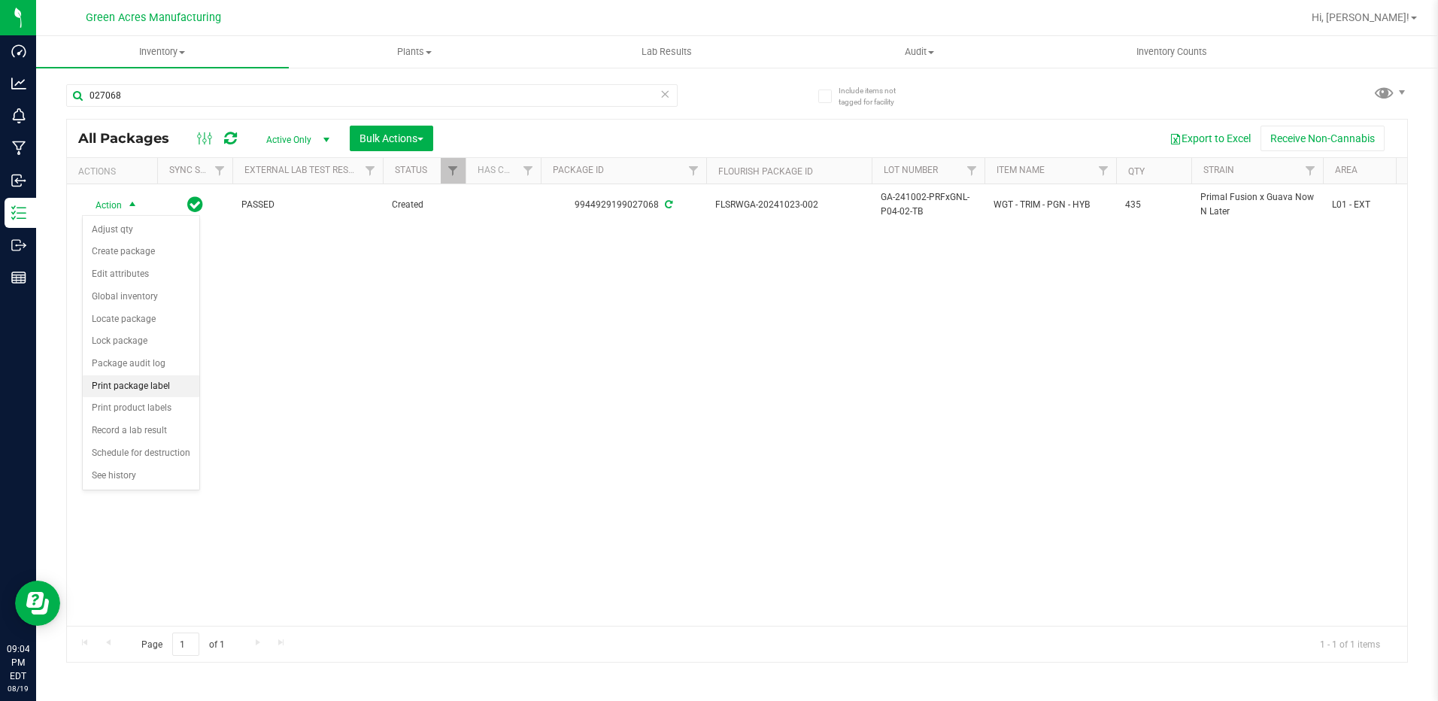
click at [129, 387] on li "Print package label" at bounding box center [141, 386] width 117 height 23
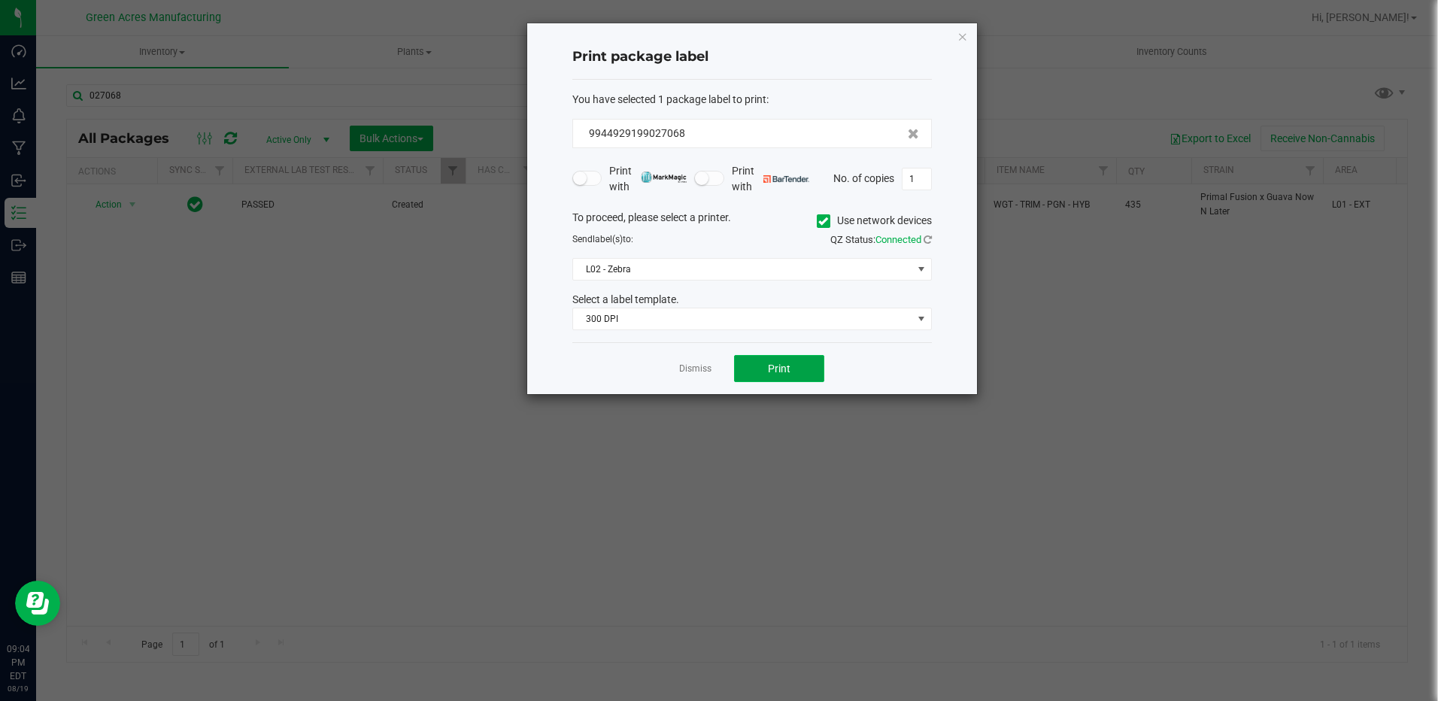
click at [792, 363] on button "Print" at bounding box center [779, 368] width 90 height 27
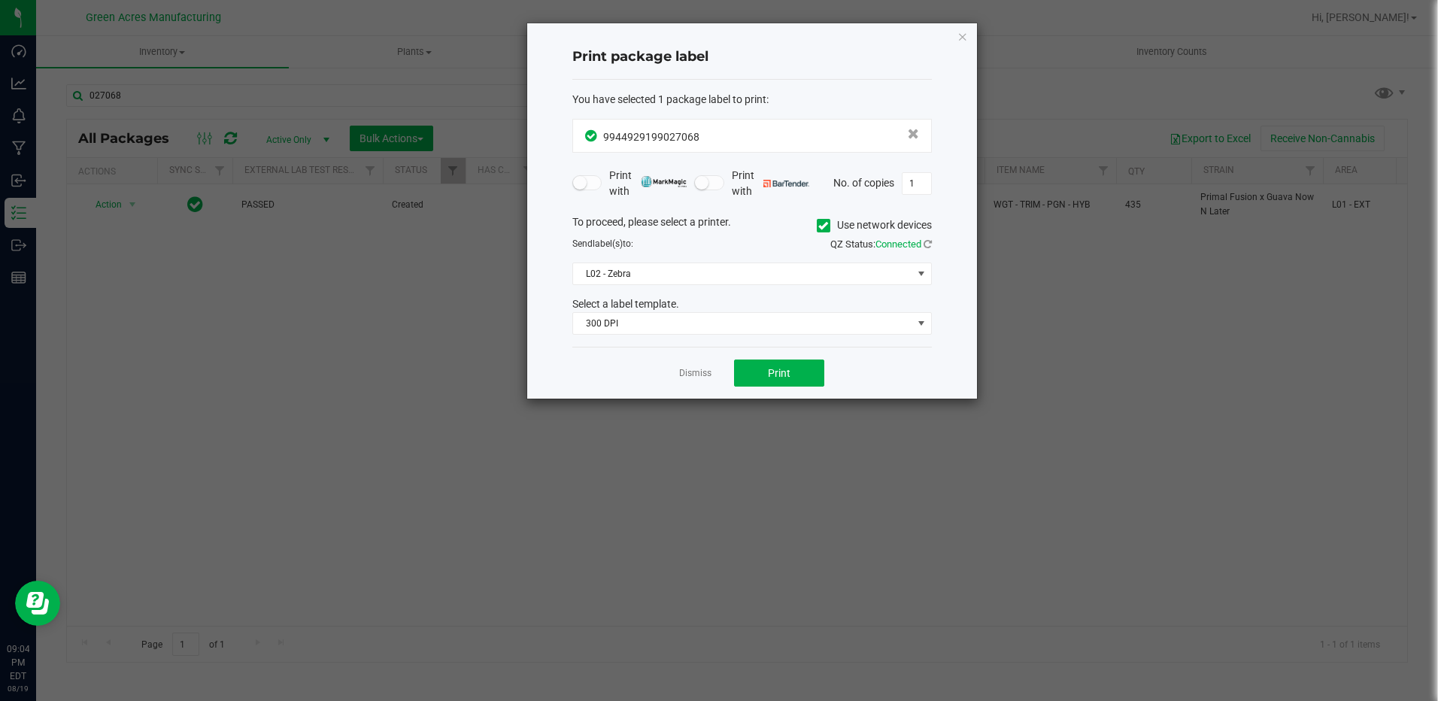
click at [682, 374] on link "Dismiss" at bounding box center [695, 373] width 32 height 13
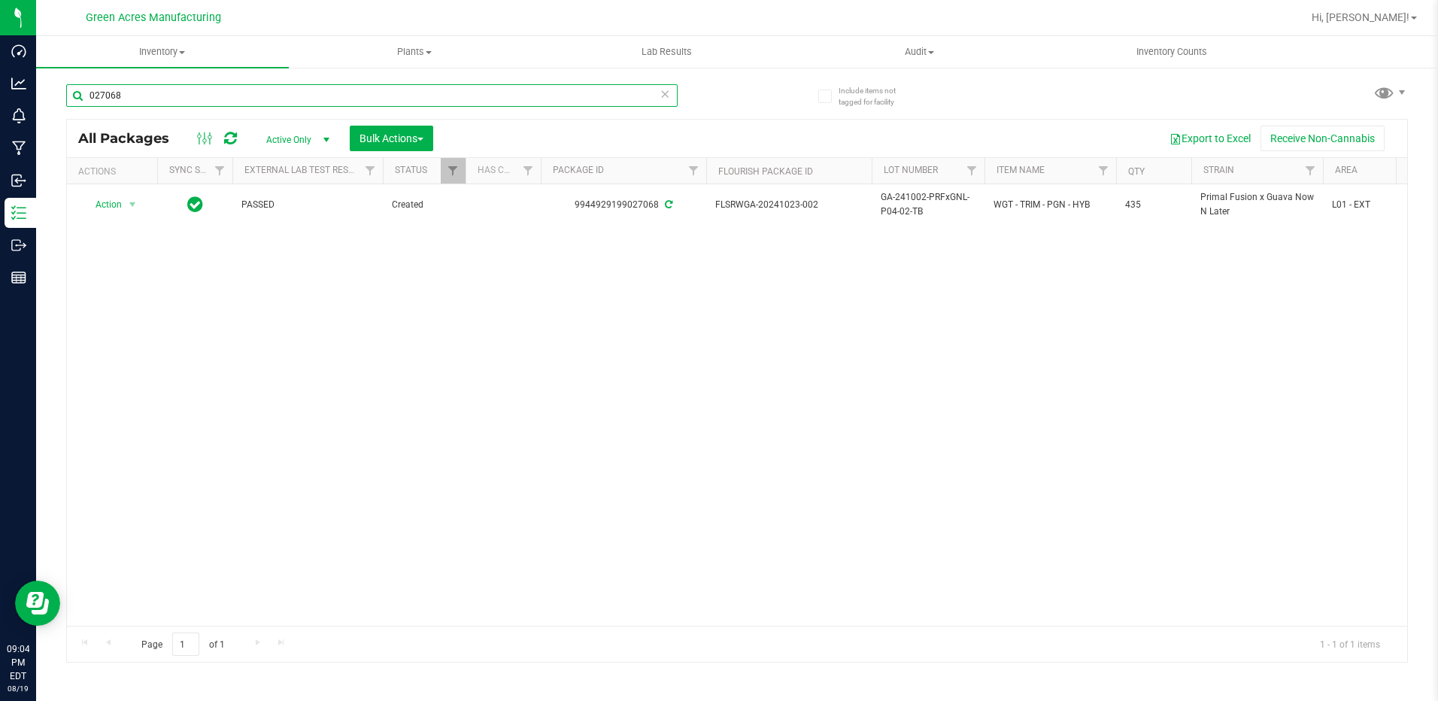
drag, startPoint x: 120, startPoint y: 93, endPoint x: 73, endPoint y: 98, distance: 46.9
click at [72, 98] on input "027068" at bounding box center [372, 95] width 612 height 23
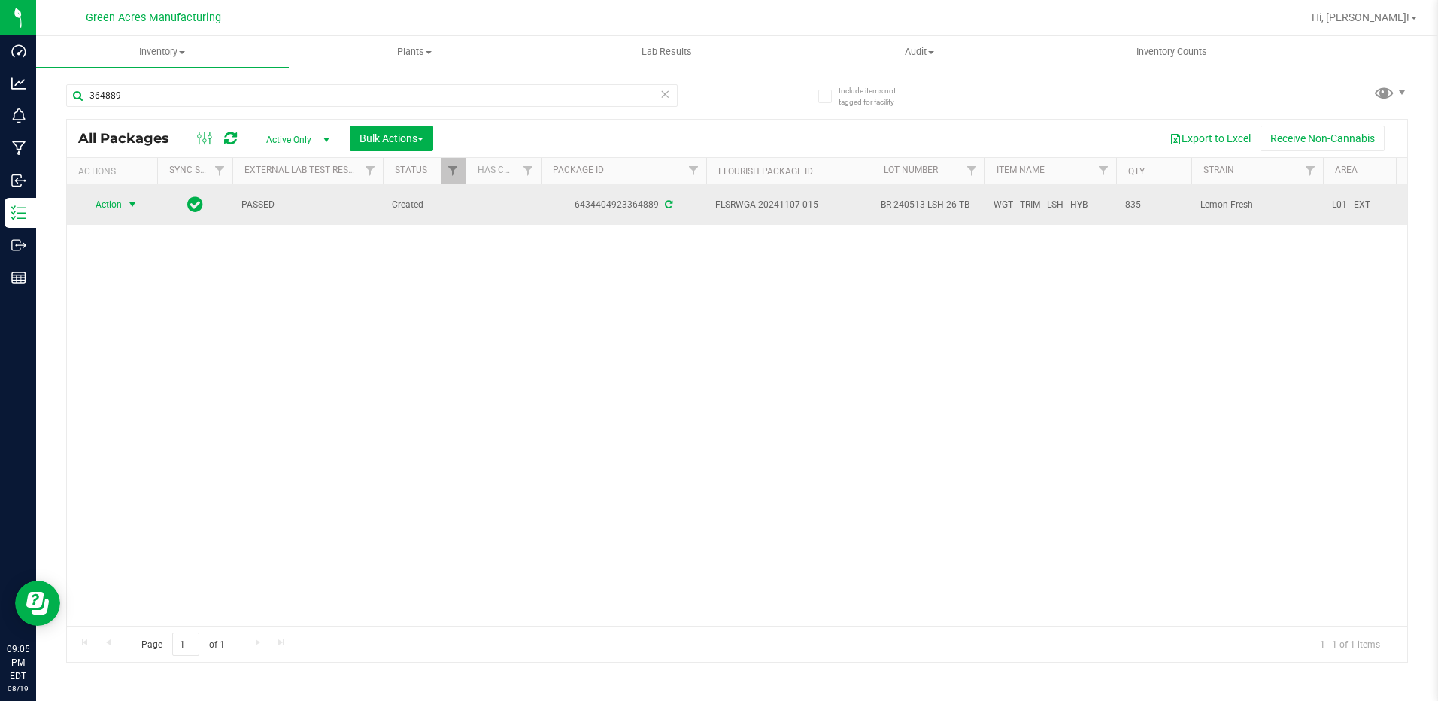
click at [136, 212] on span "select" at bounding box center [132, 204] width 19 height 21
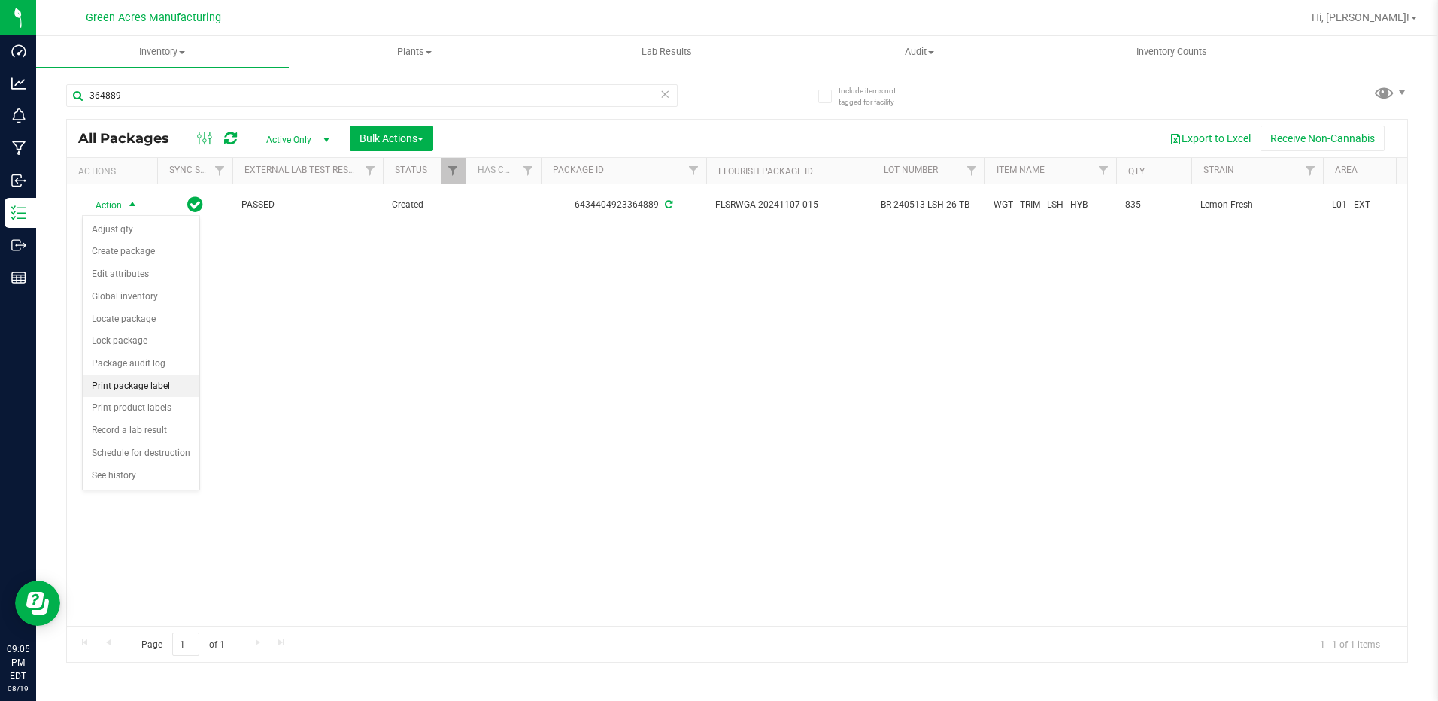
click at [135, 391] on li "Print package label" at bounding box center [141, 386] width 117 height 23
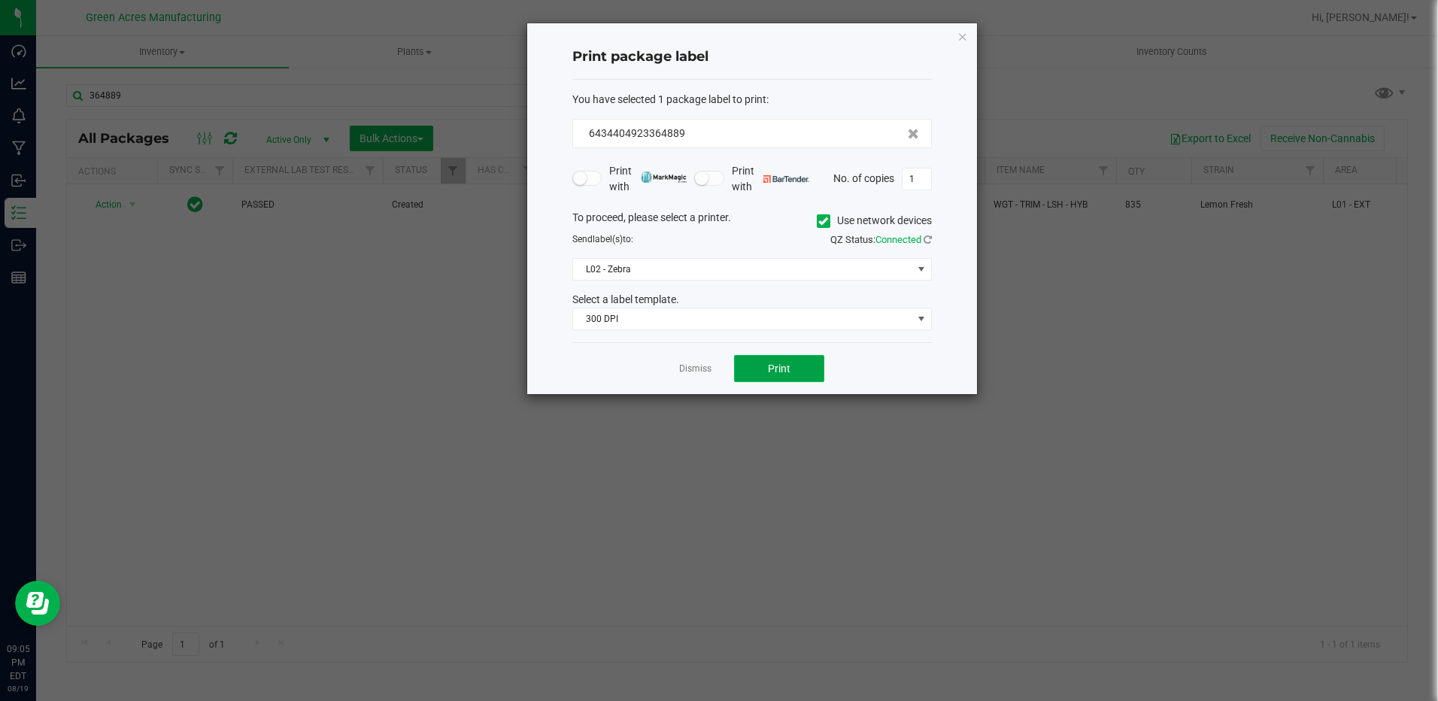
click at [811, 367] on button "Print" at bounding box center [779, 368] width 90 height 27
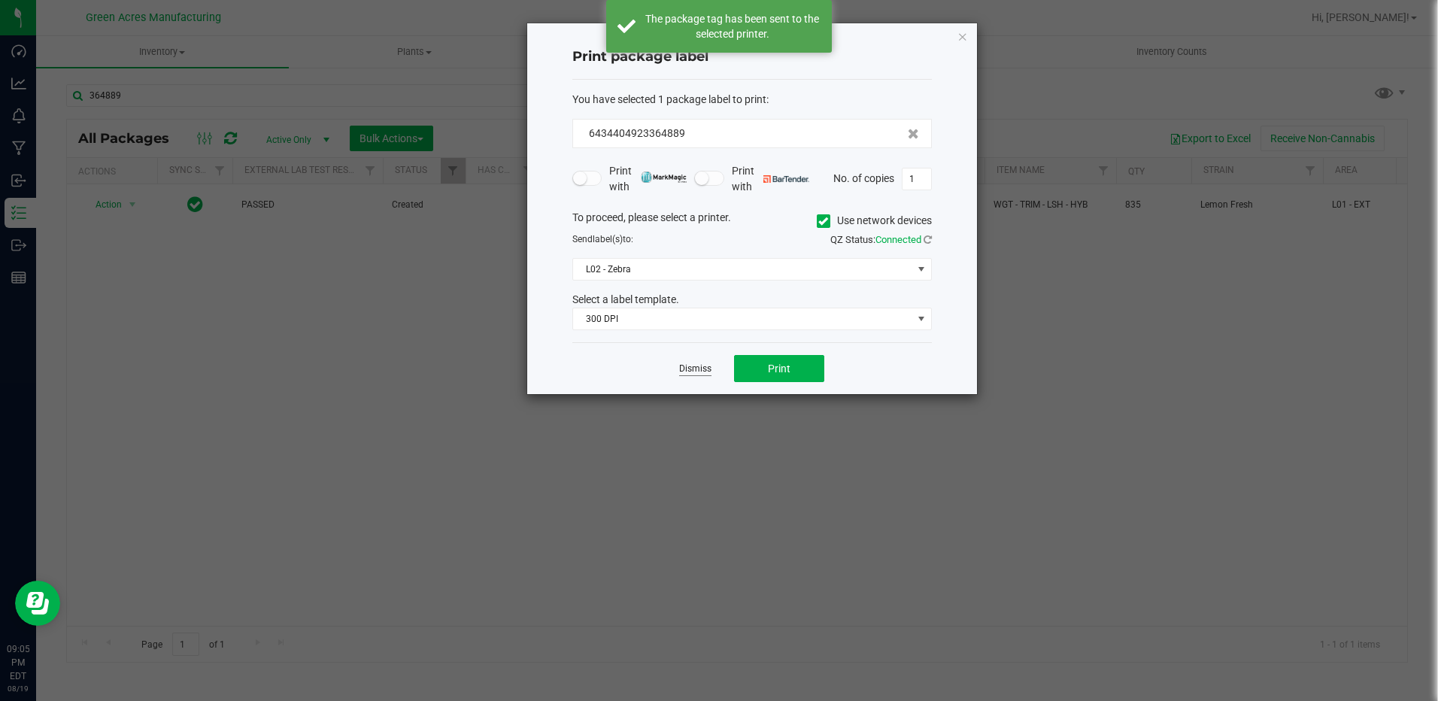
click at [706, 374] on link "Dismiss" at bounding box center [695, 369] width 32 height 13
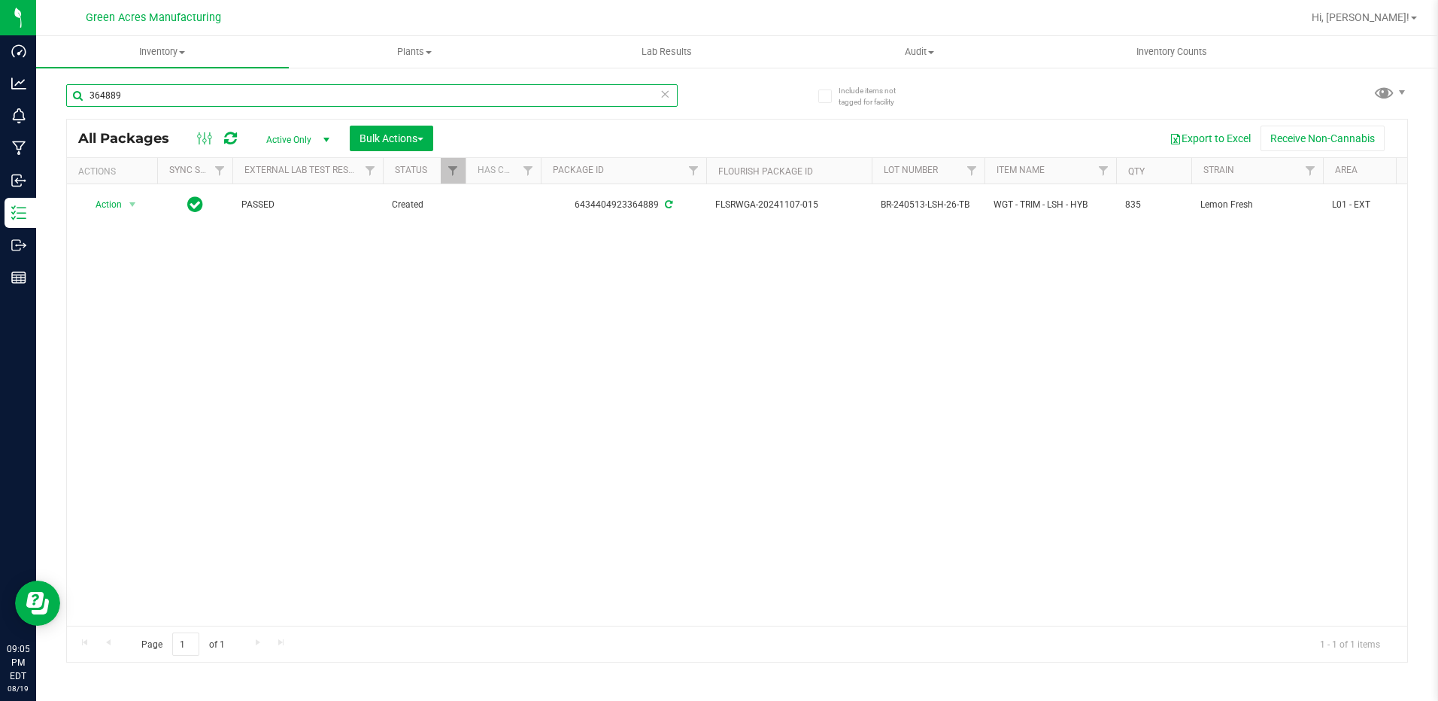
drag, startPoint x: 126, startPoint y: 93, endPoint x: 66, endPoint y: 99, distance: 59.7
click at [66, 99] on input "364889" at bounding box center [372, 95] width 612 height 23
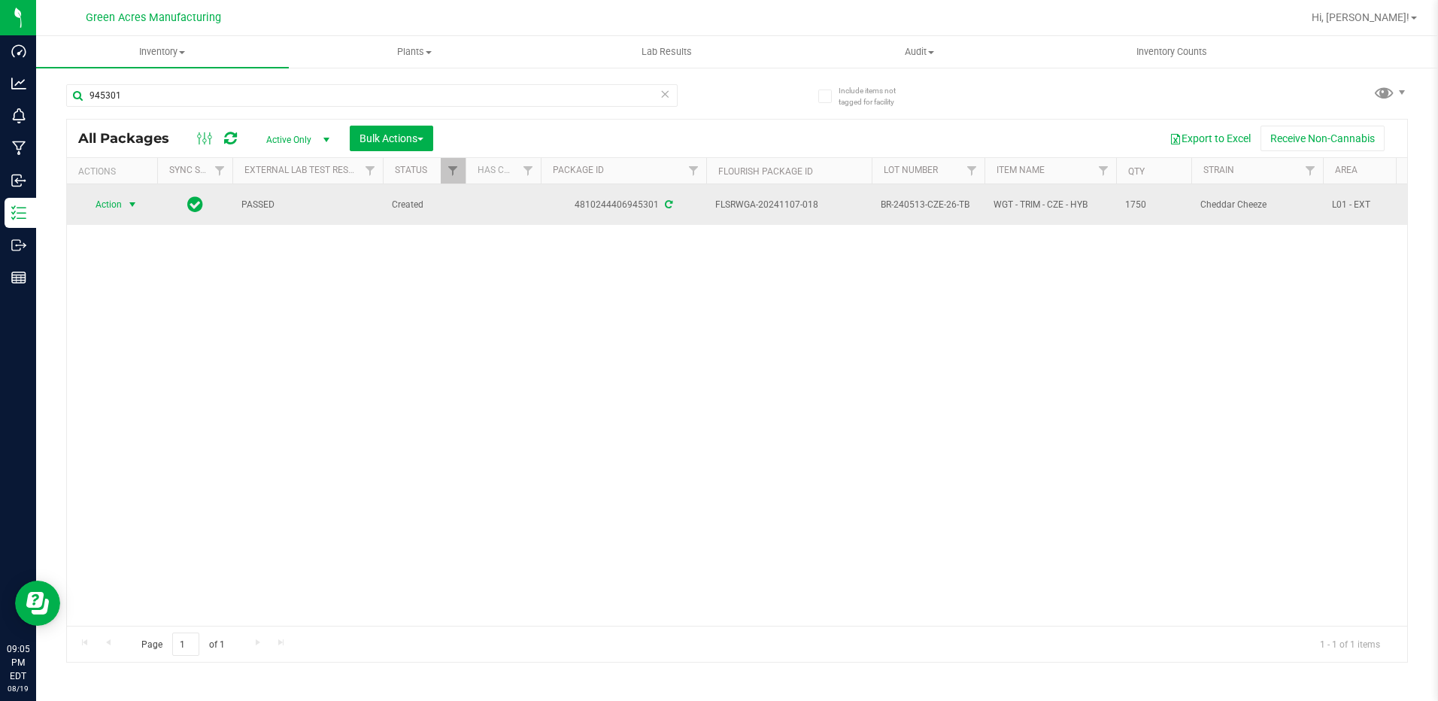
click at [129, 199] on span "select" at bounding box center [132, 205] width 12 height 12
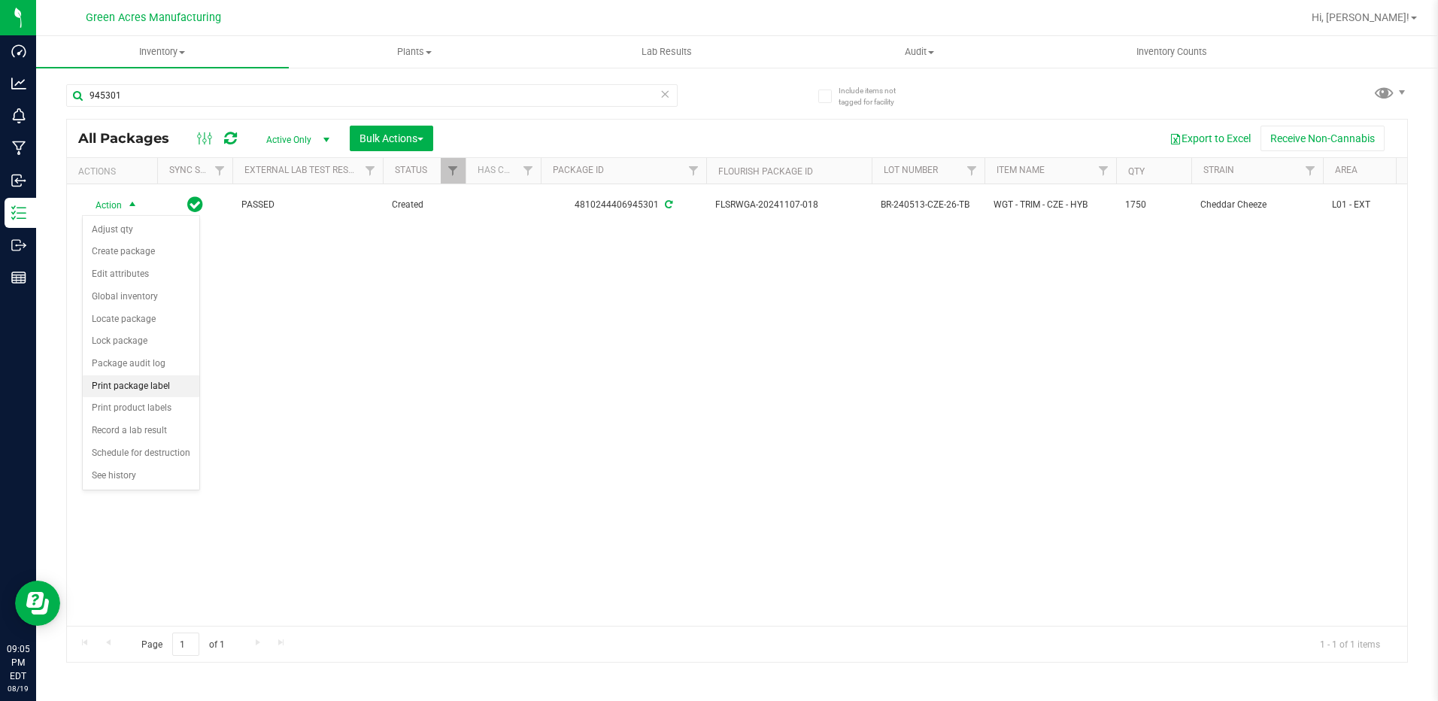
click at [152, 381] on li "Print package label" at bounding box center [141, 386] width 117 height 23
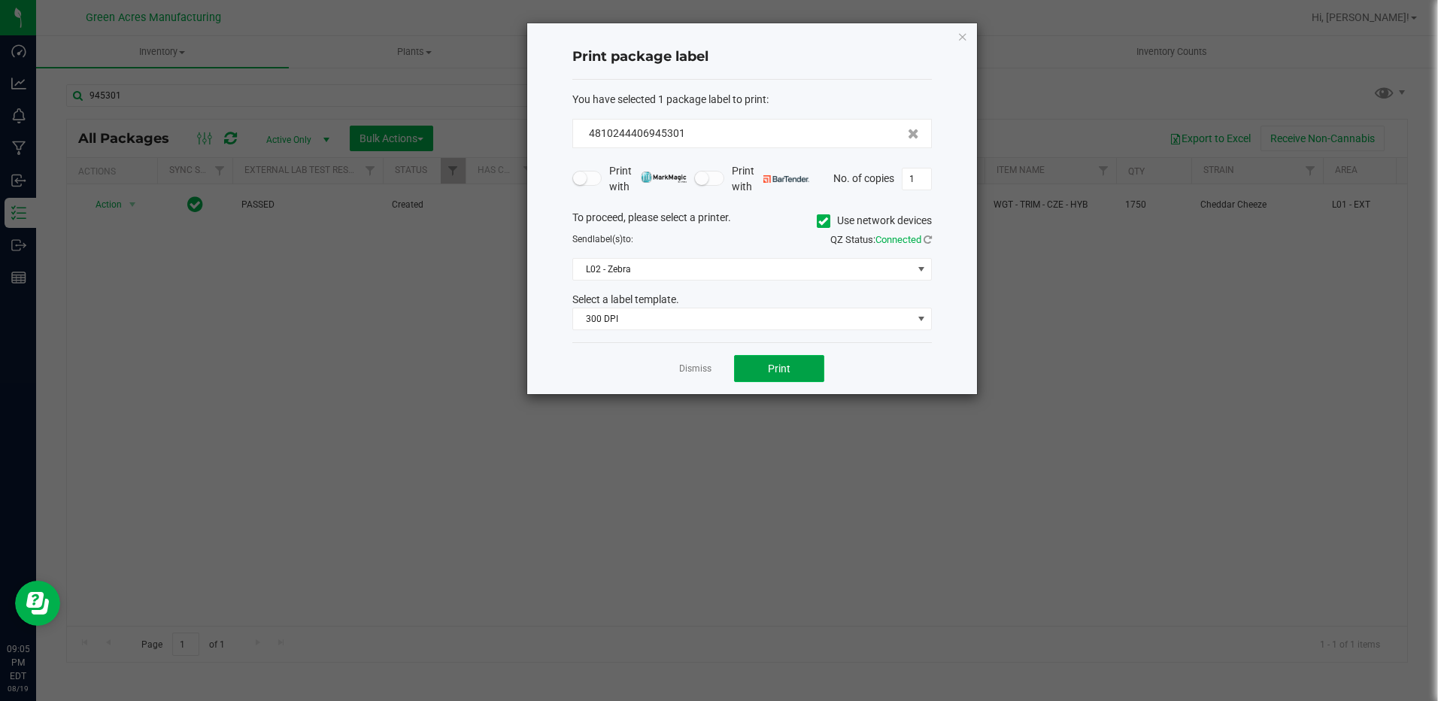
click at [816, 376] on button "Print" at bounding box center [779, 368] width 90 height 27
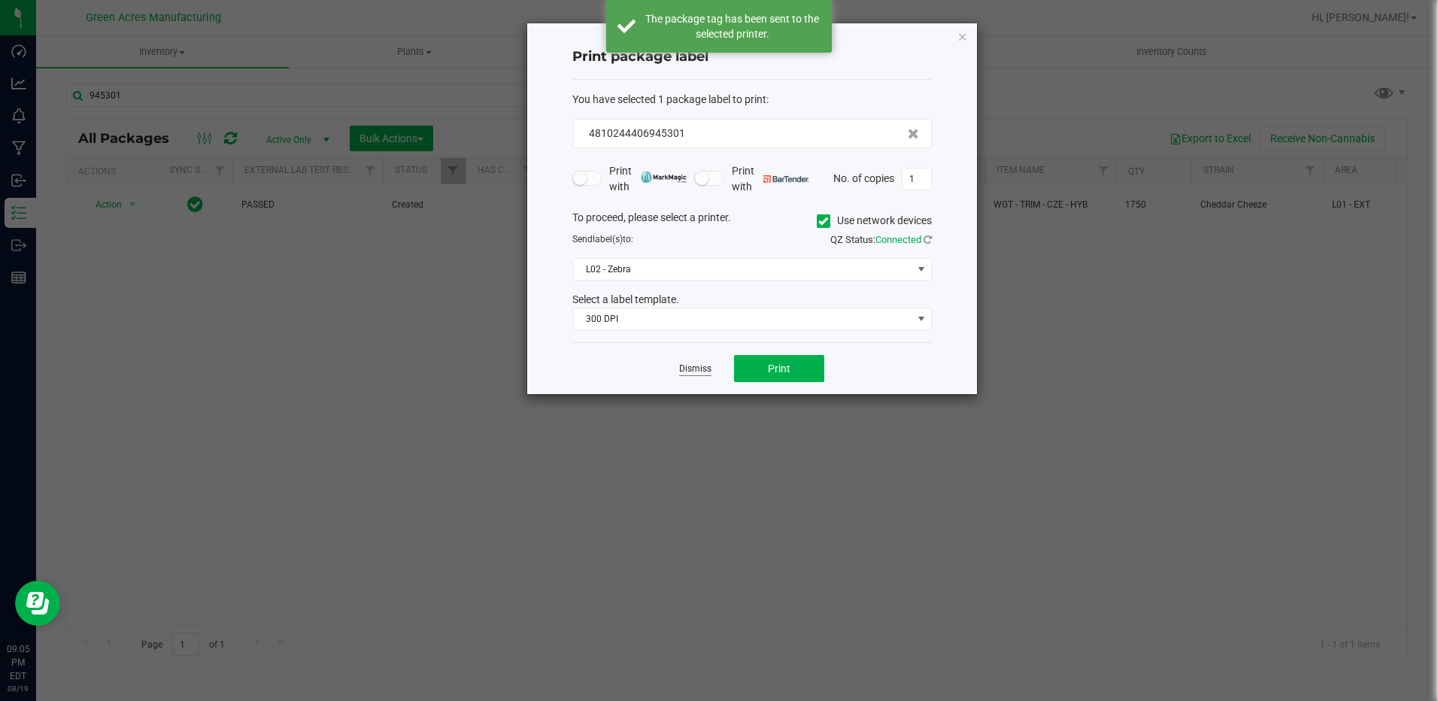
click at [693, 370] on link "Dismiss" at bounding box center [695, 369] width 32 height 13
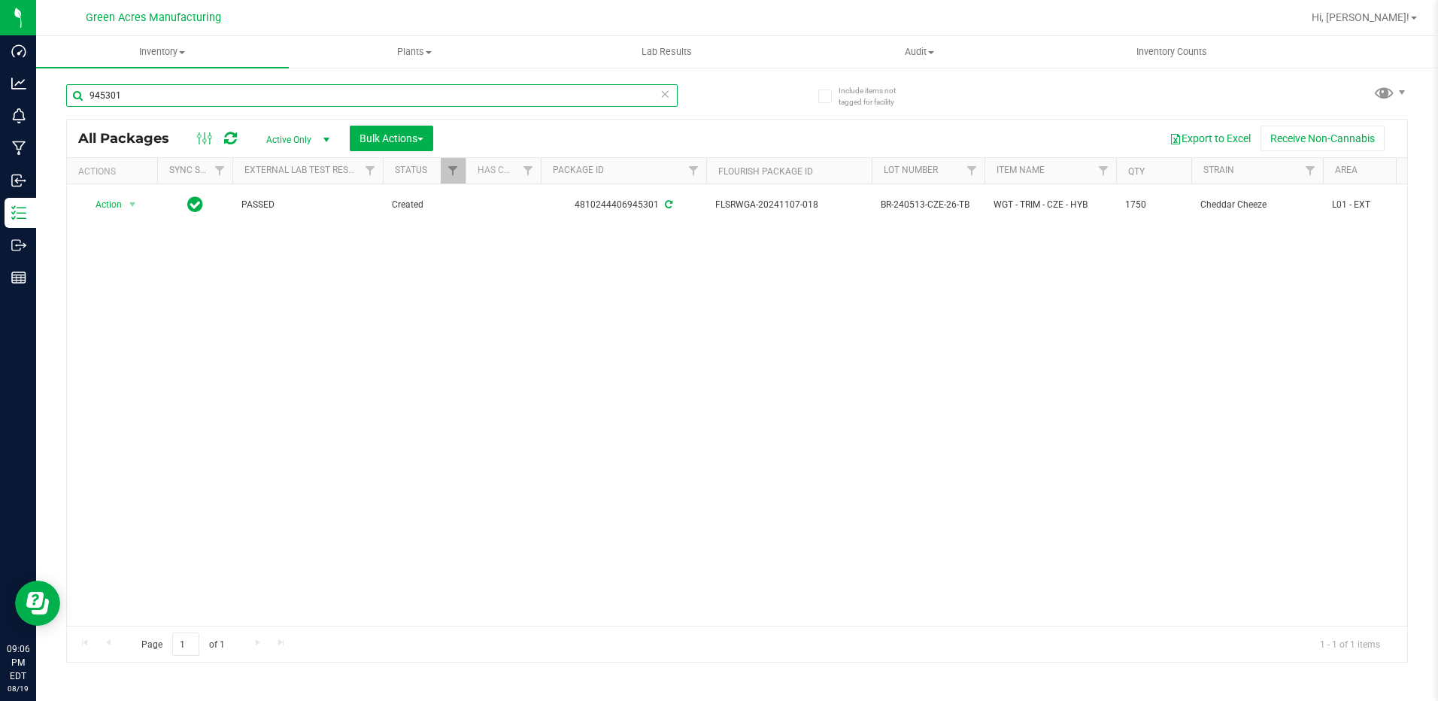
drag, startPoint x: 129, startPoint y: 101, endPoint x: 55, endPoint y: 83, distance: 75.9
click at [41, 89] on div "Include items not tagged for facility 945301 All Packages Active Only Active On…" at bounding box center [737, 295] width 1402 height 459
type input "1022-227"
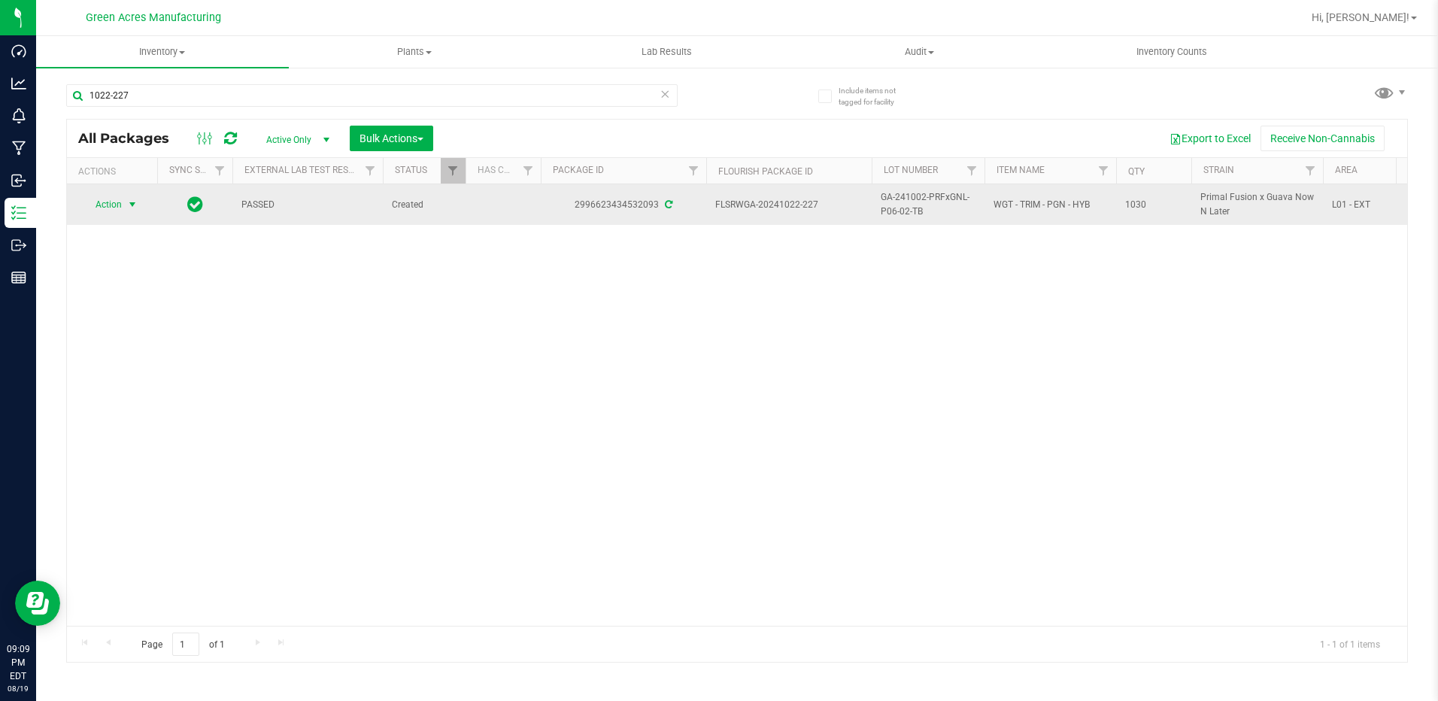
click at [131, 205] on span "select" at bounding box center [132, 205] width 12 height 12
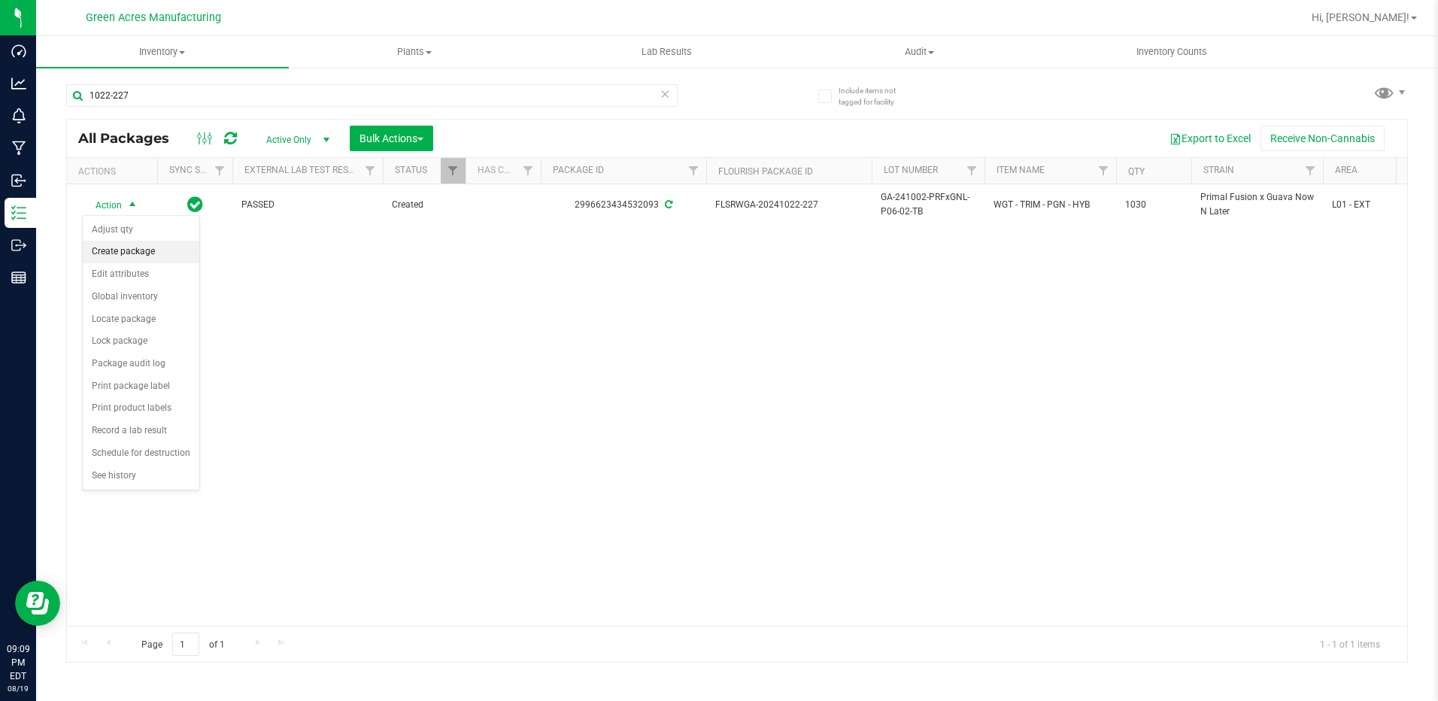
click at [138, 251] on li "Create package" at bounding box center [141, 252] width 117 height 23
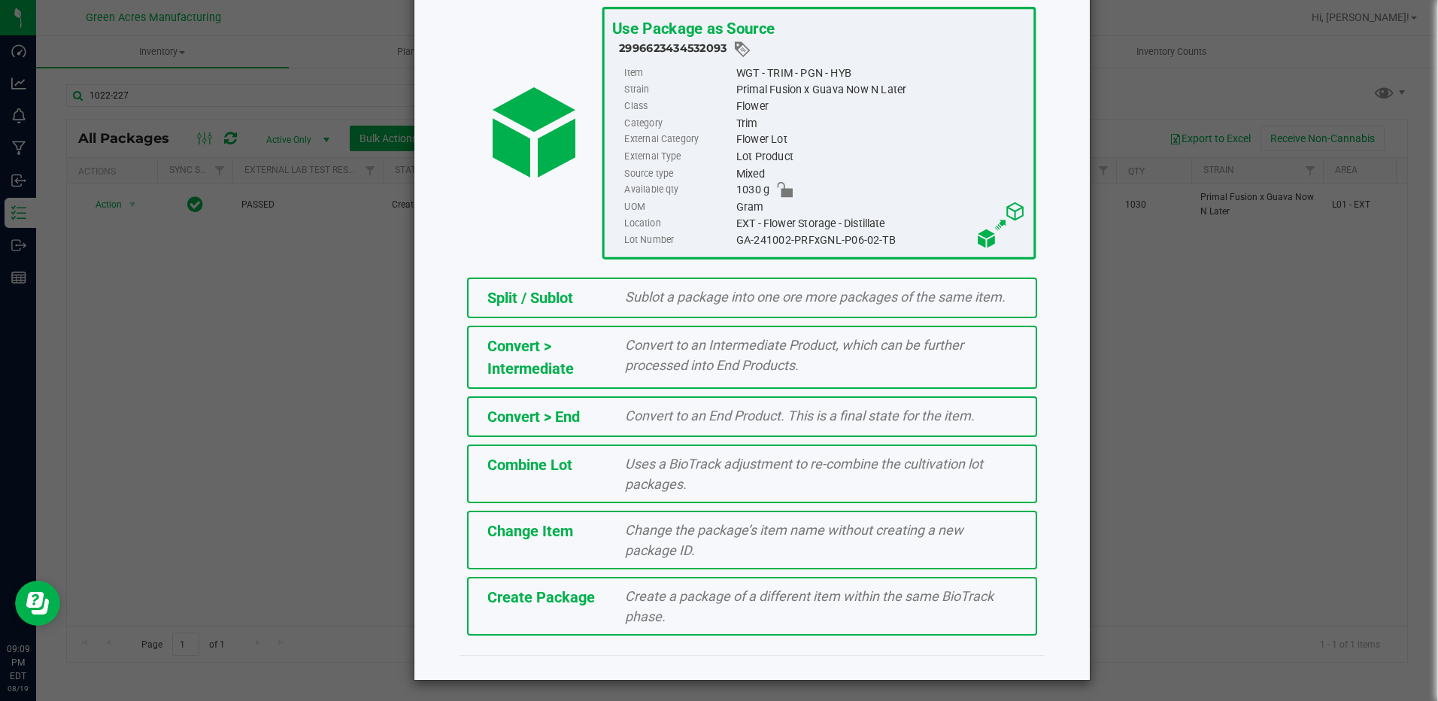
scroll to position [99, 0]
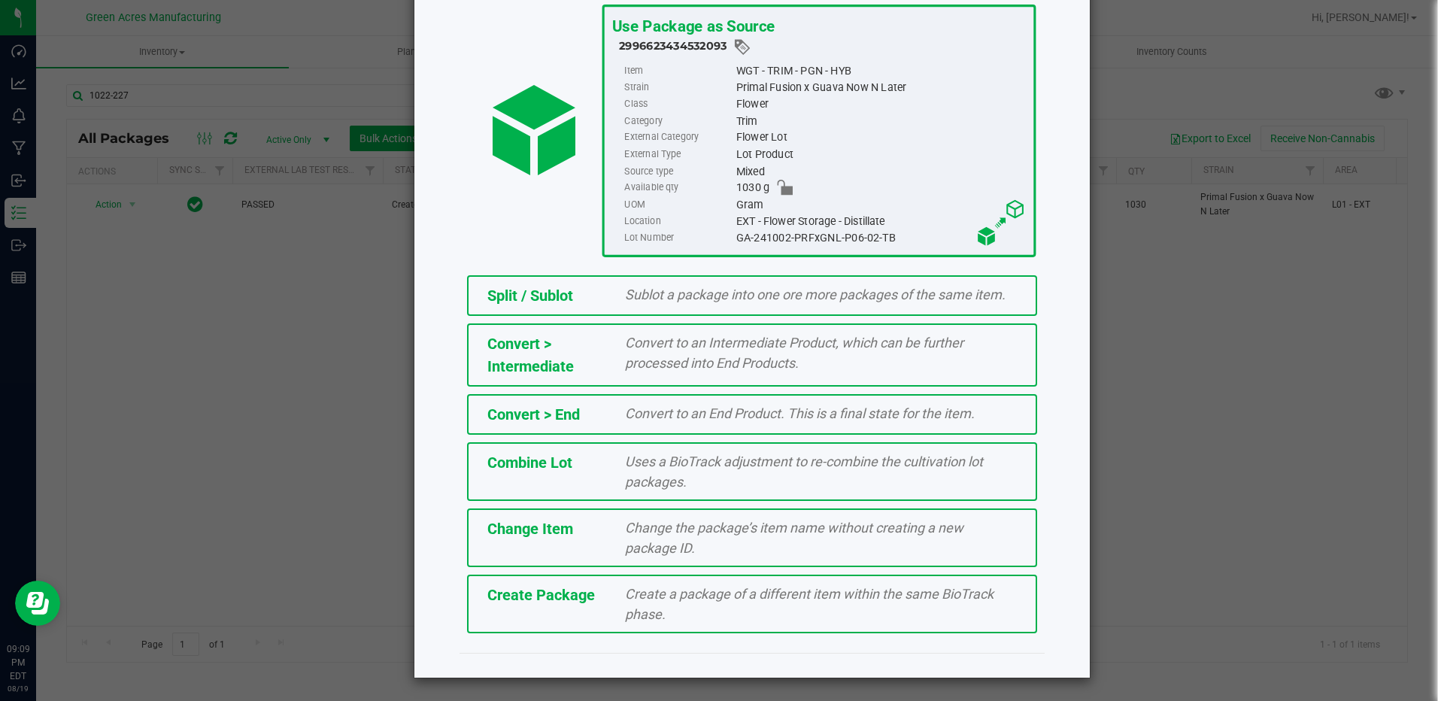
click at [788, 597] on span "Create a package of a different item within the same BioTrack phase." at bounding box center [809, 604] width 369 height 36
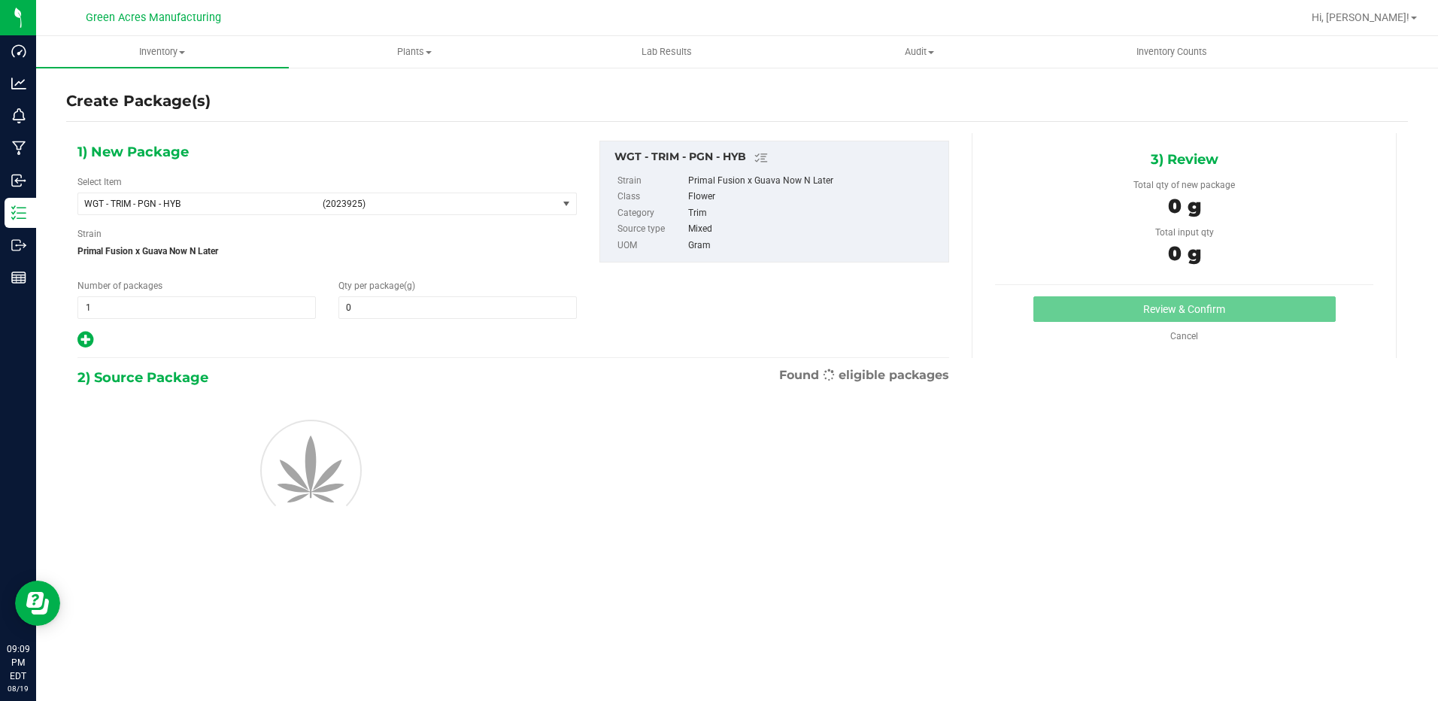
type input "0.0000"
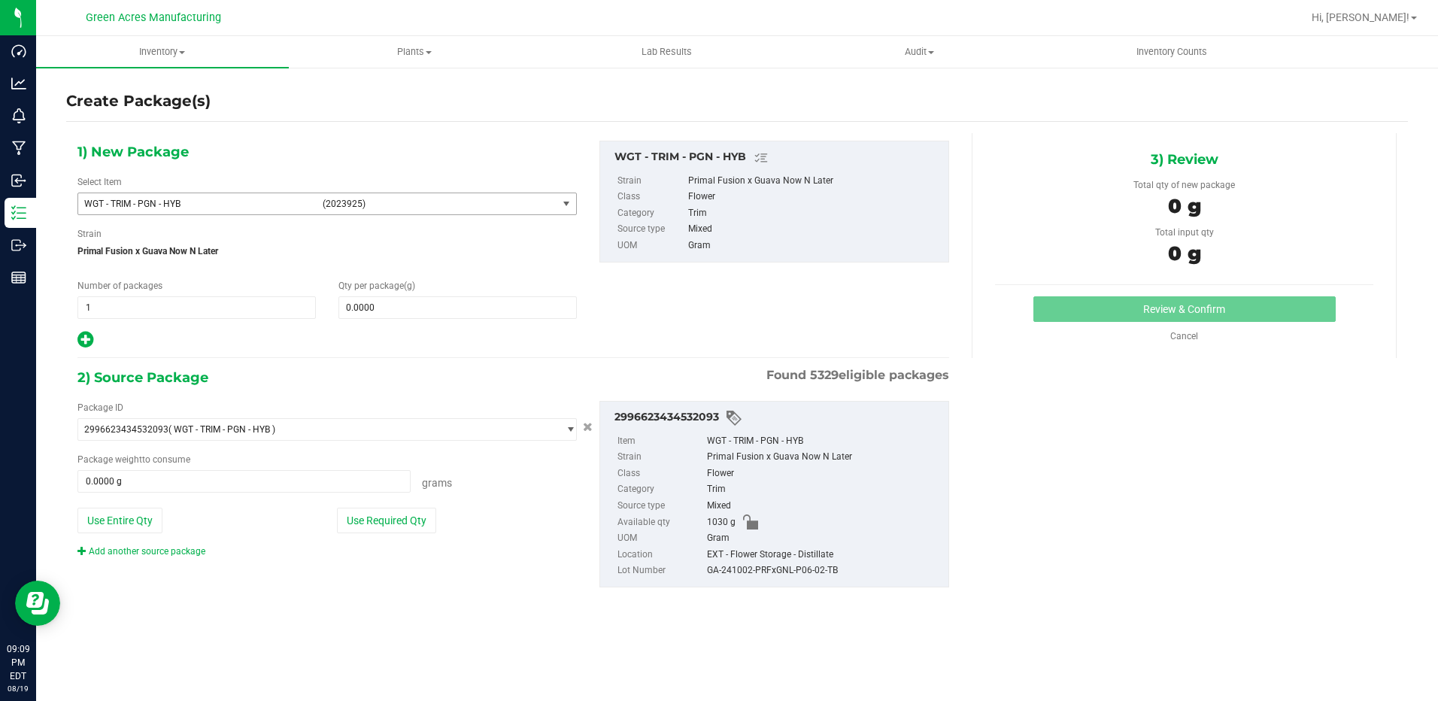
click at [272, 199] on span "WGT - TRIM - PGN - HYB" at bounding box center [198, 204] width 229 height 11
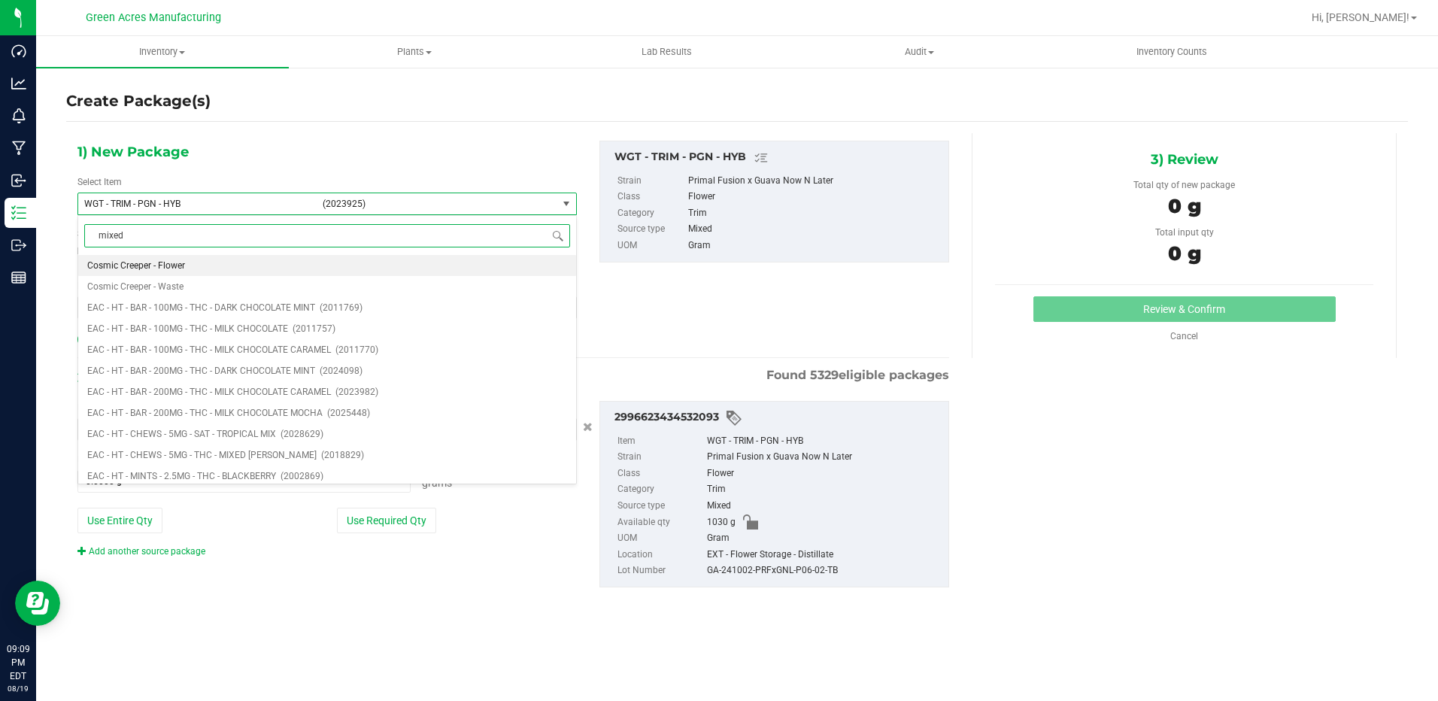
type input "mixed d"
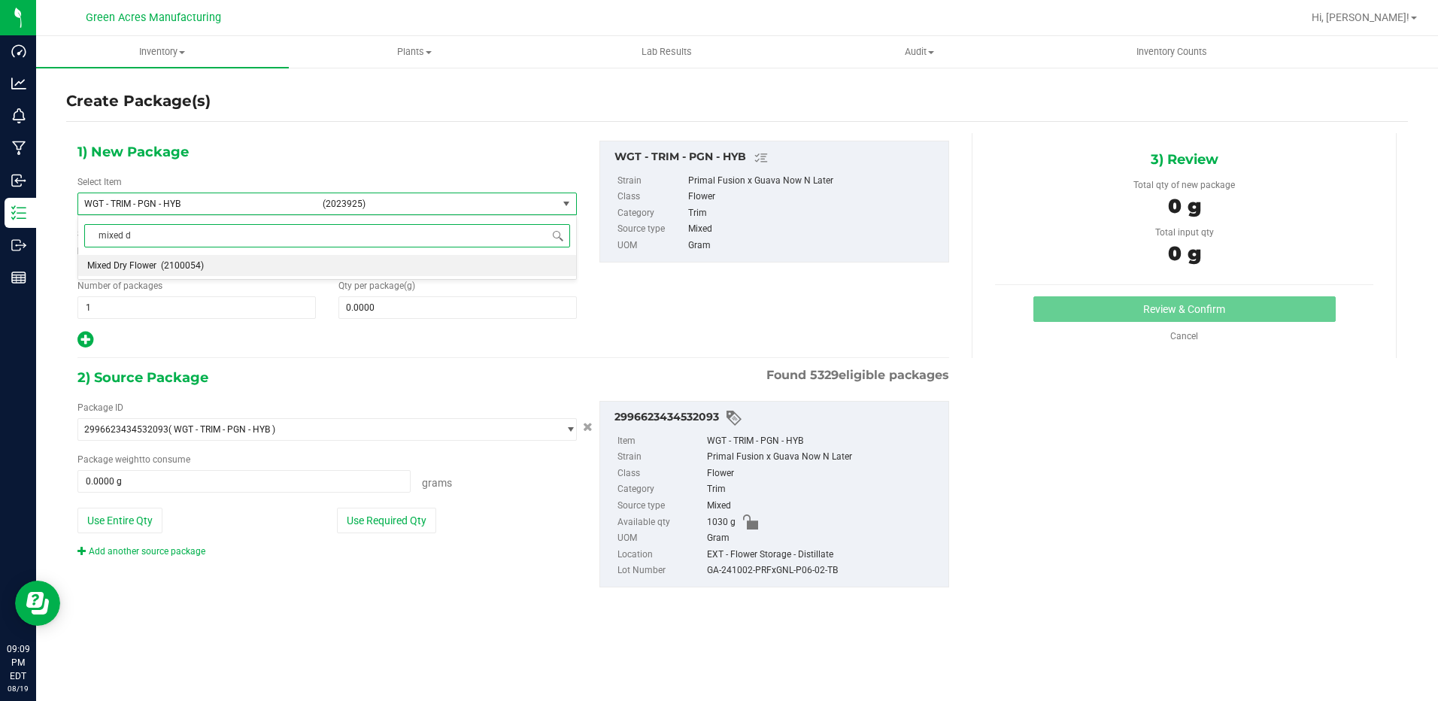
click at [185, 265] on span "(2100054)" at bounding box center [182, 265] width 43 height 11
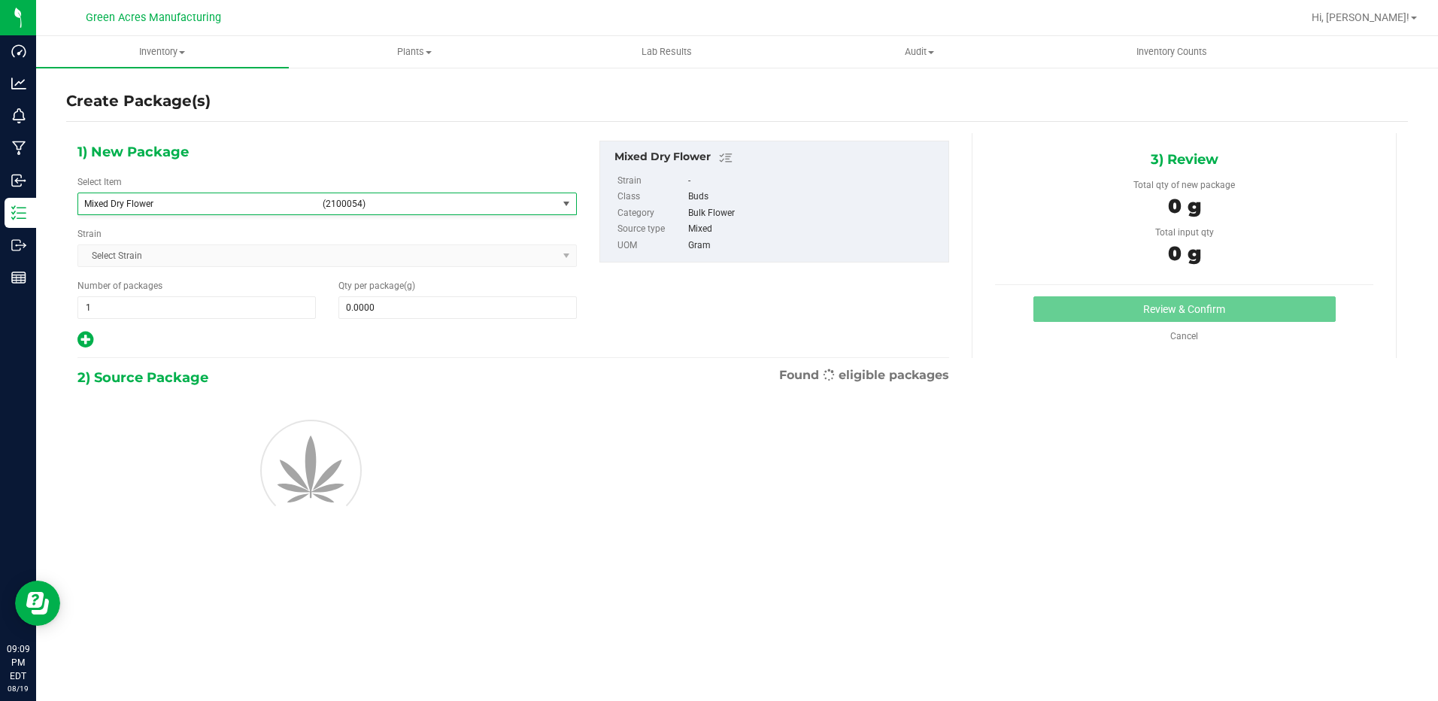
type input "0.0000"
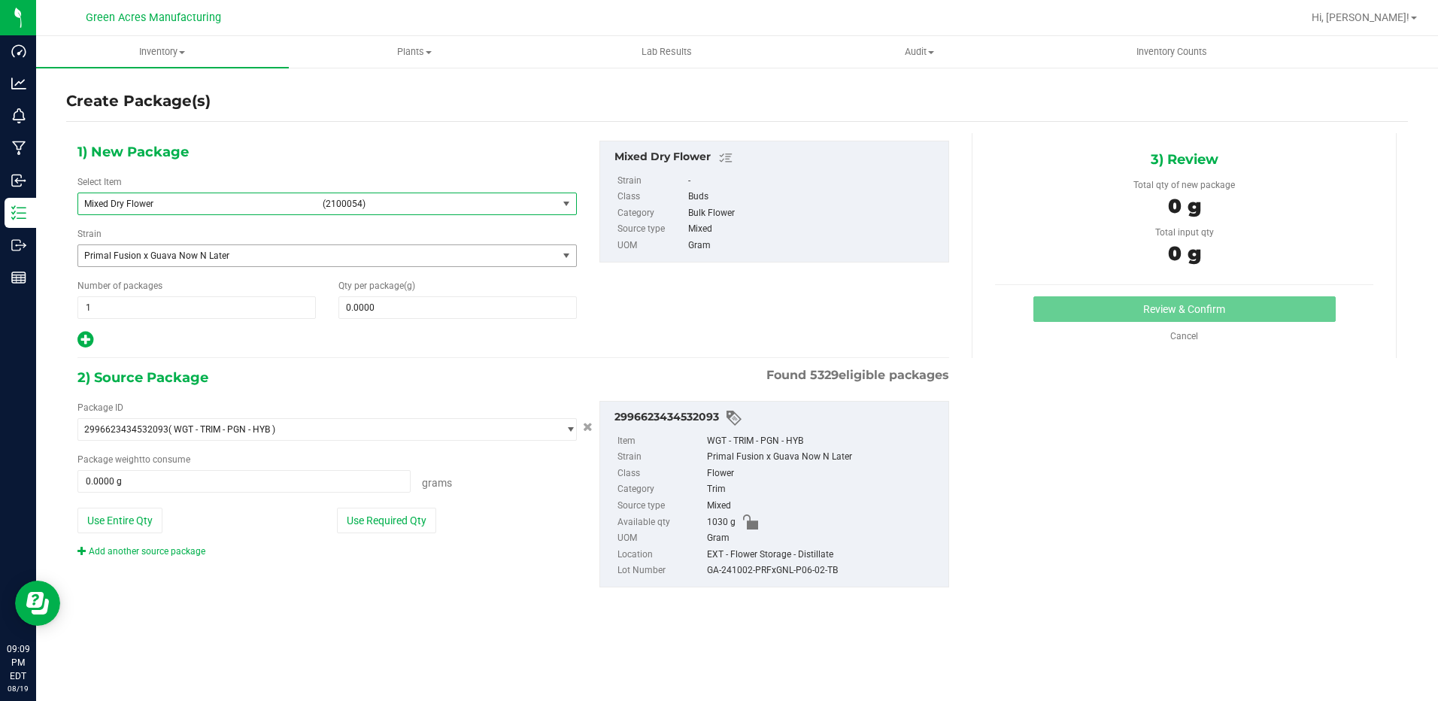
click at [568, 252] on span "select" at bounding box center [566, 256] width 12 height 12
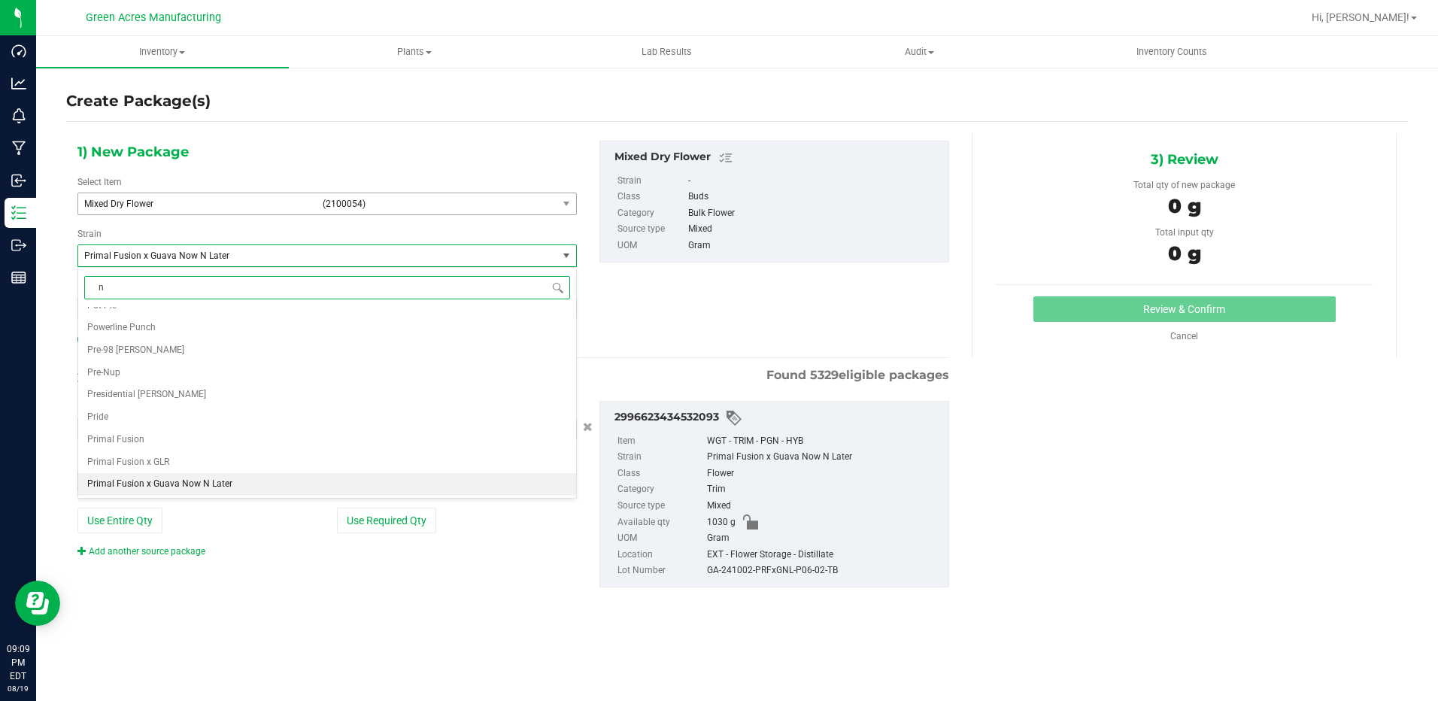
type input "no"
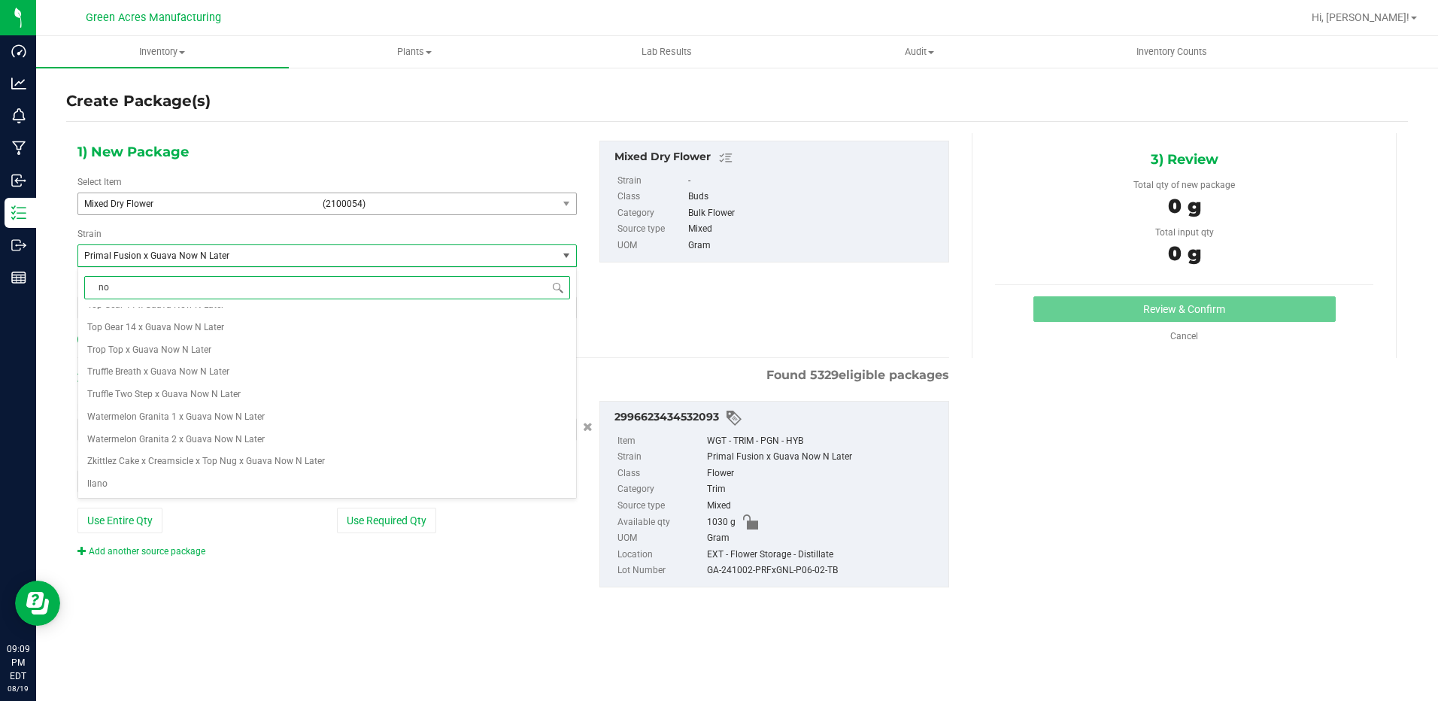
scroll to position [0, 0]
click at [126, 314] on li "None" at bounding box center [327, 318] width 498 height 23
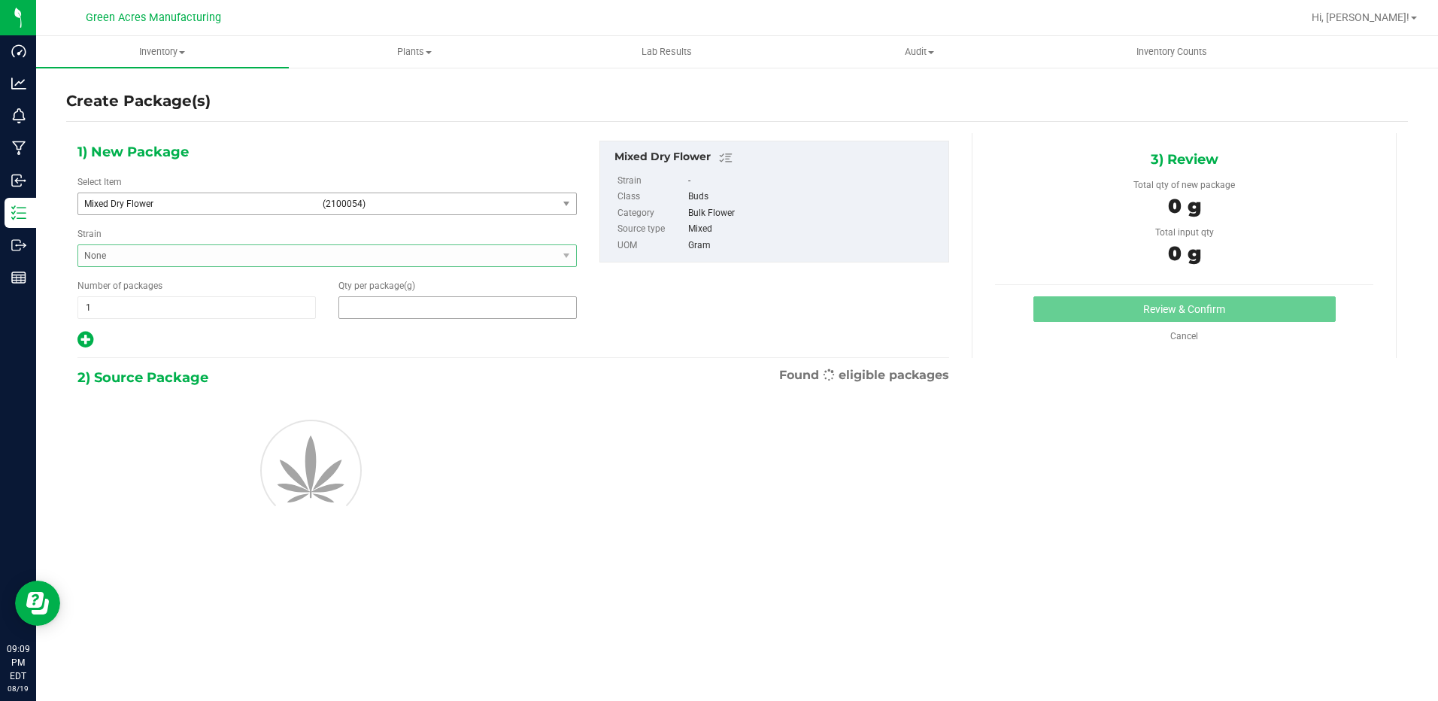
click at [410, 317] on span at bounding box center [458, 307] width 238 height 23
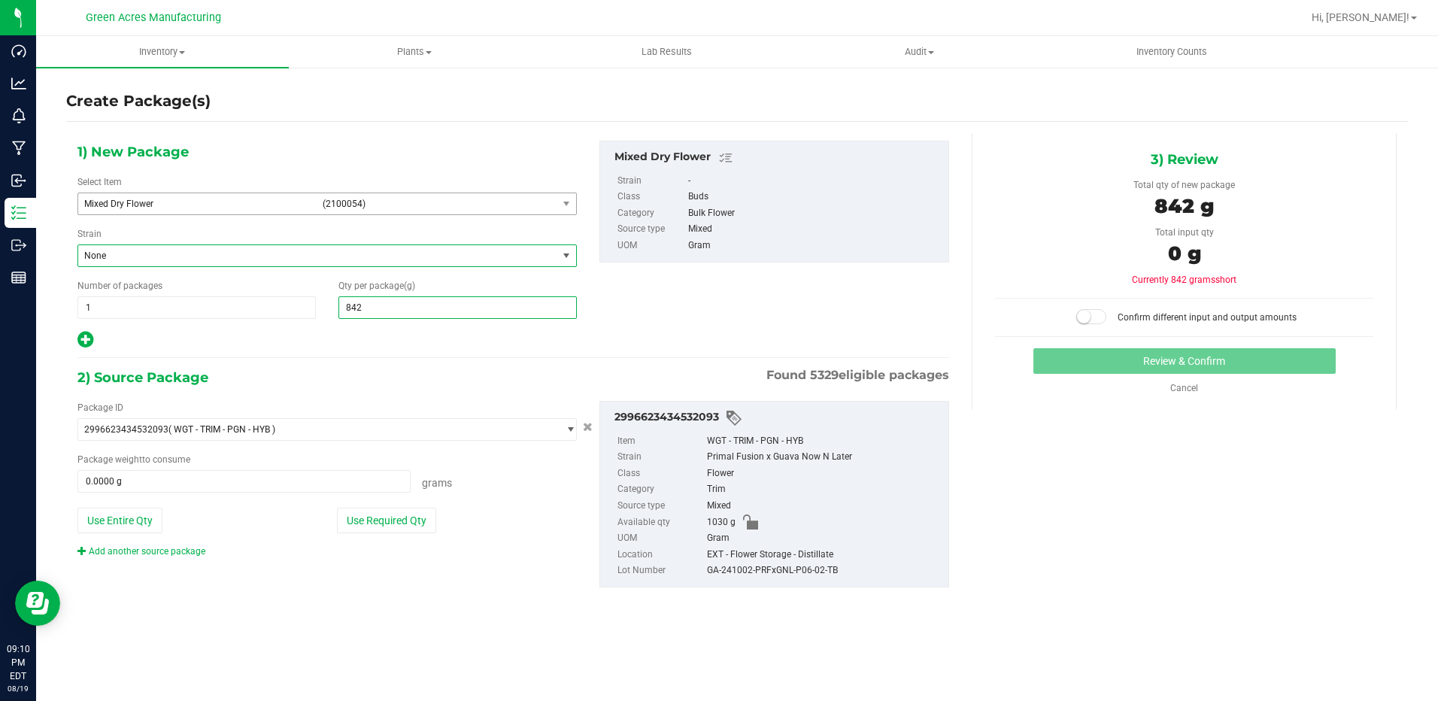
type input "8420"
type input "8,420.0000"
click at [148, 514] on button "Use Entire Qty" at bounding box center [119, 521] width 85 height 26
type input "1030.0000 g"
click at [175, 549] on link "Add another source package" at bounding box center [141, 551] width 128 height 11
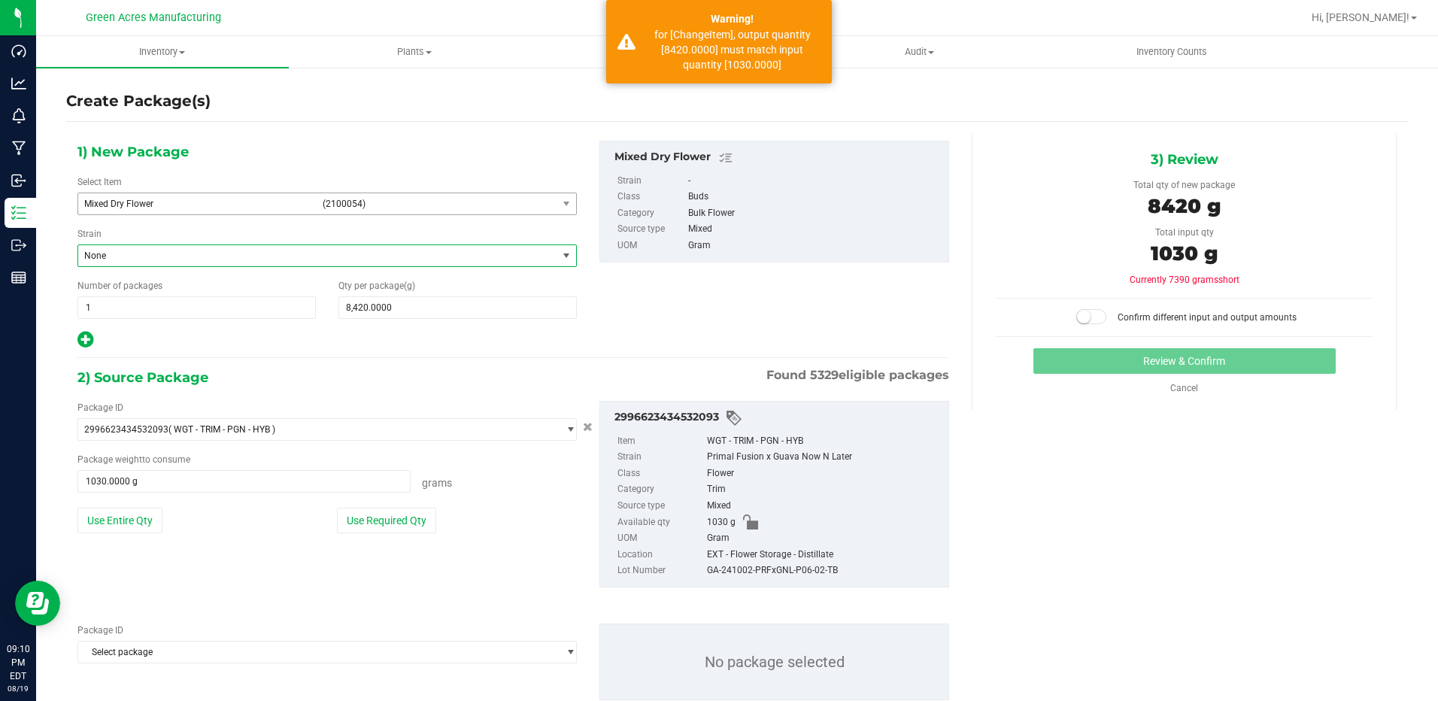
scroll to position [42, 0]
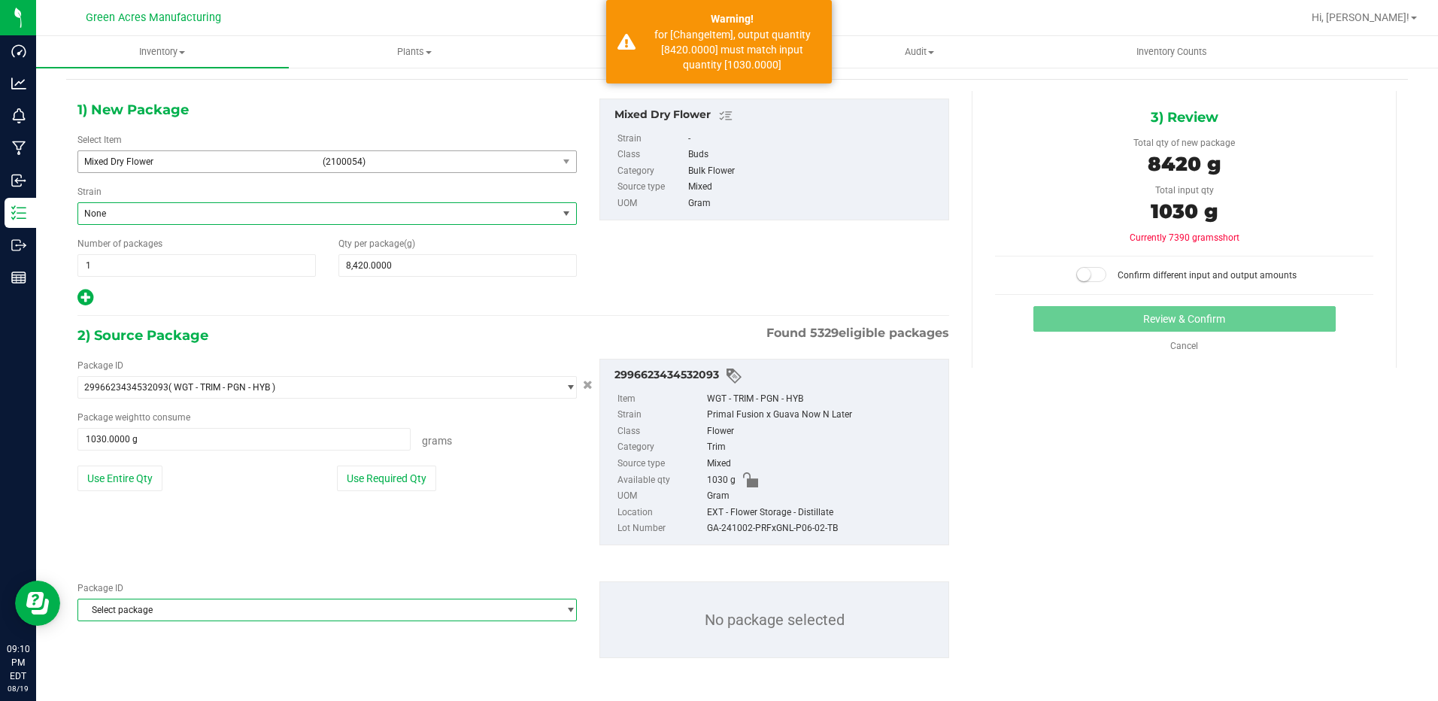
click at [272, 615] on span "Select package" at bounding box center [317, 610] width 479 height 21
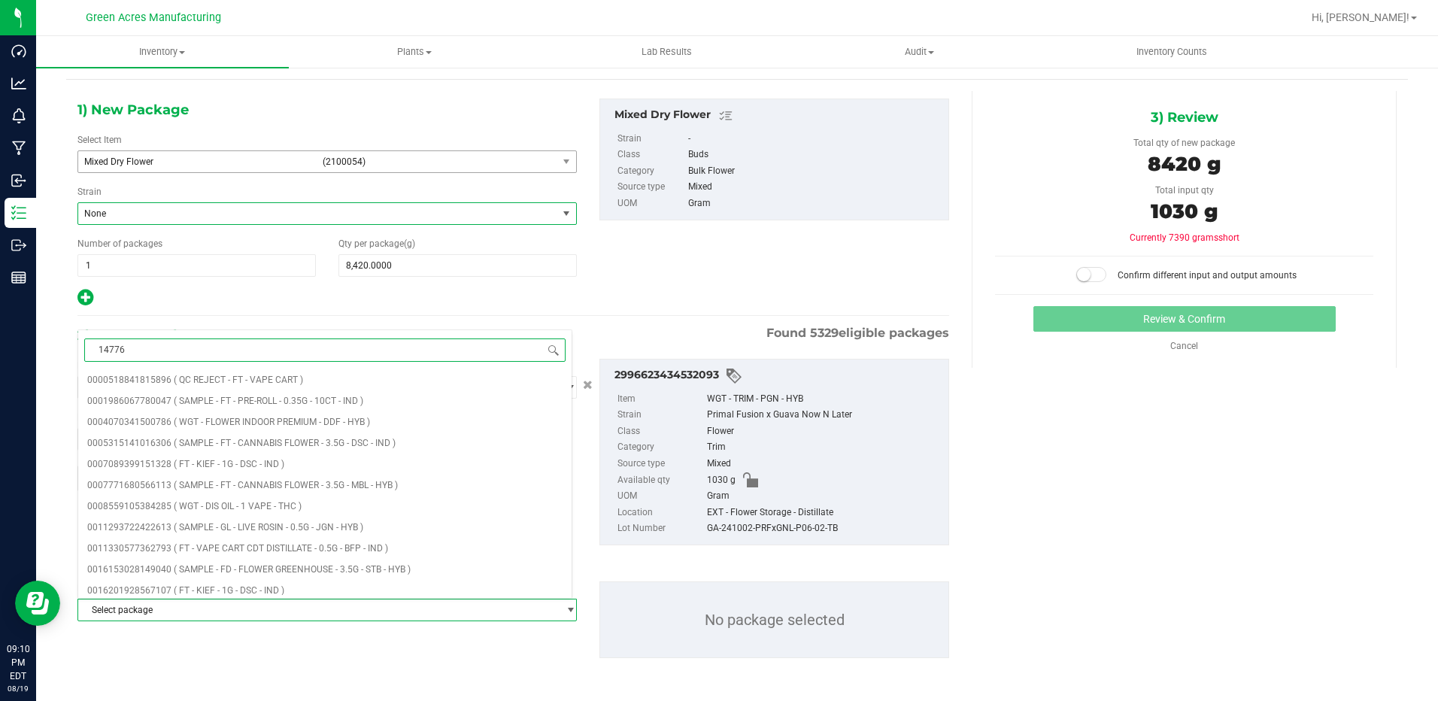
type input "147763"
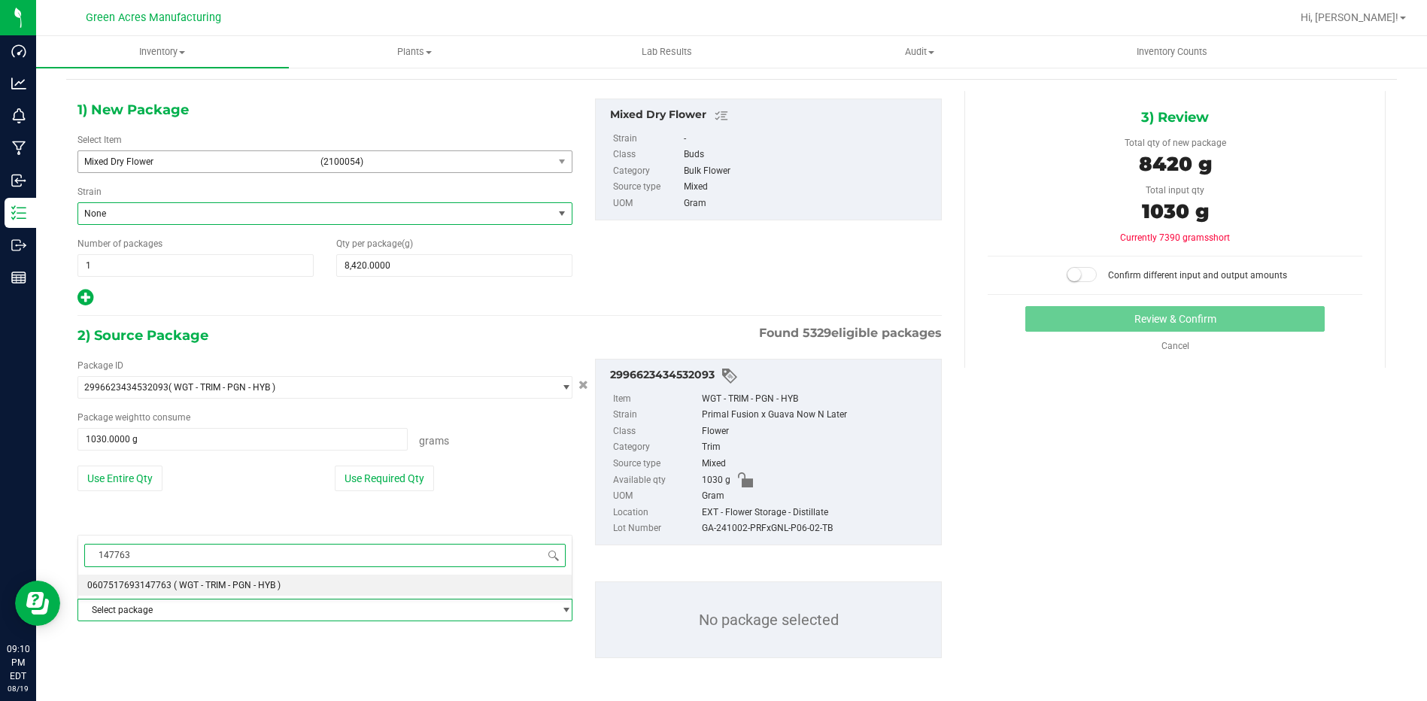
click at [231, 583] on span "( WGT - TRIM - PGN - HYB )" at bounding box center [227, 585] width 107 height 11
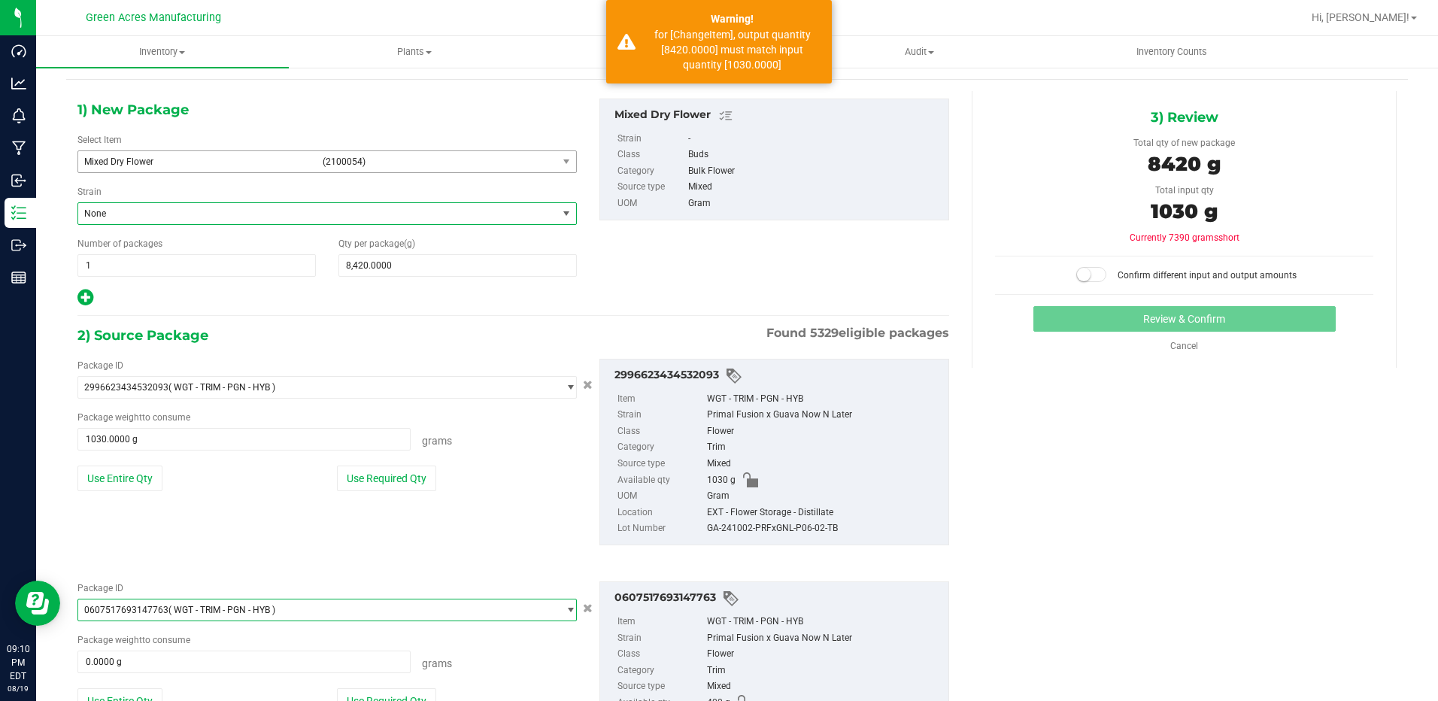
scroll to position [152, 0]
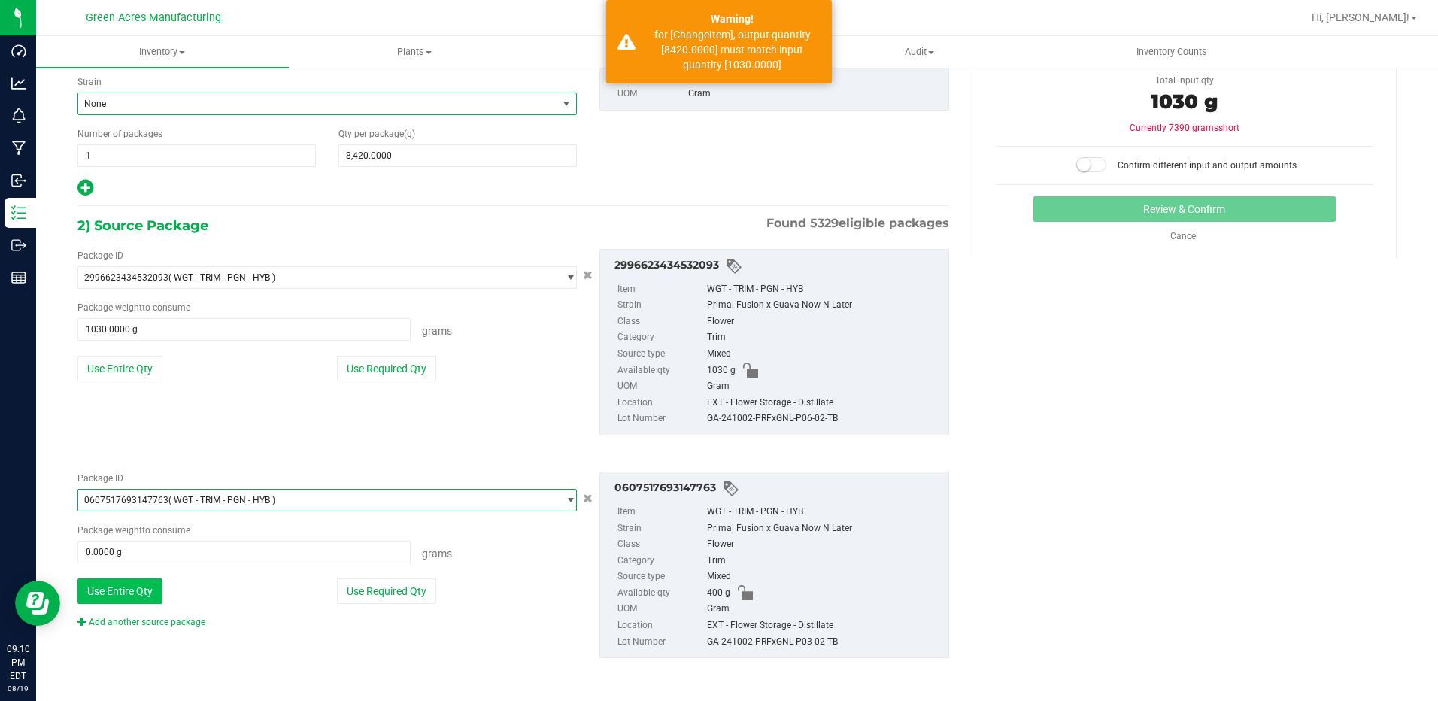
click at [115, 588] on button "Use Entire Qty" at bounding box center [119, 592] width 85 height 26
type input "400.0000 g"
click at [170, 624] on link "Add another source package" at bounding box center [141, 622] width 128 height 11
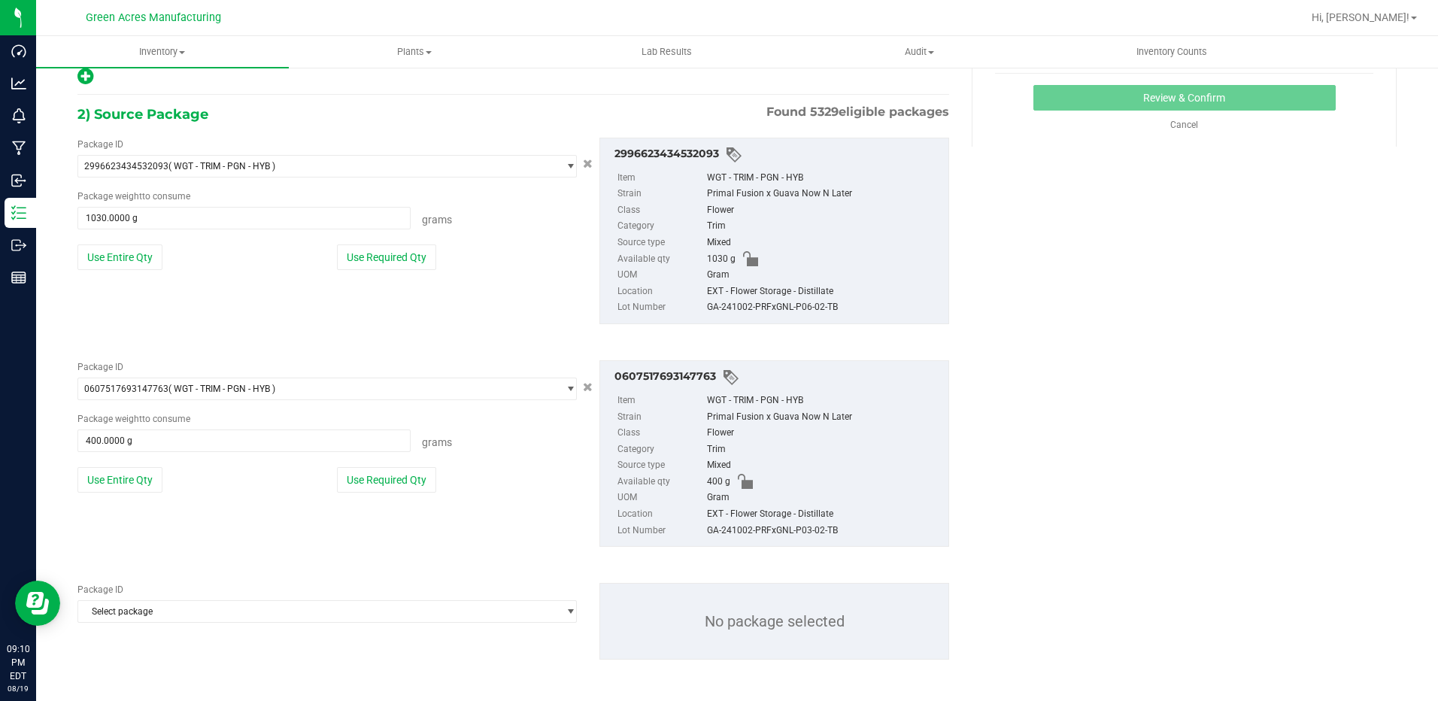
scroll to position [265, 0]
click at [242, 615] on span "Select package" at bounding box center [317, 610] width 479 height 21
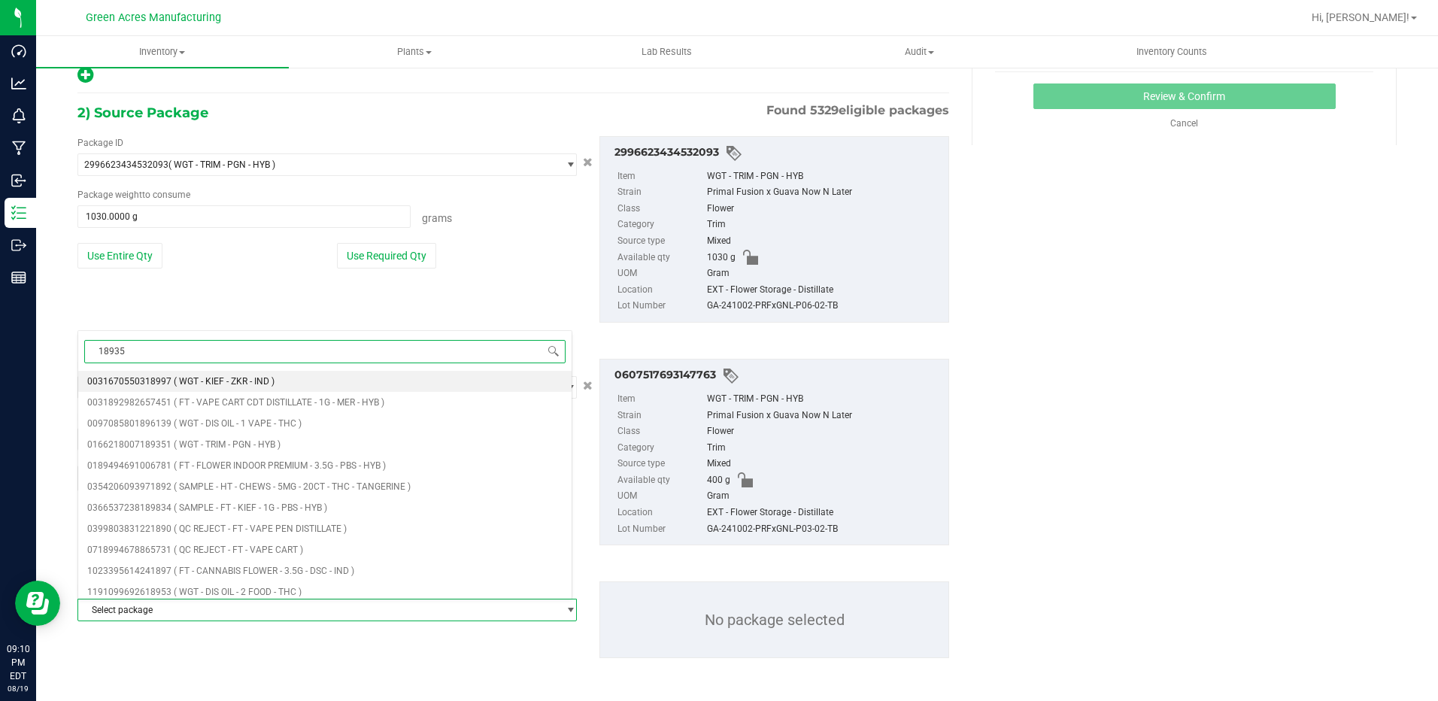
type input "189351"
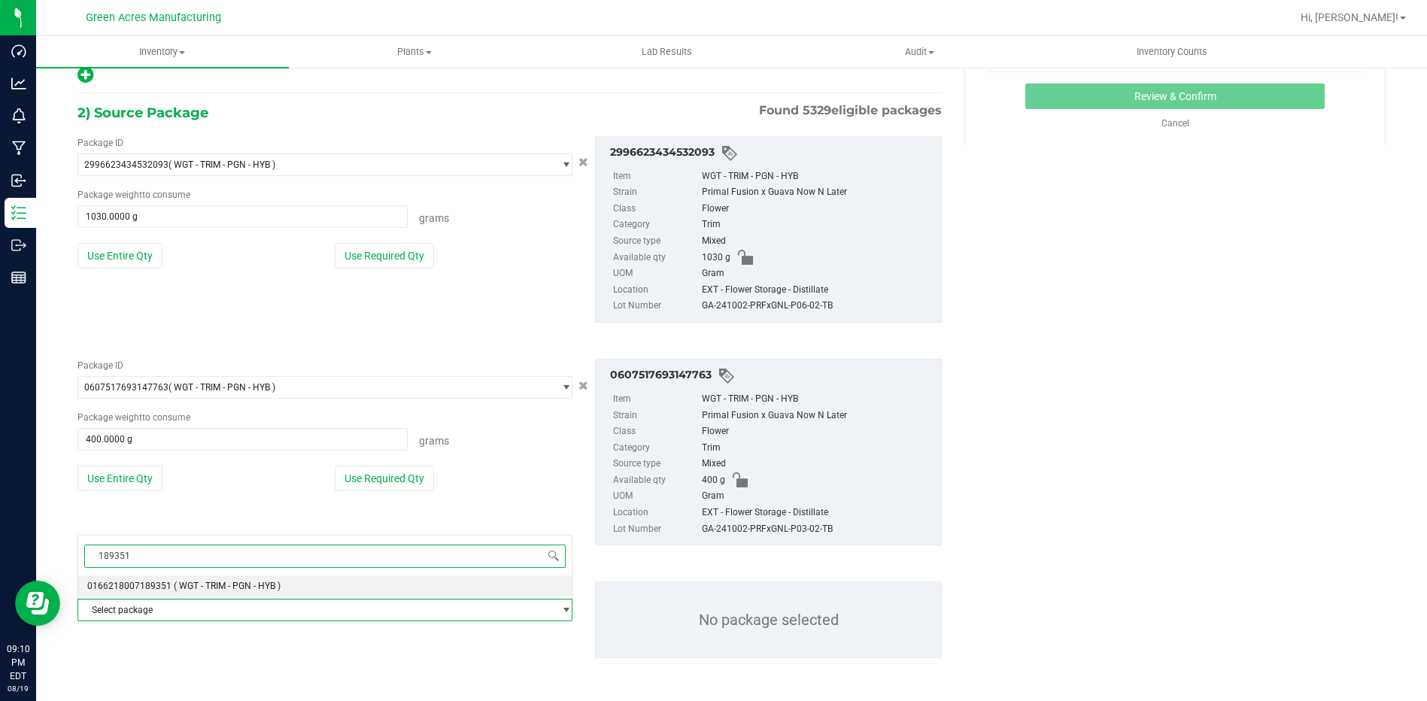
click at [174, 581] on span "( WGT - TRIM - PGN - HYB )" at bounding box center [227, 586] width 107 height 11
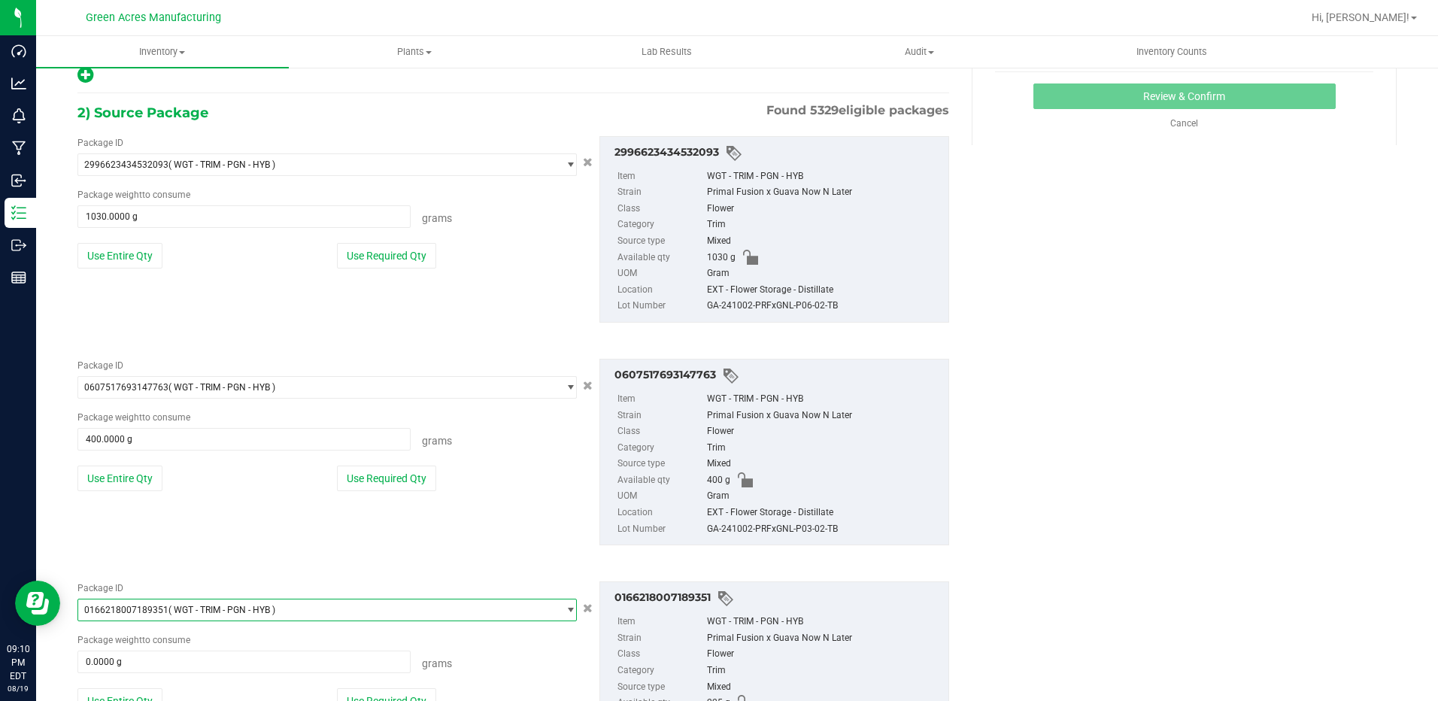
scroll to position [375, 0]
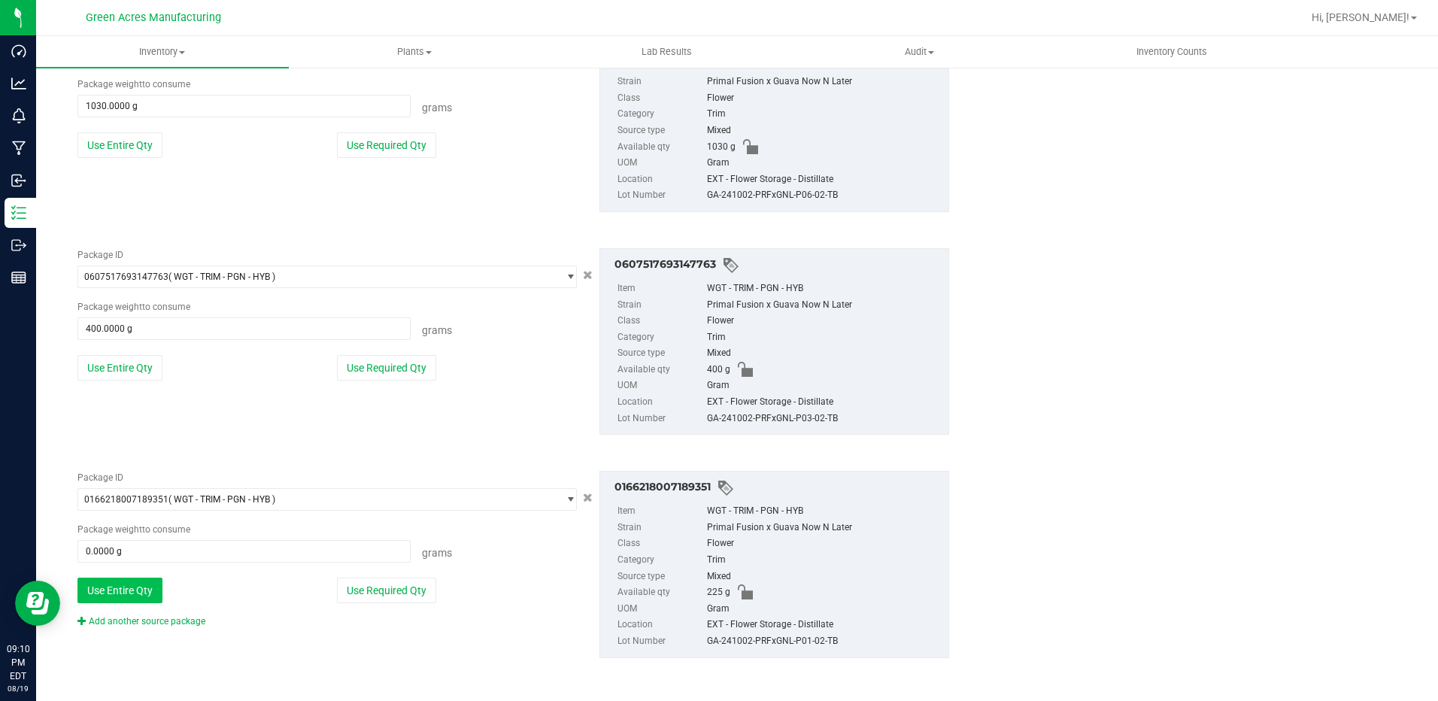
click at [142, 582] on button "Use Entire Qty" at bounding box center [119, 591] width 85 height 26
type input "225.0000 g"
click at [175, 621] on link "Add another source package" at bounding box center [141, 621] width 128 height 11
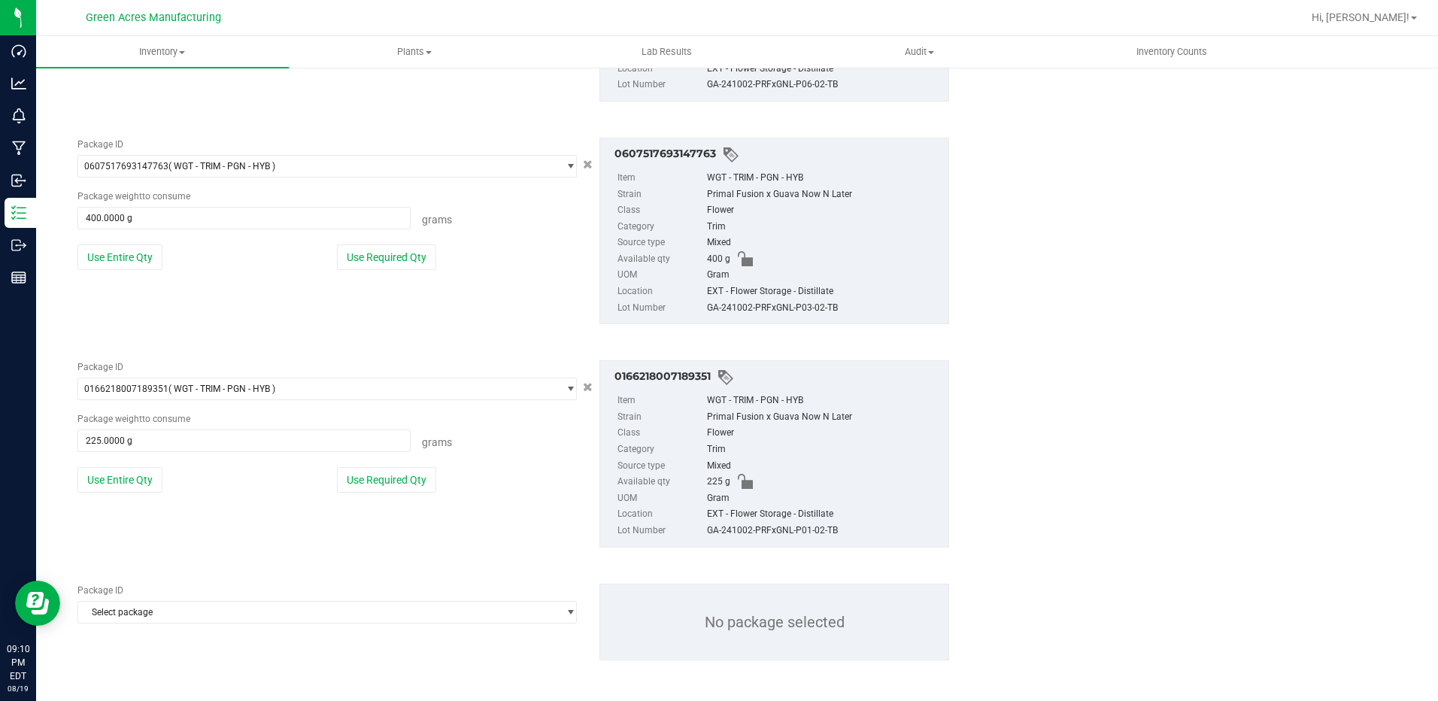
scroll to position [488, 0]
click at [178, 615] on span "Select package" at bounding box center [317, 610] width 479 height 21
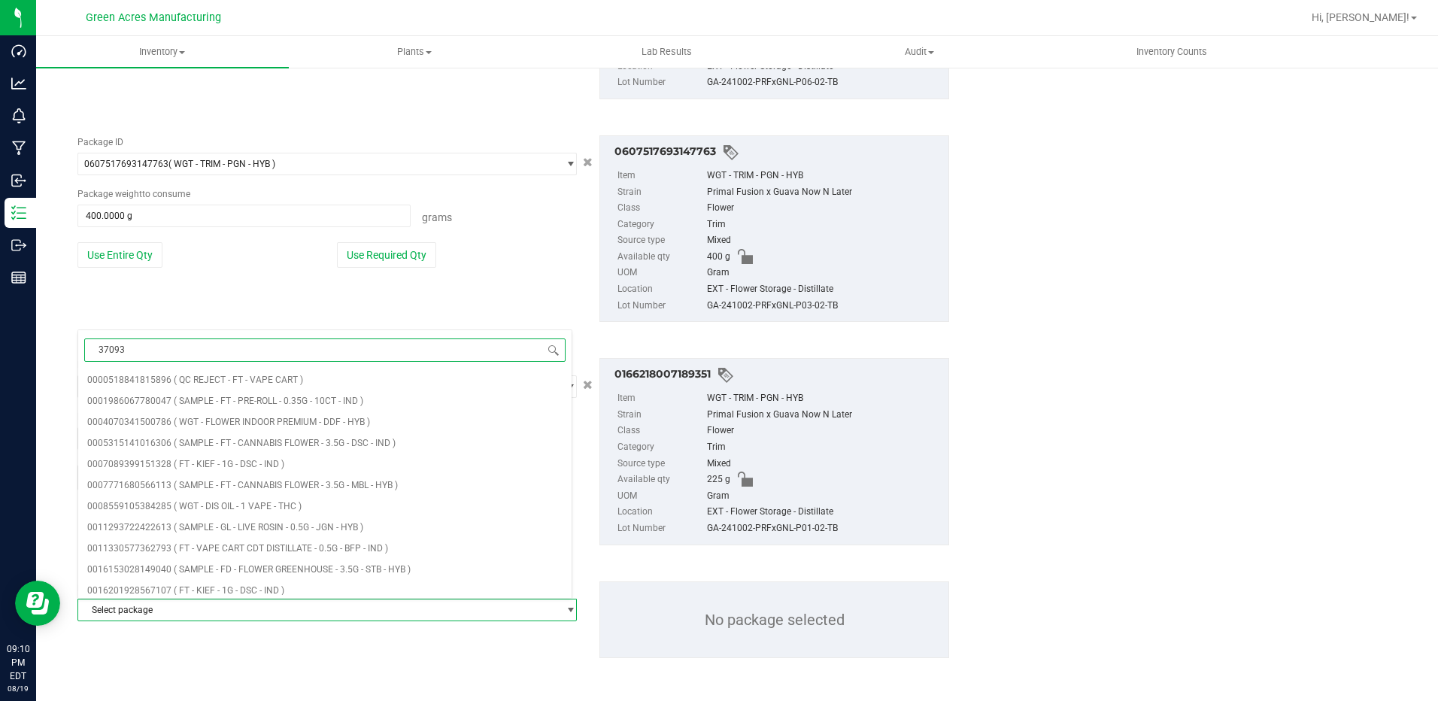
type input "370937"
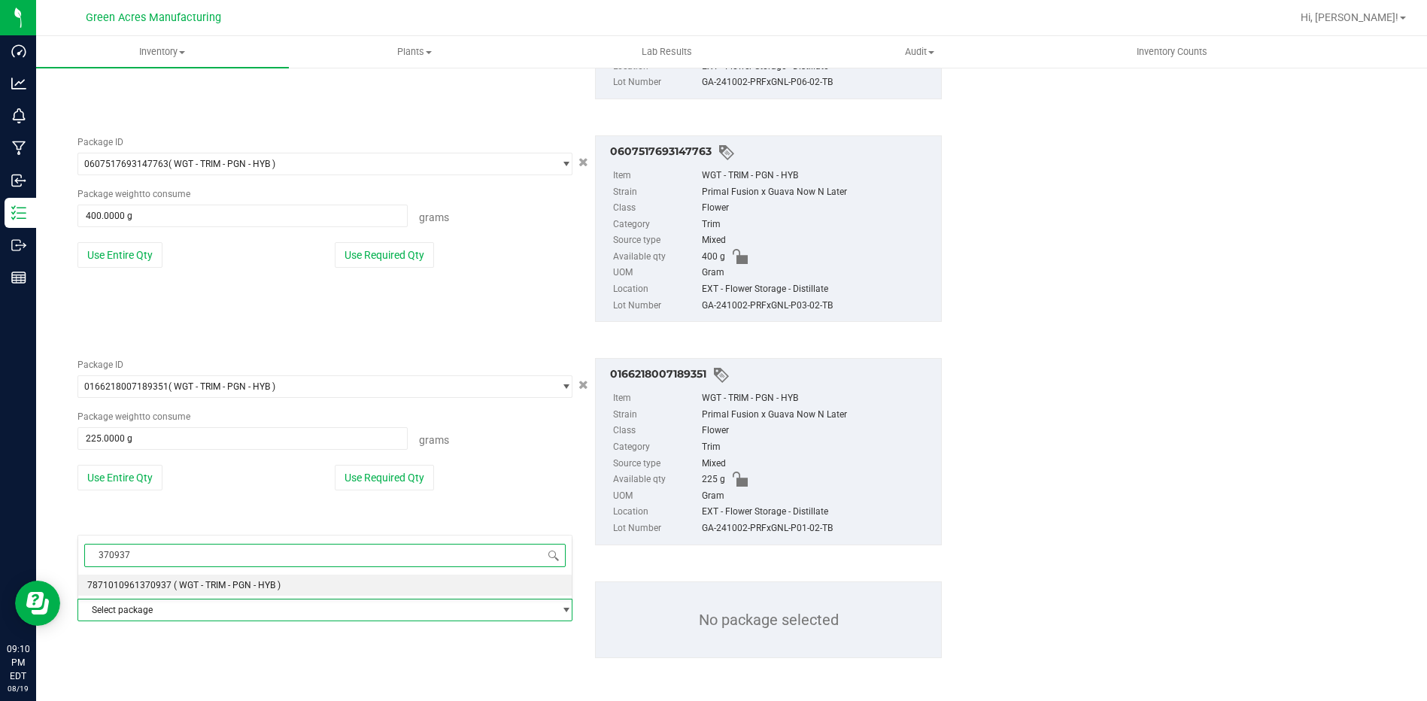
click at [205, 584] on span "( WGT - TRIM - PGN - HYB )" at bounding box center [227, 585] width 107 height 11
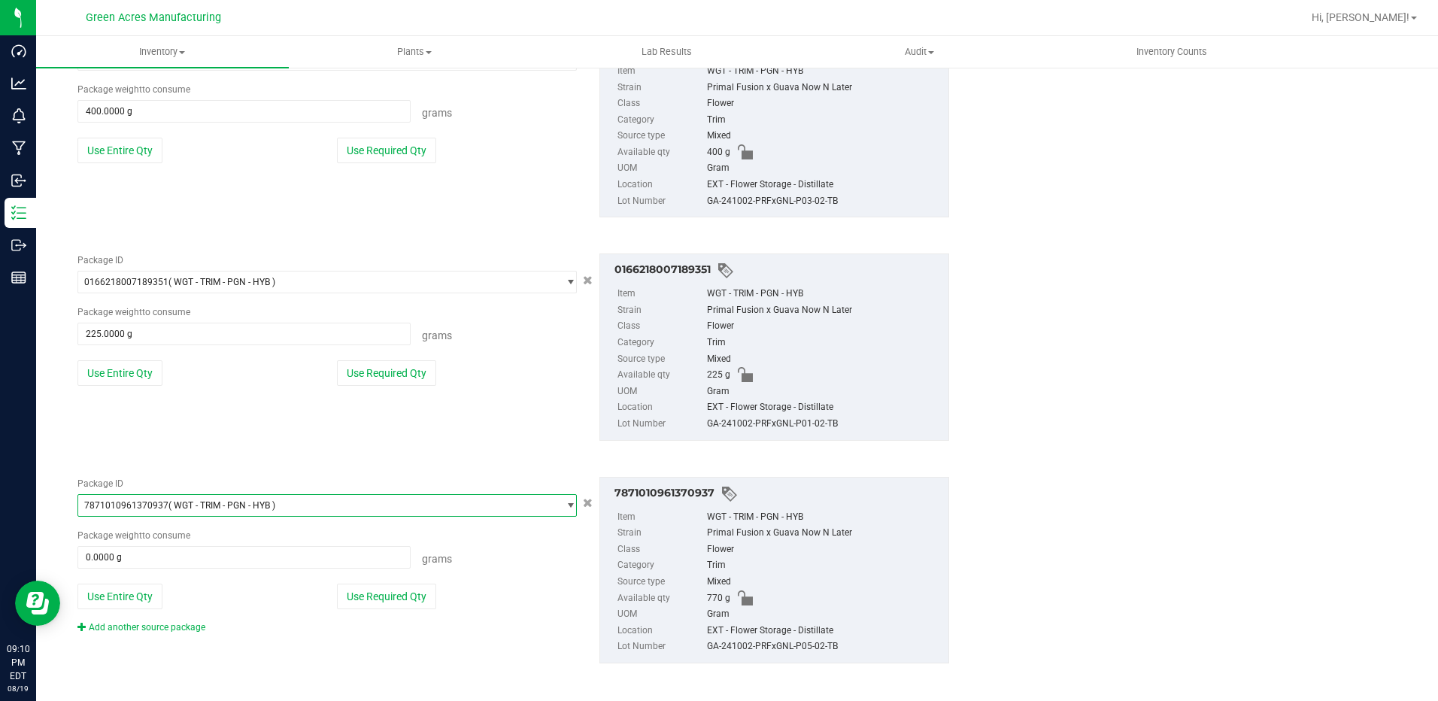
scroll to position [598, 0]
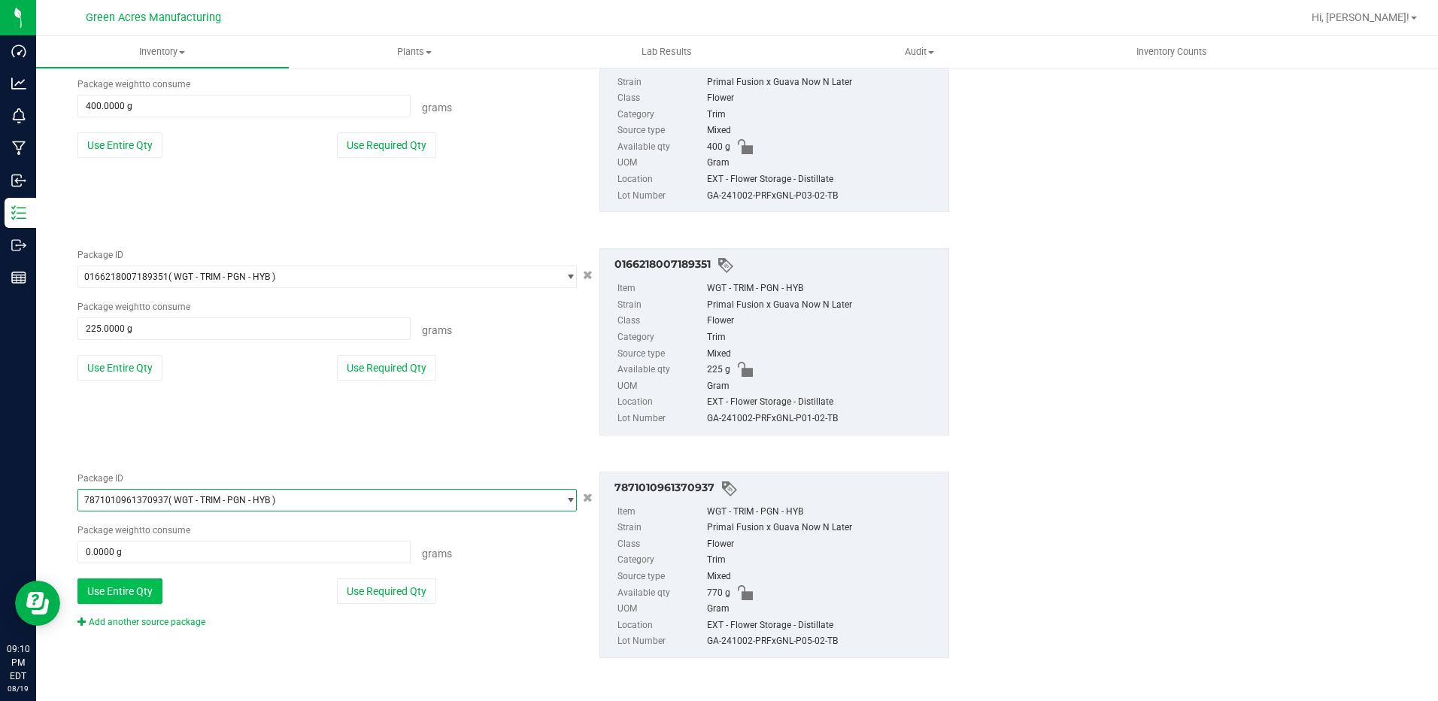
click at [153, 585] on button "Use Entire Qty" at bounding box center [119, 592] width 85 height 26
type input "770.0000 g"
click at [181, 626] on link "Add another source package" at bounding box center [141, 622] width 128 height 11
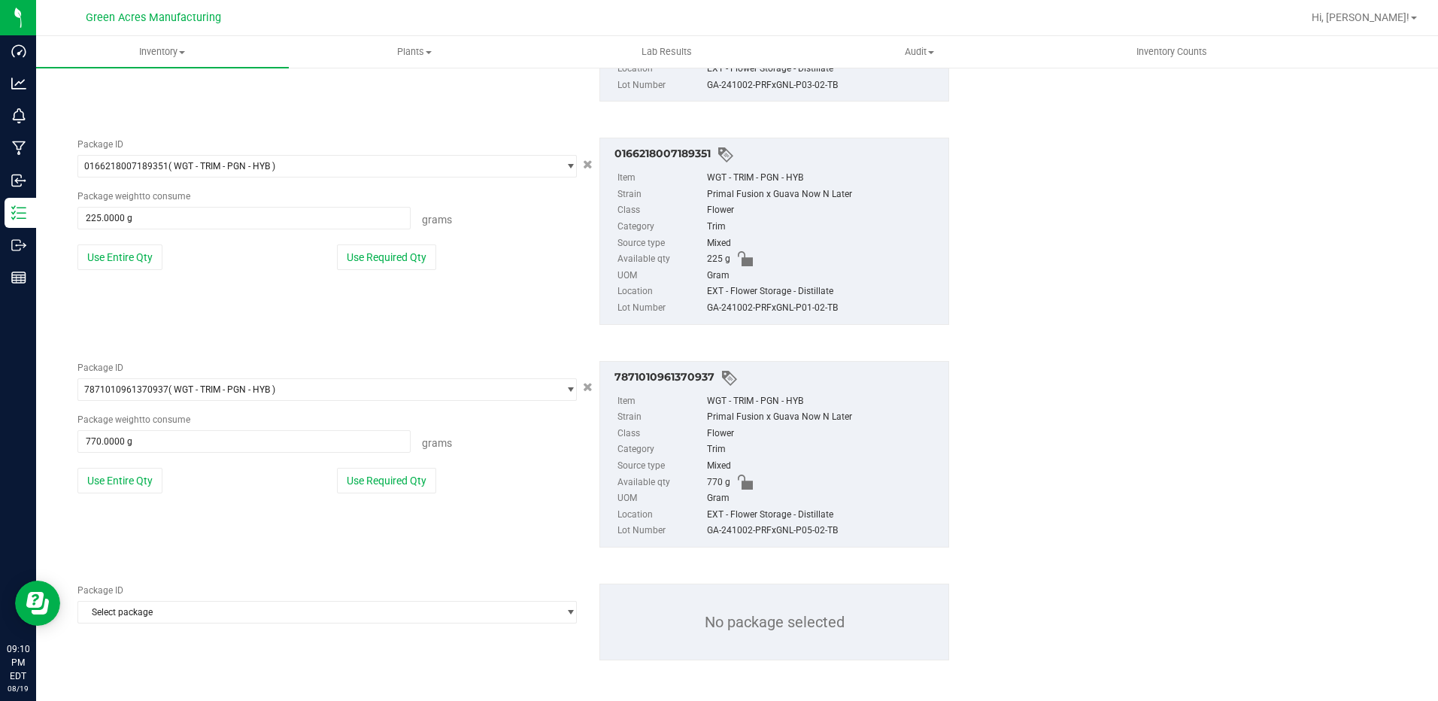
scroll to position [711, 0]
click at [266, 606] on span "Select package" at bounding box center [317, 610] width 479 height 21
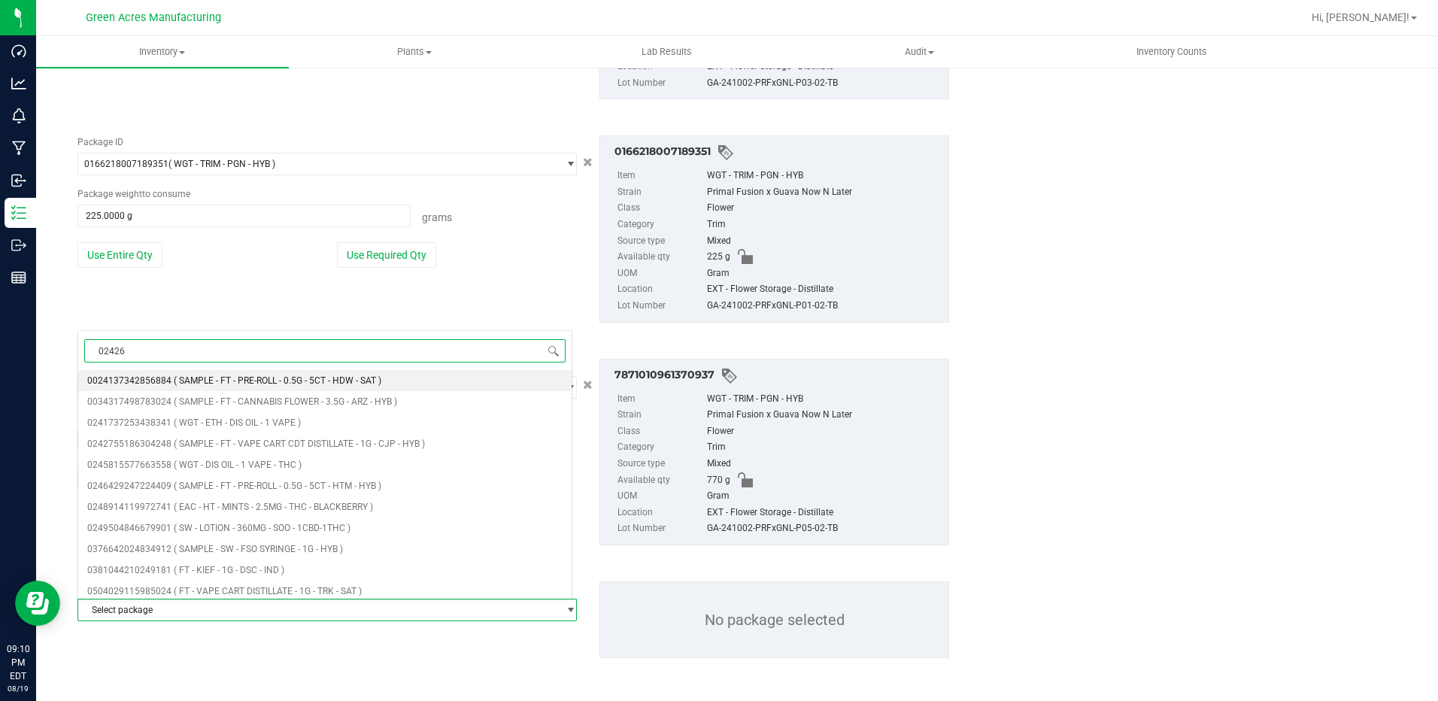
type input "024265"
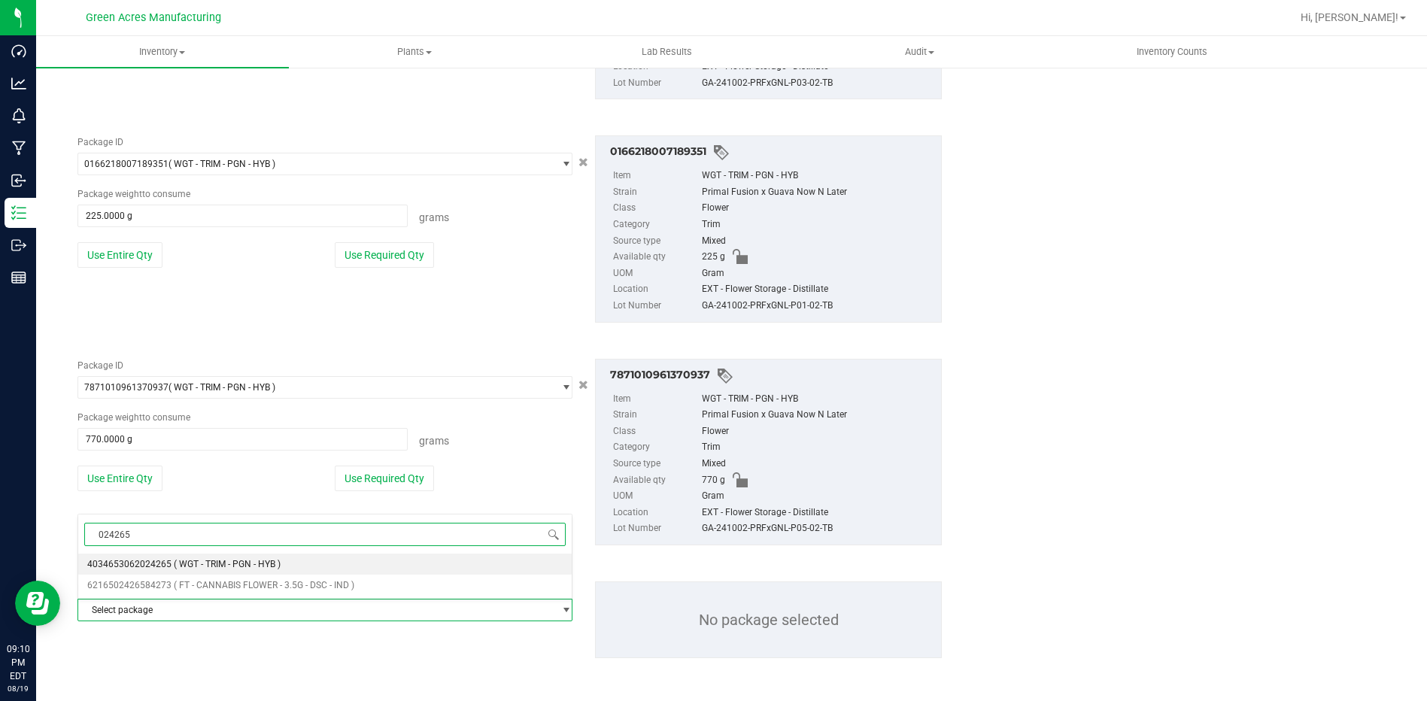
click at [165, 563] on span "4034653062024265" at bounding box center [129, 564] width 84 height 11
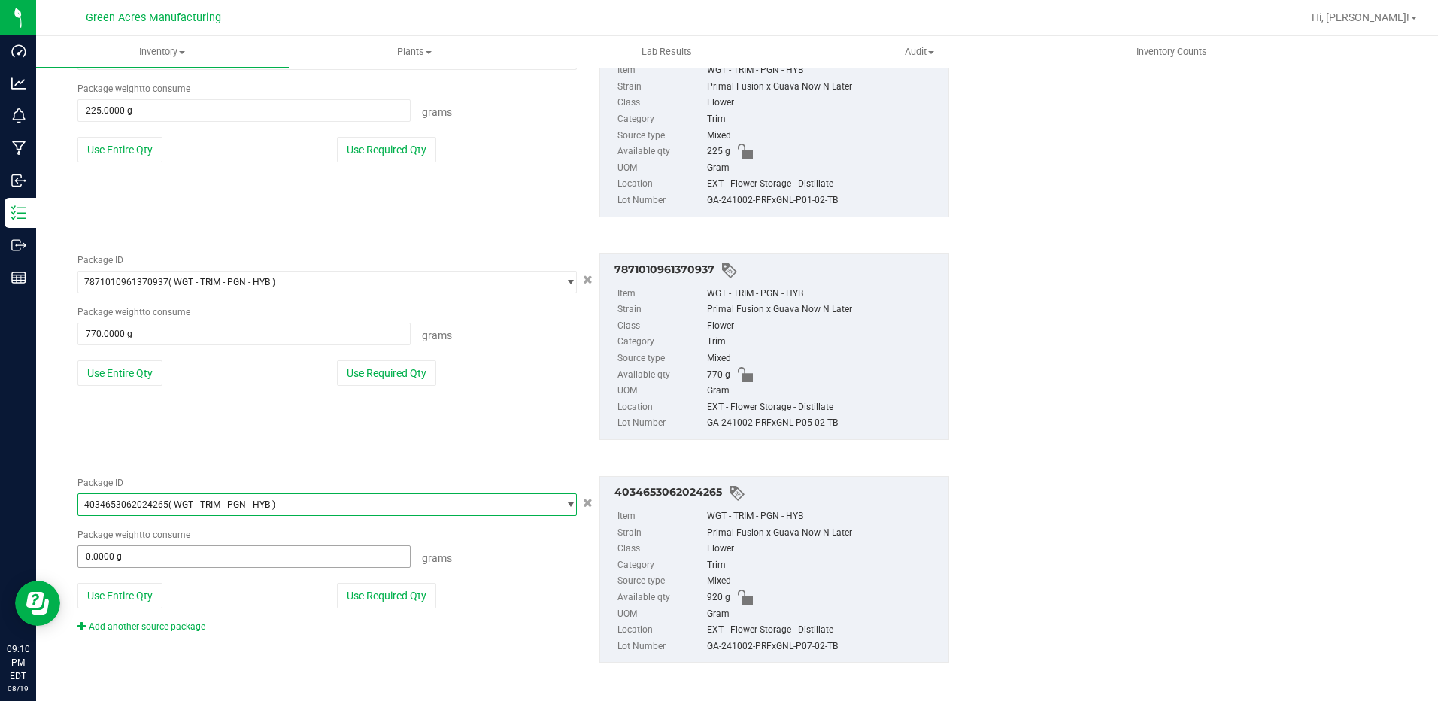
scroll to position [821, 0]
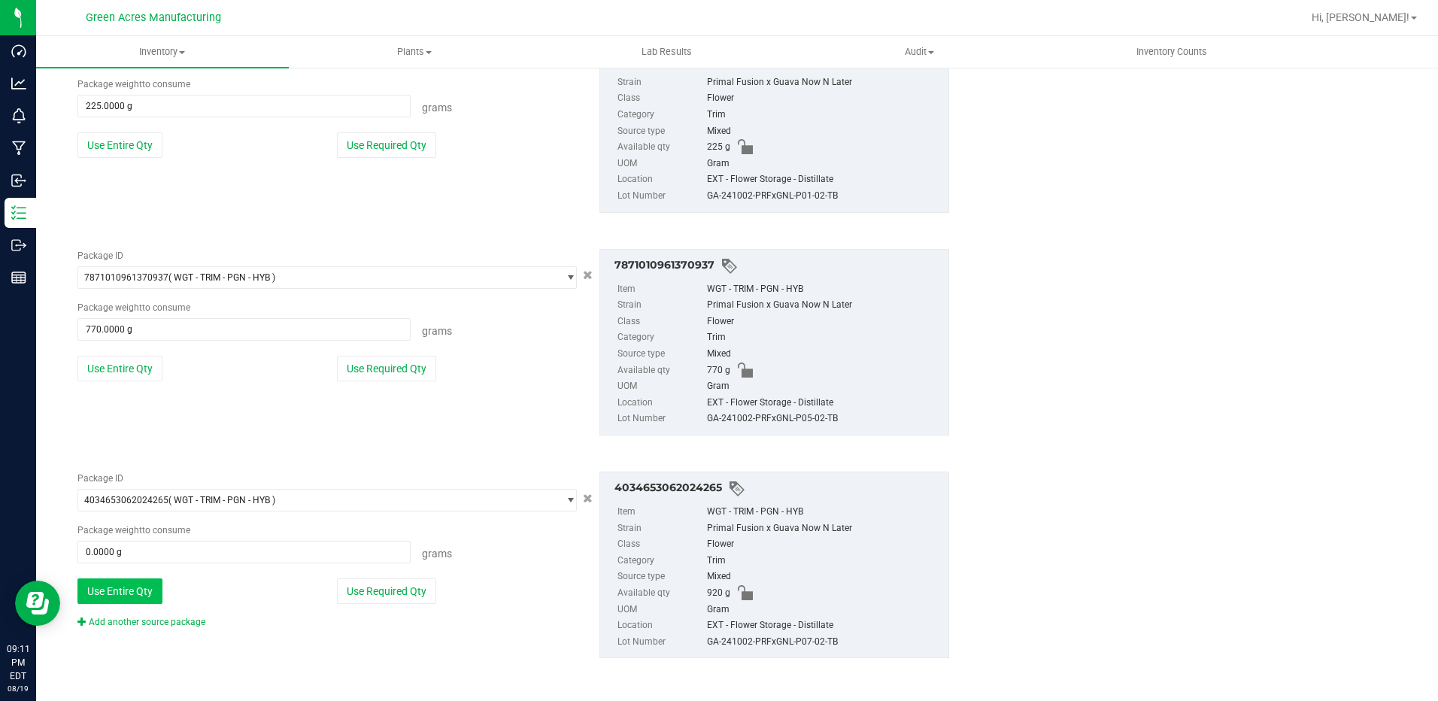
click at [143, 582] on button "Use Entire Qty" at bounding box center [119, 592] width 85 height 26
type input "920.0000 g"
click at [175, 615] on div "Add another source package" at bounding box center [152, 622] width 150 height 14
click at [175, 620] on link "Add another source package" at bounding box center [141, 622] width 128 height 11
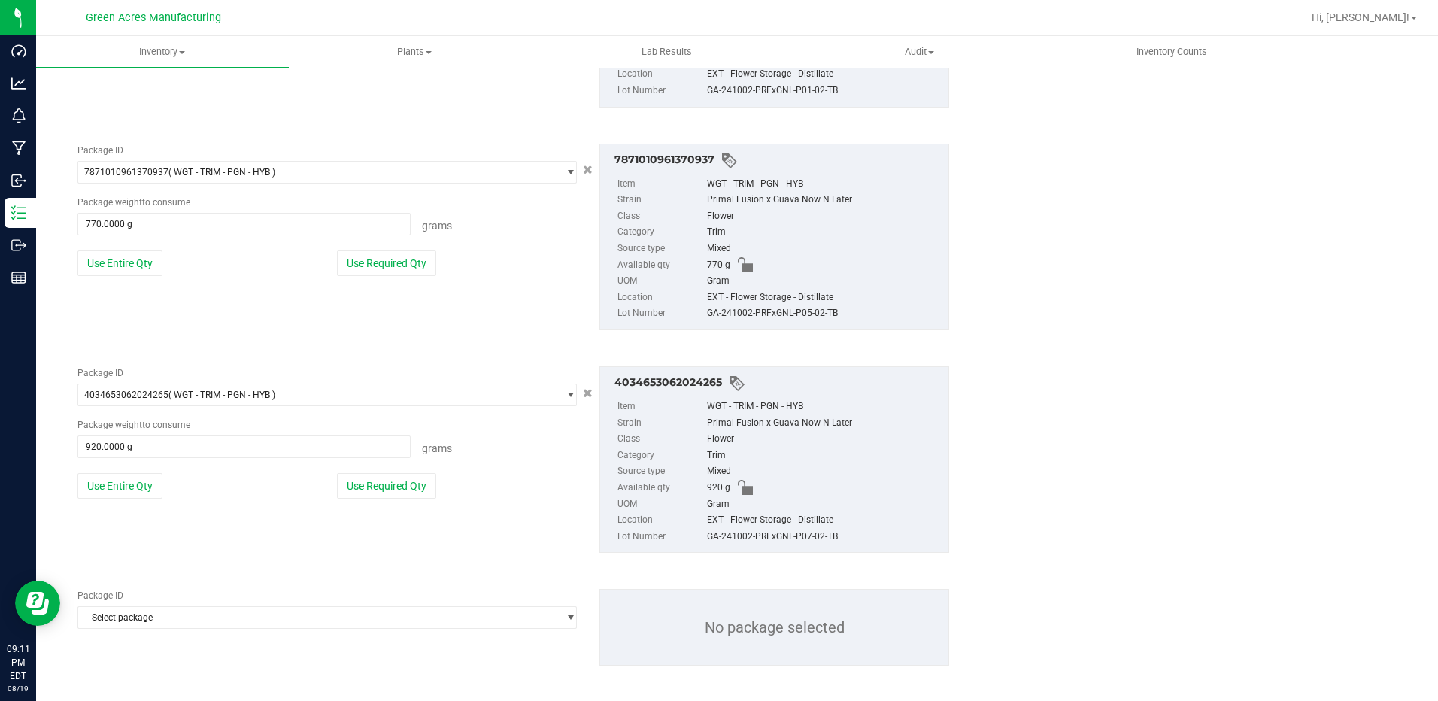
scroll to position [934, 0]
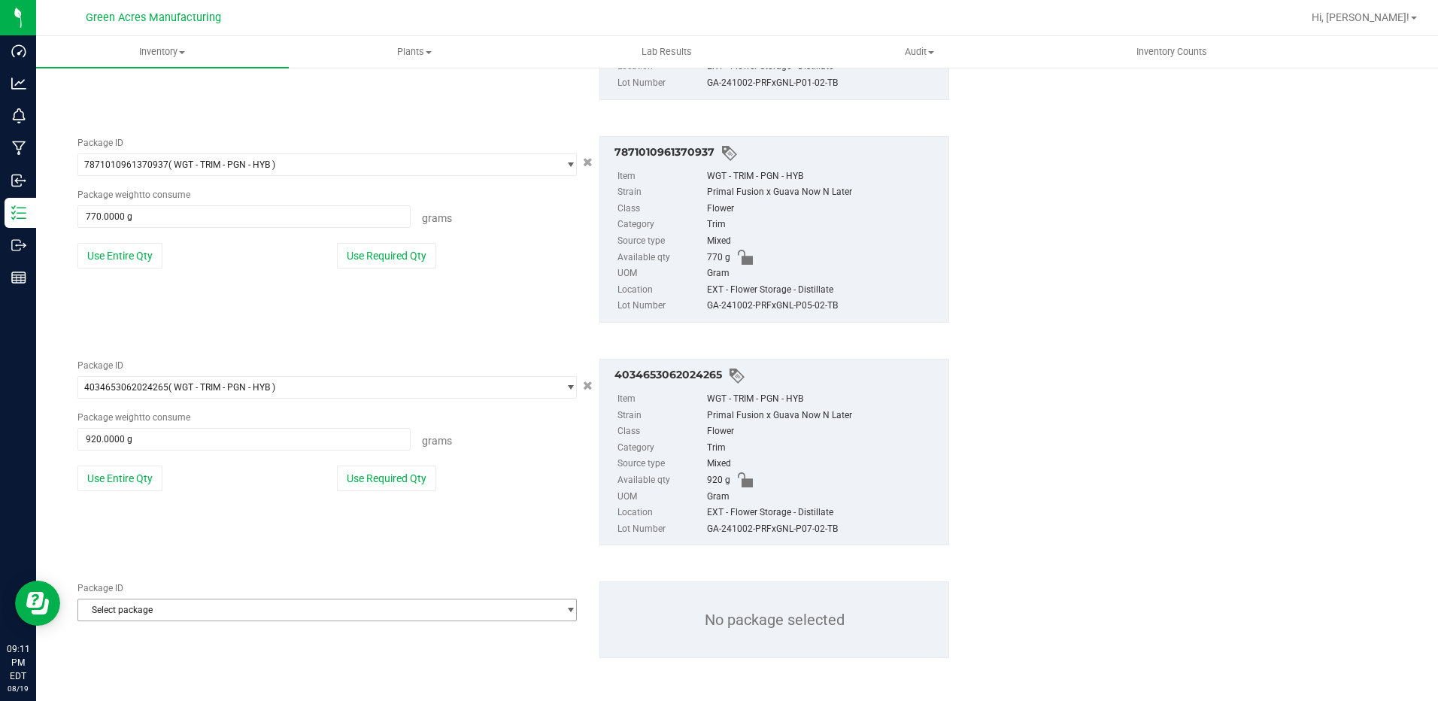
click at [183, 613] on span "Select package" at bounding box center [317, 610] width 479 height 21
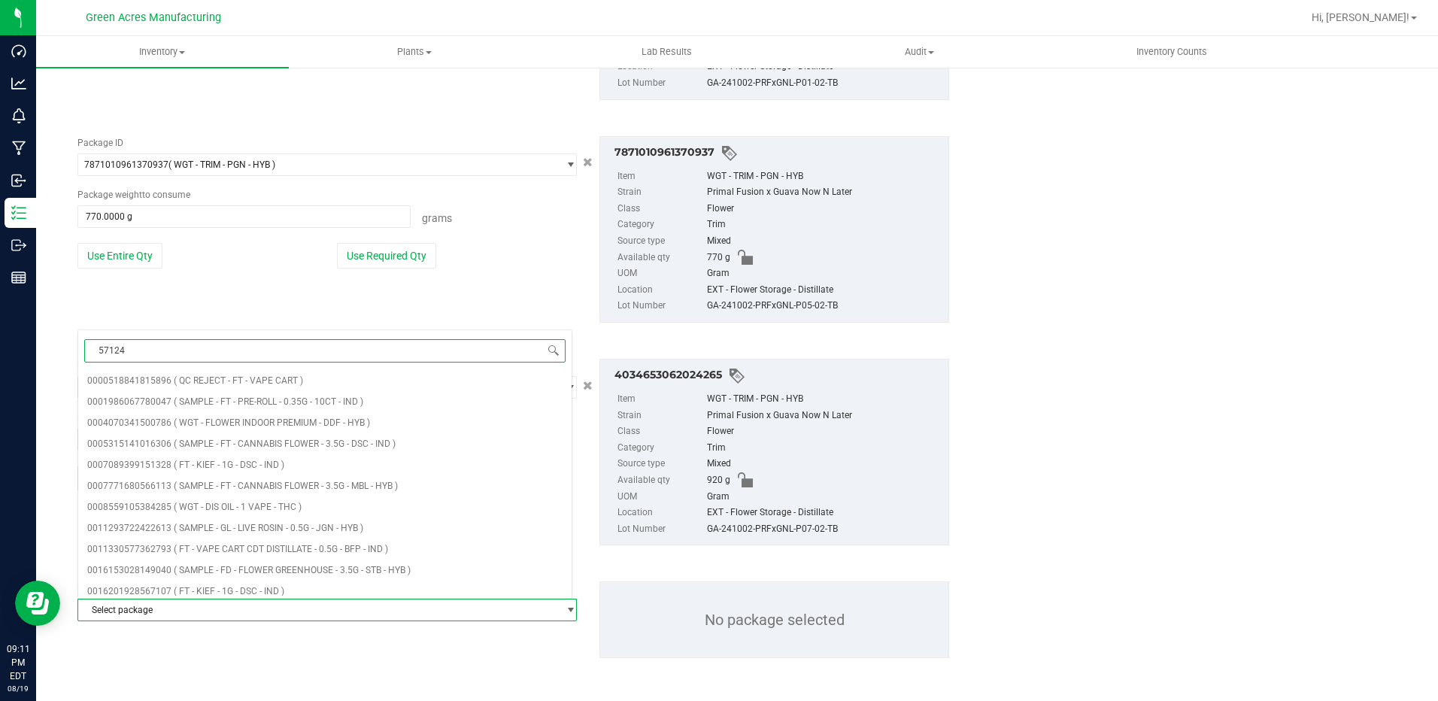
type input "571241"
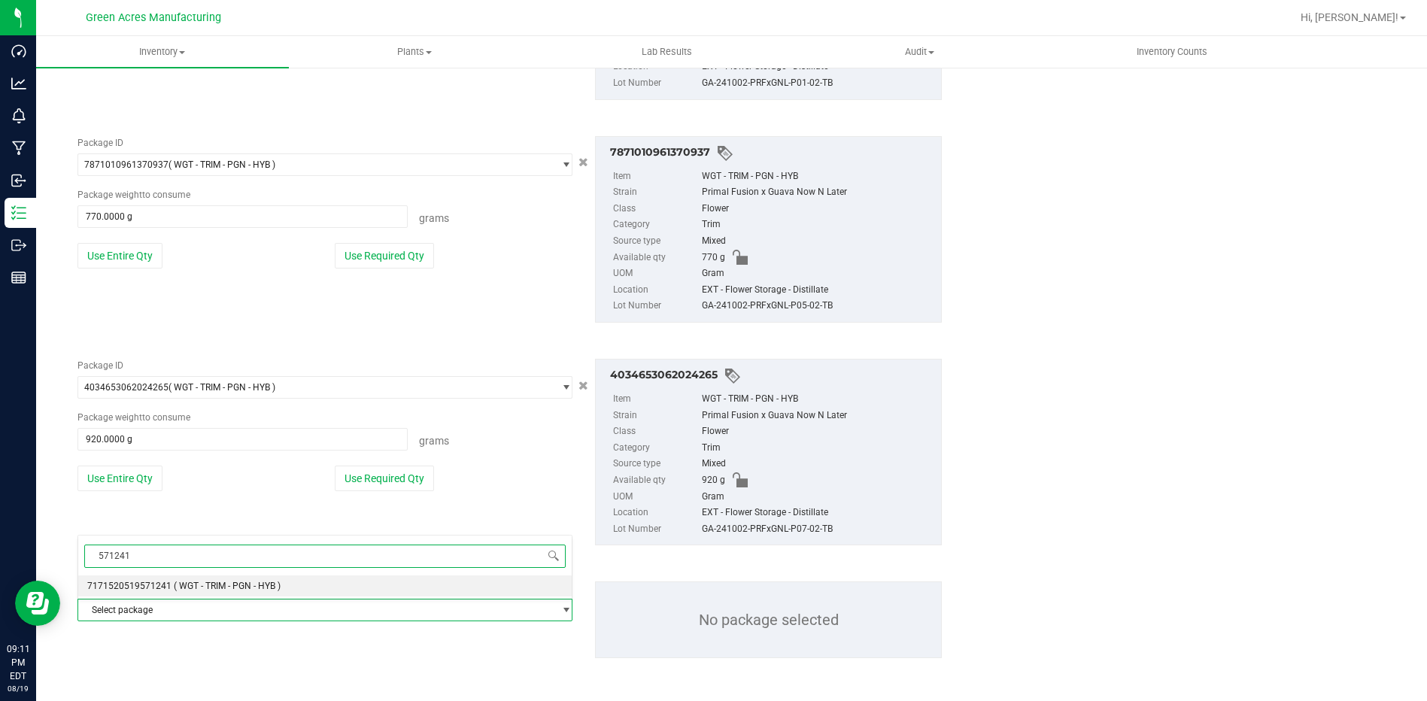
click at [161, 587] on span "7171520519571241" at bounding box center [129, 586] width 84 height 11
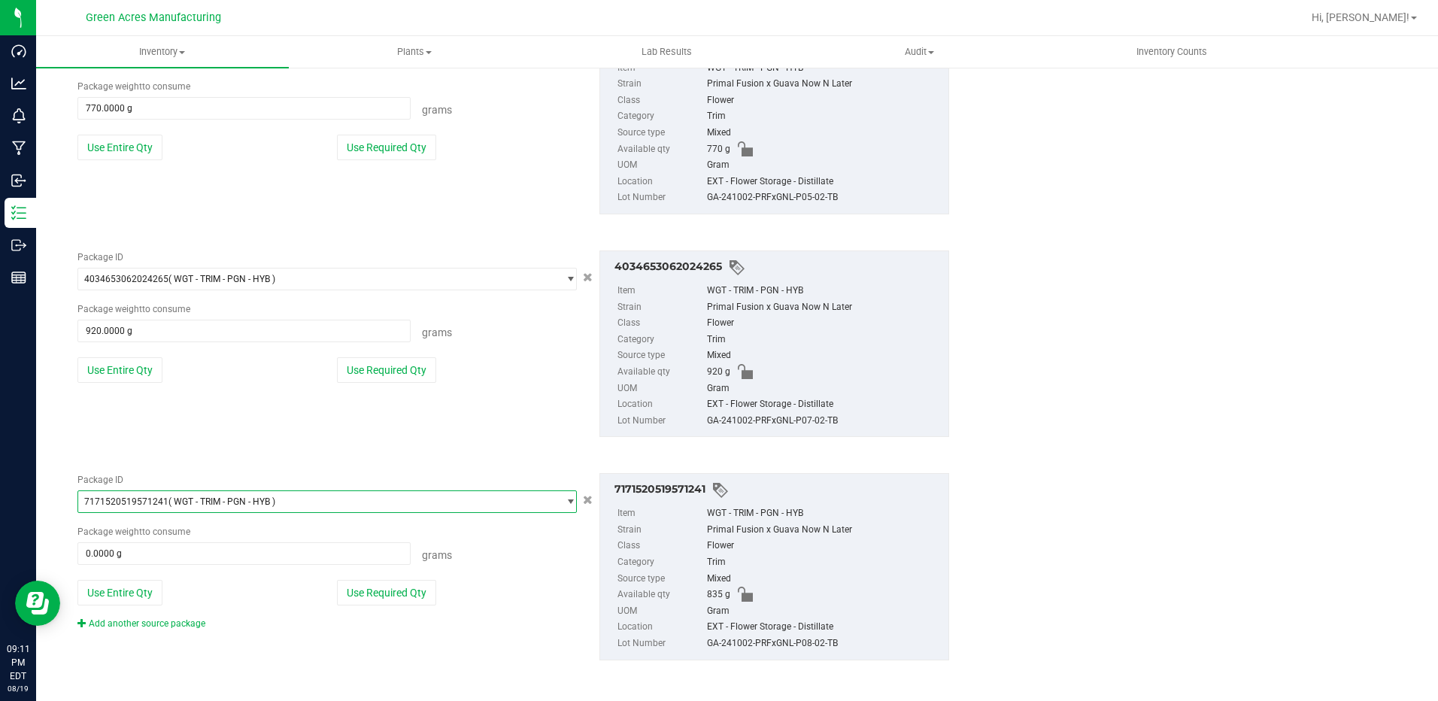
scroll to position [1044, 0]
click at [150, 586] on button "Use Entire Qty" at bounding box center [119, 591] width 85 height 26
type input "835.0000 g"
click at [192, 621] on link "Add another source package" at bounding box center [141, 621] width 128 height 11
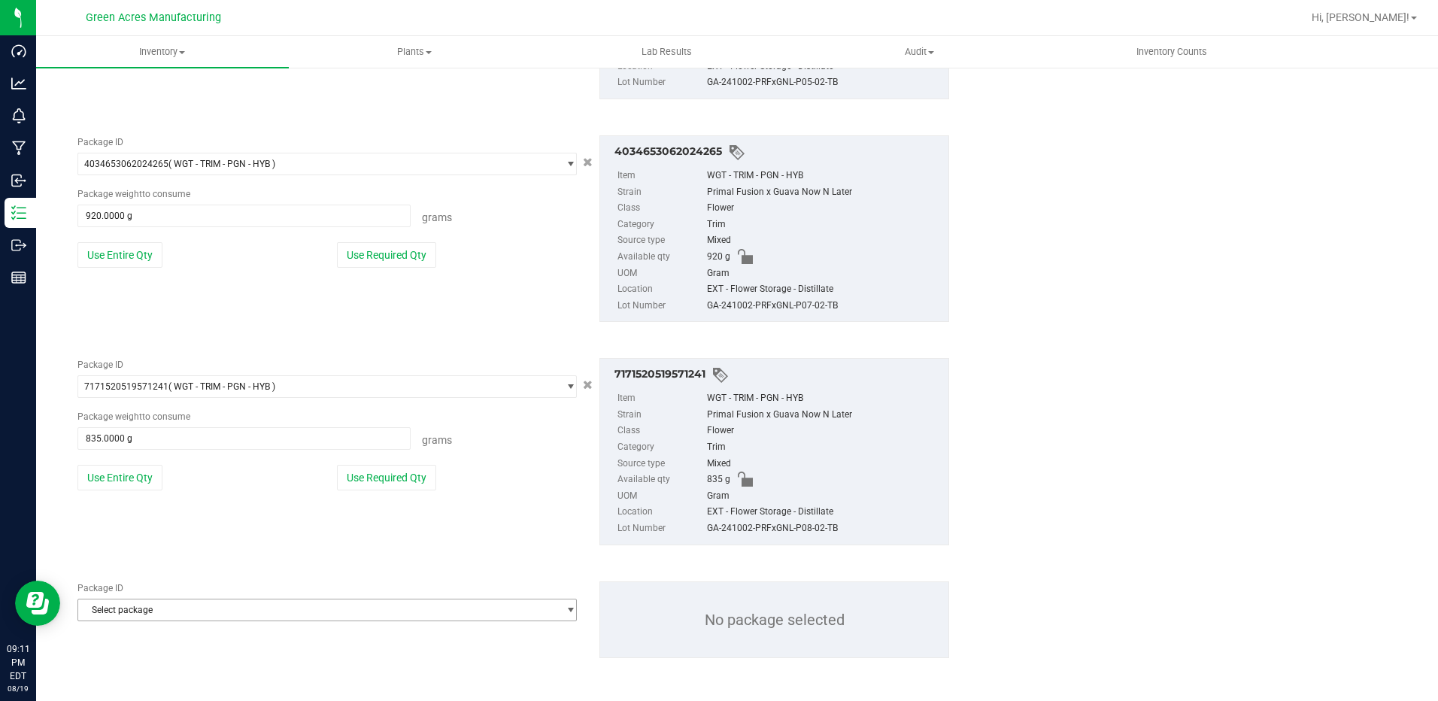
click at [219, 615] on span "Select package" at bounding box center [317, 610] width 479 height 21
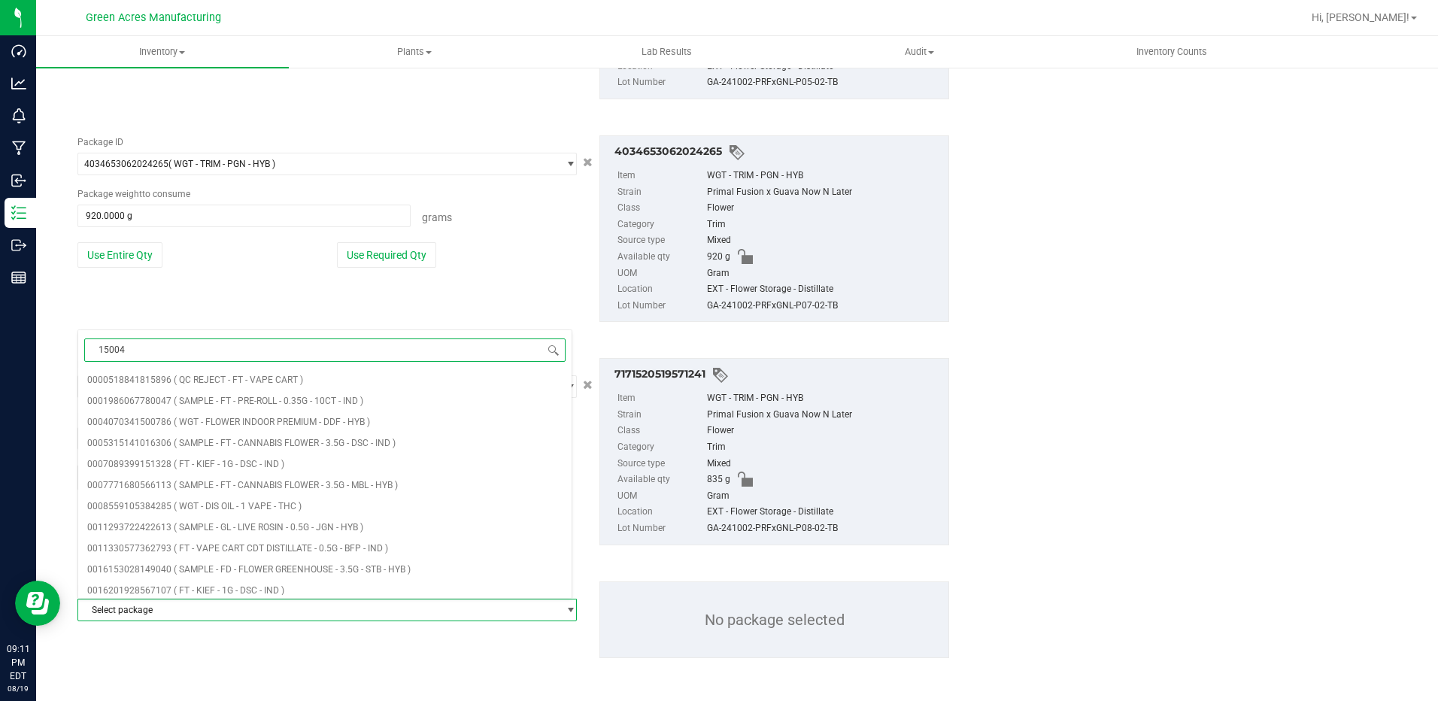
type input "150046"
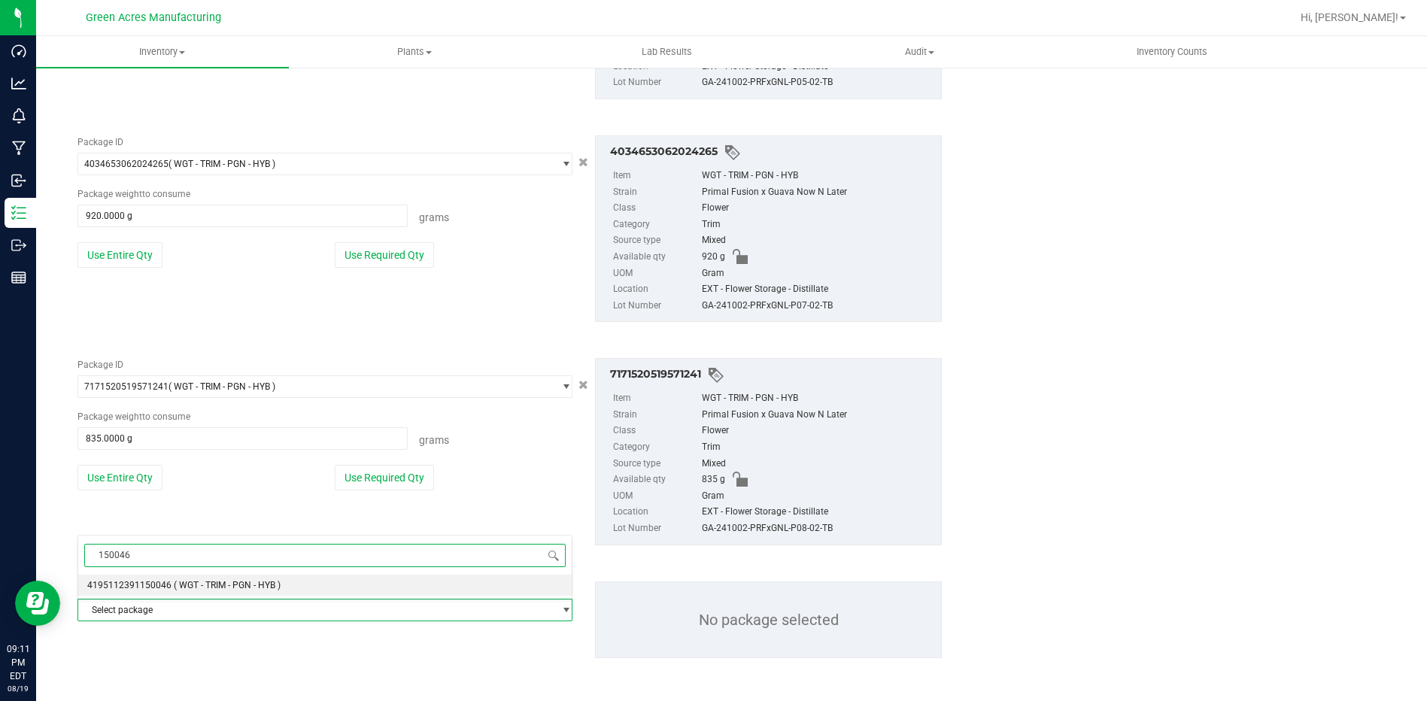
click at [214, 586] on span "( WGT - TRIM - PGN - HYB )" at bounding box center [227, 585] width 107 height 11
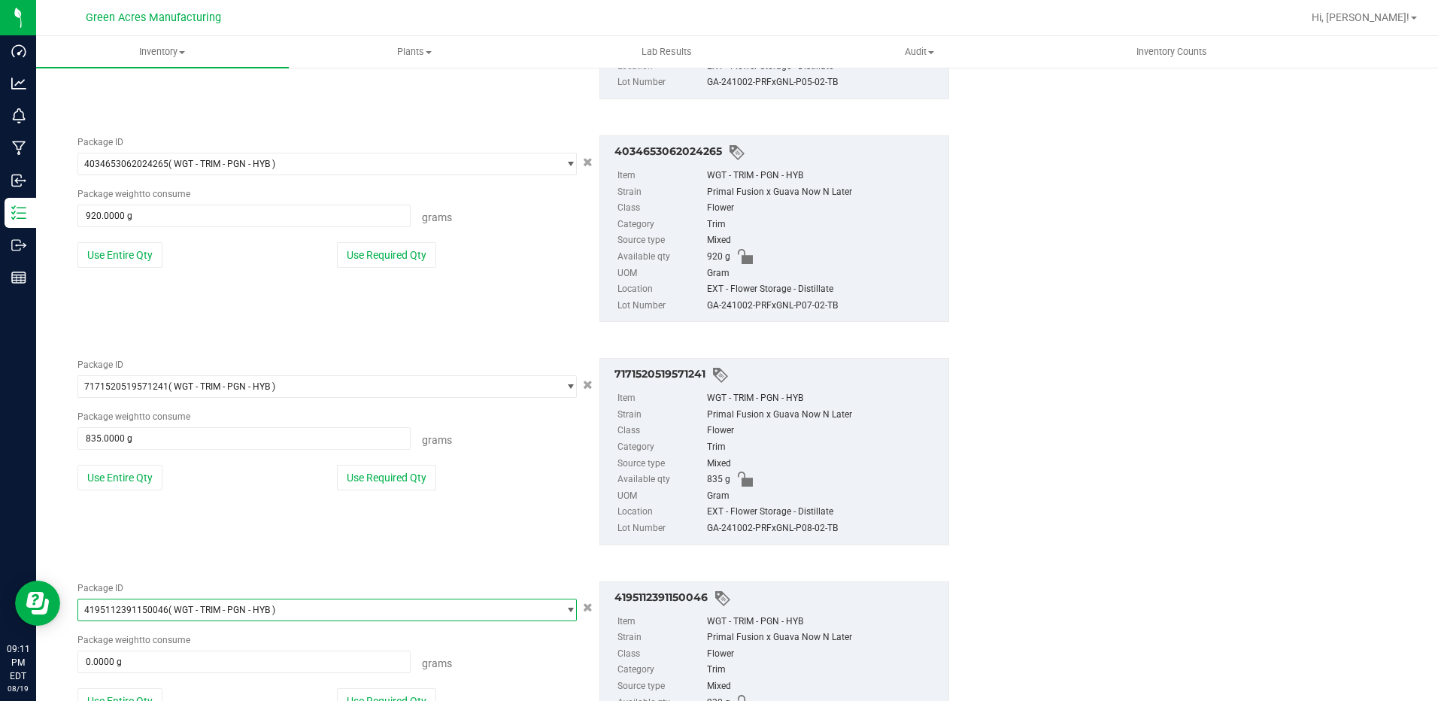
scroll to position [1267, 0]
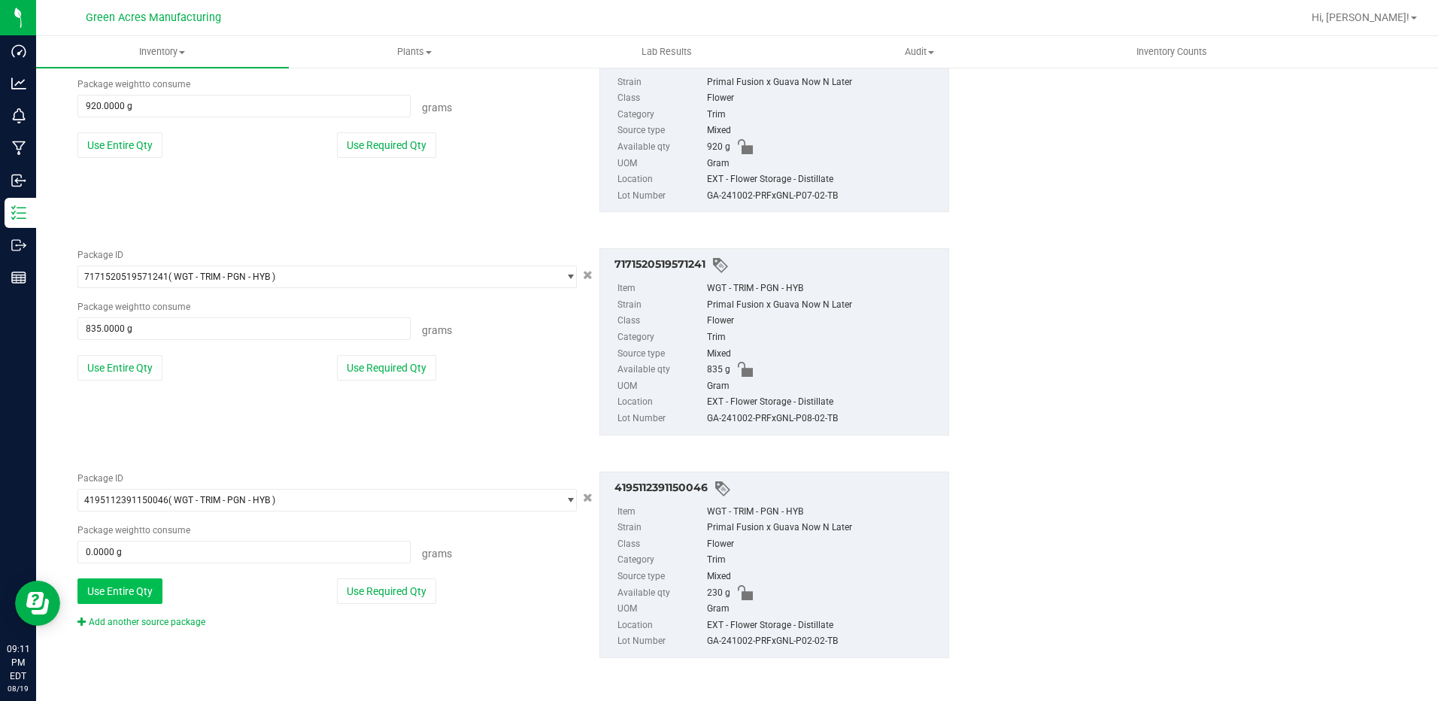
click at [137, 598] on button "Use Entire Qty" at bounding box center [119, 592] width 85 height 26
type input "230.0000 g"
click at [159, 621] on link "Add another source package" at bounding box center [141, 622] width 128 height 11
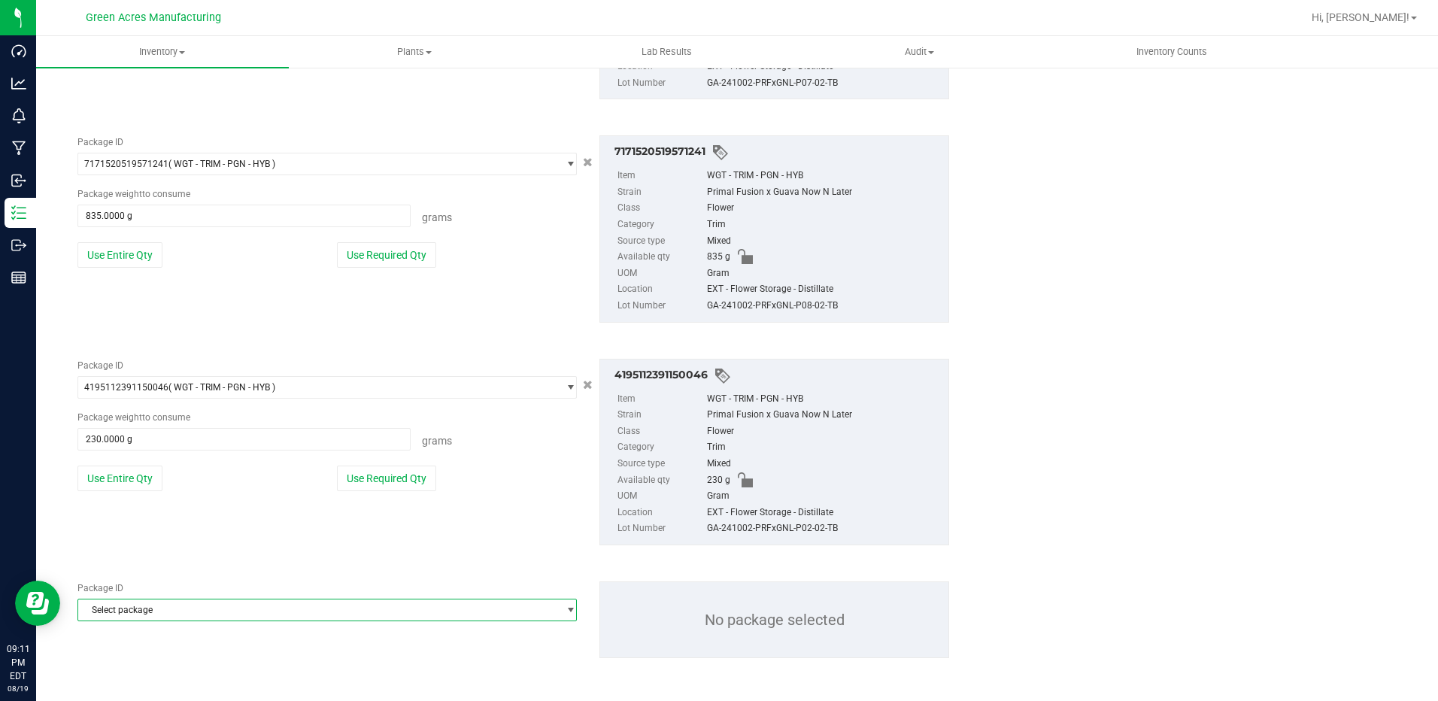
click at [194, 615] on span "Select package" at bounding box center [317, 610] width 479 height 21
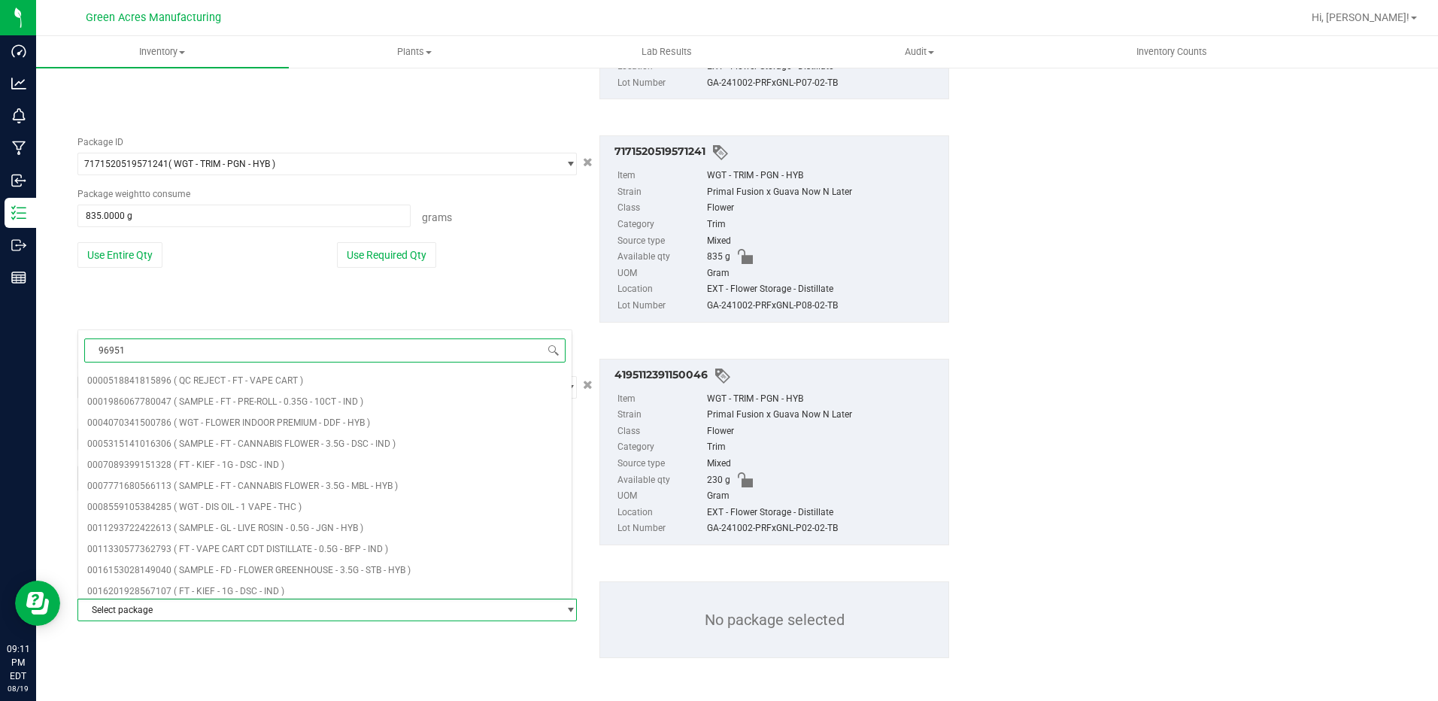
type input "969510"
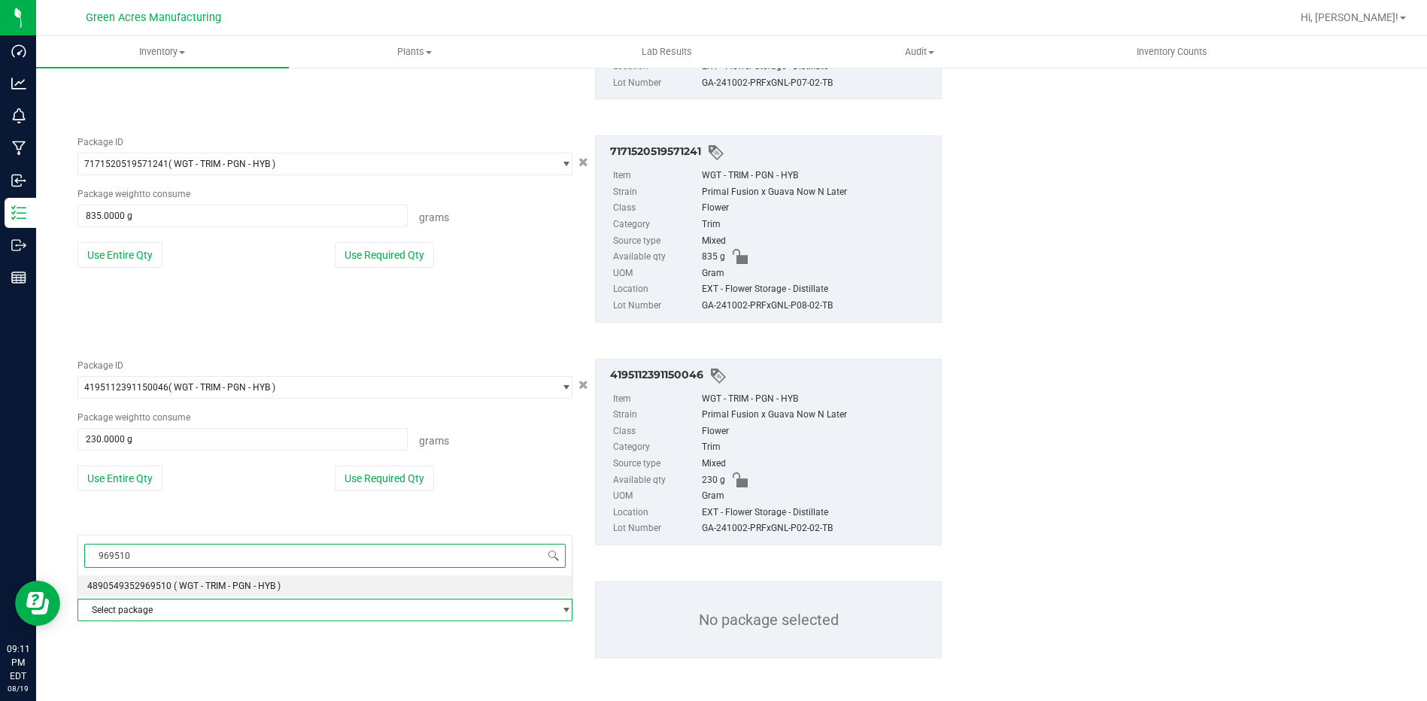
click at [237, 584] on span "( WGT - TRIM - PGN - HYB )" at bounding box center [227, 586] width 107 height 11
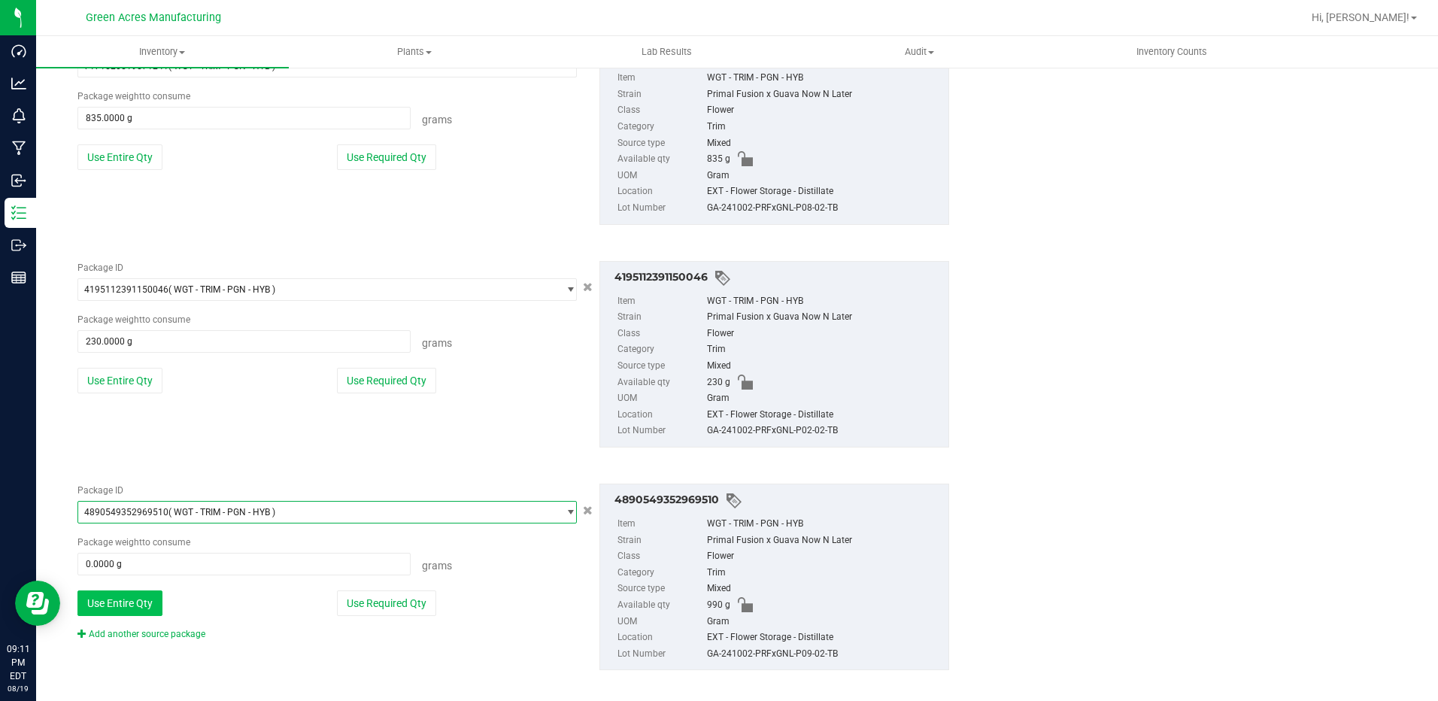
scroll to position [1490, 0]
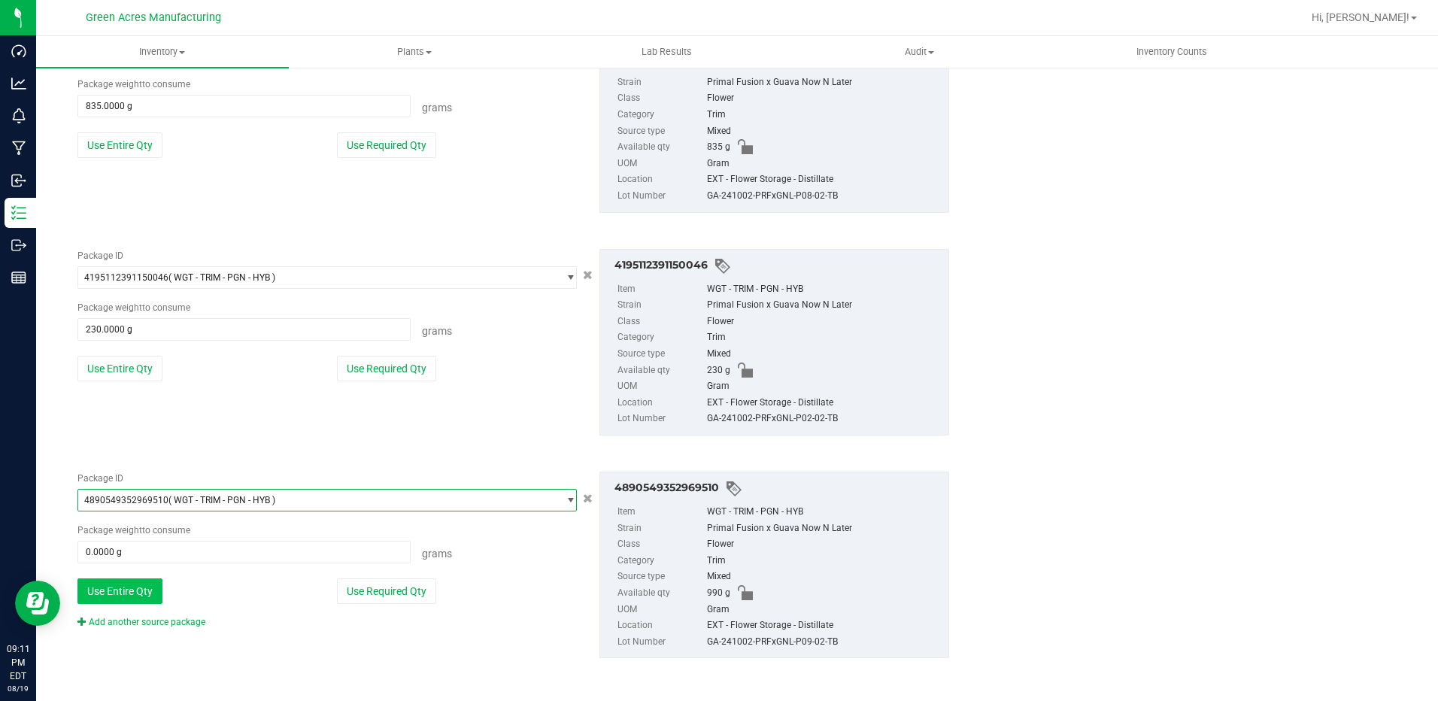
click at [141, 579] on button "Use Entire Qty" at bounding box center [119, 592] width 85 height 26
type input "990.0000 g"
click at [177, 627] on link "Add another source package" at bounding box center [141, 622] width 128 height 11
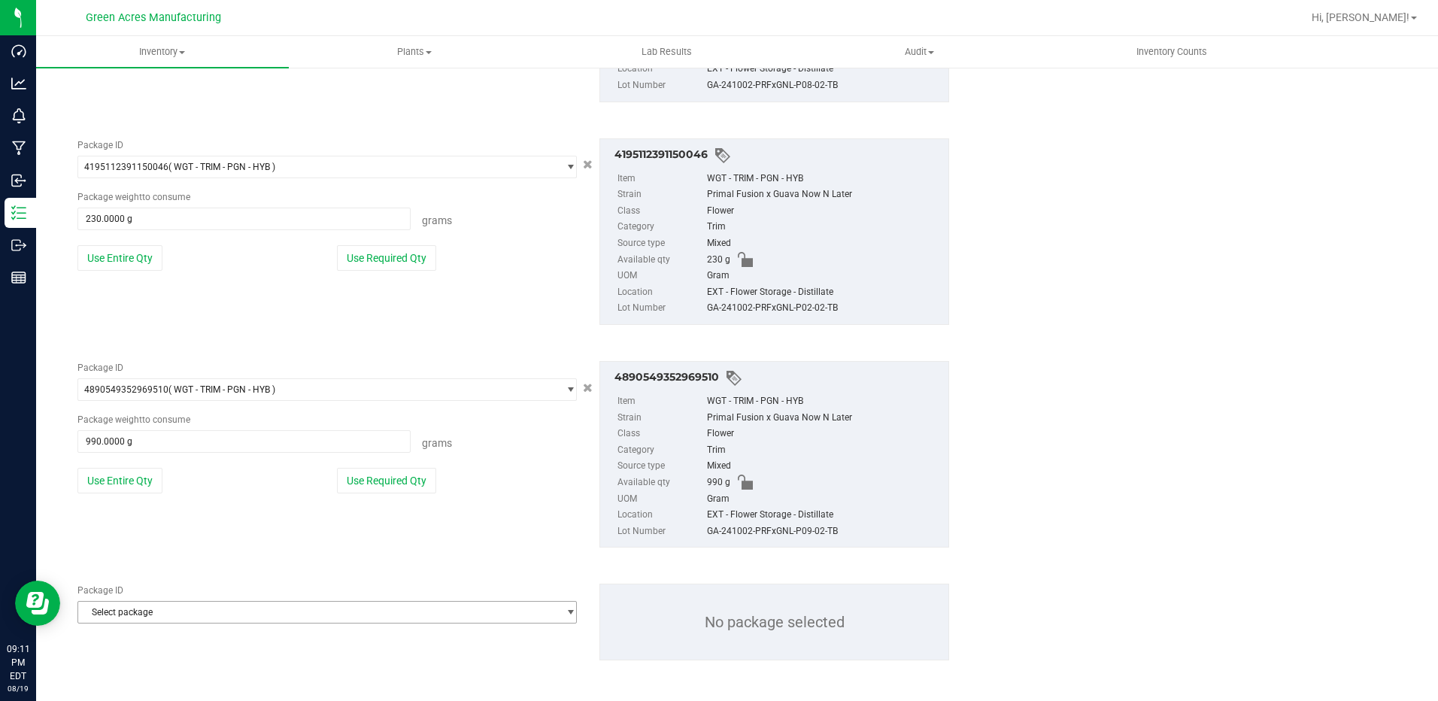
scroll to position [1602, 0]
click at [237, 615] on span "Select package" at bounding box center [317, 610] width 479 height 21
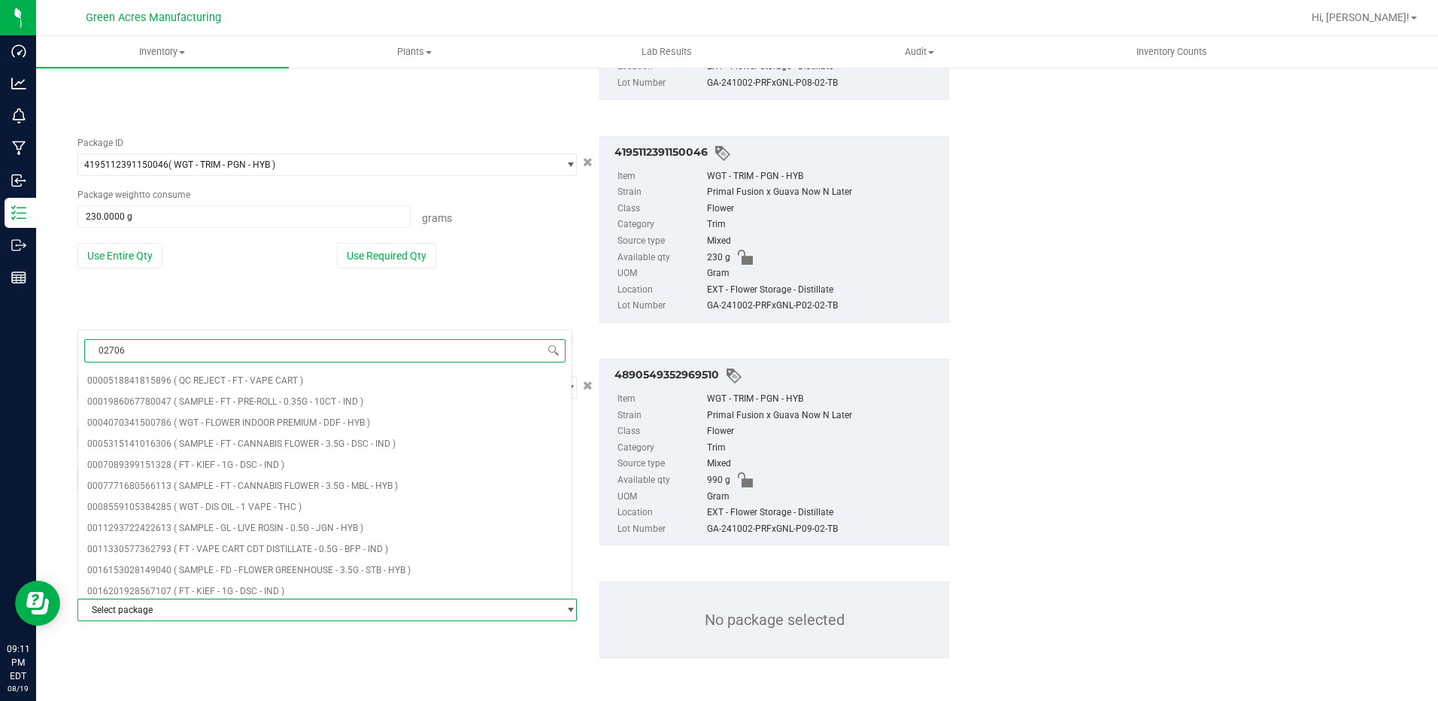
type input "027068"
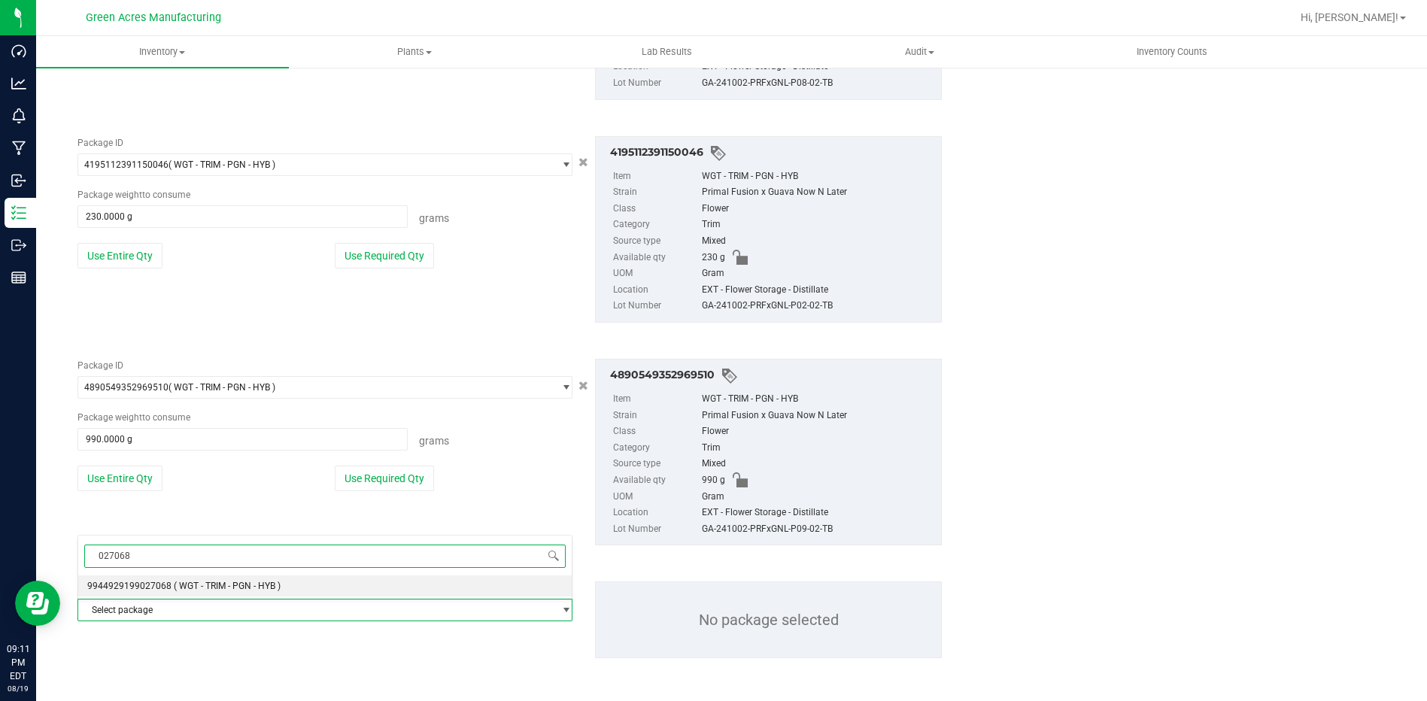
click at [218, 581] on span "( WGT - TRIM - PGN - HYB )" at bounding box center [227, 586] width 107 height 11
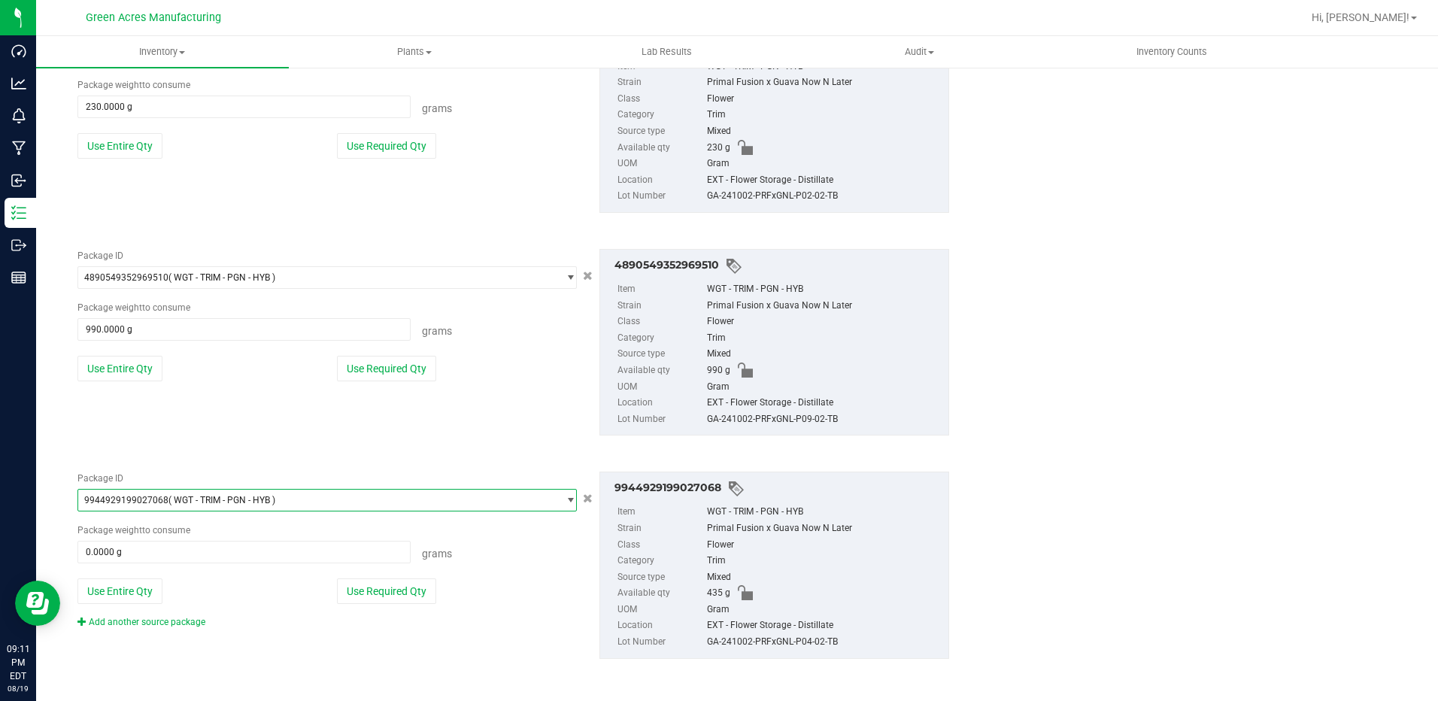
scroll to position [1713, 0]
click at [143, 591] on button "Use Entire Qty" at bounding box center [119, 591] width 85 height 26
type input "435.0000 g"
click at [154, 625] on link "Add another source package" at bounding box center [141, 621] width 128 height 11
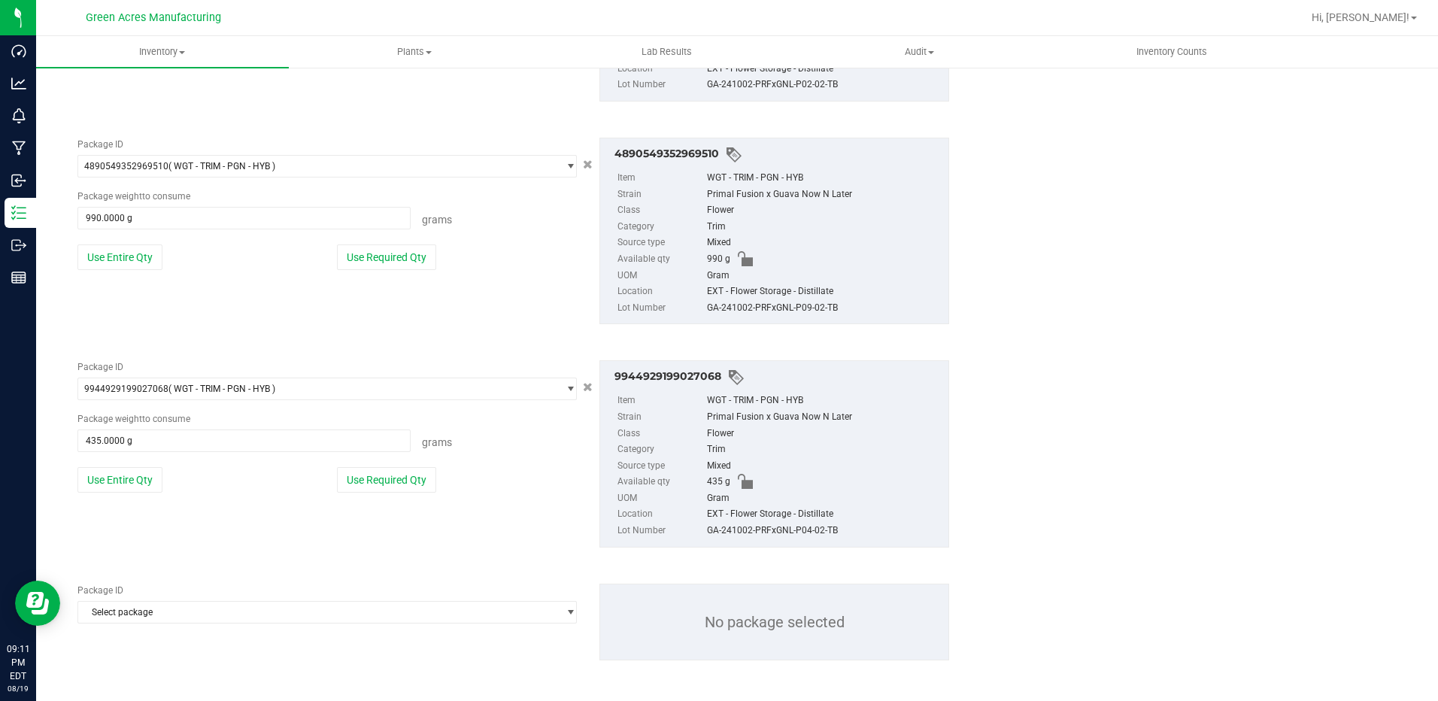
scroll to position [1826, 0]
click at [188, 609] on span "Select package" at bounding box center [317, 610] width 479 height 21
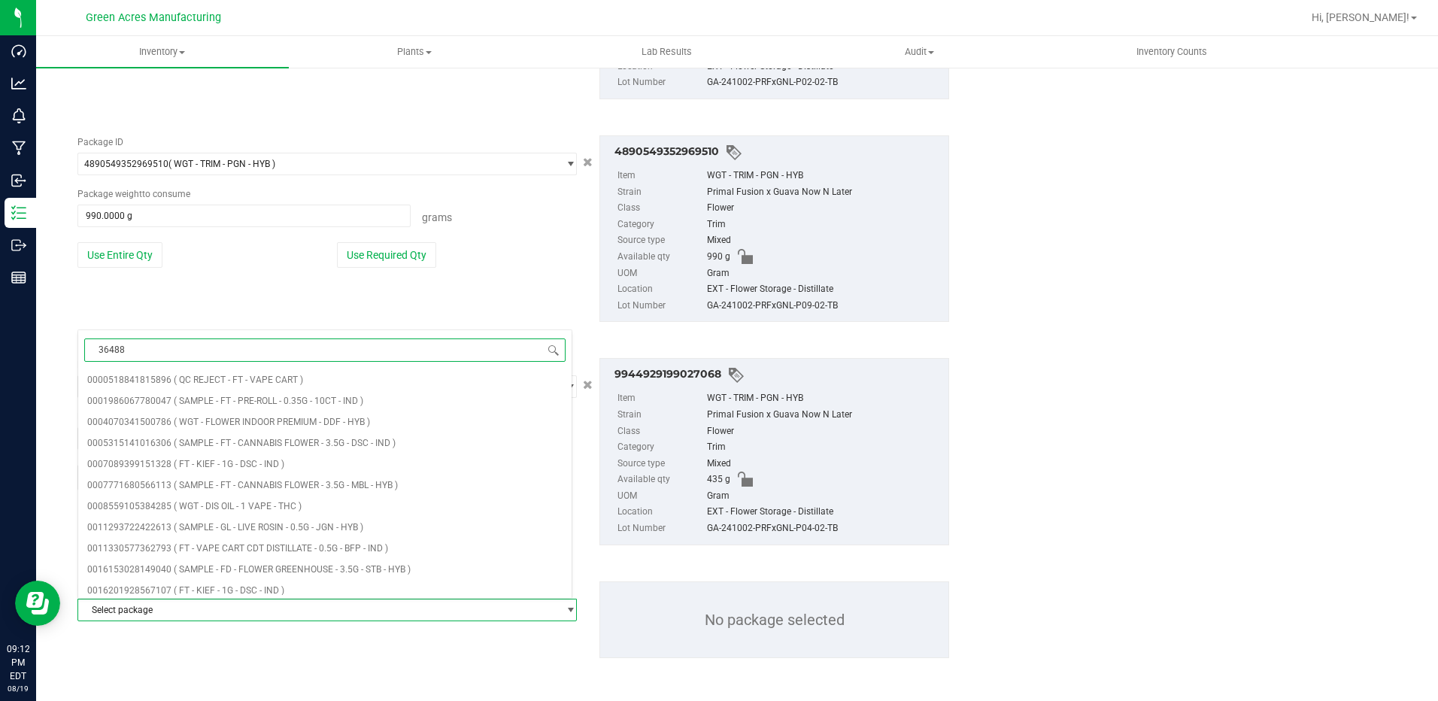
type input "364889"
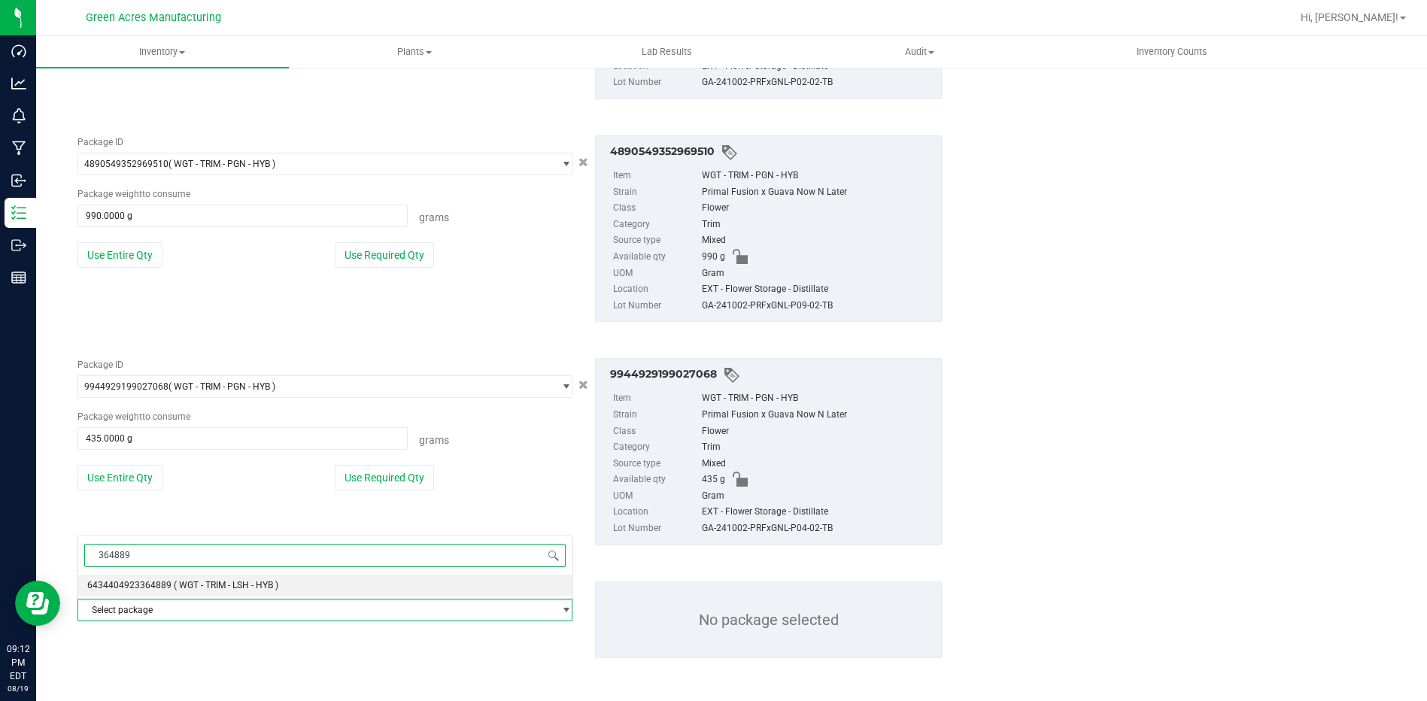
click at [159, 586] on span "6434404923364889" at bounding box center [129, 585] width 84 height 11
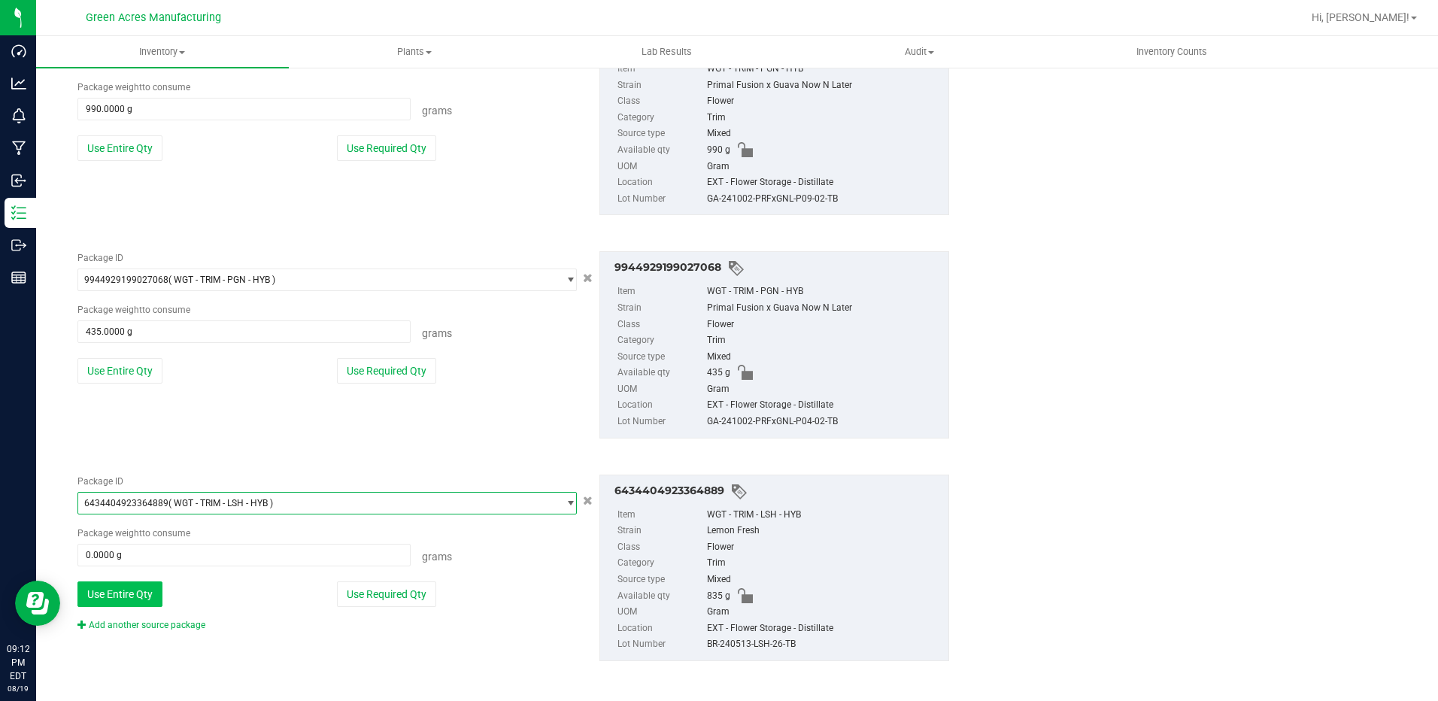
scroll to position [1936, 0]
click at [141, 600] on button "Use Entire Qty" at bounding box center [119, 592] width 85 height 26
type input "835.0000 g"
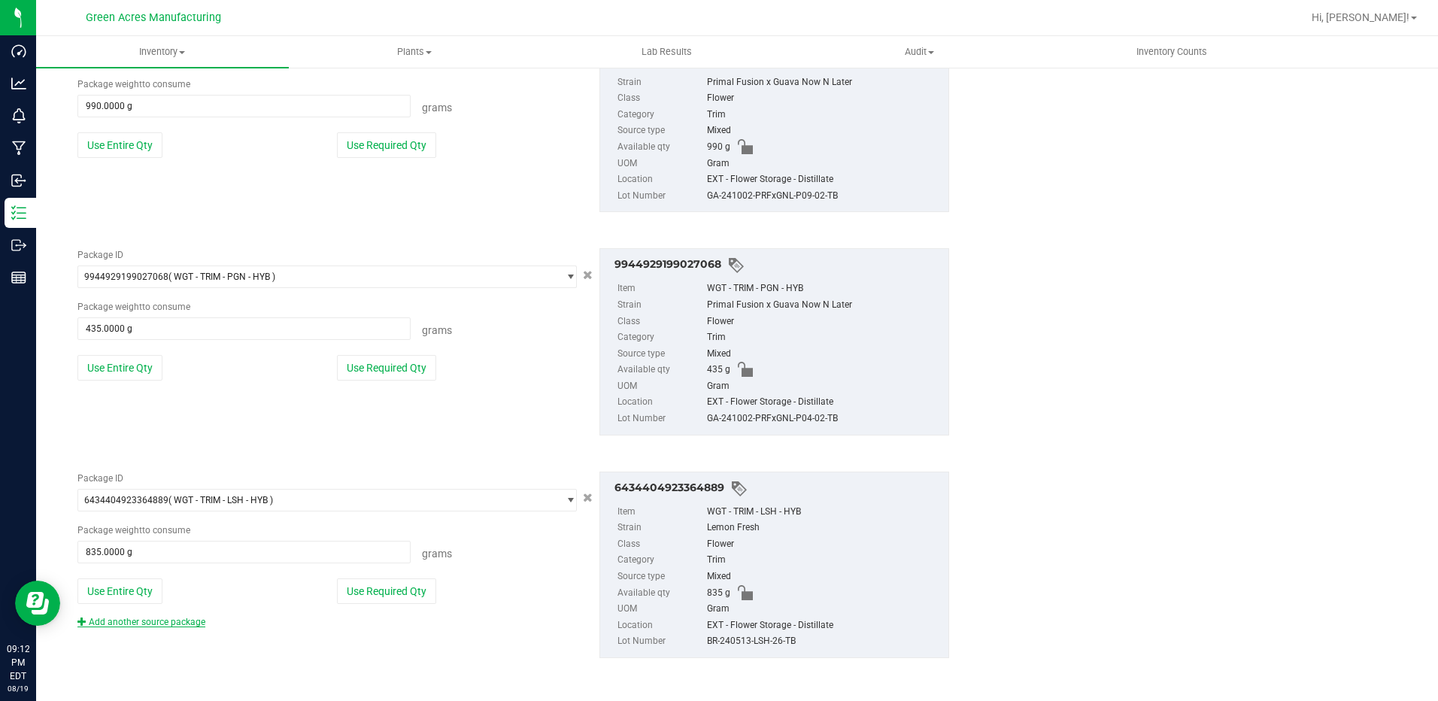
click at [152, 618] on link "Add another source package" at bounding box center [141, 622] width 128 height 11
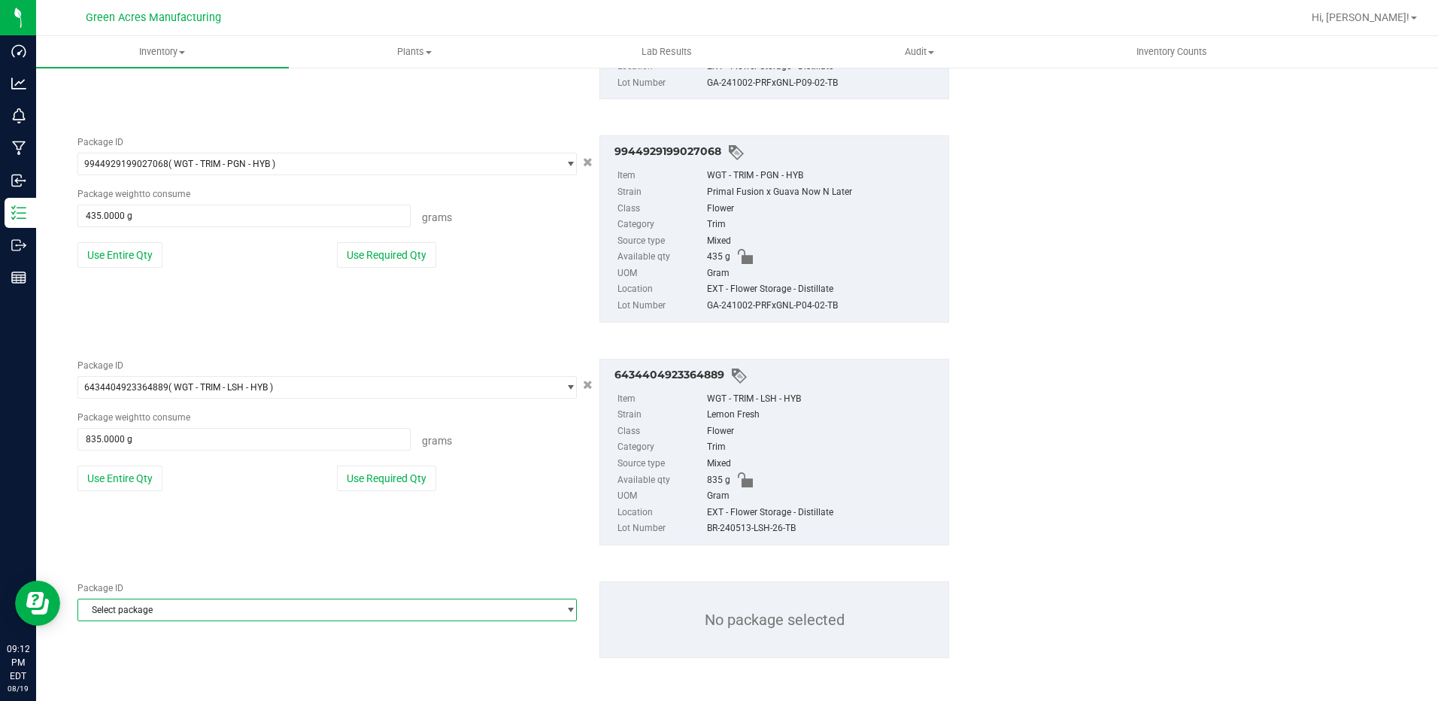
click at [190, 607] on span "Select package" at bounding box center [317, 610] width 479 height 21
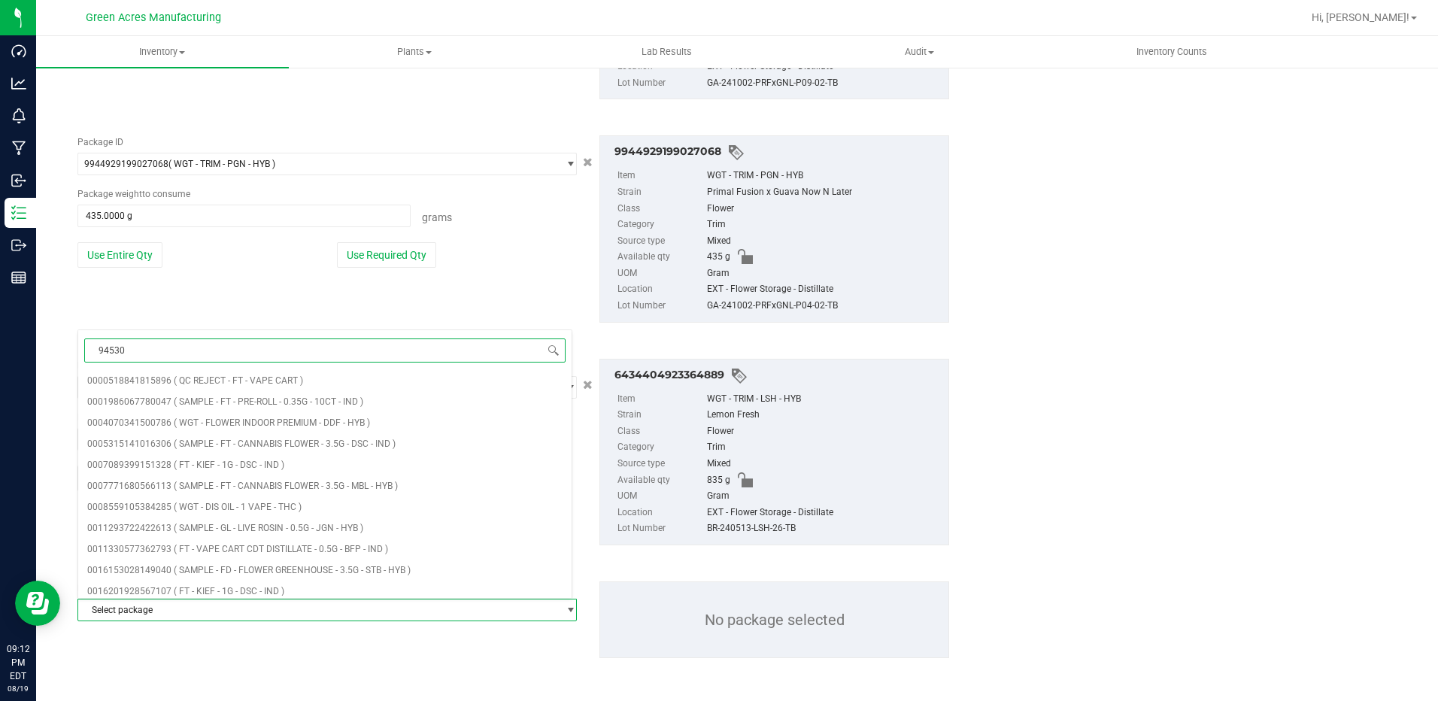
type input "945301"
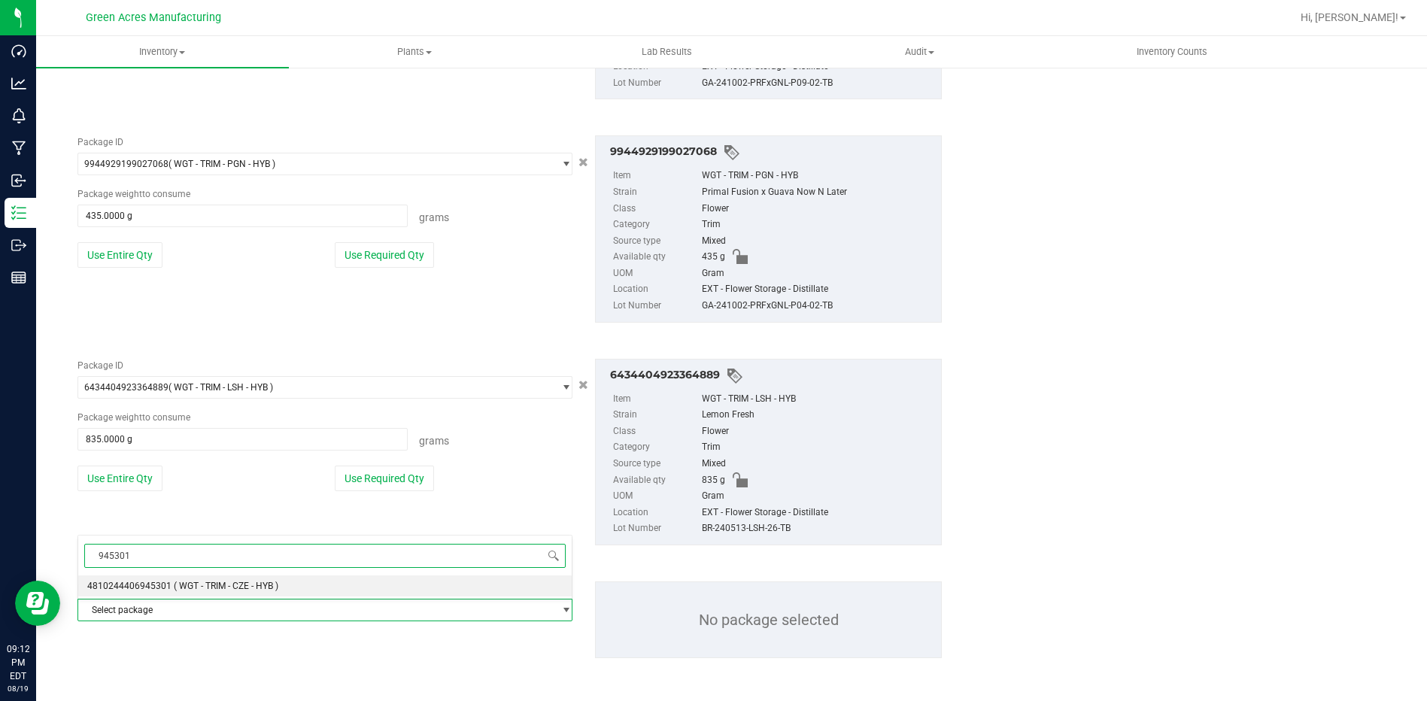
click at [203, 584] on span "( WGT - TRIM - CZE - HYB )" at bounding box center [226, 586] width 105 height 11
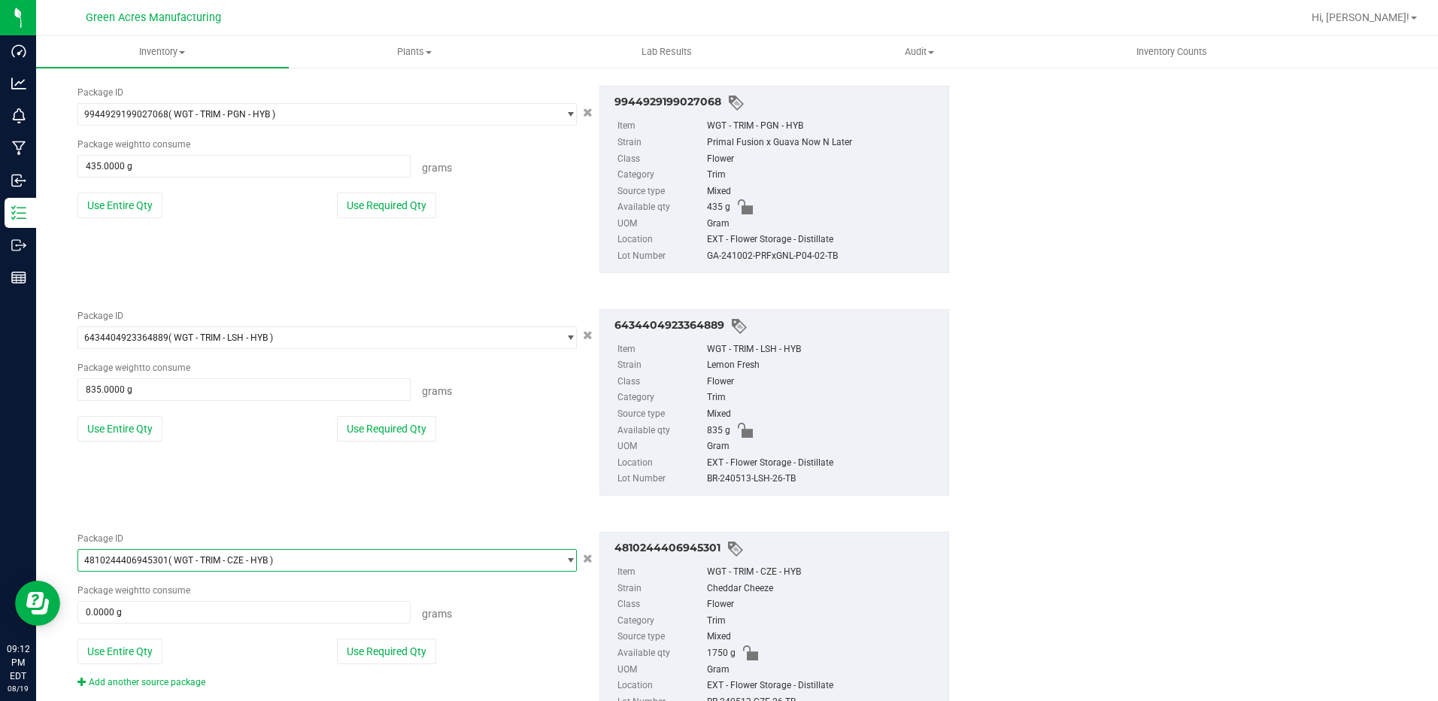
scroll to position [2158, 0]
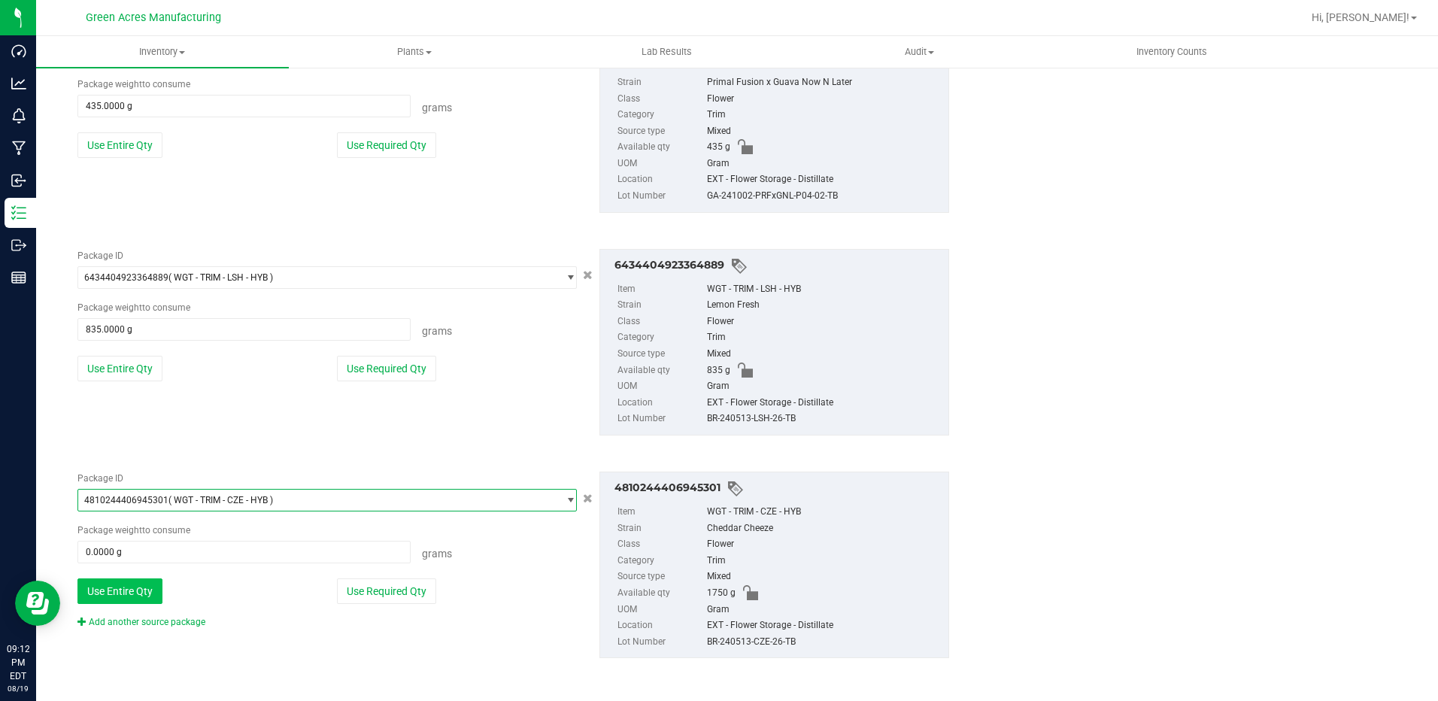
click at [123, 584] on button "Use Entire Qty" at bounding box center [119, 592] width 85 height 26
type input "1750.0000 g"
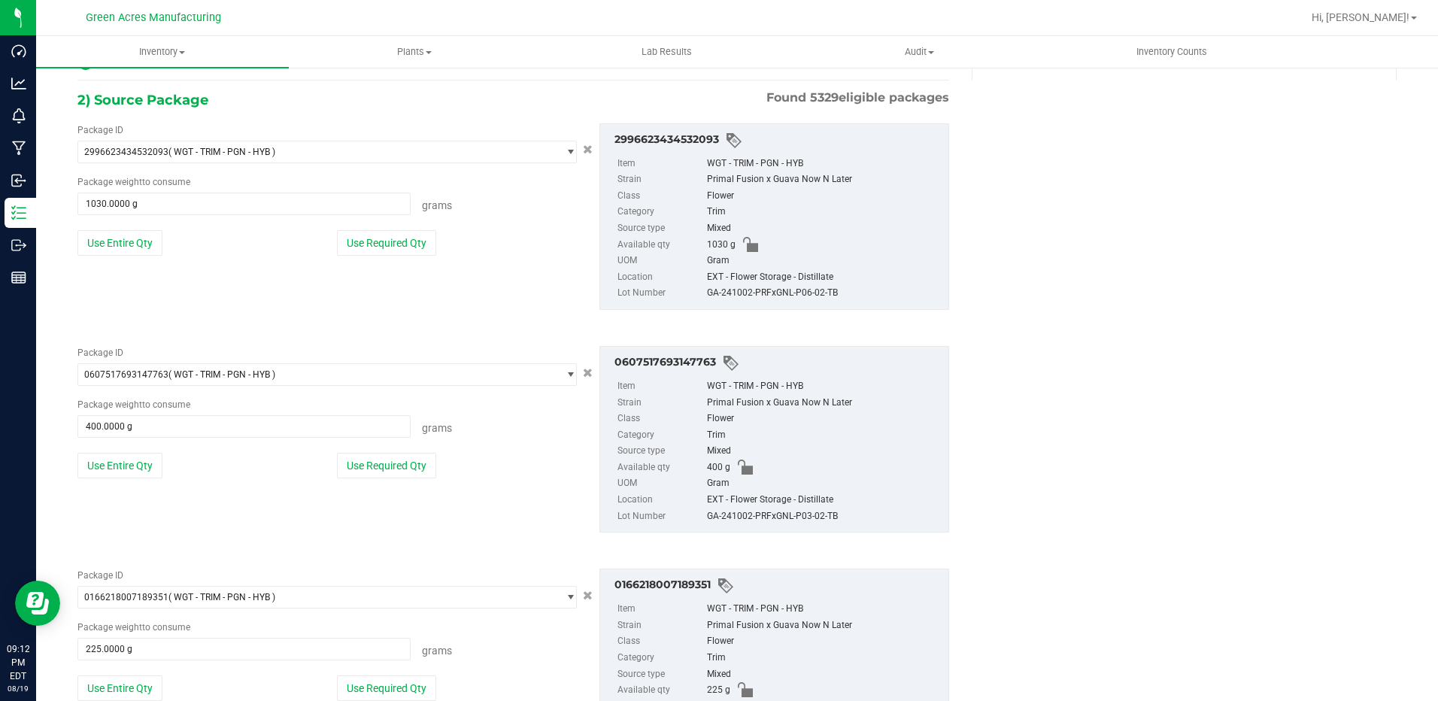
scroll to position [0, 0]
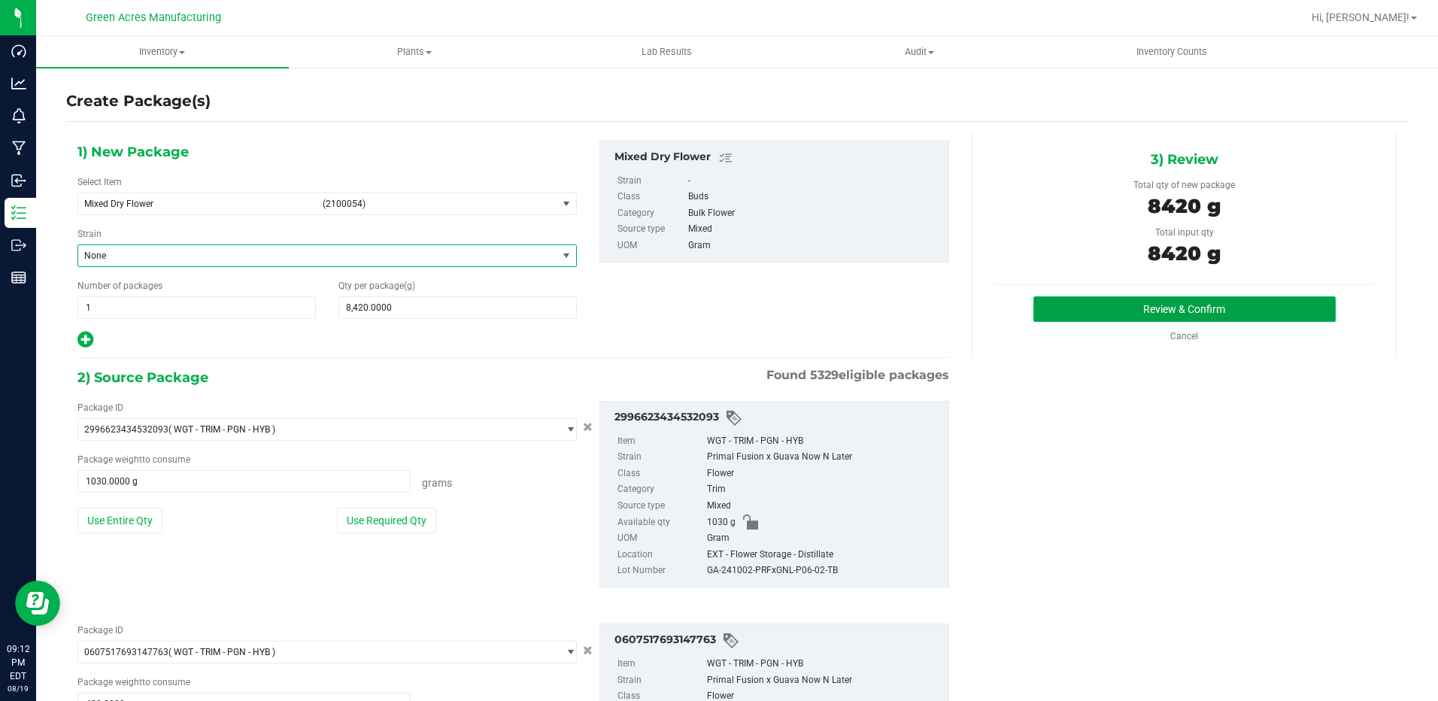
click at [1098, 302] on button "Review & Confirm" at bounding box center [1185, 309] width 302 height 26
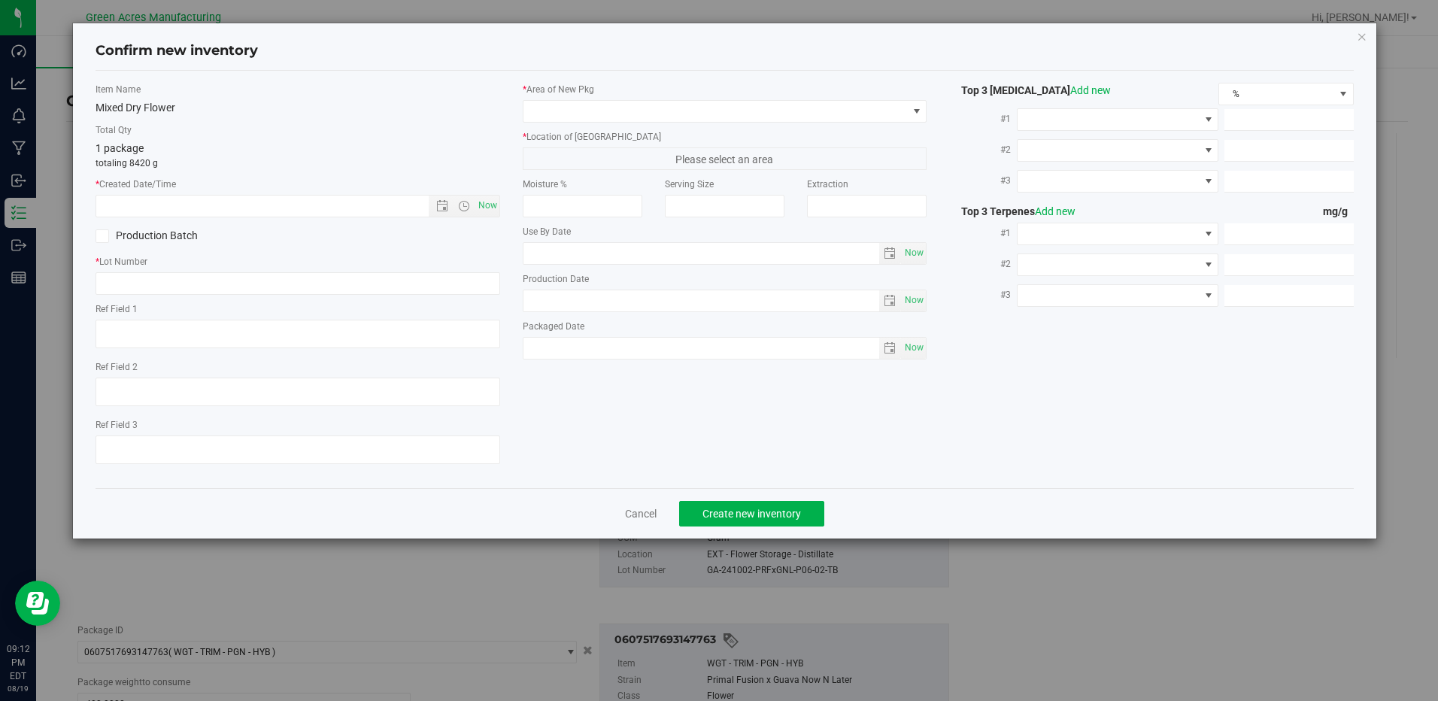
type textarea "EXT"
click at [200, 290] on input "text" at bounding box center [298, 283] width 404 height 23
type input "MIXEDDRYRHN-08192025#2"
click at [489, 207] on span "Now" at bounding box center [488, 206] width 26 height 22
type input "8/19/2025 9:12 PM"
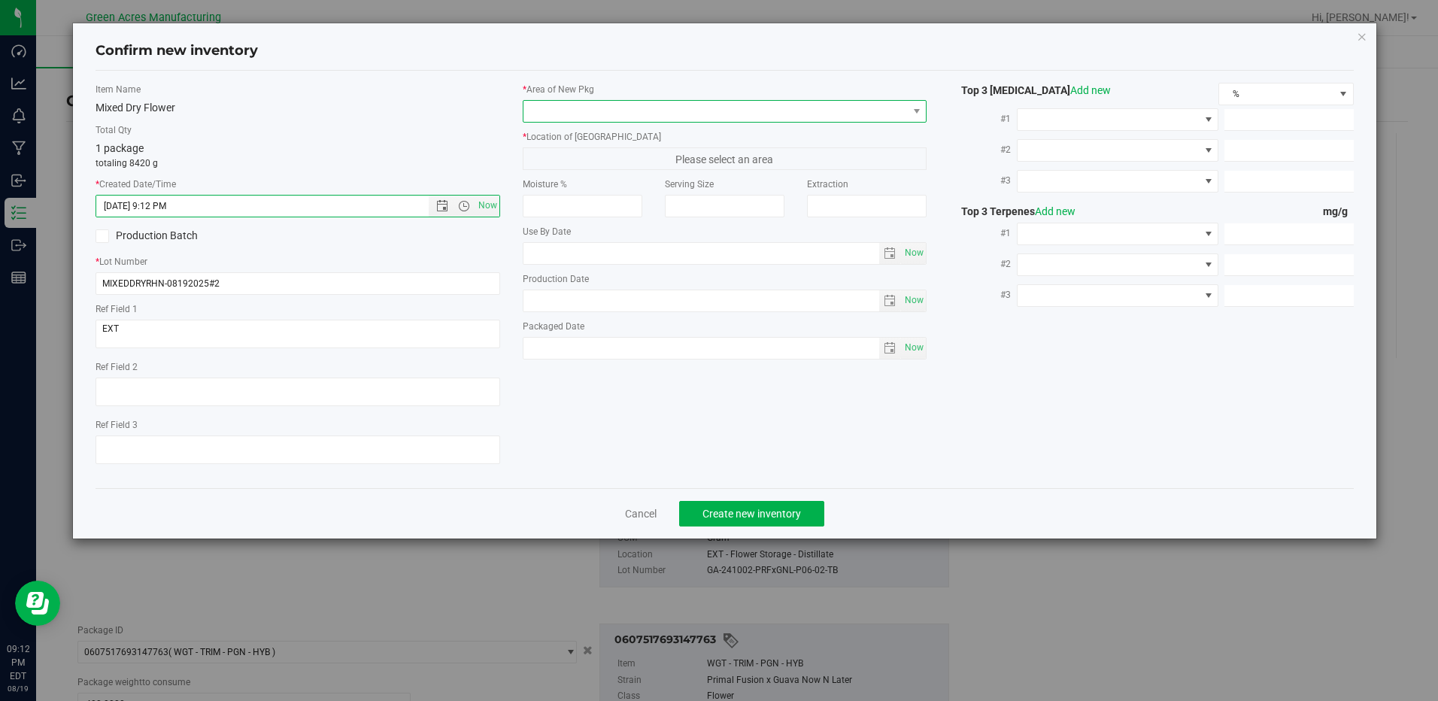
click at [836, 119] on span at bounding box center [716, 111] width 384 height 21
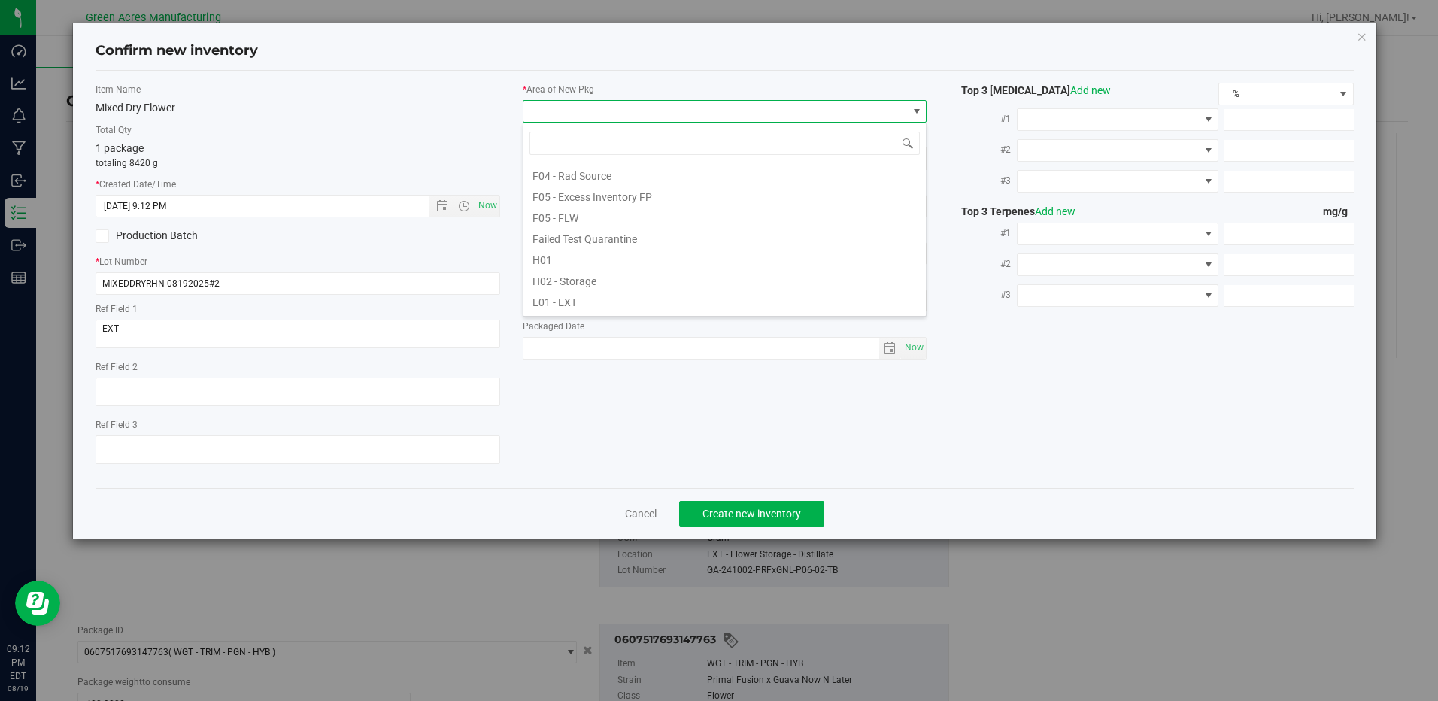
scroll to position [150, 0]
click at [639, 302] on li "L01 - EXT" at bounding box center [725, 296] width 402 height 21
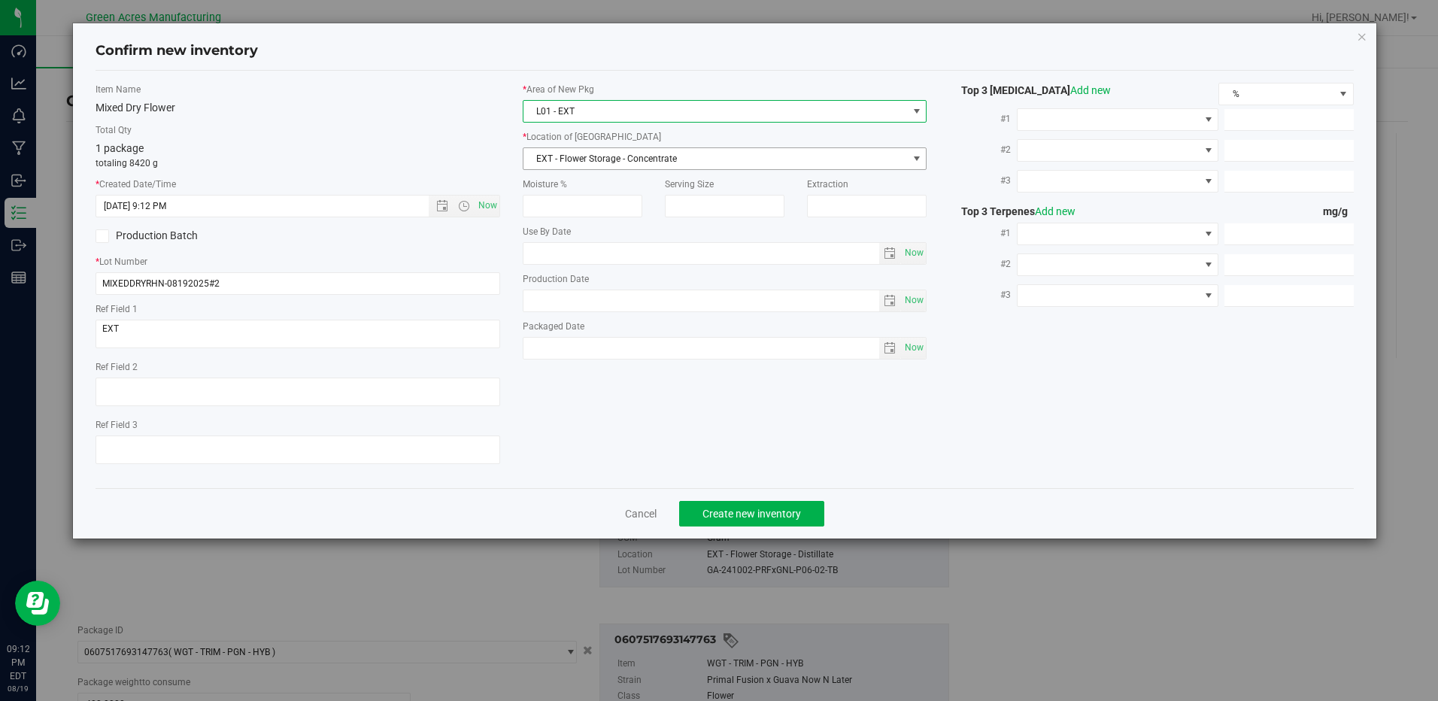
click at [719, 163] on span "EXT - Flower Storage - Concentrate" at bounding box center [716, 158] width 384 height 21
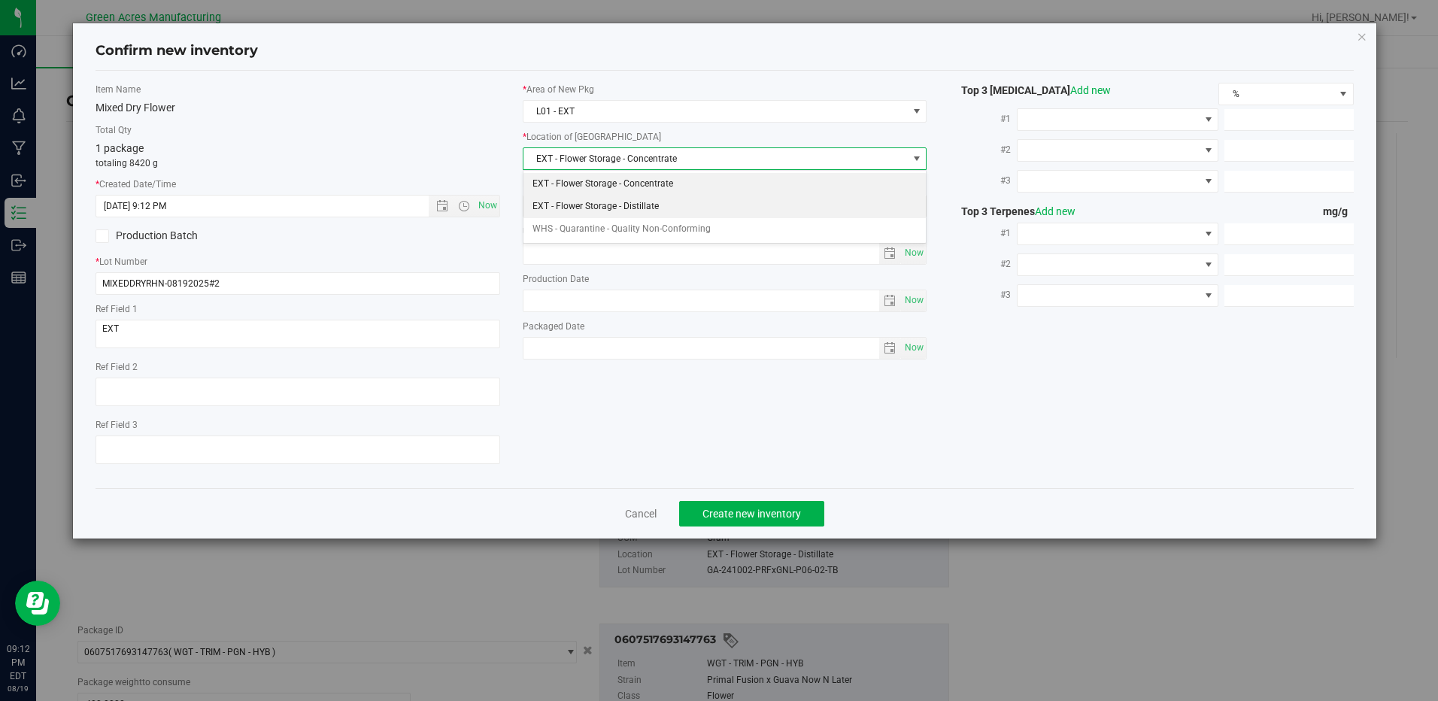
click at [642, 203] on li "EXT - Flower Storage - Distillate" at bounding box center [725, 207] width 402 height 23
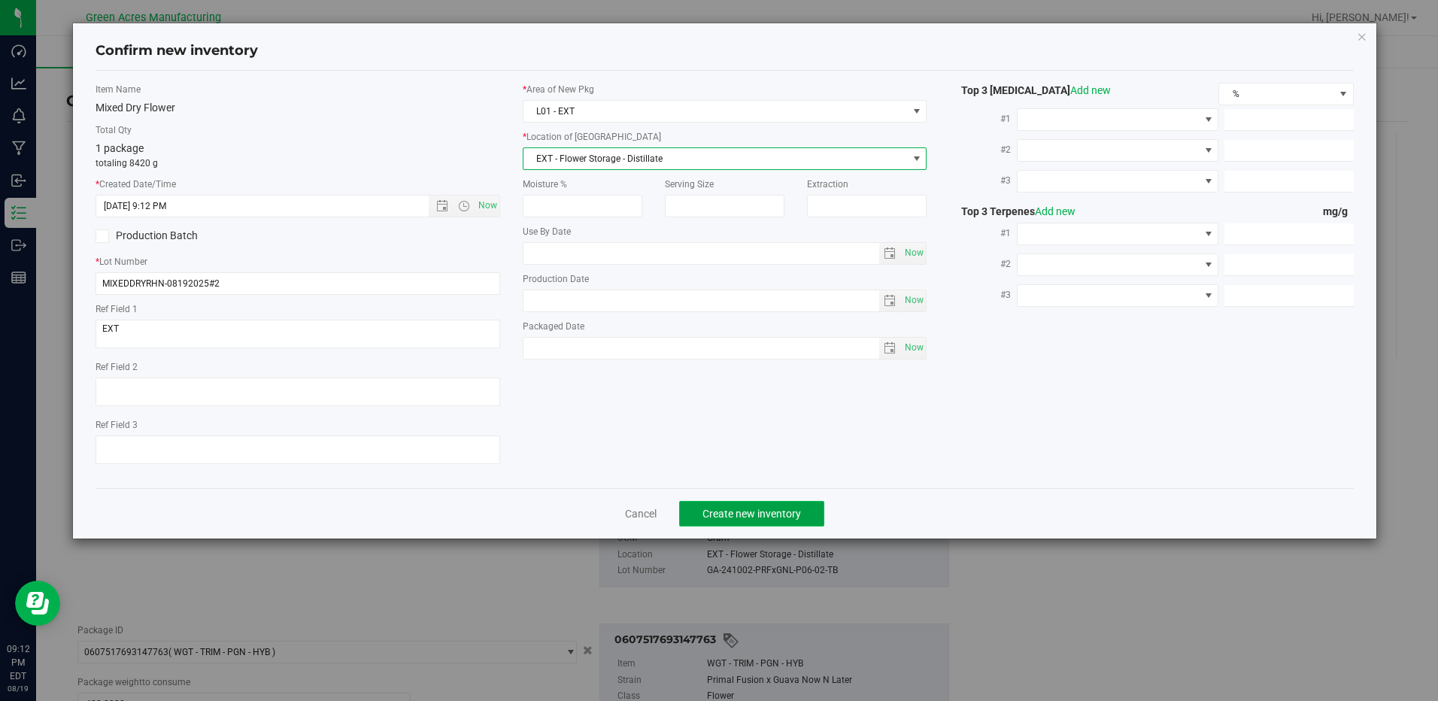
click at [730, 514] on span "Create new inventory" at bounding box center [752, 514] width 99 height 12
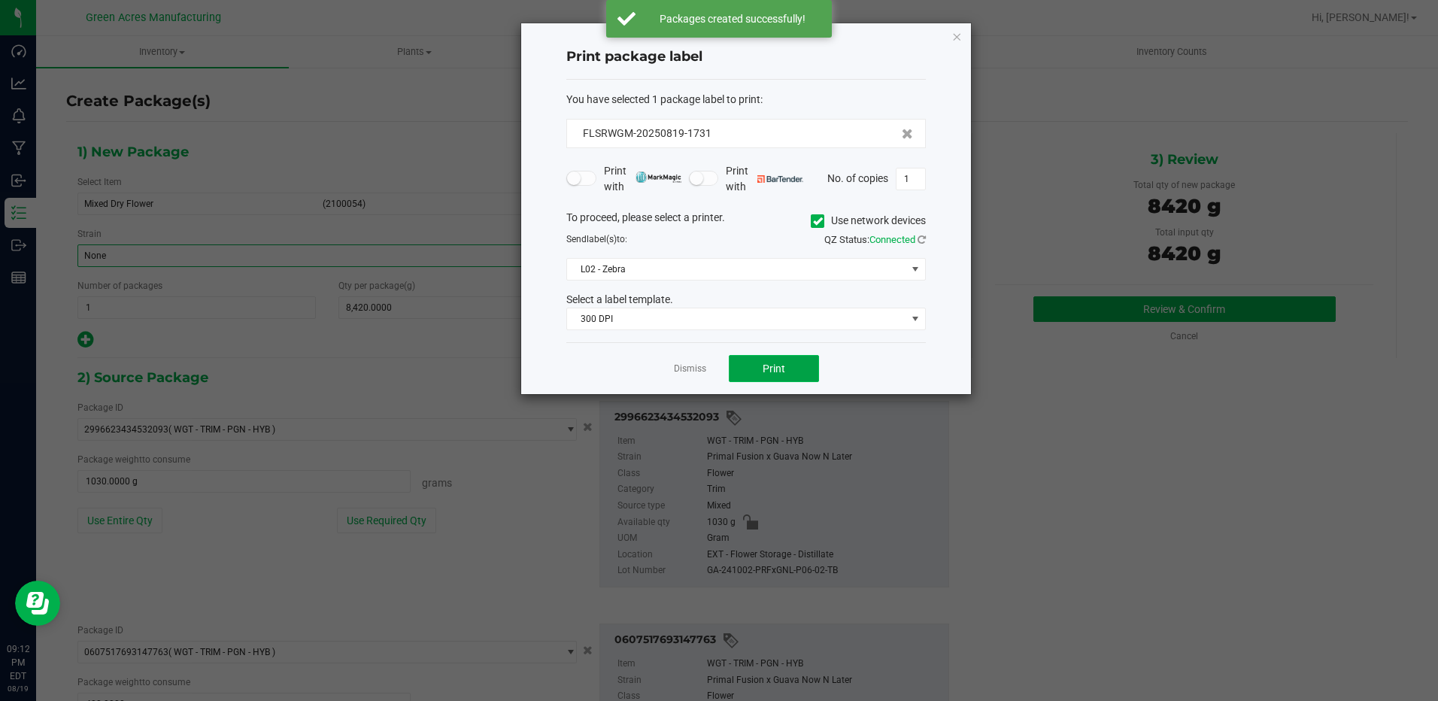
click at [761, 364] on button "Print" at bounding box center [774, 368] width 90 height 27
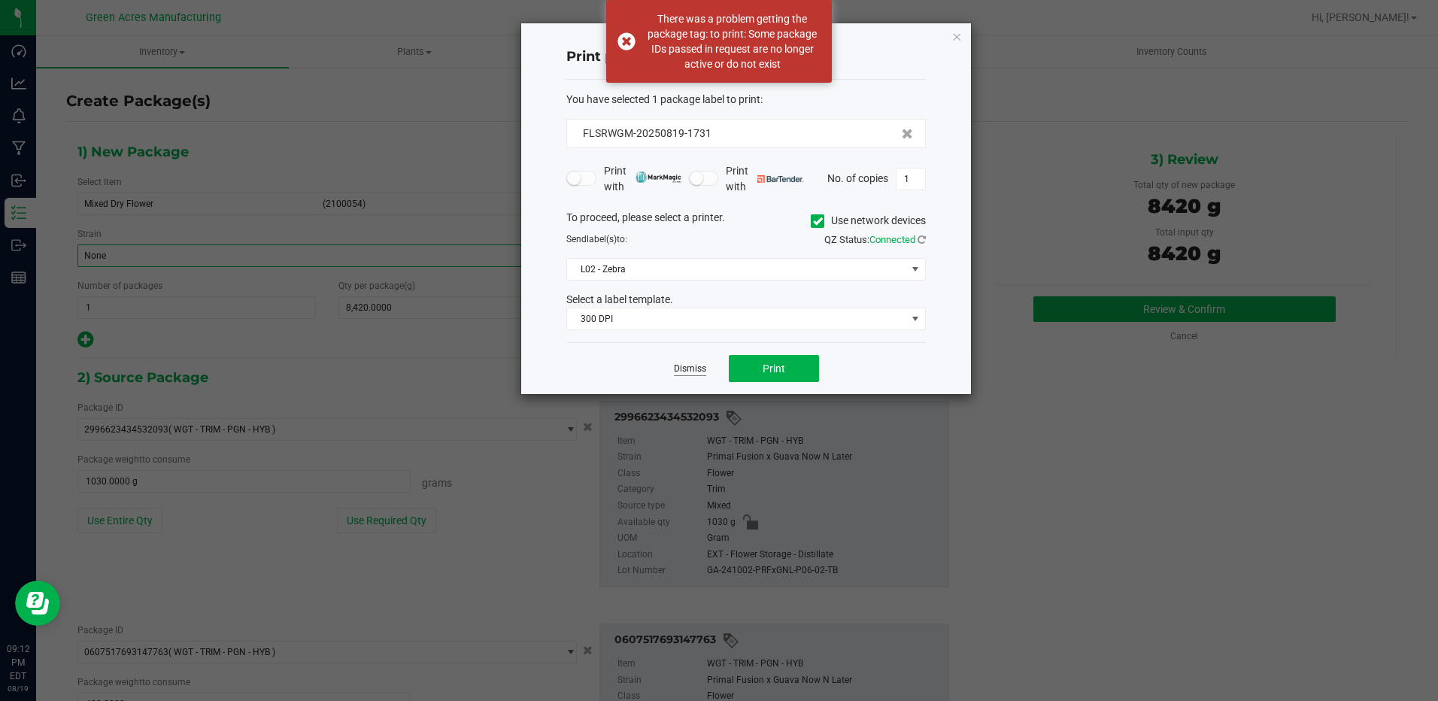
click at [691, 371] on link "Dismiss" at bounding box center [690, 369] width 32 height 13
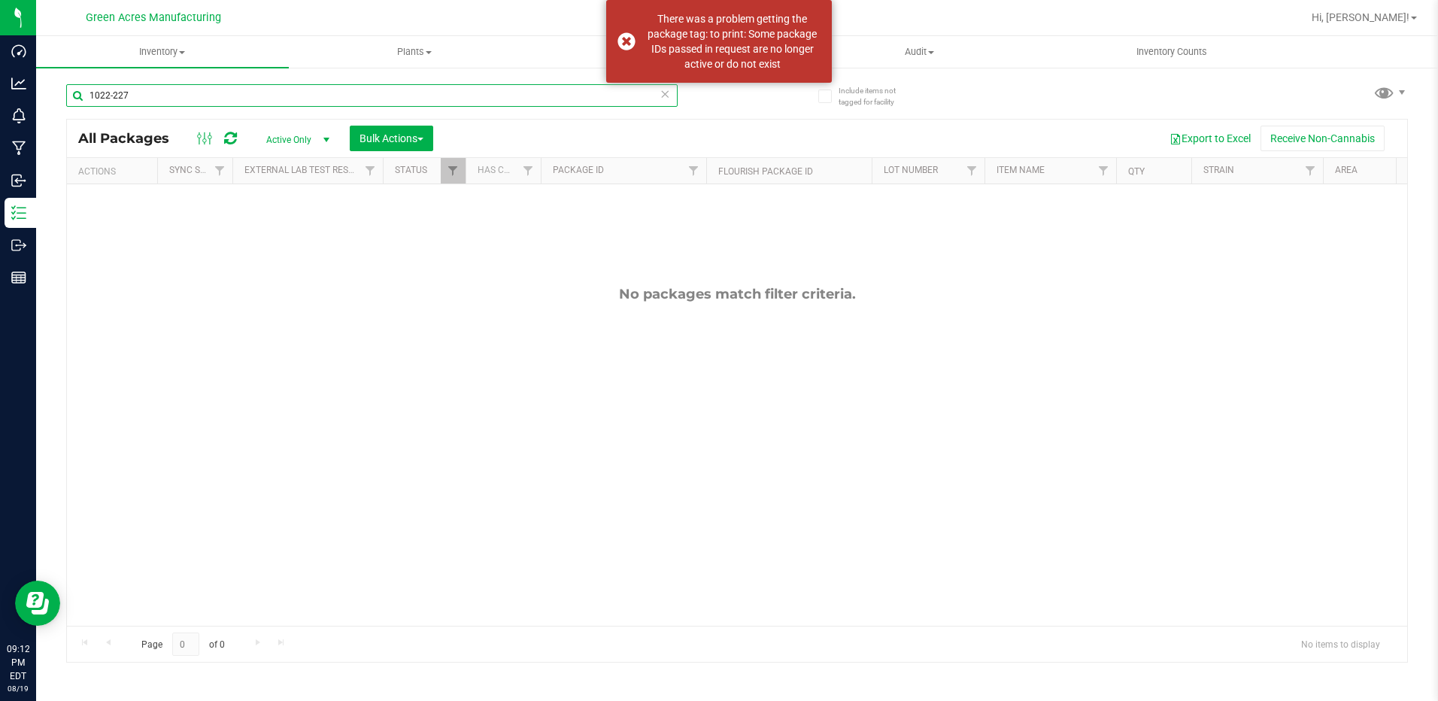
drag, startPoint x: 144, startPoint y: 98, endPoint x: 369, endPoint y: 105, distance: 225.0
click at [11, 78] on div "Dashboard Analytics Monitoring Manufacturing Inbound Inventory Outbound Reports…" at bounding box center [719, 350] width 1438 height 701
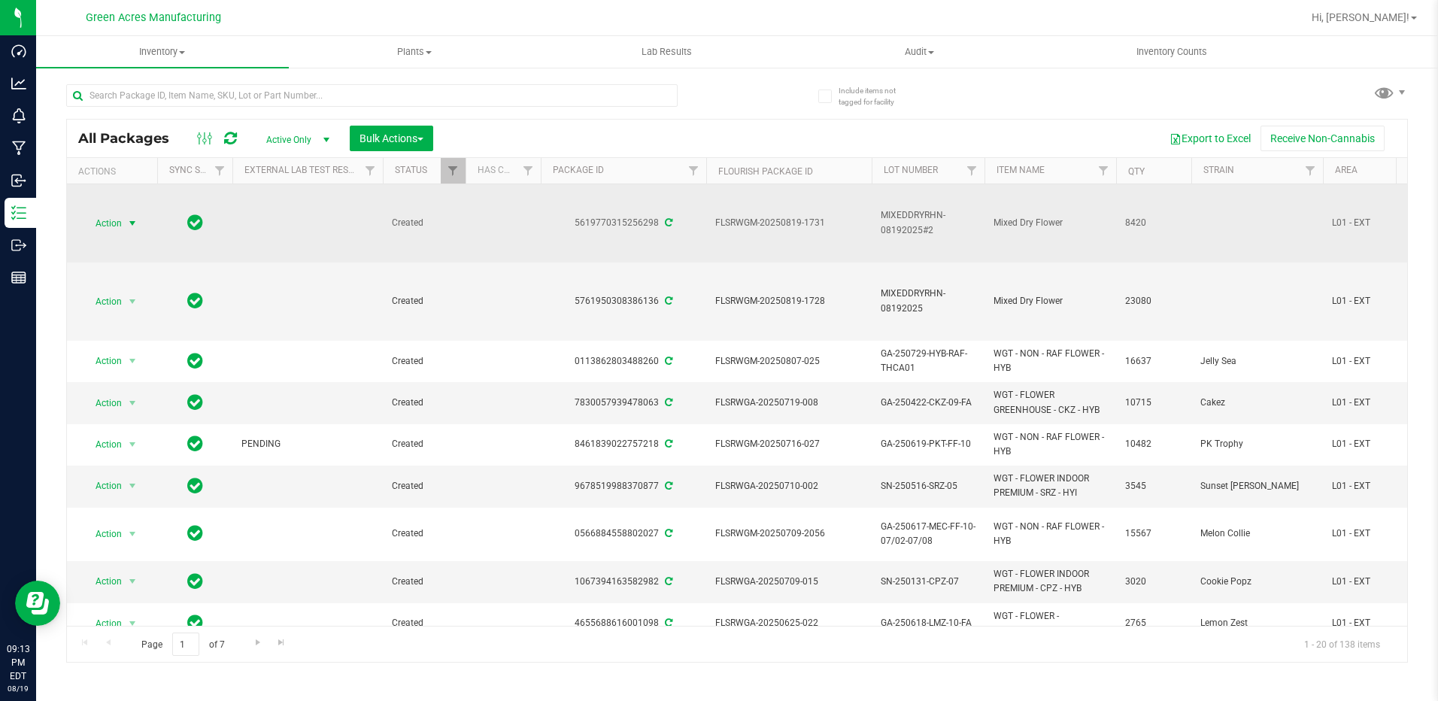
click at [131, 222] on span "select" at bounding box center [132, 223] width 12 height 12
click at [131, 220] on span "select" at bounding box center [132, 223] width 12 height 12
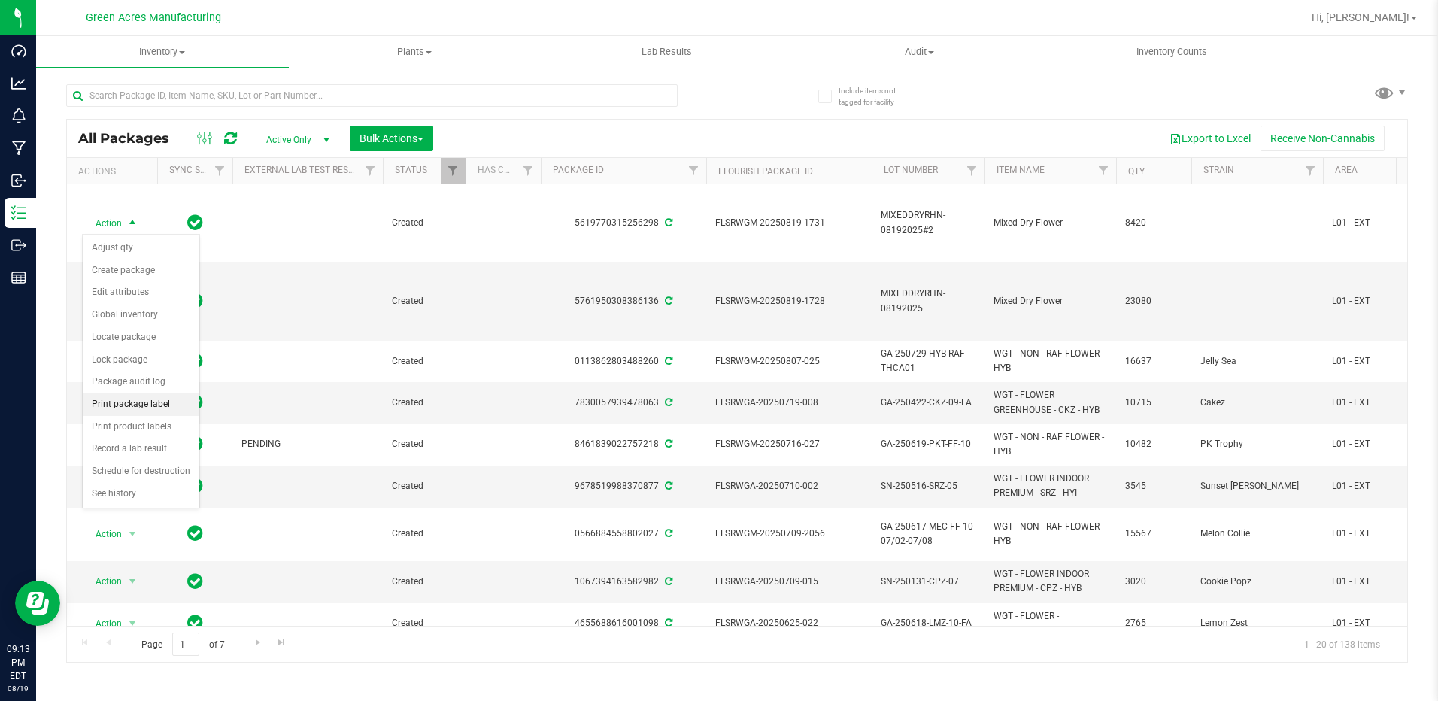
click at [130, 406] on li "Print package label" at bounding box center [141, 404] width 117 height 23
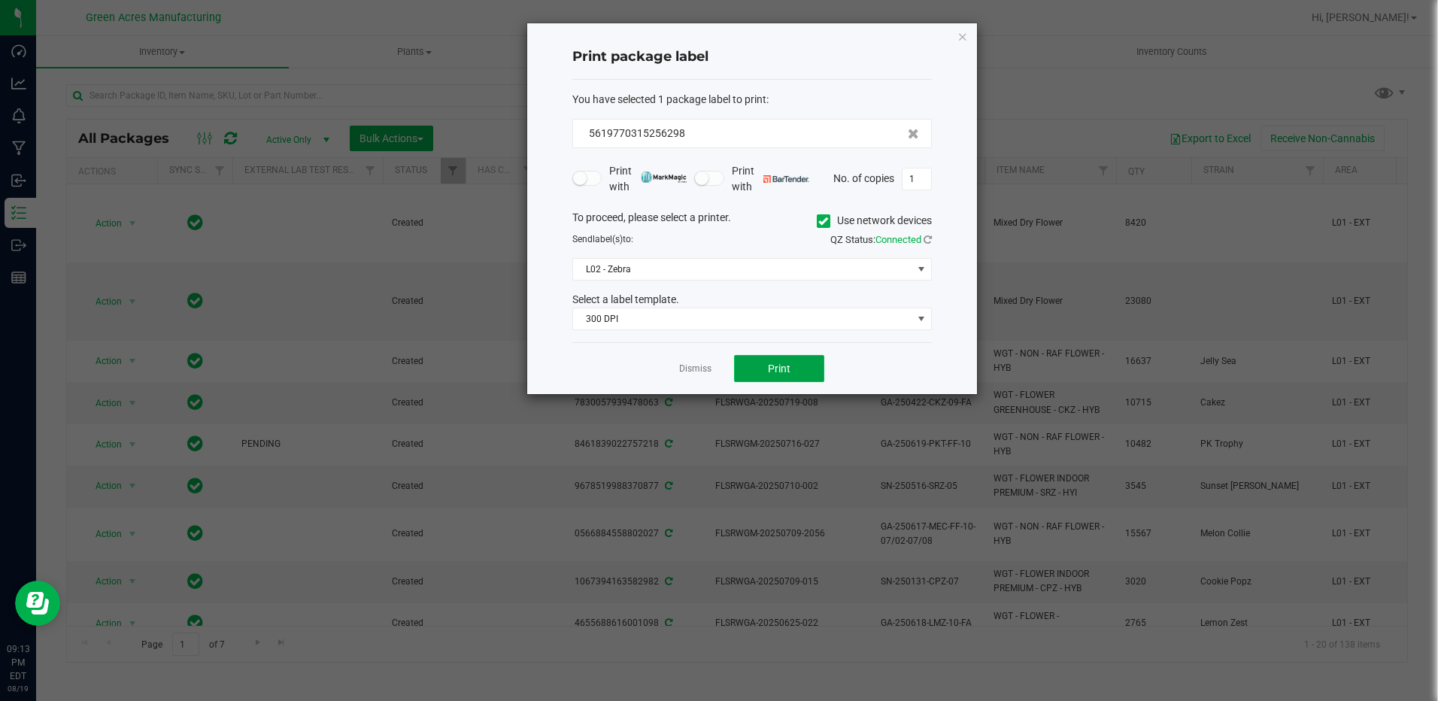
click at [753, 369] on button "Print" at bounding box center [779, 368] width 90 height 27
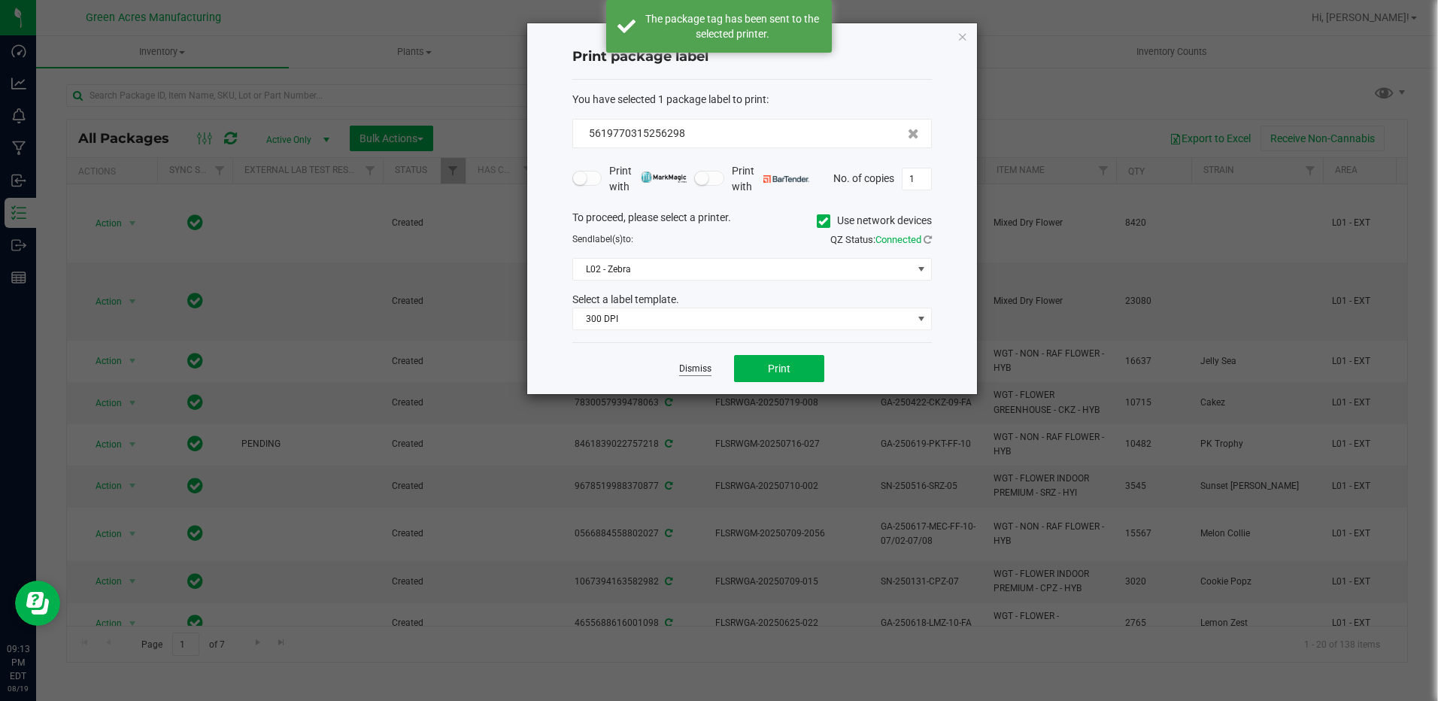
click at [692, 363] on link "Dismiss" at bounding box center [695, 369] width 32 height 13
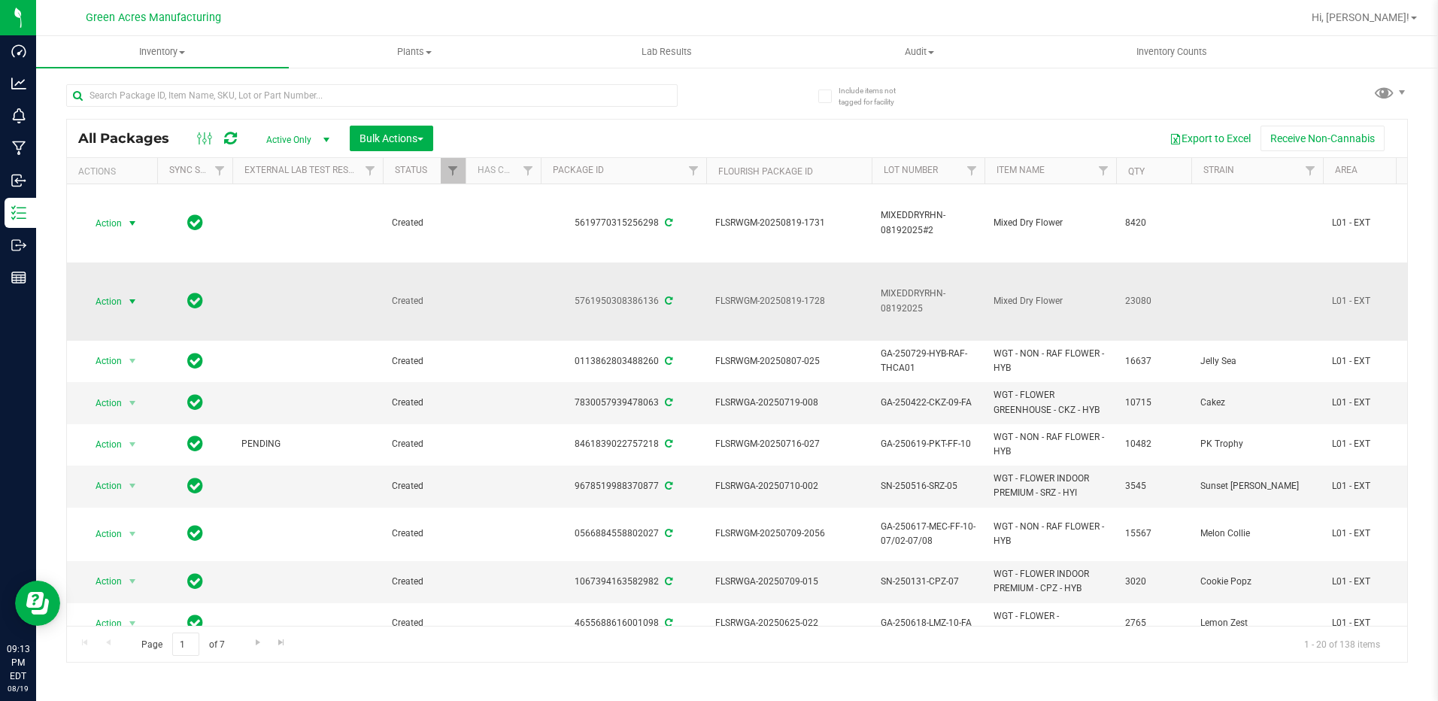
click at [132, 297] on span "select" at bounding box center [132, 302] width 12 height 12
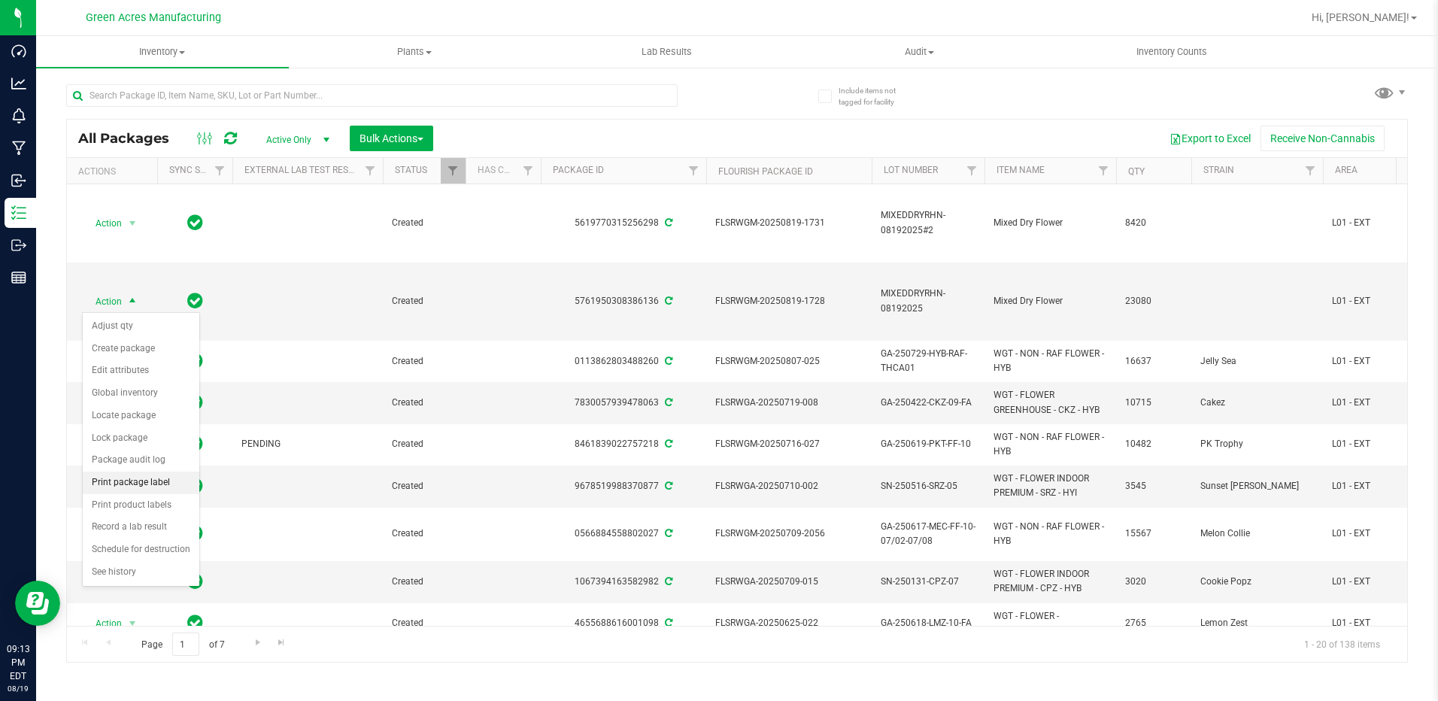
click at [147, 487] on li "Print package label" at bounding box center [141, 483] width 117 height 23
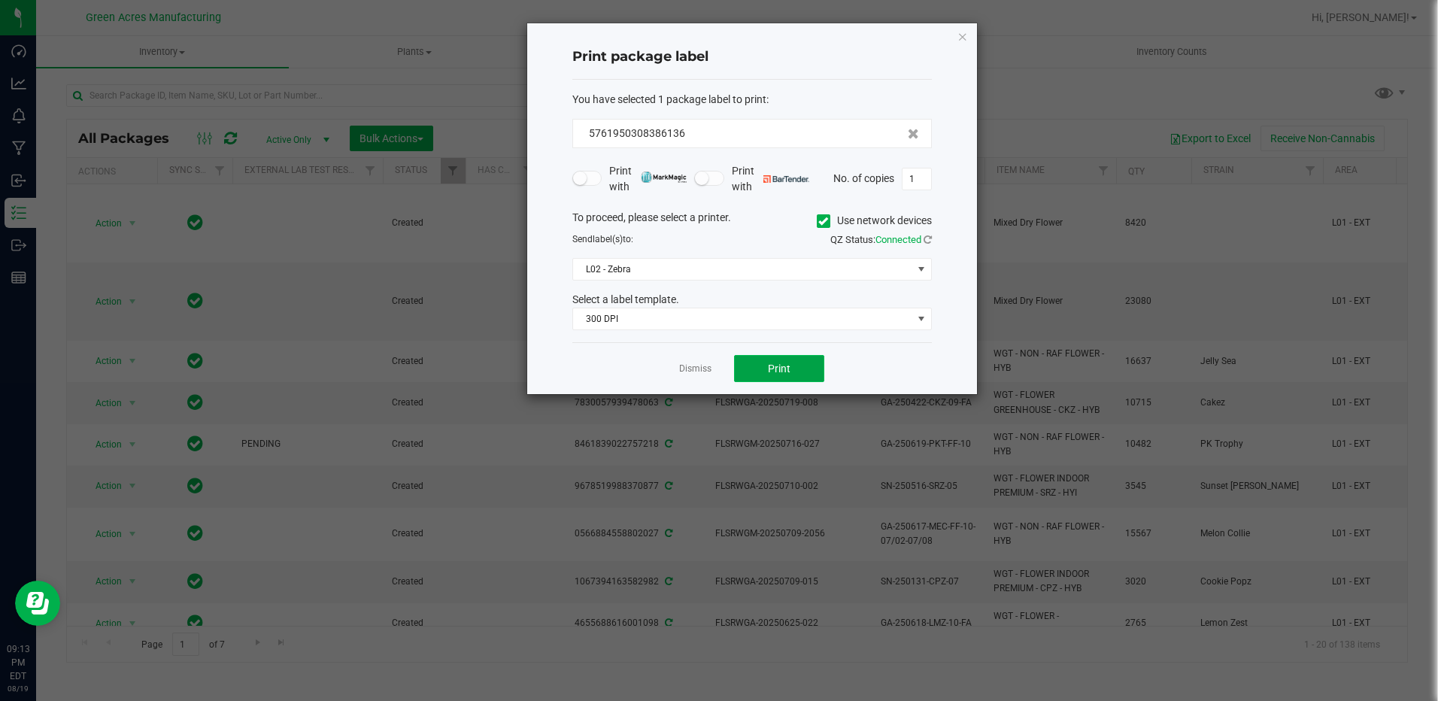
click at [806, 368] on button "Print" at bounding box center [779, 368] width 90 height 27
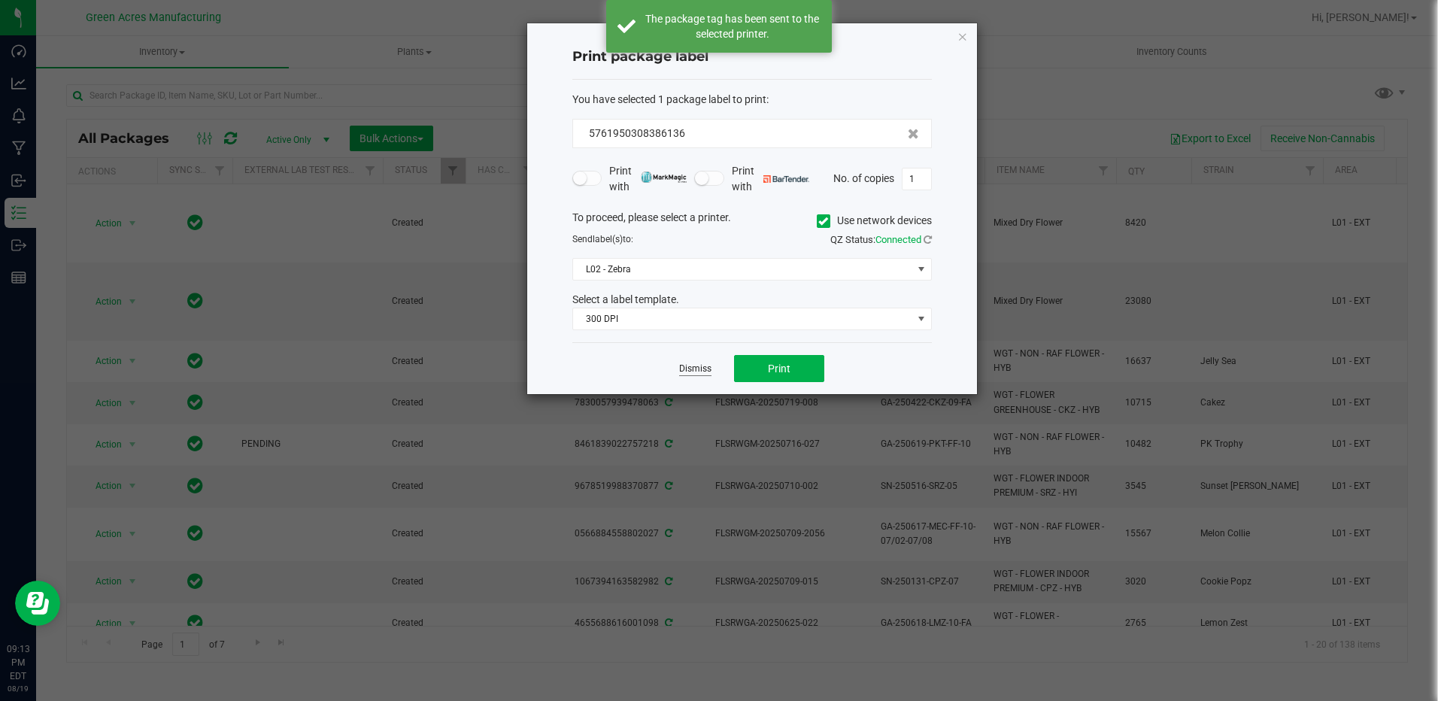
click at [704, 374] on link "Dismiss" at bounding box center [695, 369] width 32 height 13
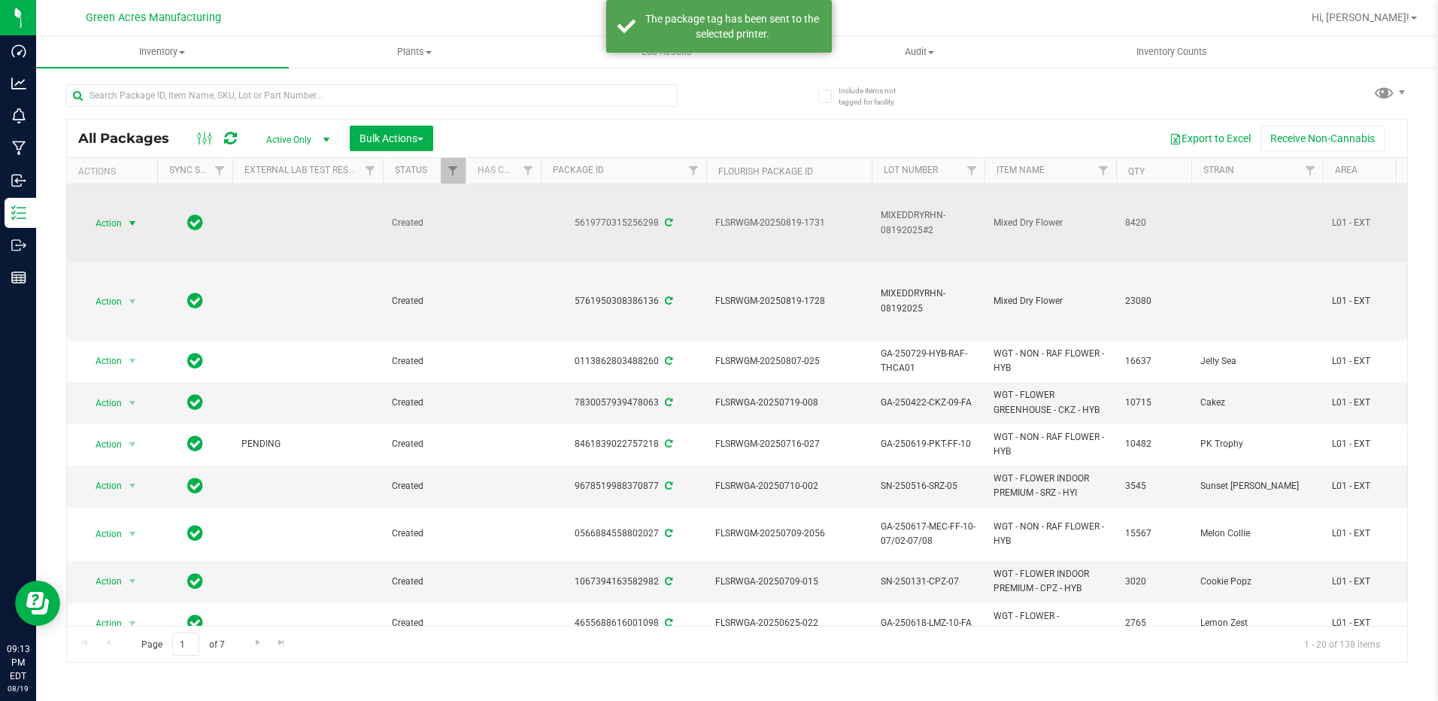
click at [134, 228] on span "select" at bounding box center [132, 223] width 12 height 12
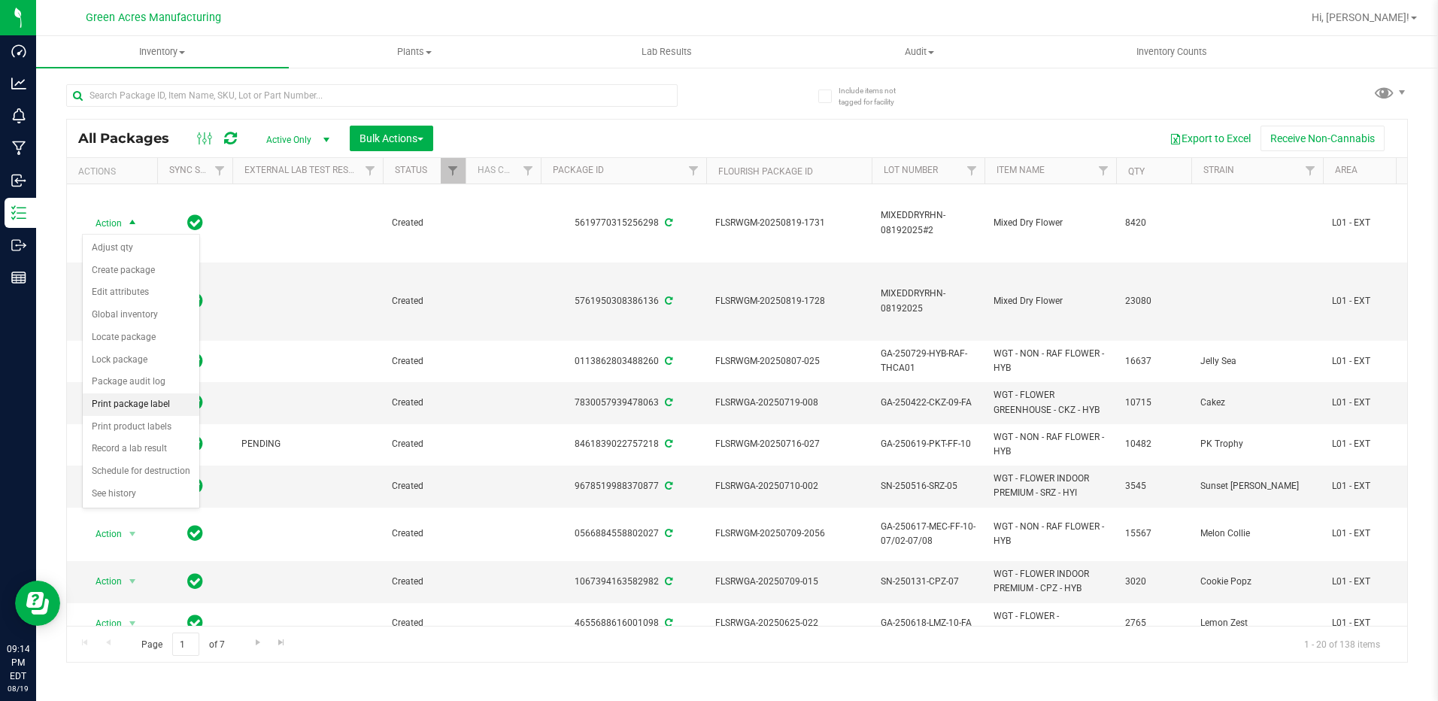
click at [138, 401] on li "Print package label" at bounding box center [141, 404] width 117 height 23
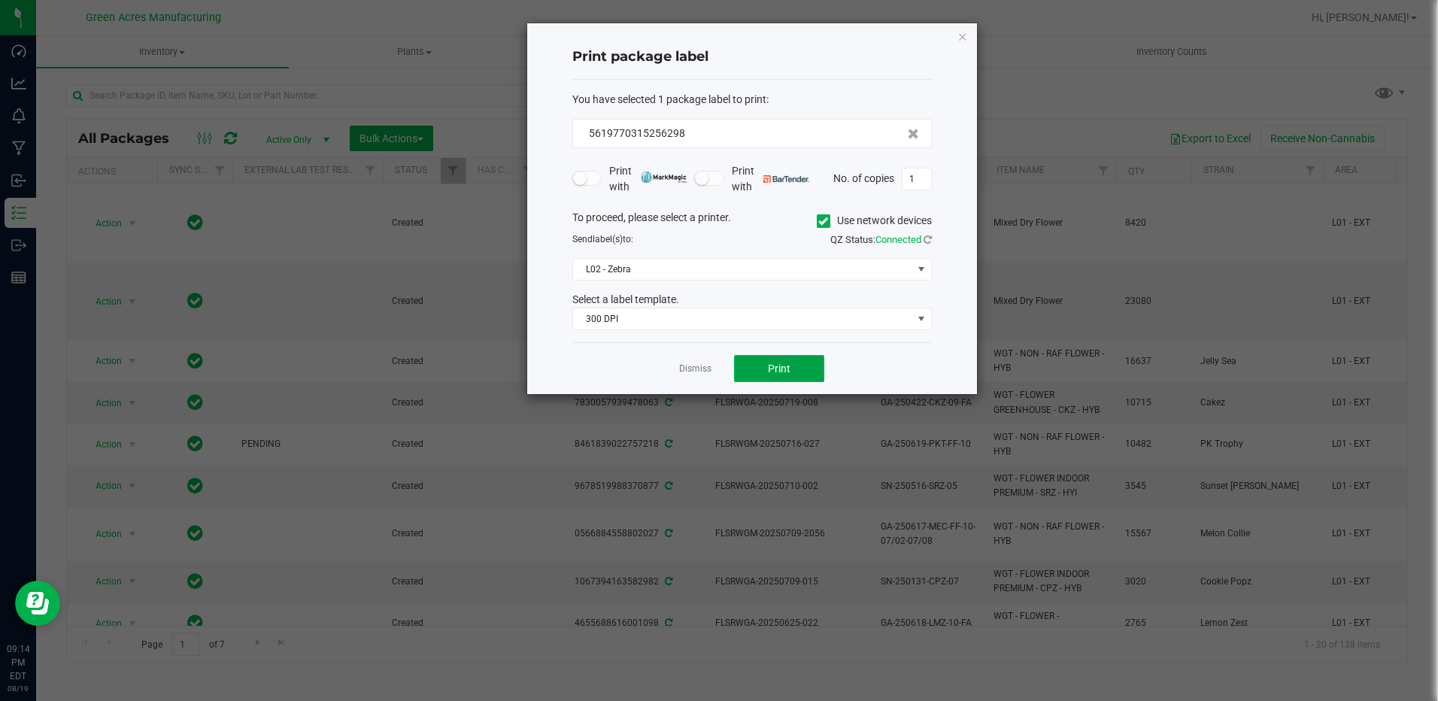
click at [762, 376] on button "Print" at bounding box center [779, 368] width 90 height 27
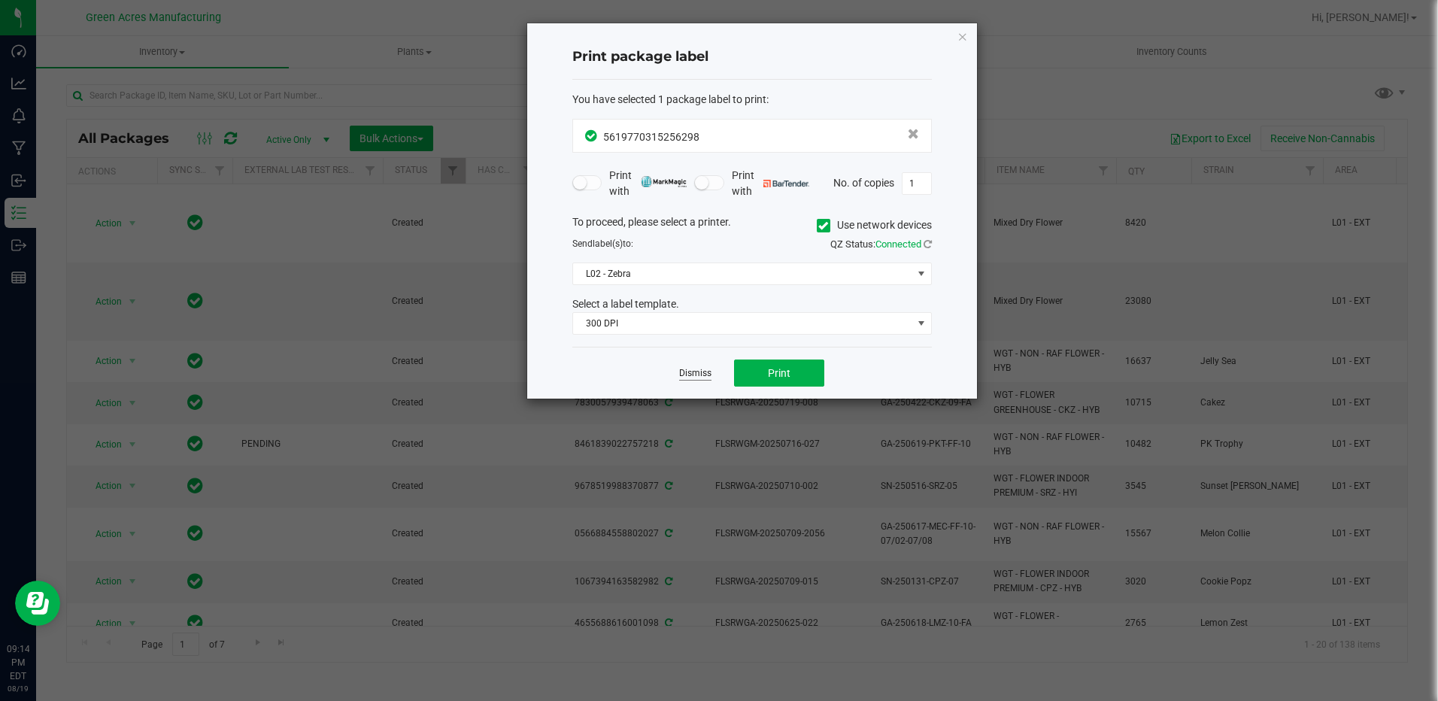
click at [705, 371] on link "Dismiss" at bounding box center [695, 373] width 32 height 13
